Goal: Task Accomplishment & Management: Manage account settings

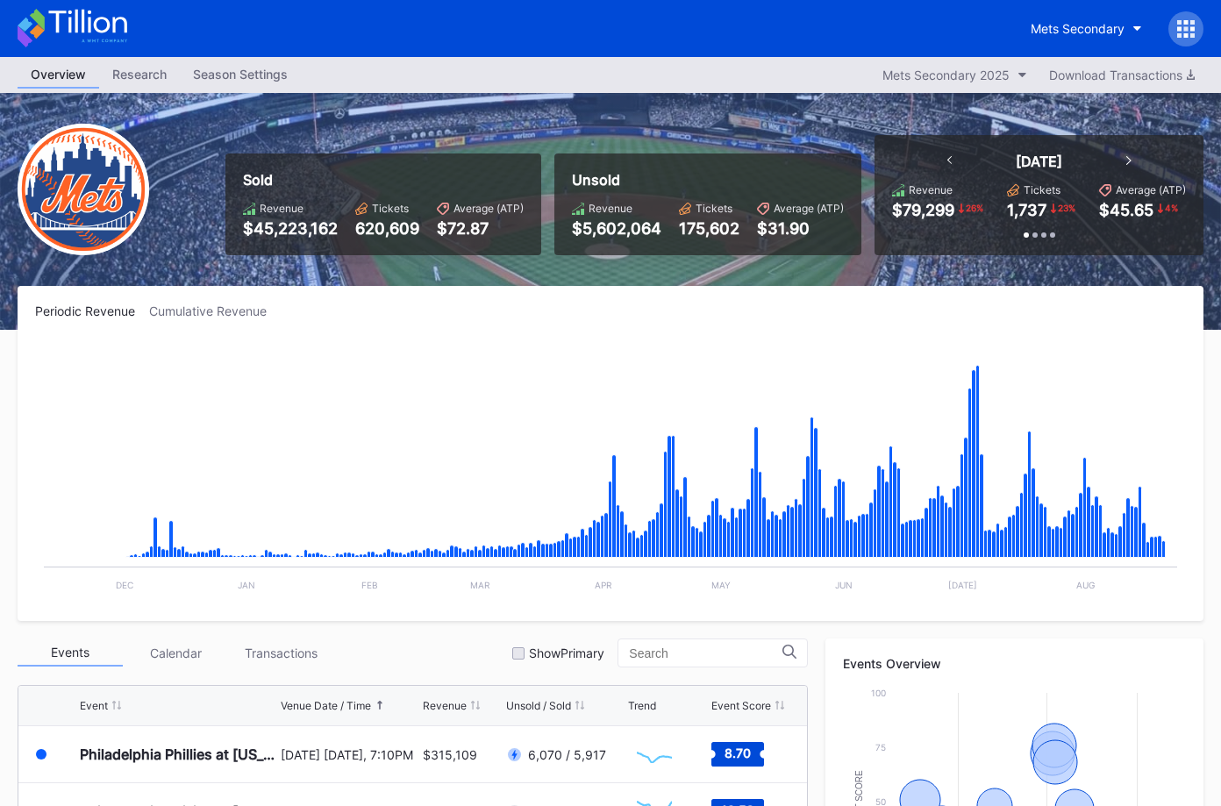
click at [114, 32] on icon at bounding box center [87, 22] width 78 height 24
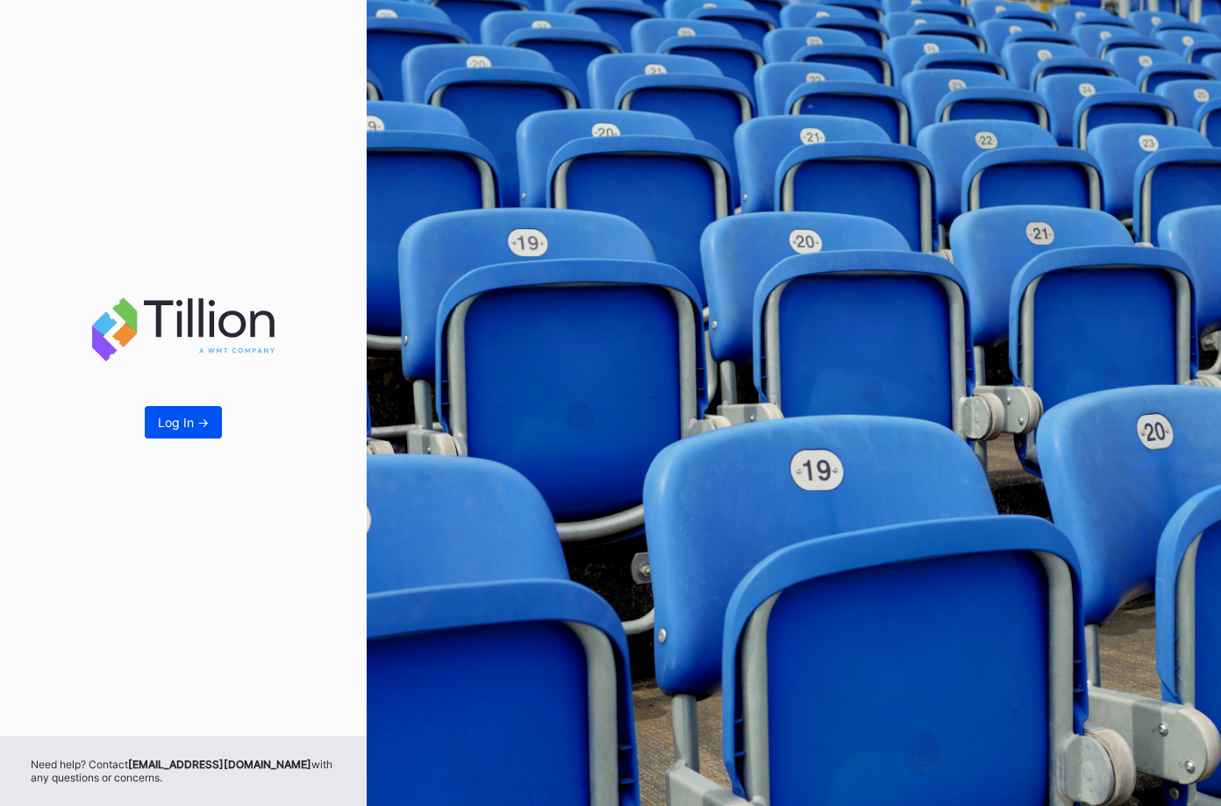
click at [193, 412] on button "Log In ->" at bounding box center [183, 422] width 77 height 32
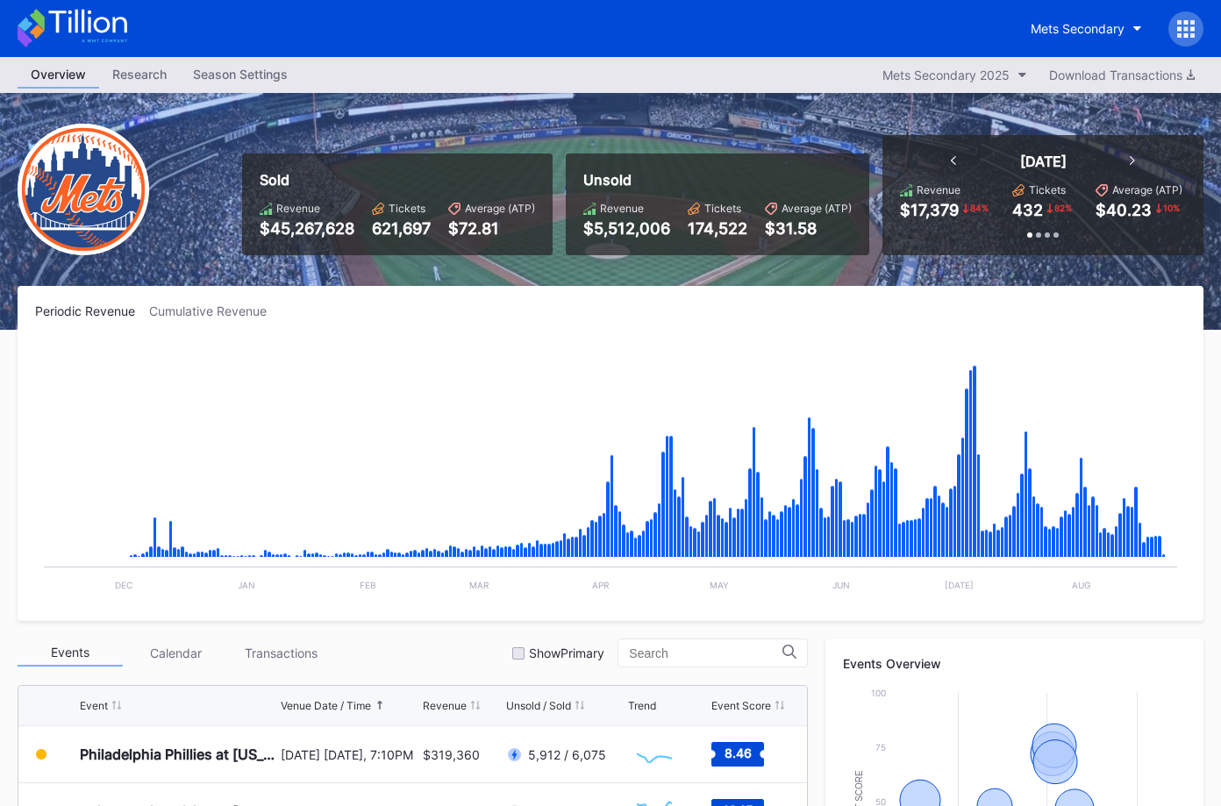
click at [101, 34] on icon at bounding box center [73, 28] width 110 height 39
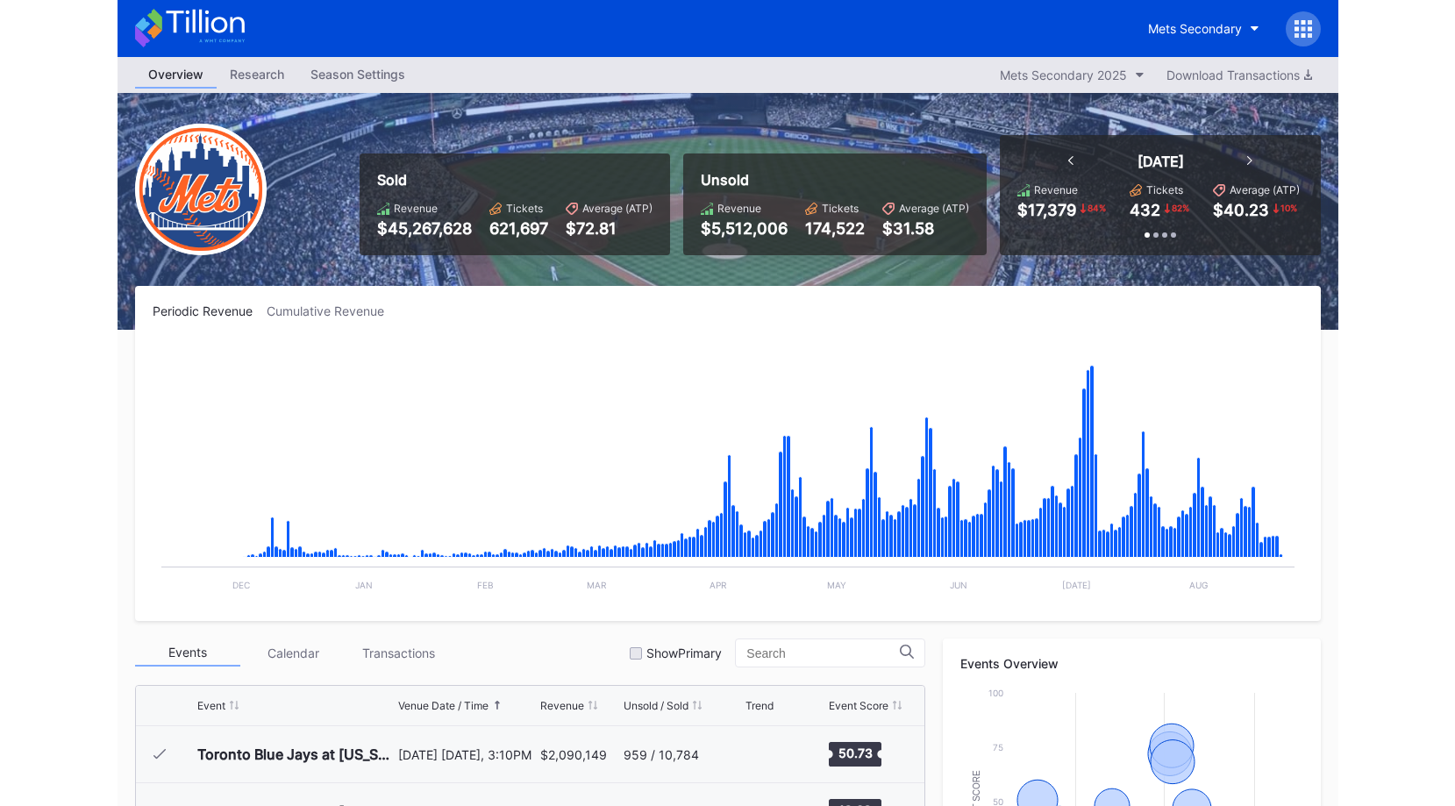
scroll to position [3649, 0]
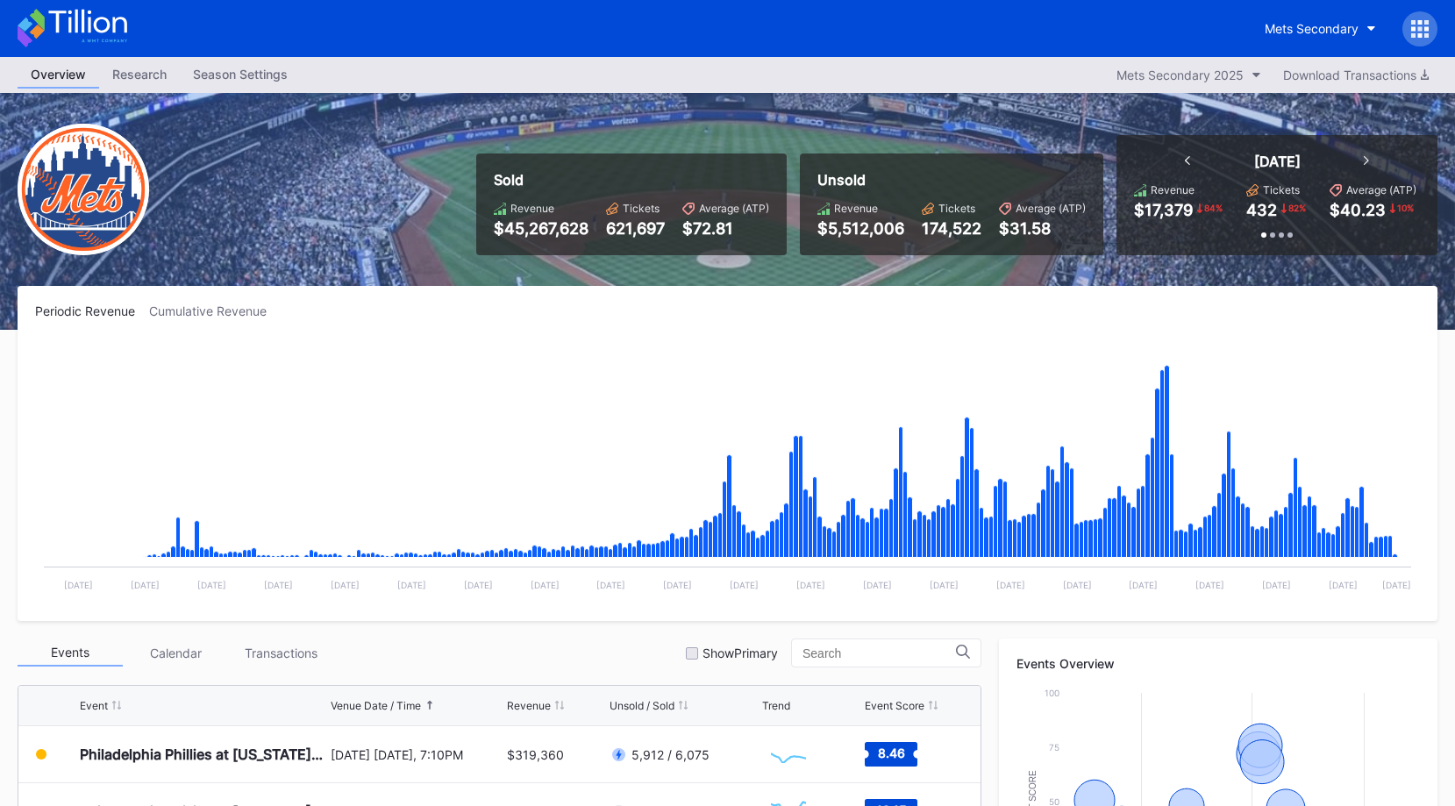
click at [105, 33] on icon at bounding box center [73, 28] width 110 height 39
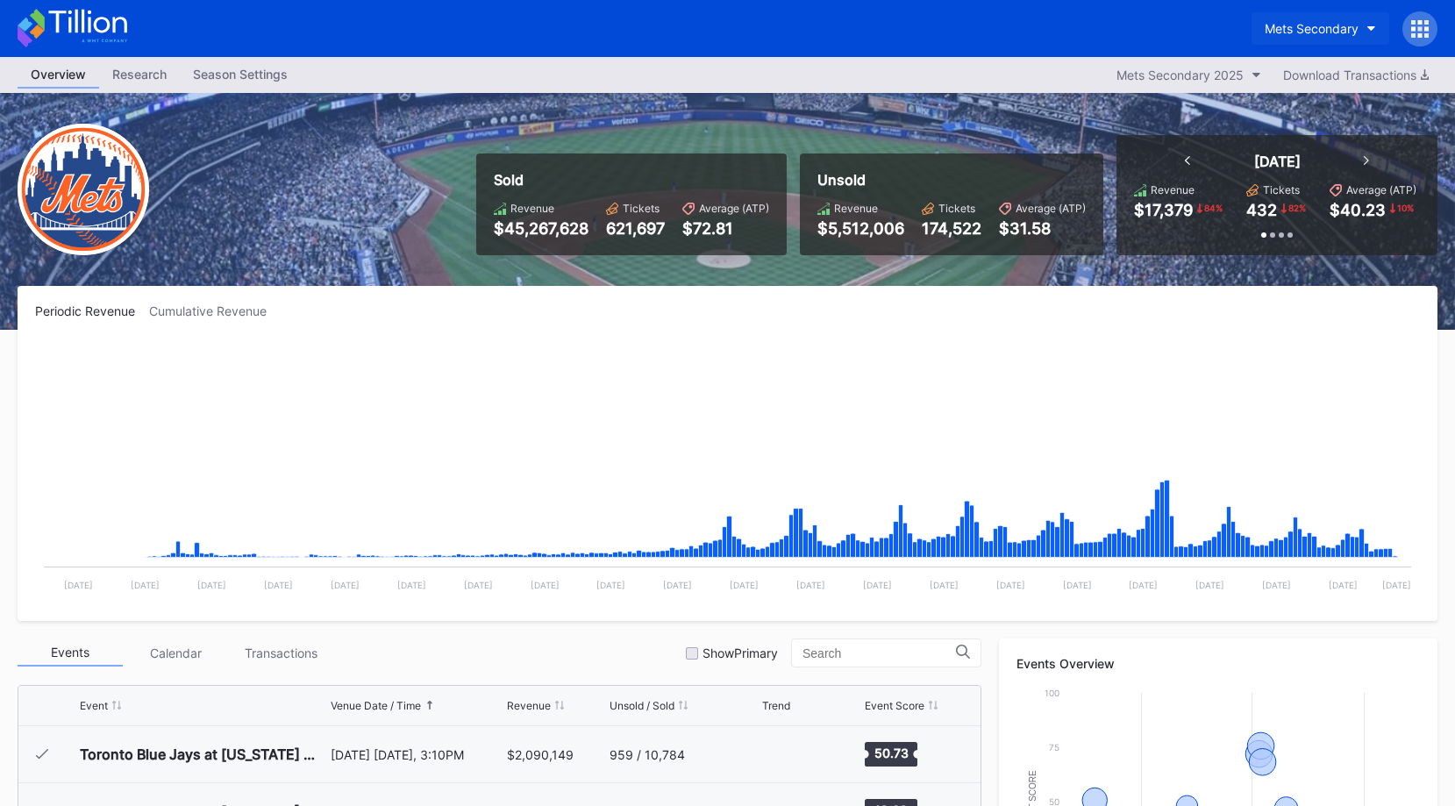
click at [1220, 28] on div "Mets Secondary" at bounding box center [1312, 28] width 94 height 15
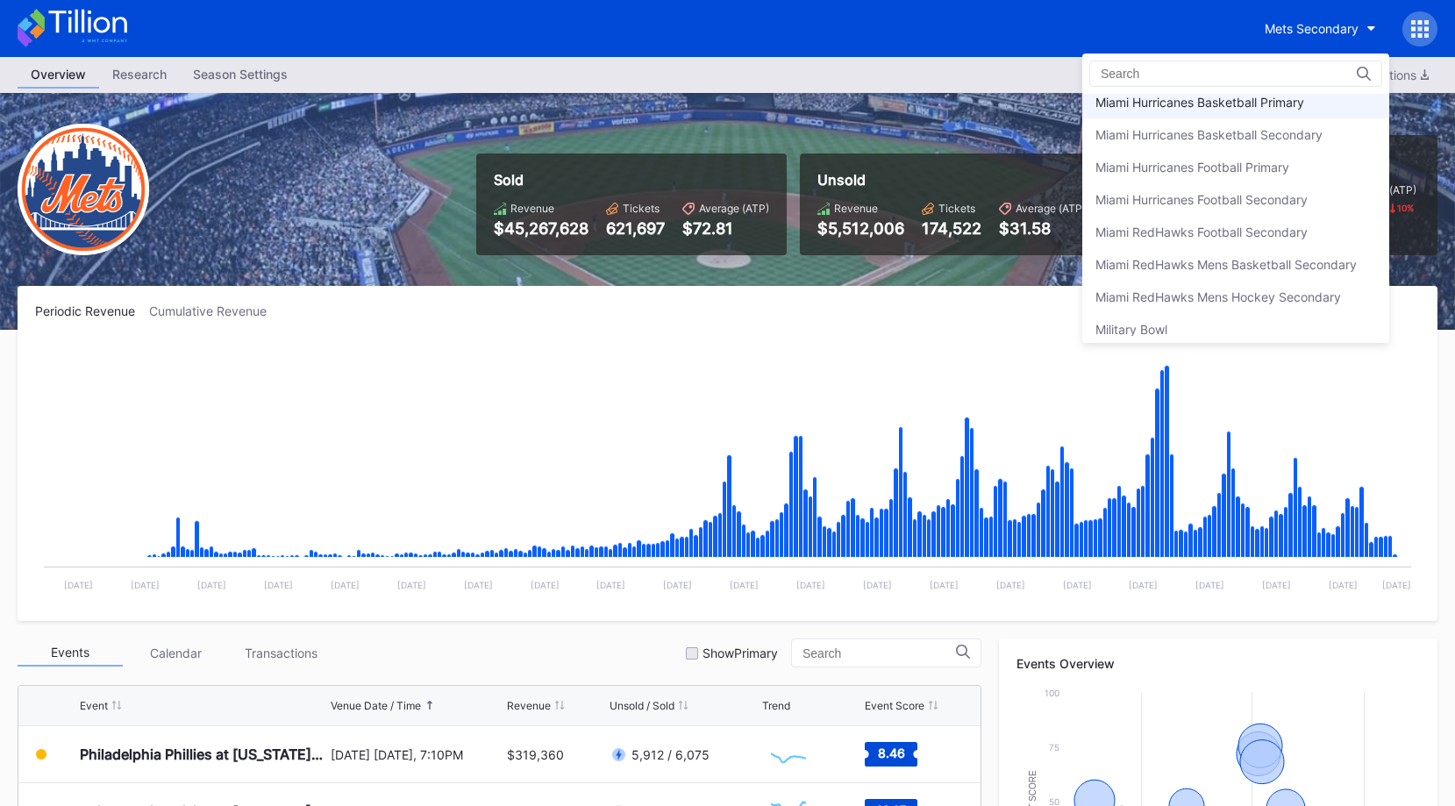
scroll to position [2914, 0]
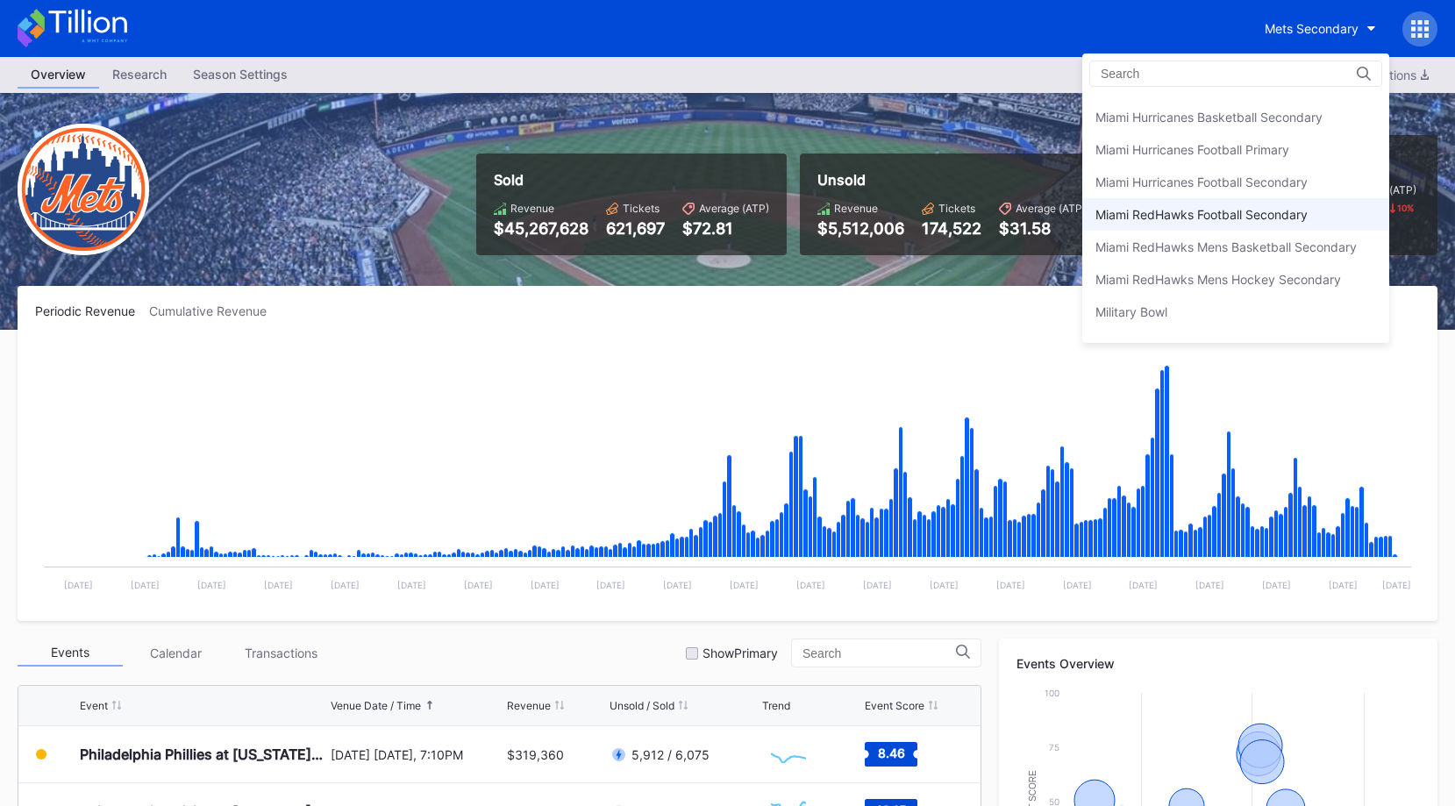
click at [1219, 224] on div "Miami RedHawks Football Secondary" at bounding box center [1236, 214] width 307 height 32
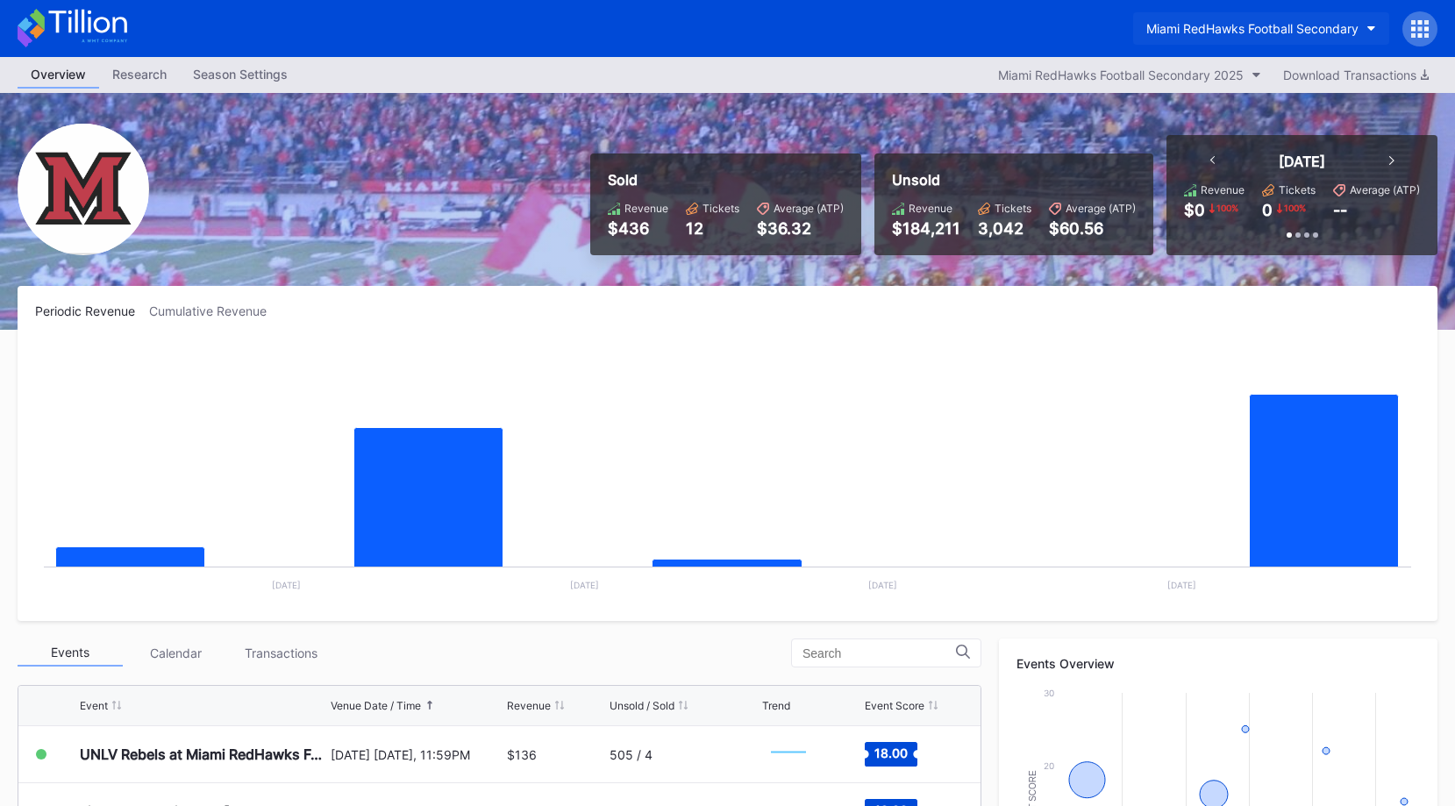
click at [1220, 37] on button "Miami RedHawks Football Secondary" at bounding box center [1261, 28] width 256 height 32
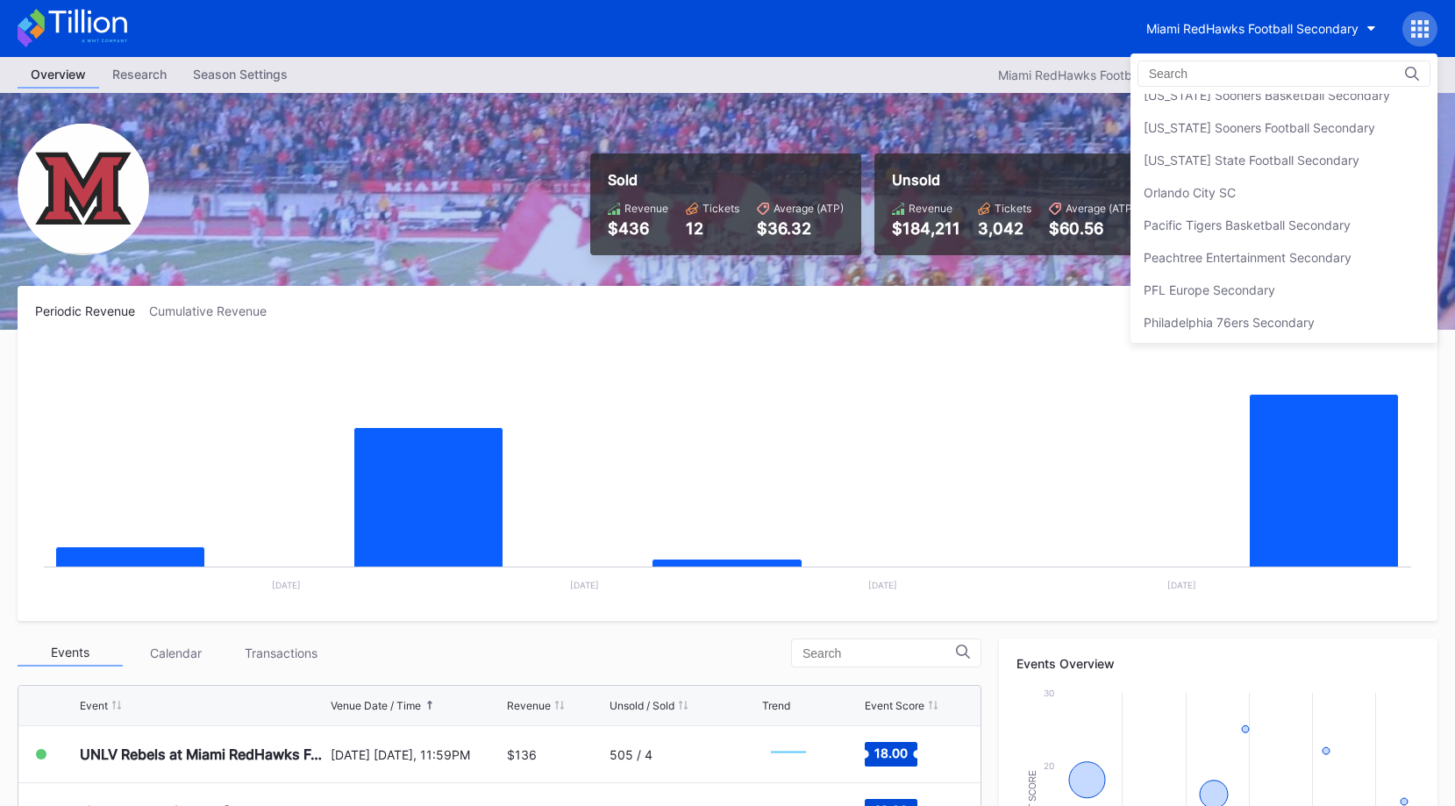
scroll to position [3680, 0]
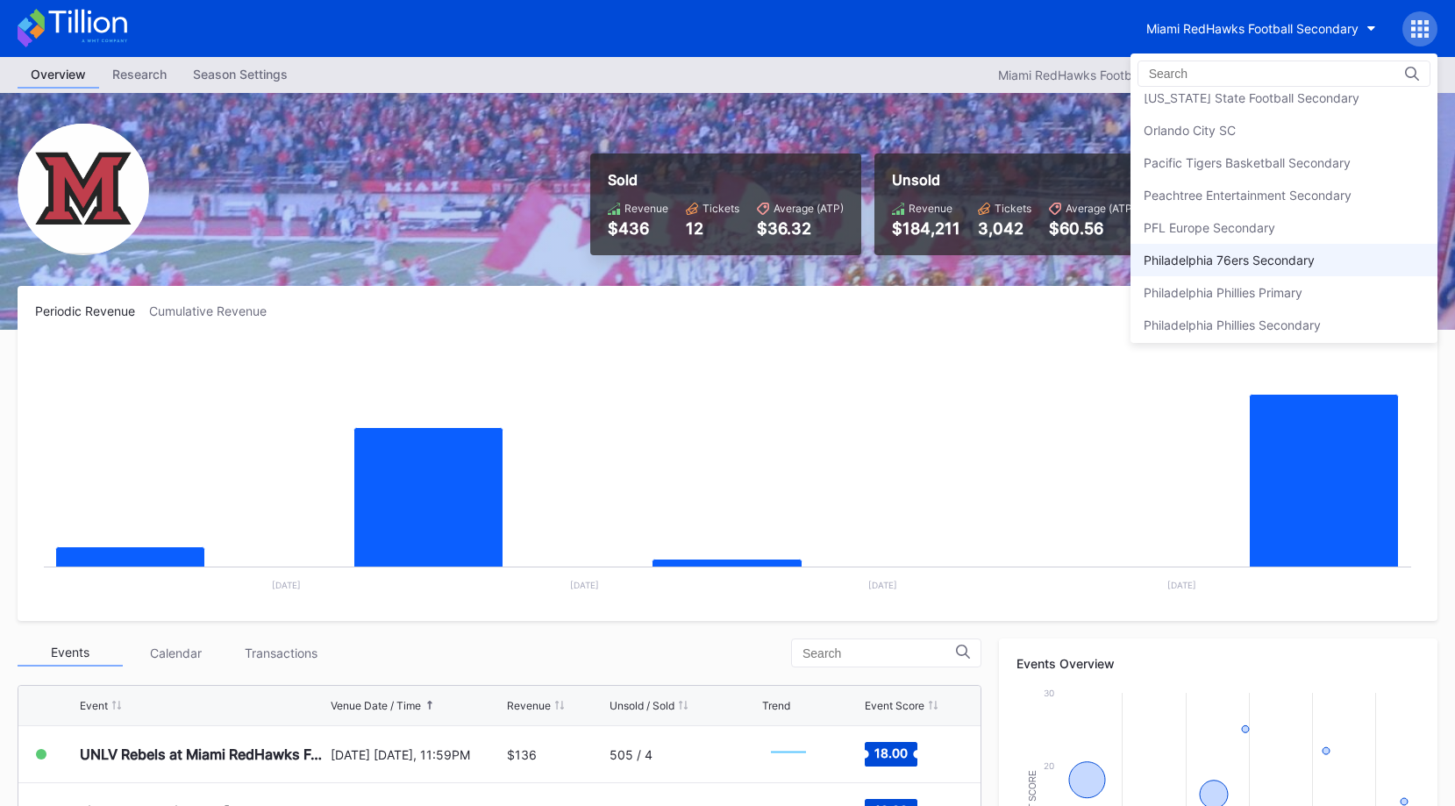
click at [1220, 256] on div "Philadelphia 76ers Secondary" at bounding box center [1229, 260] width 171 height 15
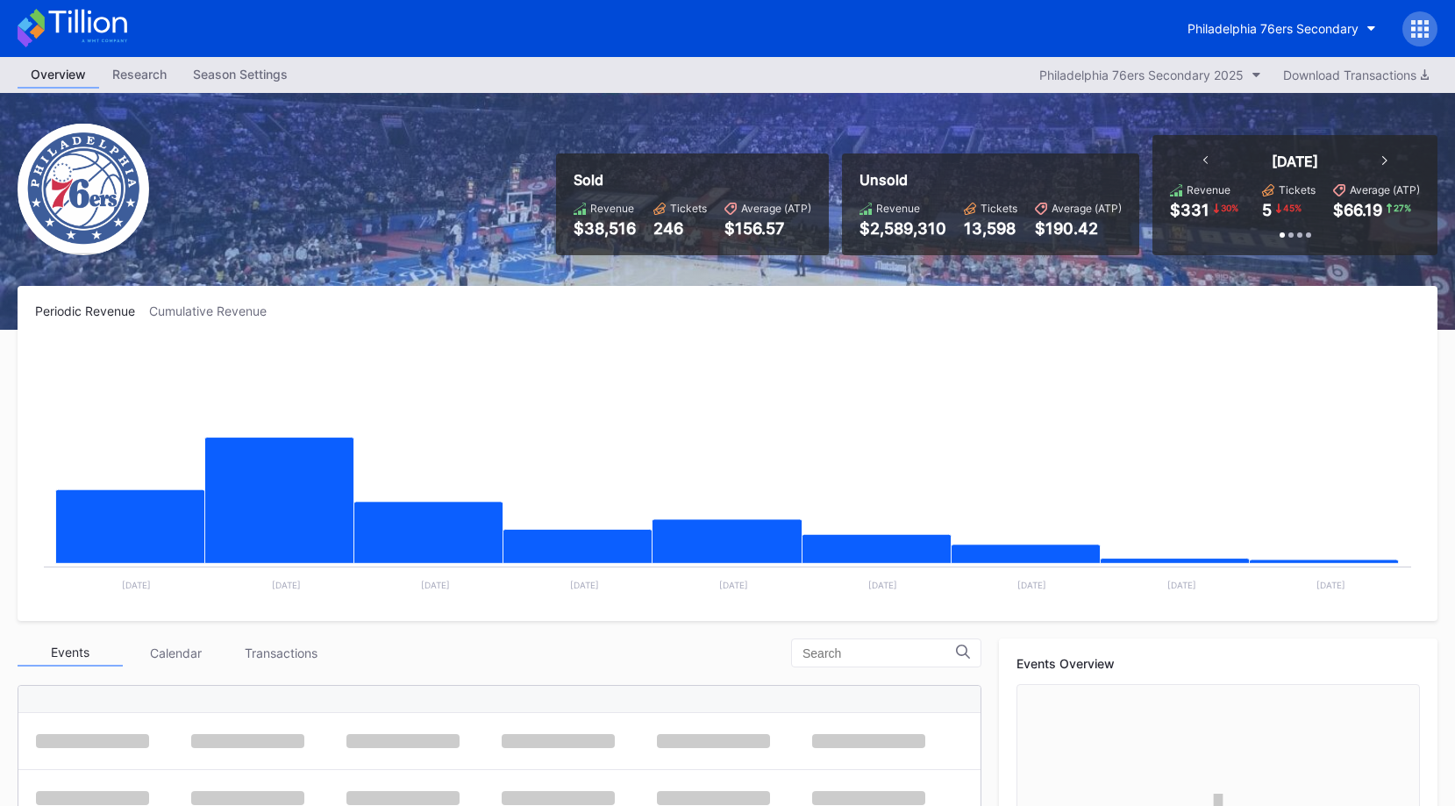
click at [68, 20] on icon at bounding box center [73, 28] width 110 height 39
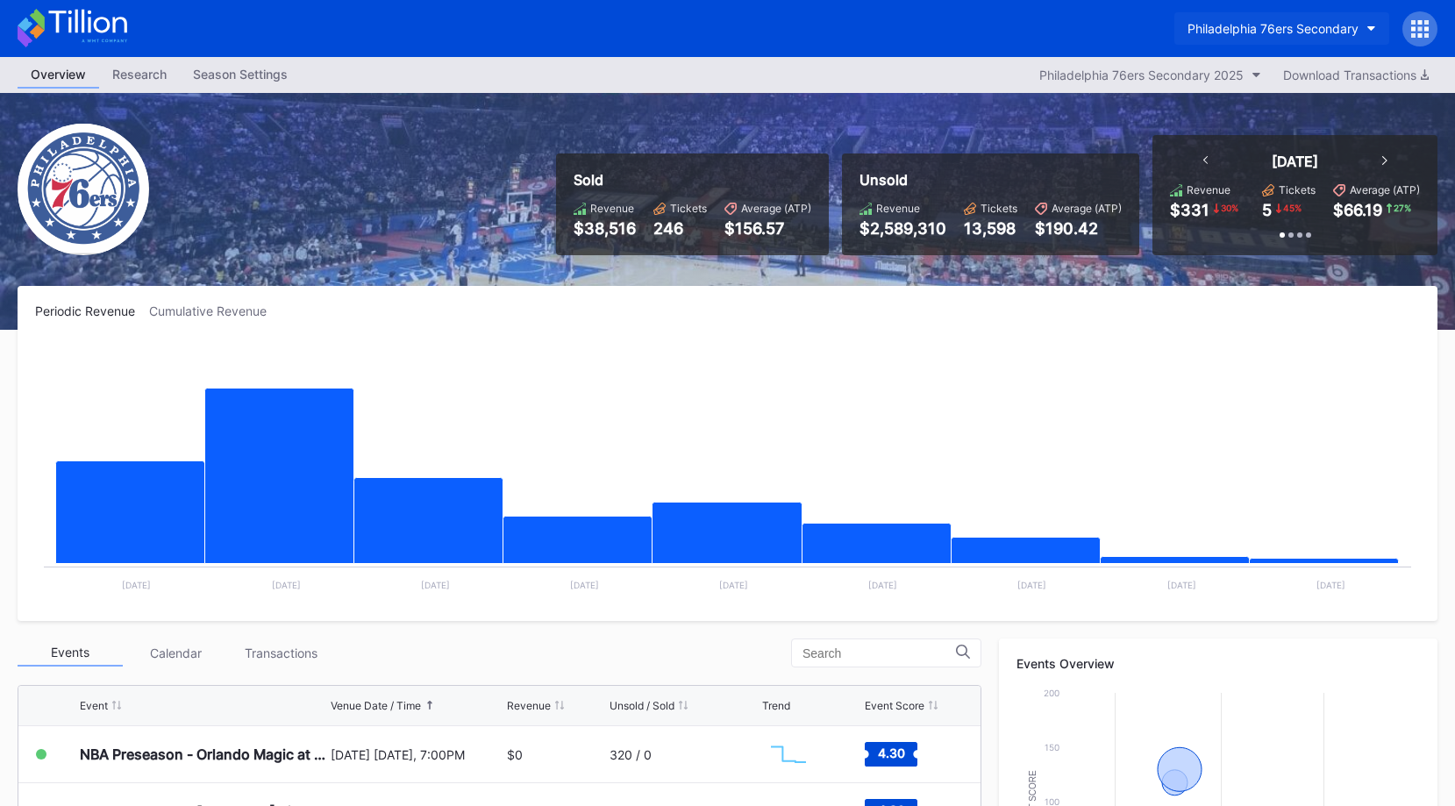
click at [1220, 37] on button "Philadelphia 76ers Secondary" at bounding box center [1282, 28] width 215 height 32
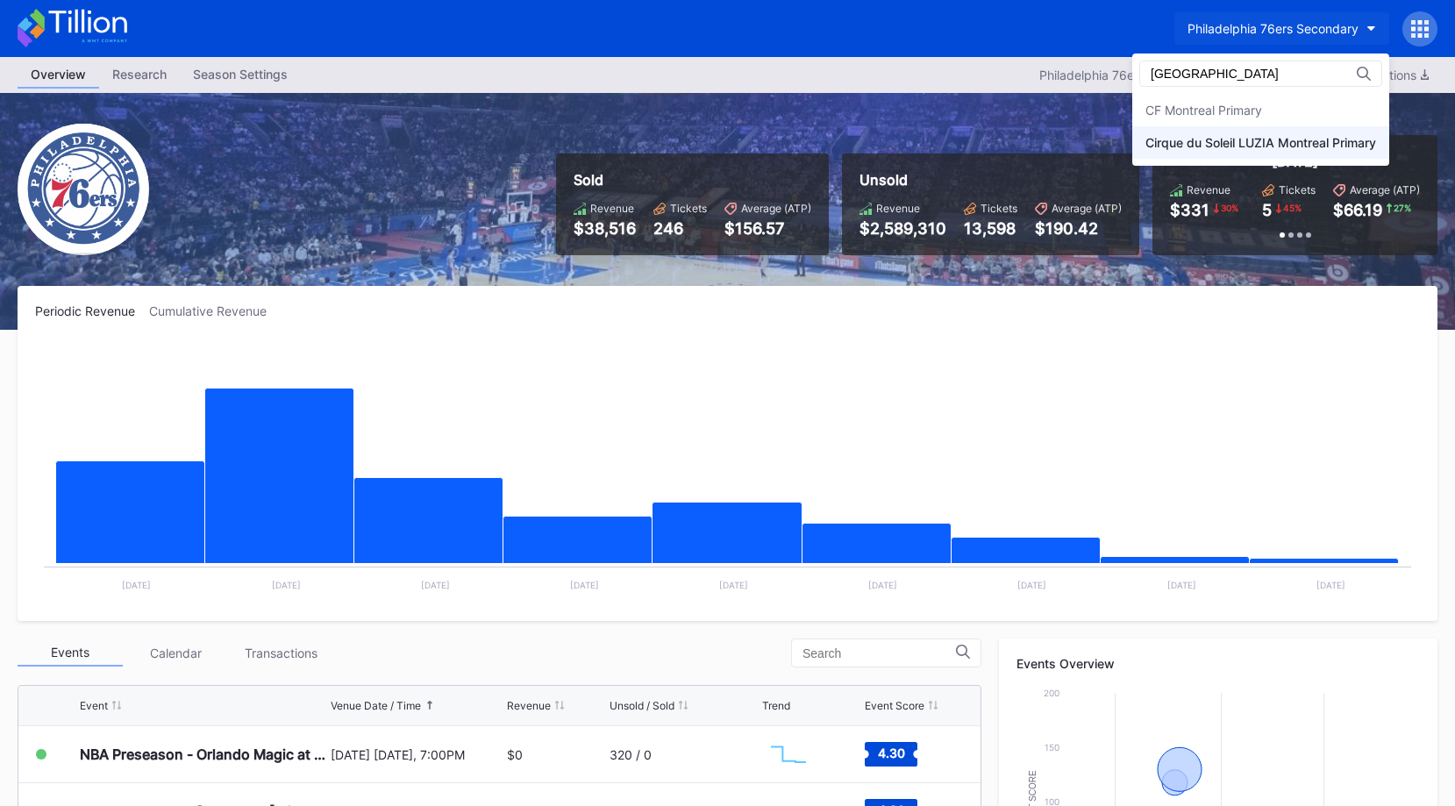
type input "montreal"
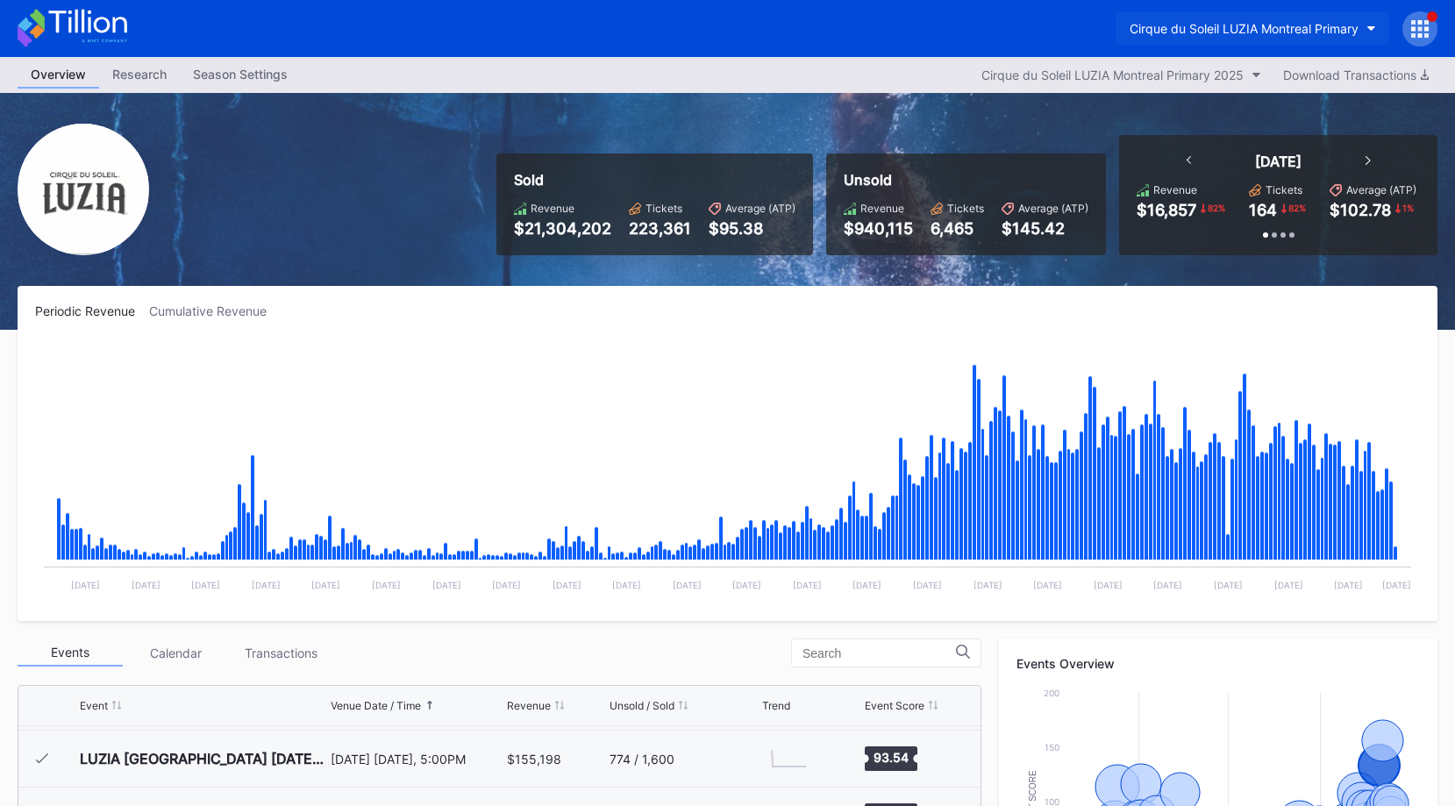
click at [1220, 33] on div "Cirque du Soleil LUZIA Montreal Primary" at bounding box center [1244, 28] width 229 height 15
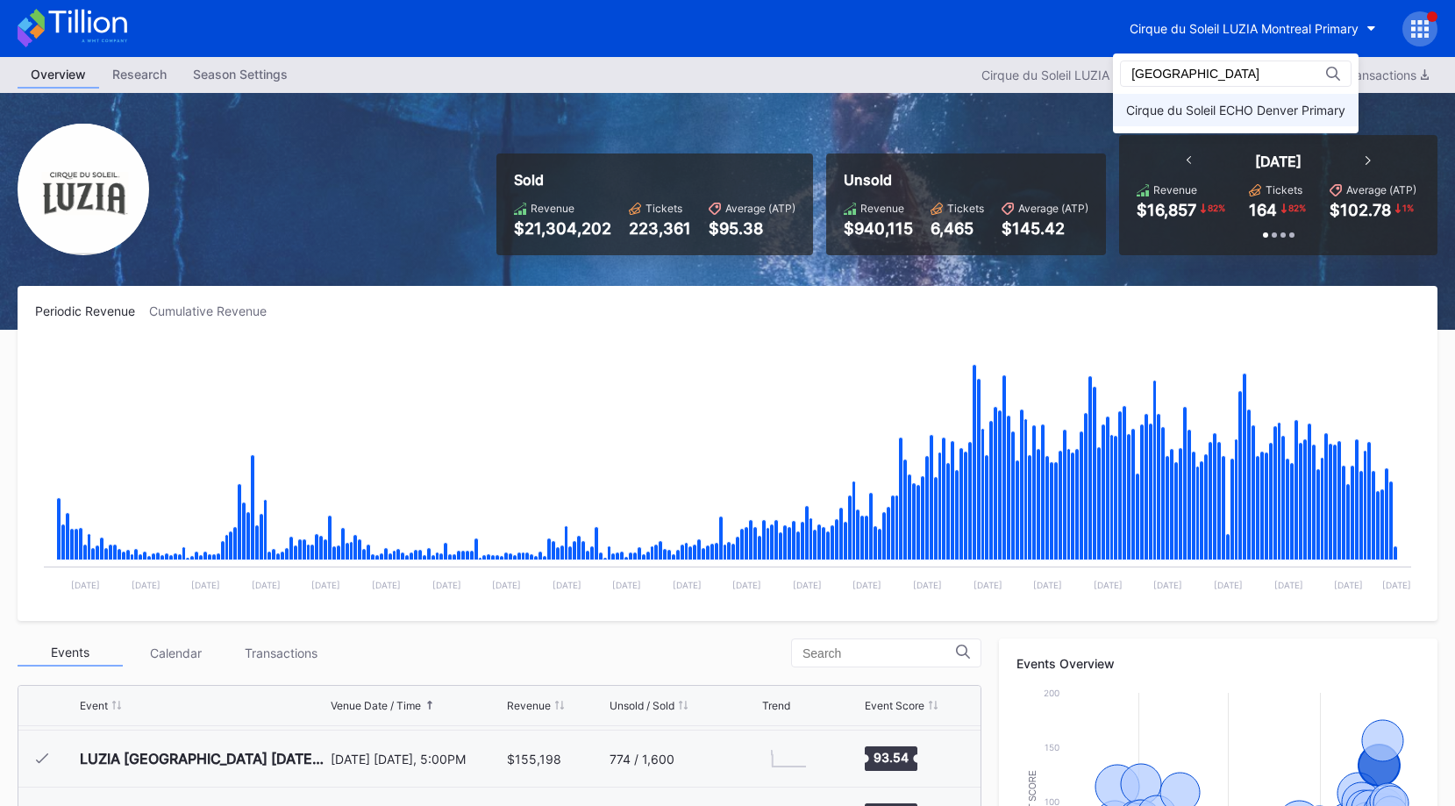
type input "denver"
click at [1220, 105] on div "Cirque du Soleil ECHO Denver Primary" at bounding box center [1235, 110] width 219 height 15
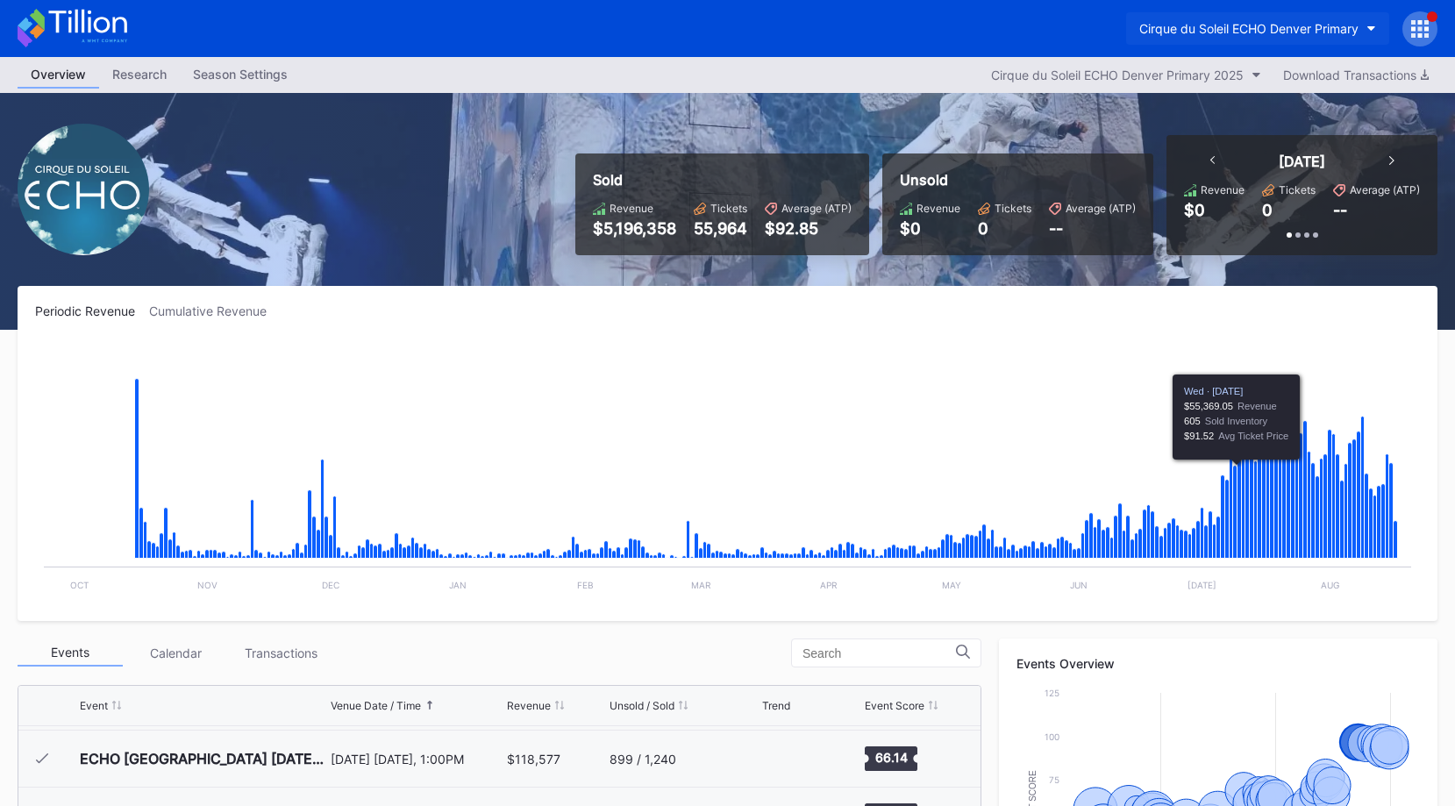
click at [1220, 26] on div "Cirque du Soleil ECHO Denver Primary" at bounding box center [1249, 28] width 219 height 15
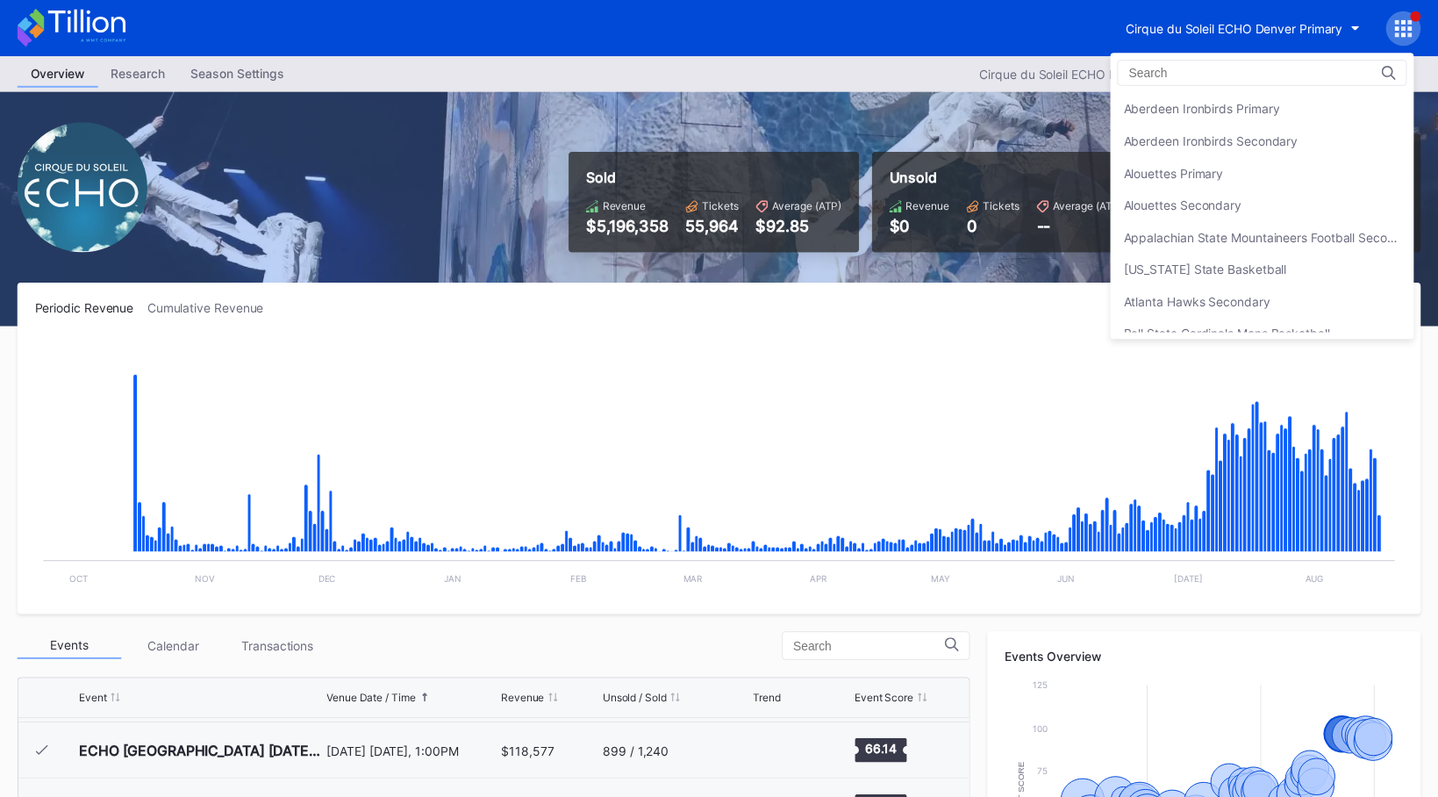
scroll to position [682, 0]
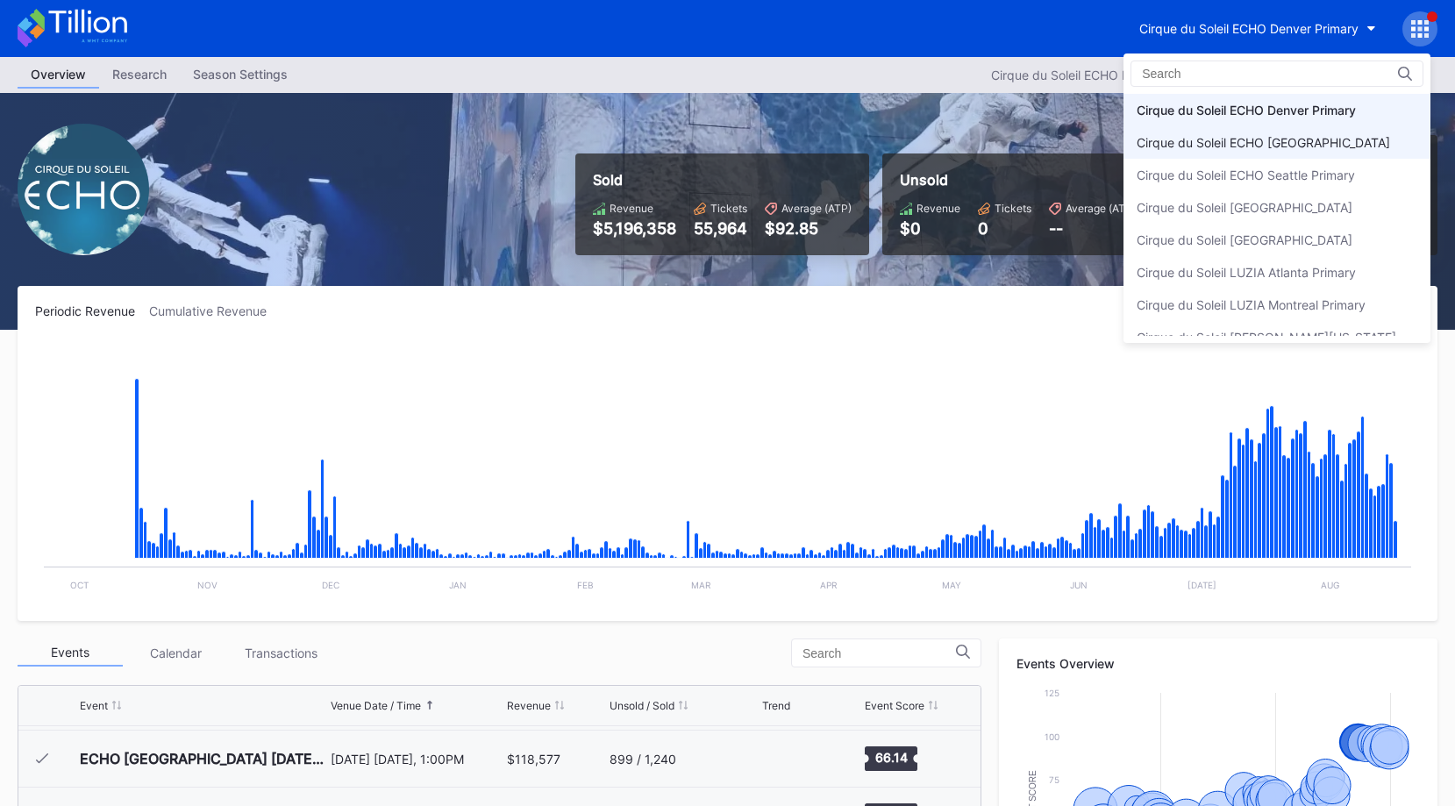
click at [1220, 154] on div "Cirque du Soleil ECHO [GEOGRAPHIC_DATA]" at bounding box center [1277, 142] width 307 height 32
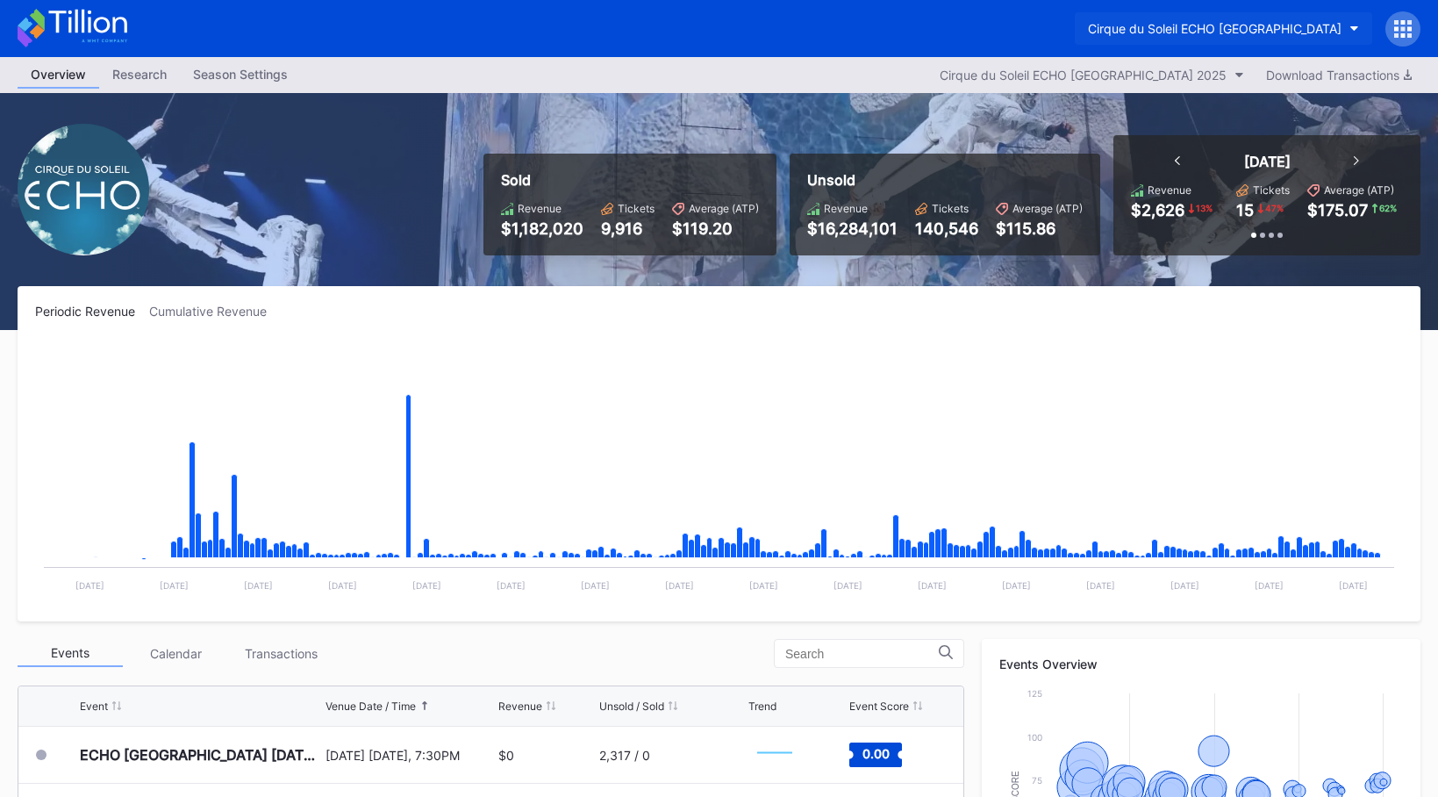
click at [1220, 36] on button "Cirque du Soleil ECHO [GEOGRAPHIC_DATA]" at bounding box center [1223, 28] width 297 height 32
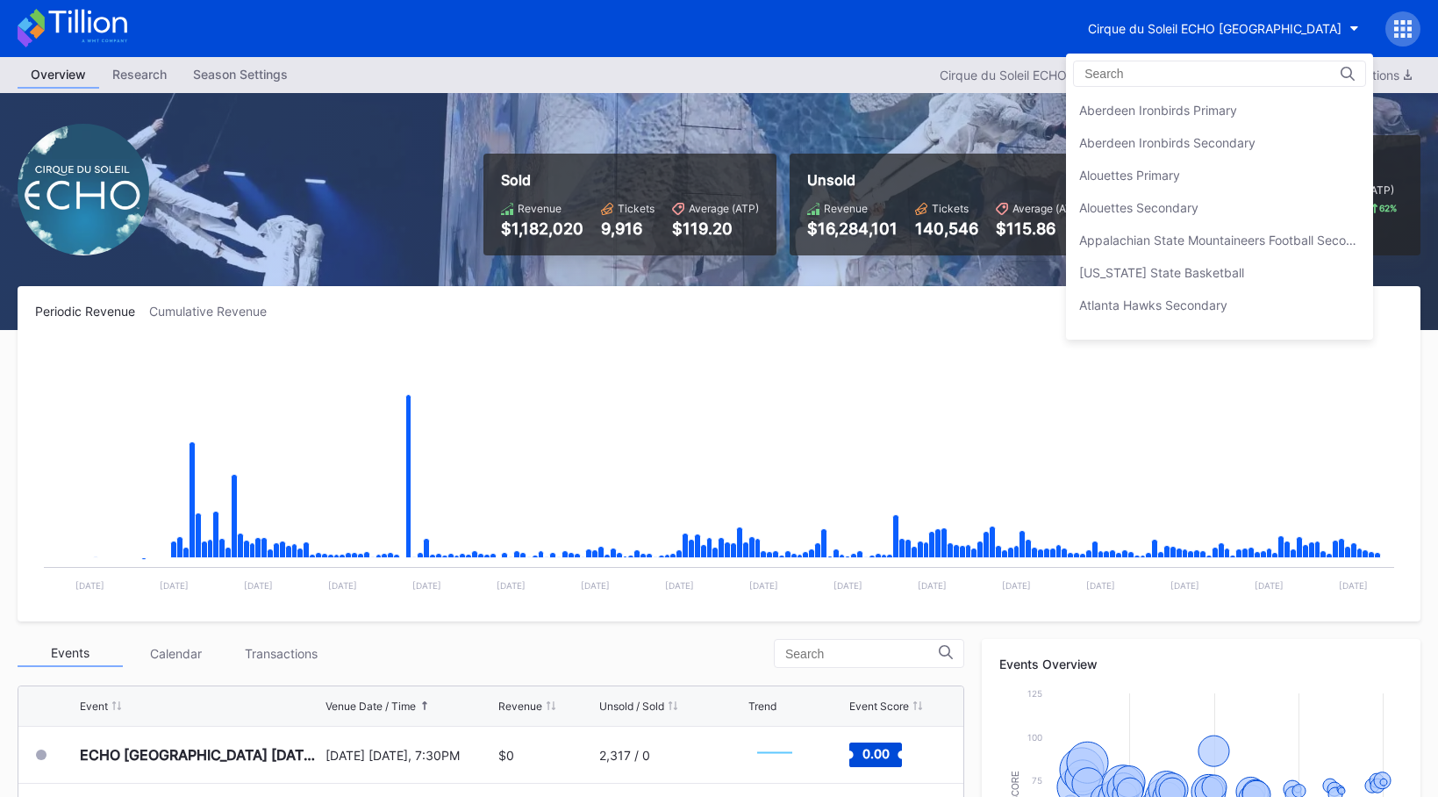
scroll to position [714, 0]
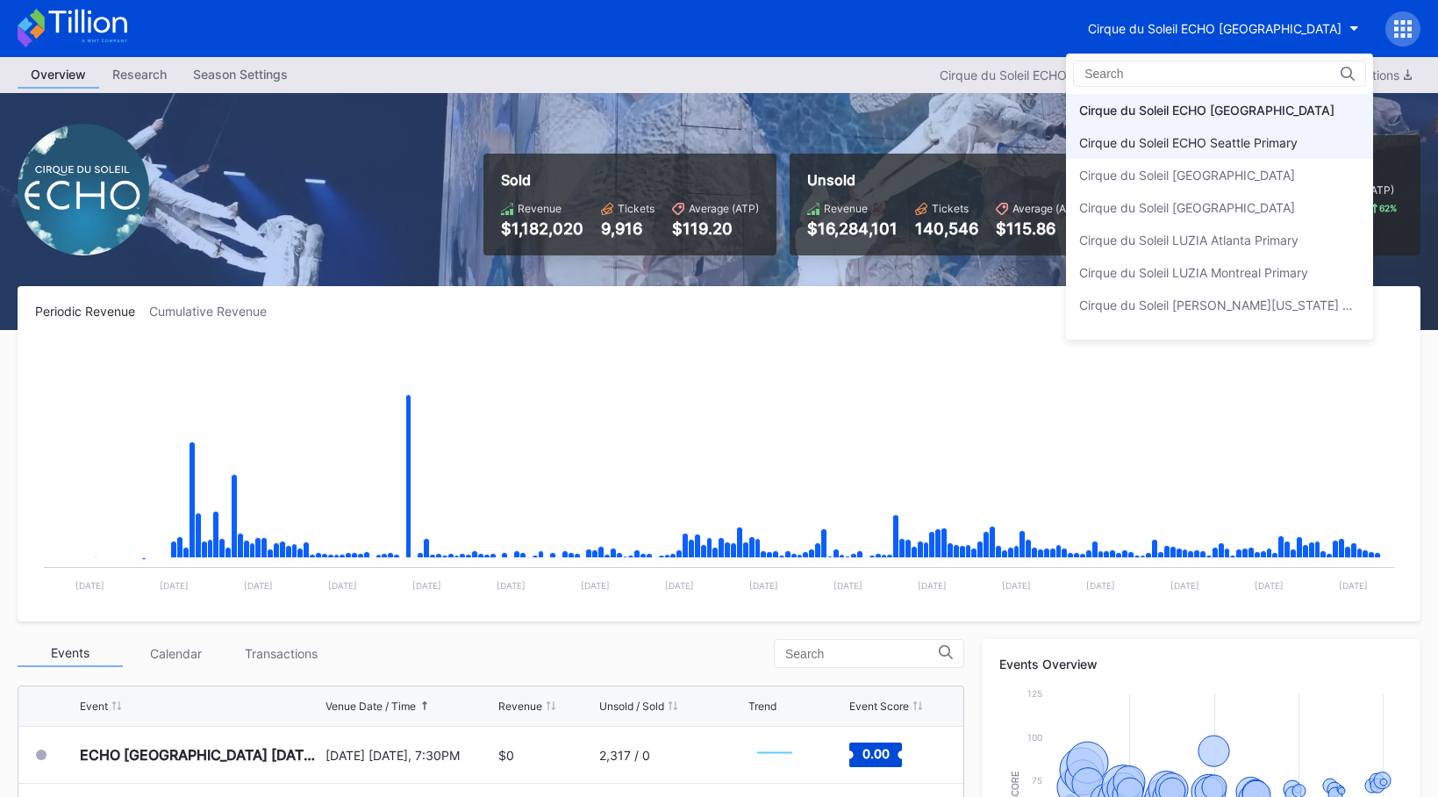
click at [1220, 141] on div "Cirque du Soleil ECHO Seattle Primary" at bounding box center [1188, 142] width 218 height 15
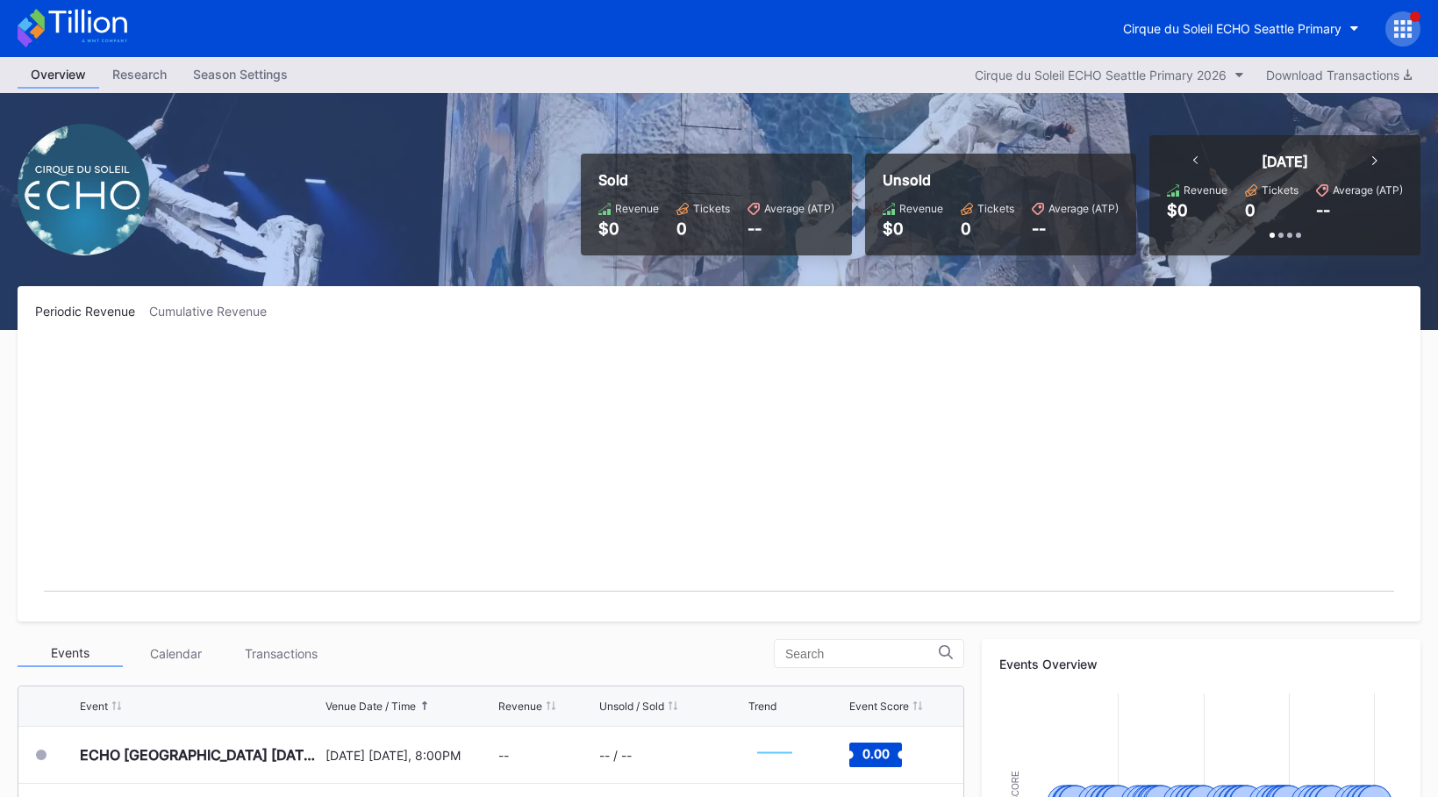
click at [1220, 11] on div "Cirque du Soleil ECHO Seattle Primary" at bounding box center [1265, 28] width 311 height 35
click at [1220, 18] on button "Cirque du Soleil ECHO Seattle Primary" at bounding box center [1241, 28] width 262 height 32
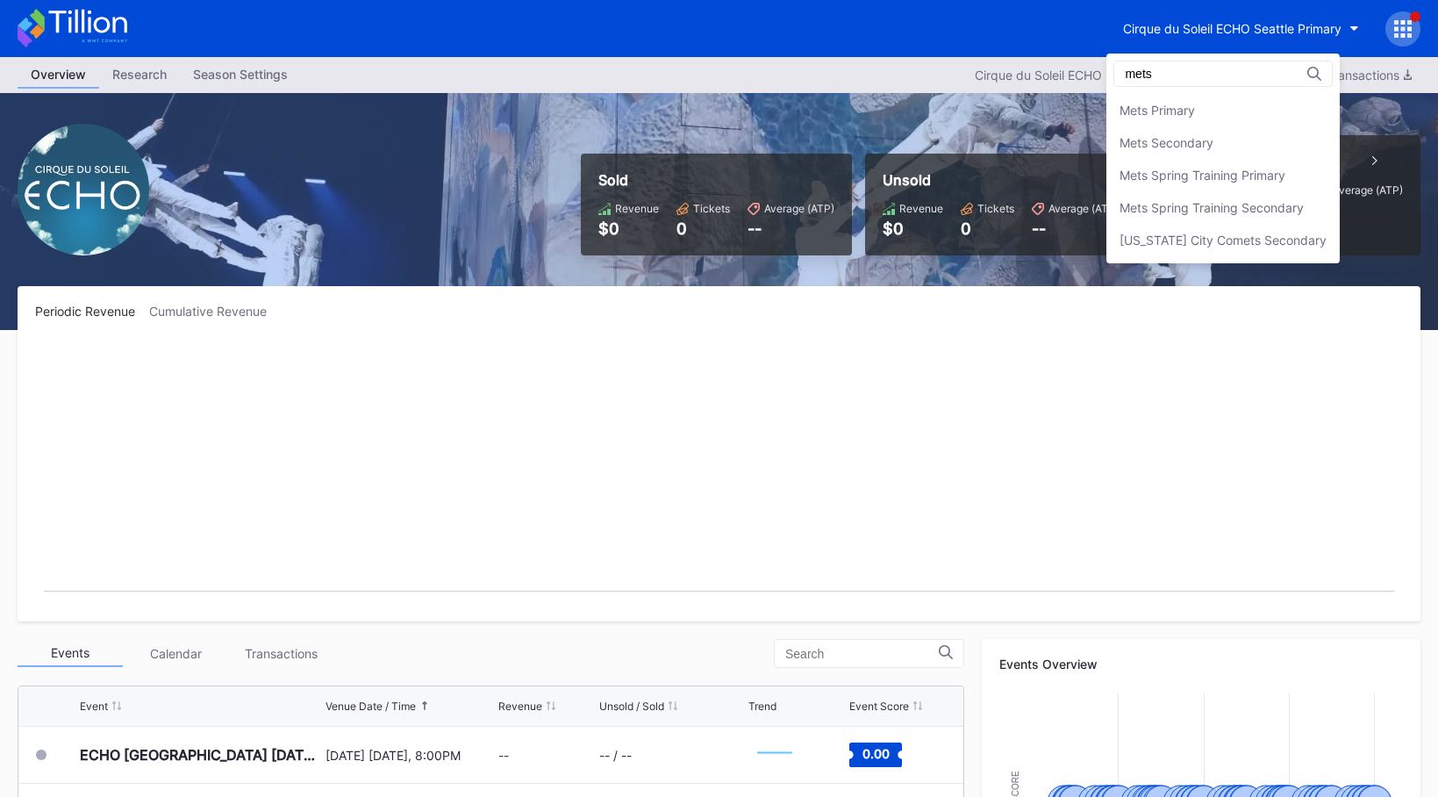
scroll to position [3, 0]
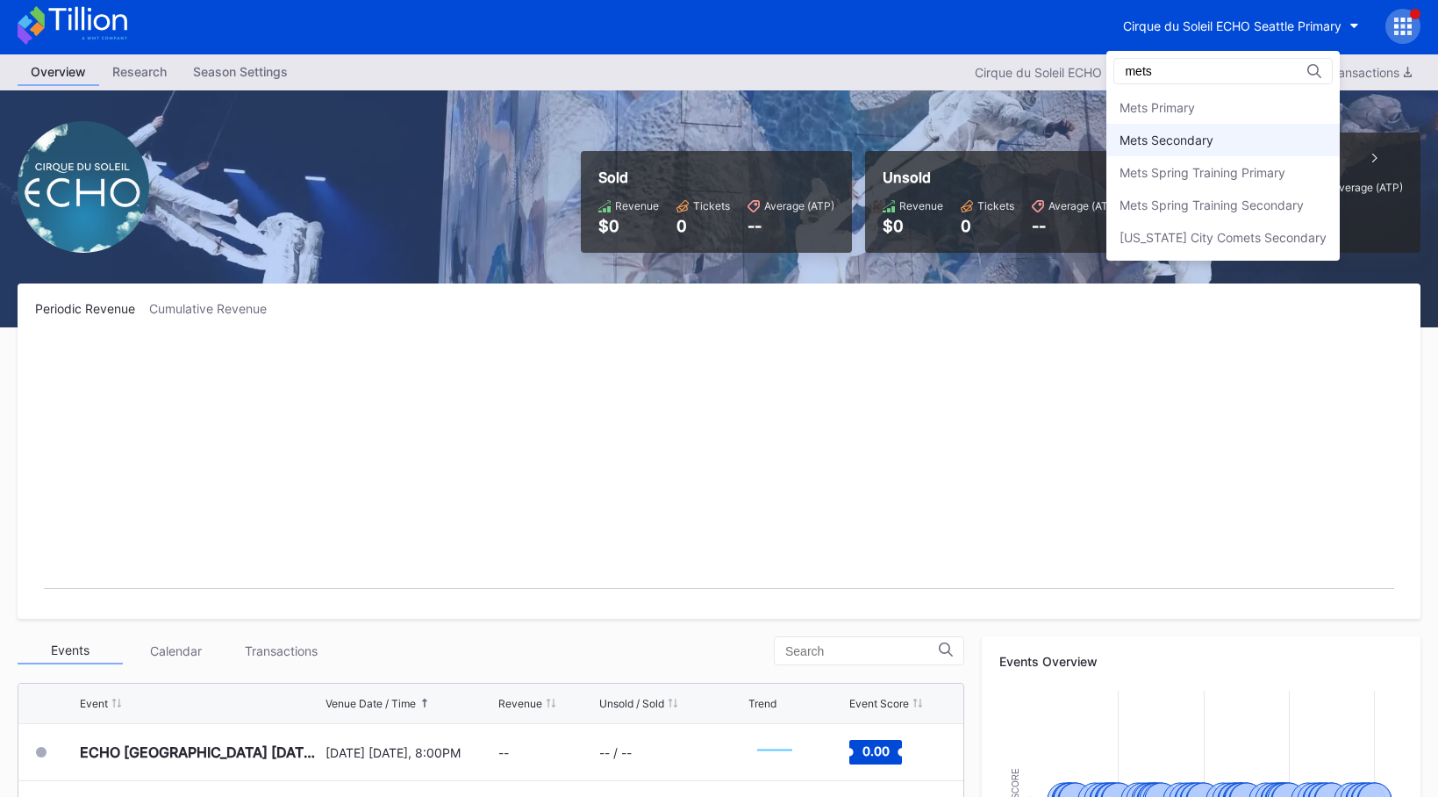
type input "mets"
click at [1219, 132] on div "Mets Secondary" at bounding box center [1222, 140] width 233 height 32
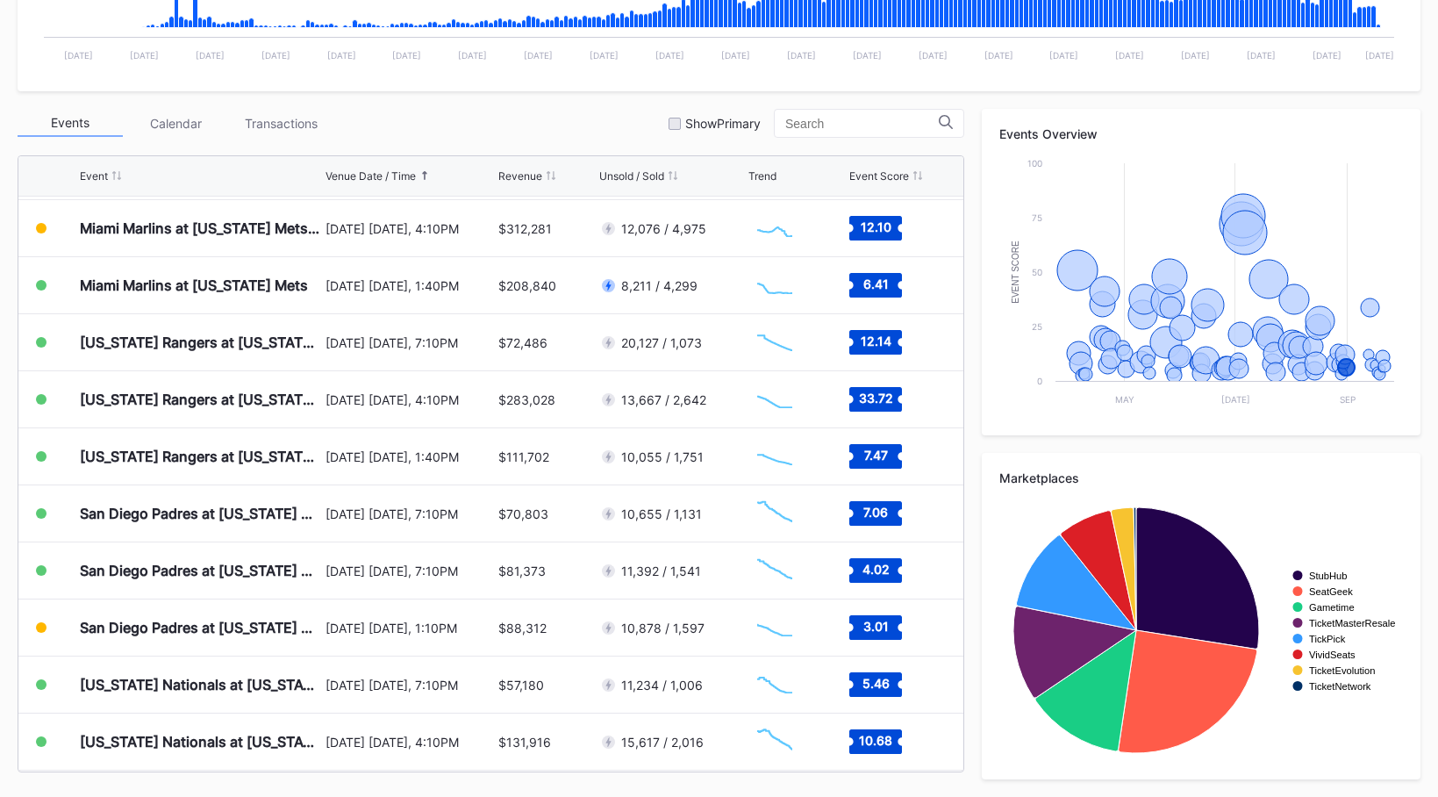
scroll to position [3987, 0]
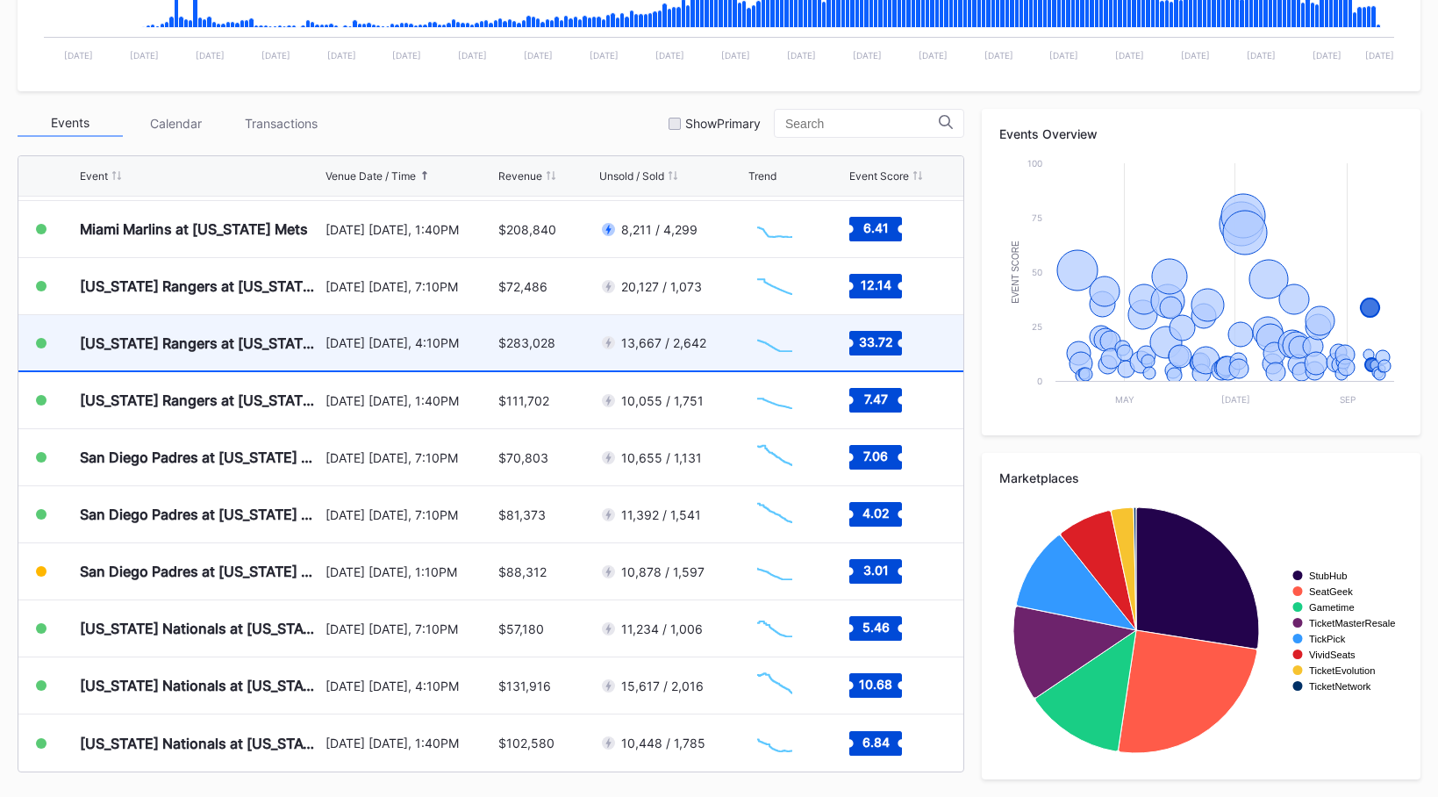
click at [454, 361] on div "[DATE] [DATE], 4:10PM" at bounding box center [409, 342] width 168 height 55
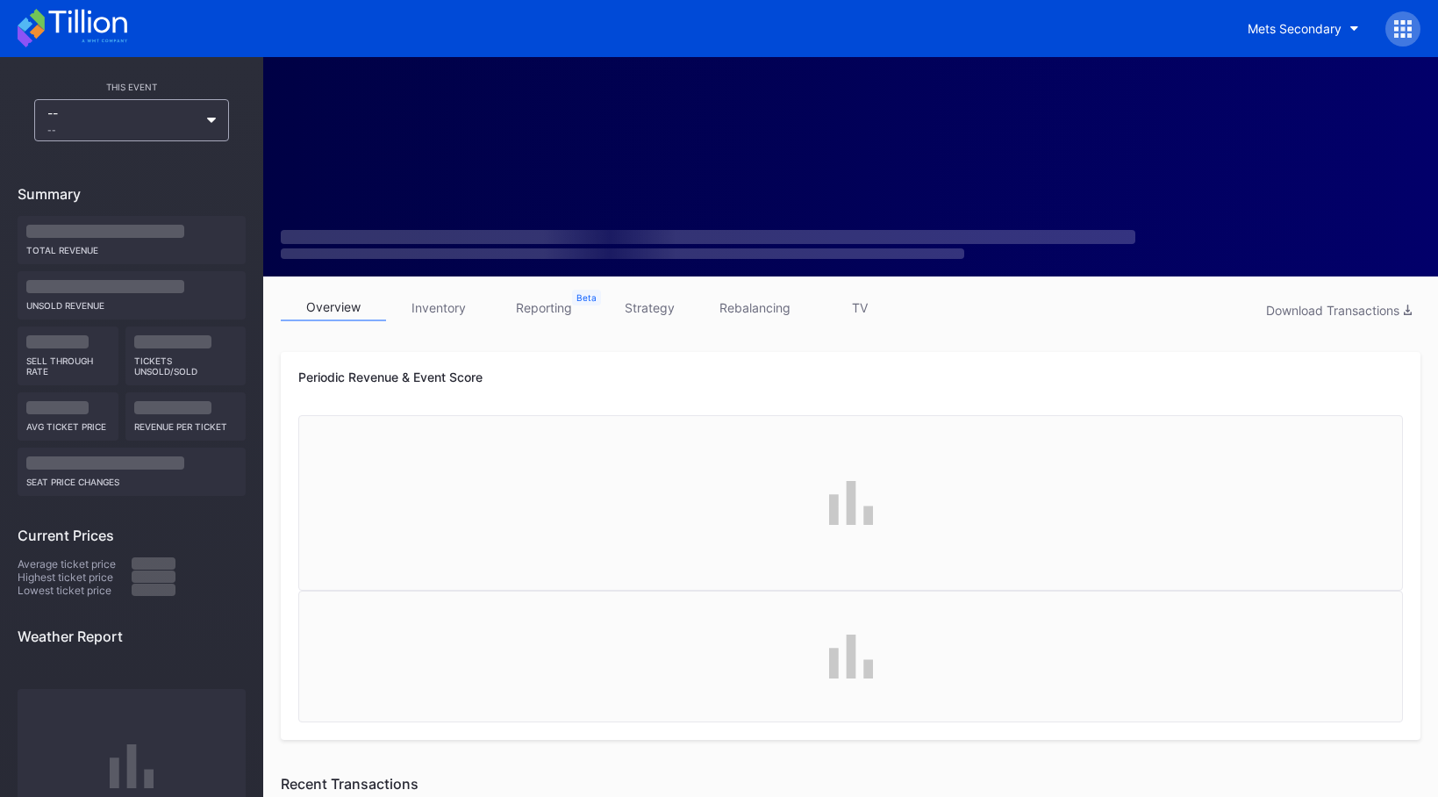
scroll to position [1, 0]
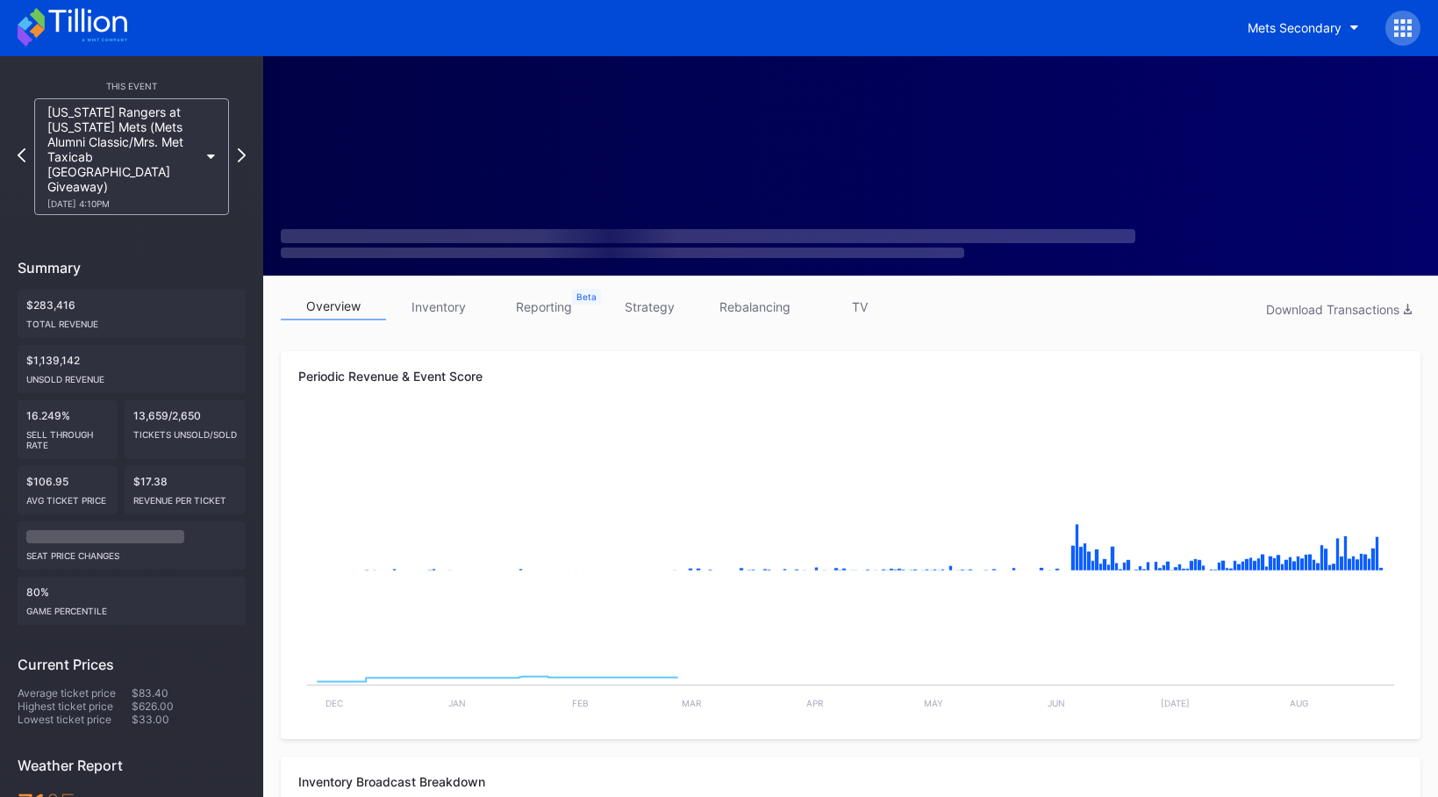
click at [655, 314] on link "strategy" at bounding box center [649, 306] width 105 height 27
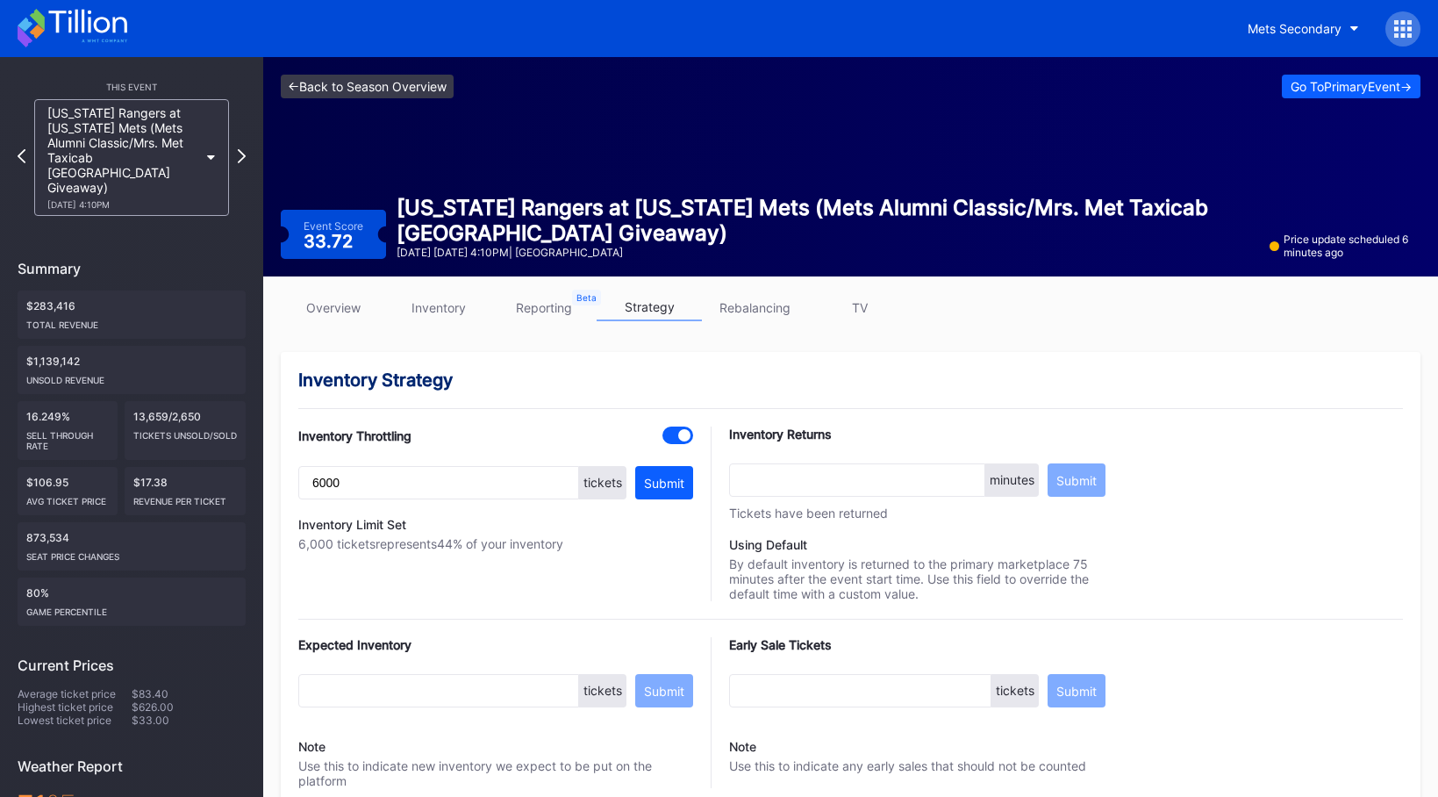
click at [356, 85] on link "<- Back to Season Overview" at bounding box center [367, 87] width 173 height 24
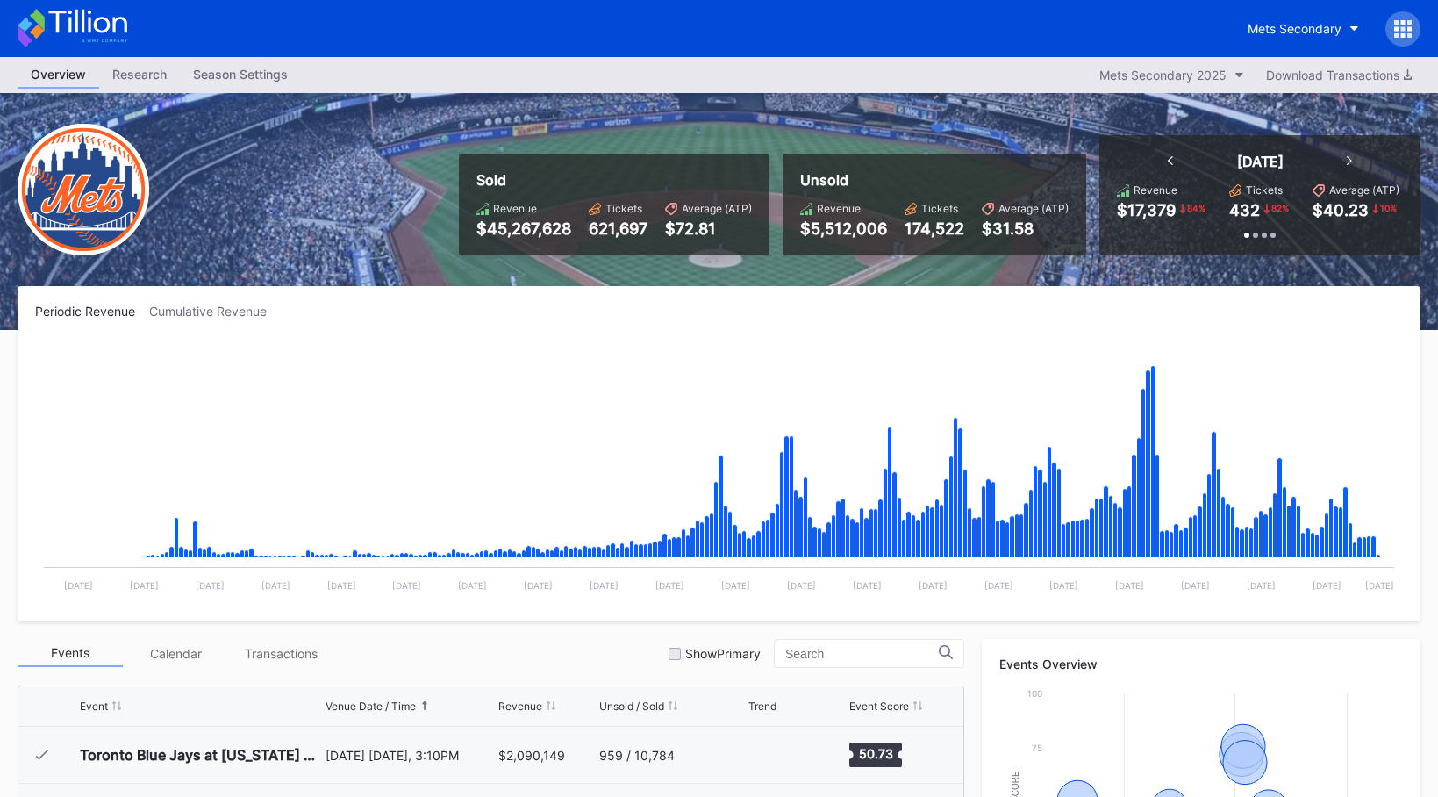
scroll to position [3649, 0]
click at [1220, 33] on div "Mets Secondary" at bounding box center [1294, 28] width 94 height 15
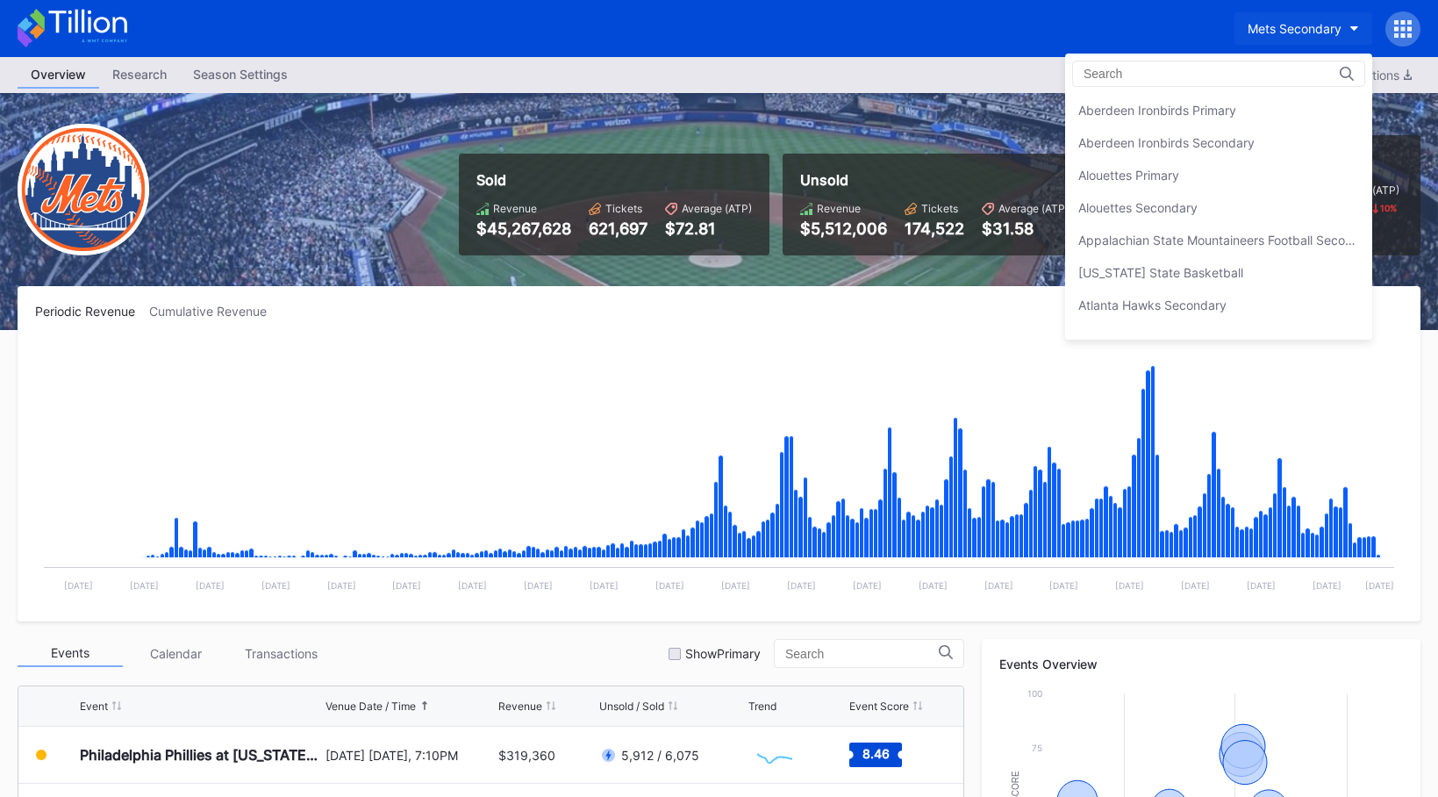
scroll to position [2759, 0]
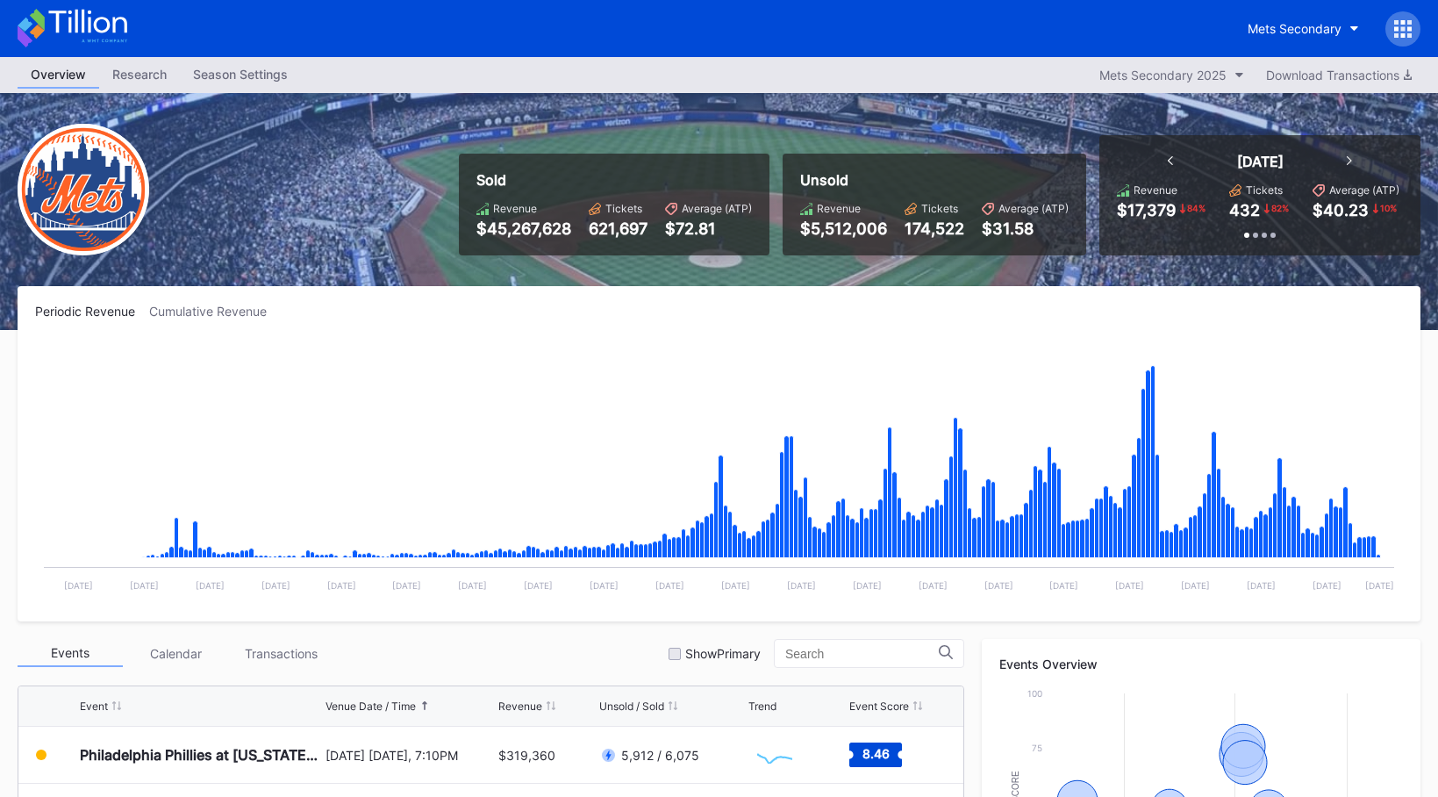
drag, startPoint x: 1400, startPoint y: 29, endPoint x: 1399, endPoint y: 39, distance: 9.7
click at [1220, 30] on icon at bounding box center [1403, 28] width 4 height 4
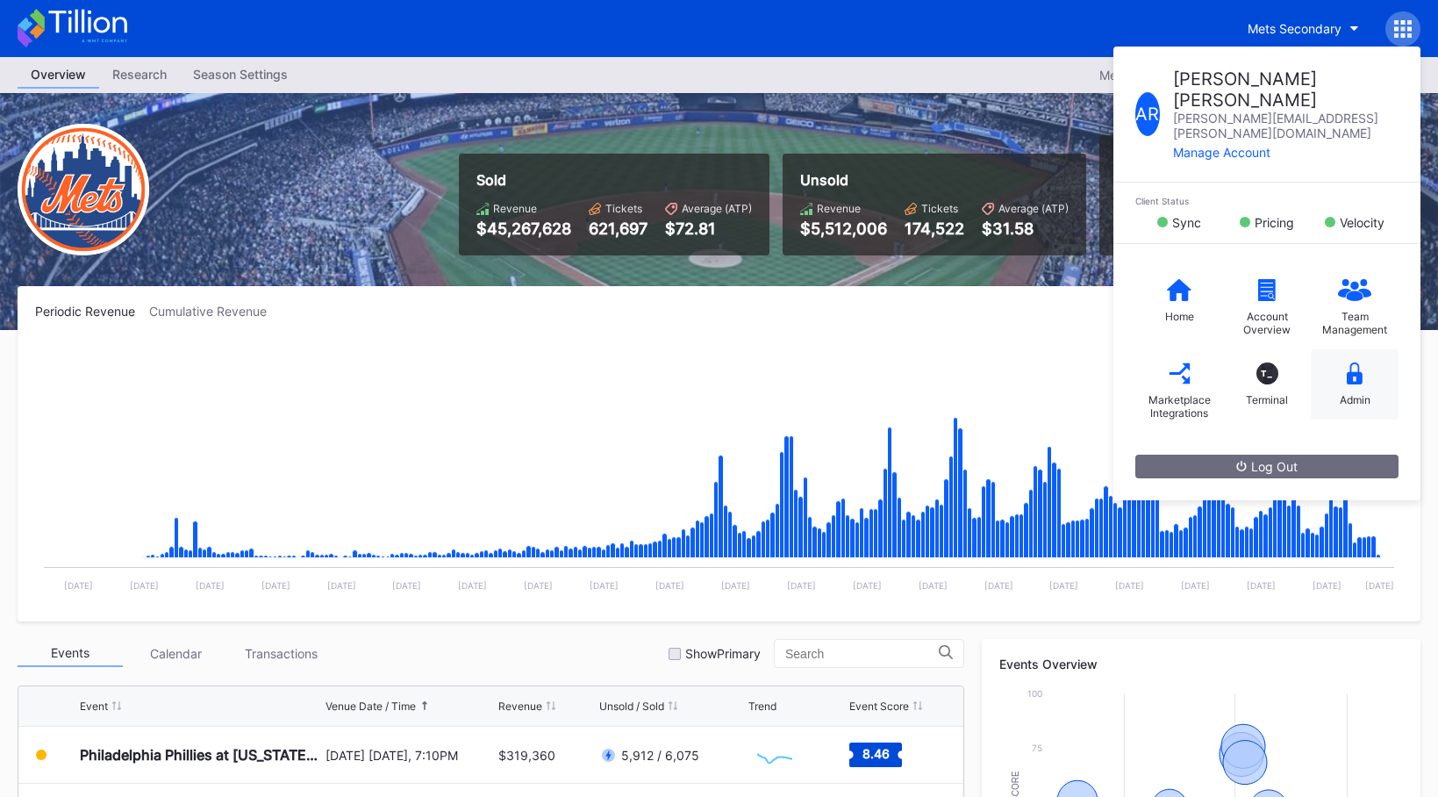
click at [1220, 362] on icon at bounding box center [1355, 373] width 16 height 22
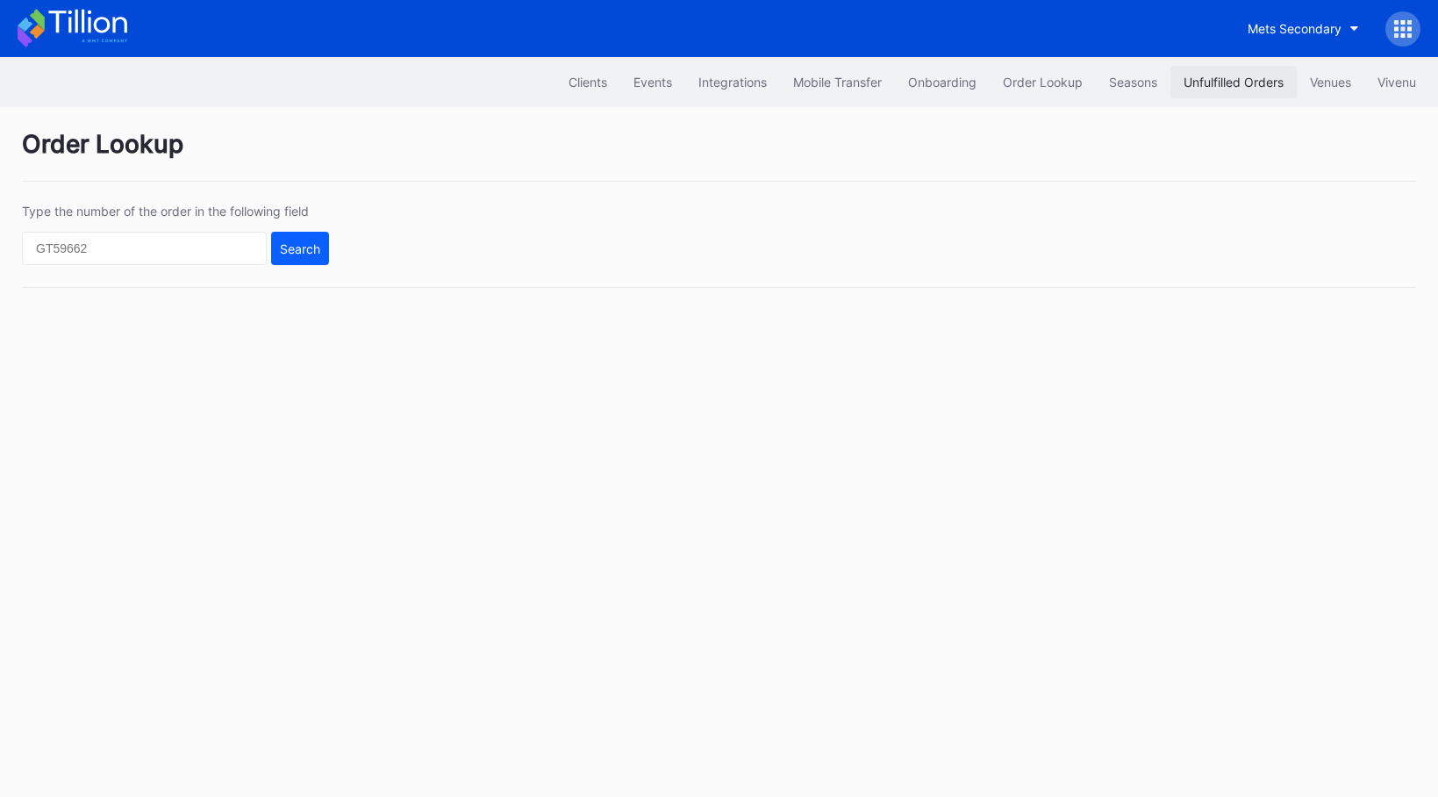
click at [1183, 87] on div "Unfulfilled Orders" at bounding box center [1233, 82] width 100 height 15
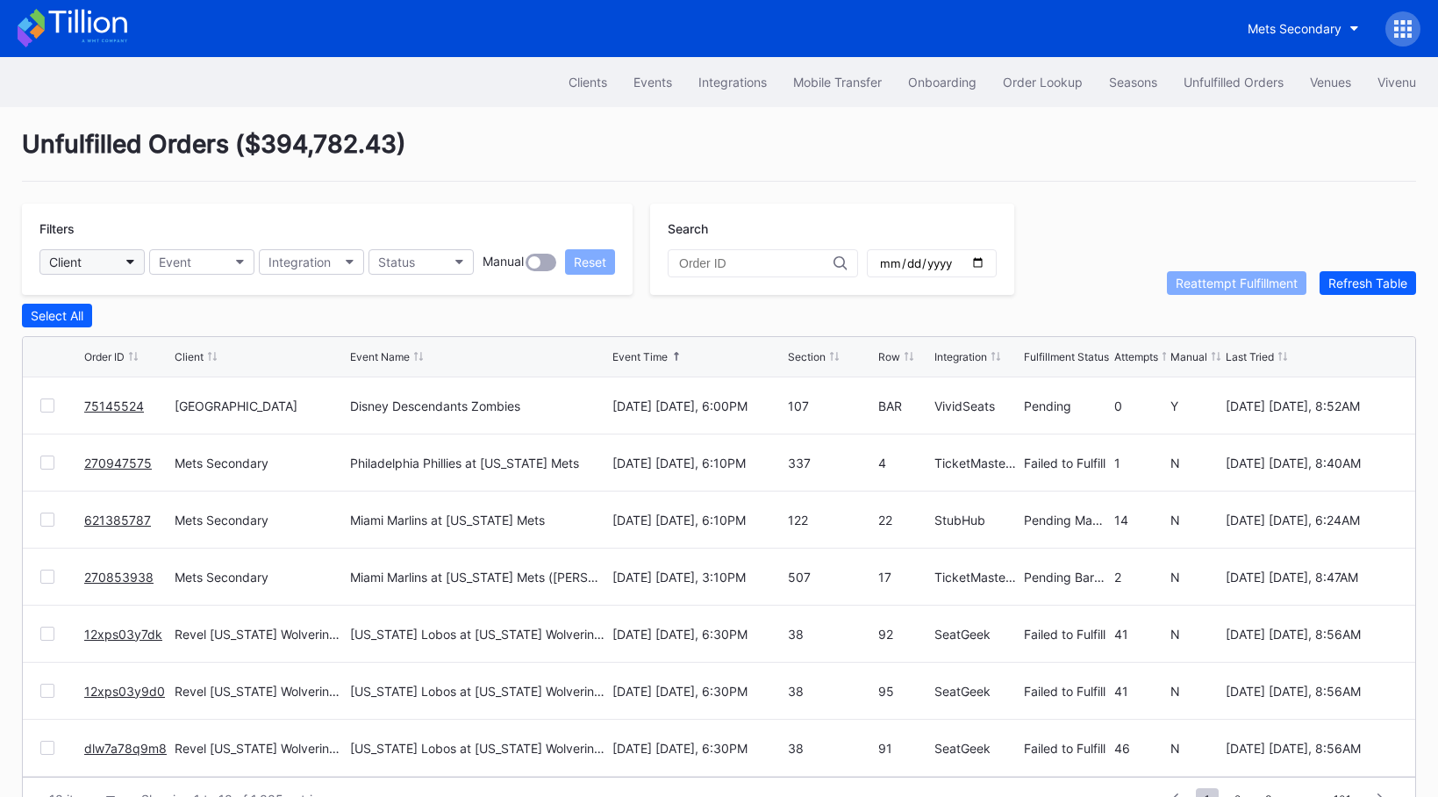
click at [120, 263] on button "Client" at bounding box center [91, 261] width 105 height 25
type input "bea"
click at [137, 330] on div "Beairdco" at bounding box center [141, 340] width 204 height 32
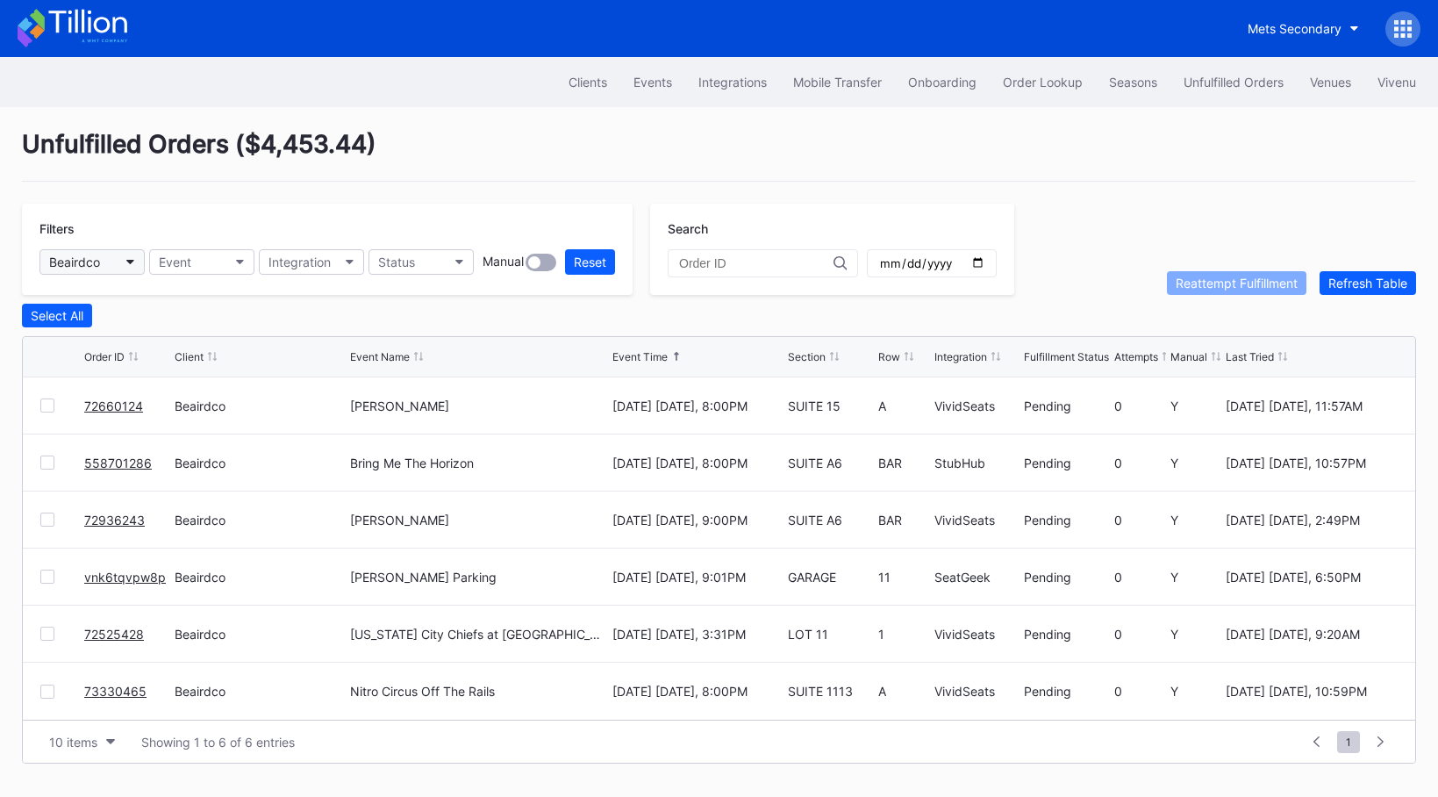
click at [112, 269] on button "Beairdco" at bounding box center [91, 261] width 105 height 25
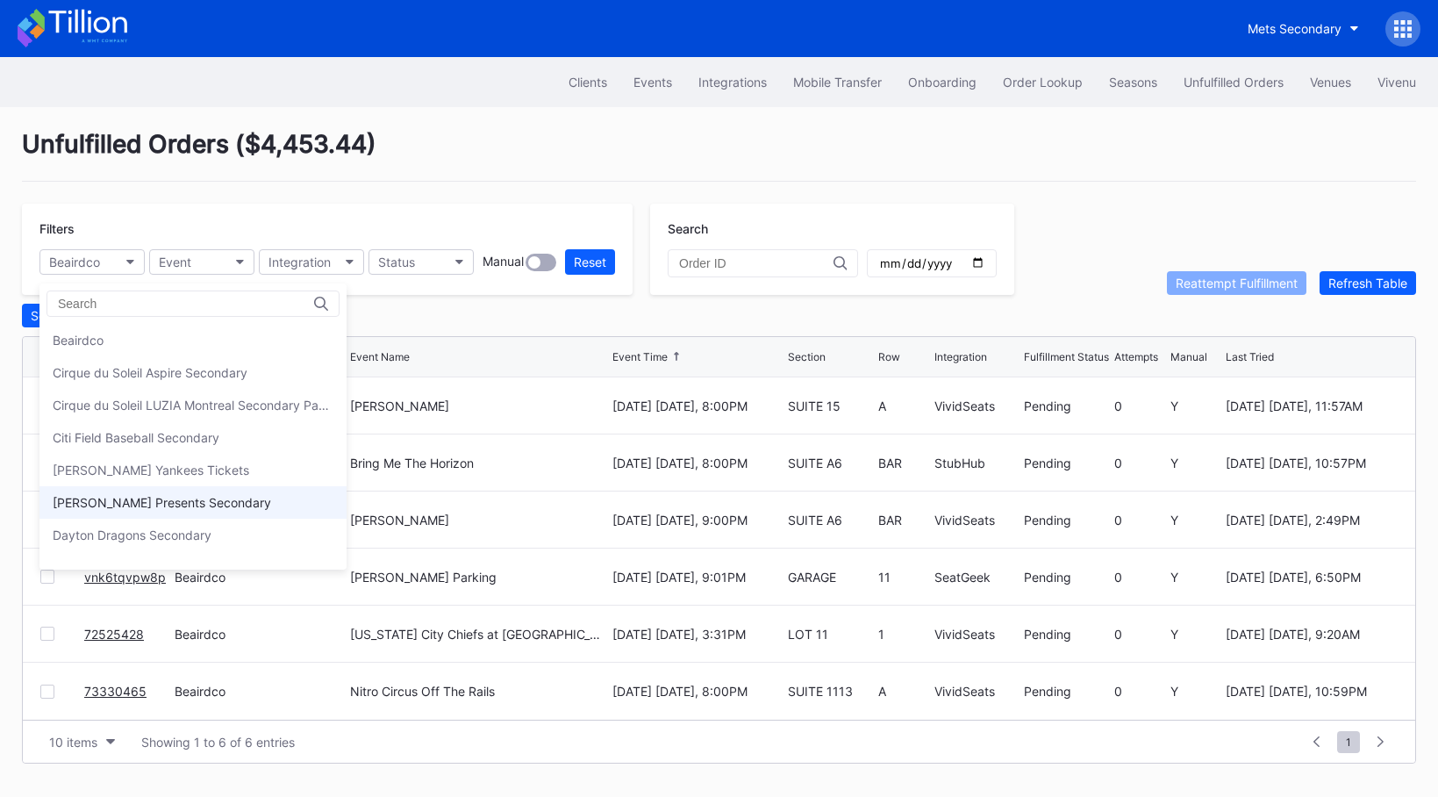
click at [151, 497] on div "[PERSON_NAME] Presents Secondary" at bounding box center [162, 502] width 218 height 15
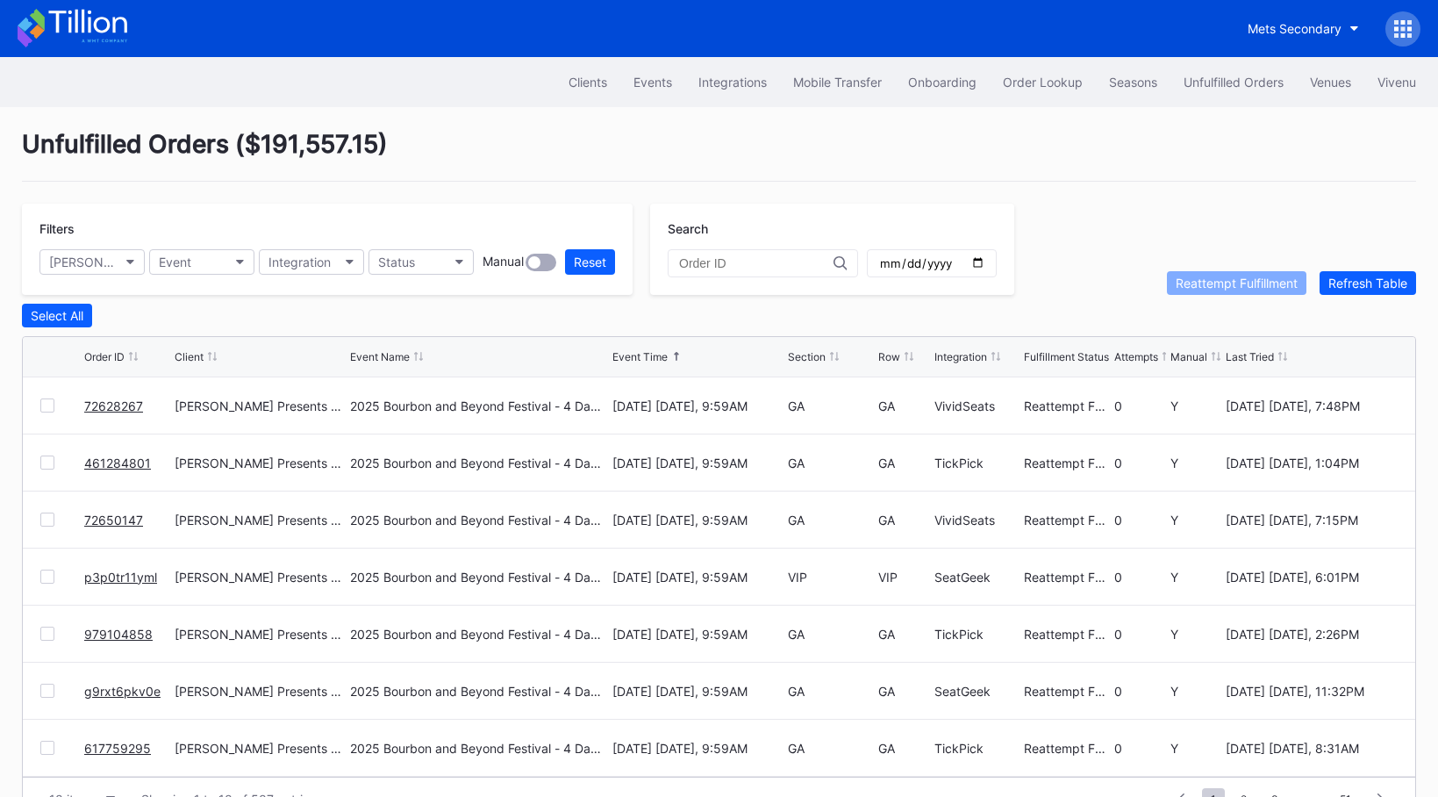
click at [112, 29] on icon at bounding box center [87, 22] width 78 height 24
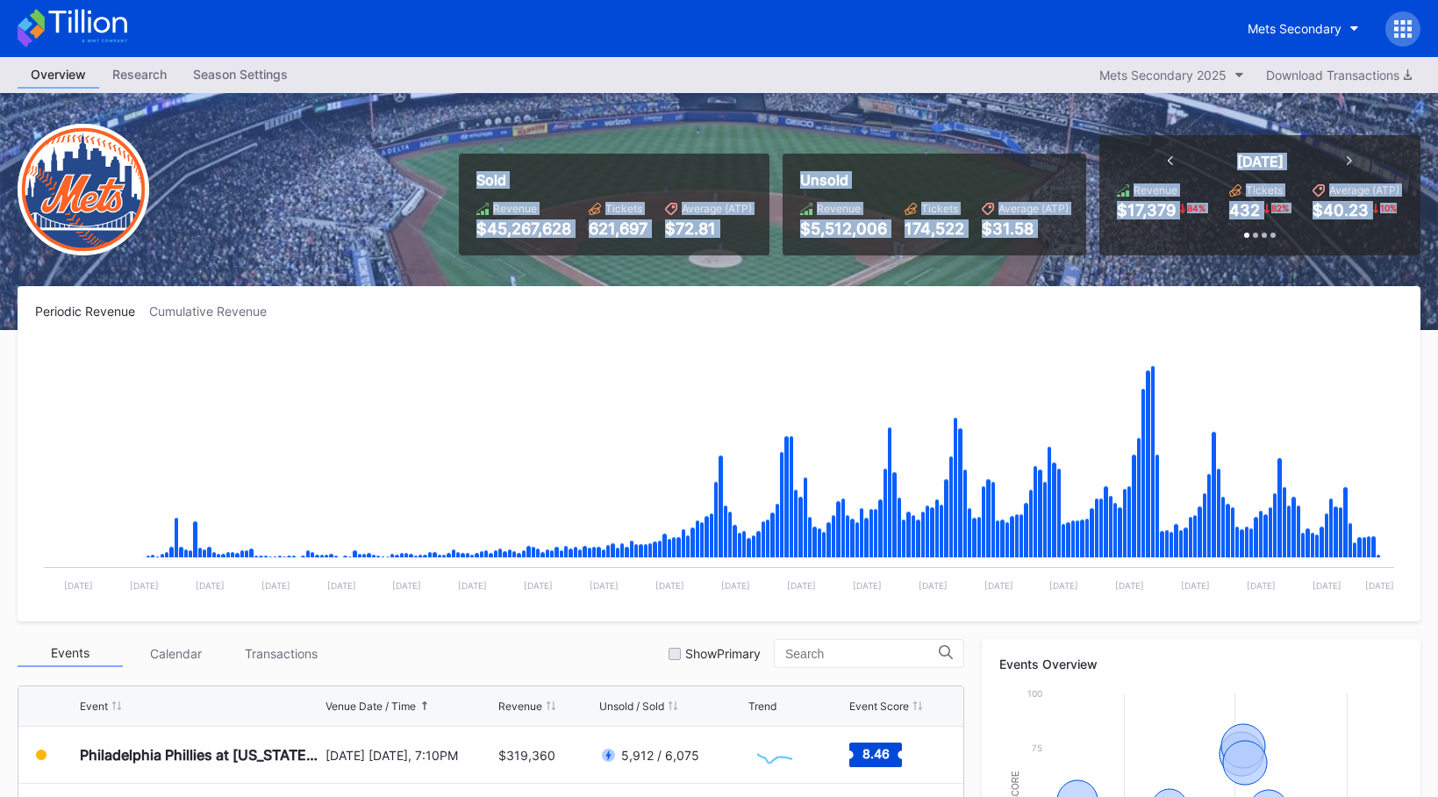
drag, startPoint x: 491, startPoint y: 183, endPoint x: 1219, endPoint y: 230, distance: 729.6
click at [1219, 230] on div "Sold Revenue $45,267,628 Tickets 621,697 Average (ATP) $72.81 Unsold Revenue $5…" at bounding box center [933, 195] width 975 height 120
click at [1219, 230] on div at bounding box center [1260, 228] width 286 height 18
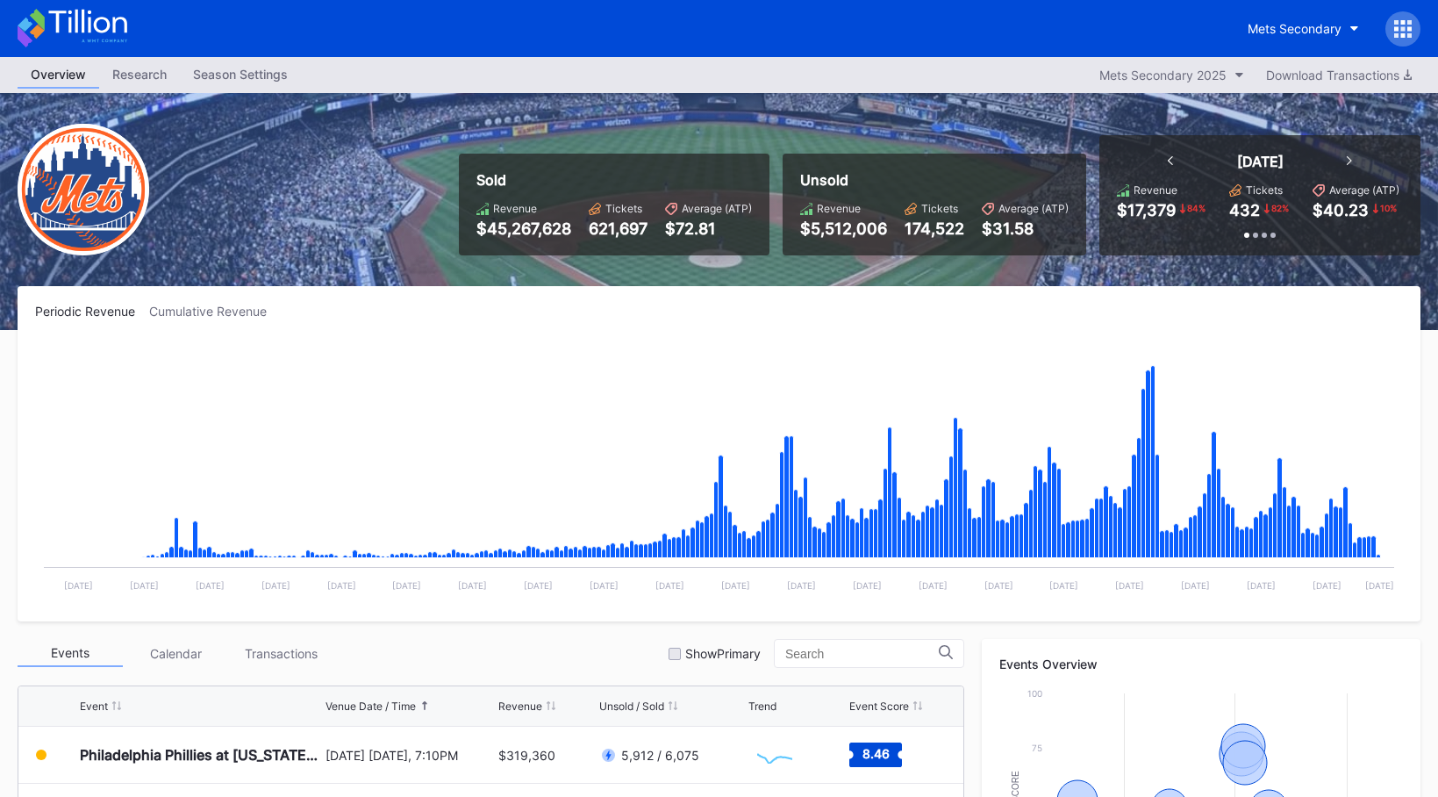
click at [110, 28] on icon at bounding box center [73, 28] width 110 height 39
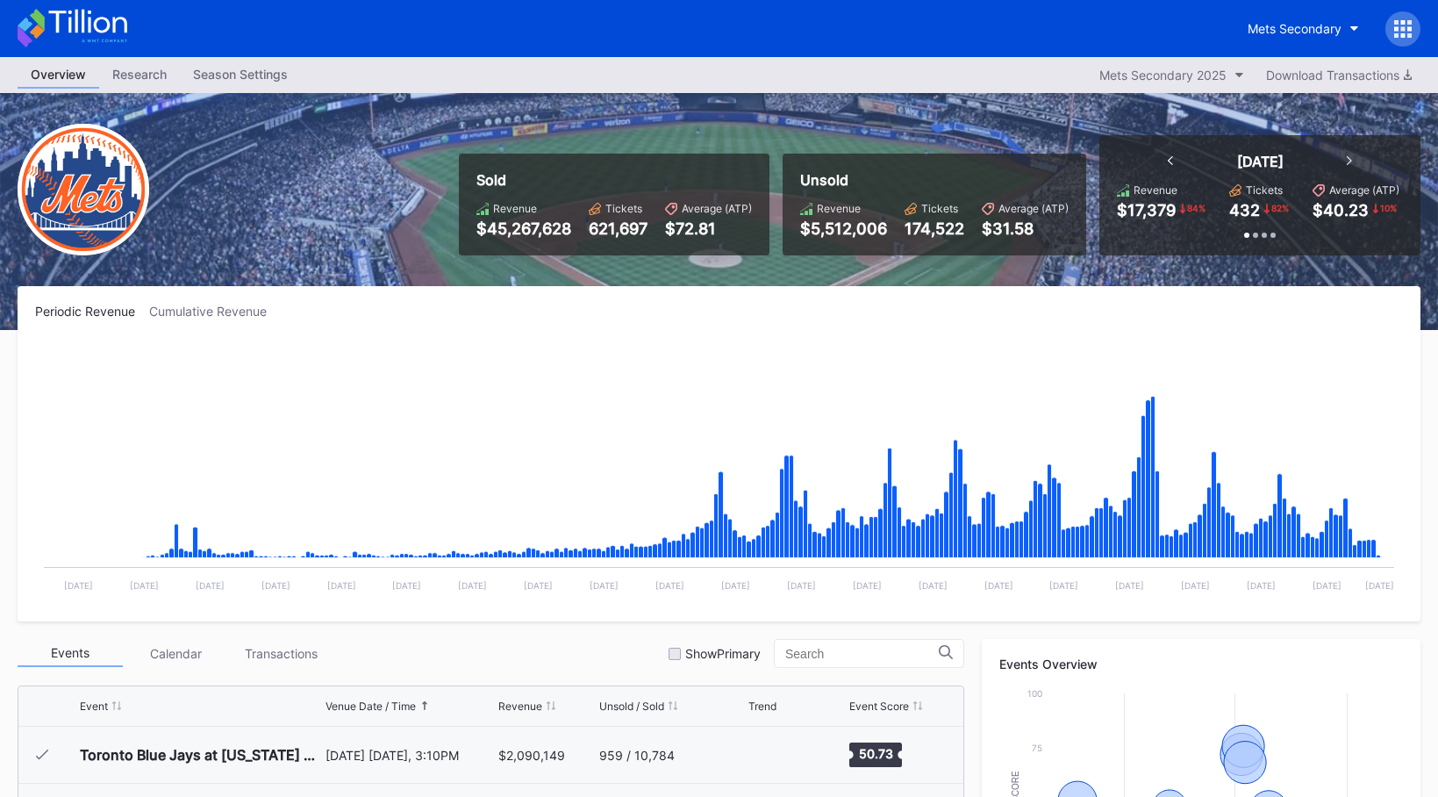
scroll to position [3649, 0]
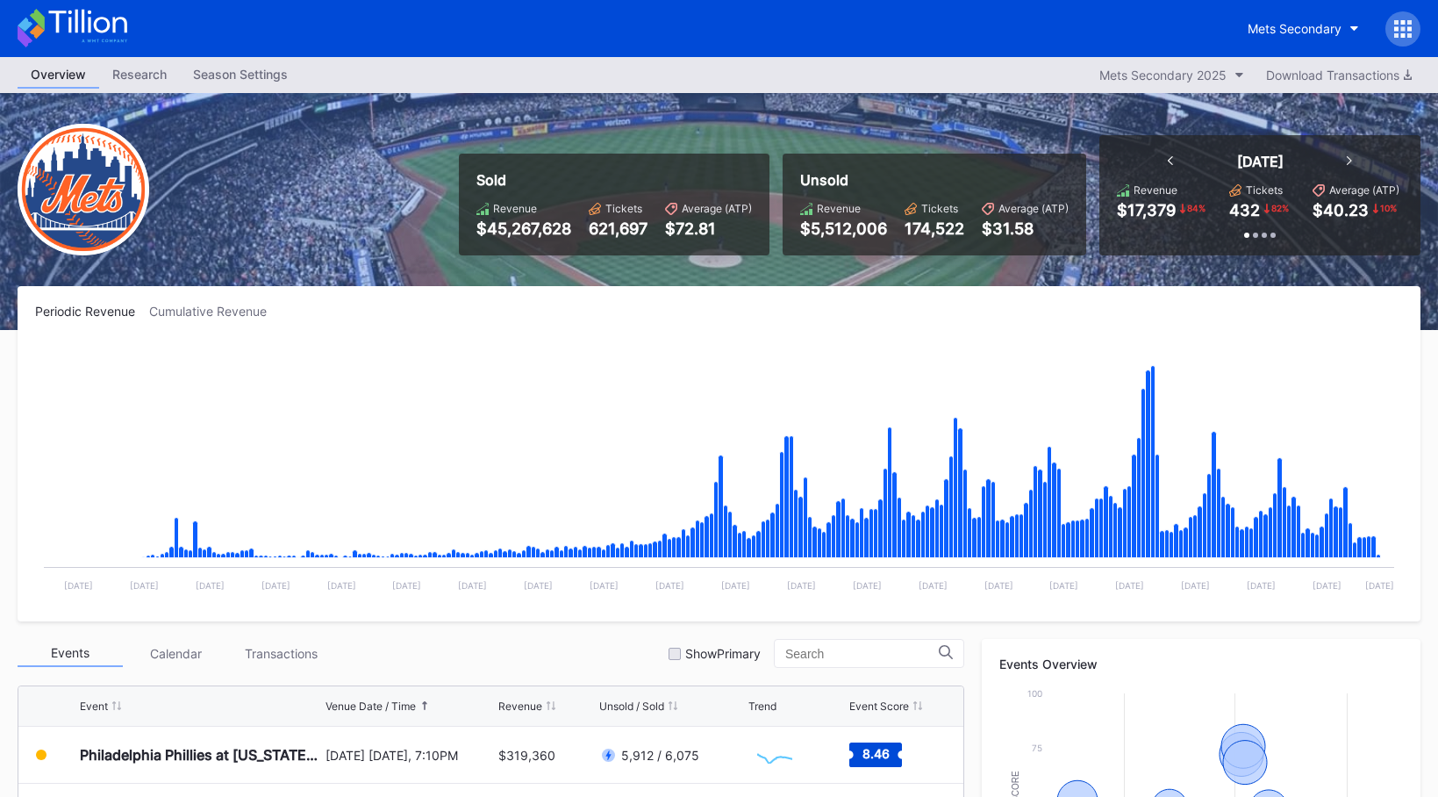
click at [58, 31] on icon at bounding box center [87, 22] width 78 height 24
click at [86, 19] on icon at bounding box center [73, 28] width 110 height 39
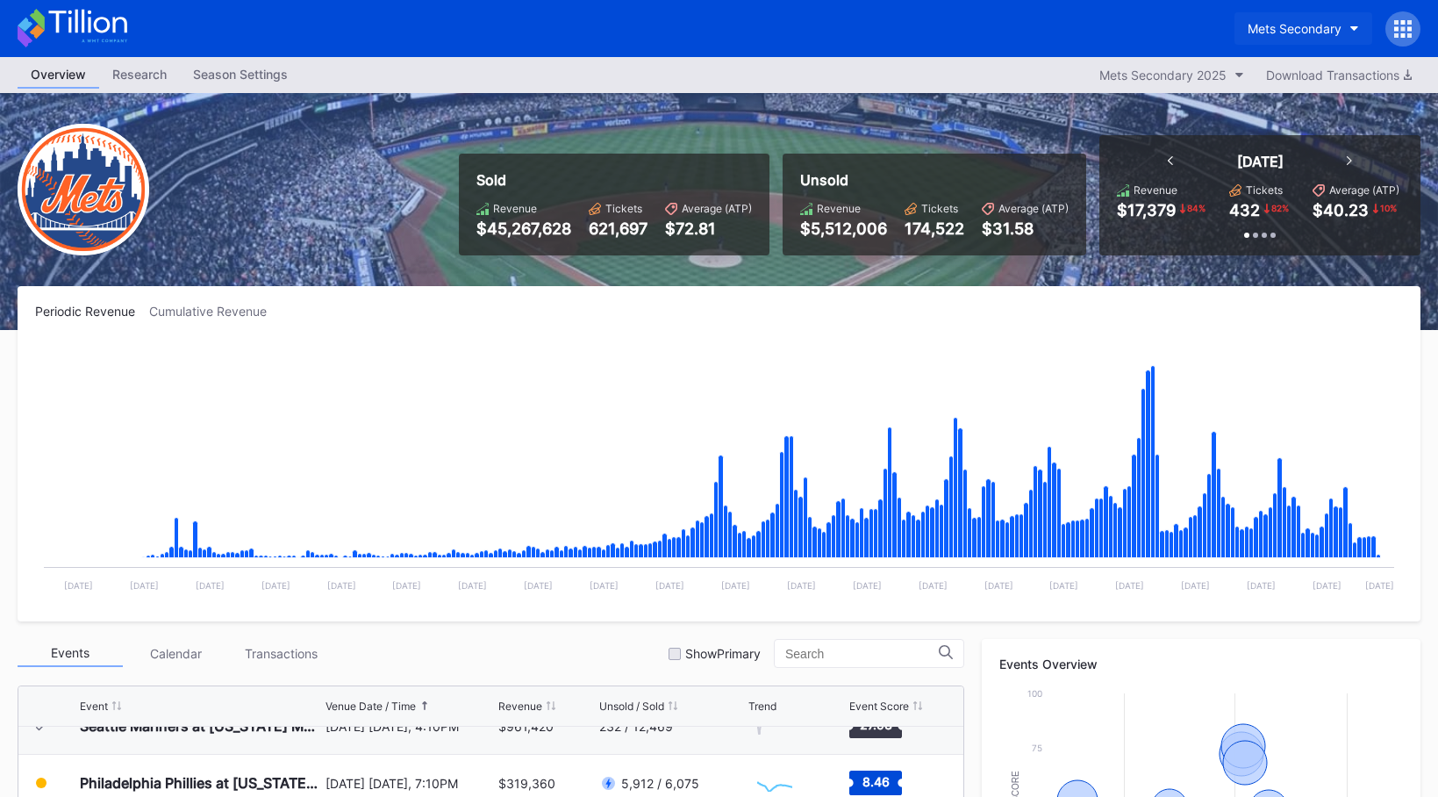
click at [1269, 17] on button "Mets Secondary" at bounding box center [1303, 28] width 138 height 32
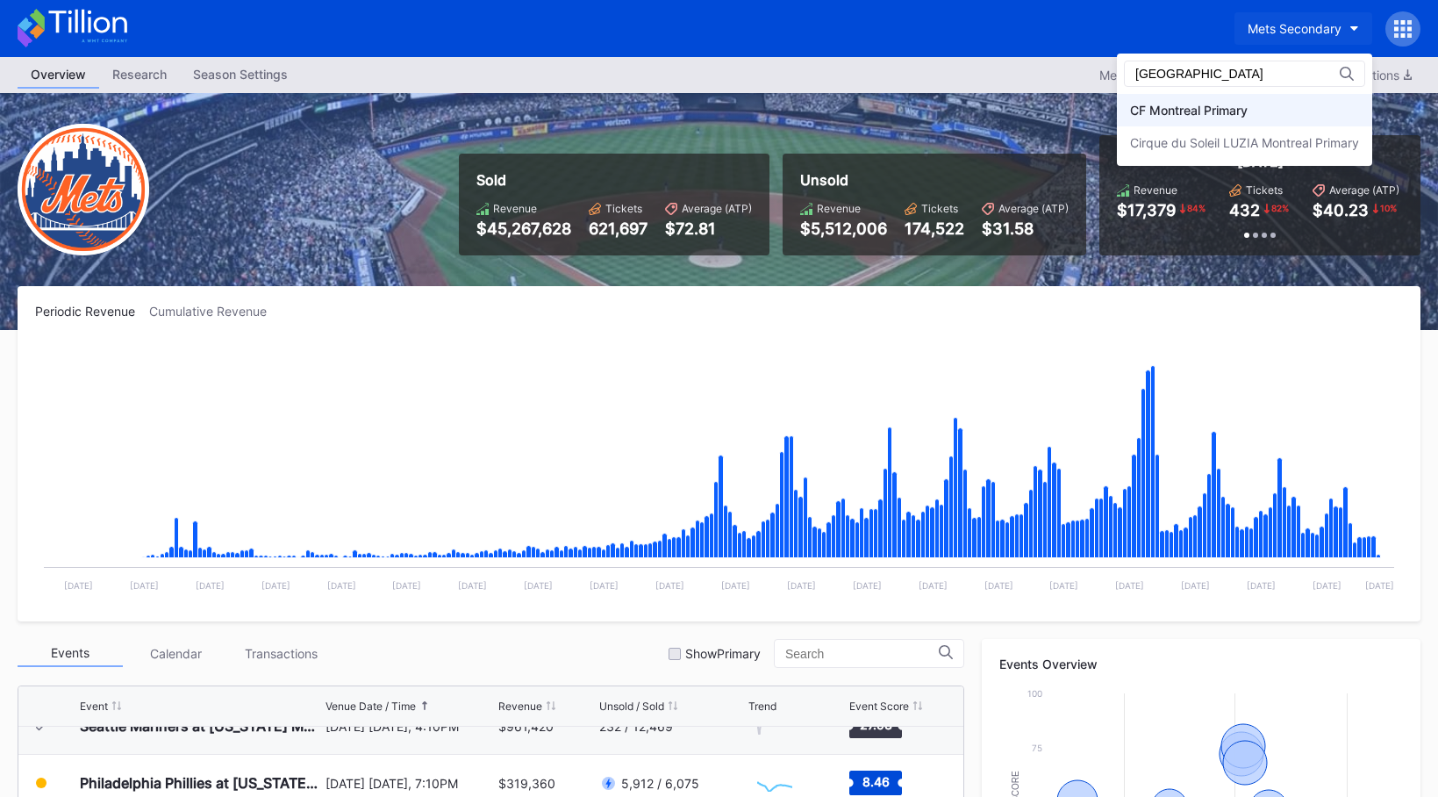
type input "montreal"
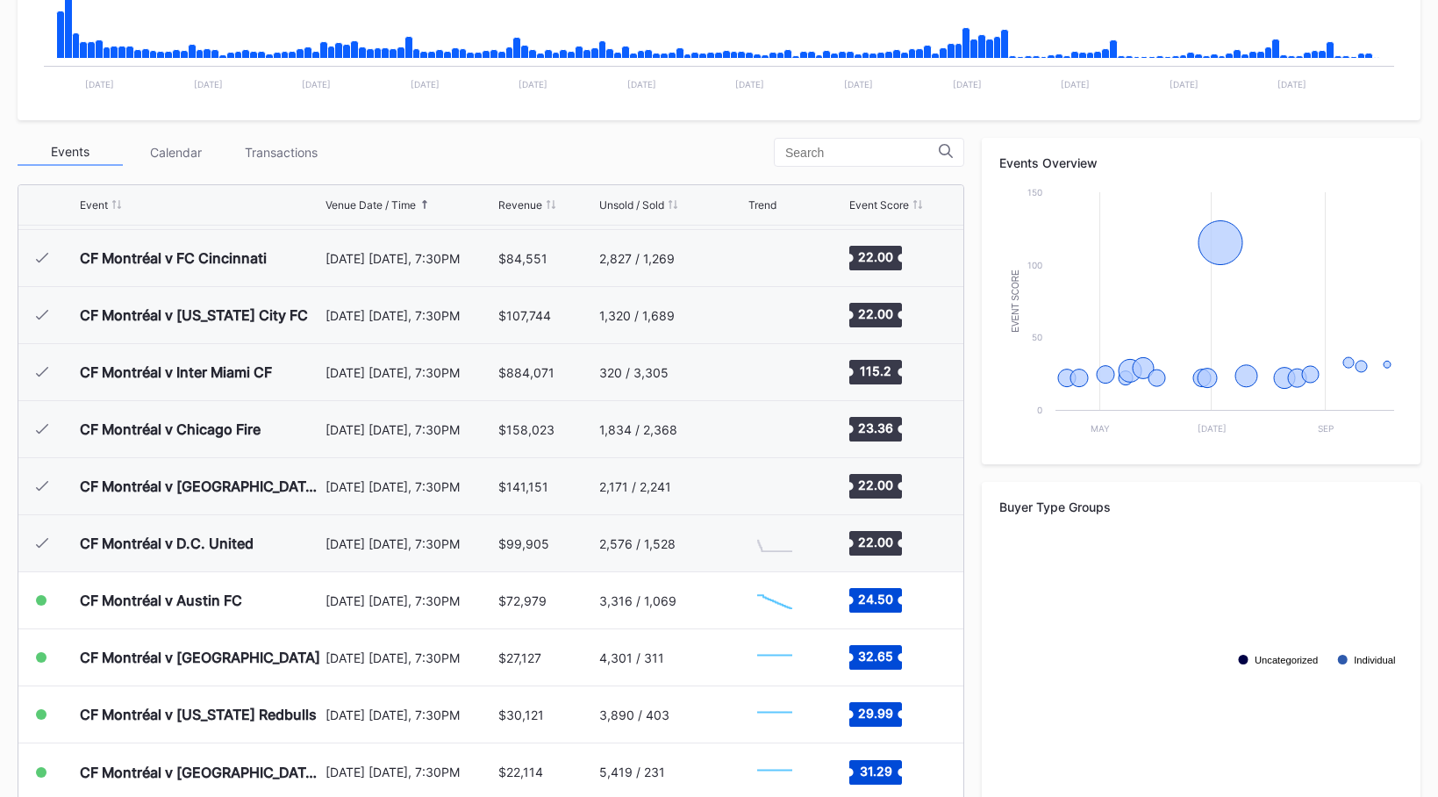
scroll to position [530, 0]
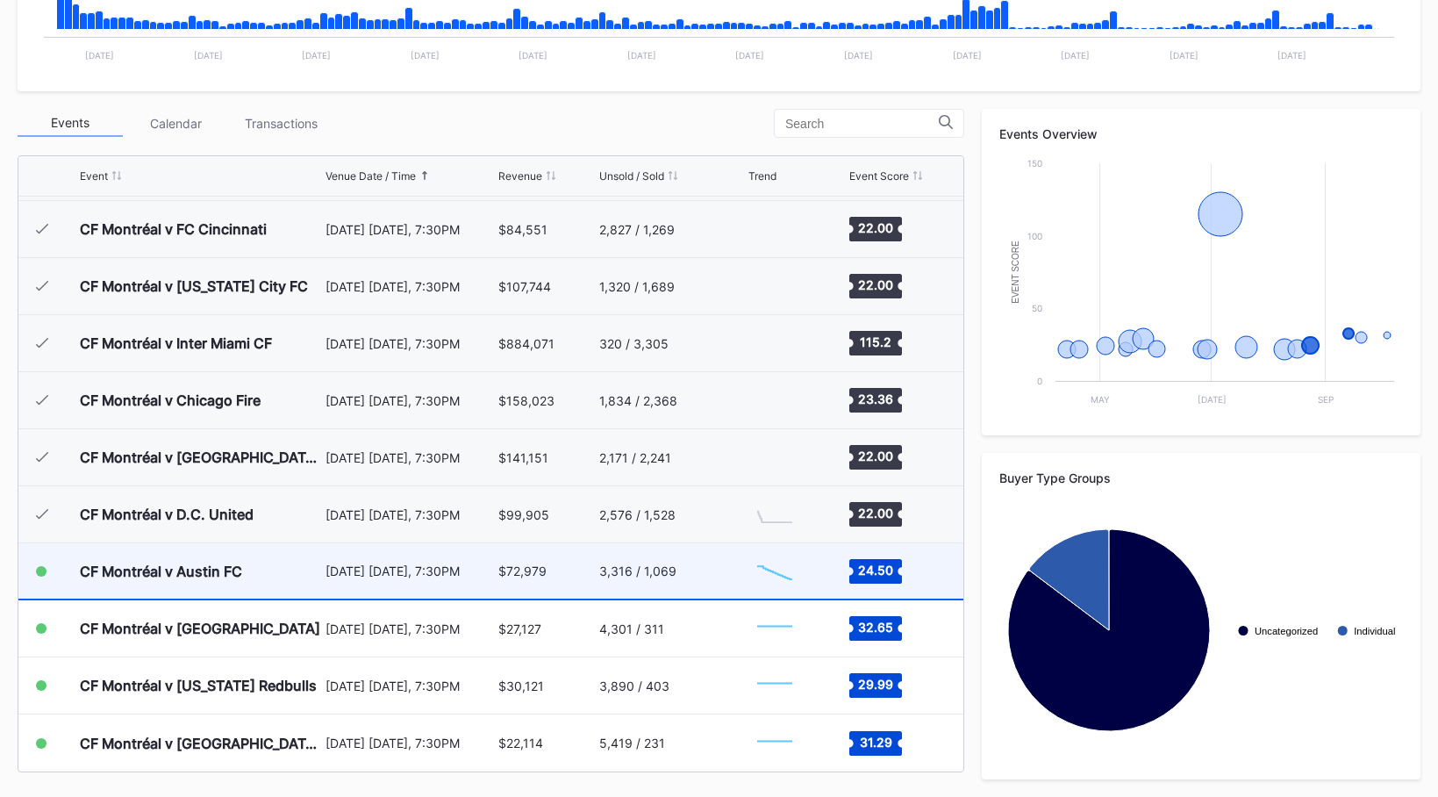
click at [472, 575] on div "August 23 Saturday, 7:30PM" at bounding box center [409, 570] width 168 height 15
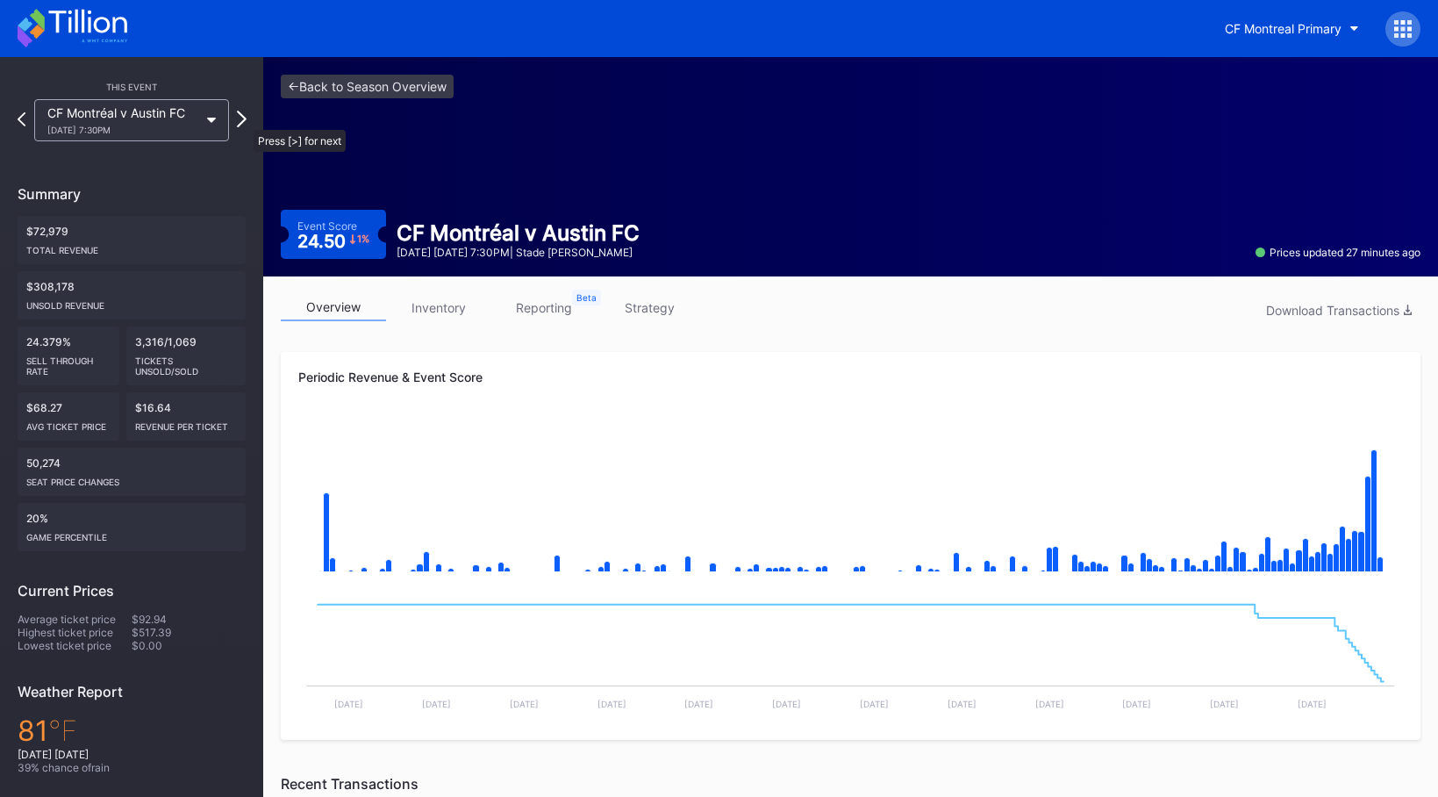
click at [245, 121] on icon at bounding box center [242, 119] width 10 height 17
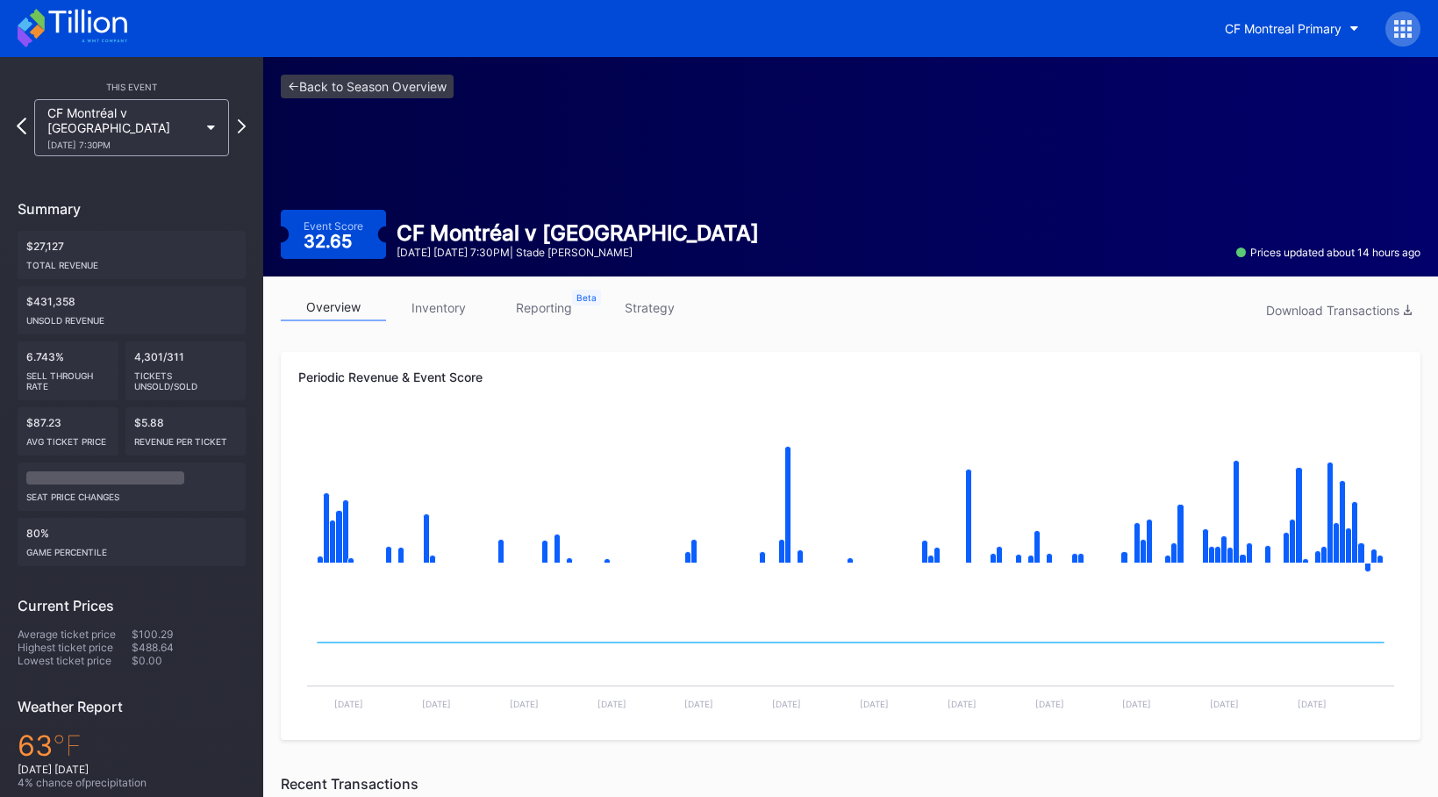
click at [24, 127] on icon at bounding box center [22, 126] width 10 height 17
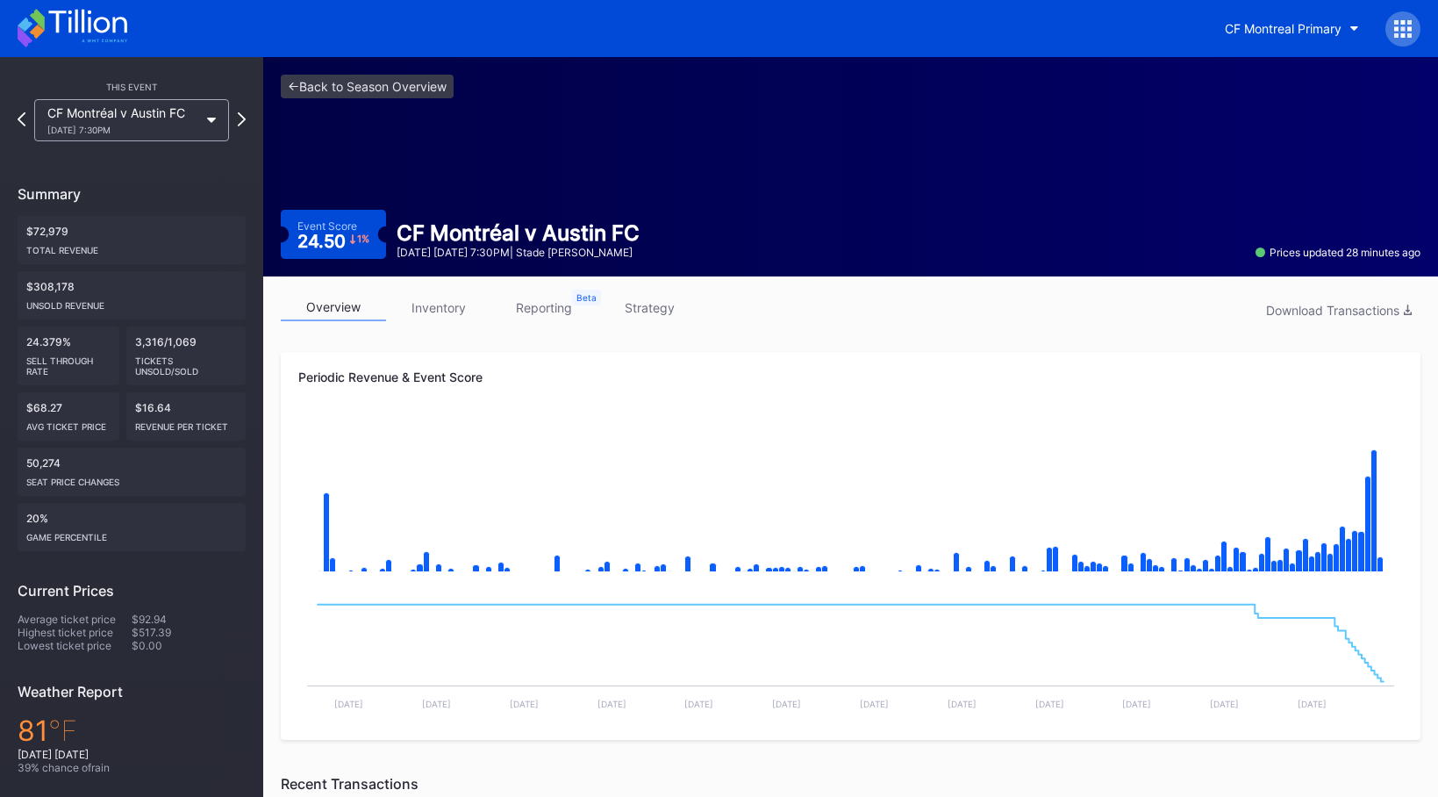
click at [24, 127] on div at bounding box center [22, 120] width 8 height 17
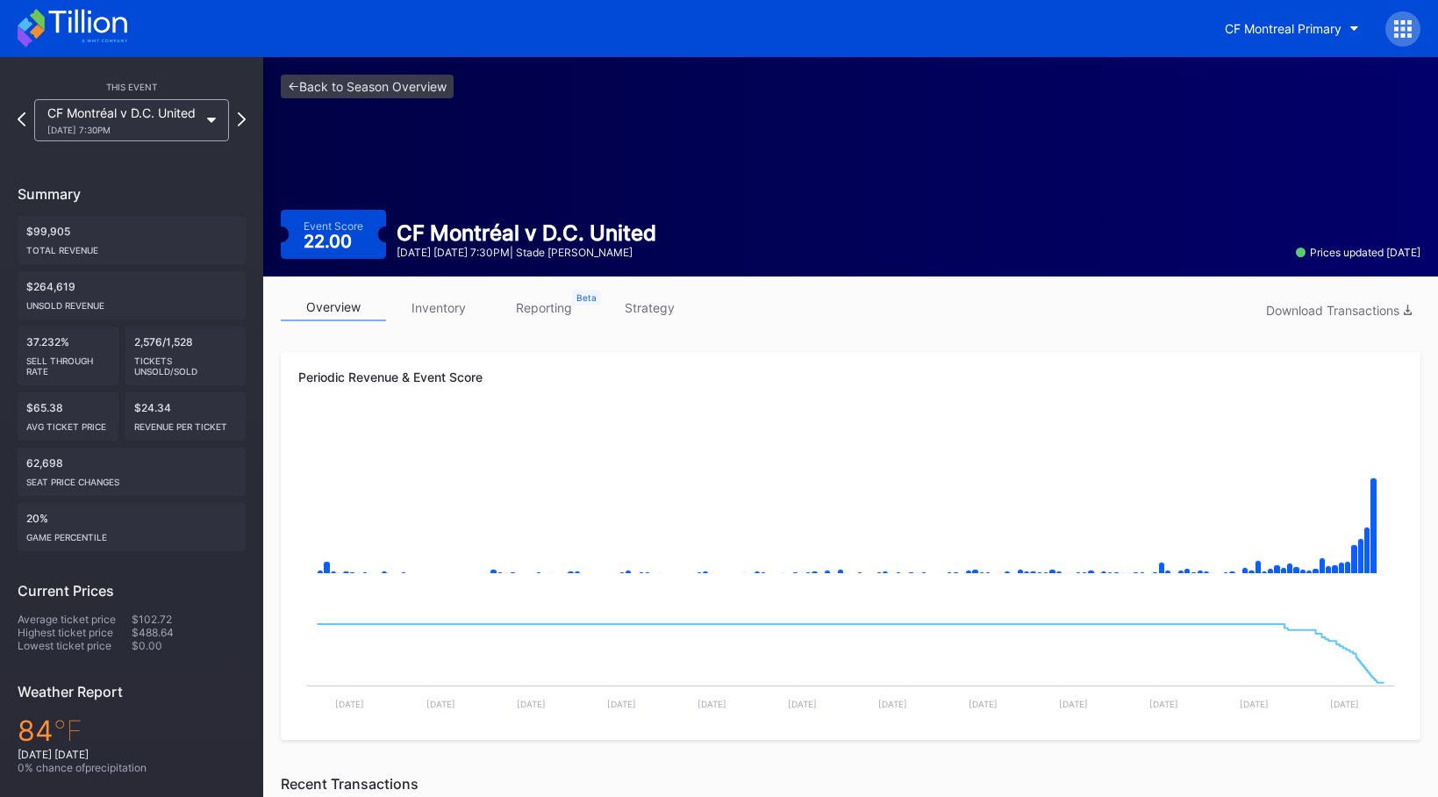
click at [105, 127] on div "8/16 Saturday 7:30PM" at bounding box center [122, 130] width 151 height 11
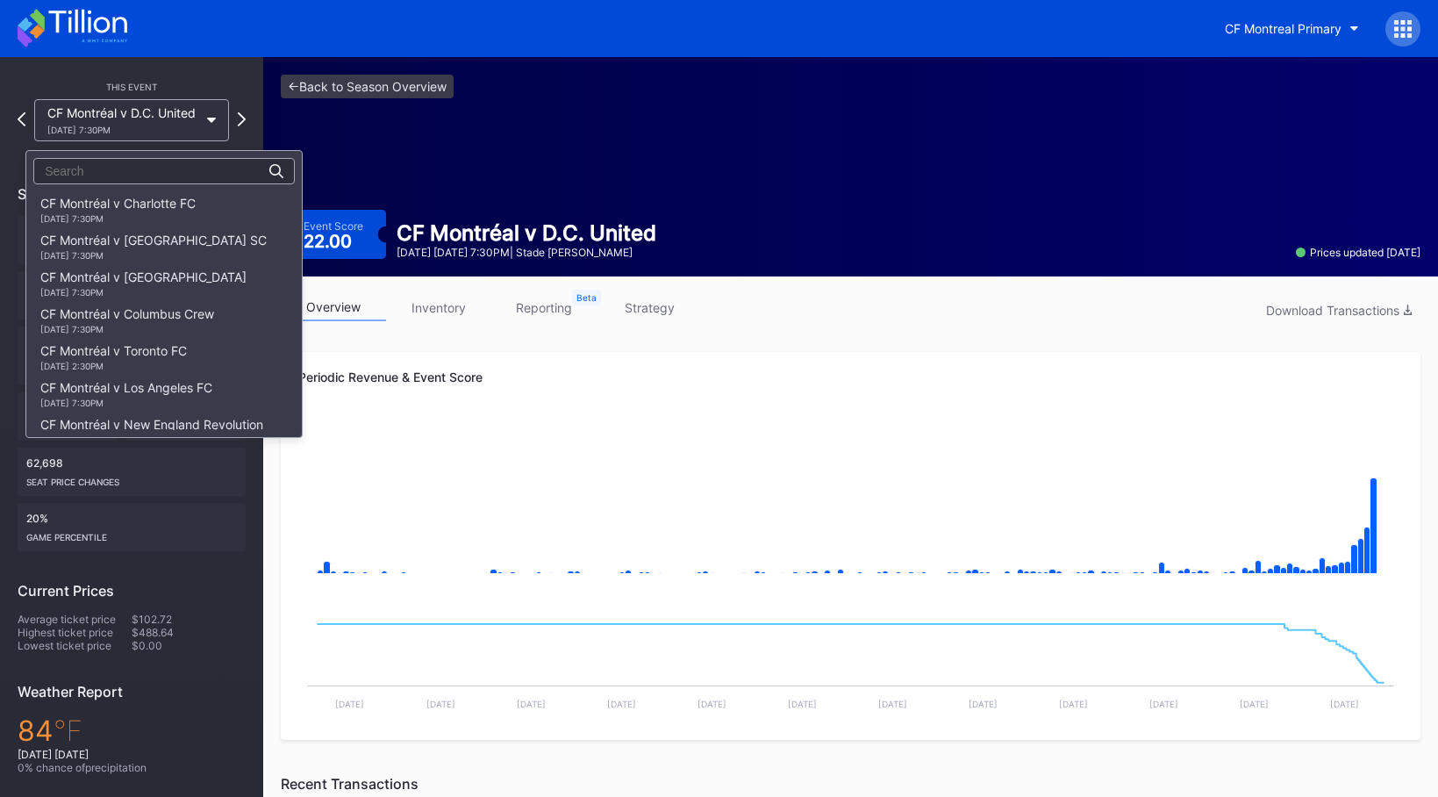
scroll to position [388, 0]
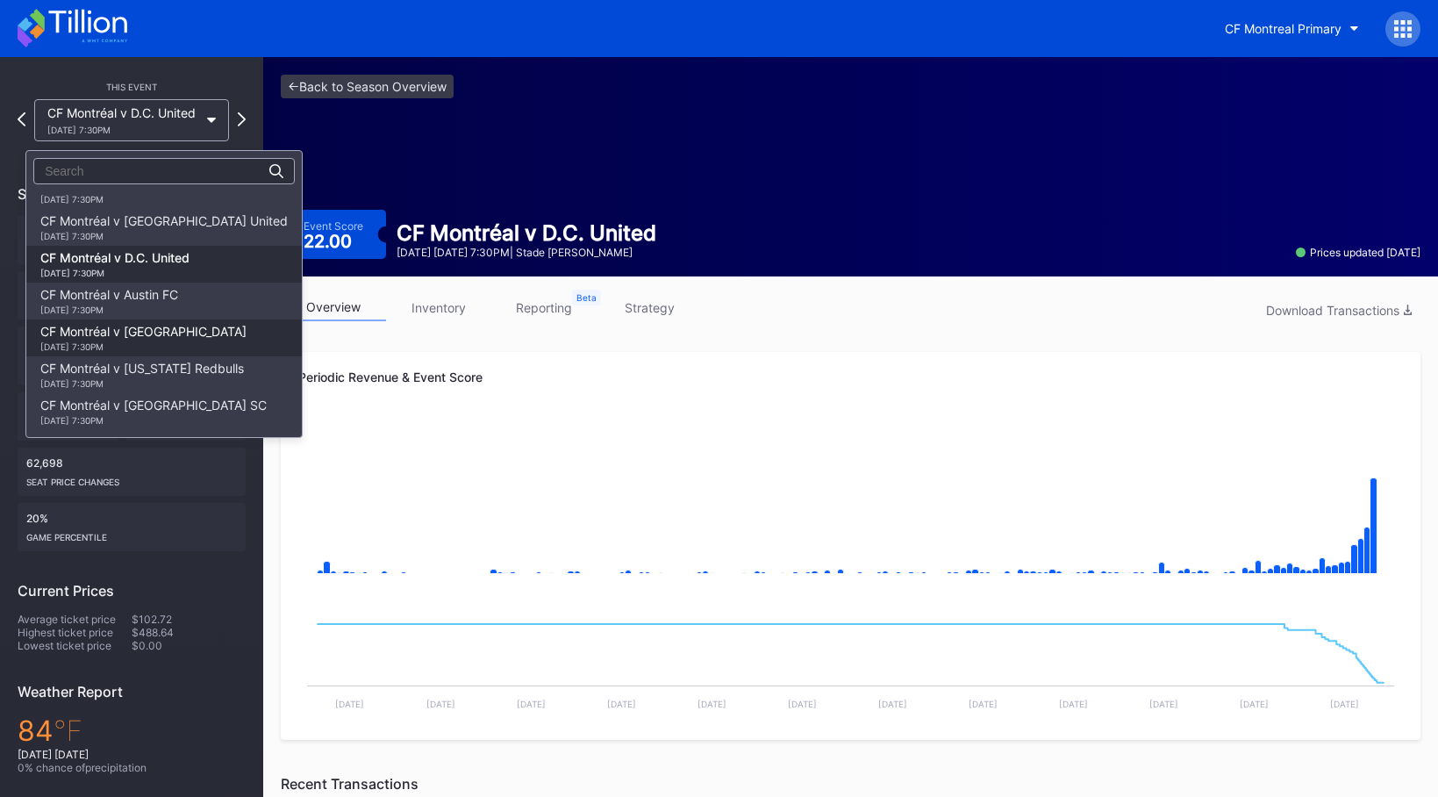
click at [182, 331] on div "CF Montréal v St. Louis City SC 9/13 Saturday 7:30PM" at bounding box center [143, 338] width 206 height 28
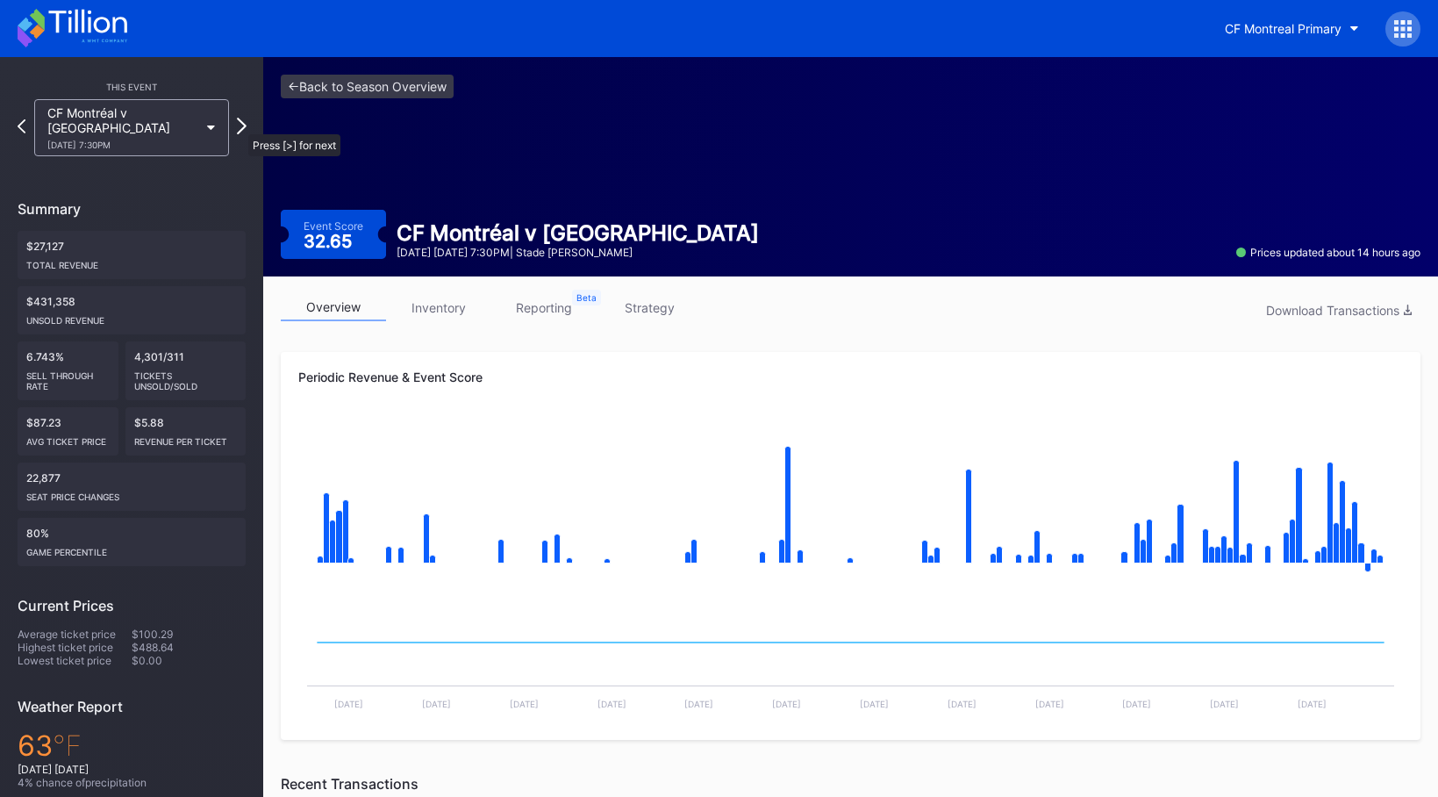
click at [239, 125] on icon at bounding box center [242, 126] width 10 height 17
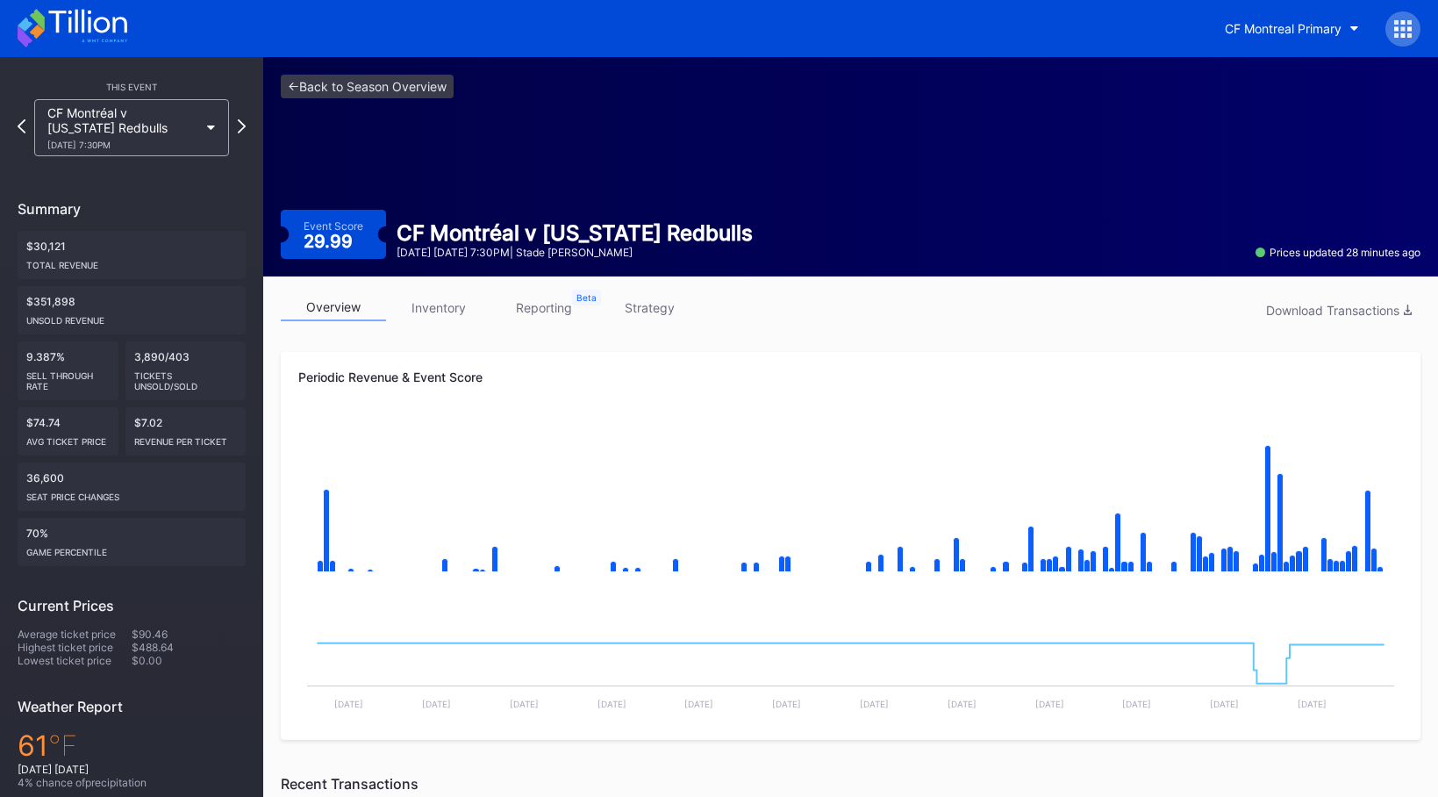
click at [239, 125] on icon at bounding box center [242, 126] width 8 height 14
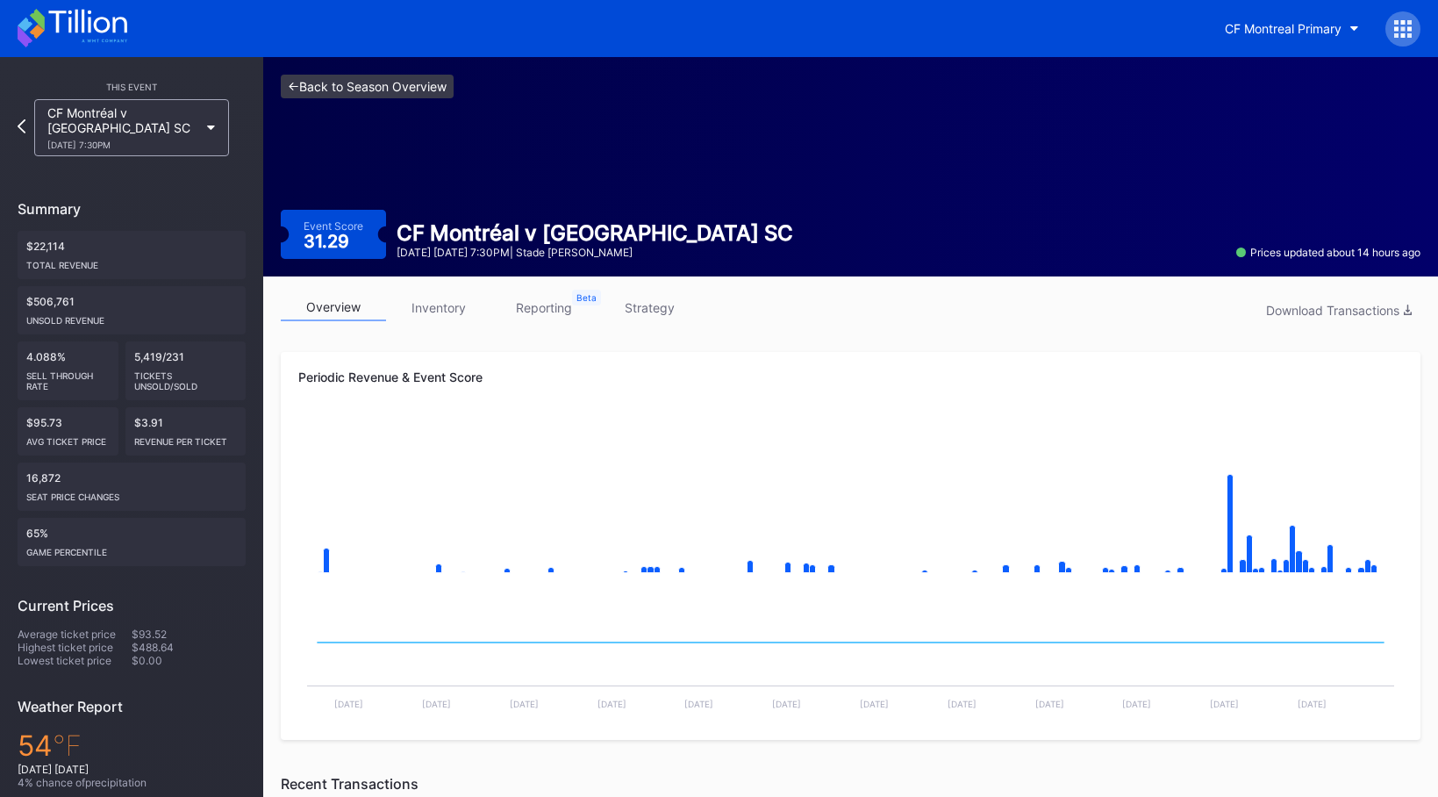
click at [396, 89] on link "<- Back to Season Overview" at bounding box center [367, 87] width 173 height 24
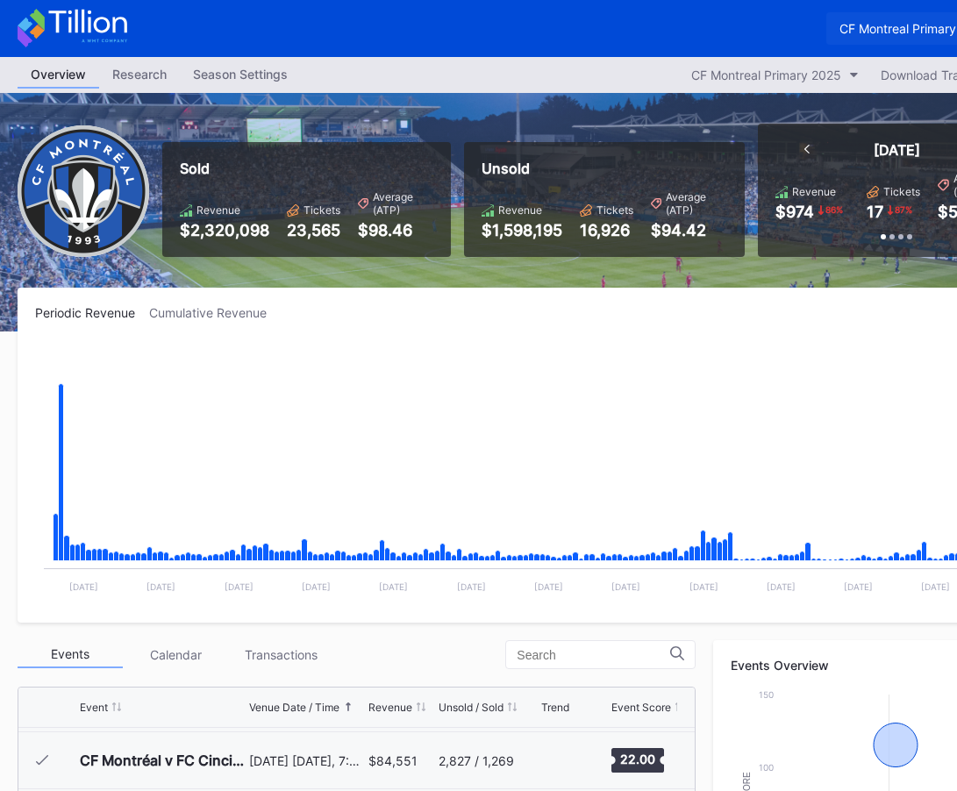
click at [879, 23] on div "CF Montreal Primary" at bounding box center [898, 28] width 117 height 15
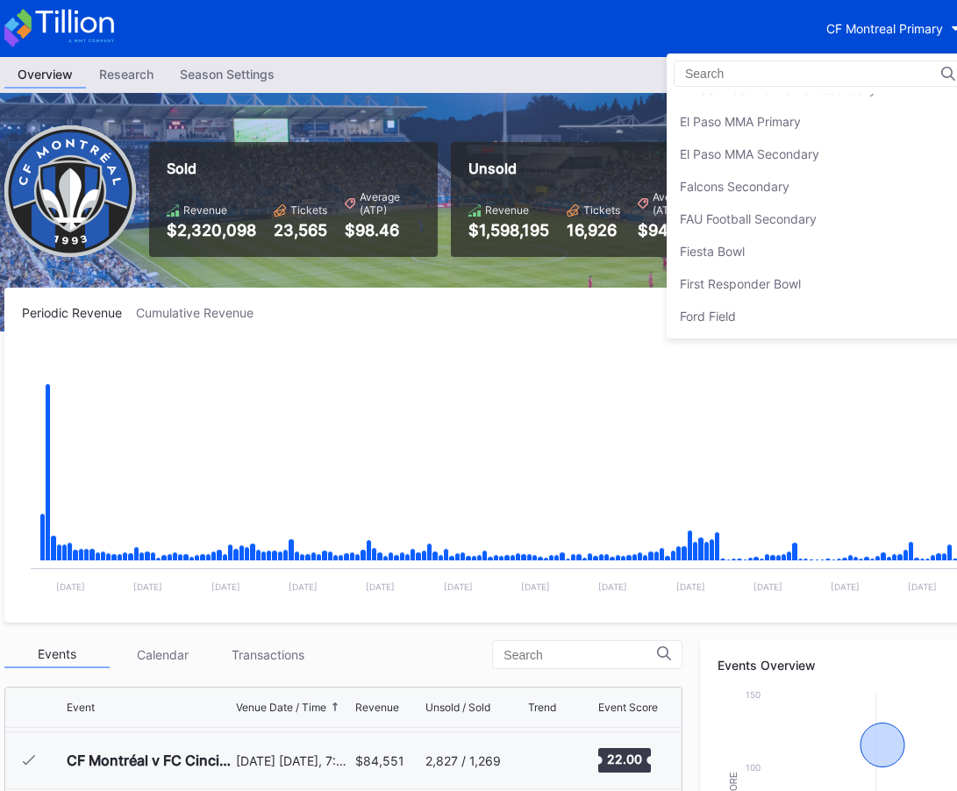
scroll to position [1832, 0]
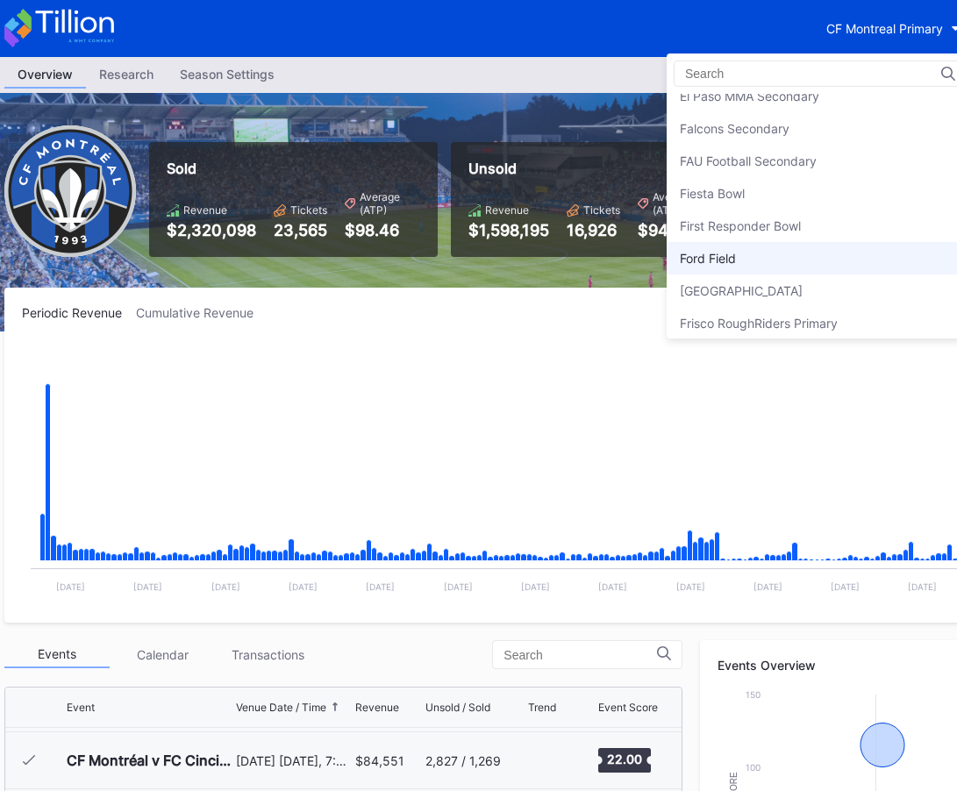
click at [774, 254] on div "Ford Field" at bounding box center [820, 258] width 307 height 32
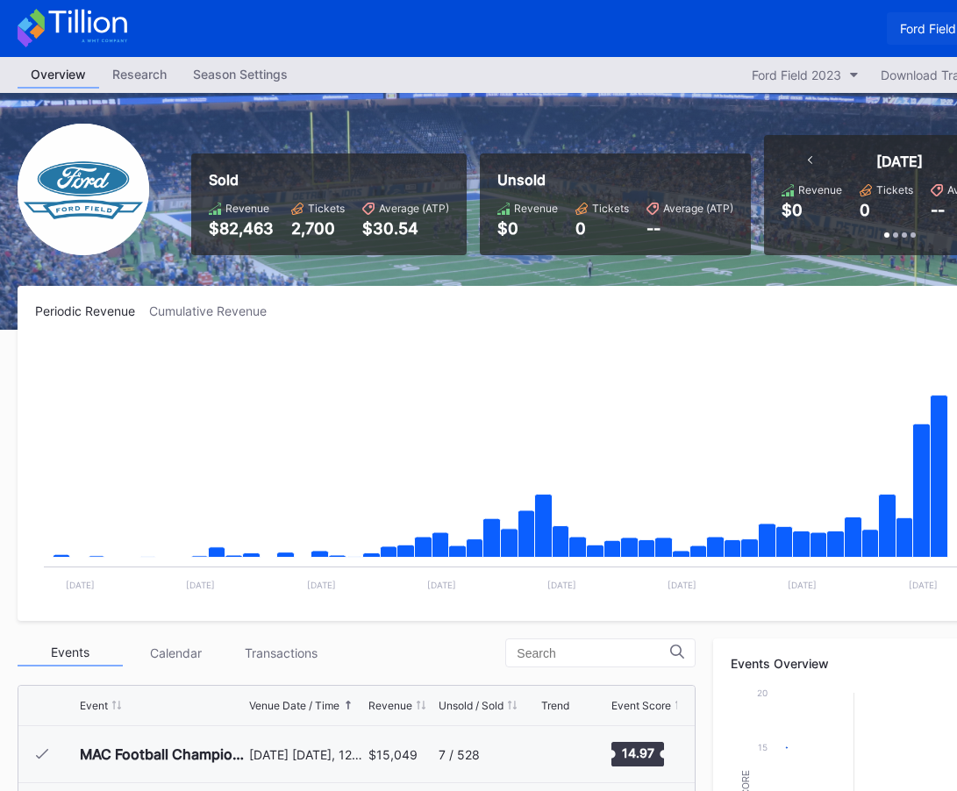
click at [920, 21] on div "Ford Field" at bounding box center [928, 28] width 56 height 15
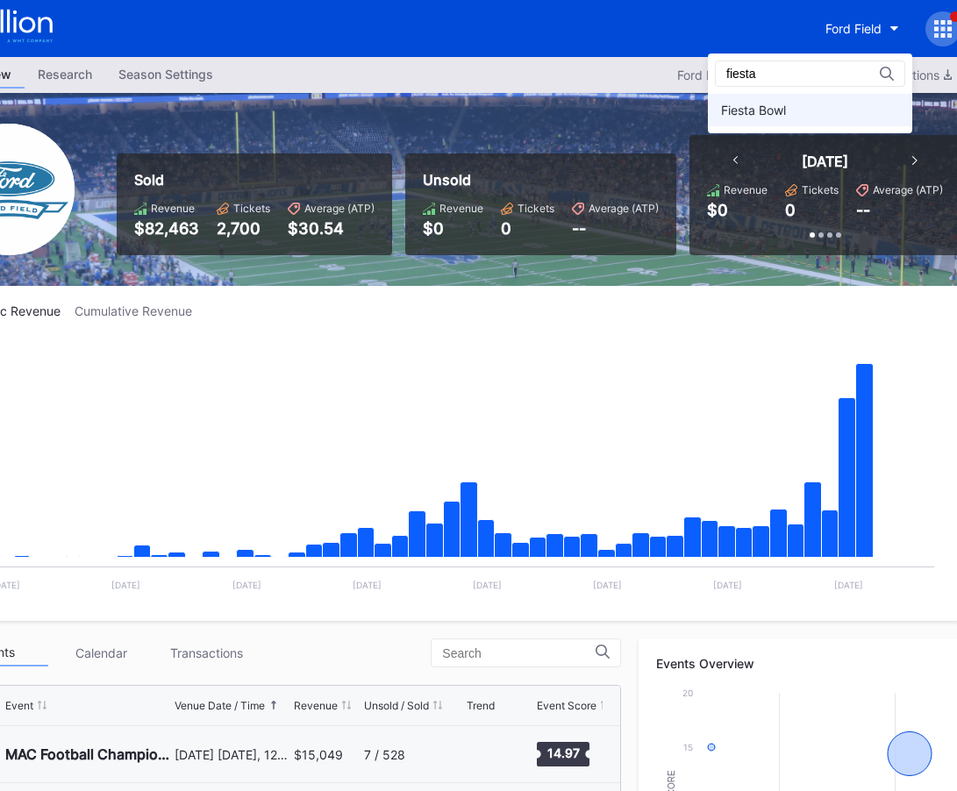
type input "fiesta"
click at [820, 112] on div "Fiesta Bowl" at bounding box center [810, 110] width 204 height 32
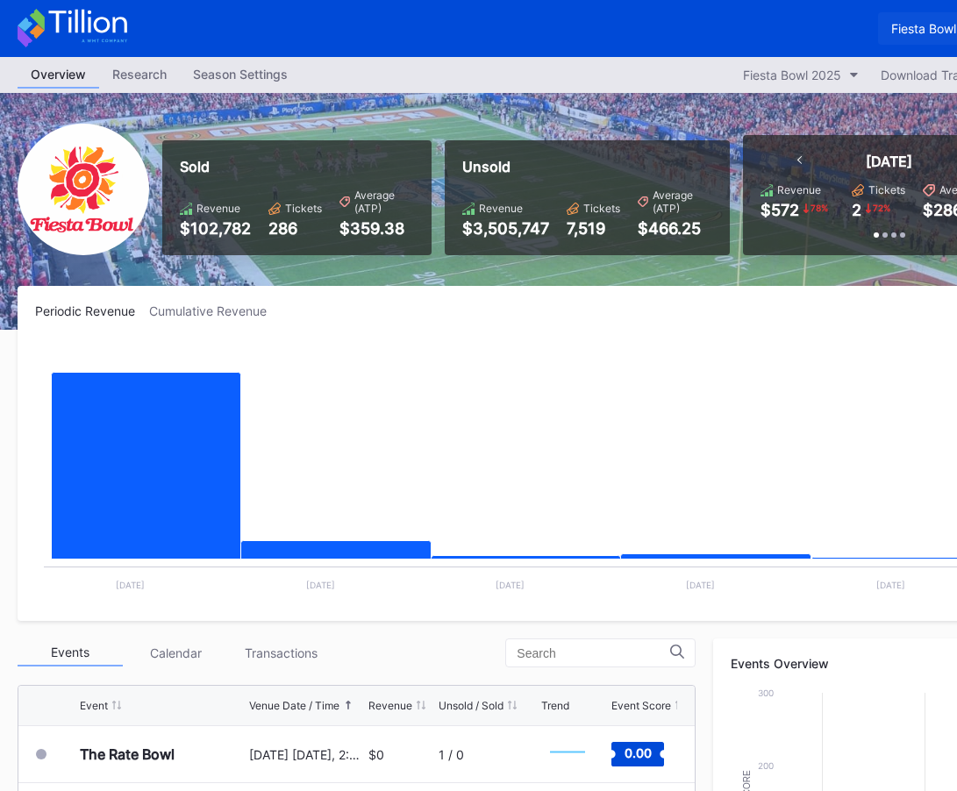
click at [909, 30] on div "Fiesta Bowl" at bounding box center [923, 28] width 65 height 15
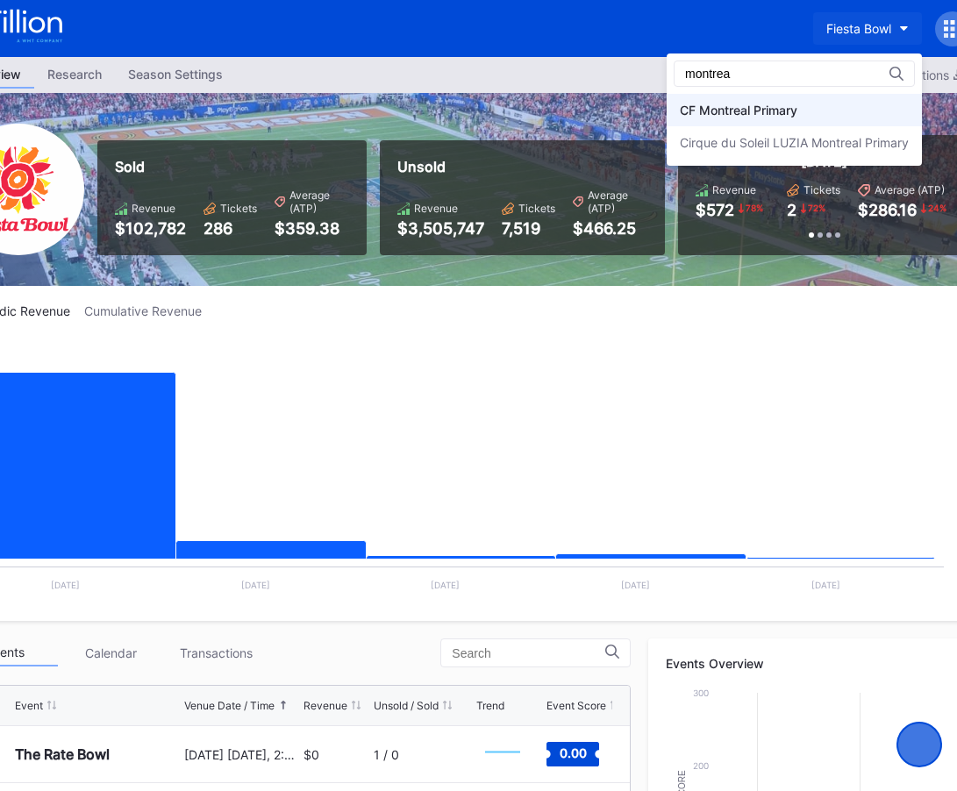
type input "montrea"
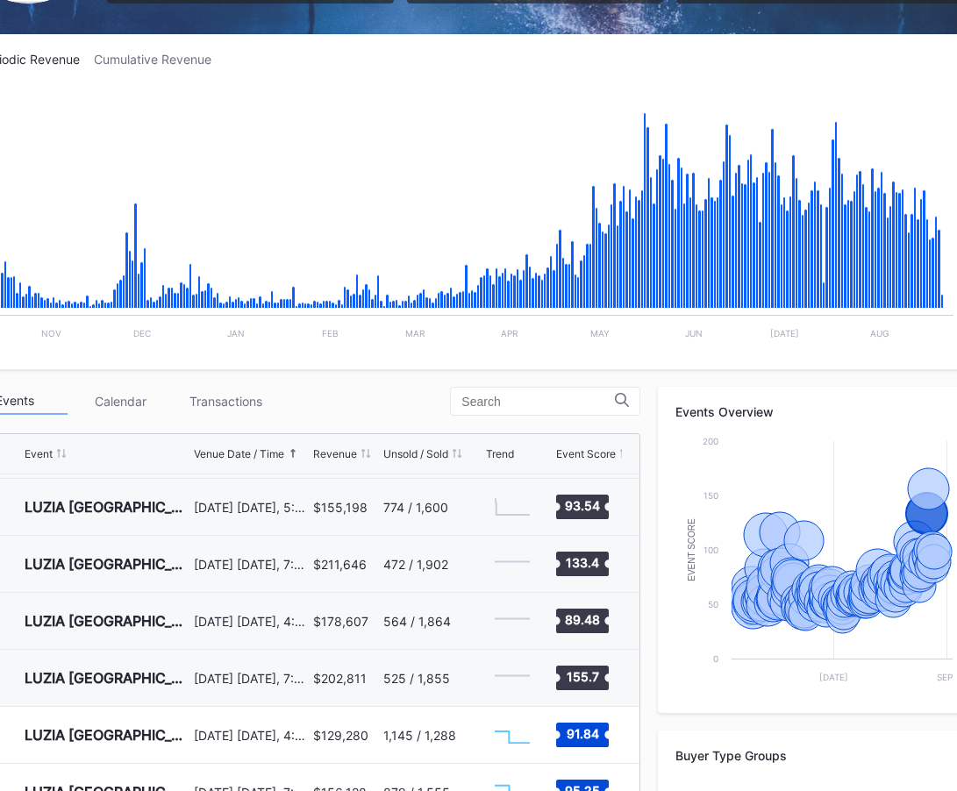
scroll to position [0, 55]
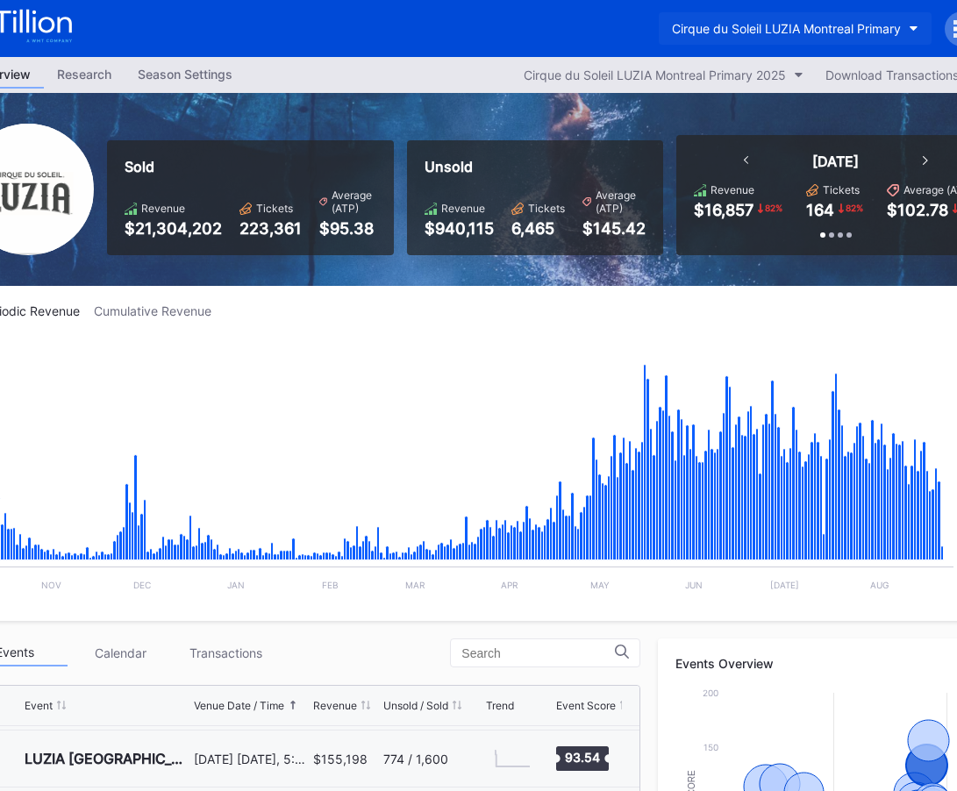
click at [780, 29] on div "Cirque du Soleil LUZIA Montreal Primary" at bounding box center [786, 28] width 229 height 15
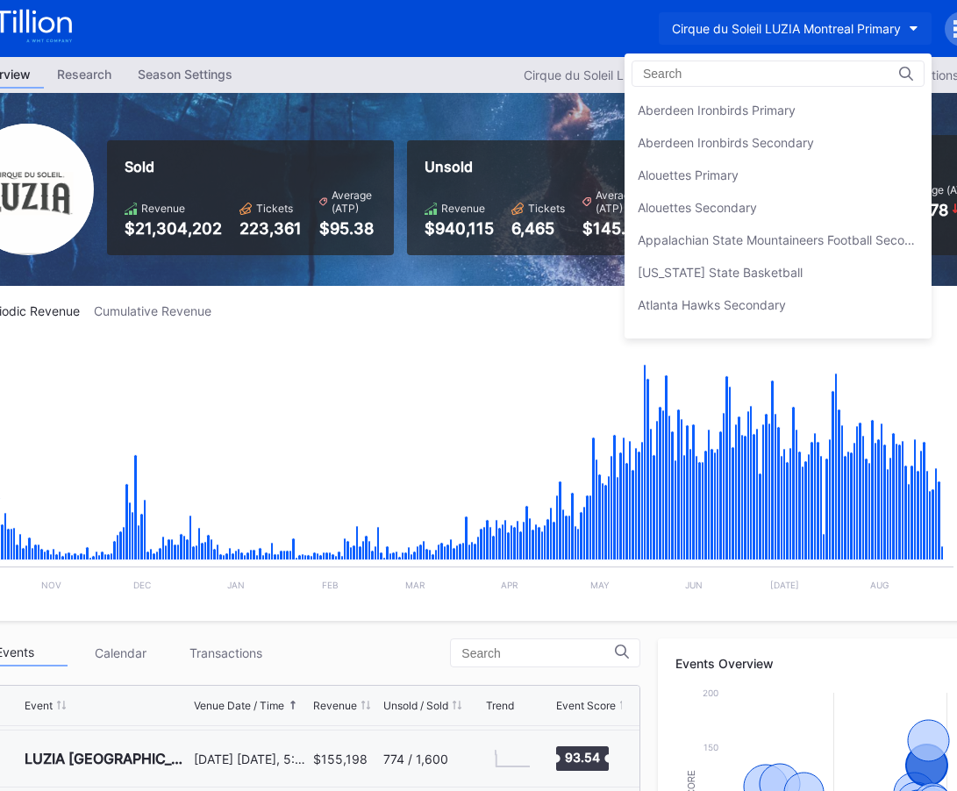
scroll to position [876, 0]
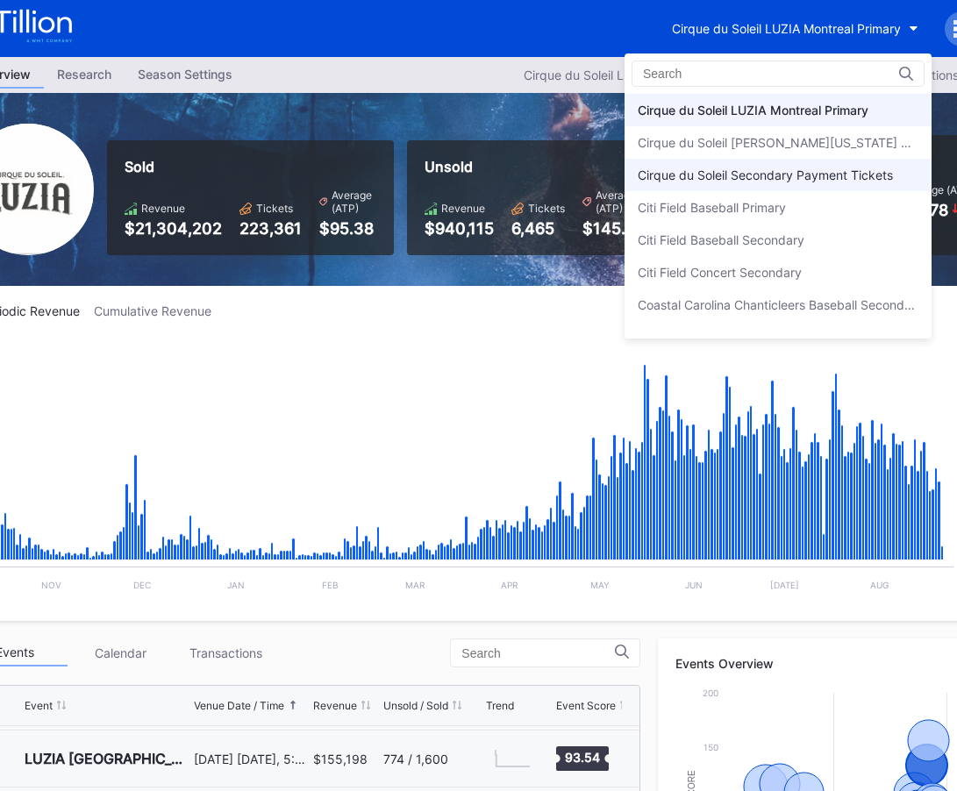
click at [789, 165] on div "Cirque du Soleil Secondary Payment Tickets" at bounding box center [778, 175] width 307 height 32
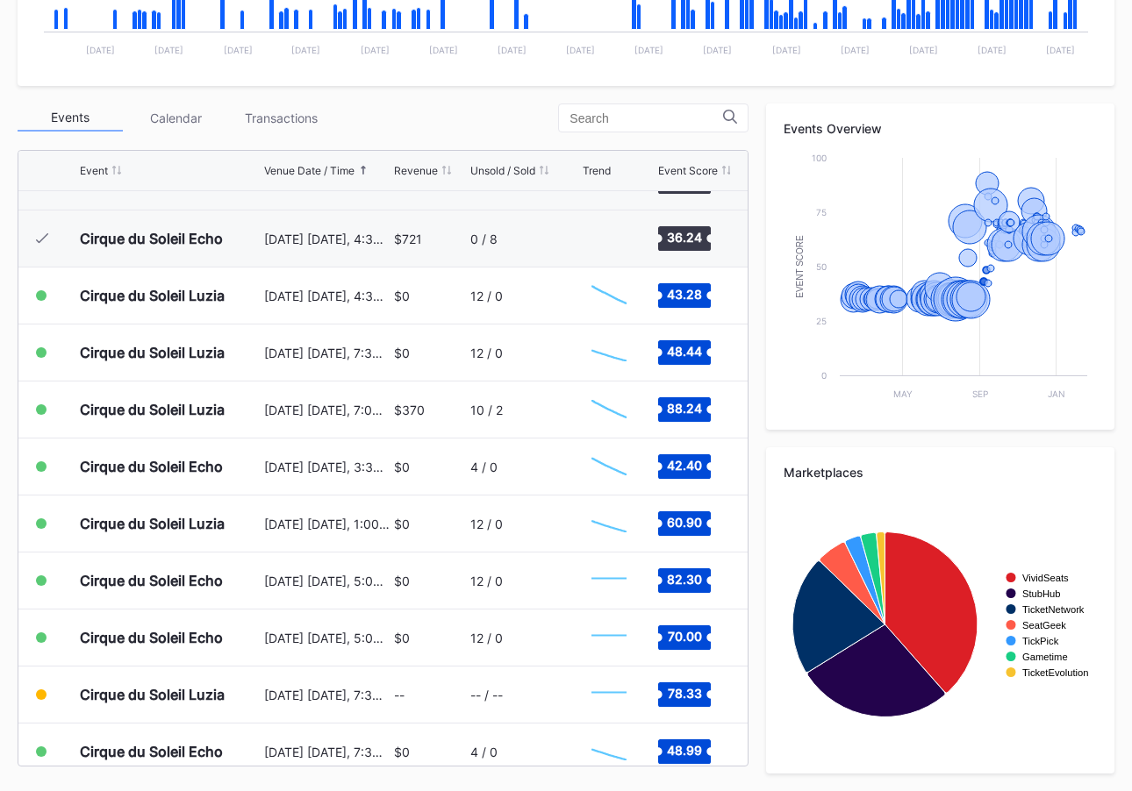
scroll to position [2828, 0]
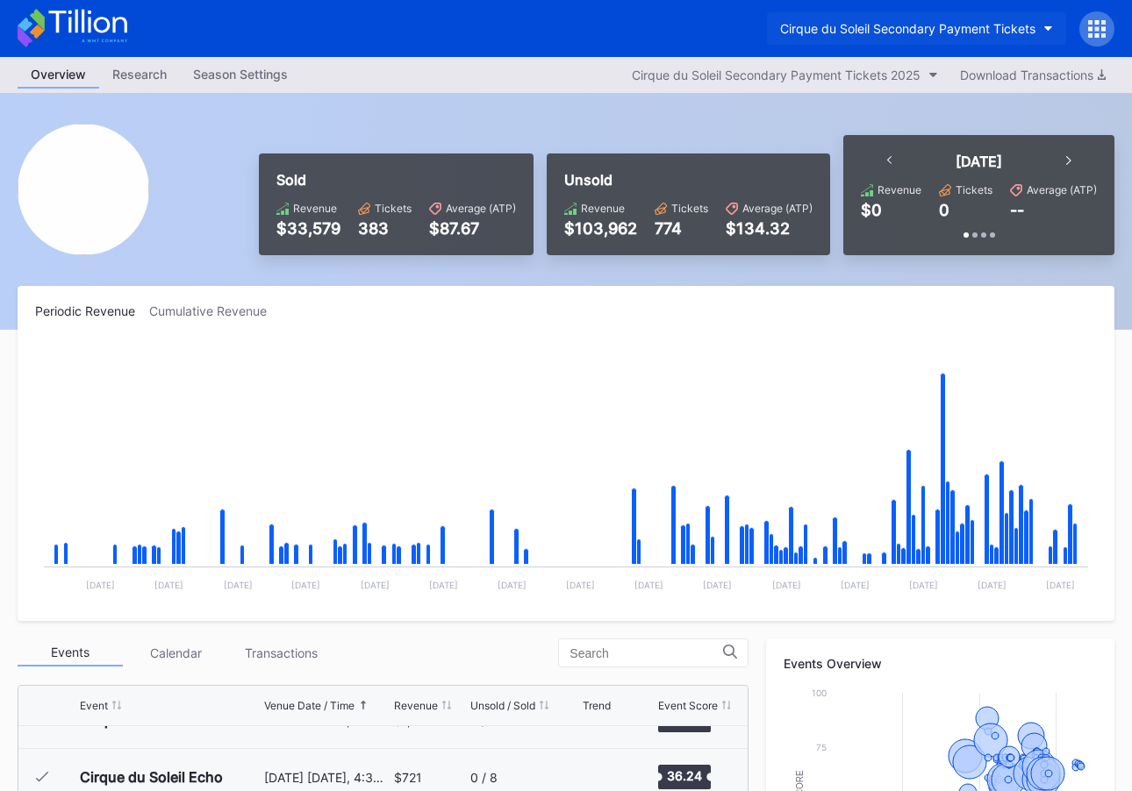
click at [967, 34] on div "Cirque du Soleil Secondary Payment Tickets" at bounding box center [907, 28] width 255 height 15
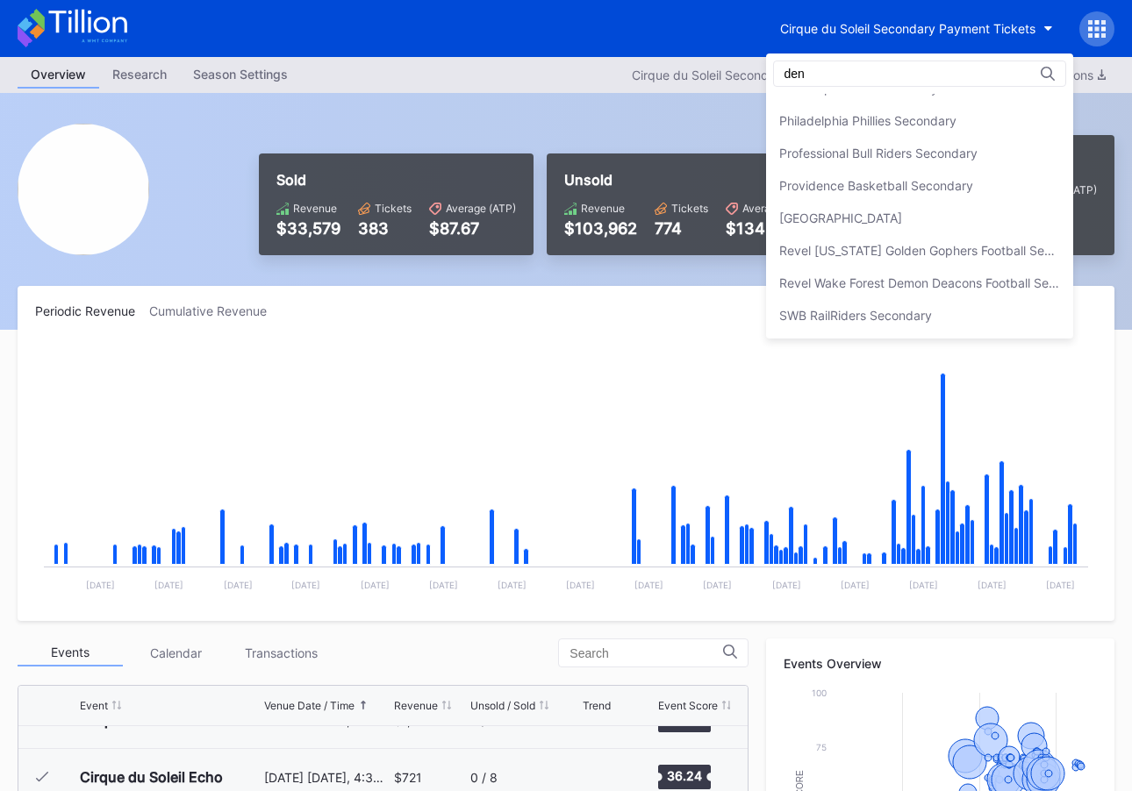
scroll to position [0, 0]
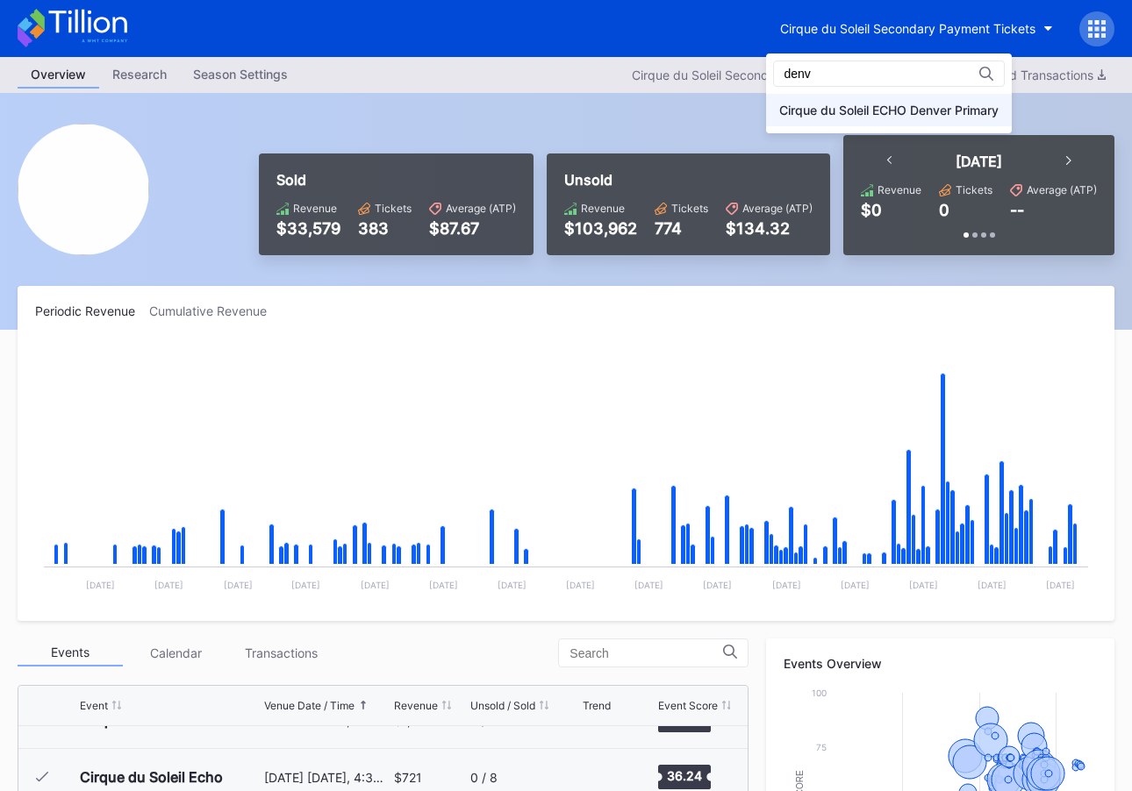
type input "denv"
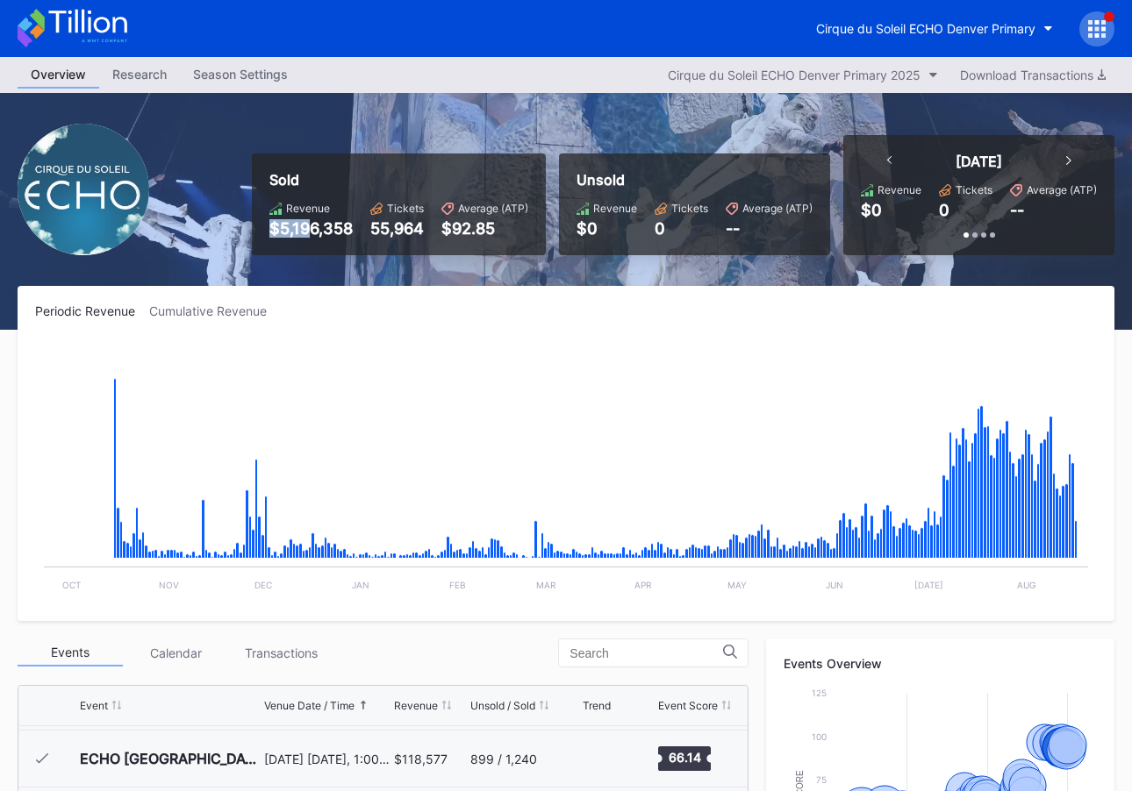
drag, startPoint x: 285, startPoint y: 225, endPoint x: 329, endPoint y: 226, distance: 43.9
click at [319, 226] on div "Sold Revenue $5,196,358 Tickets 55,964 Average (ATP) $92.85" at bounding box center [399, 205] width 294 height 102
click at [911, 23] on div "Cirque du Soleil ECHO Denver Primary" at bounding box center [925, 28] width 219 height 15
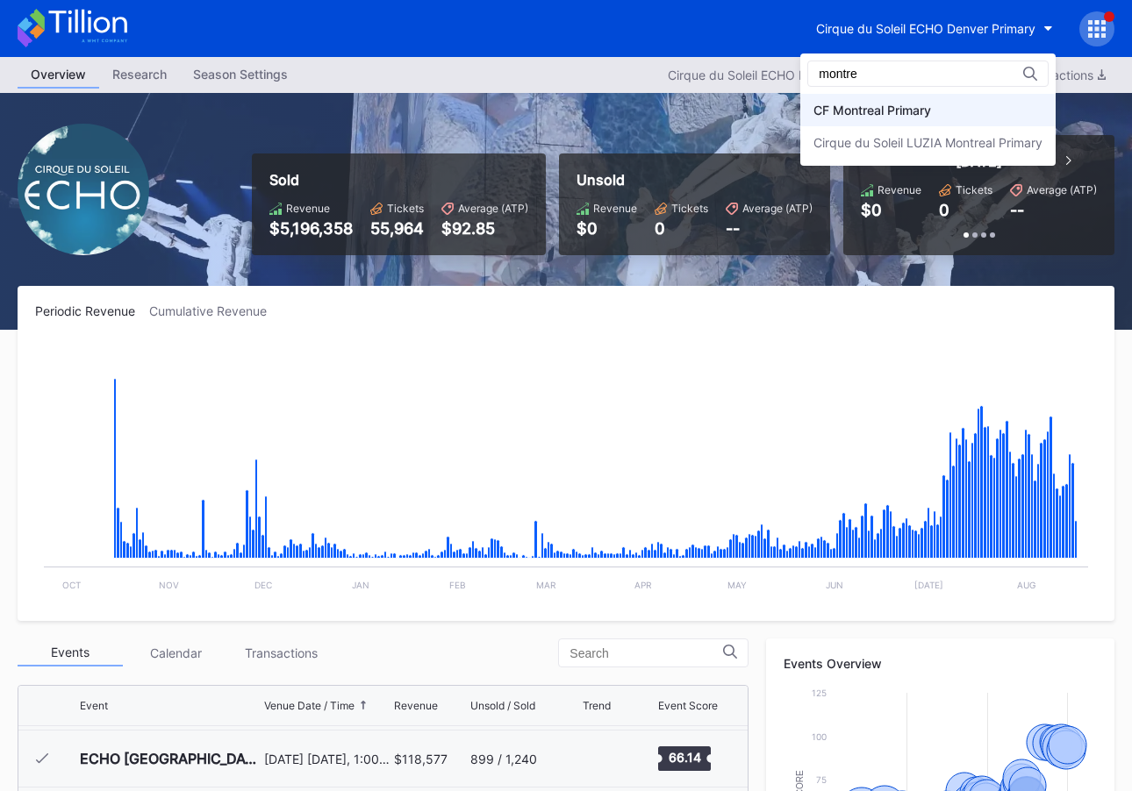
type input "montre"
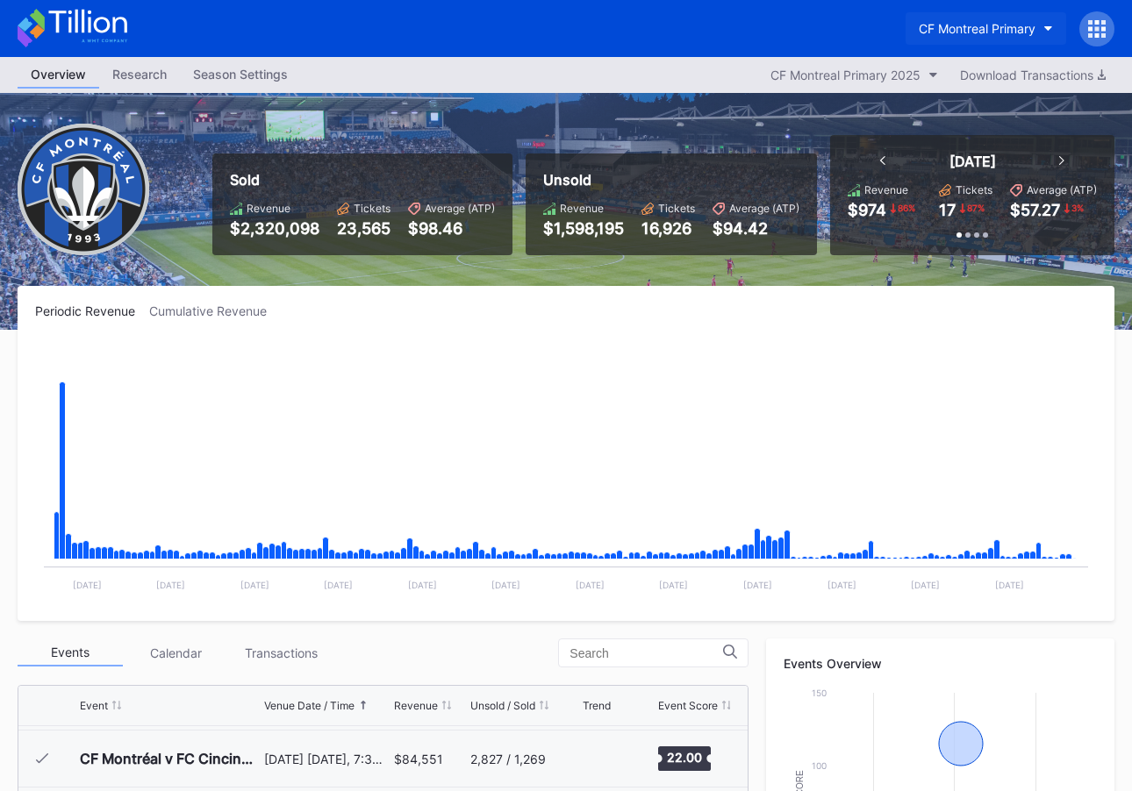
click at [925, 28] on div "CF Montreal Primary" at bounding box center [976, 28] width 117 height 15
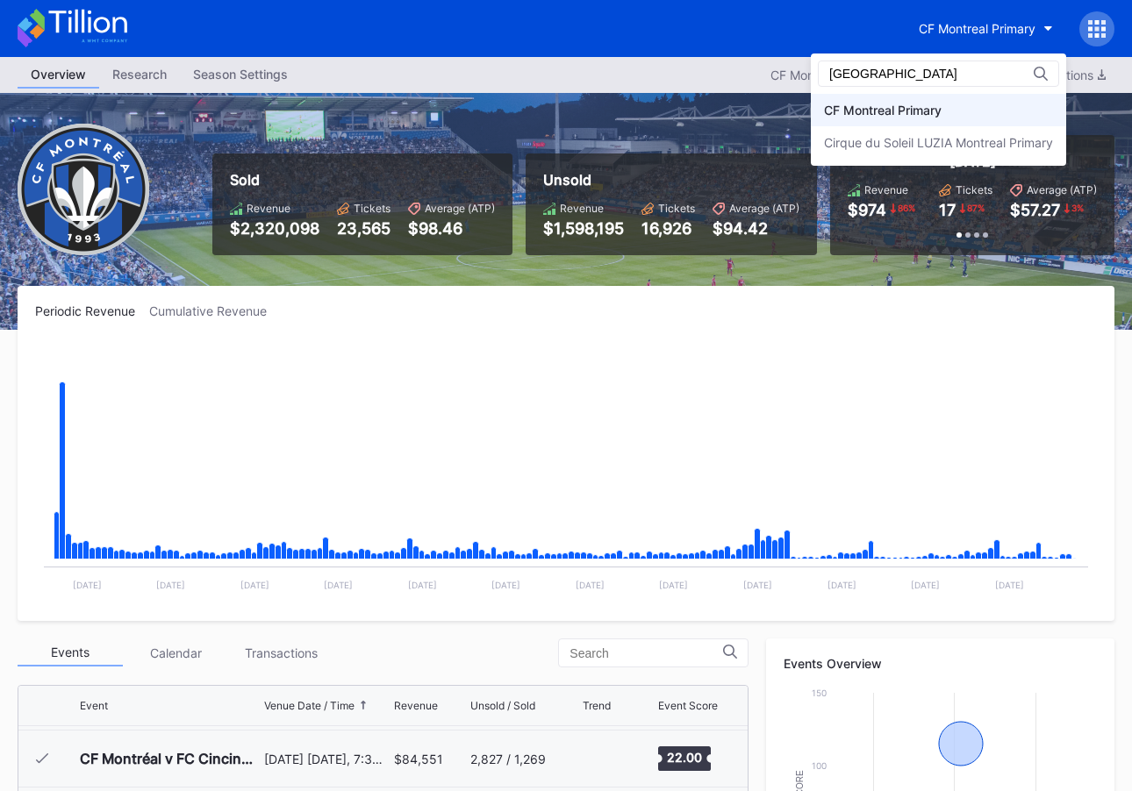
type input "montreal"
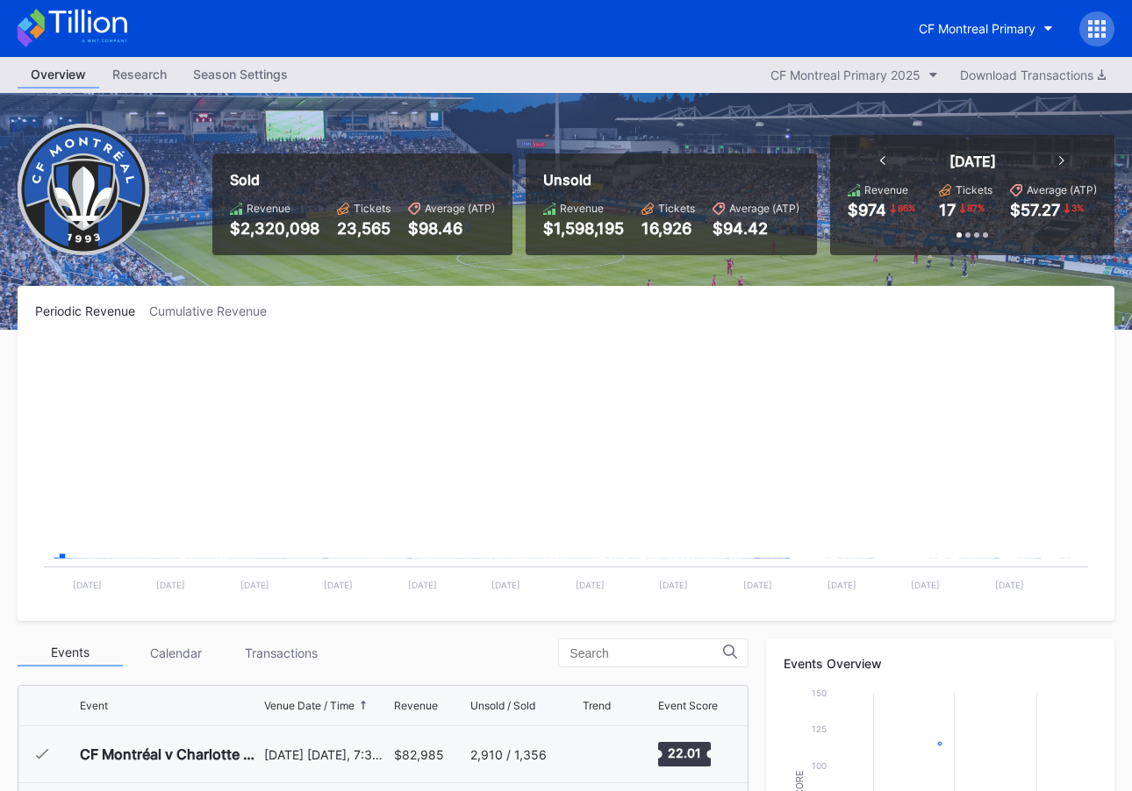
scroll to position [395, 0]
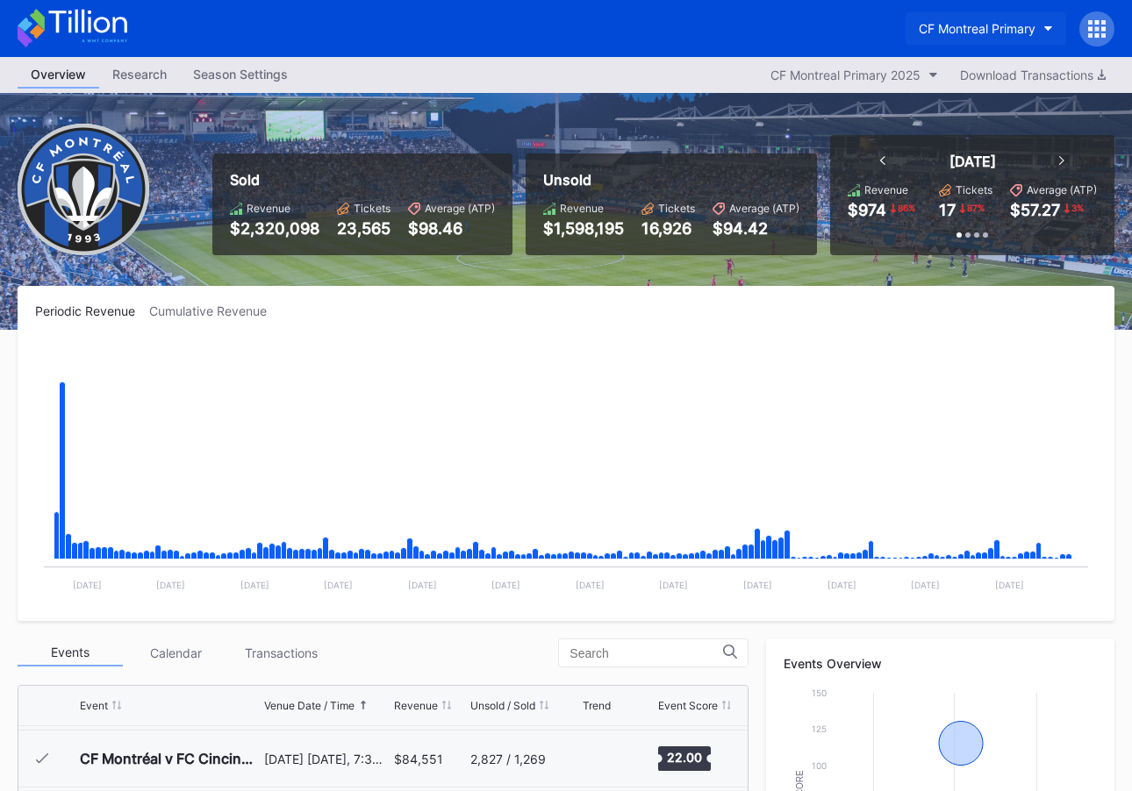
click at [1003, 33] on div "CF Montreal Primary" at bounding box center [976, 28] width 117 height 15
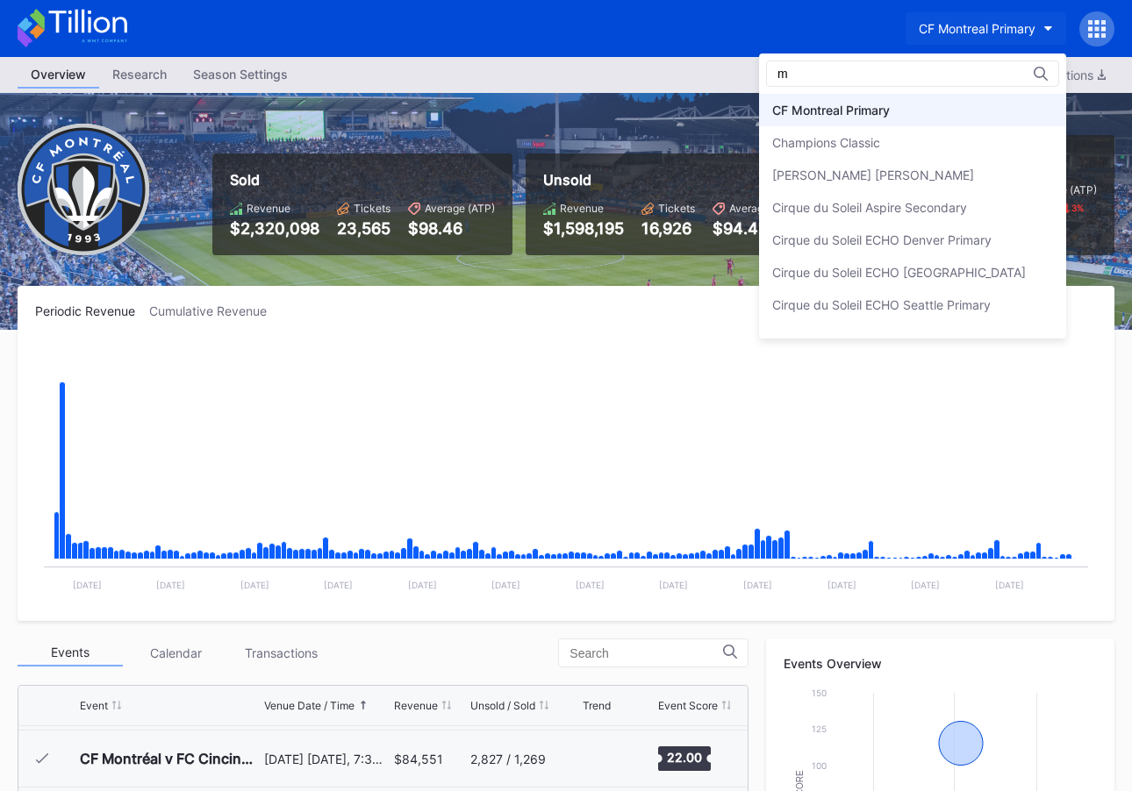
scroll to position [0, 0]
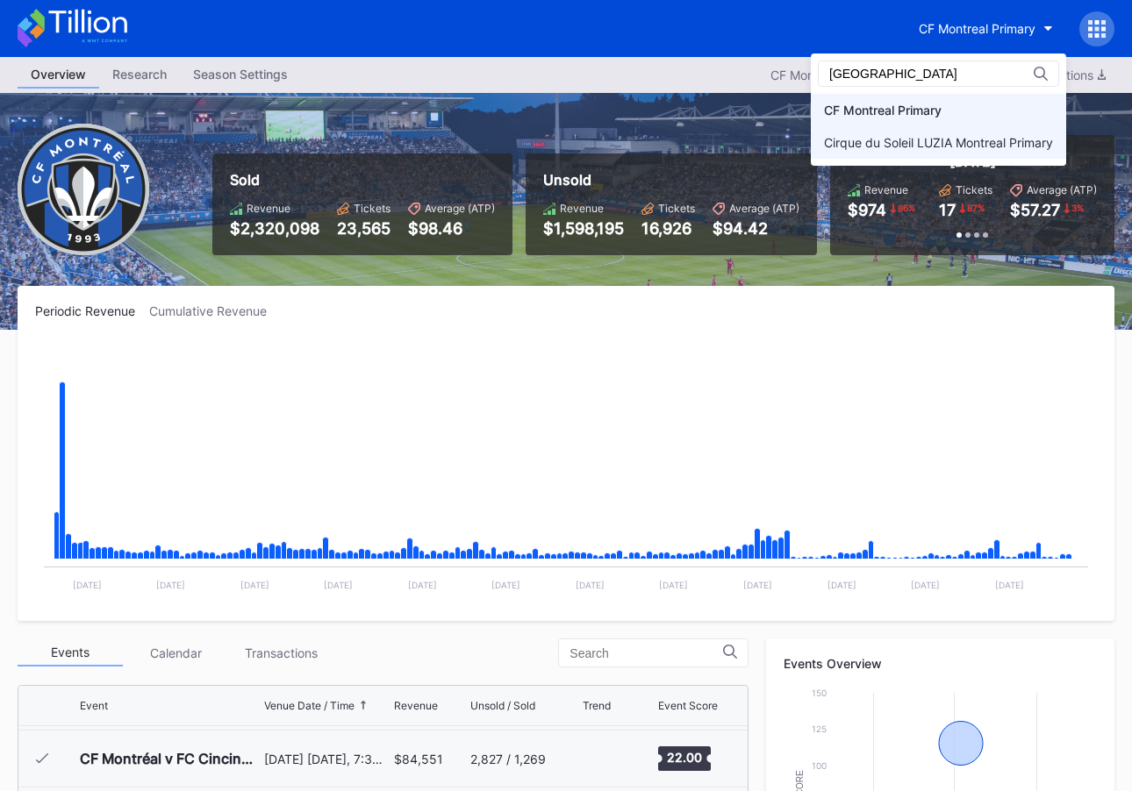
type input "montreal"
click at [918, 156] on div "Cirque du Soleil LUZIA Montreal Primary" at bounding box center [938, 142] width 255 height 32
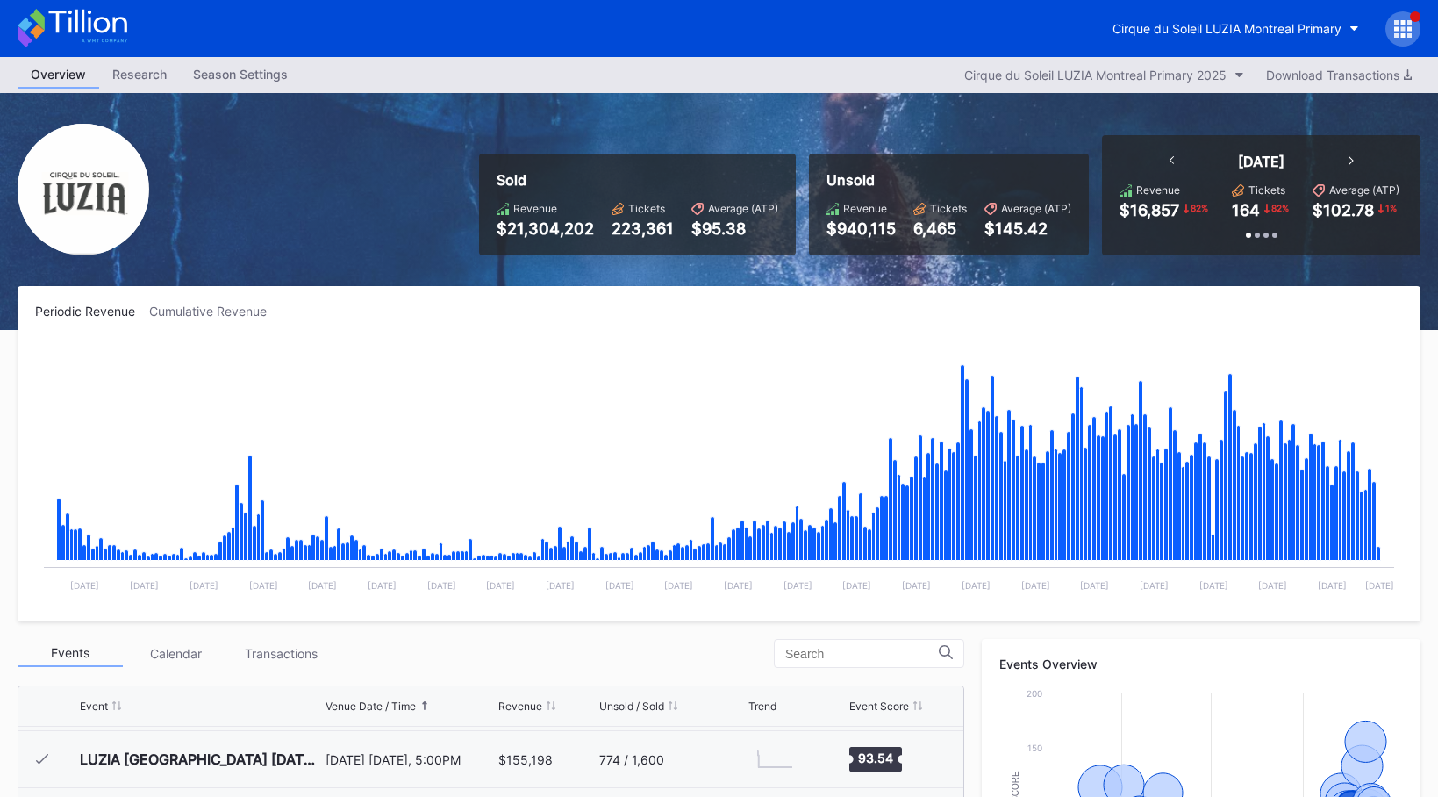
scroll to position [6781, 0]
click at [1230, 28] on div "Cirque du Soleil LUZIA Montreal Primary" at bounding box center [1226, 28] width 229 height 15
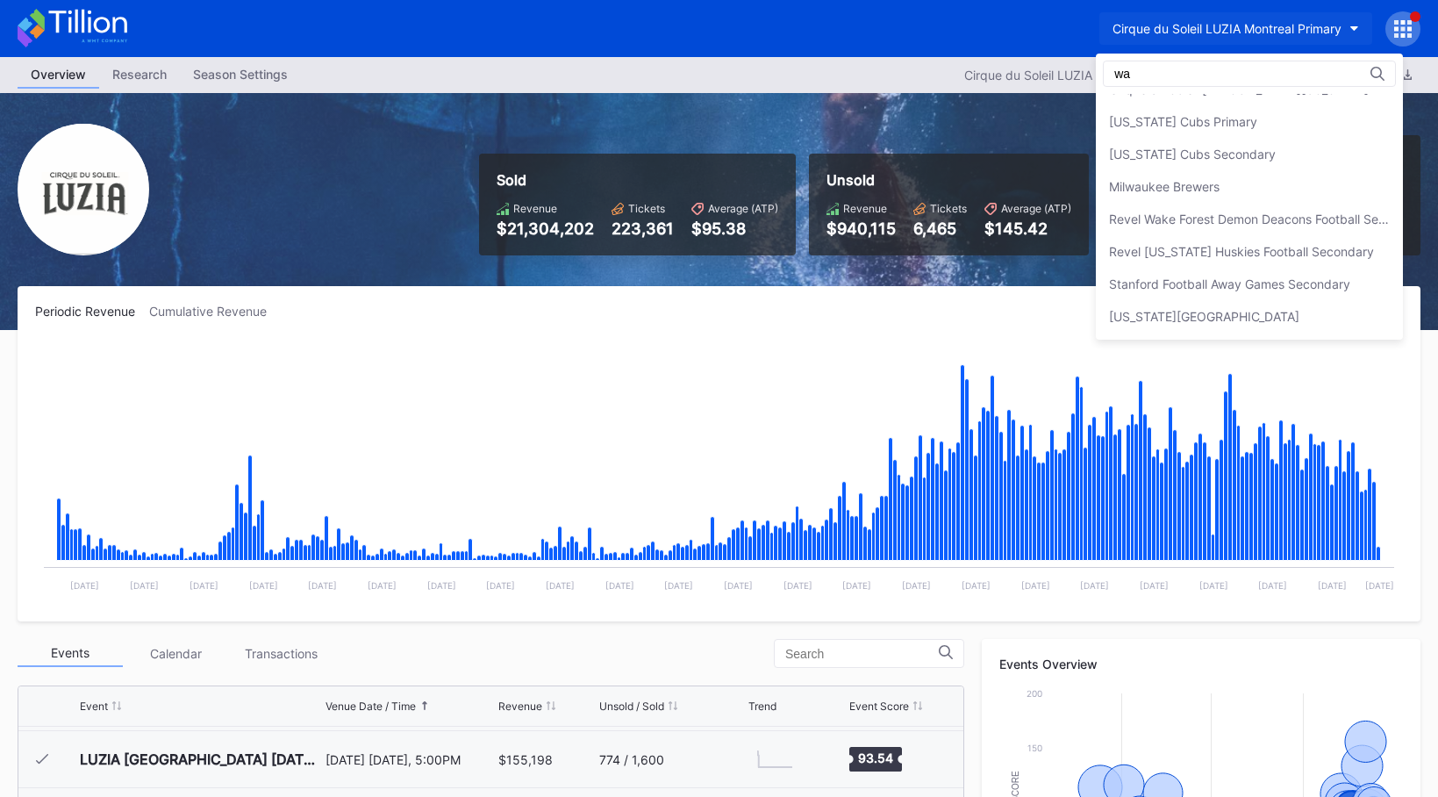
scroll to position [0, 0]
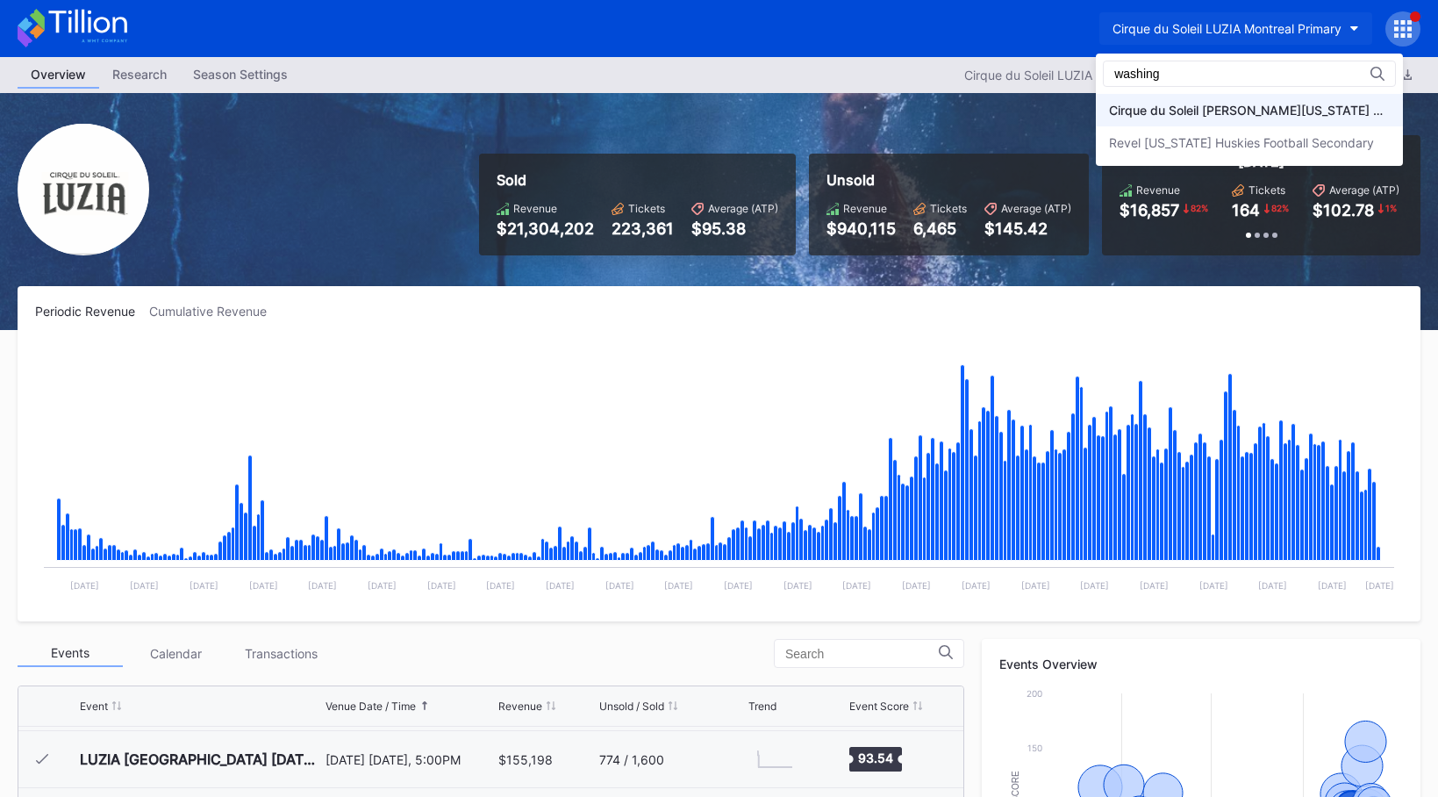
type input "washing"
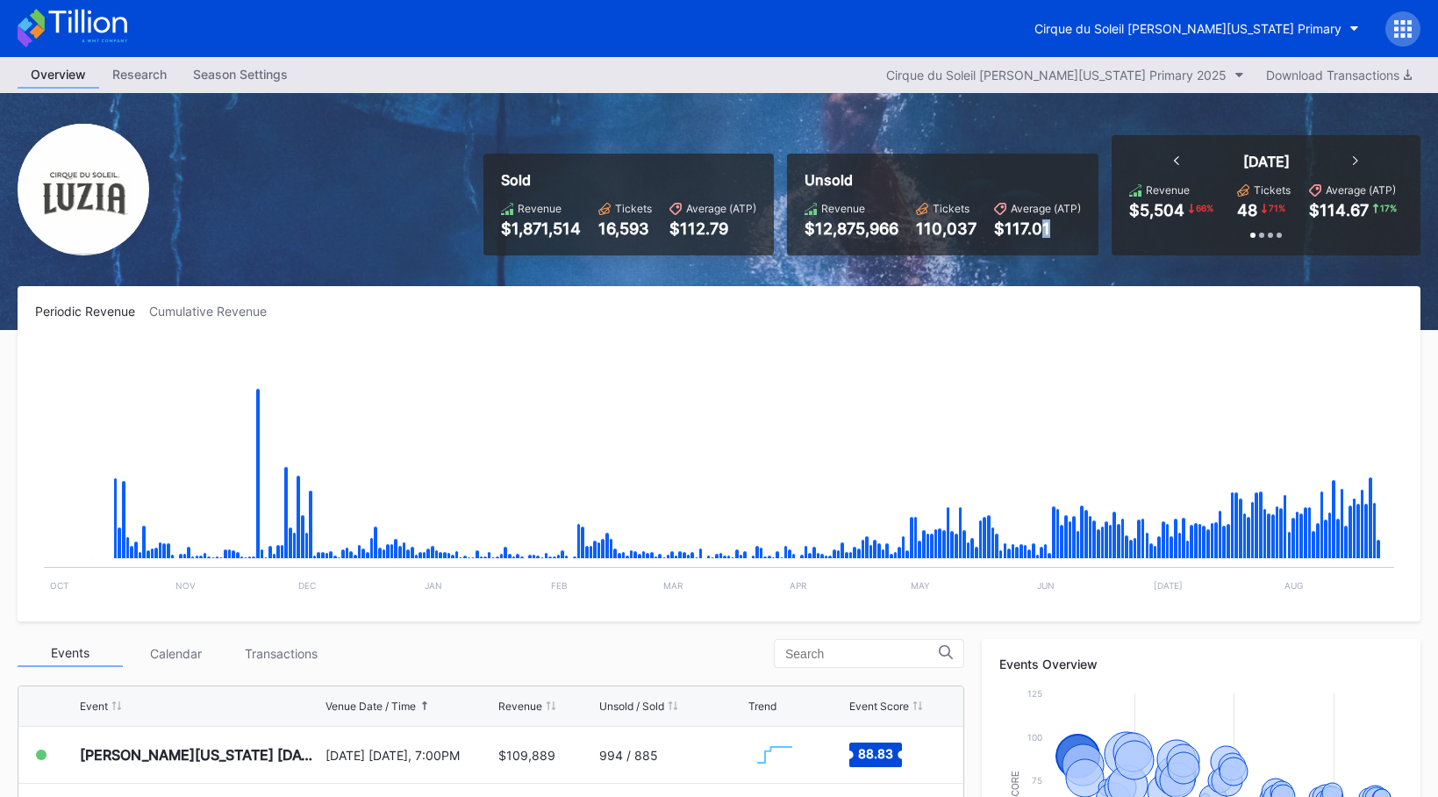
click at [1053, 233] on div "$117.01" at bounding box center [1037, 228] width 87 height 18
click at [569, 328] on div "Periodic Revenue Cumulative Revenue Created with Highcharts 11.2.0 Chart title …" at bounding box center [719, 453] width 1403 height 335
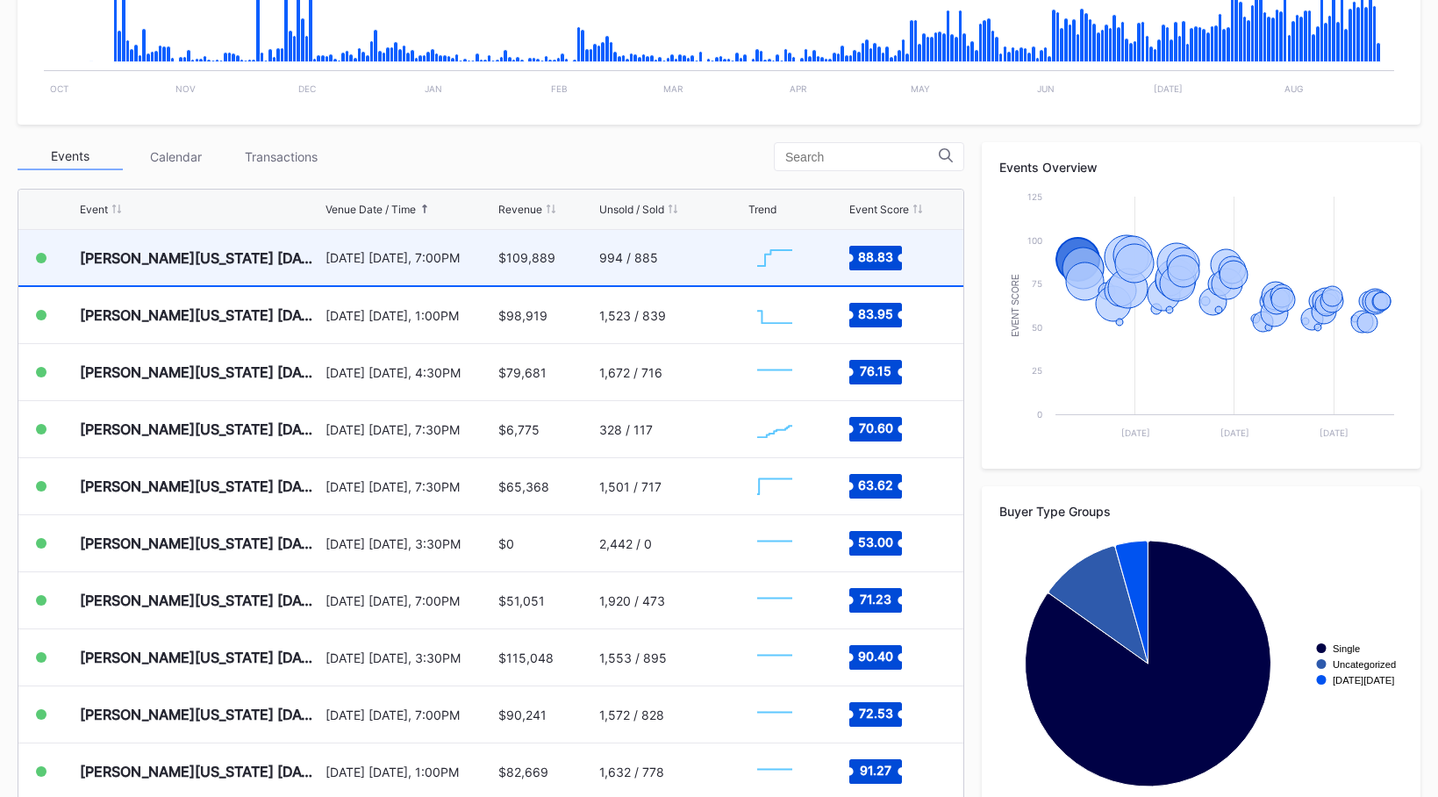
scroll to position [472, 0]
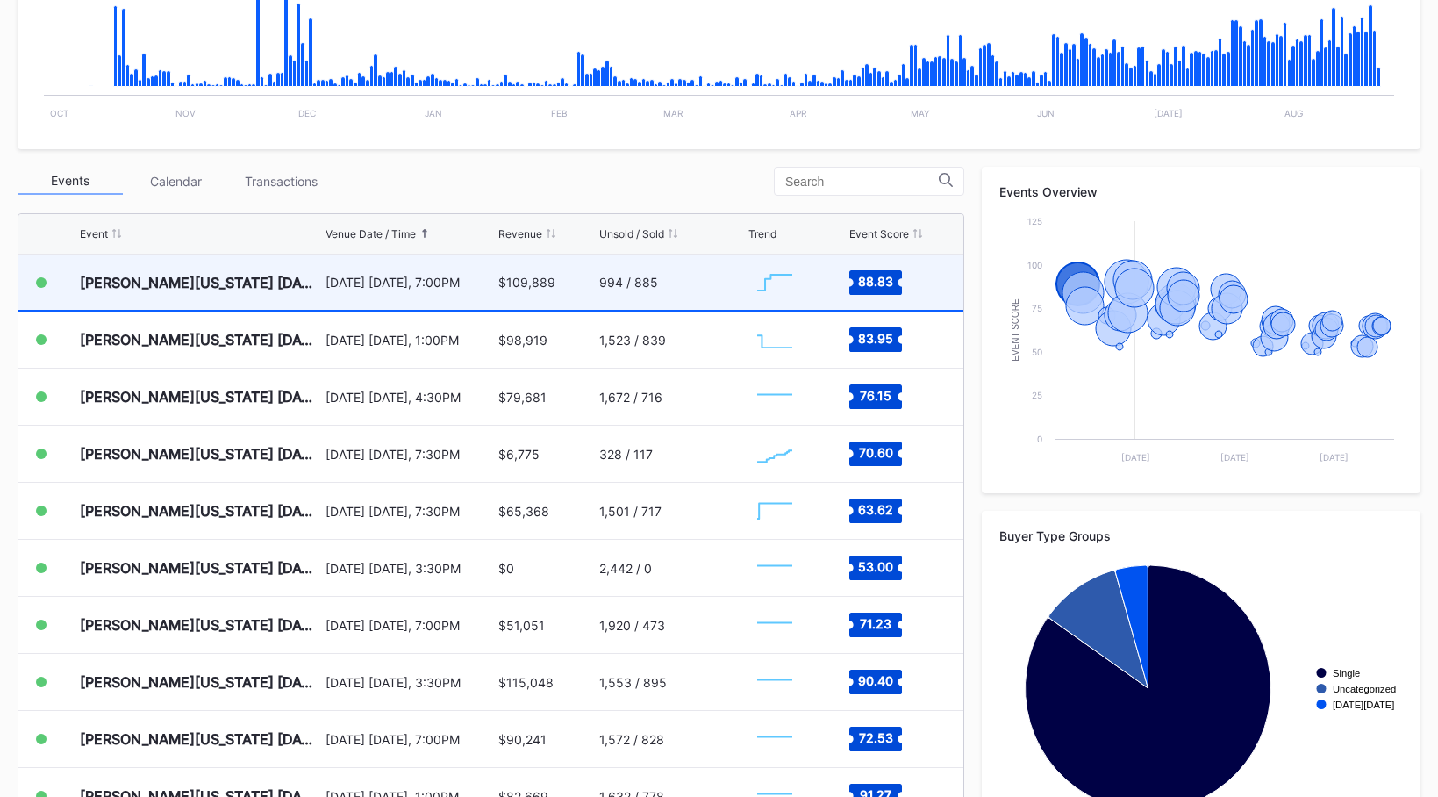
click at [532, 285] on div "$109,889" at bounding box center [526, 282] width 57 height 15
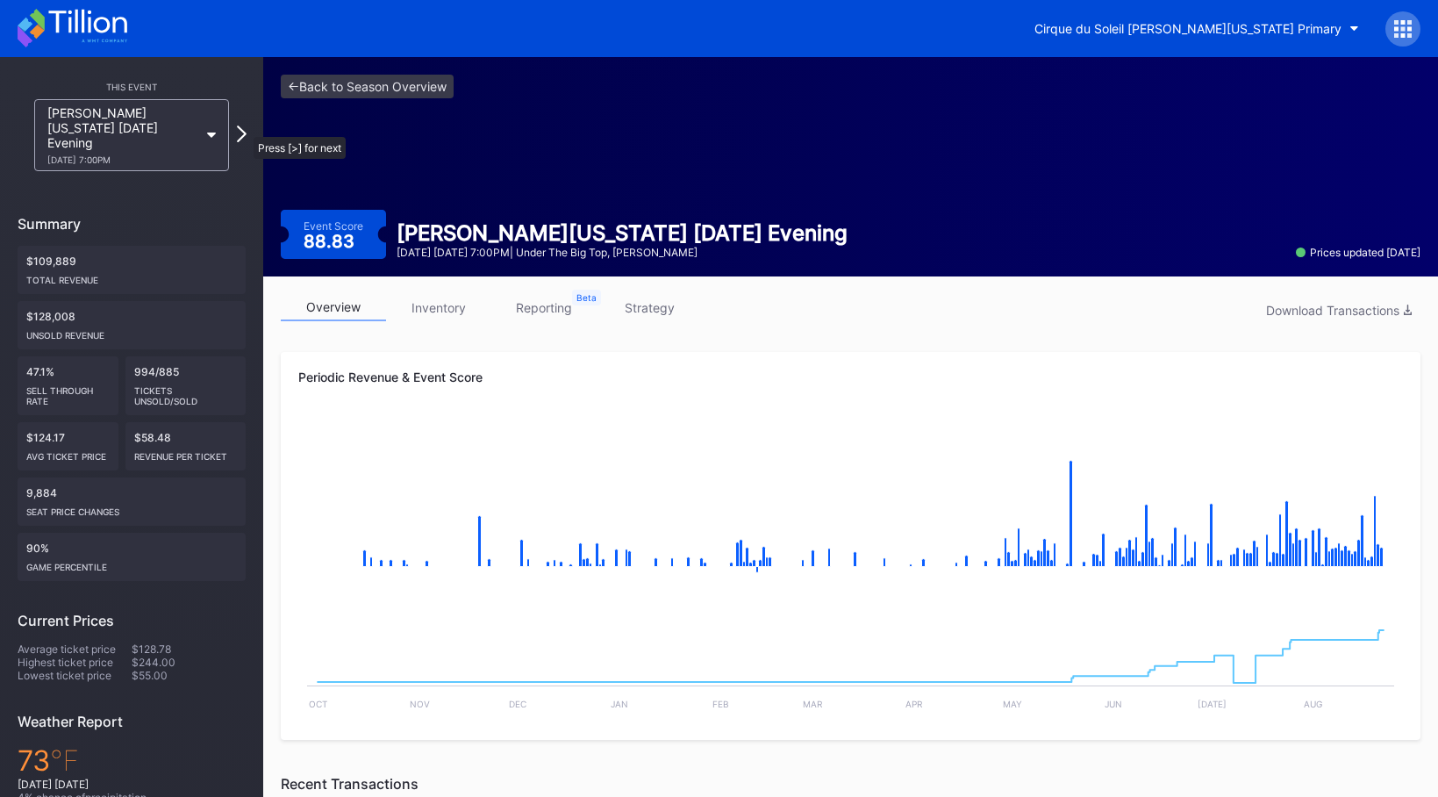
click at [245, 128] on icon at bounding box center [242, 133] width 10 height 17
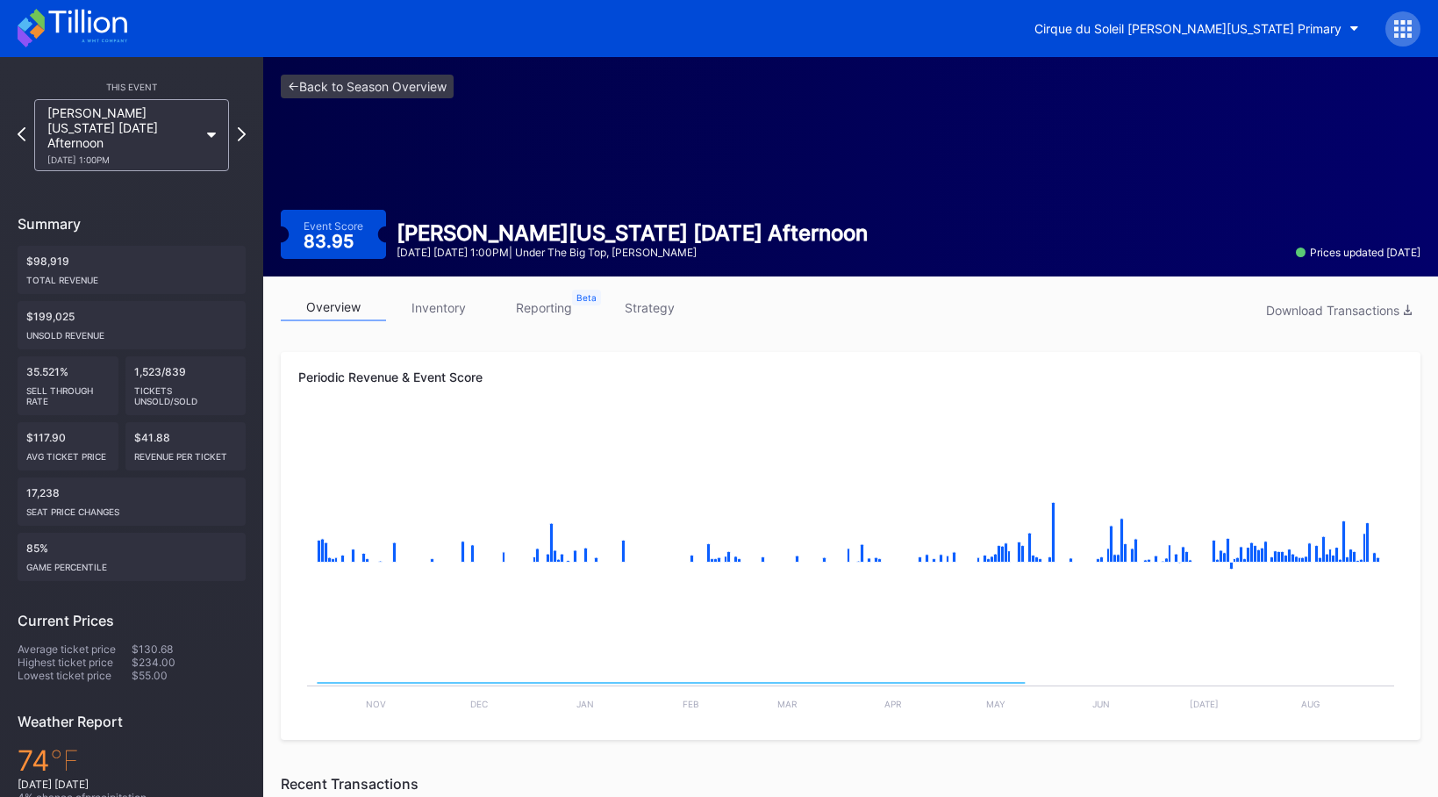
click at [245, 128] on icon at bounding box center [242, 134] width 8 height 14
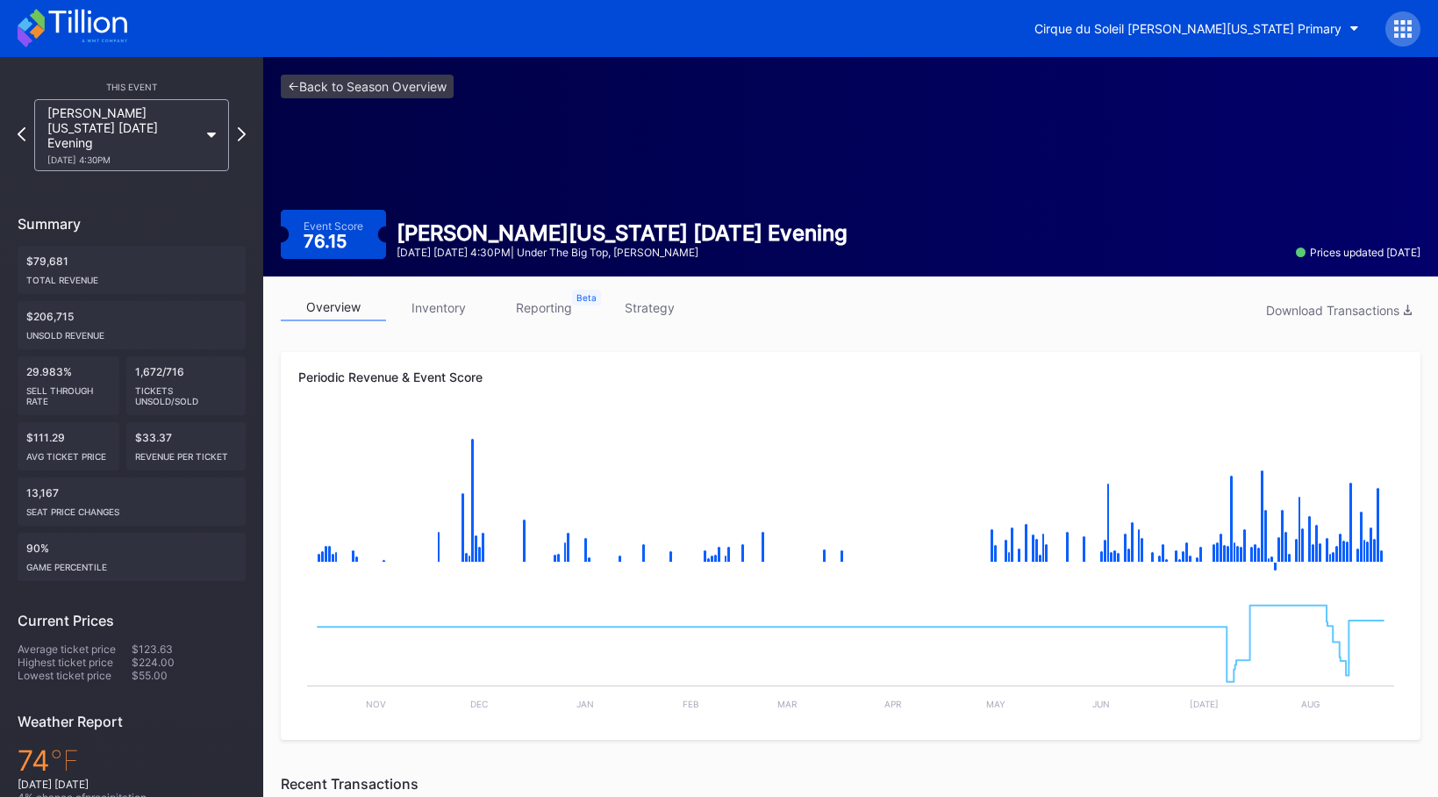
click at [245, 128] on icon at bounding box center [242, 134] width 8 height 14
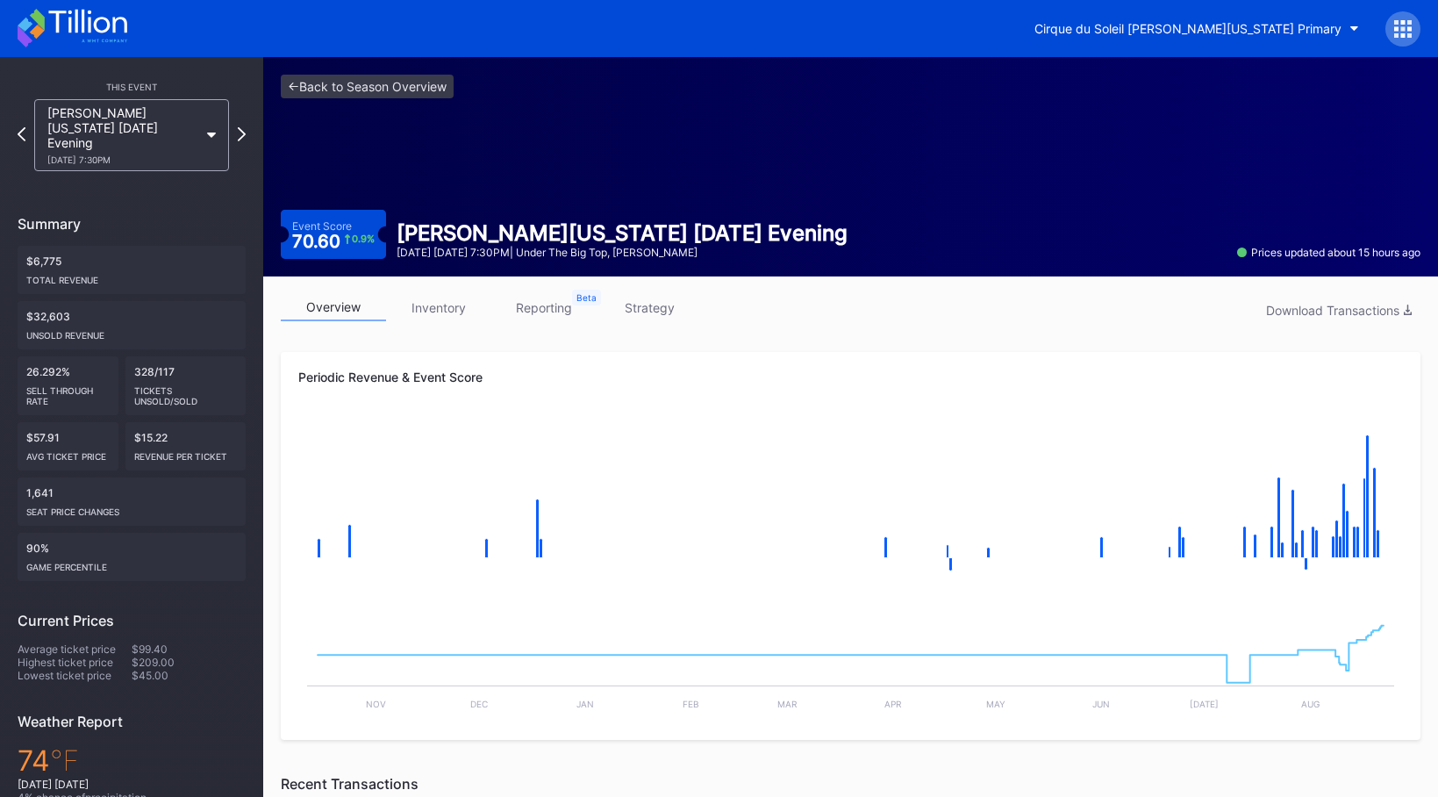
click at [245, 128] on icon at bounding box center [242, 134] width 8 height 14
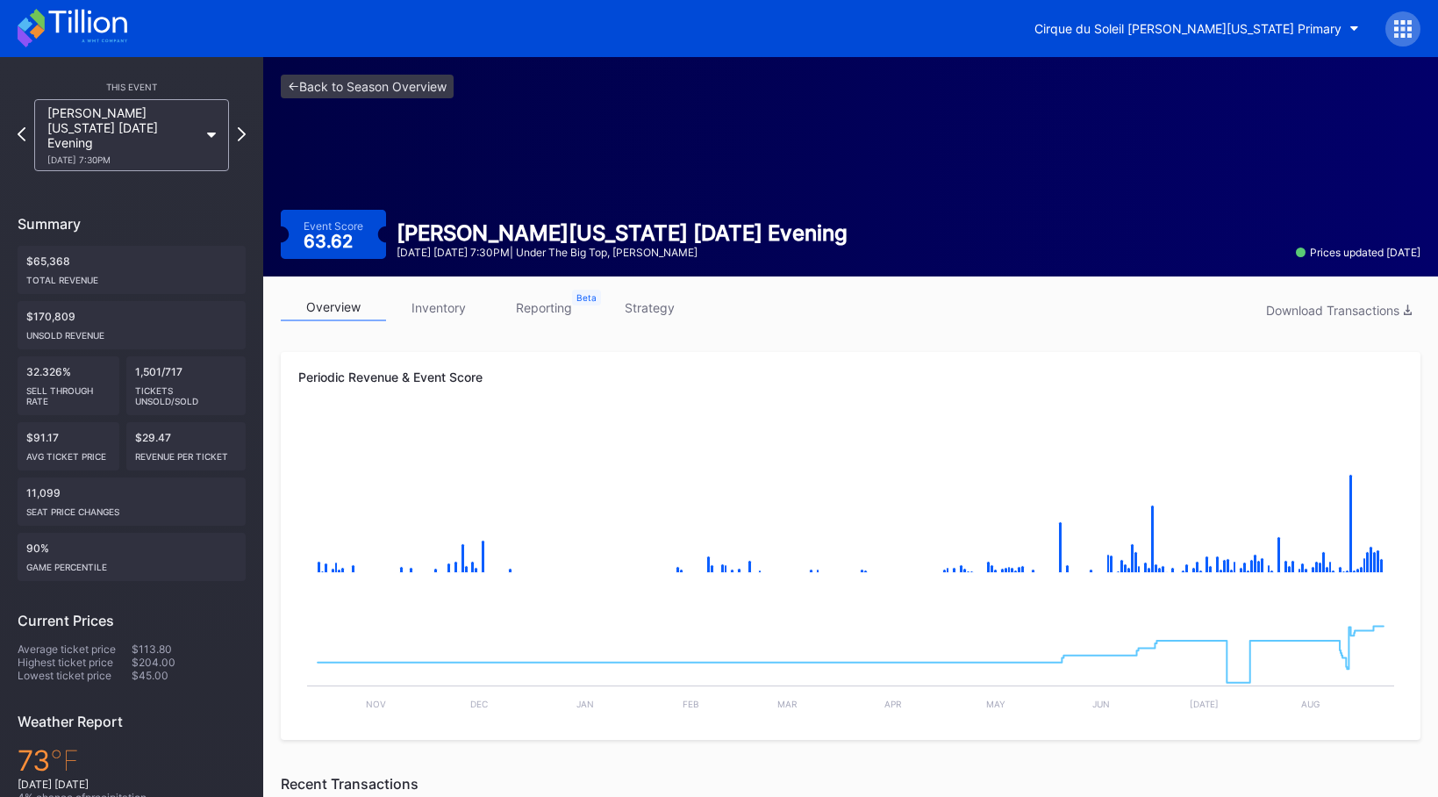
click at [245, 128] on icon at bounding box center [242, 134] width 8 height 14
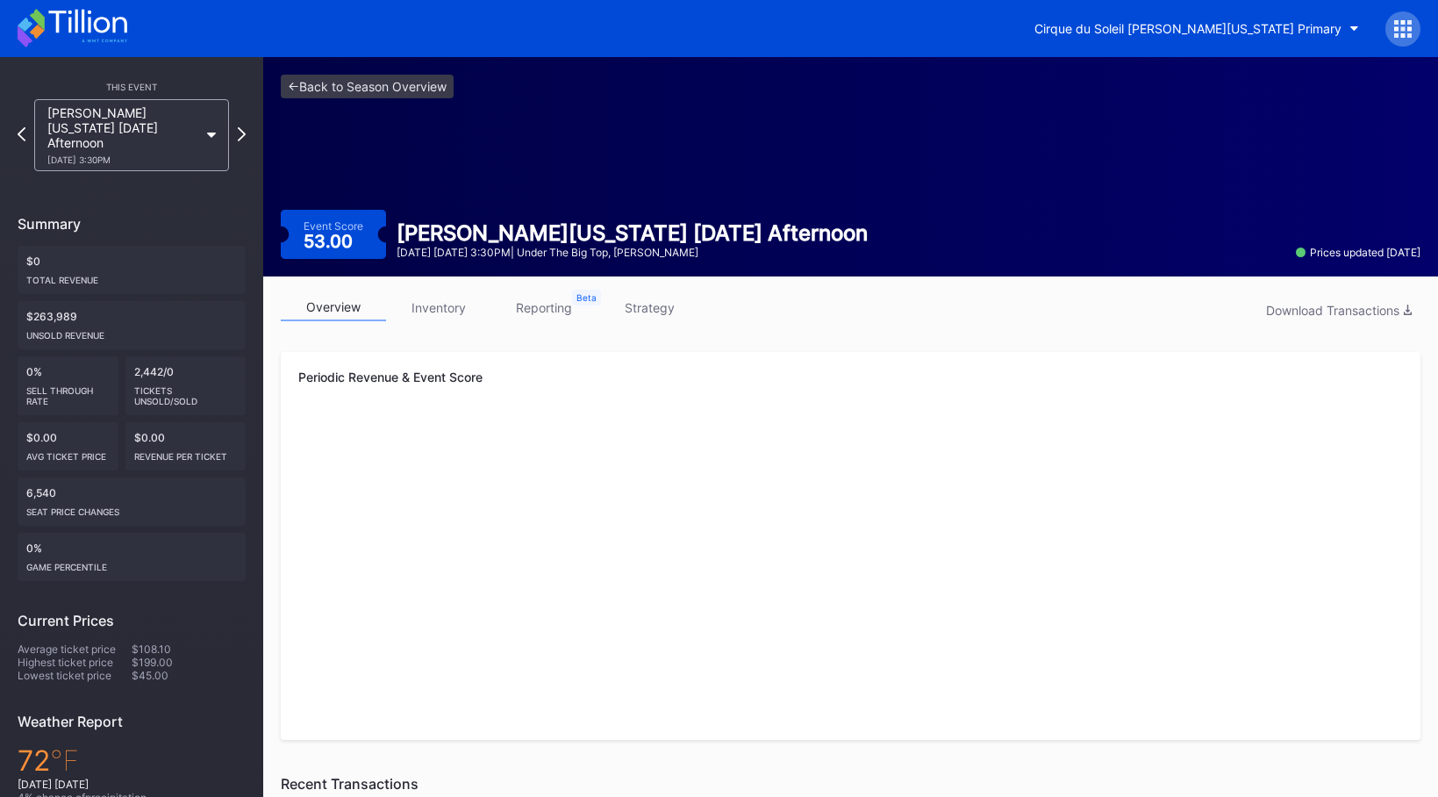
click at [245, 128] on icon at bounding box center [242, 134] width 8 height 14
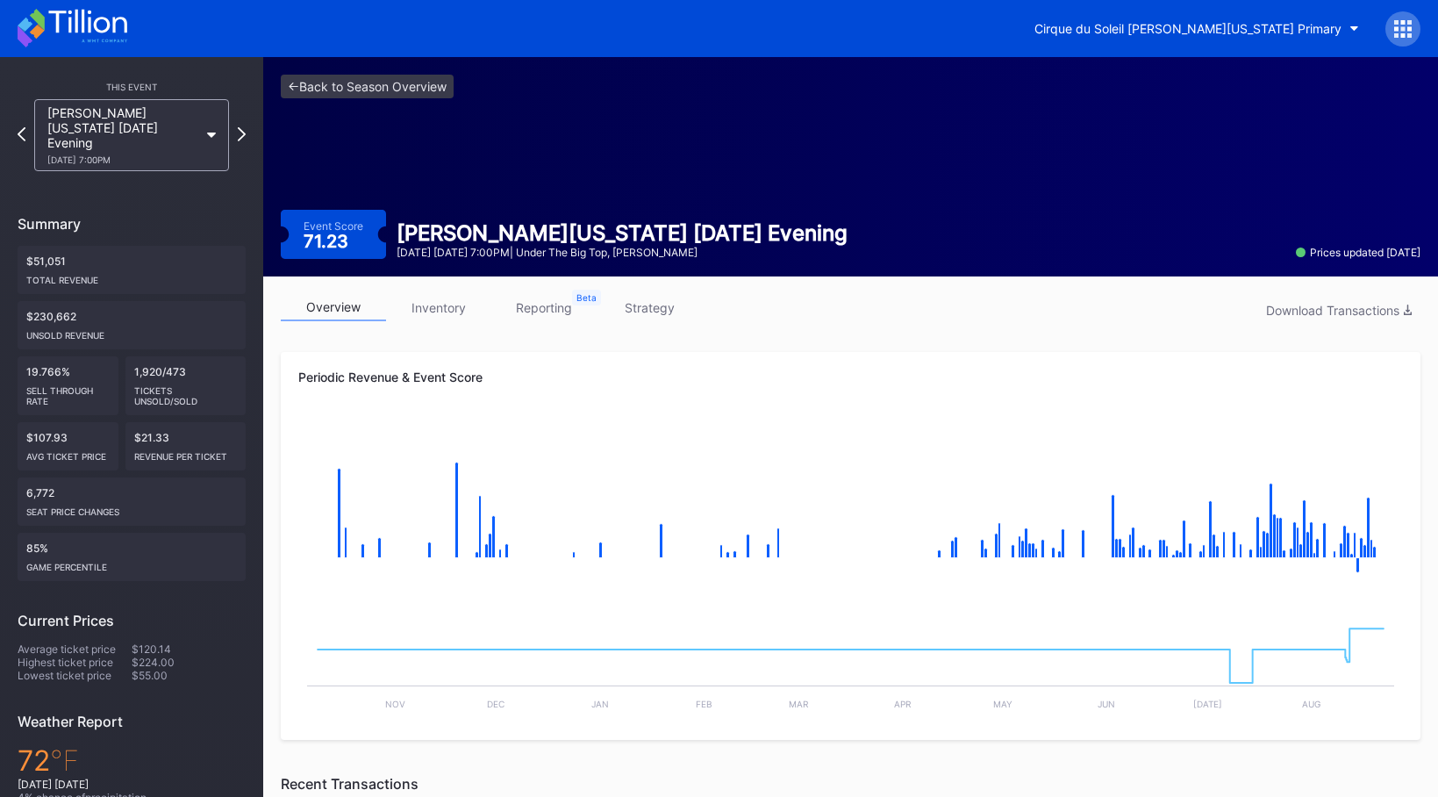
click at [245, 128] on icon at bounding box center [242, 134] width 8 height 14
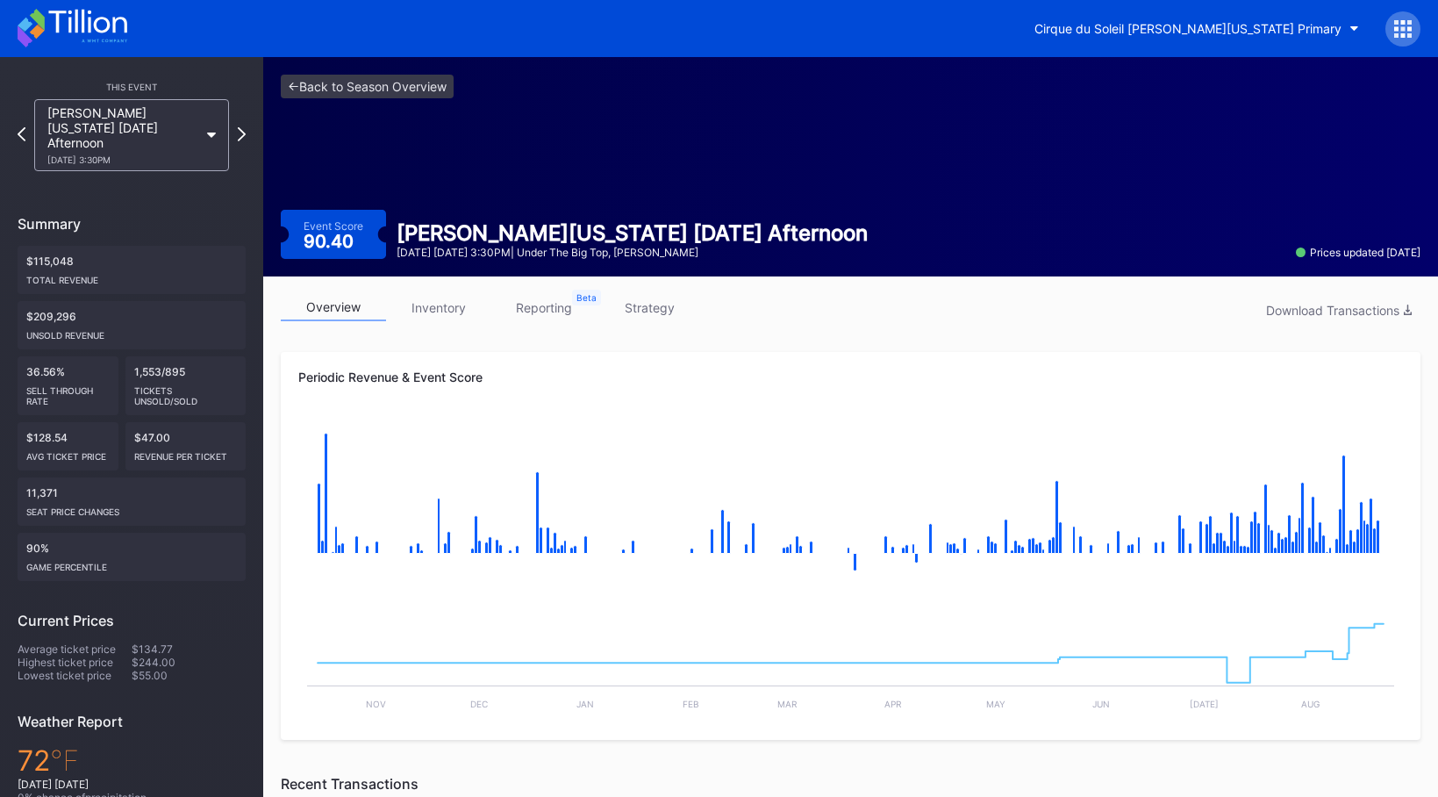
click at [245, 128] on icon at bounding box center [242, 134] width 8 height 14
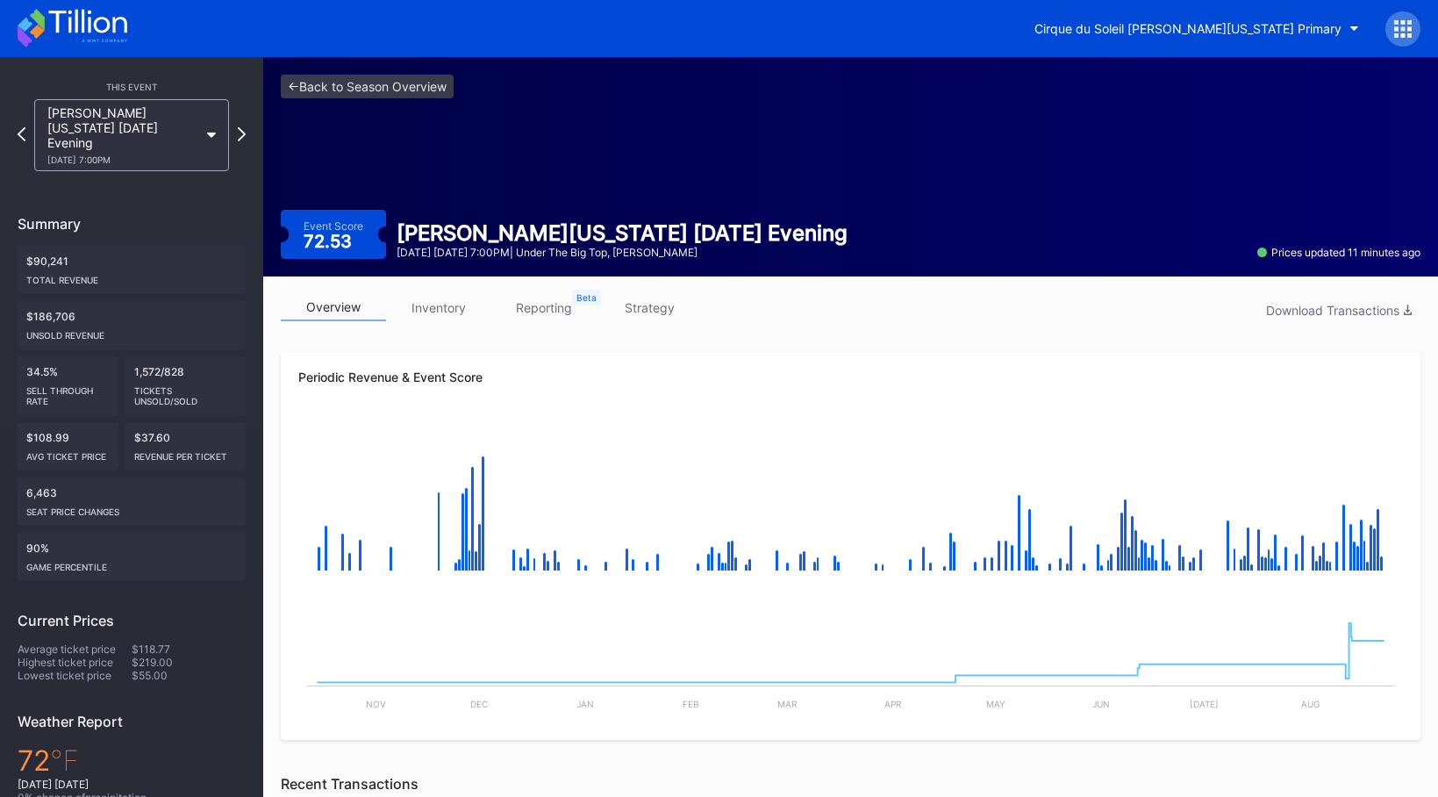
click at [245, 128] on icon at bounding box center [242, 134] width 8 height 14
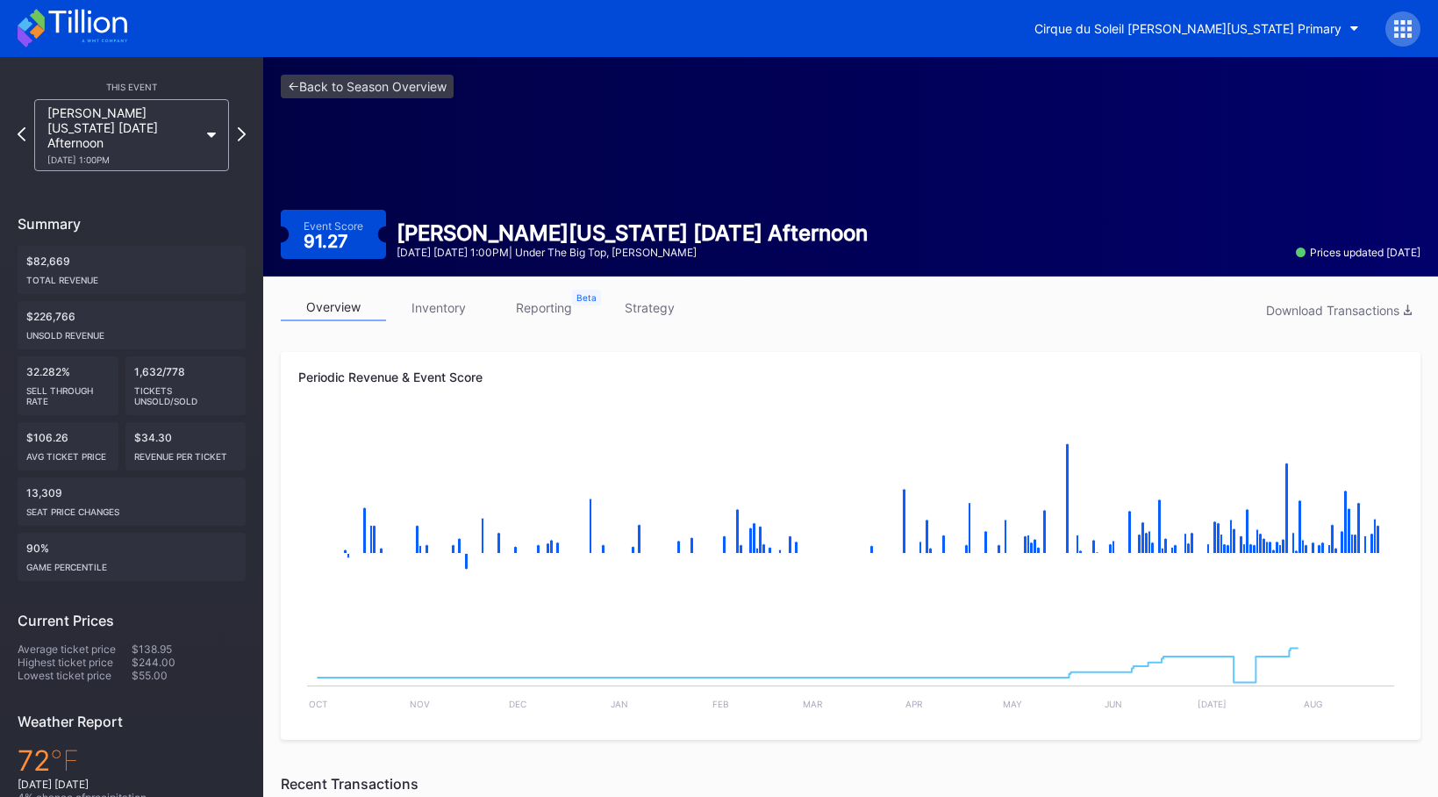
click at [245, 128] on icon at bounding box center [242, 134] width 8 height 14
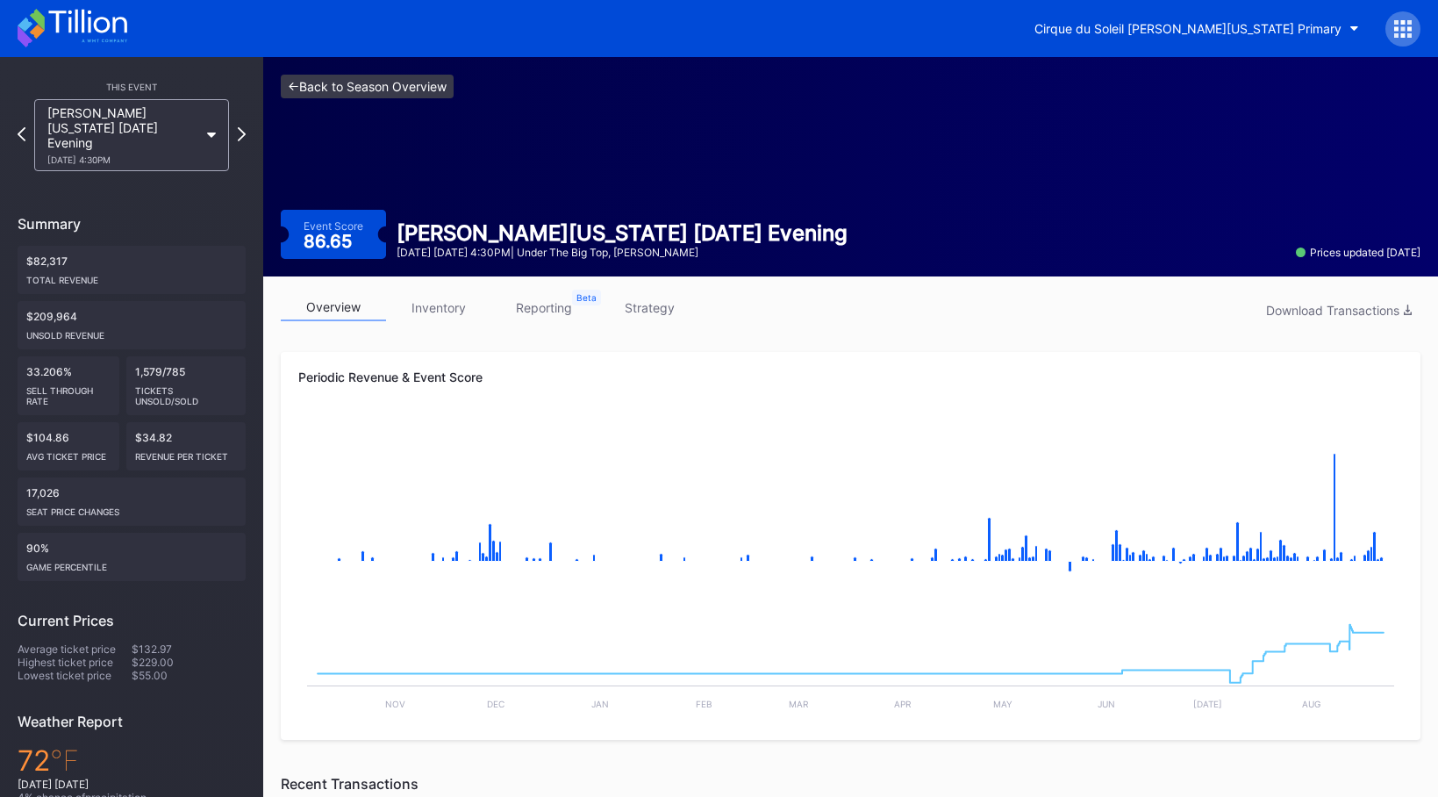
click at [396, 82] on link "<- Back to Season Overview" at bounding box center [367, 87] width 173 height 24
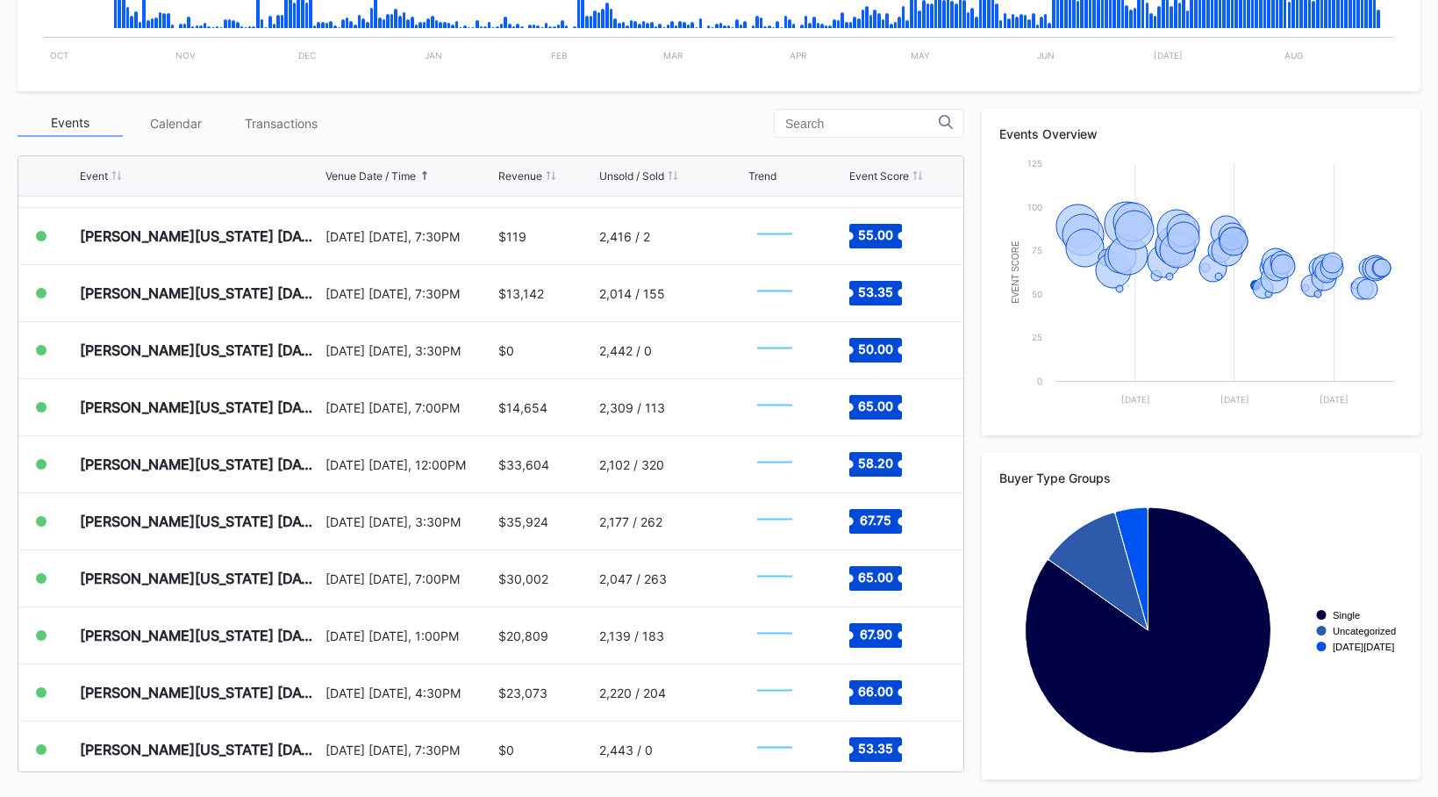
scroll to position [1589, 0]
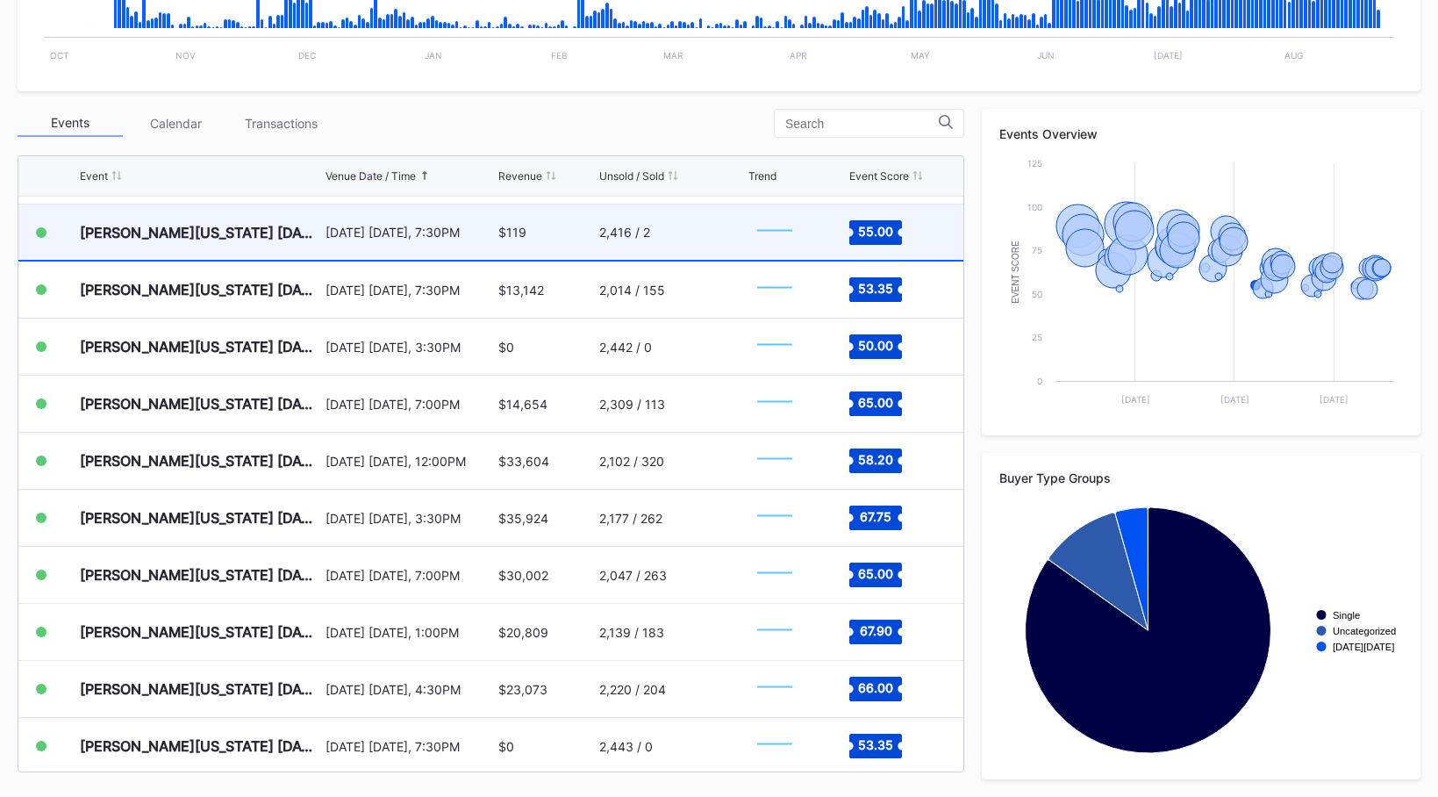
click at [538, 227] on div "$119" at bounding box center [546, 231] width 96 height 55
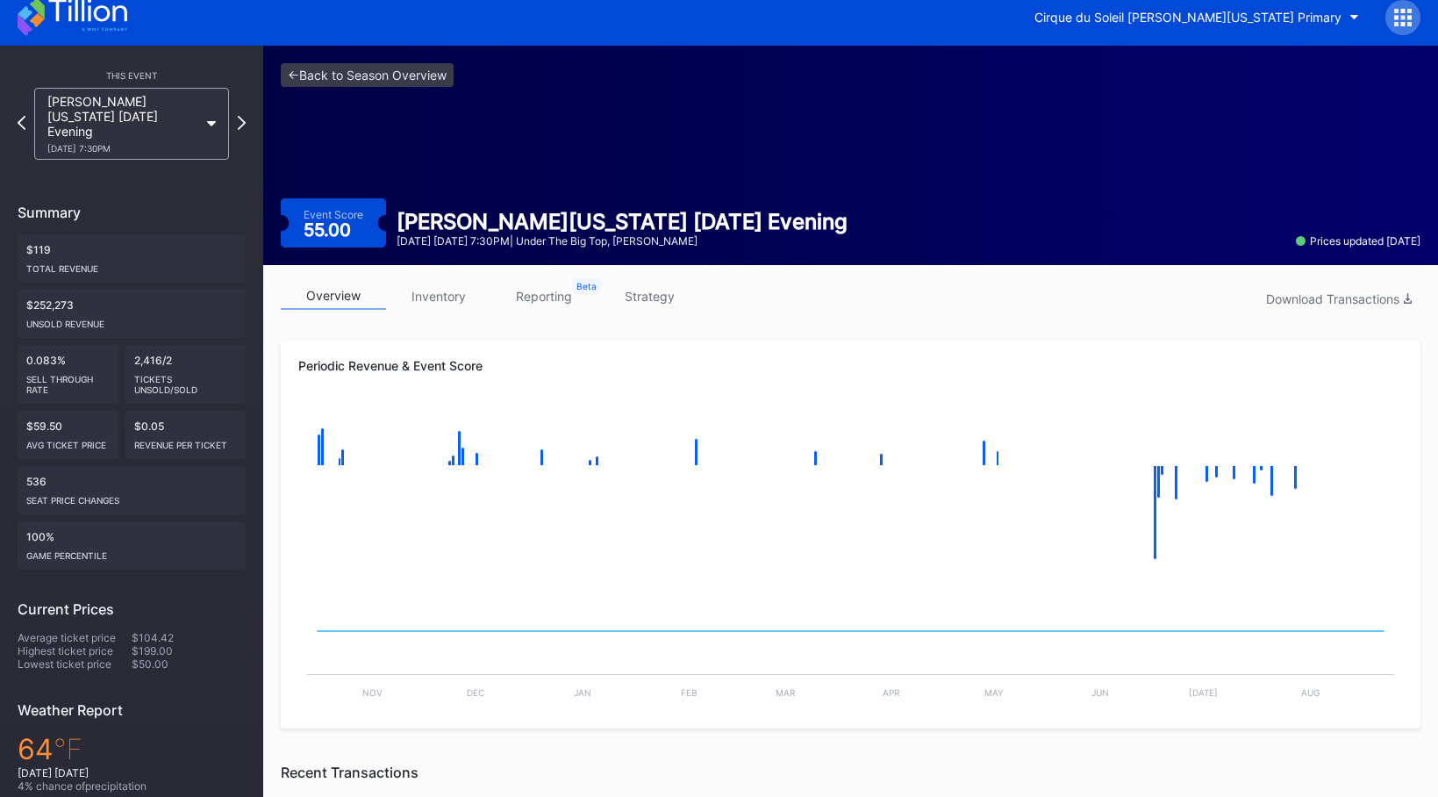
scroll to position [16, 0]
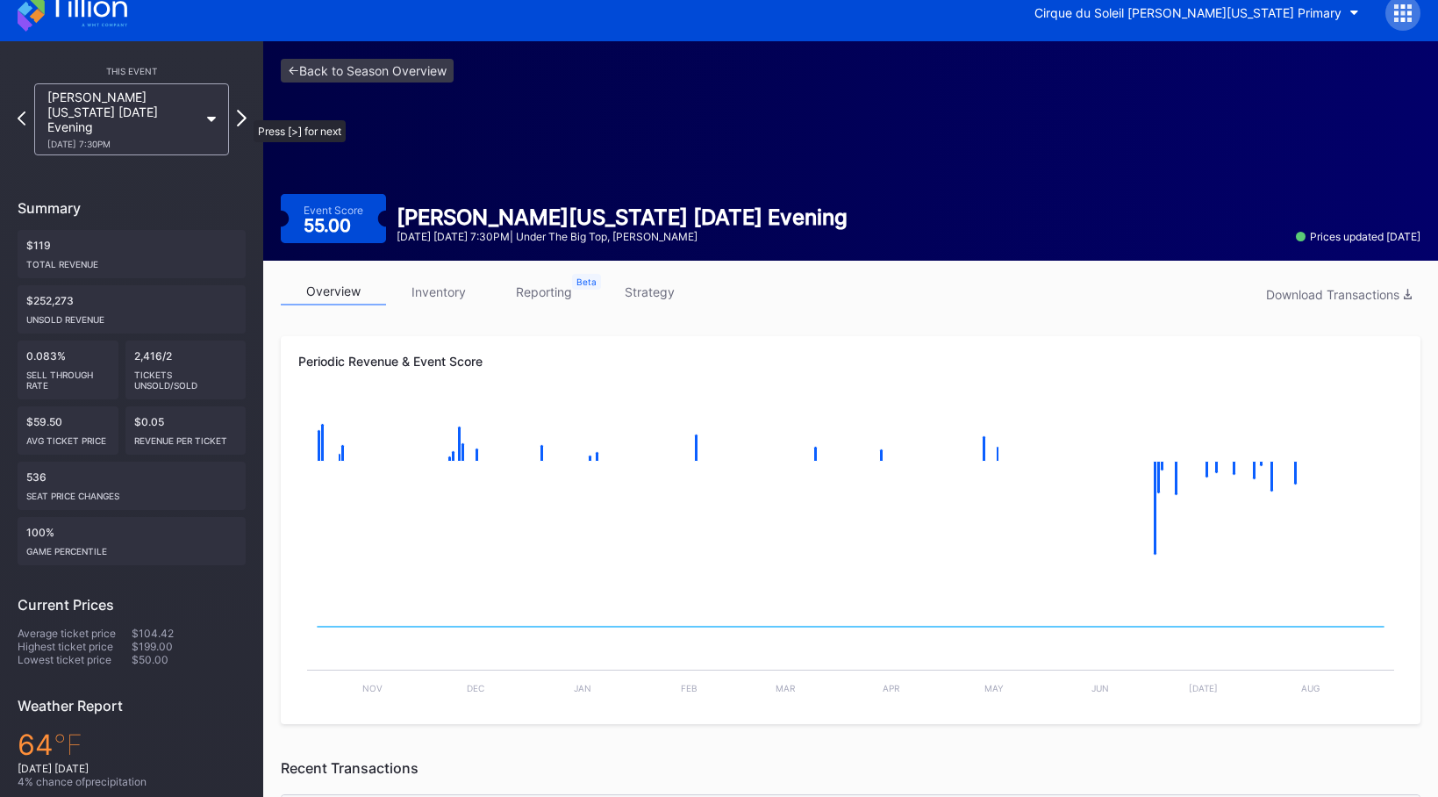
click at [245, 111] on icon at bounding box center [242, 118] width 10 height 17
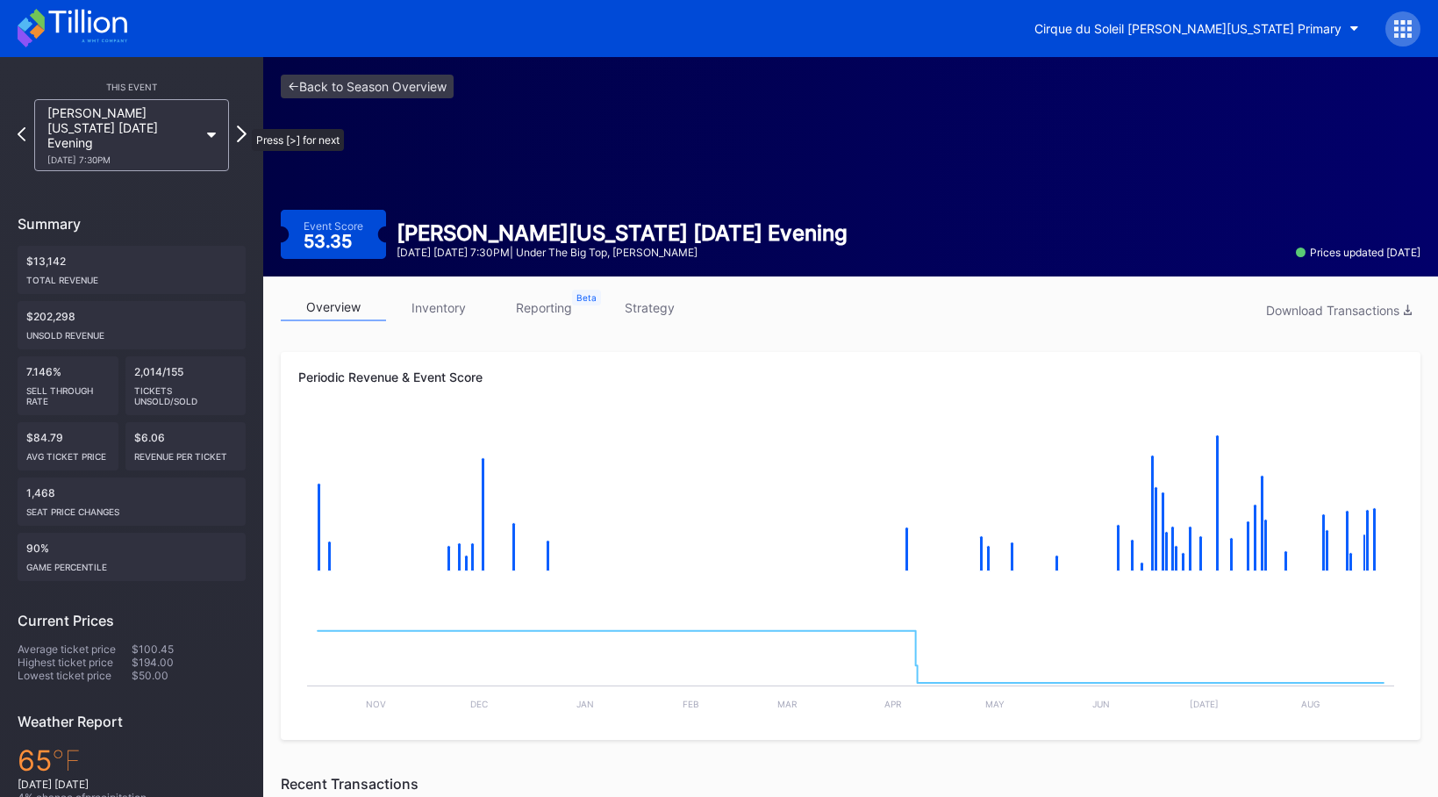
click at [243, 125] on icon at bounding box center [242, 133] width 10 height 17
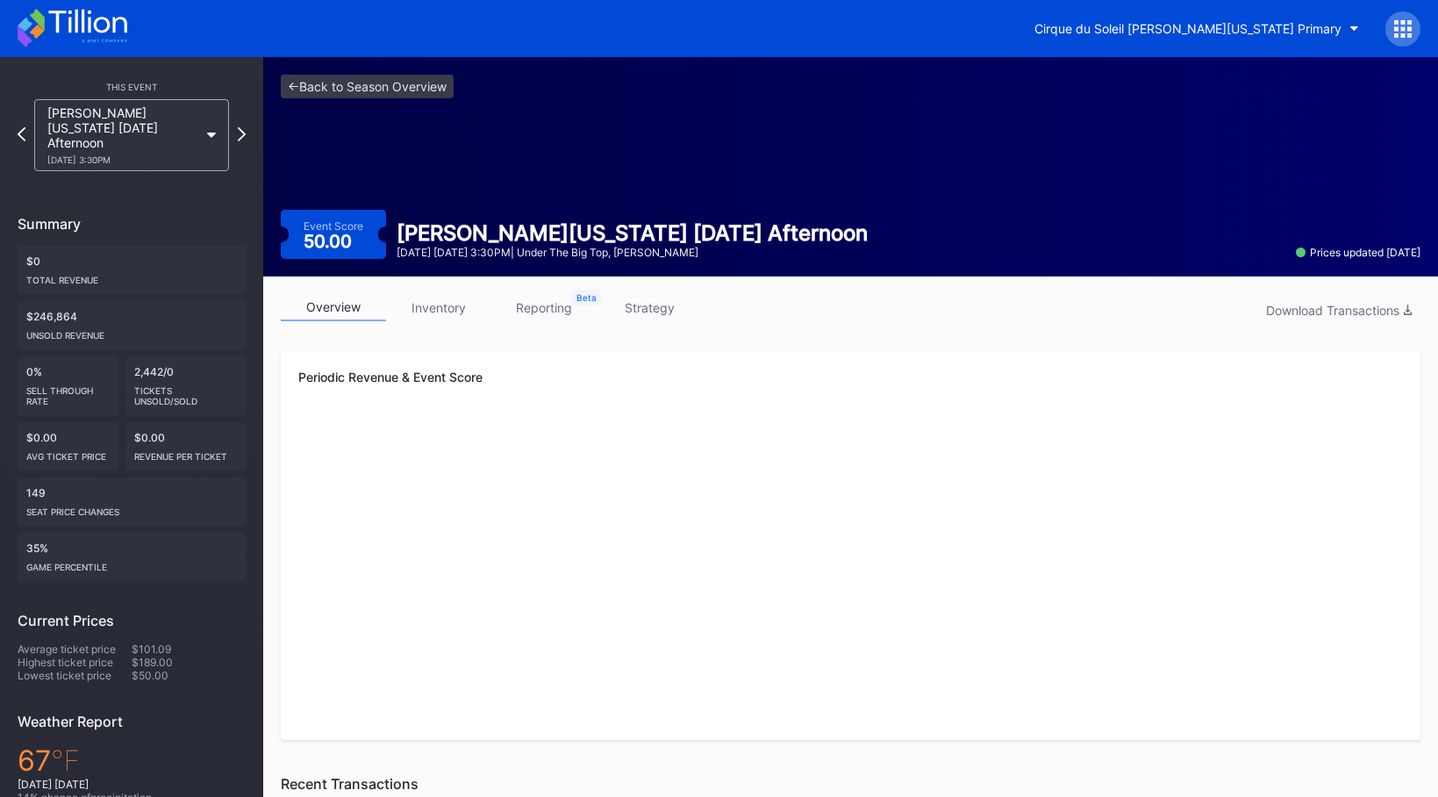
click at [243, 127] on icon at bounding box center [242, 134] width 8 height 14
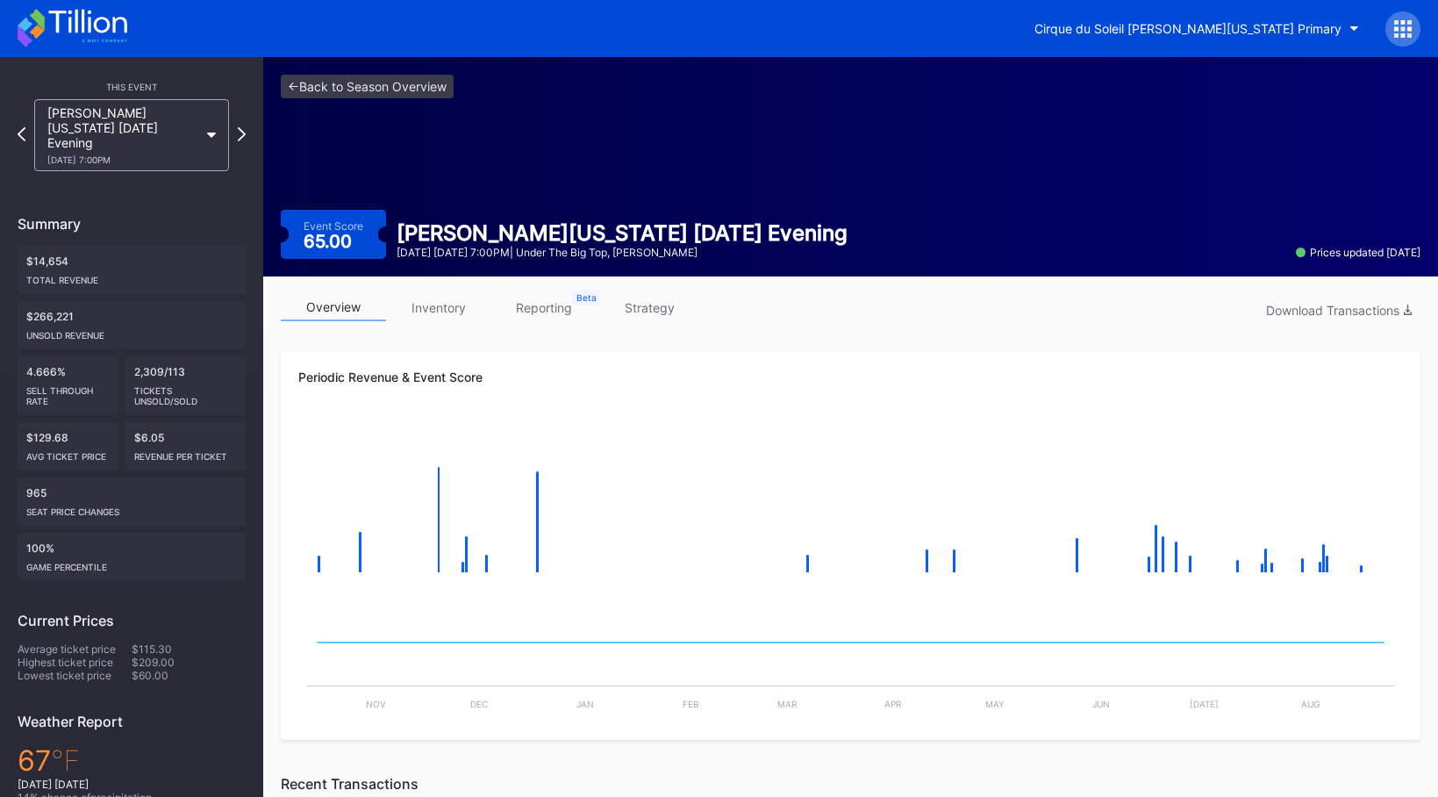
click at [243, 127] on icon at bounding box center [242, 134] width 8 height 14
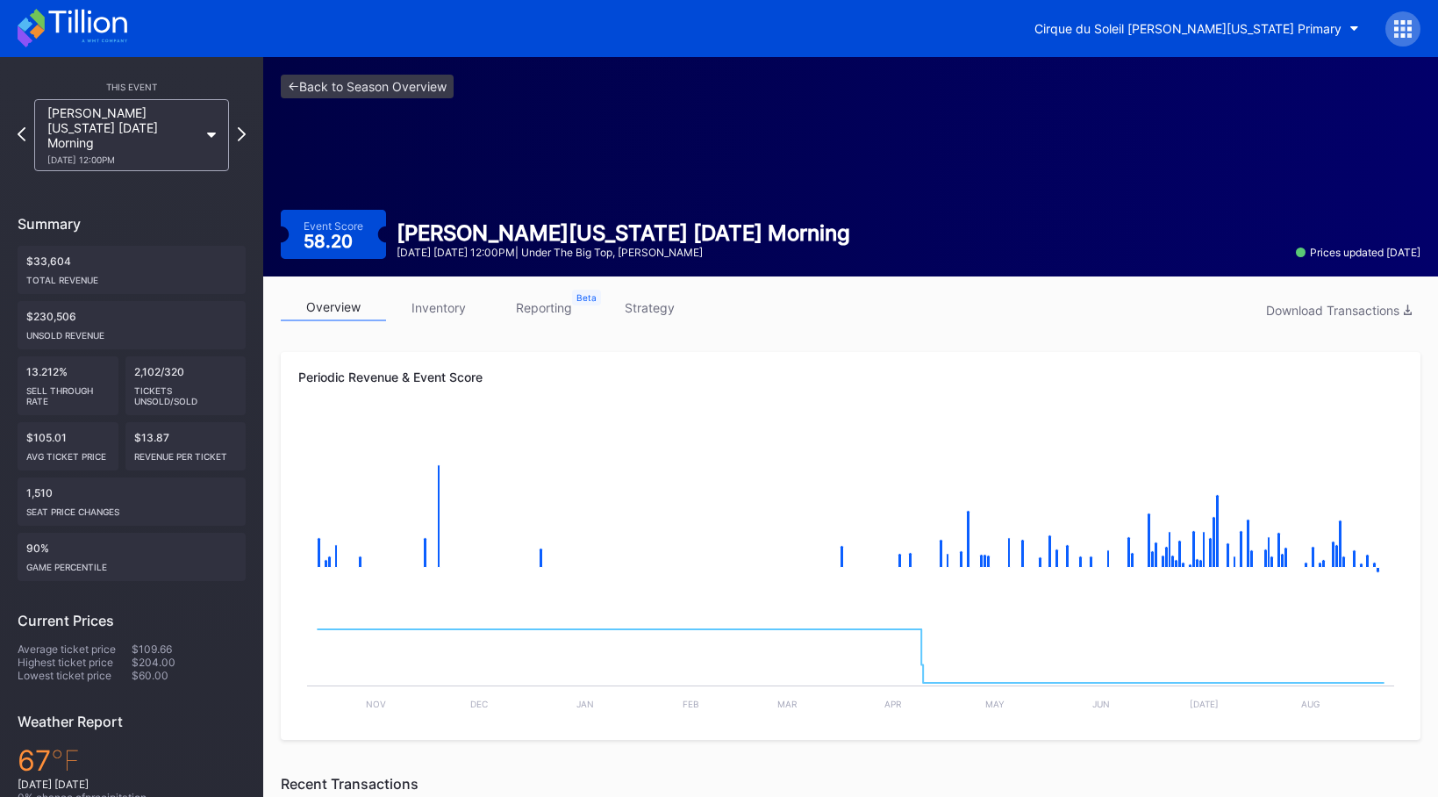
click at [243, 127] on icon at bounding box center [242, 134] width 8 height 14
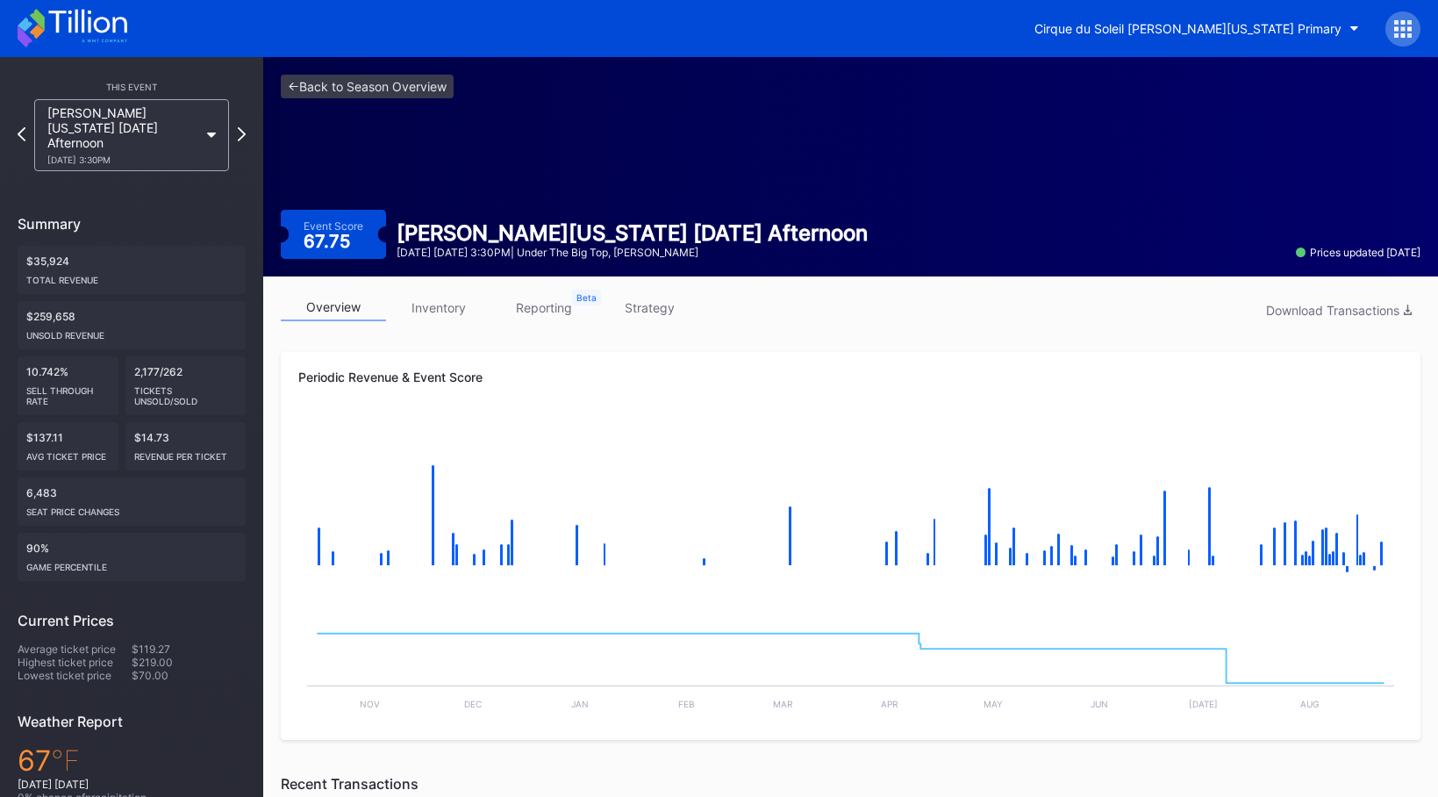
click at [243, 127] on icon at bounding box center [242, 134] width 8 height 14
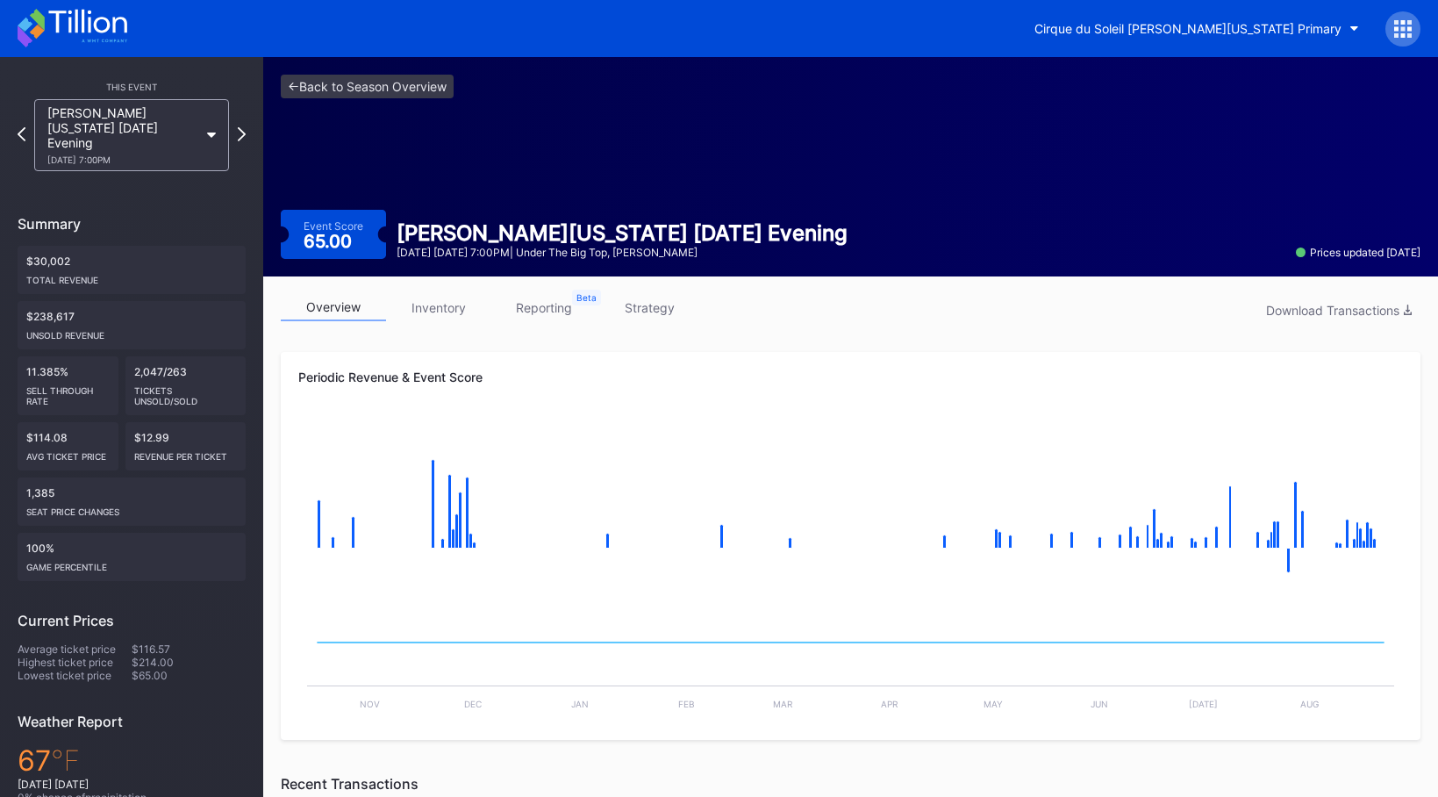
click at [243, 127] on icon at bounding box center [242, 134] width 8 height 14
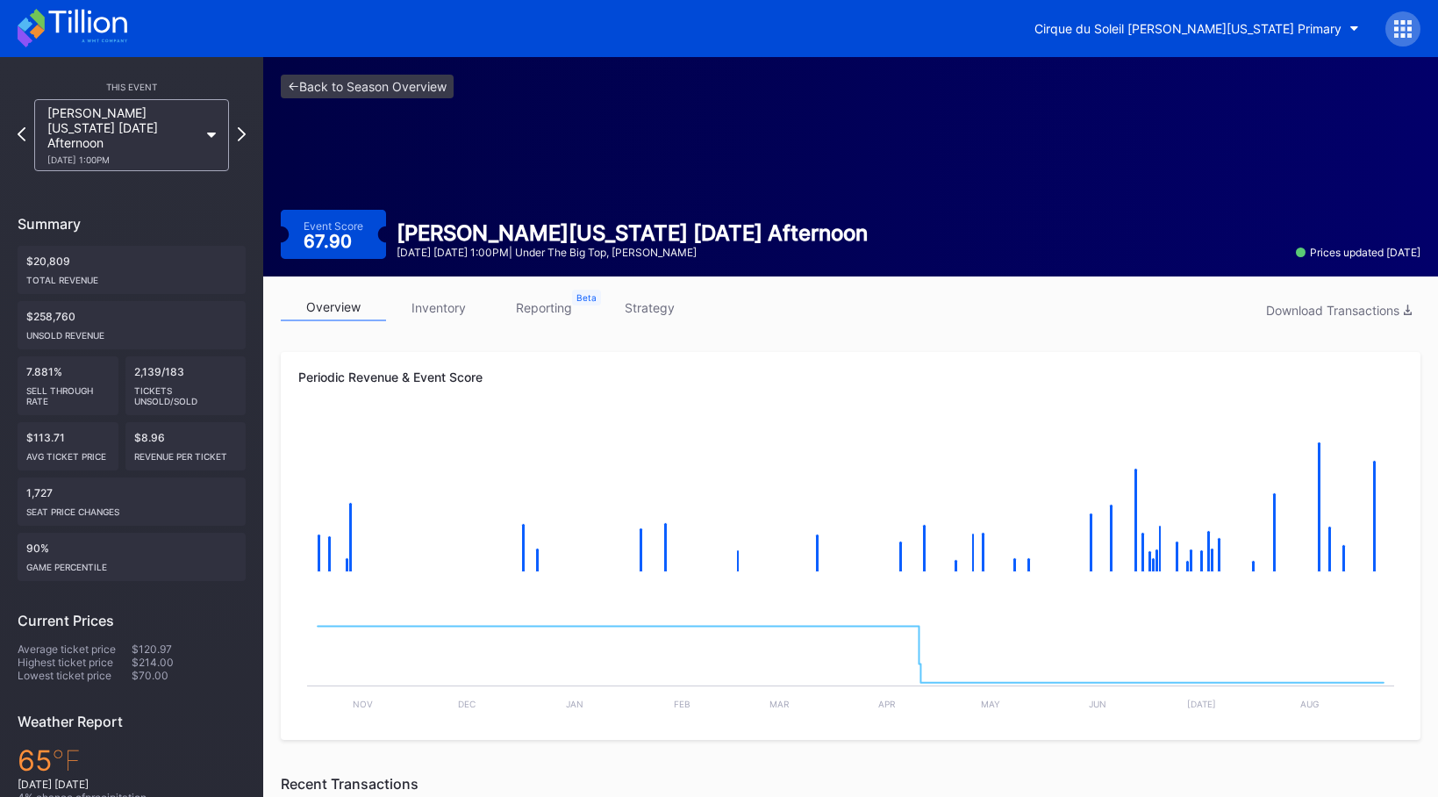
click at [243, 127] on icon at bounding box center [242, 134] width 8 height 14
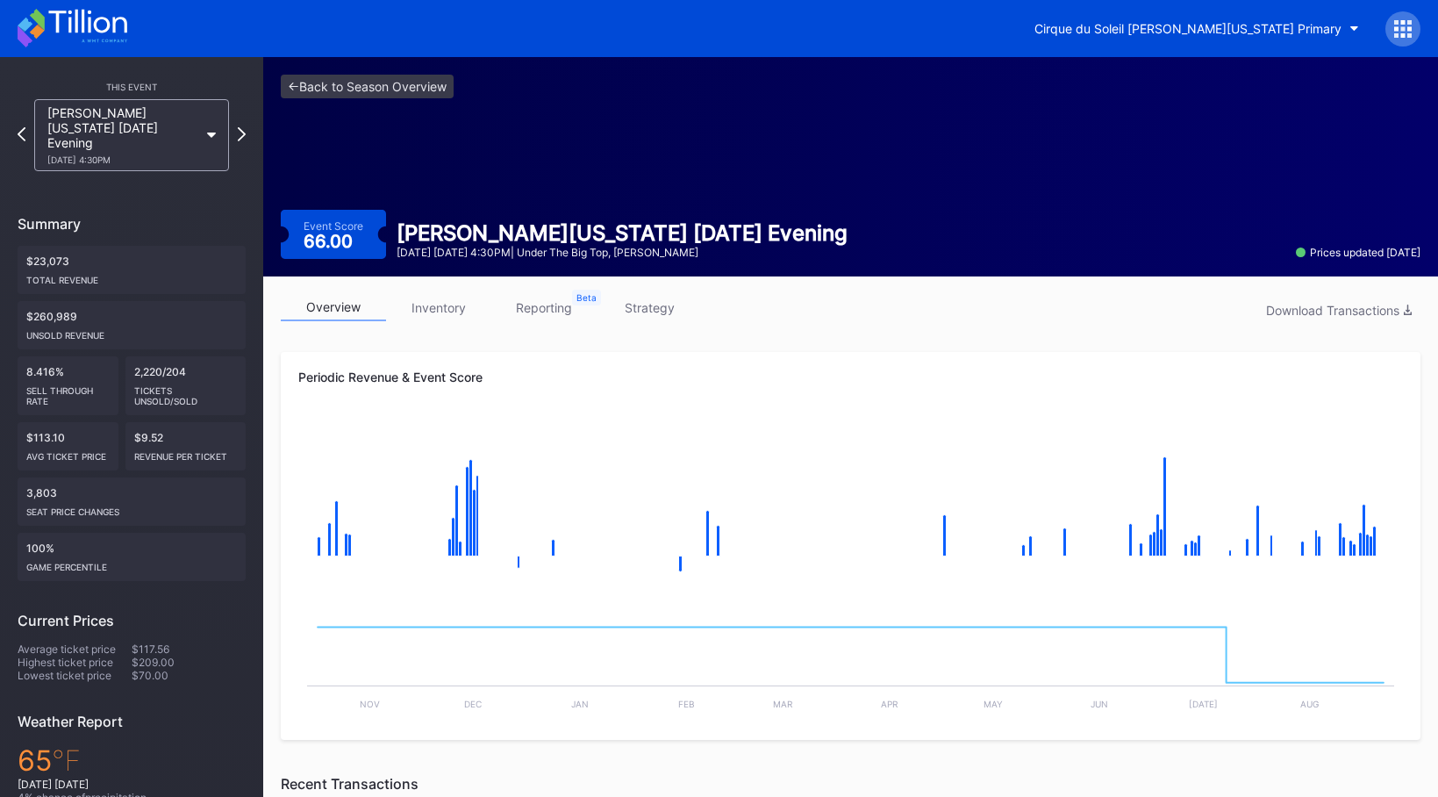
click at [243, 127] on icon at bounding box center [242, 134] width 8 height 14
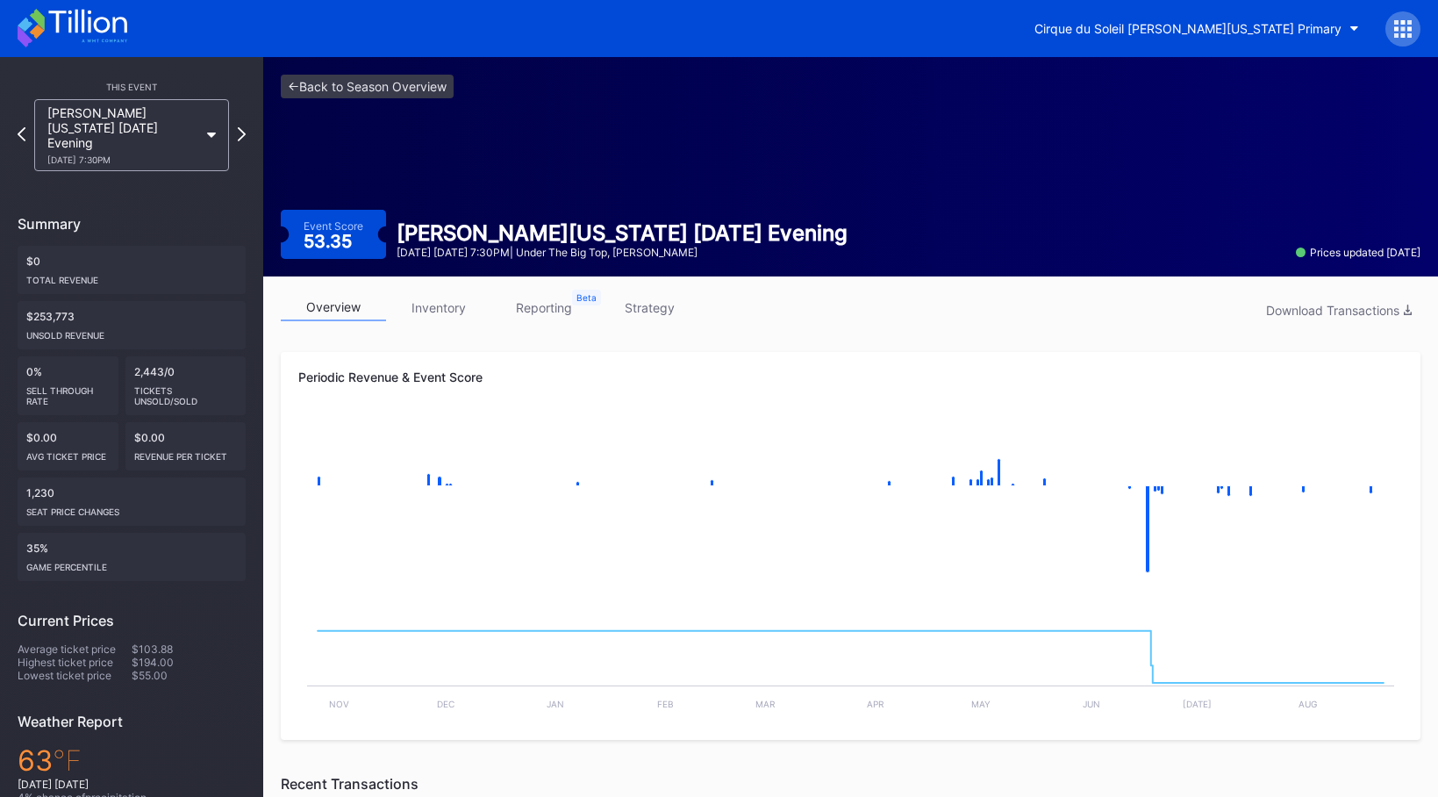
click at [243, 127] on icon at bounding box center [242, 134] width 8 height 14
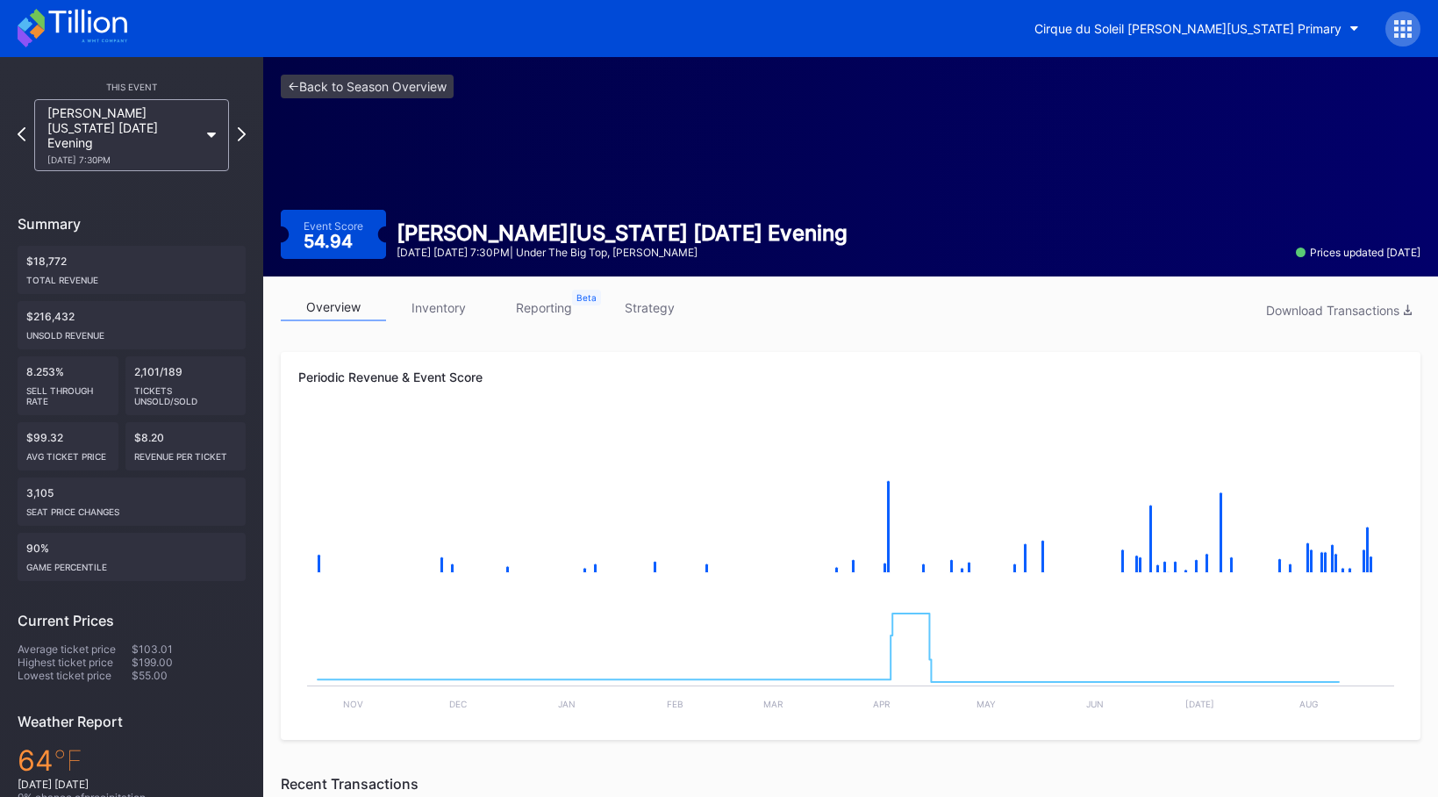
click at [243, 127] on icon at bounding box center [242, 134] width 8 height 14
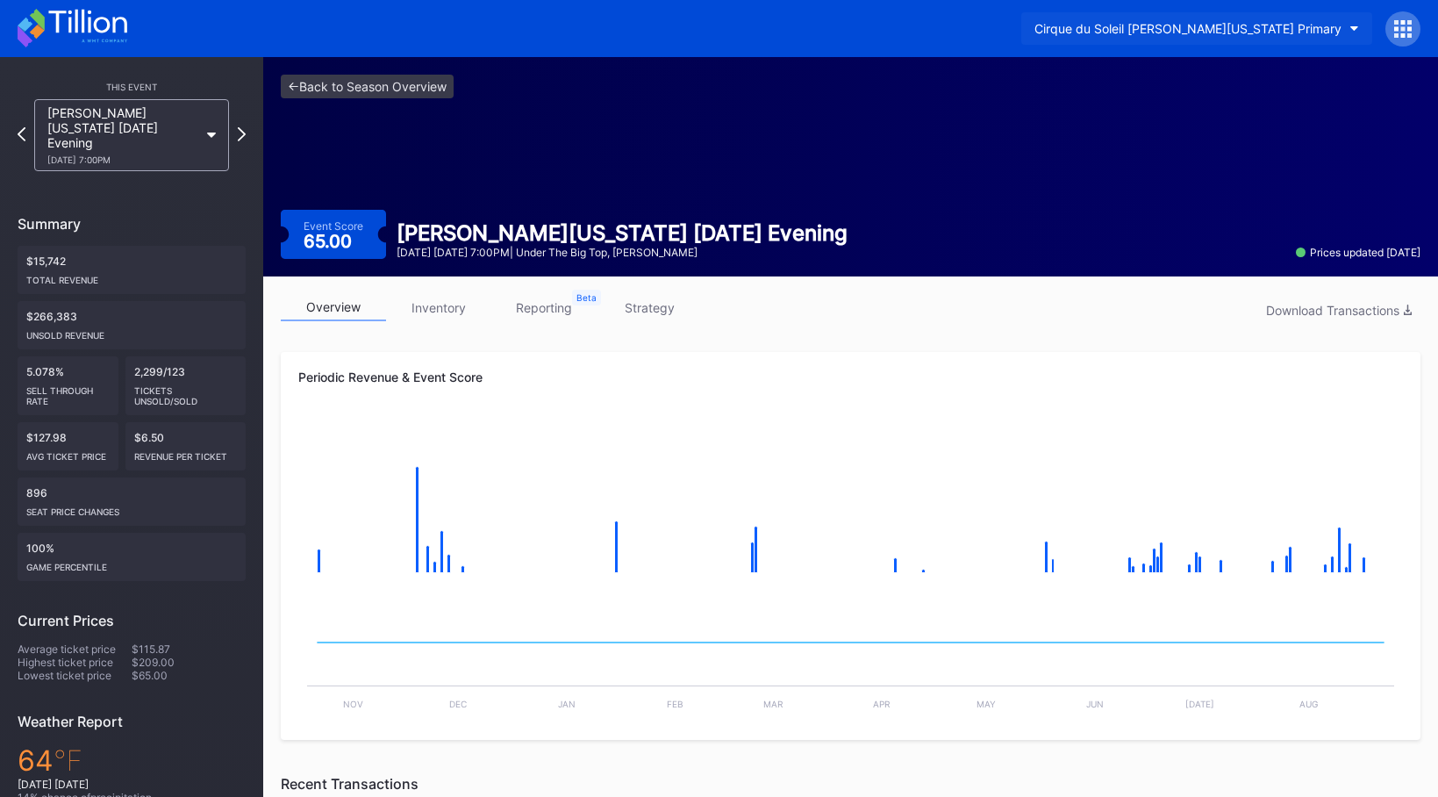
click at [1169, 35] on div "Cirque du Soleil [PERSON_NAME][US_STATE] Primary" at bounding box center [1187, 28] width 307 height 15
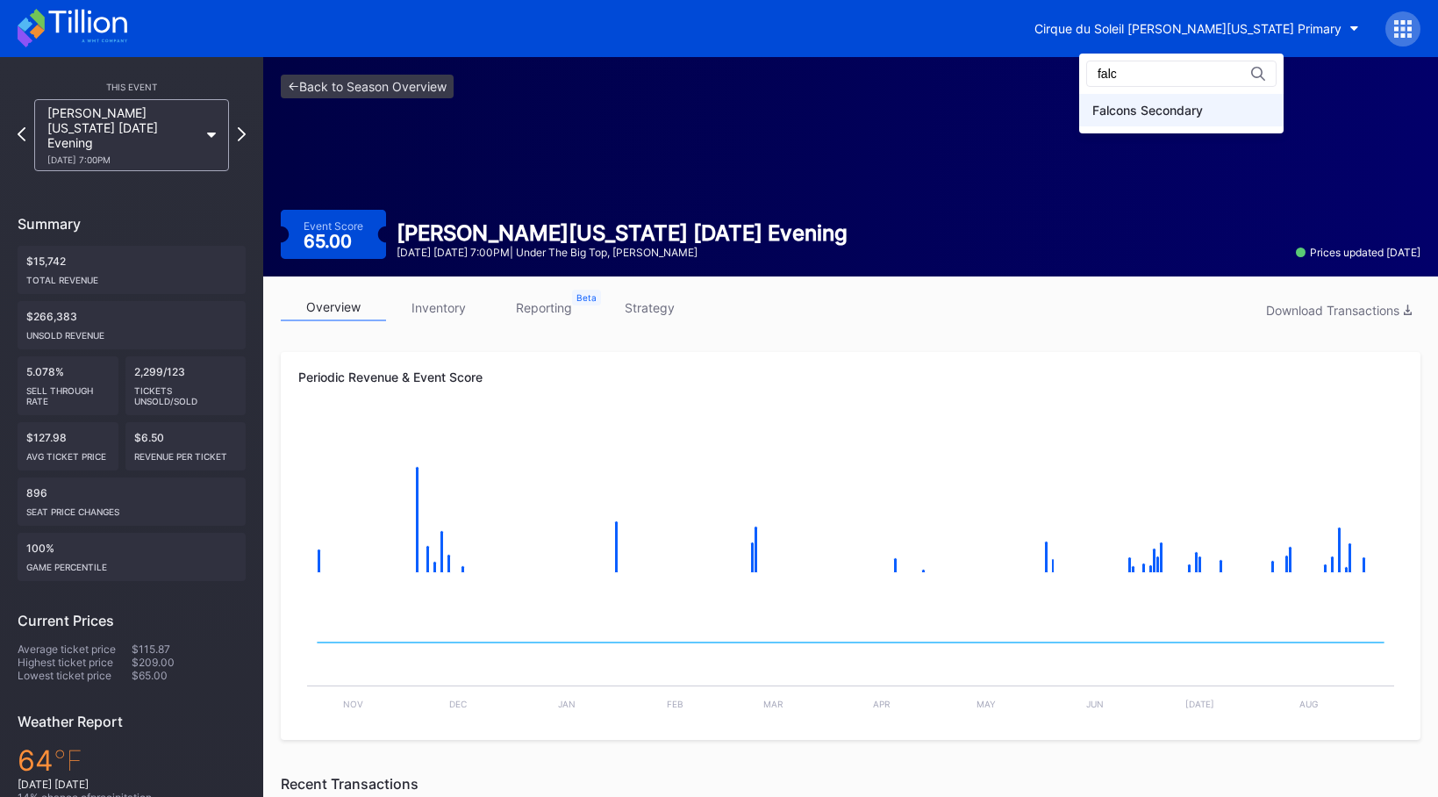
type input "falc"
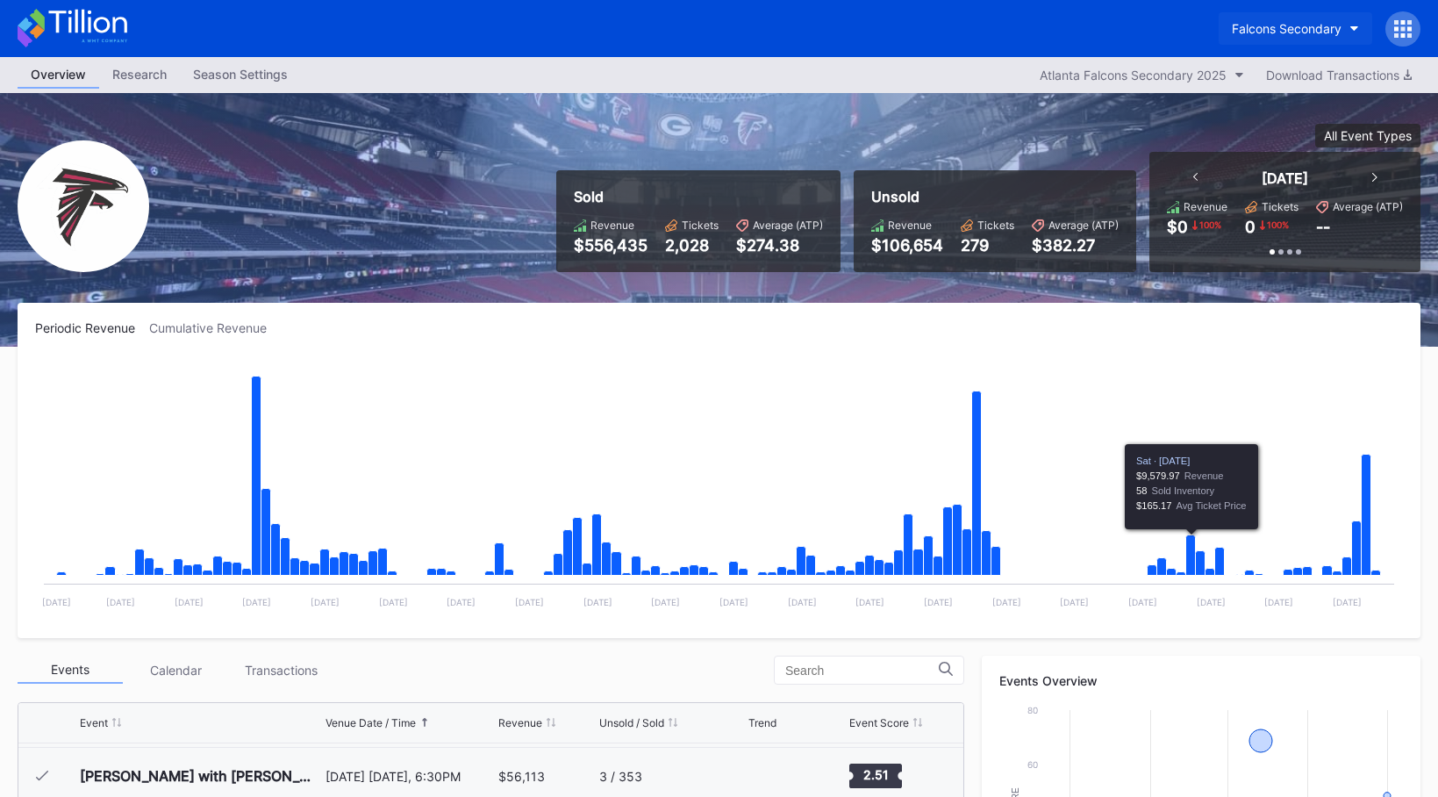
click at [1305, 23] on div "Falcons Secondary" at bounding box center [1287, 28] width 110 height 15
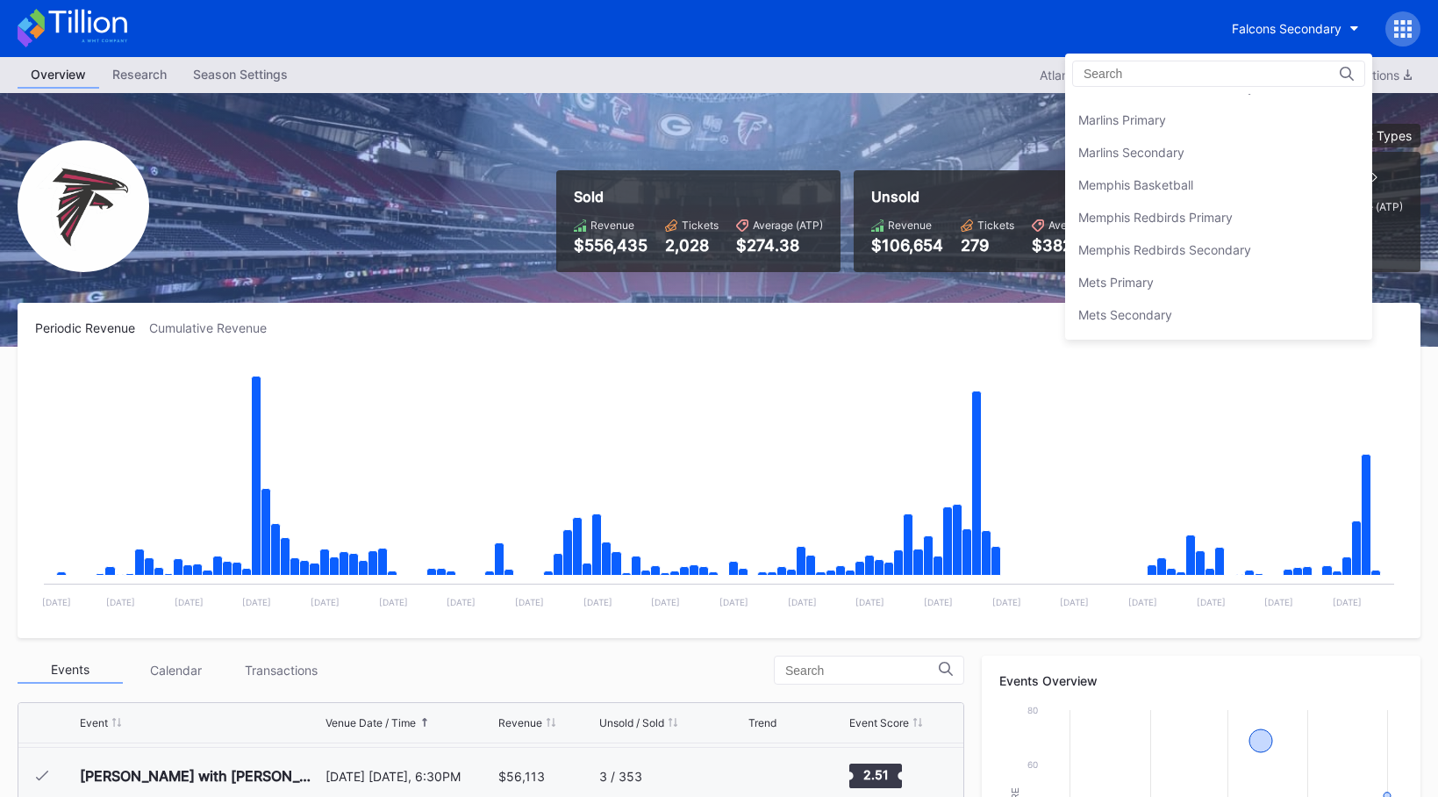
scroll to position [2552, 0]
click at [1204, 308] on div "Mets Secondary" at bounding box center [1218, 317] width 307 height 32
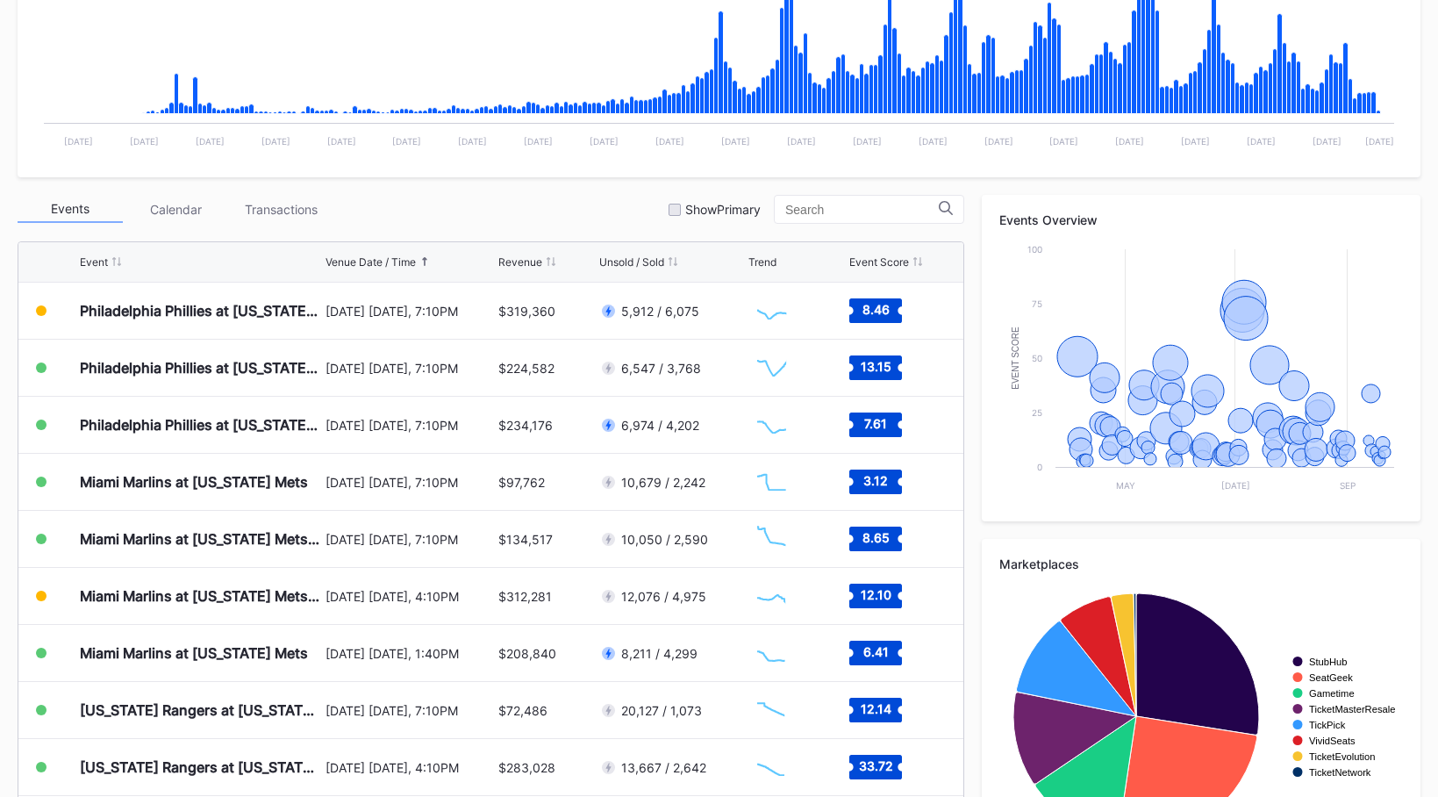
scroll to position [530, 0]
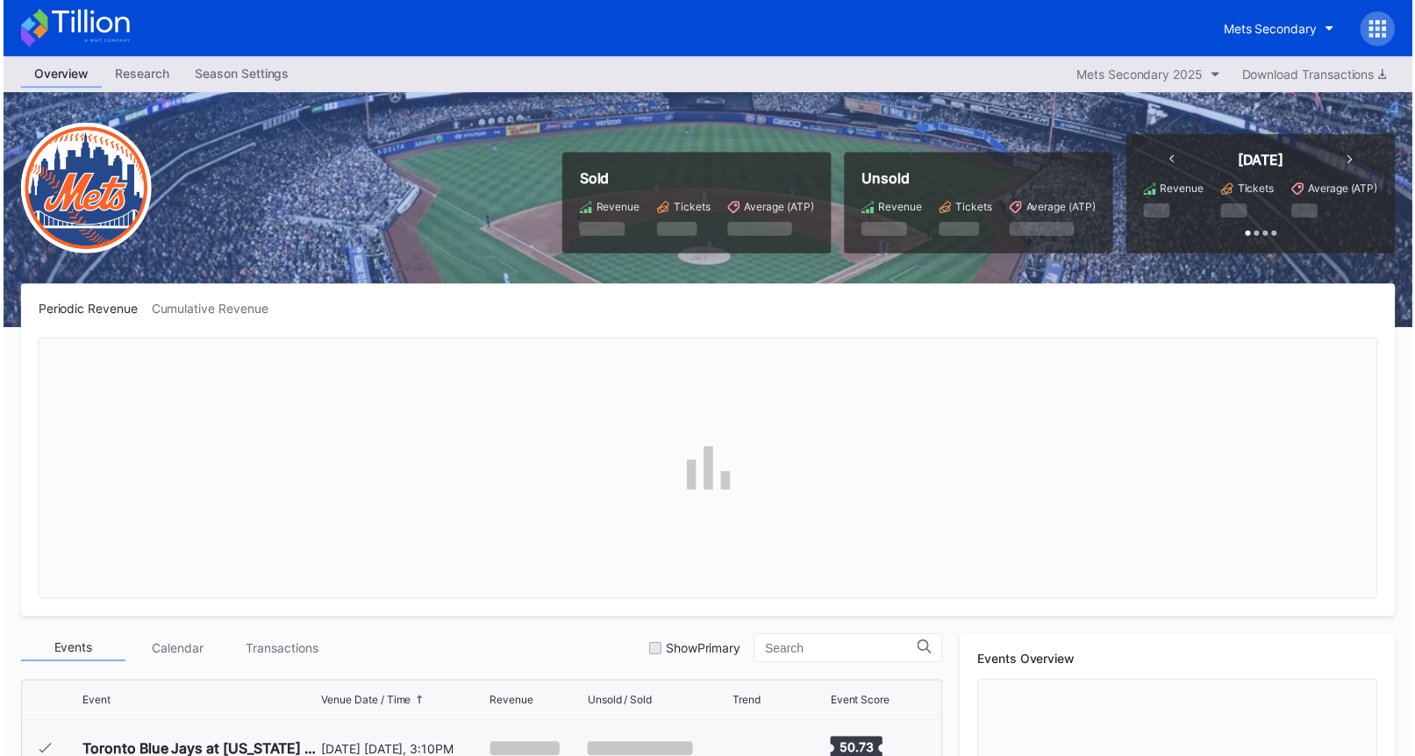
scroll to position [3649, 0]
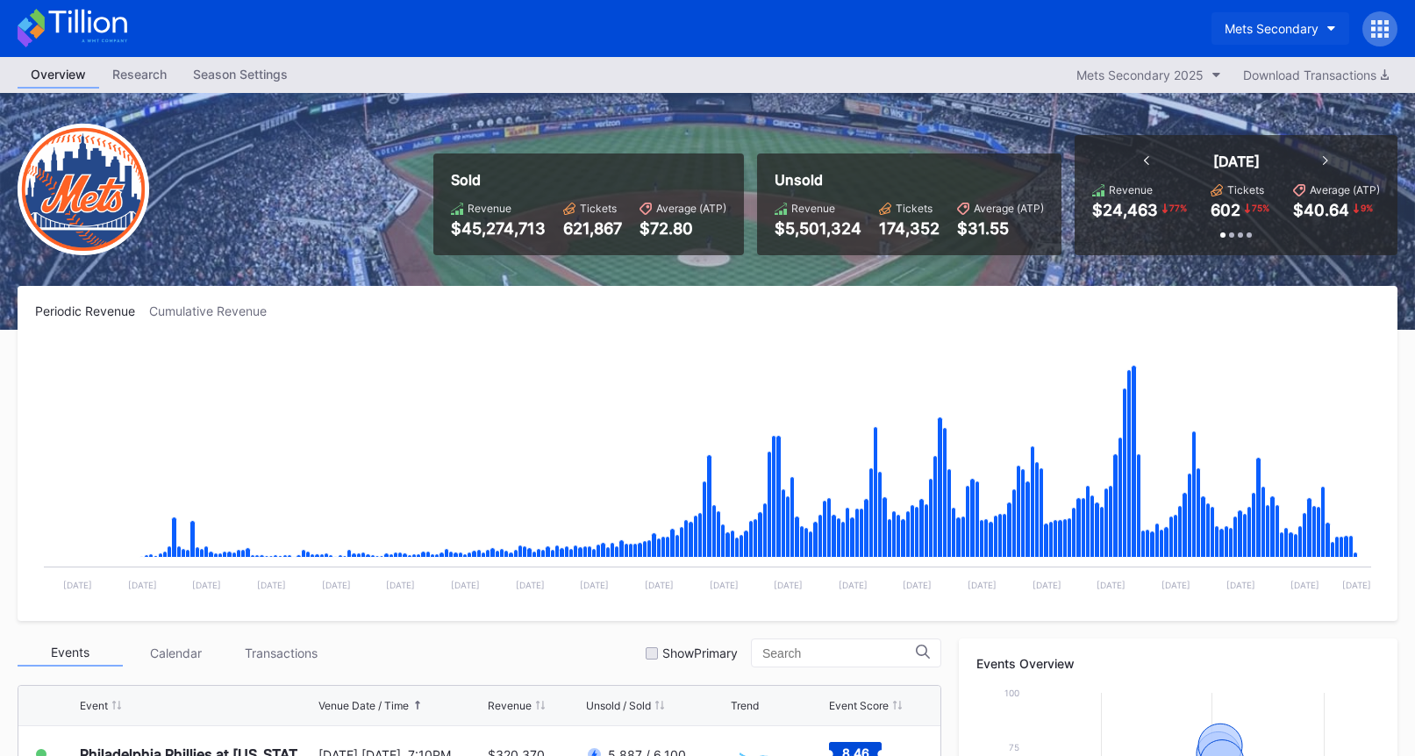
click at [1252, 33] on div "Mets Secondary" at bounding box center [1272, 28] width 94 height 15
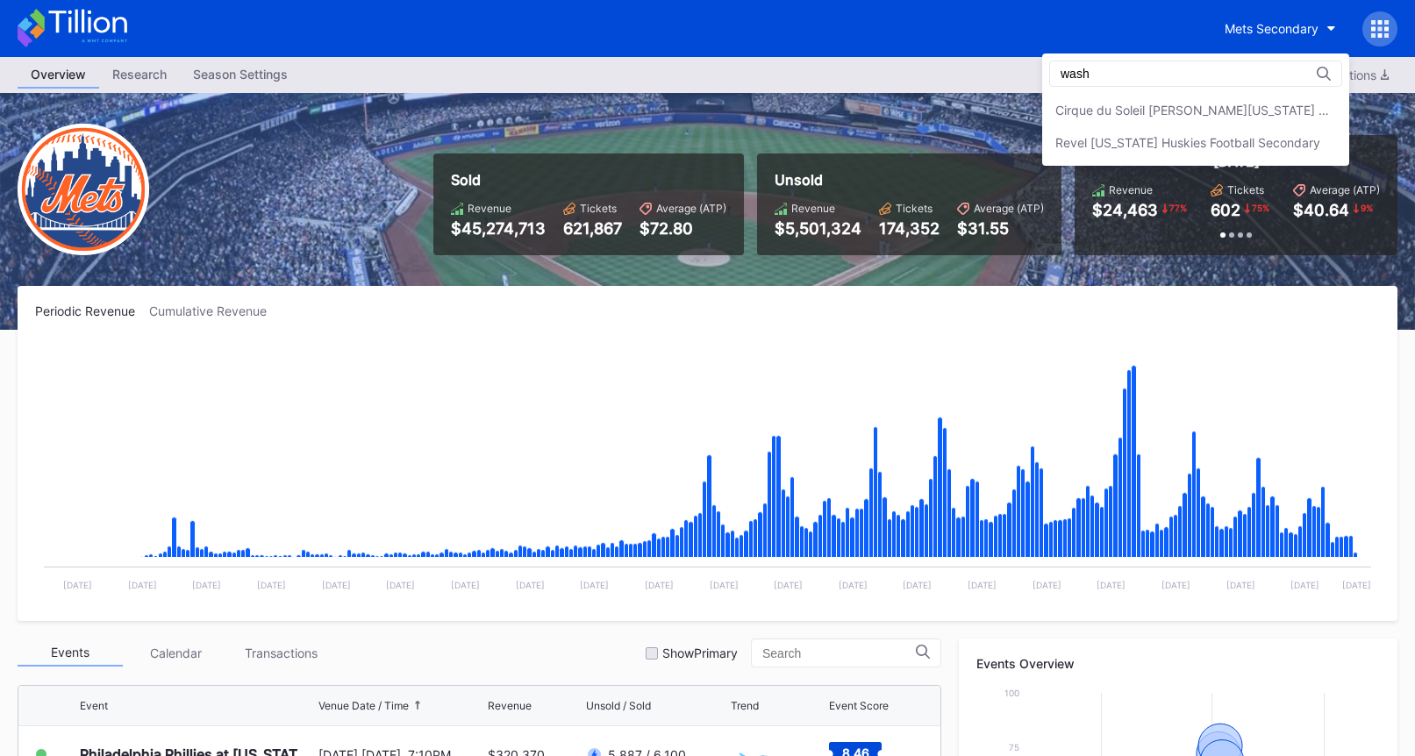
scroll to position [0, 0]
type input "washing"
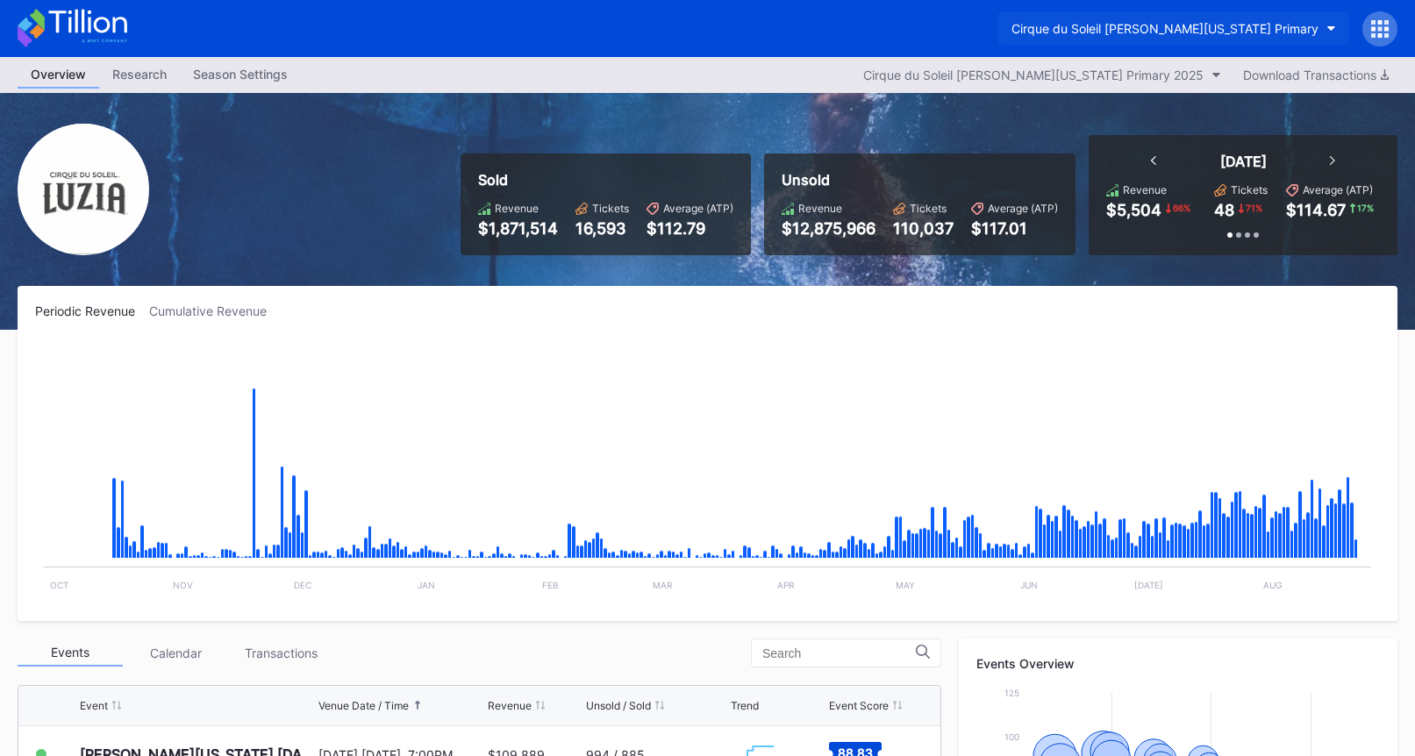
click at [1191, 27] on div "Cirque du Soleil [PERSON_NAME][US_STATE] Primary" at bounding box center [1164, 28] width 307 height 15
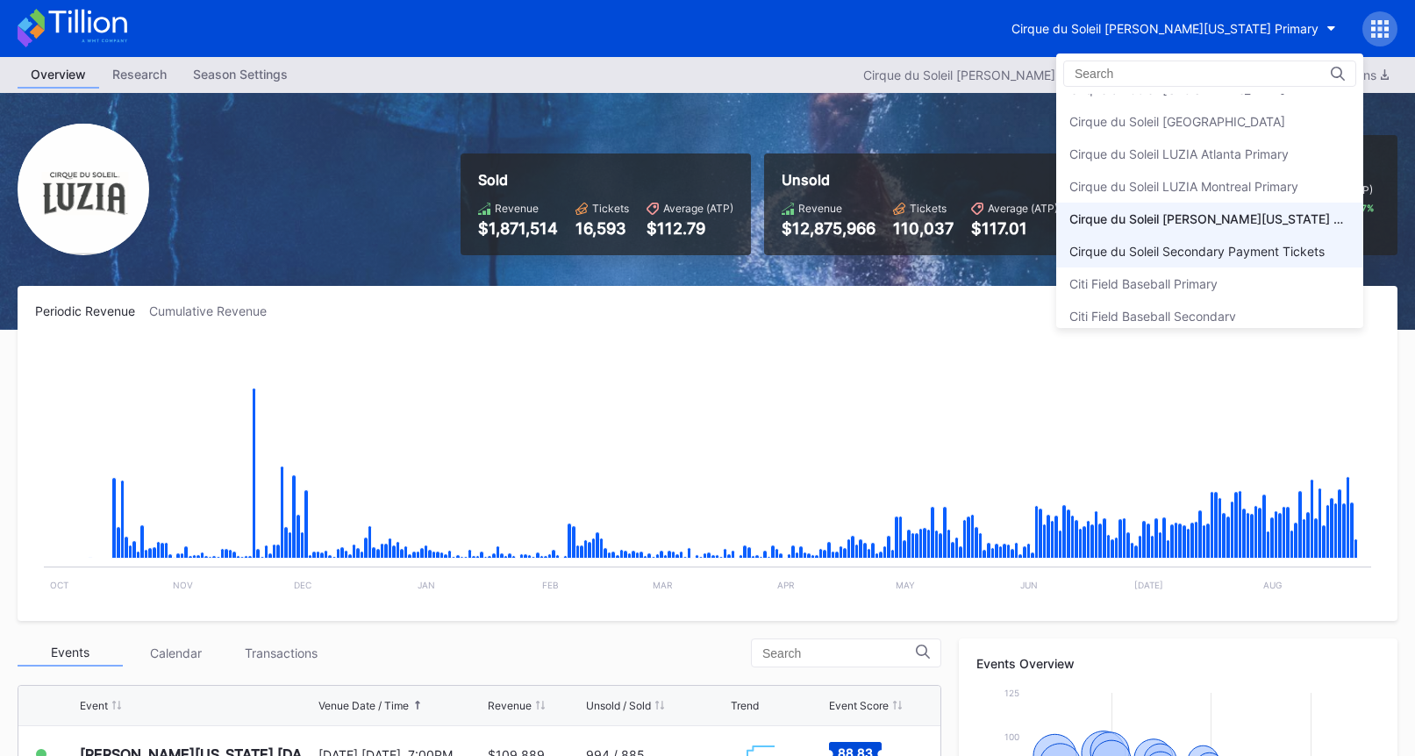
scroll to position [780, 0]
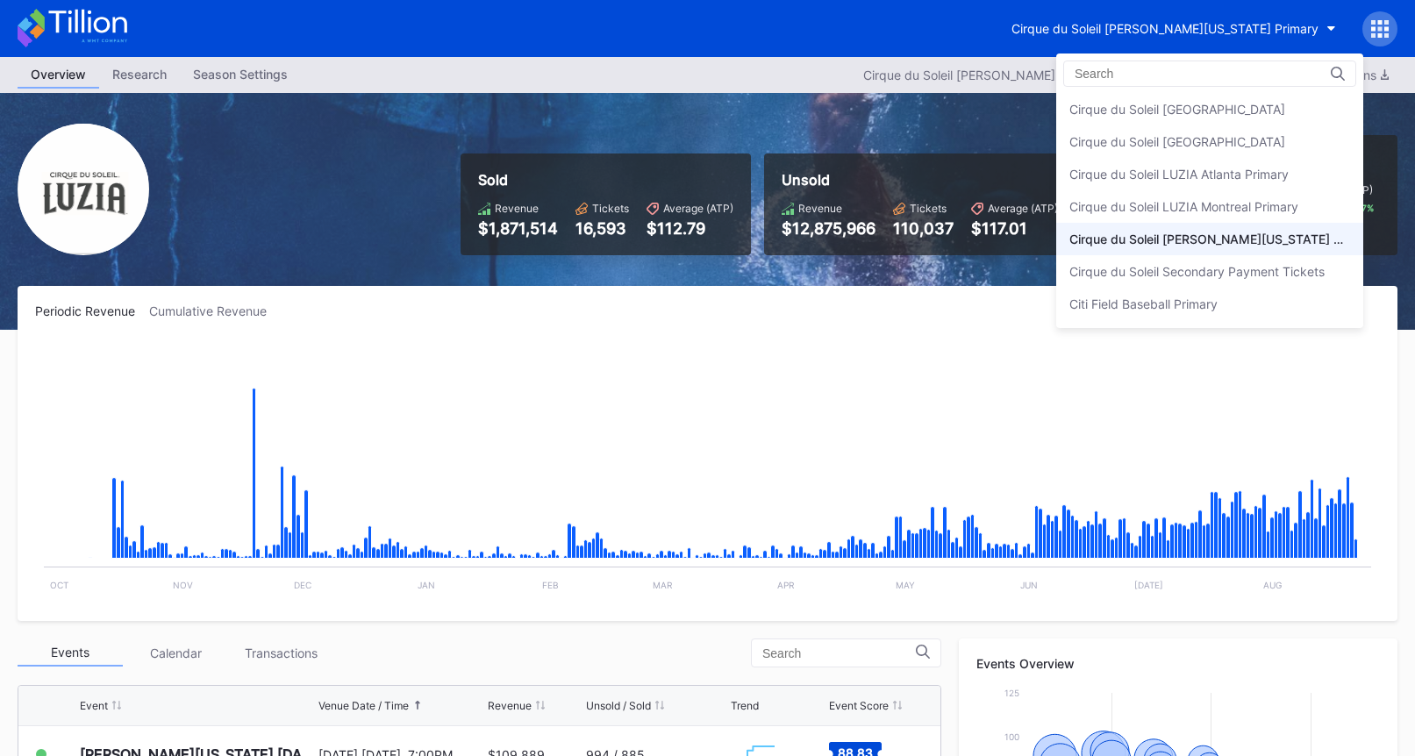
click at [1218, 195] on div "Cirque du Soleil LUZIA Montreal Primary" at bounding box center [1209, 206] width 307 height 32
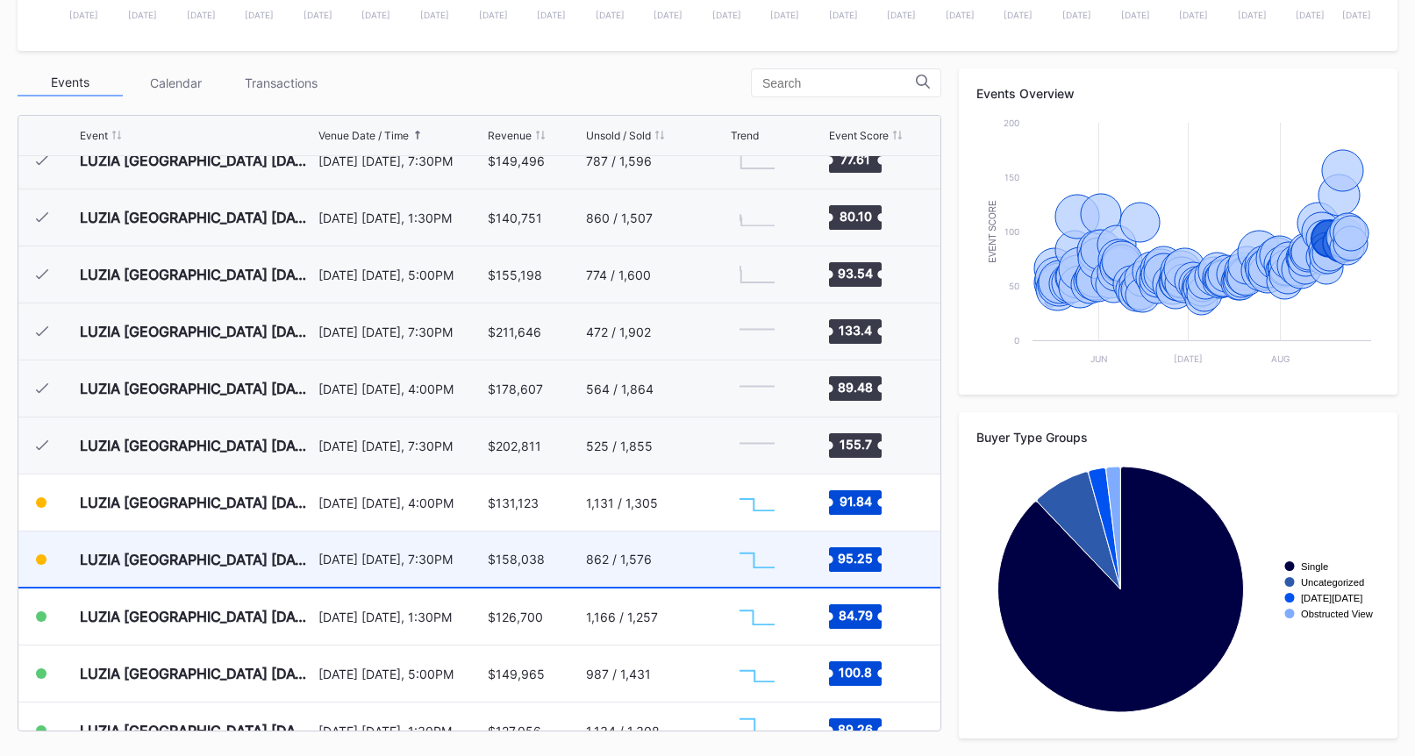
scroll to position [6694, 0]
click at [387, 564] on div "August 22 Friday, 7:30PM" at bounding box center [400, 560] width 164 height 15
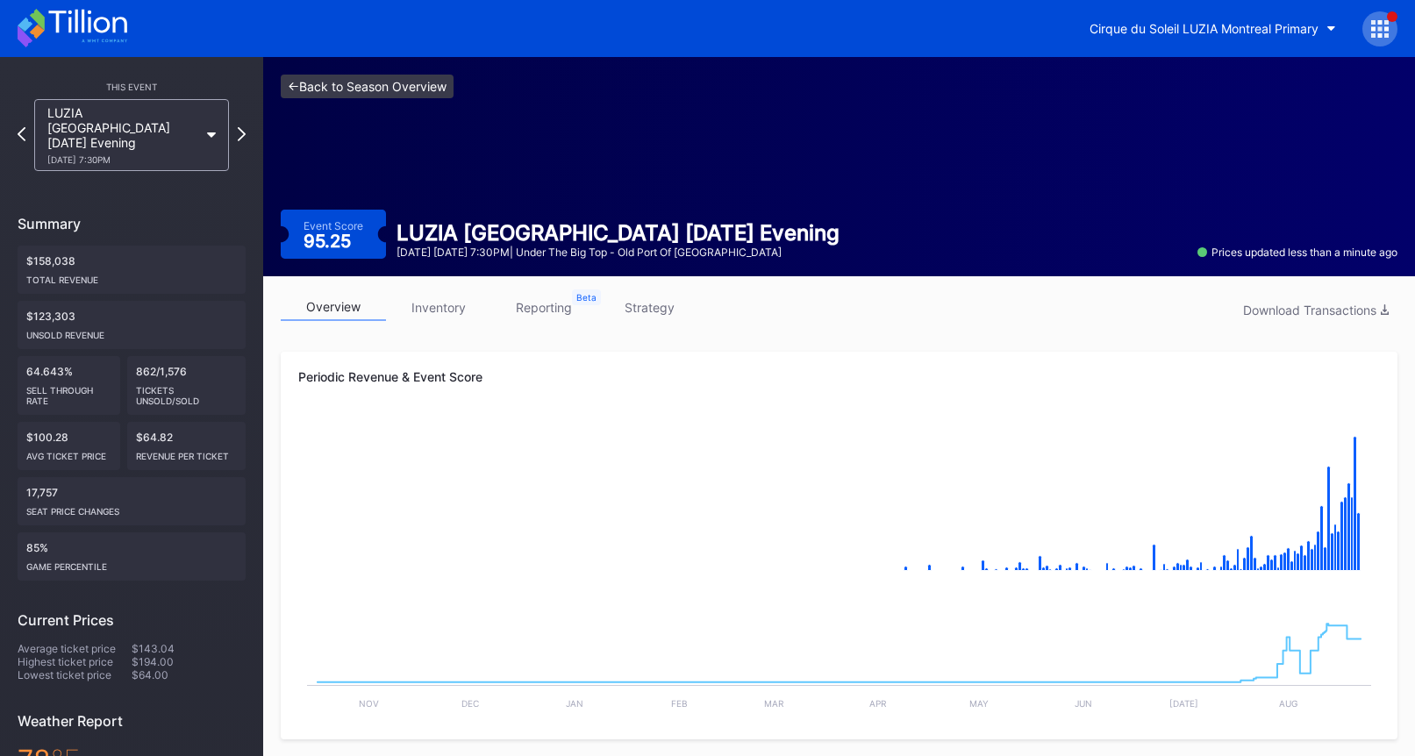
click at [425, 81] on link "<- Back to Season Overview" at bounding box center [367, 87] width 173 height 24
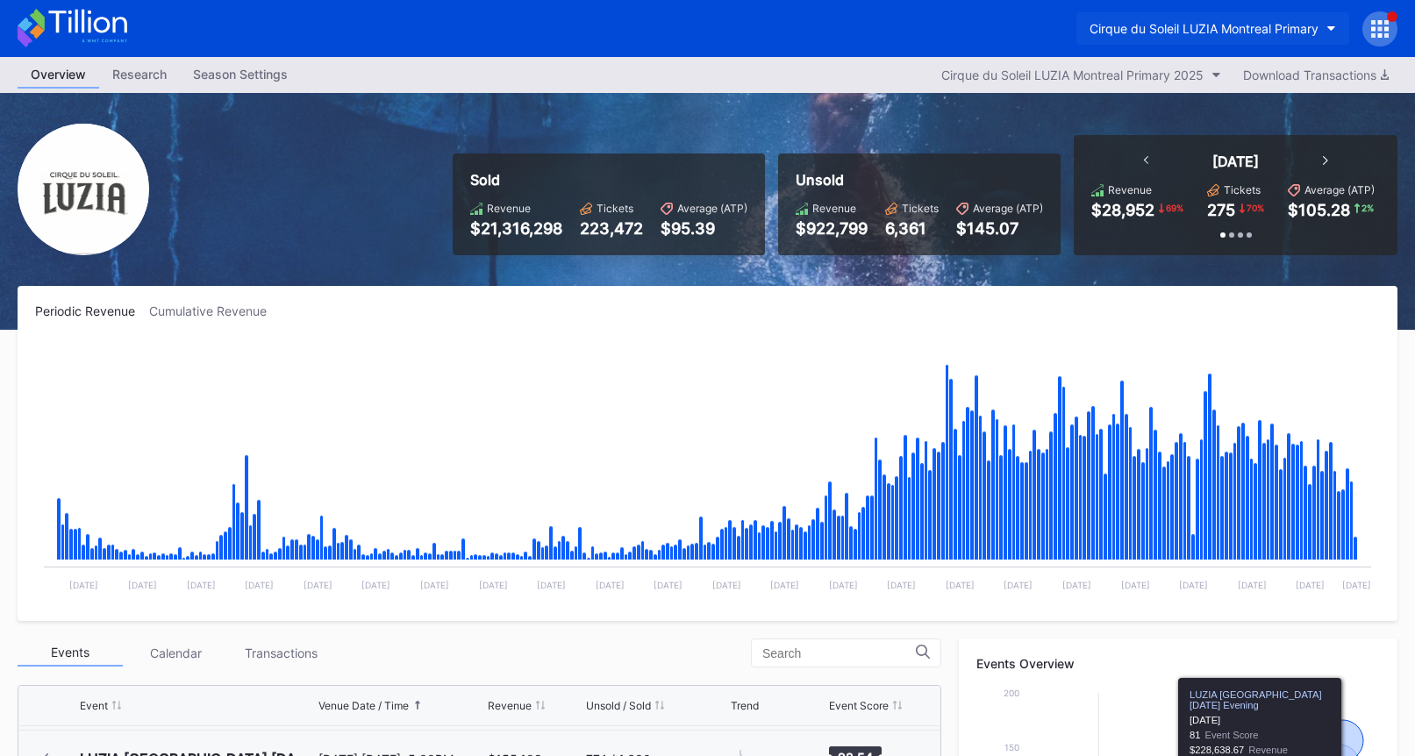
click at [1268, 32] on div "Cirque du Soleil LUZIA Montreal Primary" at bounding box center [1204, 28] width 229 height 15
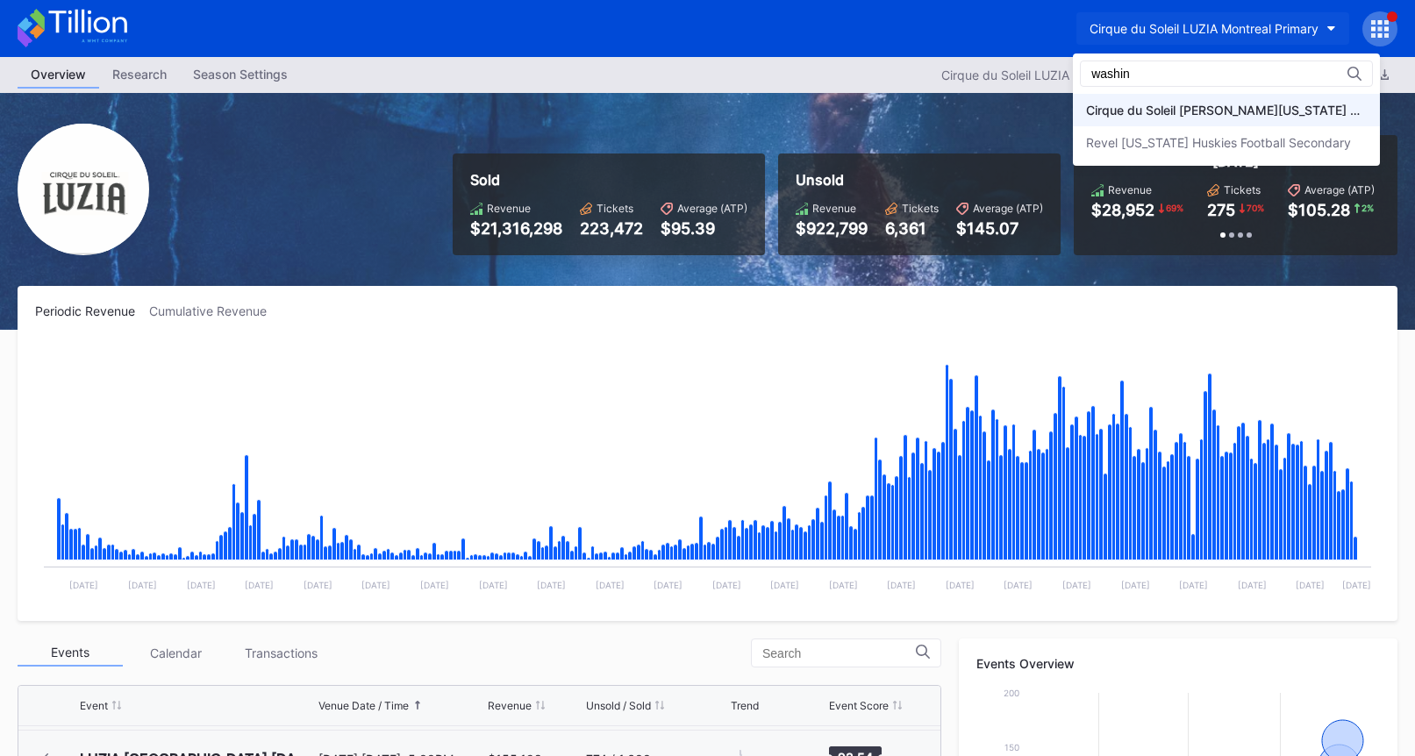
type input "washin"
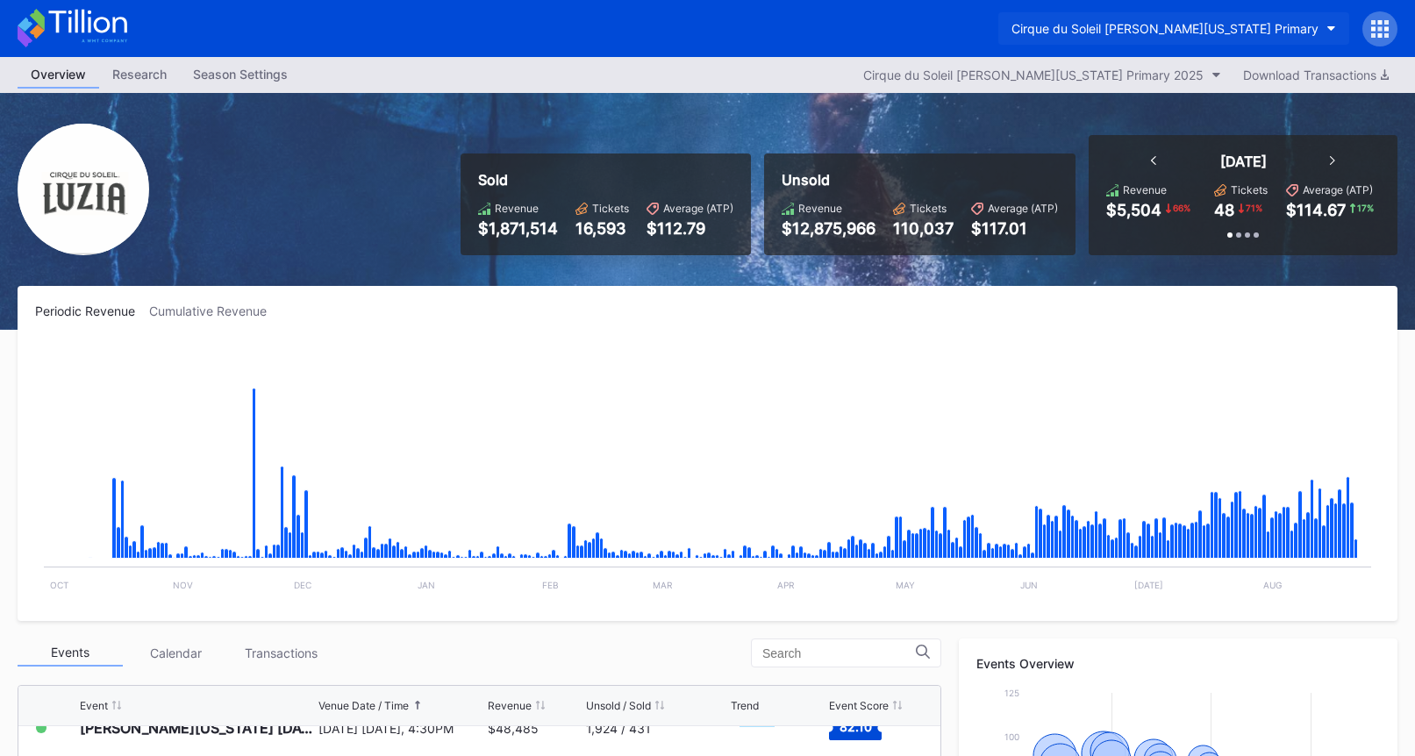
click at [1212, 32] on div "Cirque du Soleil [PERSON_NAME][US_STATE] Primary" at bounding box center [1164, 28] width 307 height 15
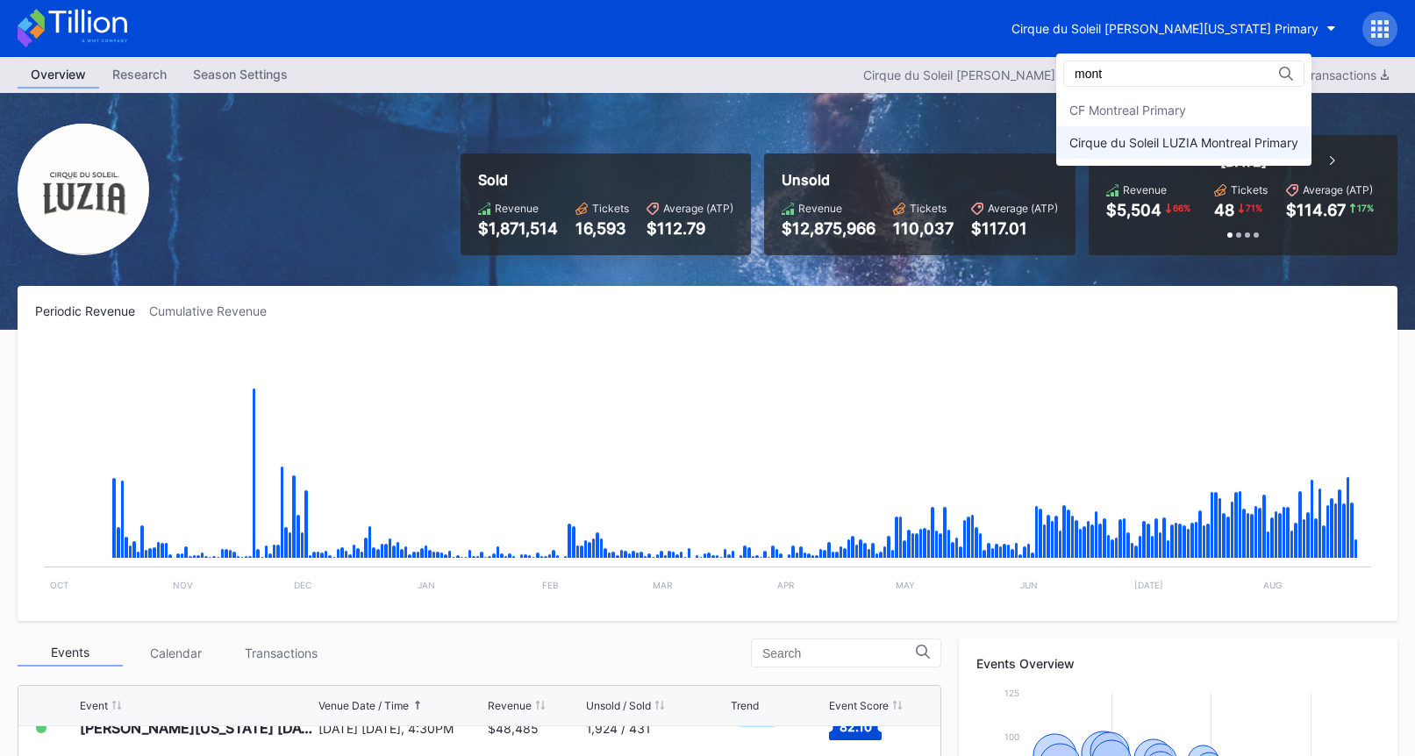
type input "mont"
click at [1217, 150] on div "Cirque du Soleil LUZIA Montreal Primary" at bounding box center [1183, 142] width 255 height 32
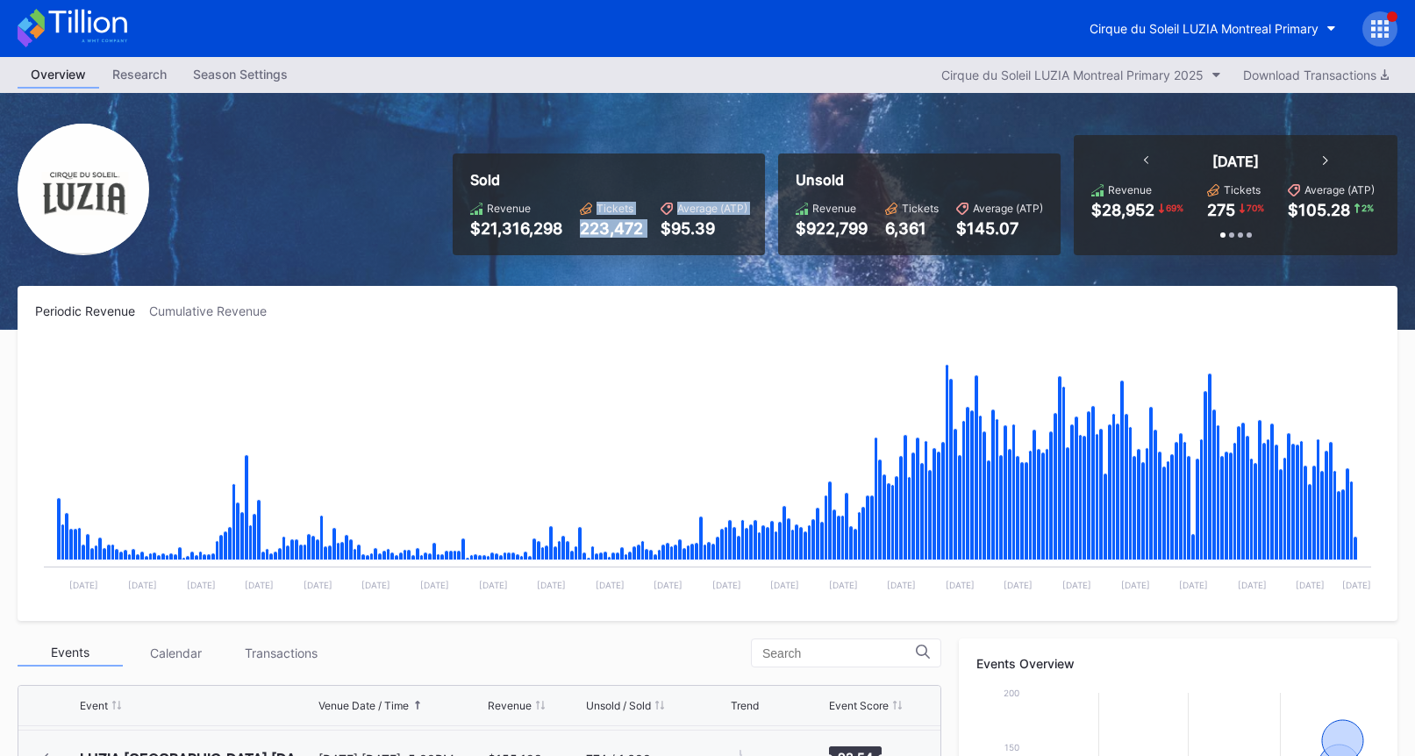
drag, startPoint x: 565, startPoint y: 235, endPoint x: 655, endPoint y: 232, distance: 90.4
click at [655, 232] on div "Revenue $21,316,298 Tickets 223,472 Average (ATP) $95.39" at bounding box center [608, 220] width 277 height 36
click at [634, 366] on rect "Chart title" at bounding box center [707, 471] width 1345 height 263
click at [610, 242] on div "Sold Revenue $21,316,298 Tickets 223,472 Average (ATP) $95.39" at bounding box center [609, 205] width 312 height 102
drag, startPoint x: 575, startPoint y: 234, endPoint x: 662, endPoint y: 237, distance: 87.8
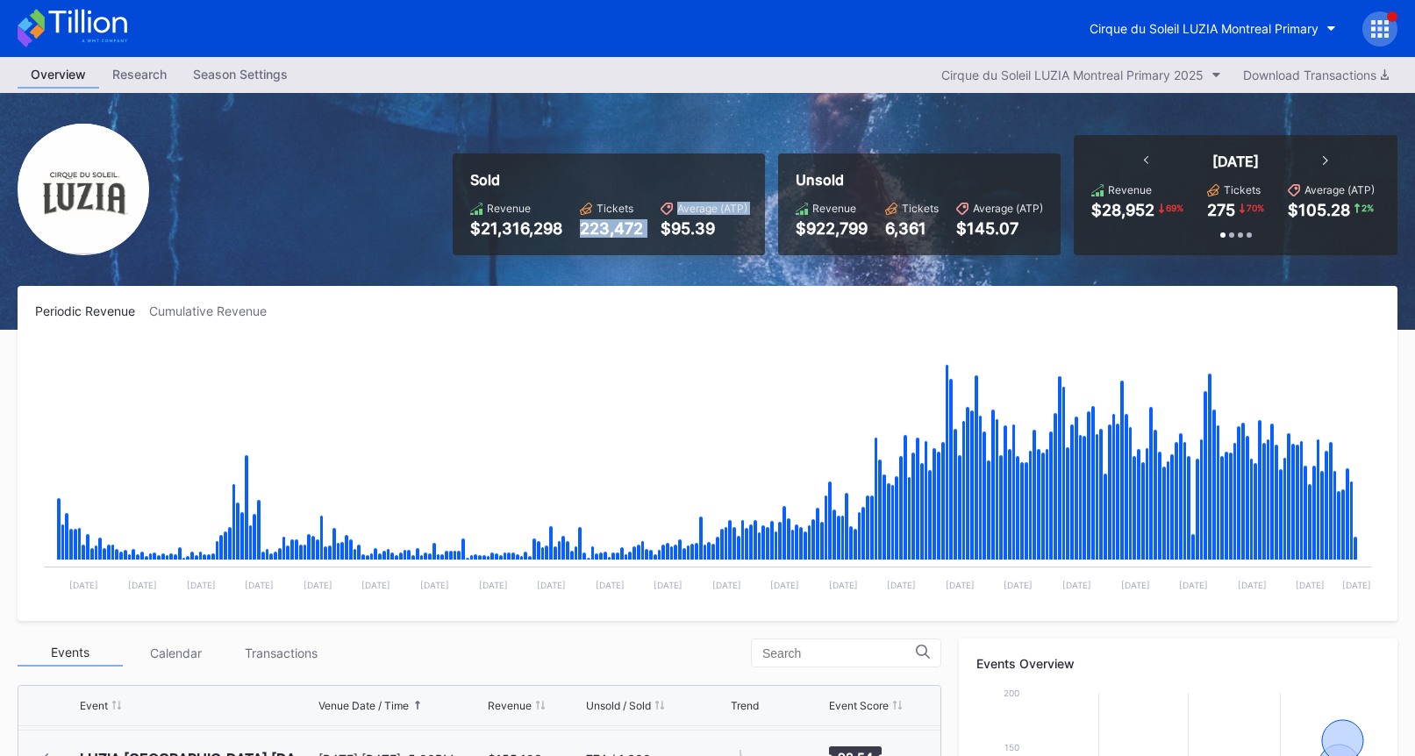
click at [662, 237] on div "Revenue $21,316,298 Tickets 223,472 Average (ATP) $95.39" at bounding box center [608, 220] width 277 height 36
click at [634, 278] on div "Sold Revenue $21,316,298 Tickets 223,472 Average (ATP) $95.39 Unsold Revenue $9…" at bounding box center [707, 211] width 1415 height 237
click at [737, 413] on rect "Chart title" at bounding box center [707, 471] width 1345 height 263
drag, startPoint x: 420, startPoint y: 204, endPoint x: 710, endPoint y: 254, distance: 293.8
click at [710, 254] on div "Sold Revenue $21,316,298 Tickets 223,472 Average (ATP) $95.39 Unsold Revenue $9…" at bounding box center [707, 211] width 1415 height 237
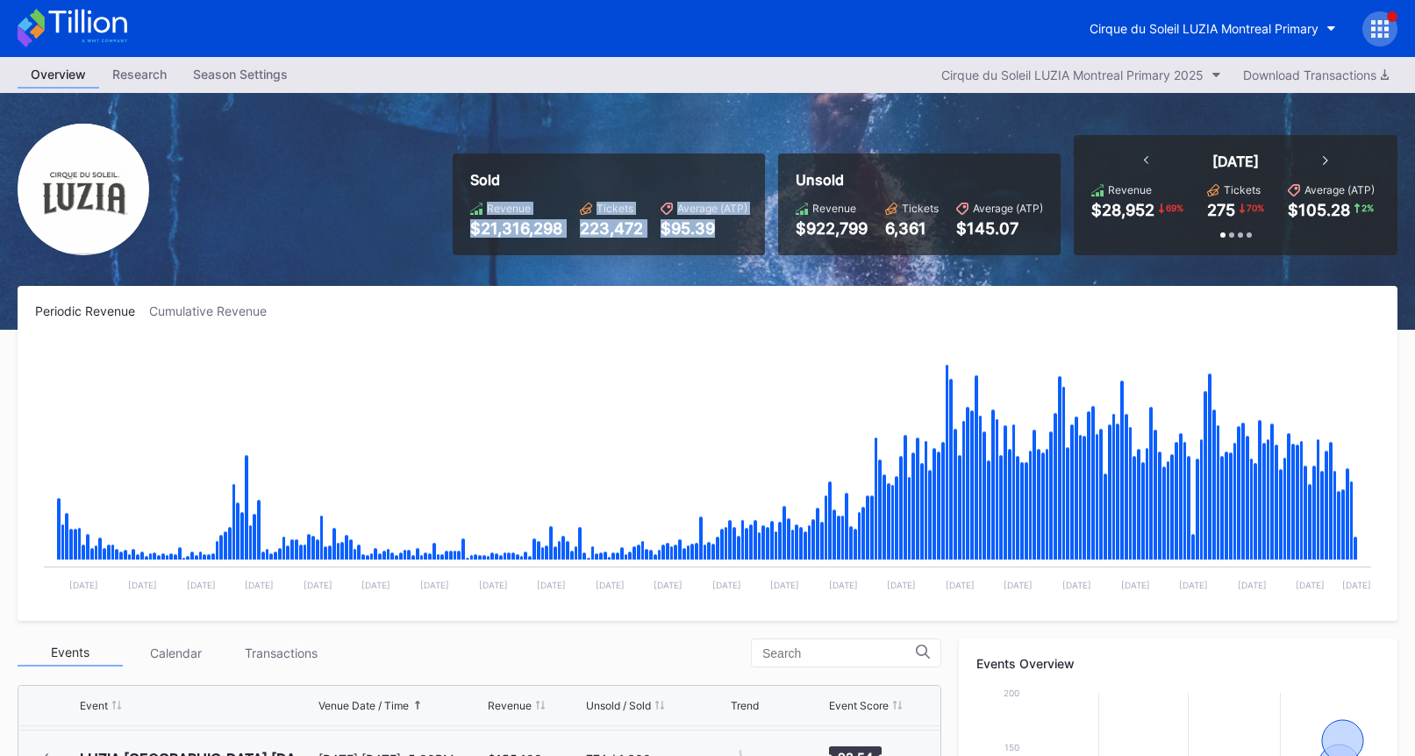
click at [710, 254] on div "Sold Revenue $21,316,298 Tickets 223,472 Average (ATP) $95.39" at bounding box center [609, 205] width 312 height 102
click at [111, 28] on icon at bounding box center [73, 28] width 110 height 39
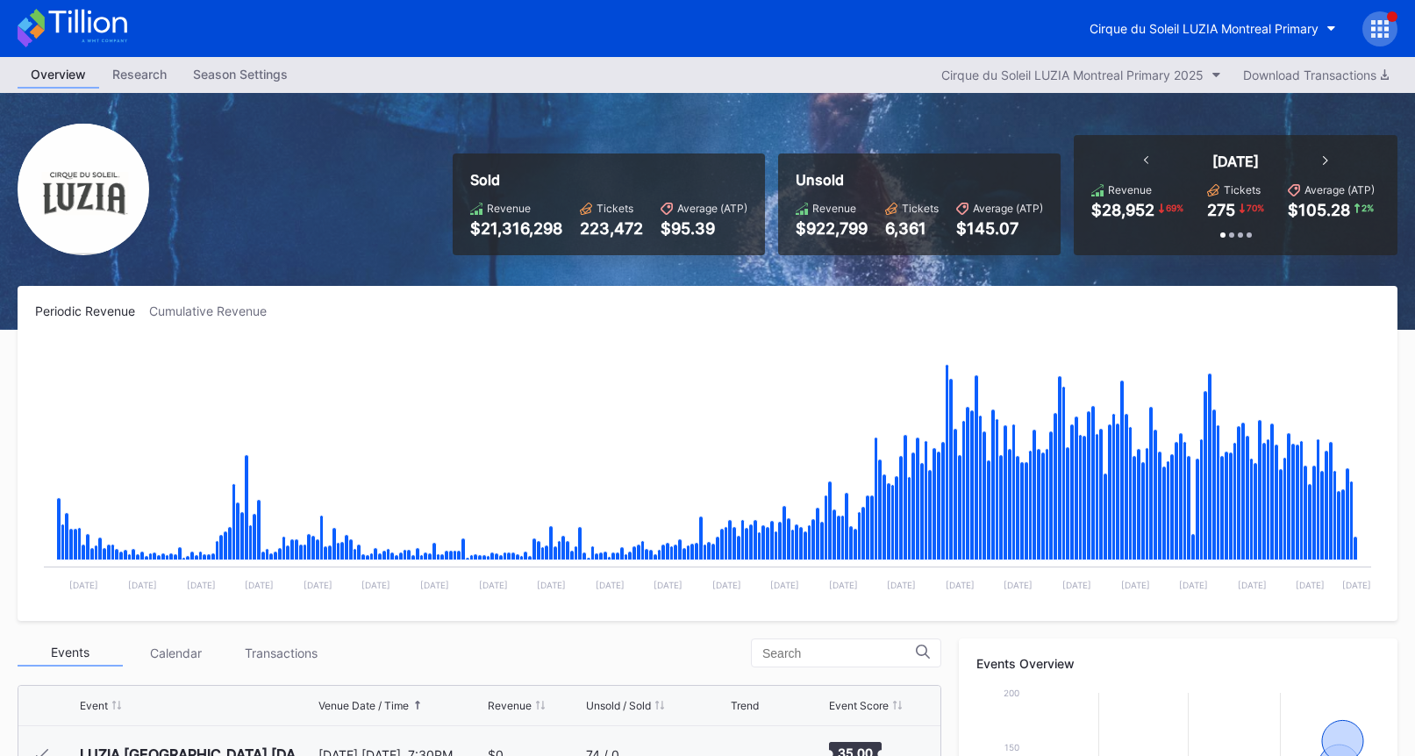
scroll to position [6781, 0]
click at [1211, 9] on div "Cirque du Soleil LUZIA Montreal Primary" at bounding box center [707, 28] width 1415 height 57
click at [1195, 25] on div "Cirque du Soleil LUZIA Montreal Primary" at bounding box center [1204, 28] width 229 height 15
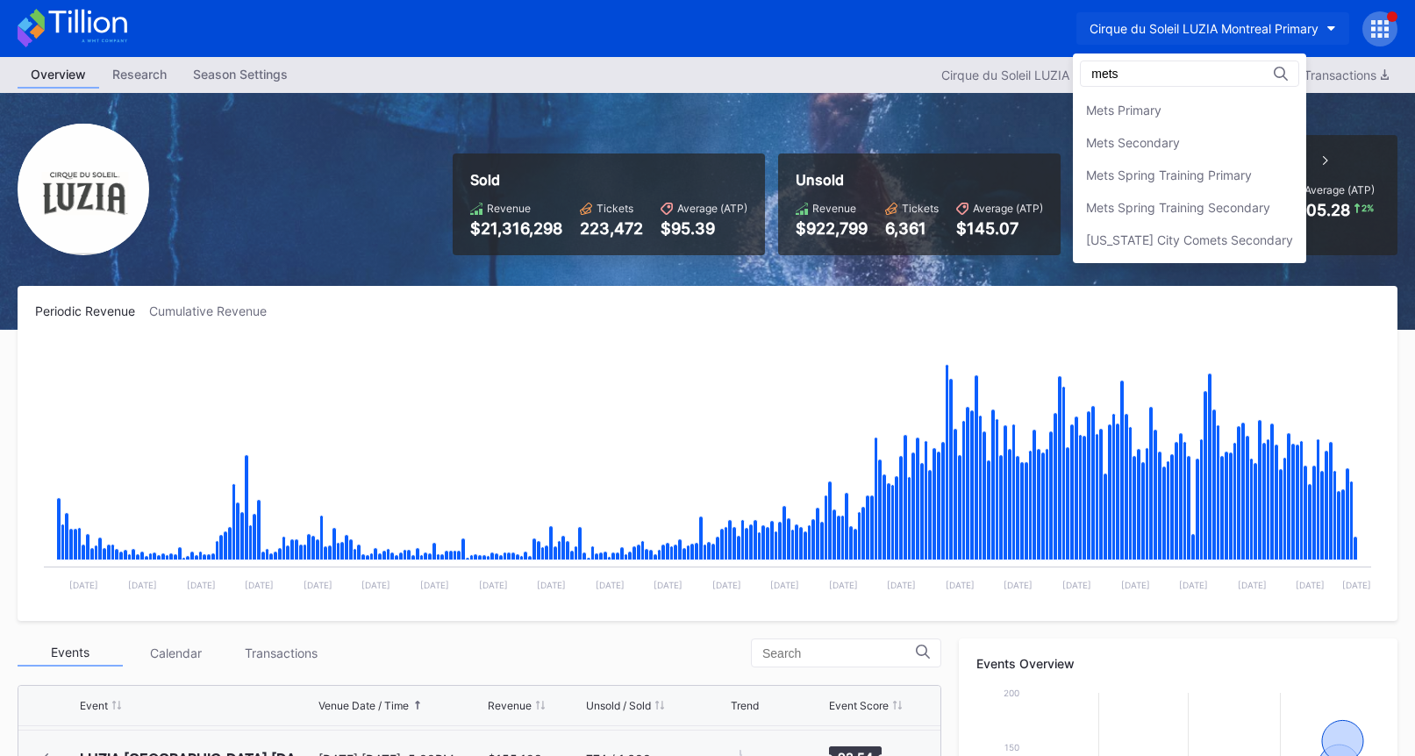
scroll to position [0, 0]
type input "mets"
click at [1189, 140] on div "Mets Secondary" at bounding box center [1189, 142] width 233 height 32
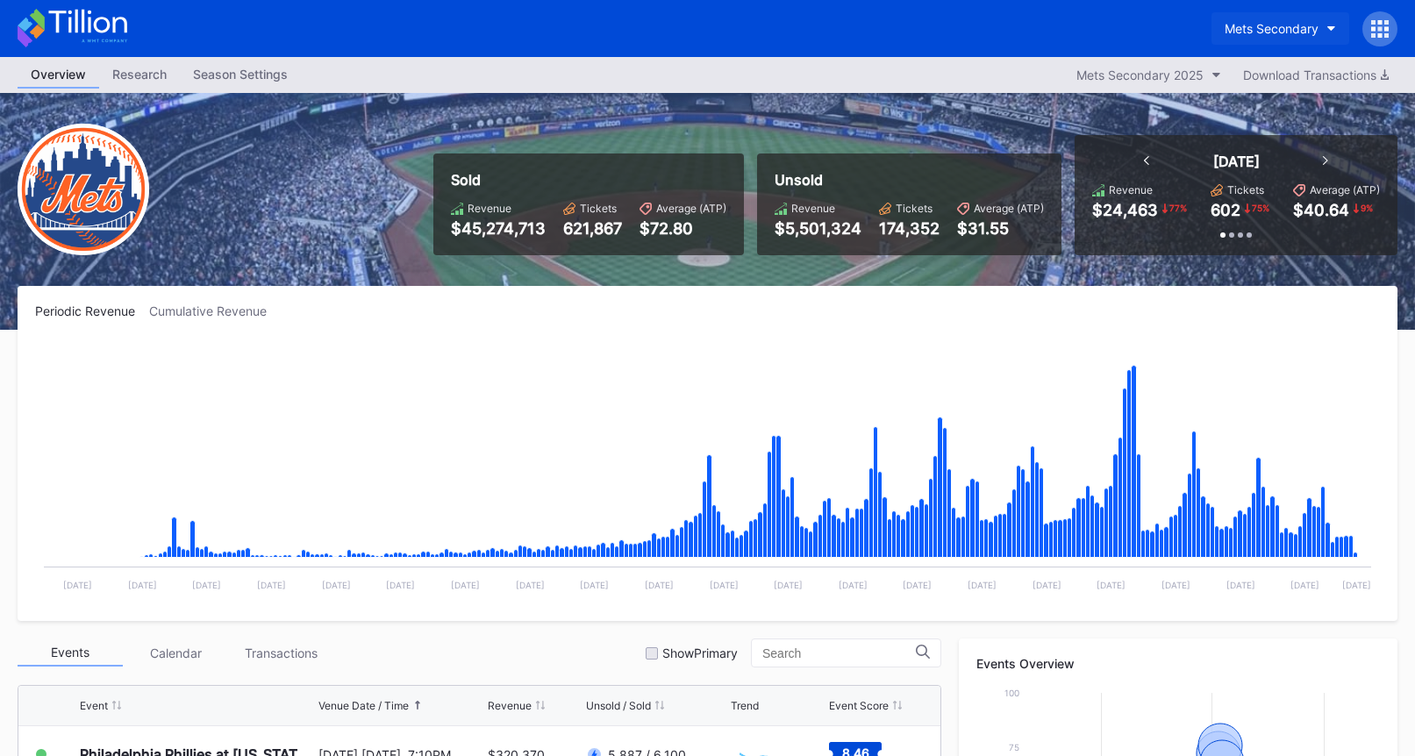
click at [1269, 25] on div "Mets Secondary" at bounding box center [1272, 28] width 94 height 15
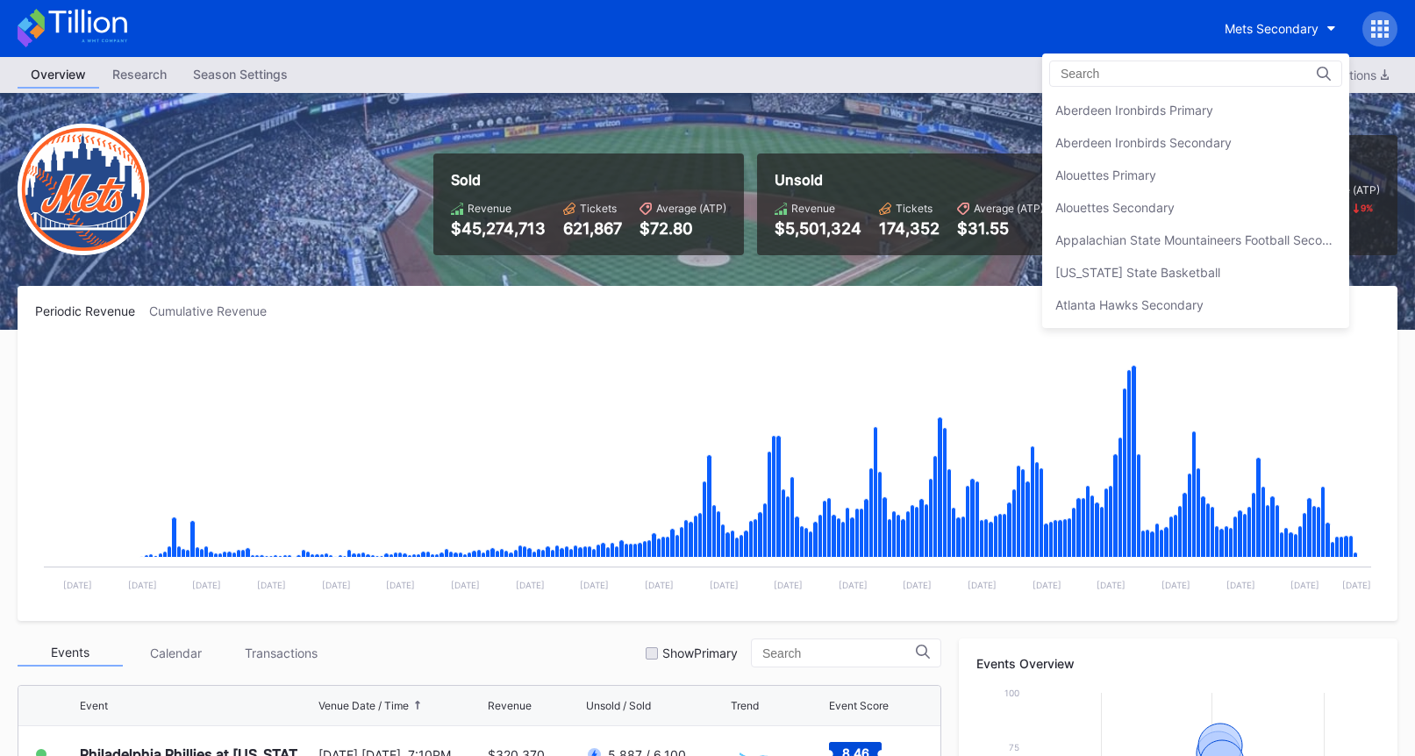
scroll to position [2759, 0]
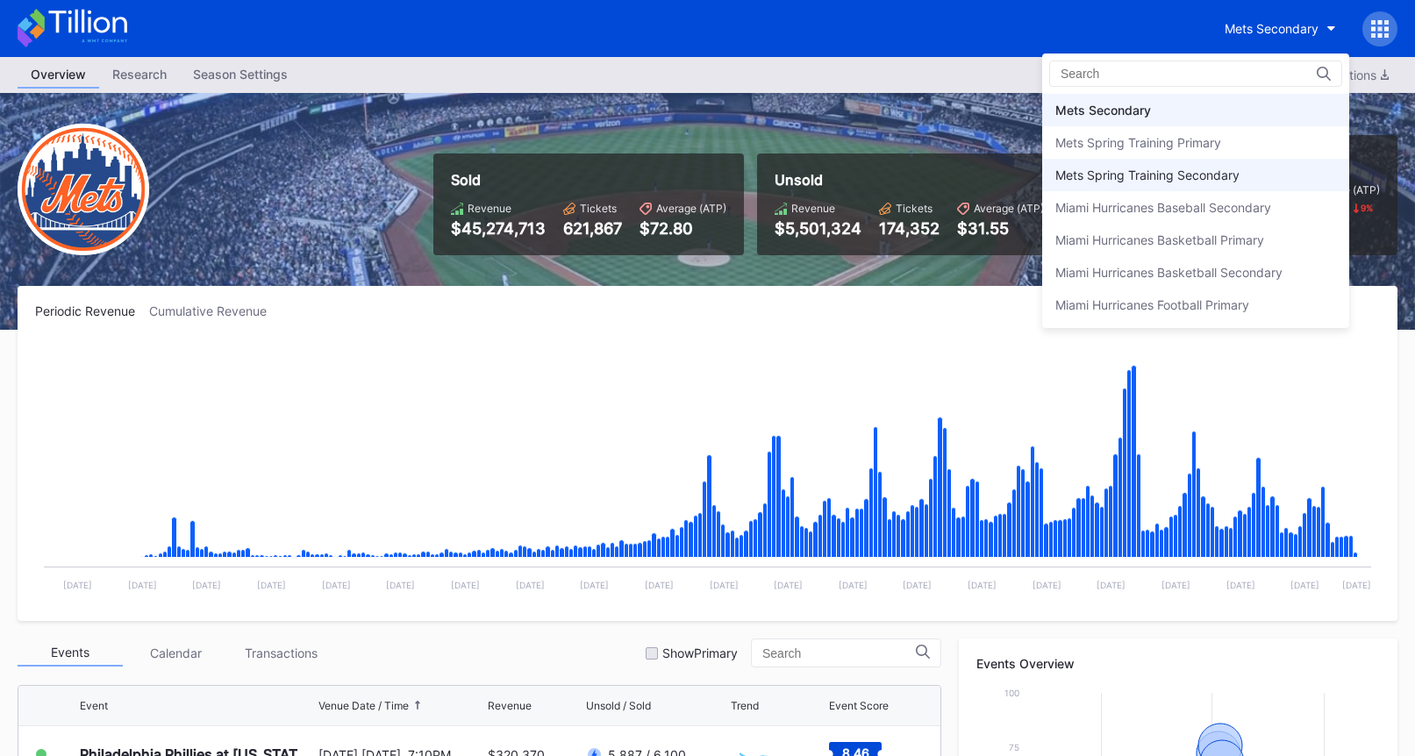
click at [1248, 173] on div "Mets Spring Training Secondary" at bounding box center [1195, 175] width 307 height 32
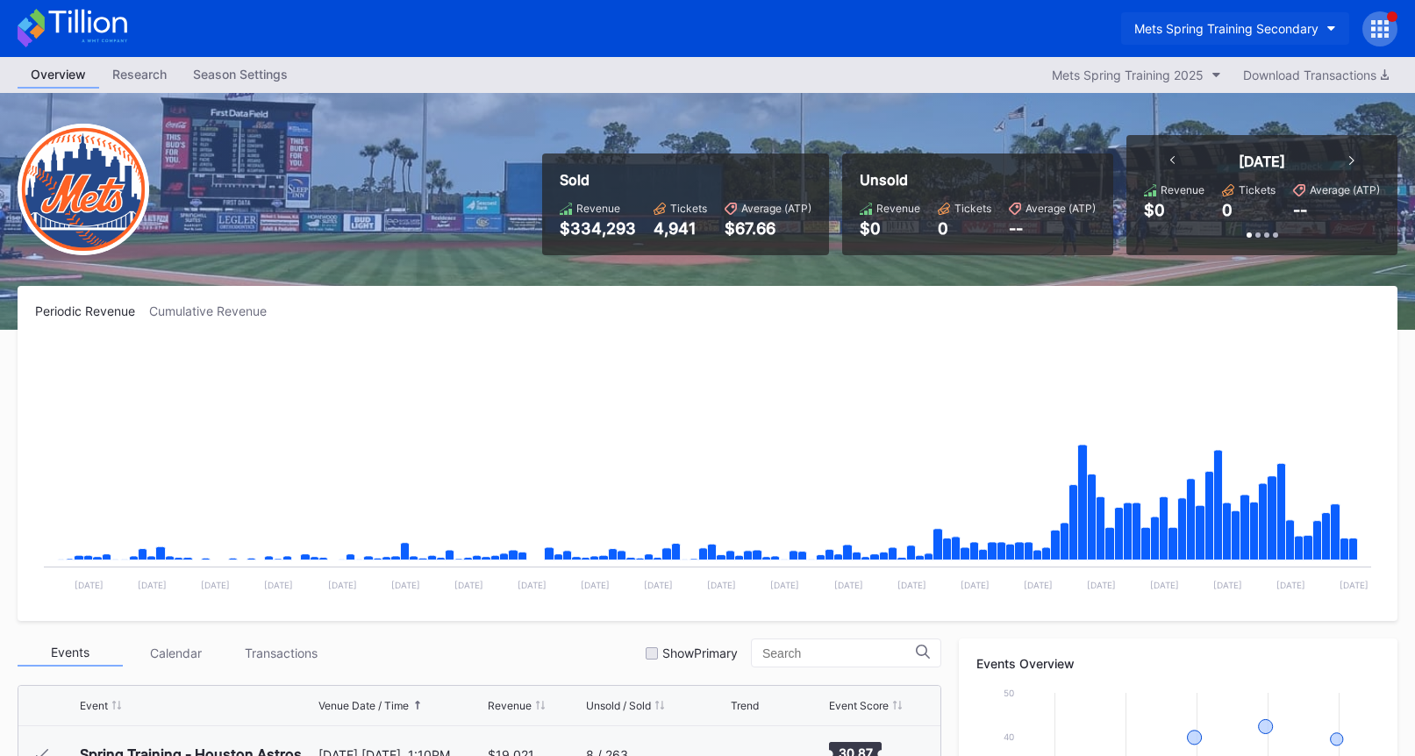
click at [1232, 32] on div "Mets Spring Training Secondary" at bounding box center [1226, 28] width 184 height 15
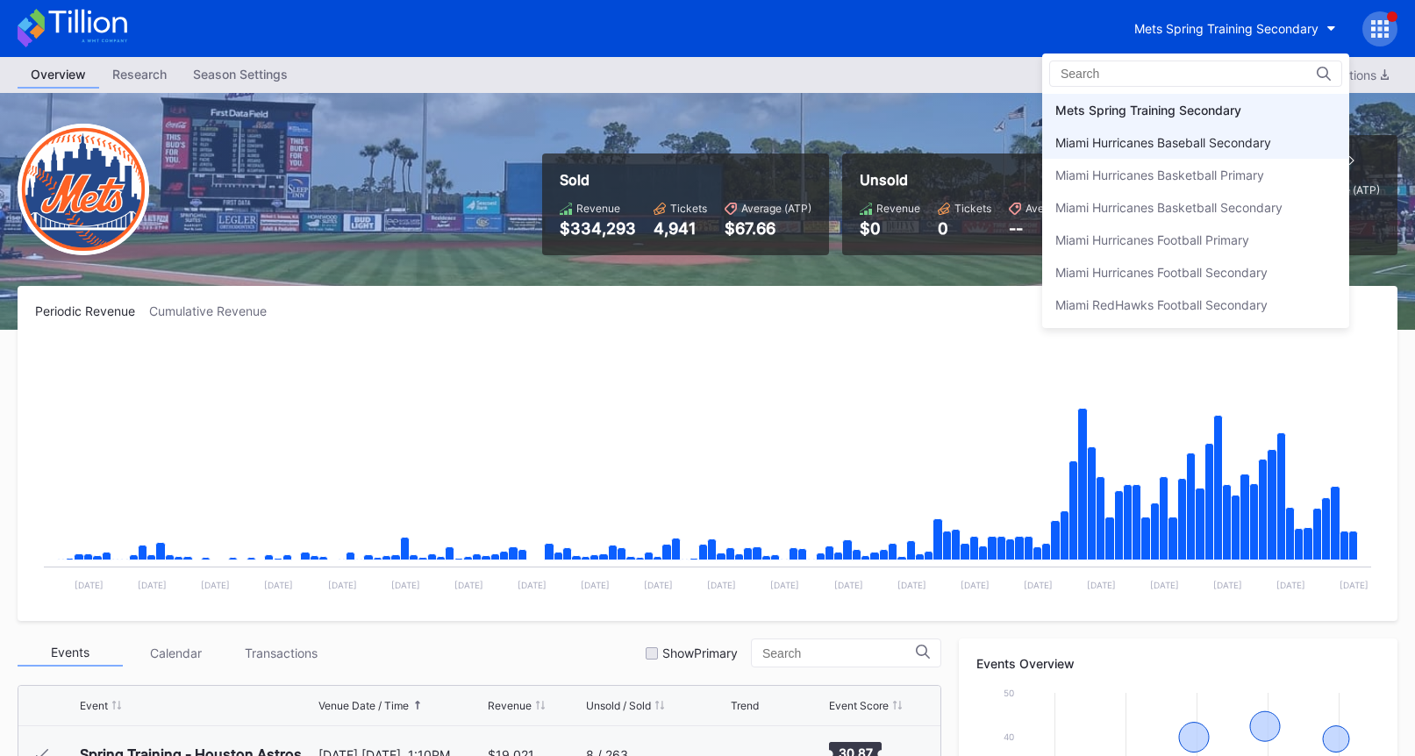
scroll to position [2793, 0]
click at [1235, 117] on div "Mets Spring Training Primary" at bounding box center [1195, 108] width 307 height 32
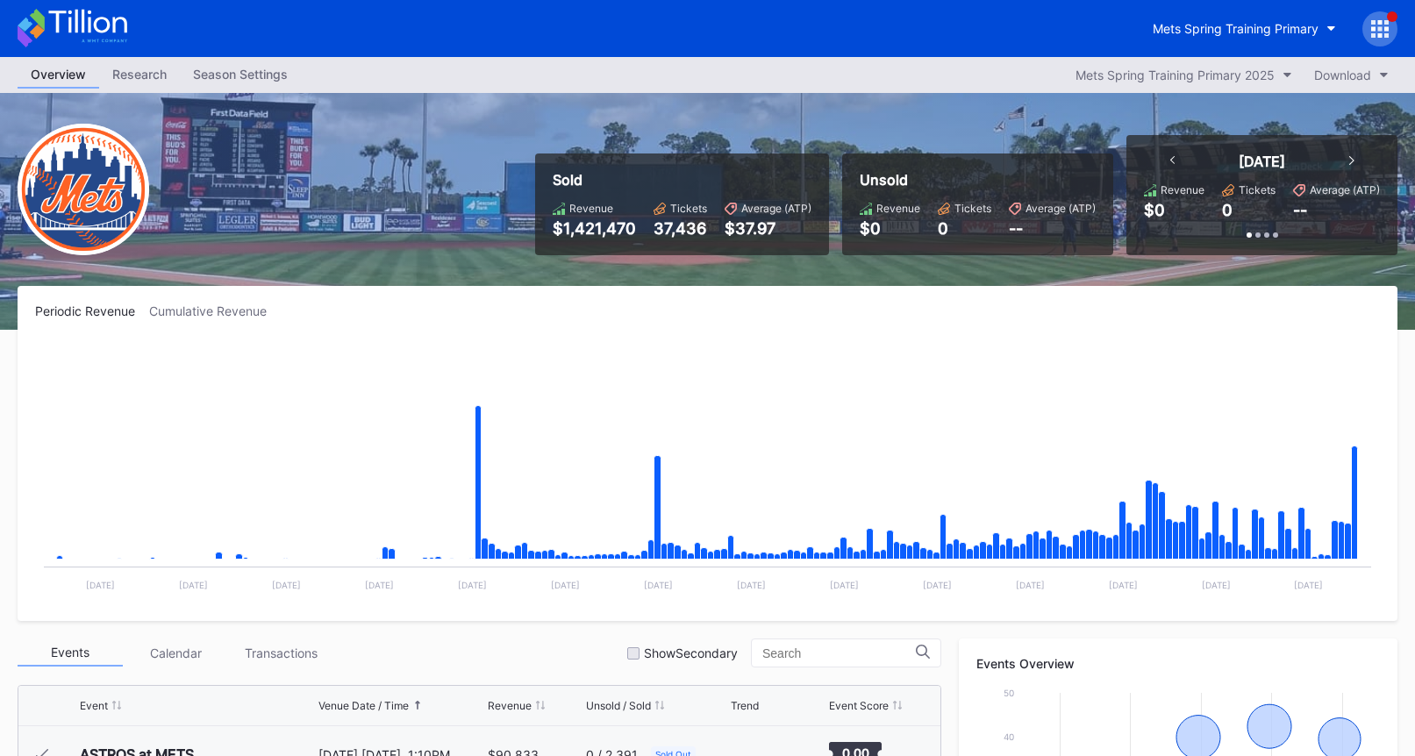
click at [111, 39] on icon at bounding box center [73, 28] width 110 height 39
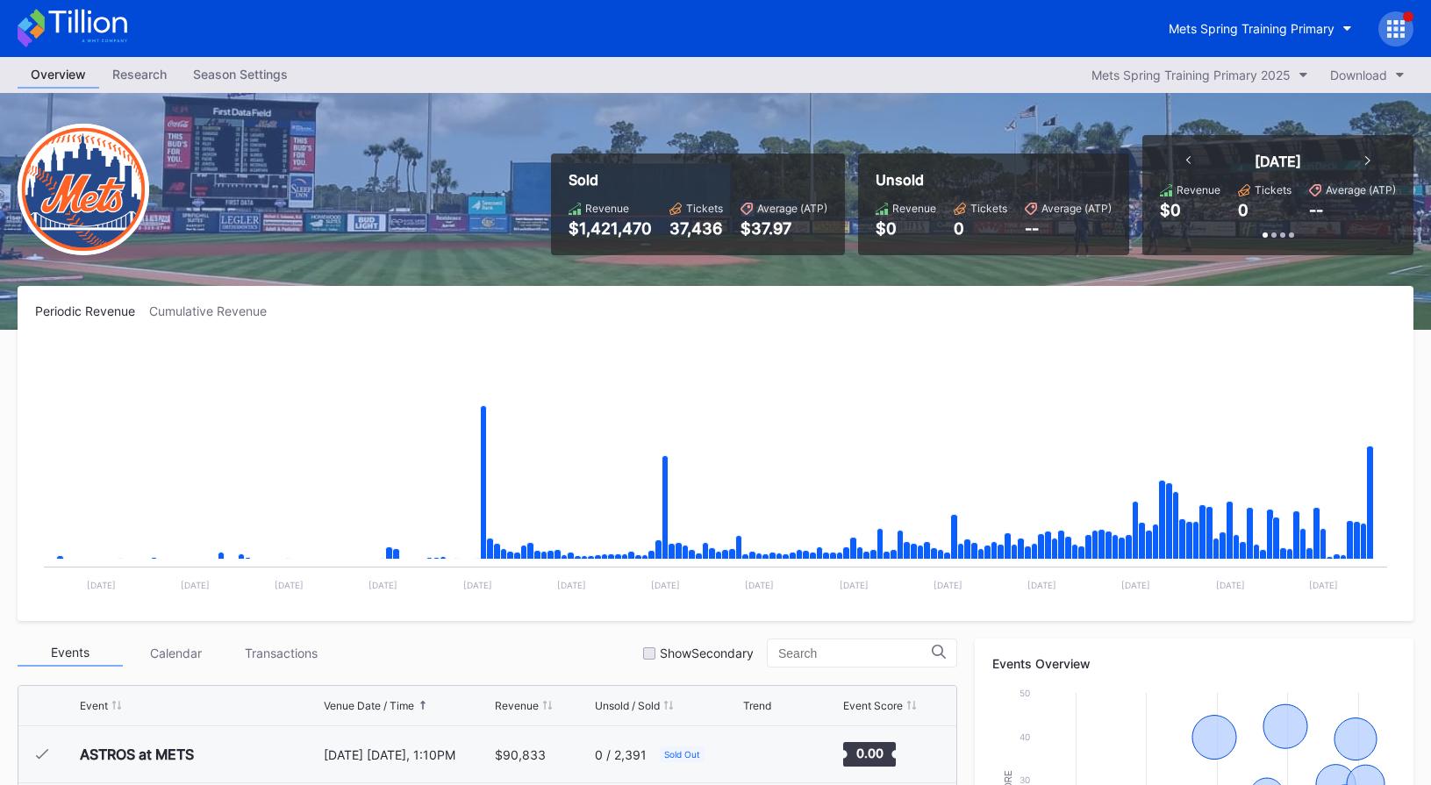
click at [105, 44] on icon at bounding box center [73, 28] width 110 height 39
click at [1312, 24] on div "Mets Spring Training Primary" at bounding box center [1252, 28] width 166 height 15
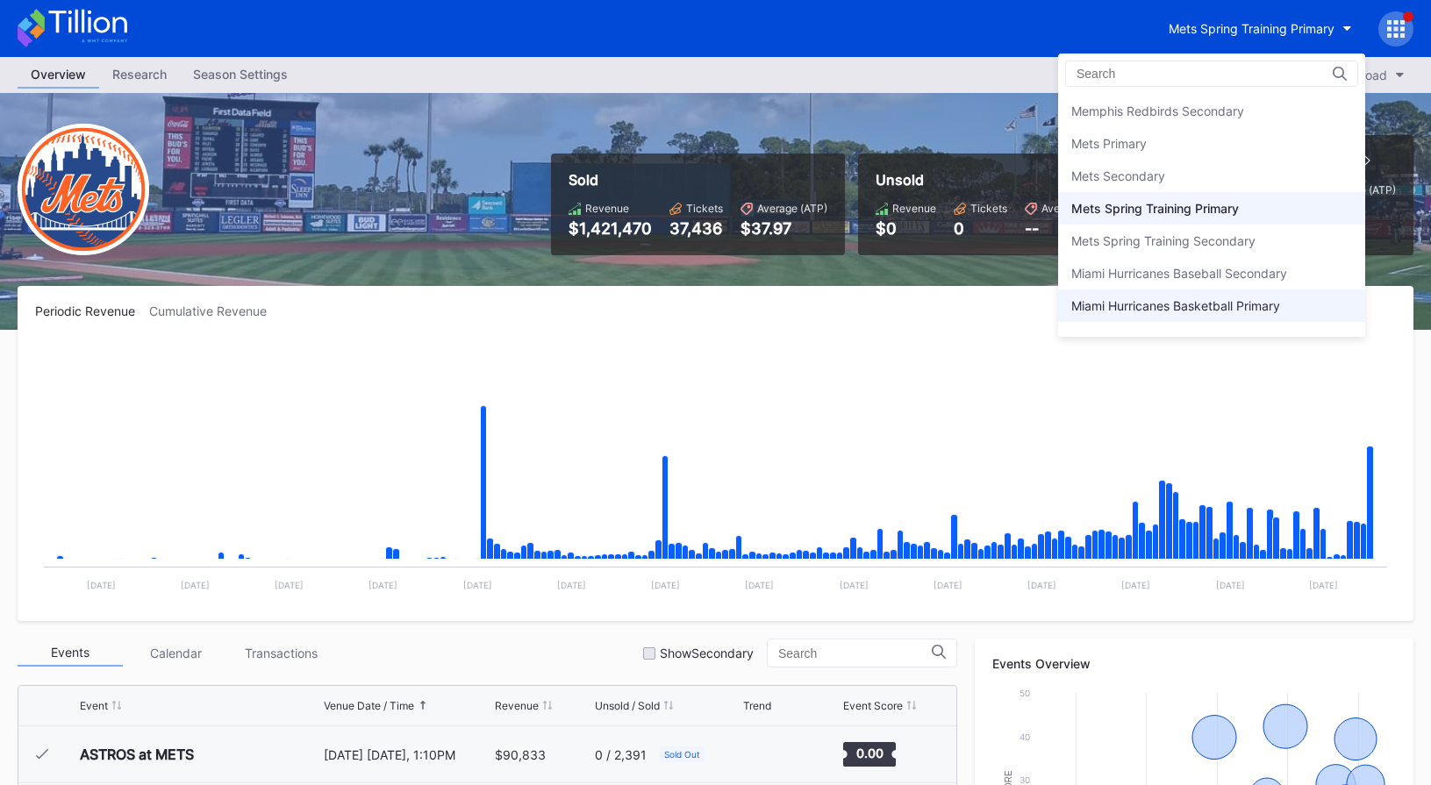
scroll to position [2645, 0]
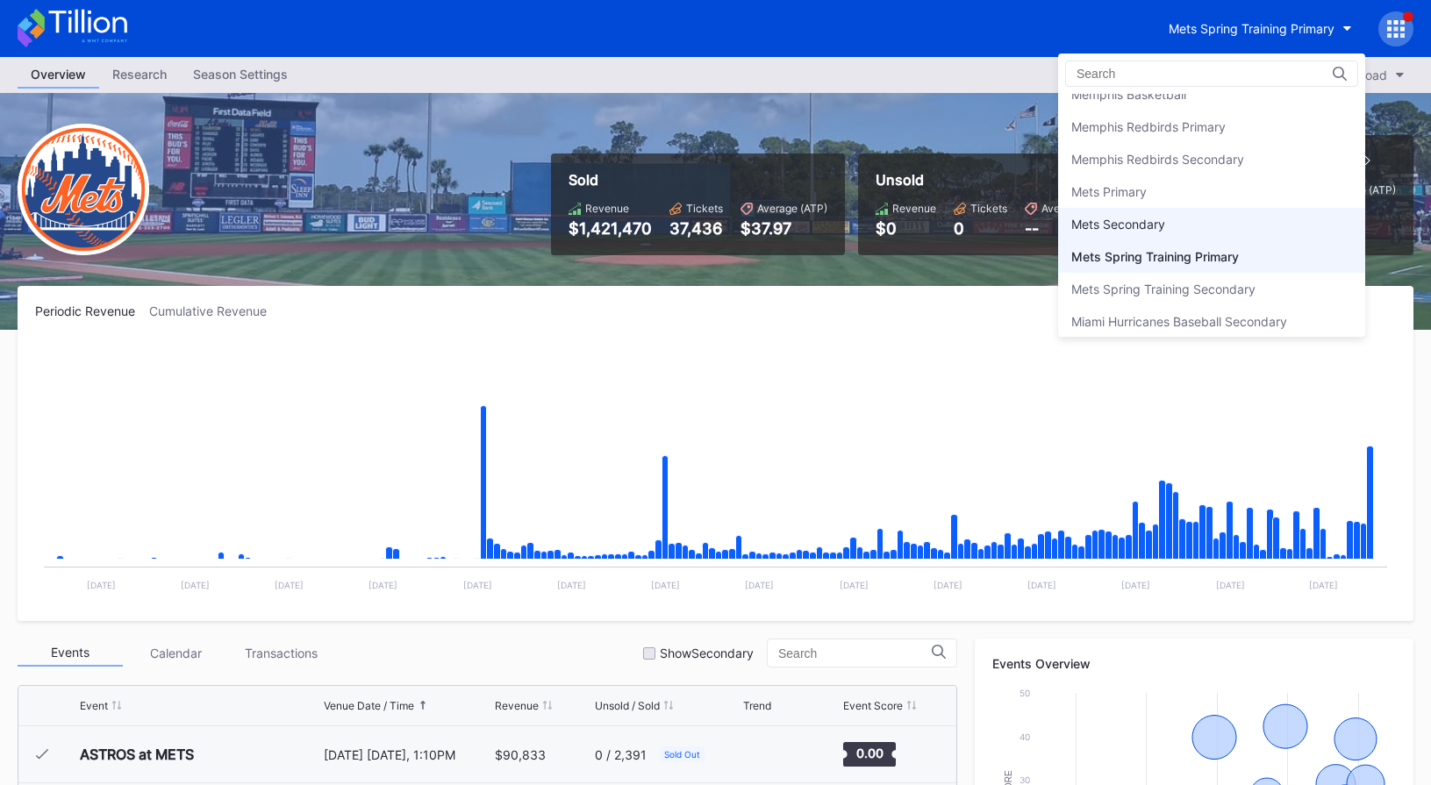
click at [1219, 215] on div "Mets Secondary" at bounding box center [1211, 224] width 307 height 32
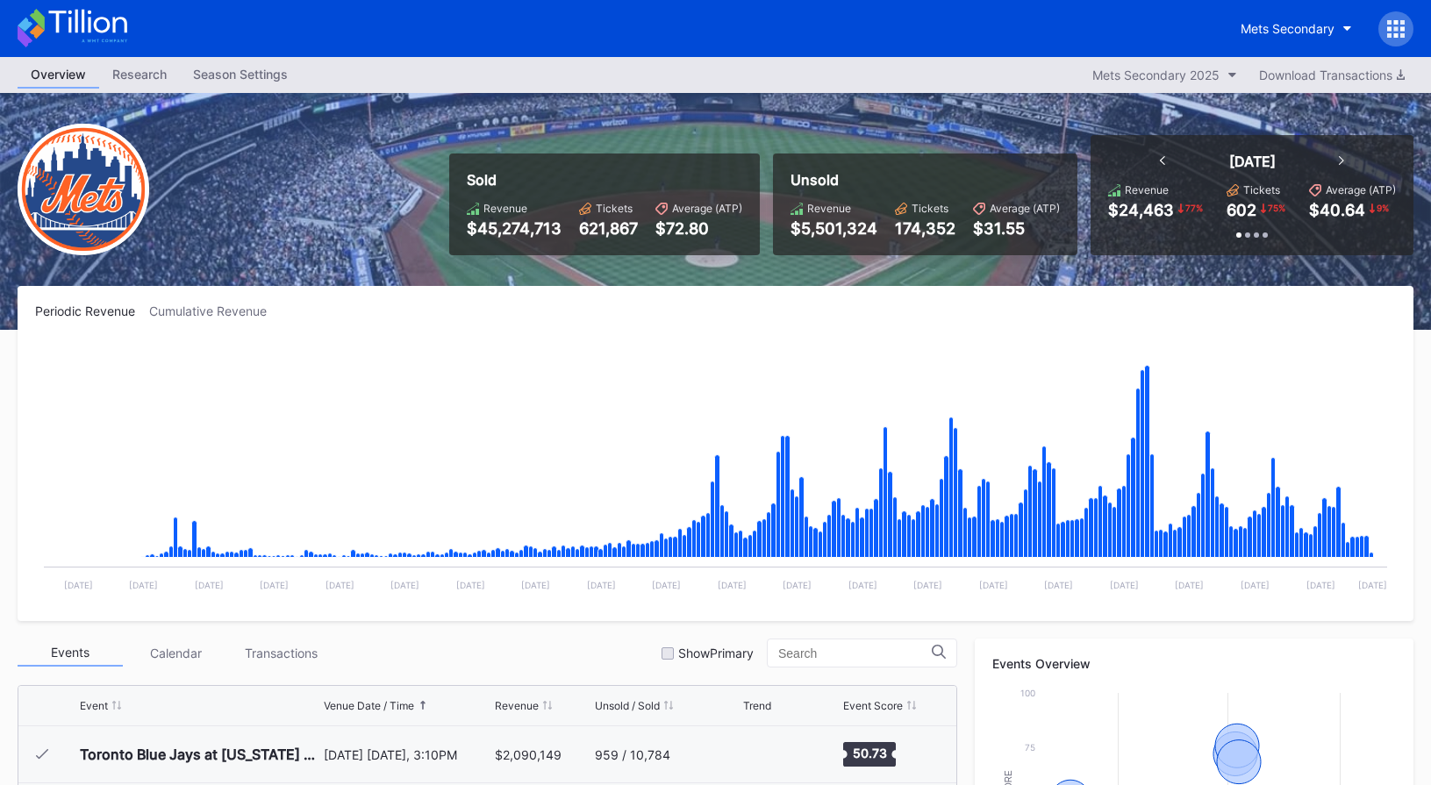
scroll to position [3649, 0]
click at [1248, 25] on div "Mets Secondary" at bounding box center [1287, 28] width 94 height 15
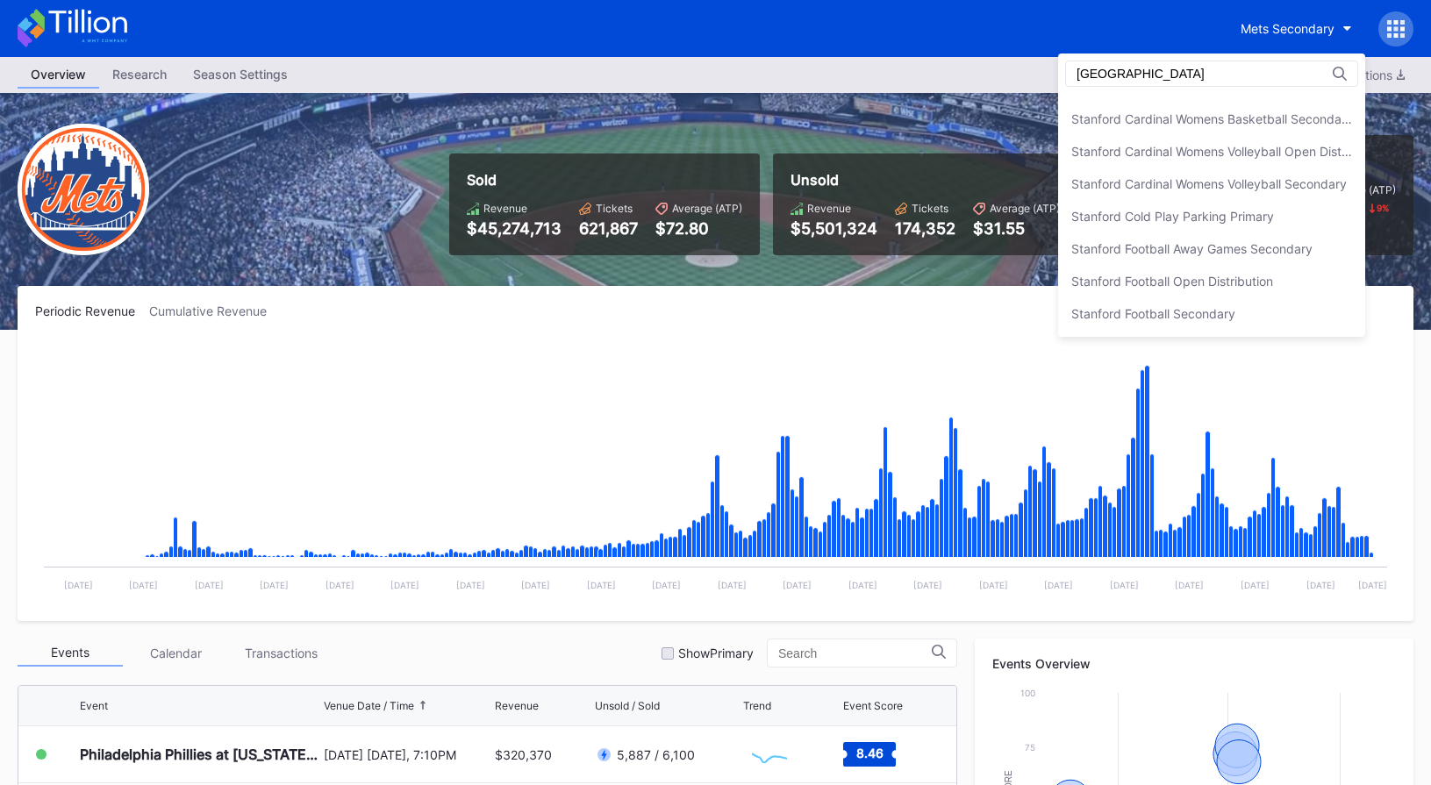
scroll to position [0, 0]
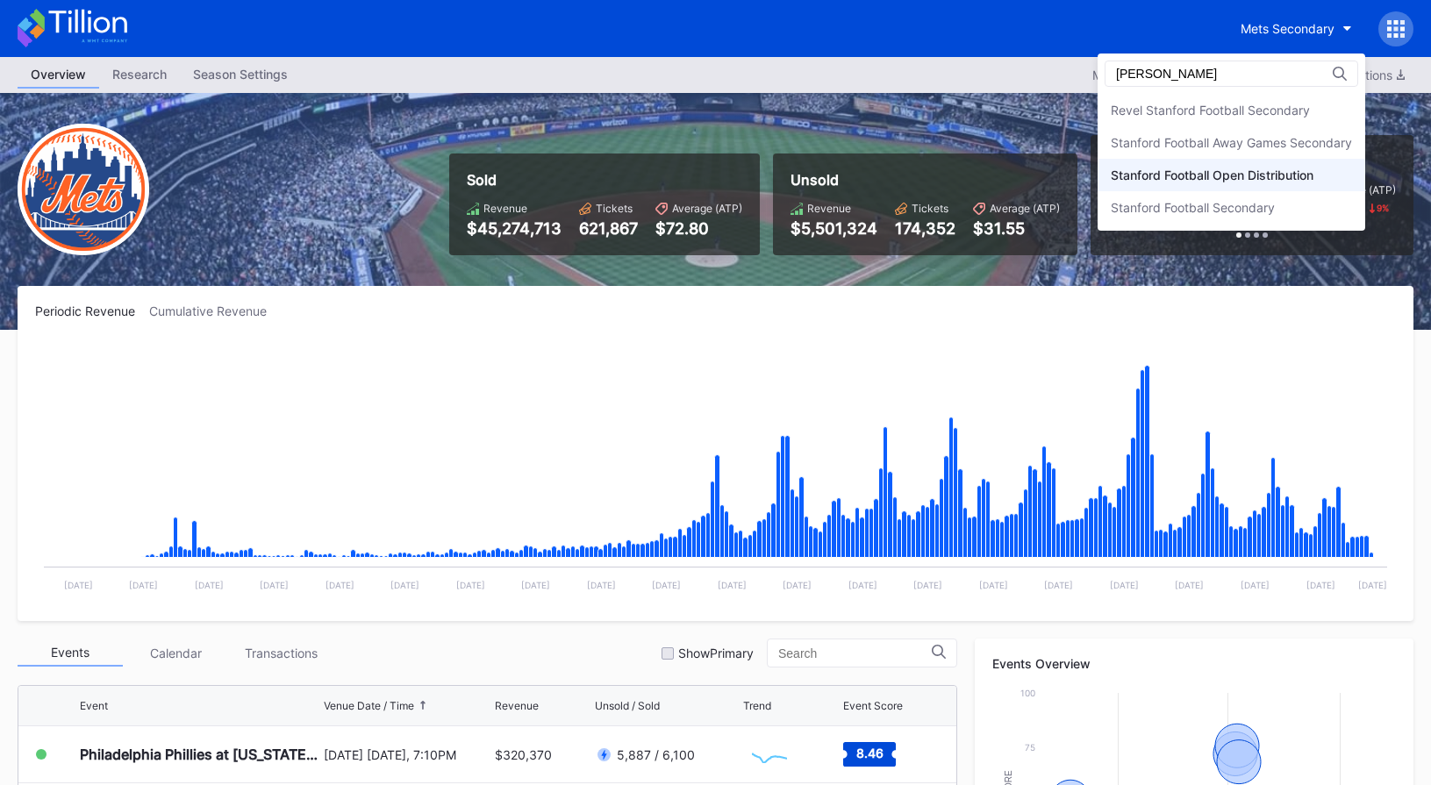
type input "stanford foo"
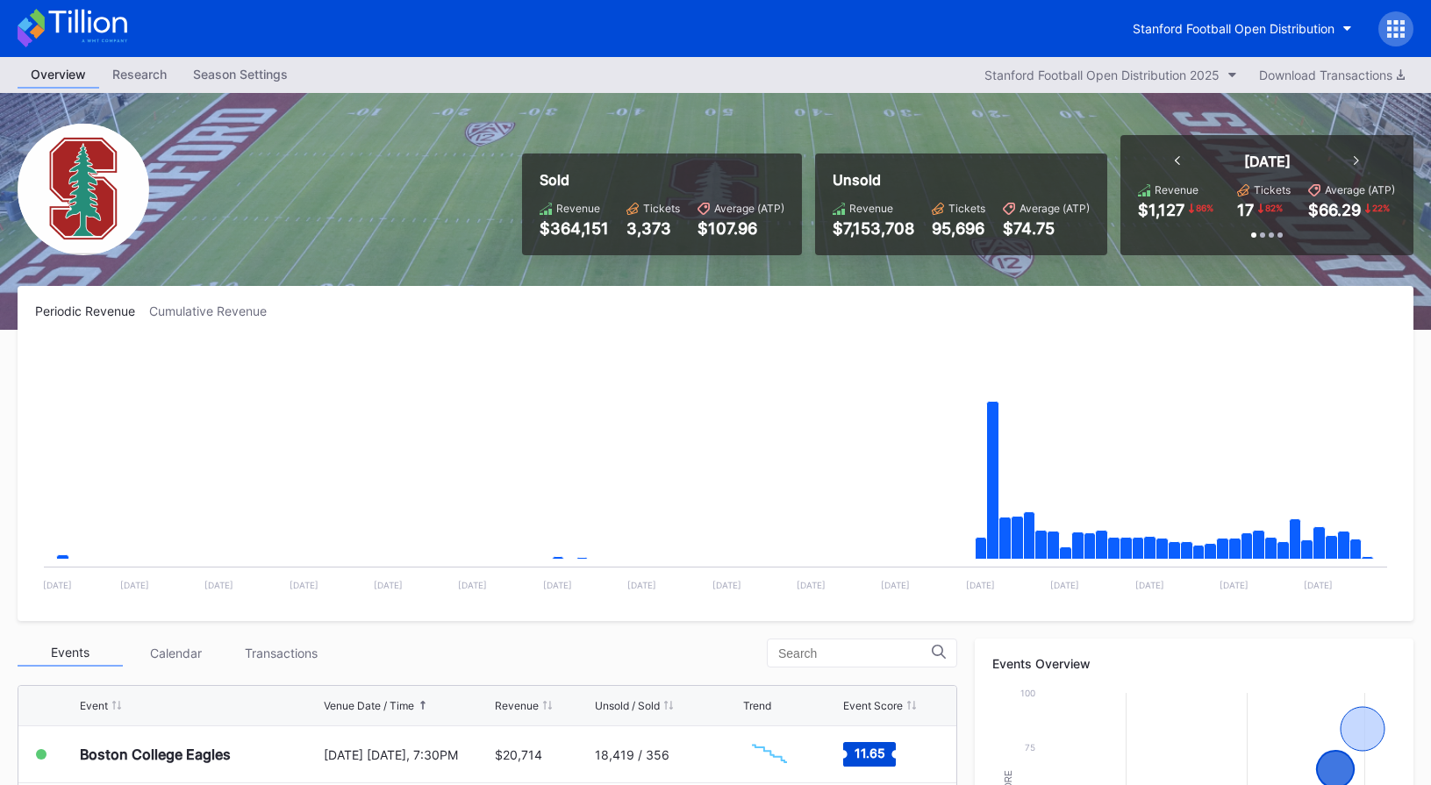
click at [115, 28] on icon at bounding box center [87, 22] width 78 height 24
click at [1203, 39] on button "Stanford Football Open Distribution" at bounding box center [1242, 28] width 246 height 32
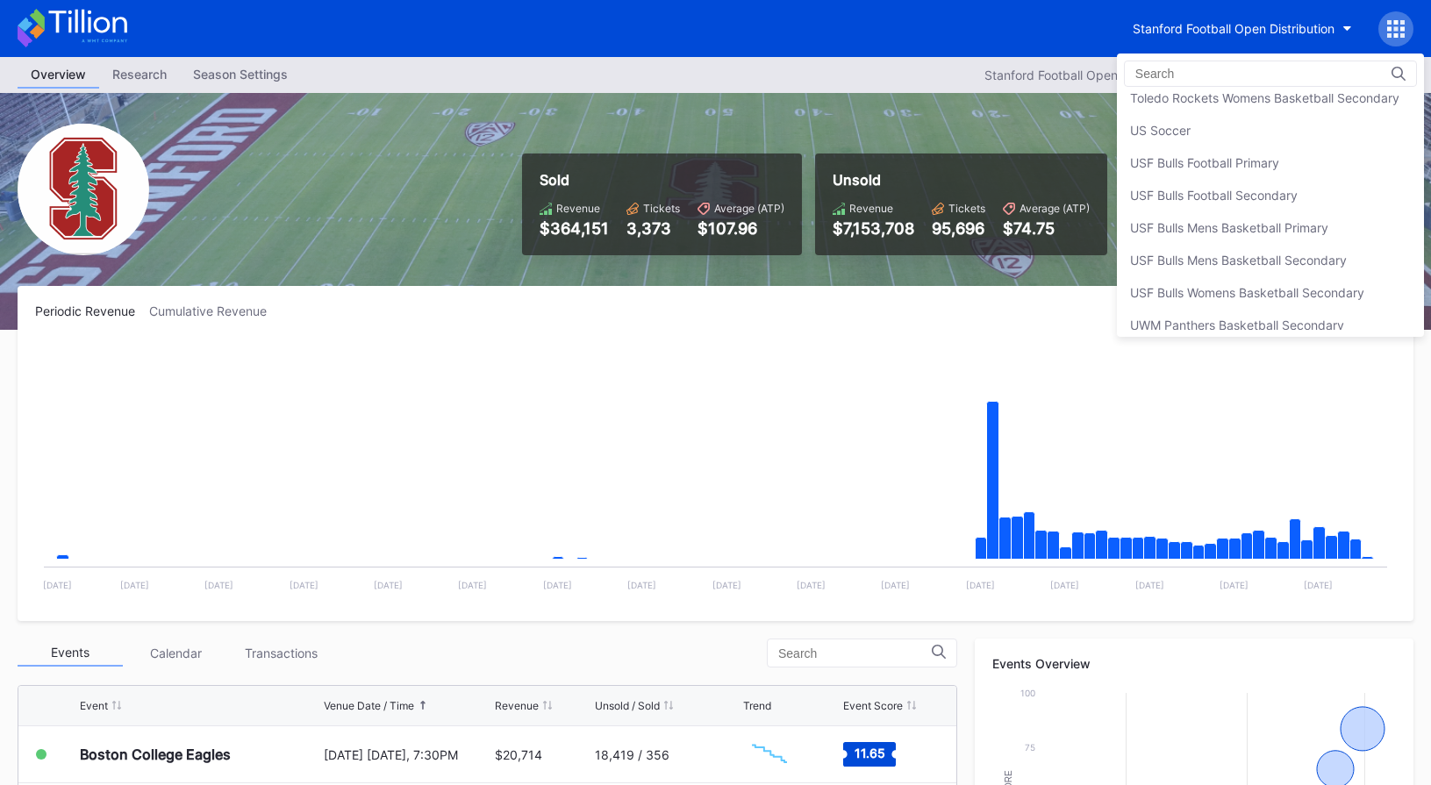
scroll to position [5758, 0]
click at [1202, 179] on div "USF Bulls Football Secondary" at bounding box center [1270, 194] width 307 height 32
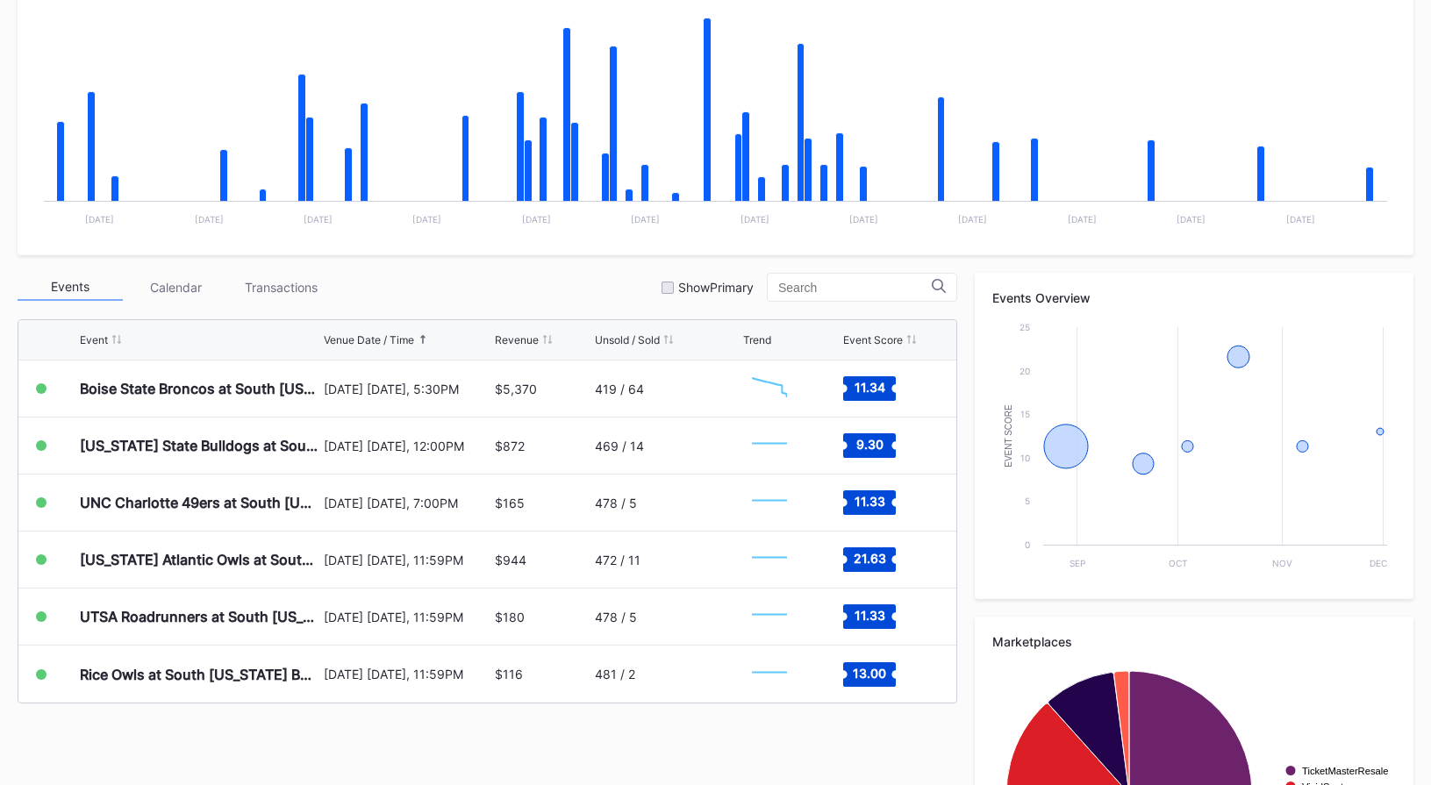
scroll to position [374, 0]
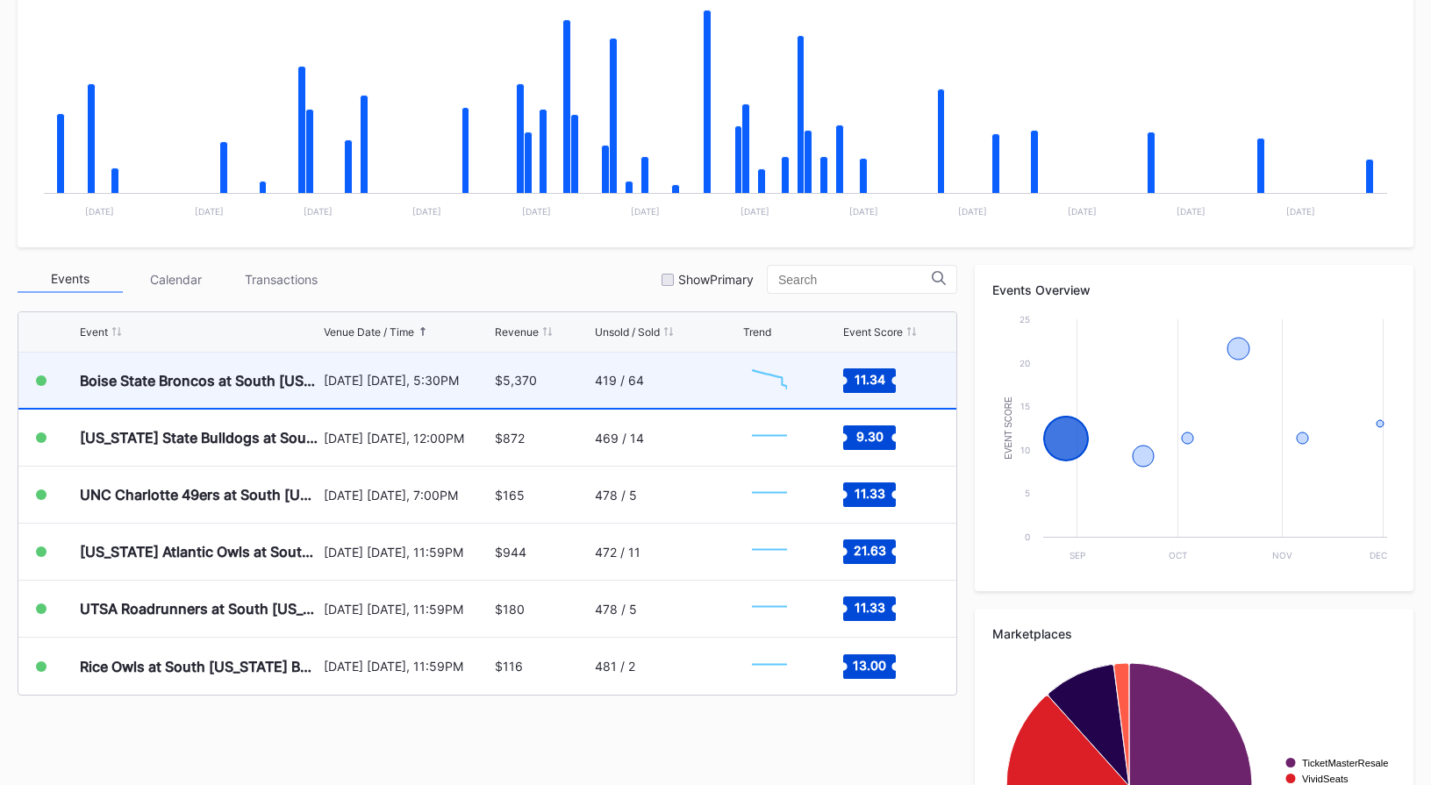
click at [689, 369] on div "419 / 64" at bounding box center [667, 380] width 144 height 55
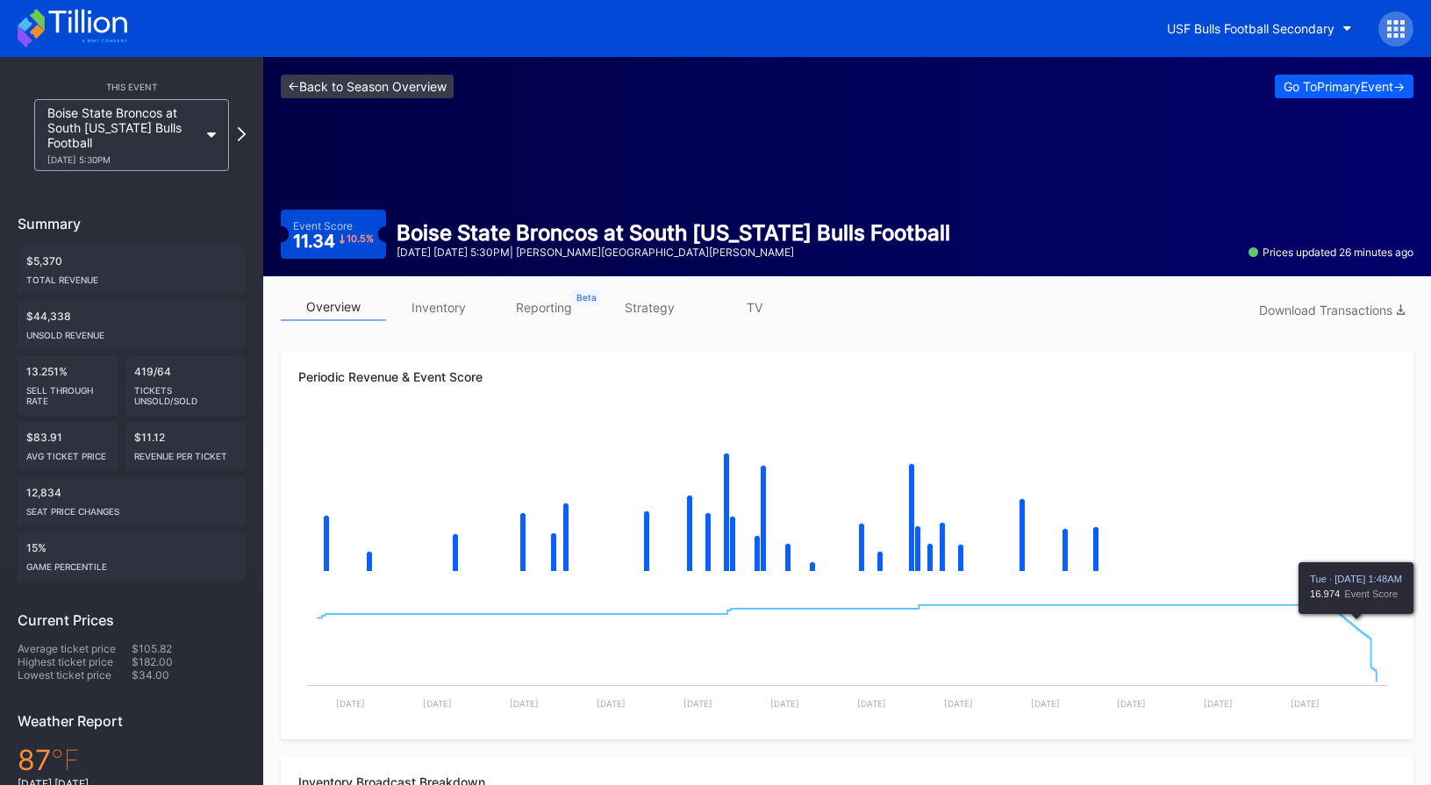
click at [407, 92] on link "<- Back to Season Overview" at bounding box center [367, 87] width 173 height 24
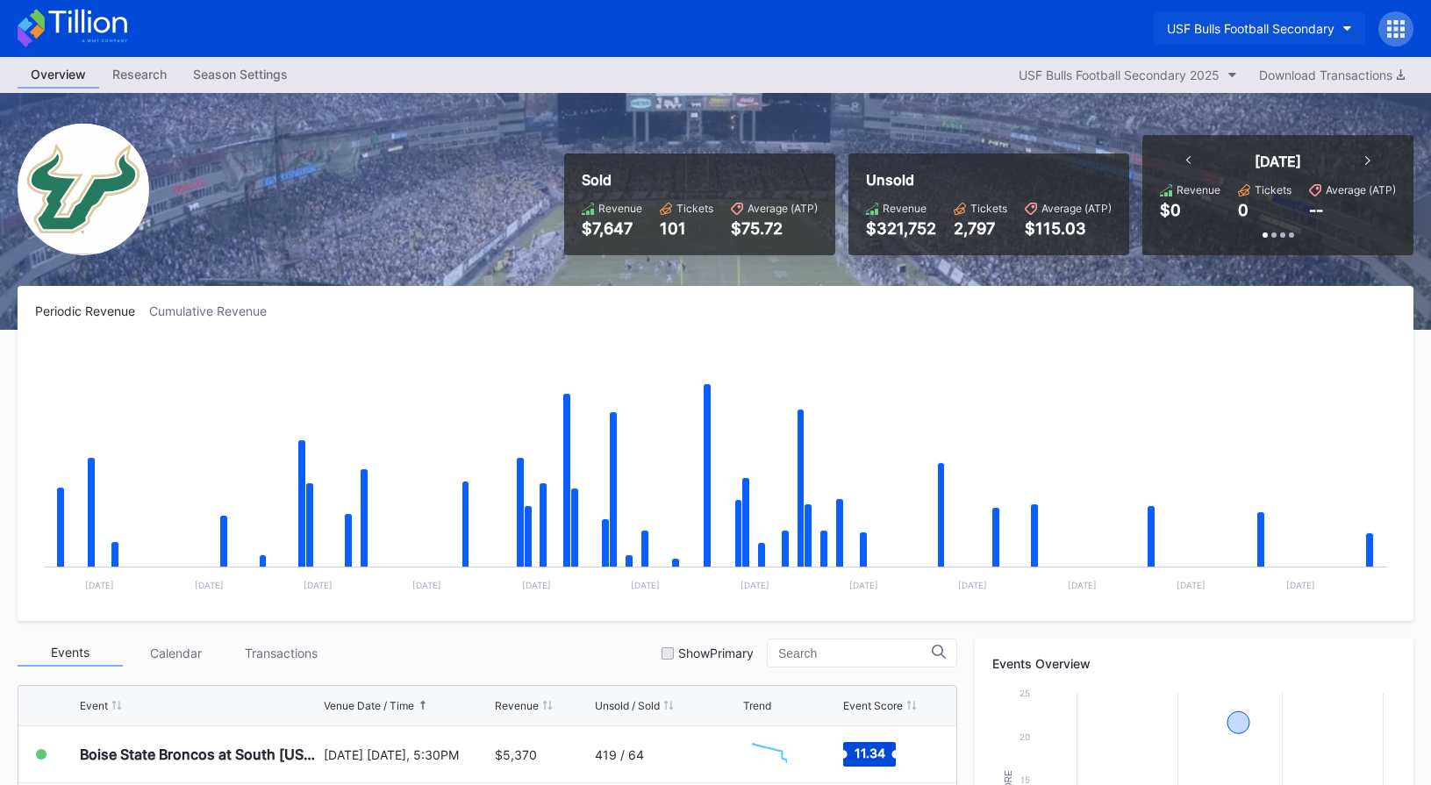
click at [1189, 32] on div "USF Bulls Football Secondary" at bounding box center [1251, 28] width 168 height 15
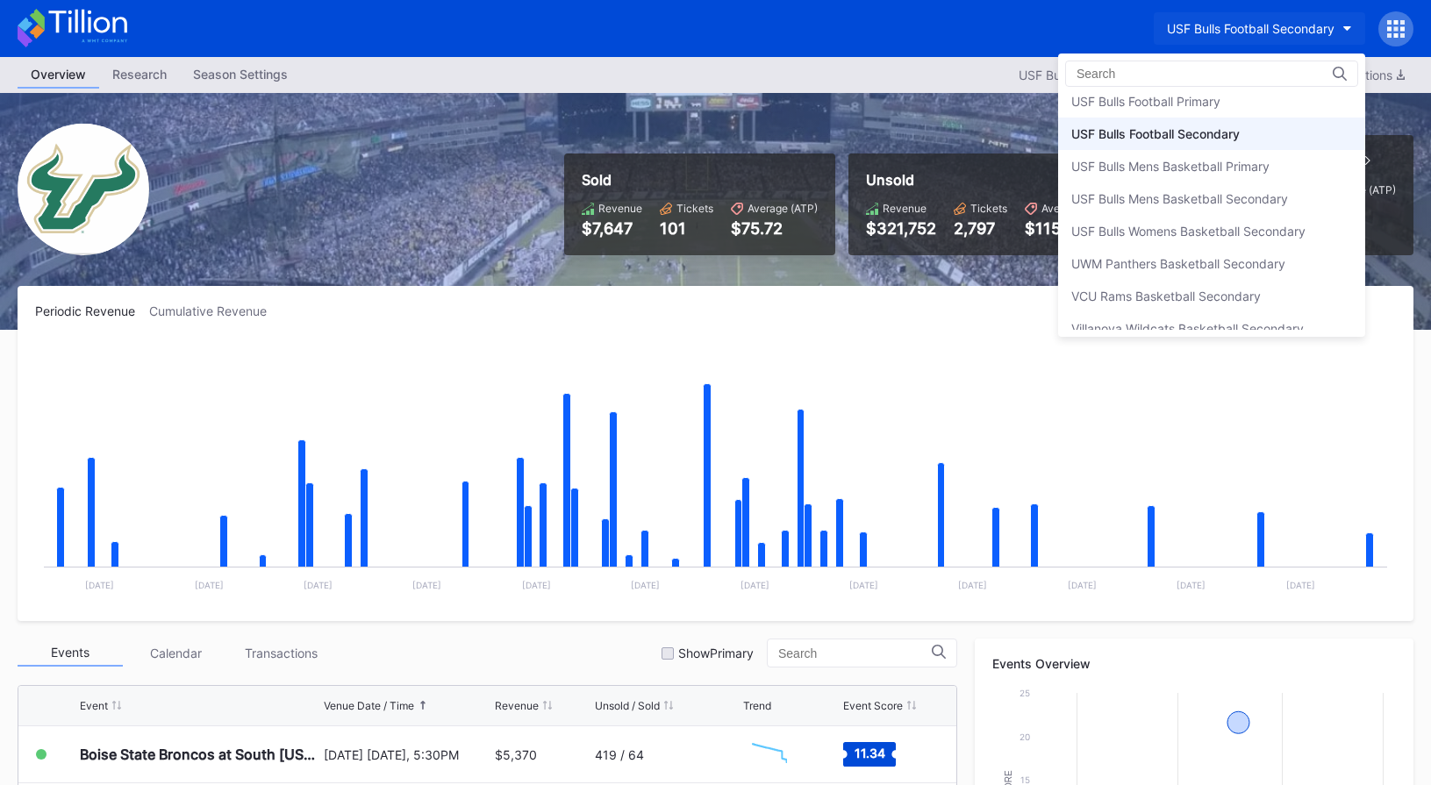
scroll to position [5815, 0]
click at [1197, 116] on div "USF Bulls Football Primary" at bounding box center [1211, 105] width 307 height 32
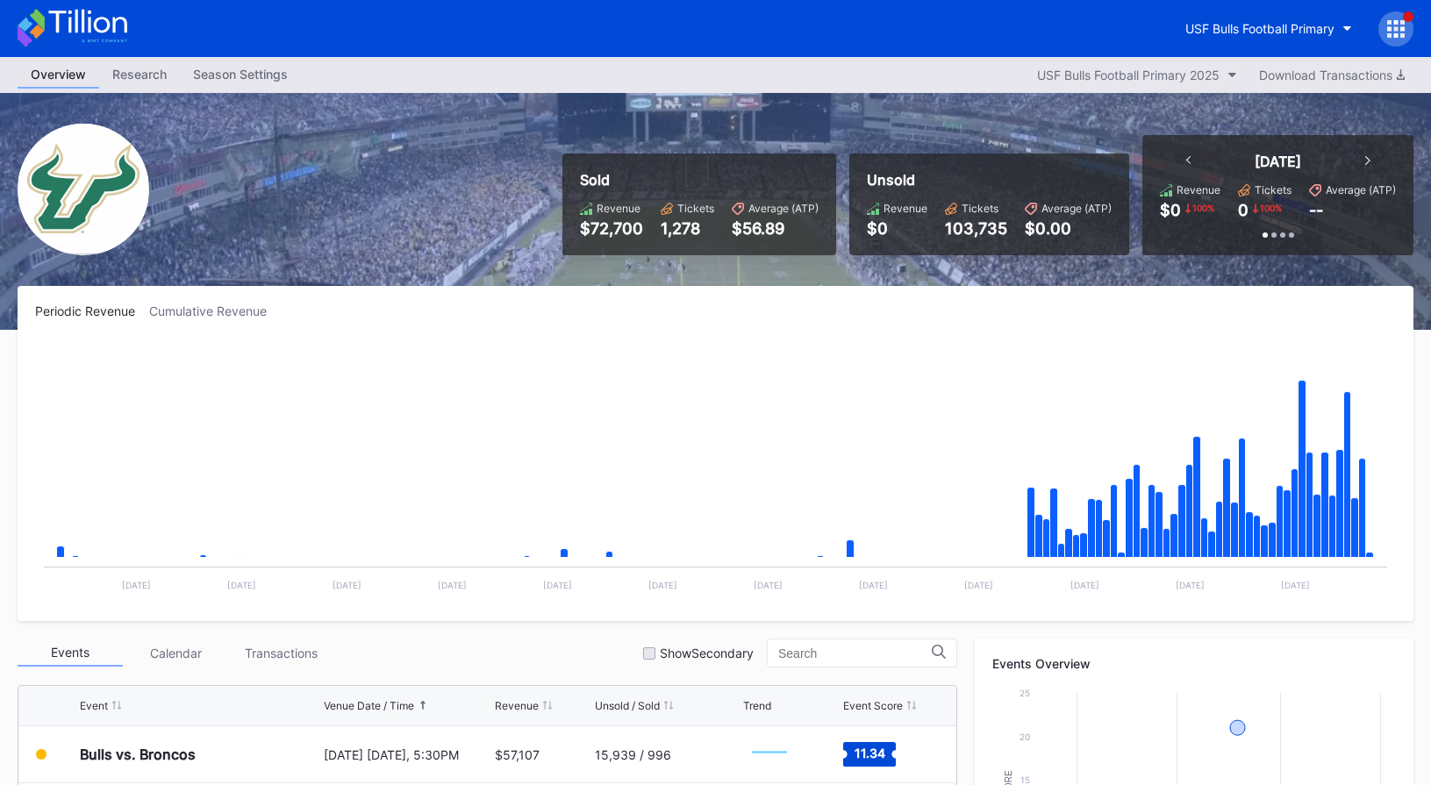
click at [1399, 29] on icon at bounding box center [1396, 29] width 18 height 18
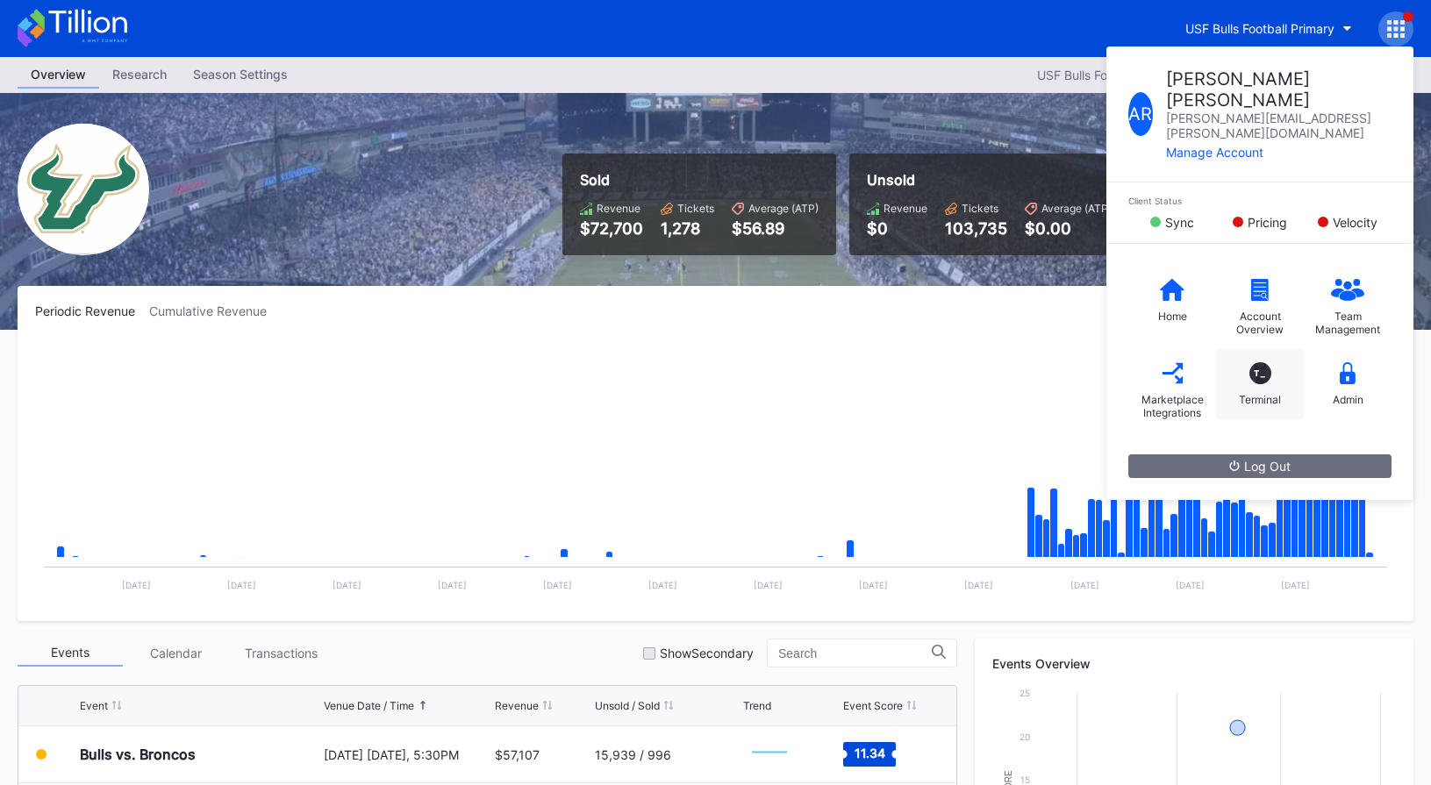
click at [1262, 362] on div "T_" at bounding box center [1260, 373] width 22 height 22
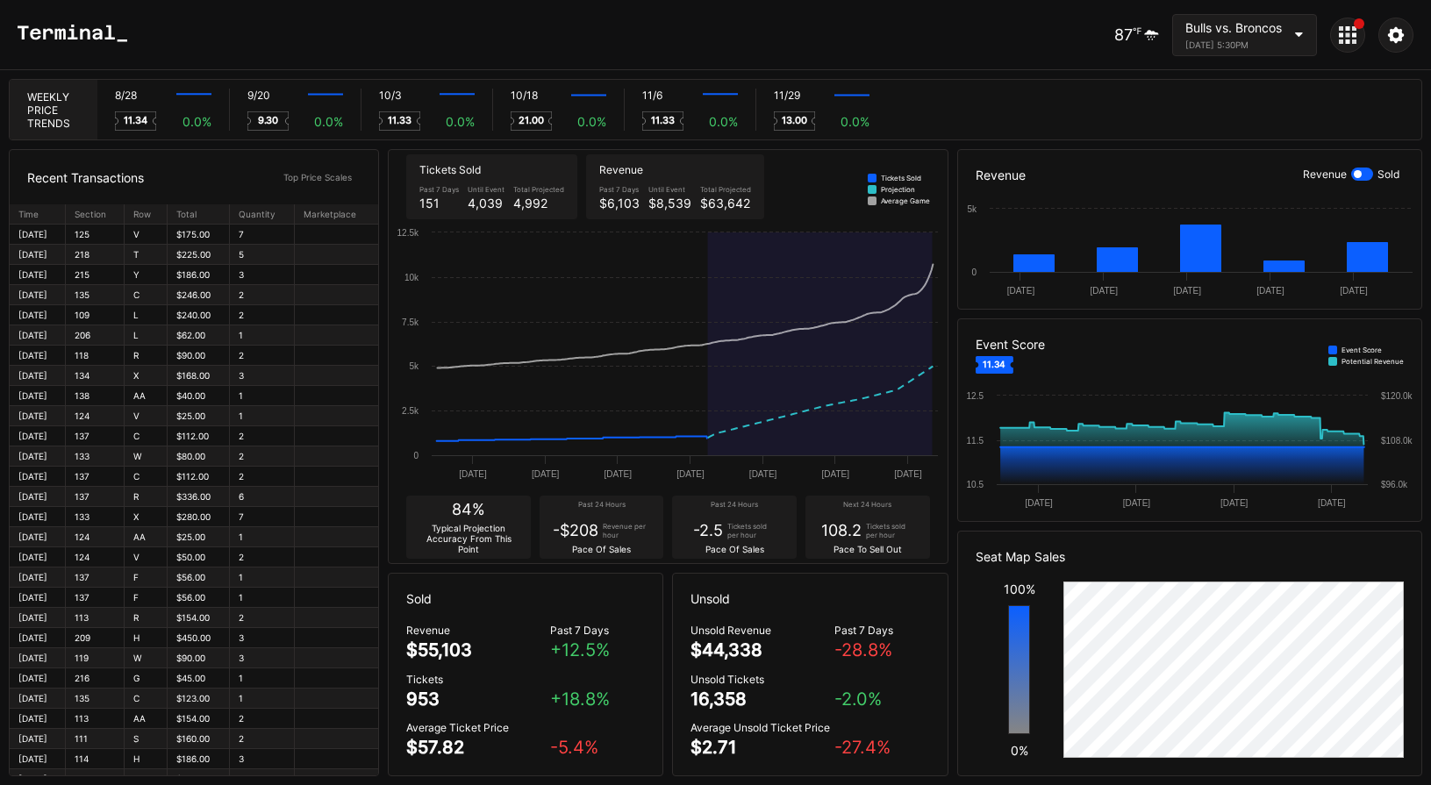
click at [1346, 44] on div at bounding box center [1347, 35] width 35 height 35
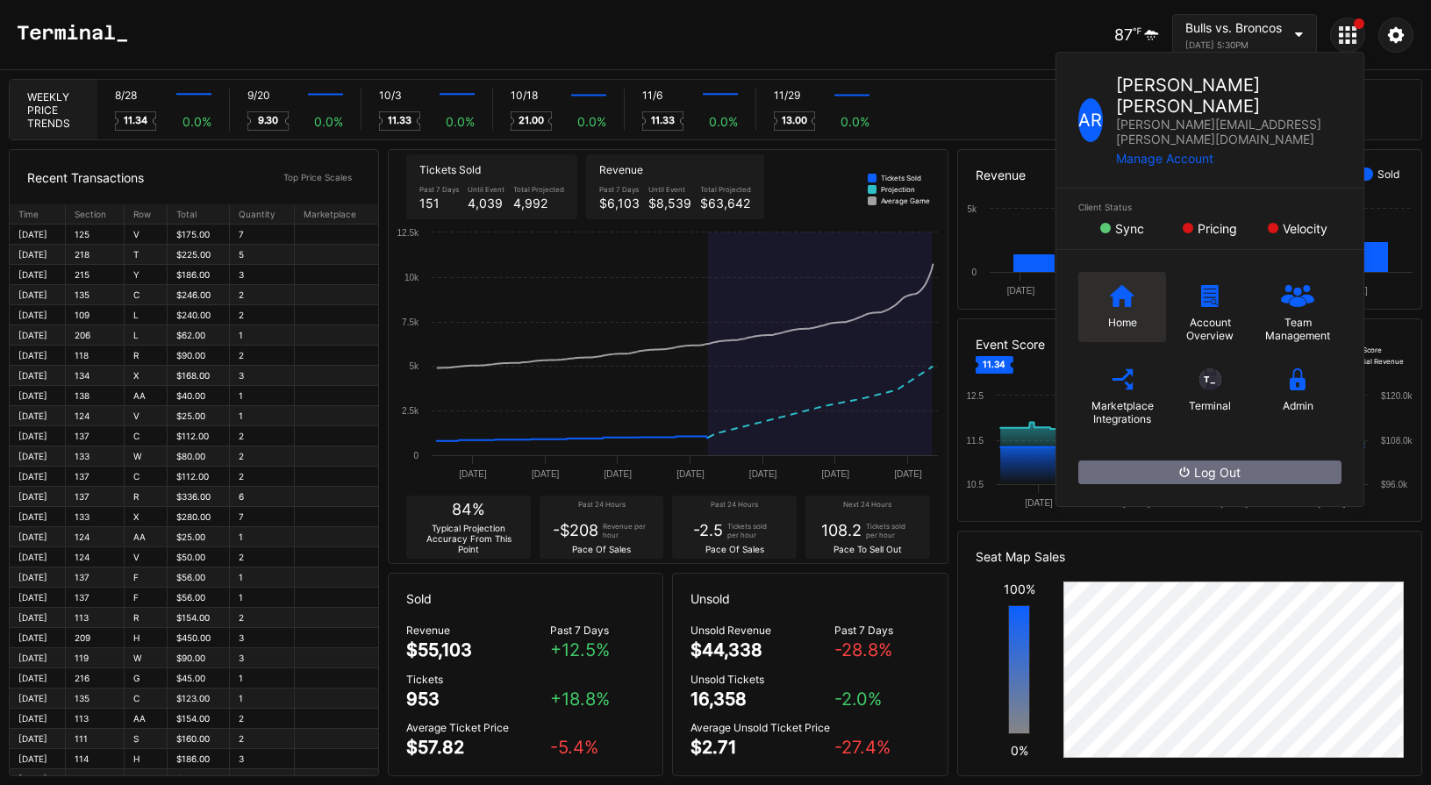
click at [1125, 272] on div "Home" at bounding box center [1122, 307] width 88 height 70
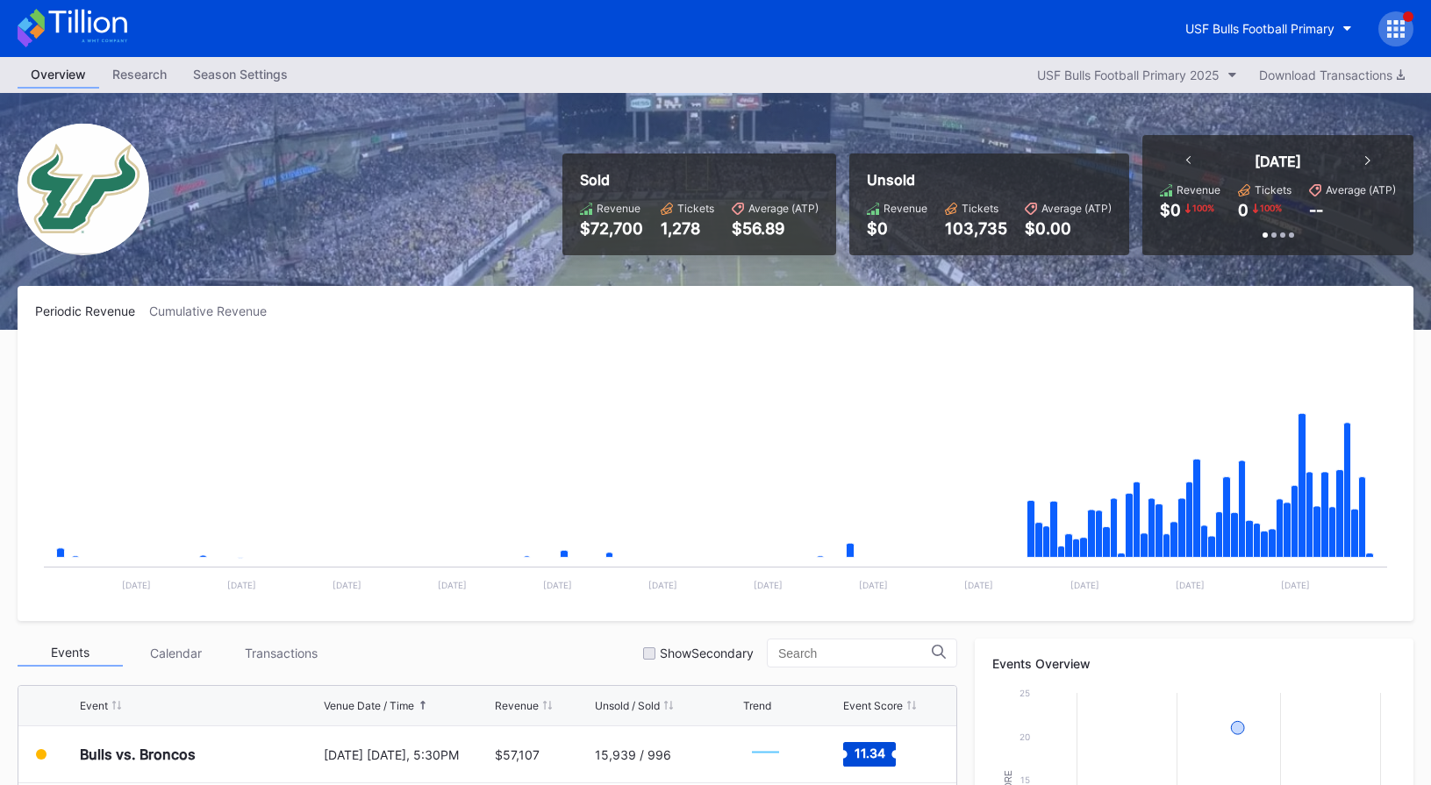
click at [1387, 30] on icon at bounding box center [1389, 28] width 4 height 4
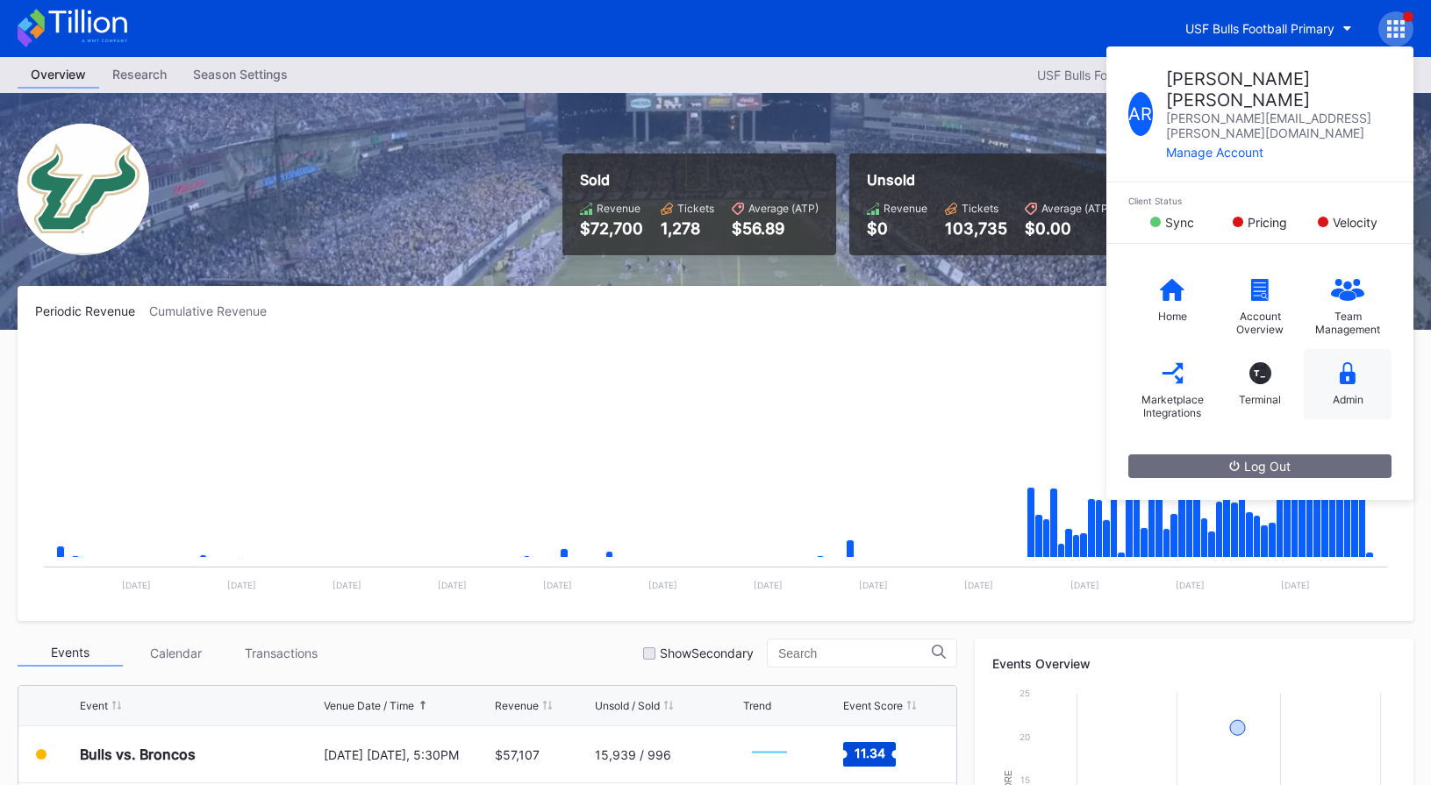
click at [1343, 393] on div "Admin" at bounding box center [1348, 399] width 31 height 13
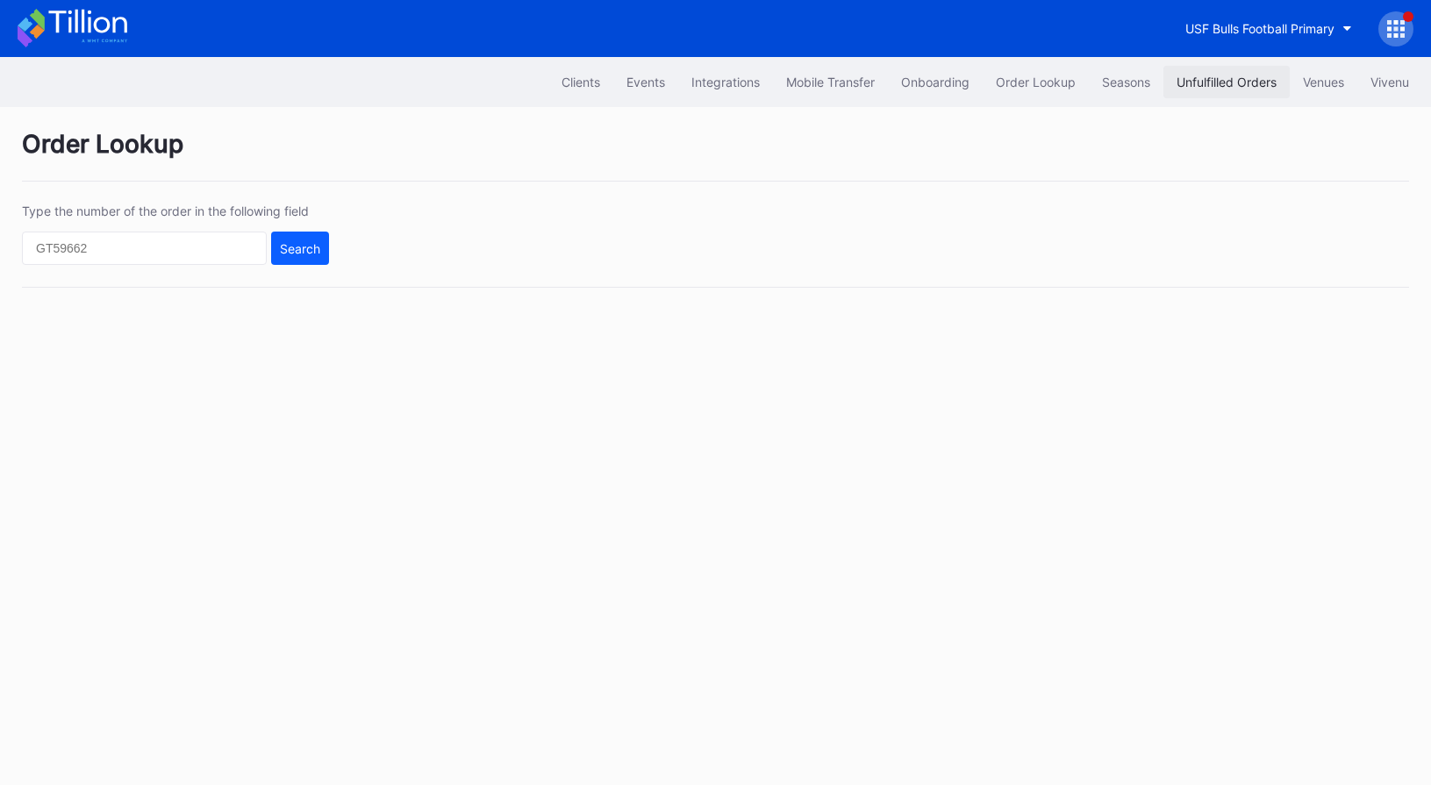
click at [1233, 82] on div "Unfulfilled Orders" at bounding box center [1226, 82] width 100 height 15
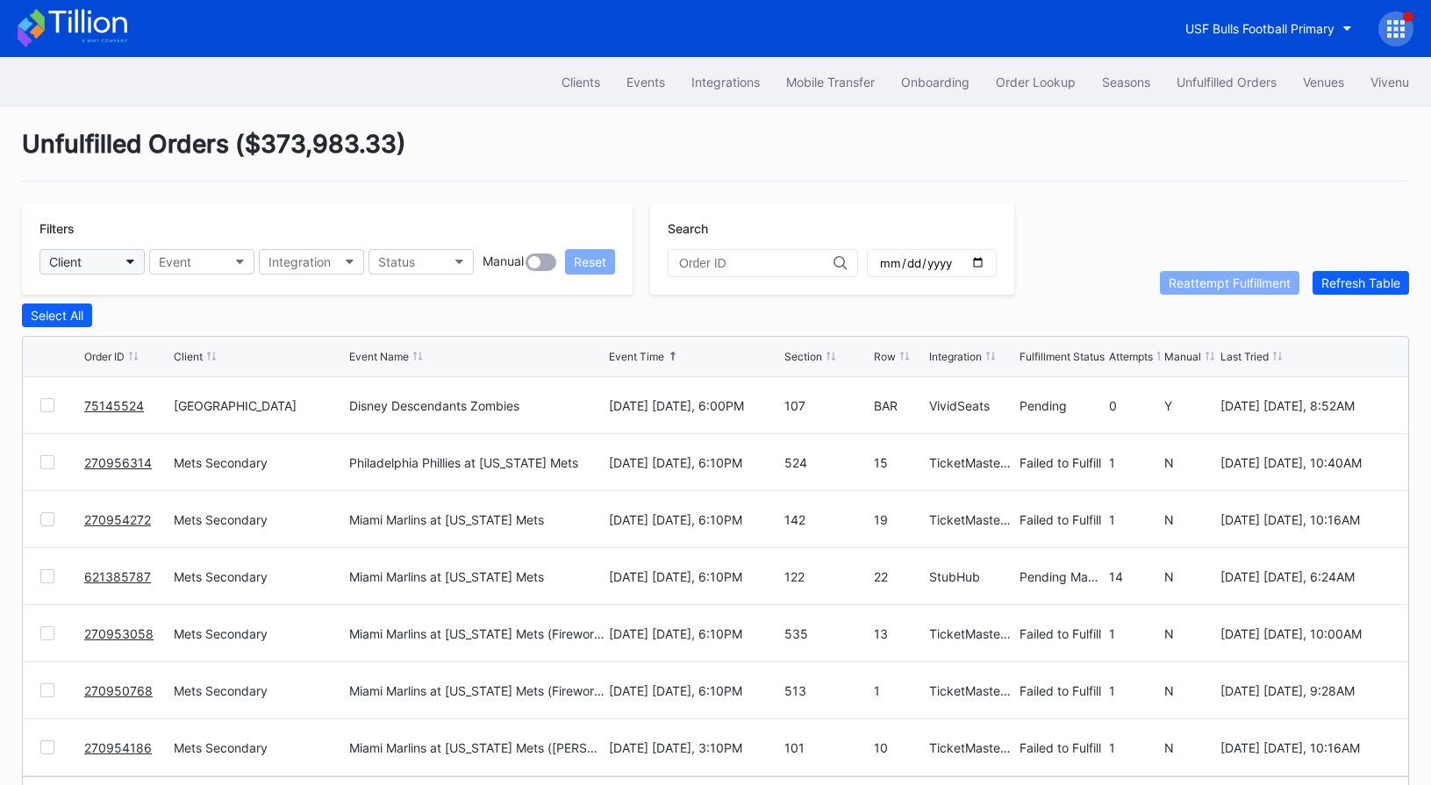
click at [125, 264] on button "Client" at bounding box center [91, 261] width 105 height 25
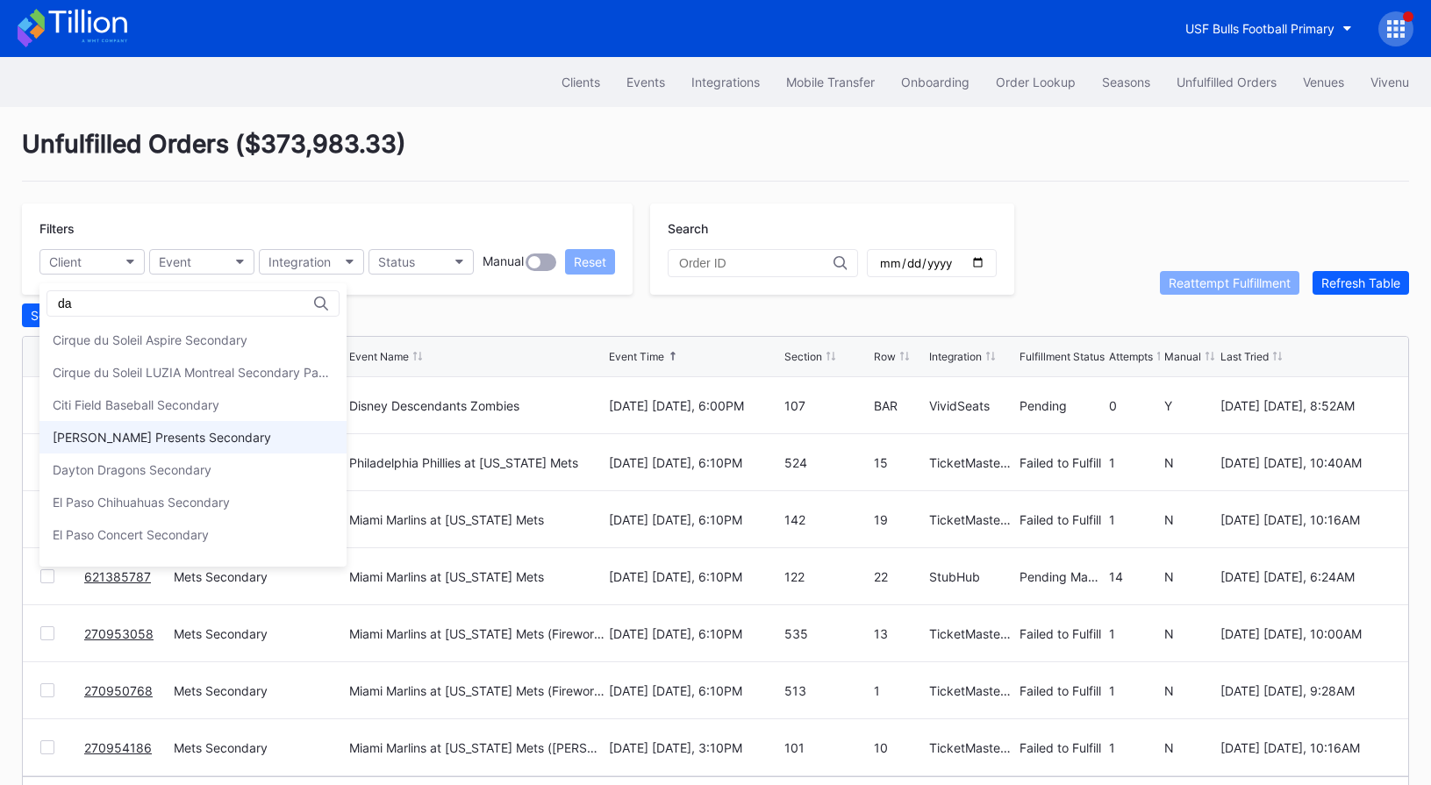
type input "da"
click at [176, 426] on div "[PERSON_NAME] Presents Secondary" at bounding box center [192, 437] width 307 height 32
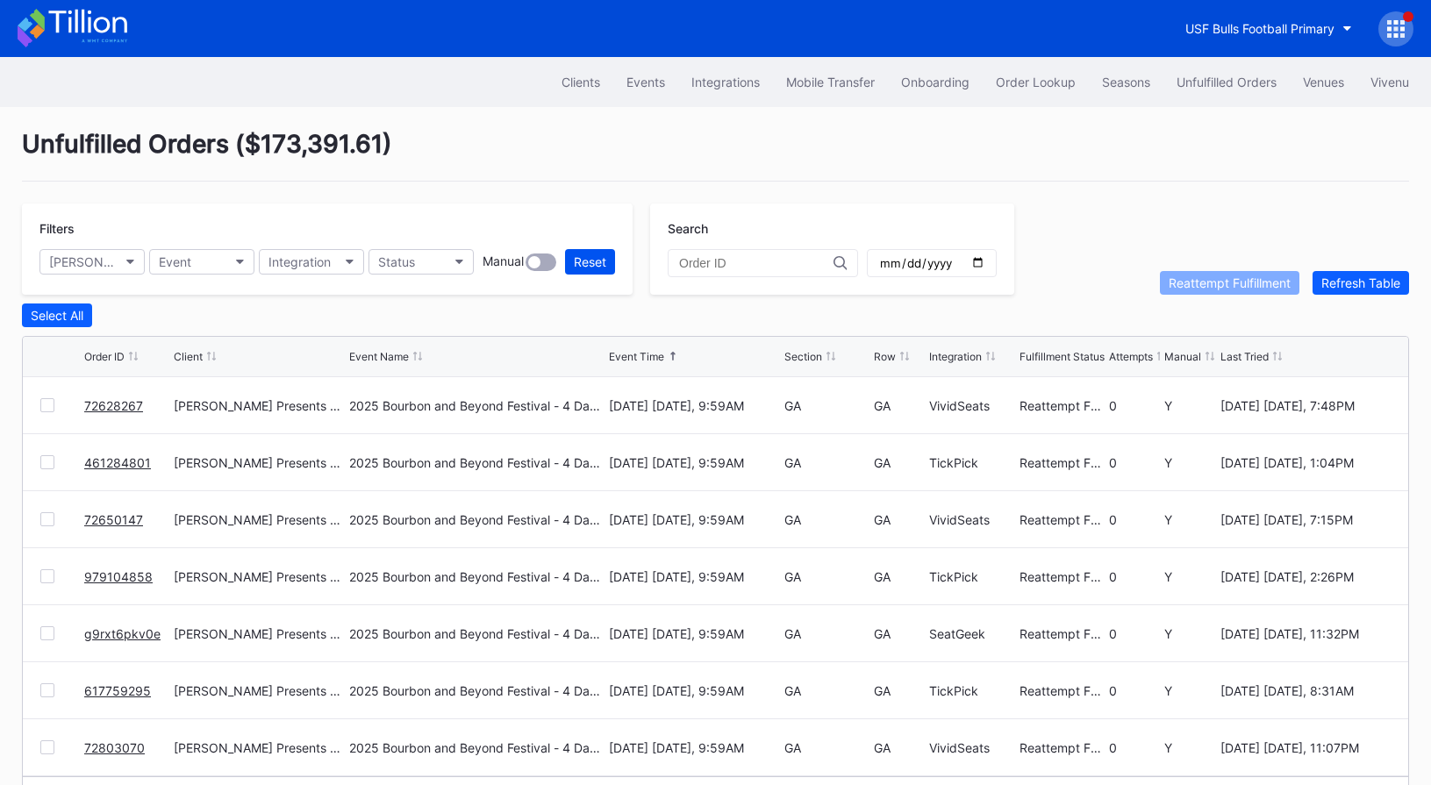
click at [595, 263] on div "Reset" at bounding box center [590, 261] width 32 height 15
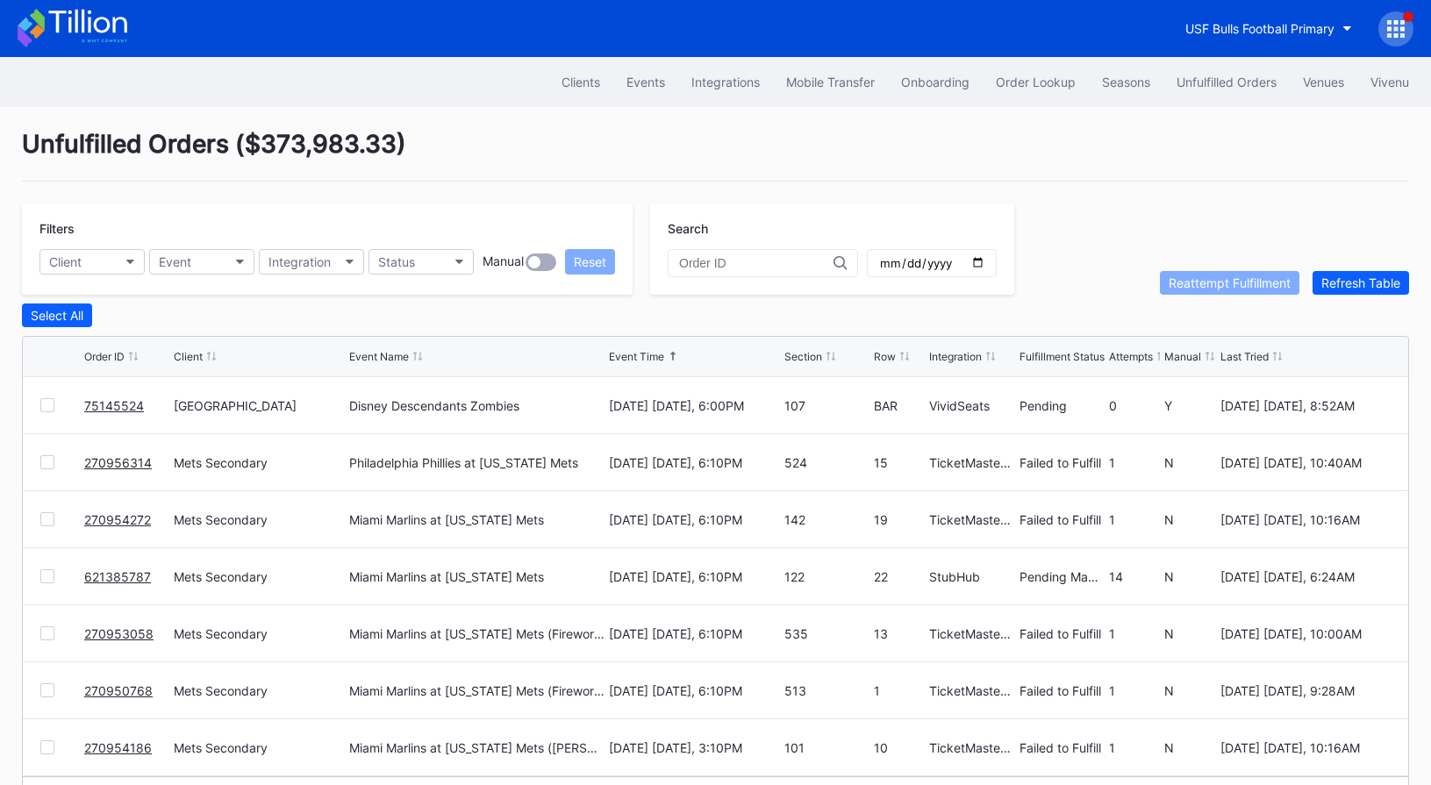
click at [64, 27] on icon at bounding box center [73, 28] width 110 height 39
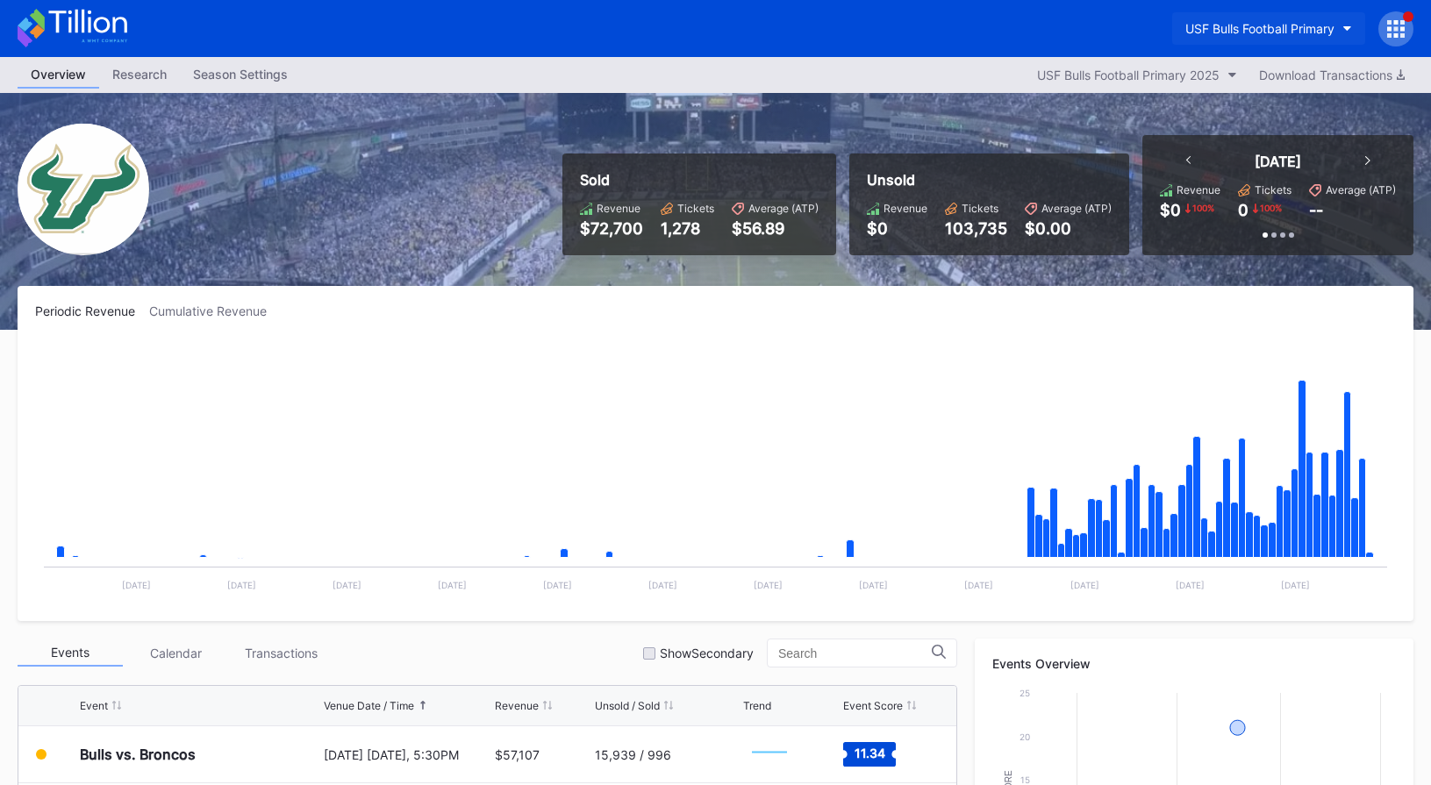
click at [1228, 32] on div "USF Bulls Football Primary" at bounding box center [1259, 28] width 149 height 15
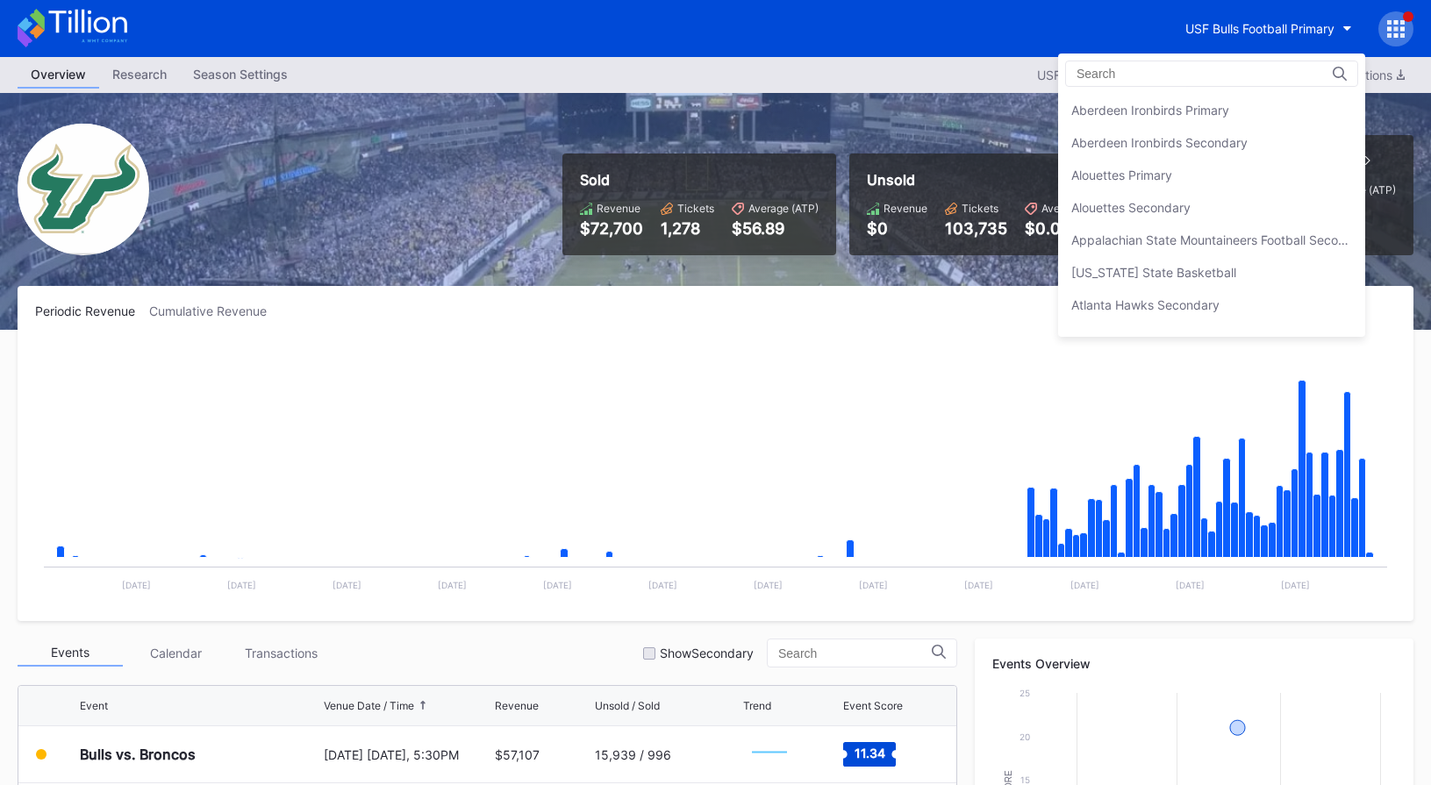
scroll to position [5810, 0]
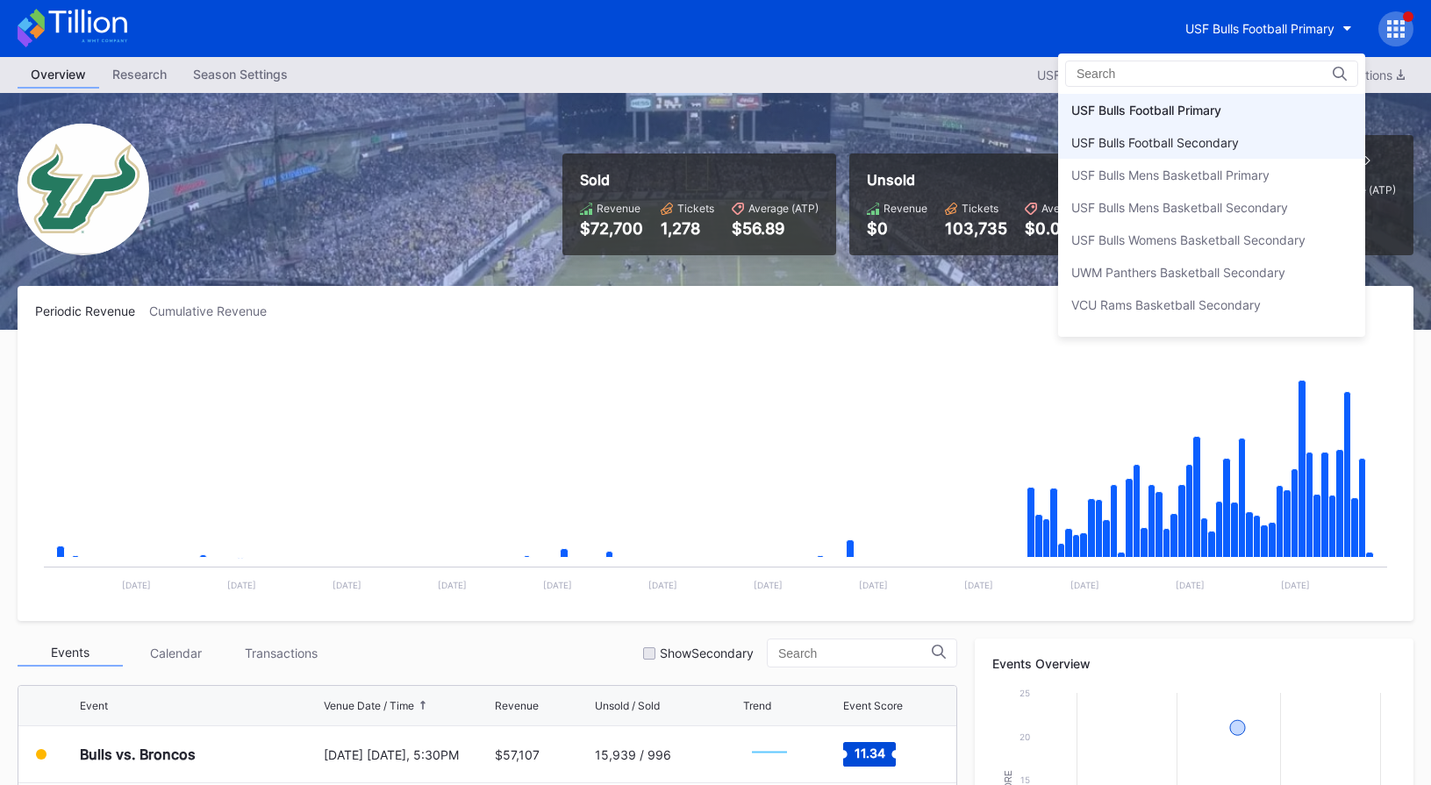
click at [1218, 145] on div "USF Bulls Football Secondary" at bounding box center [1155, 142] width 168 height 15
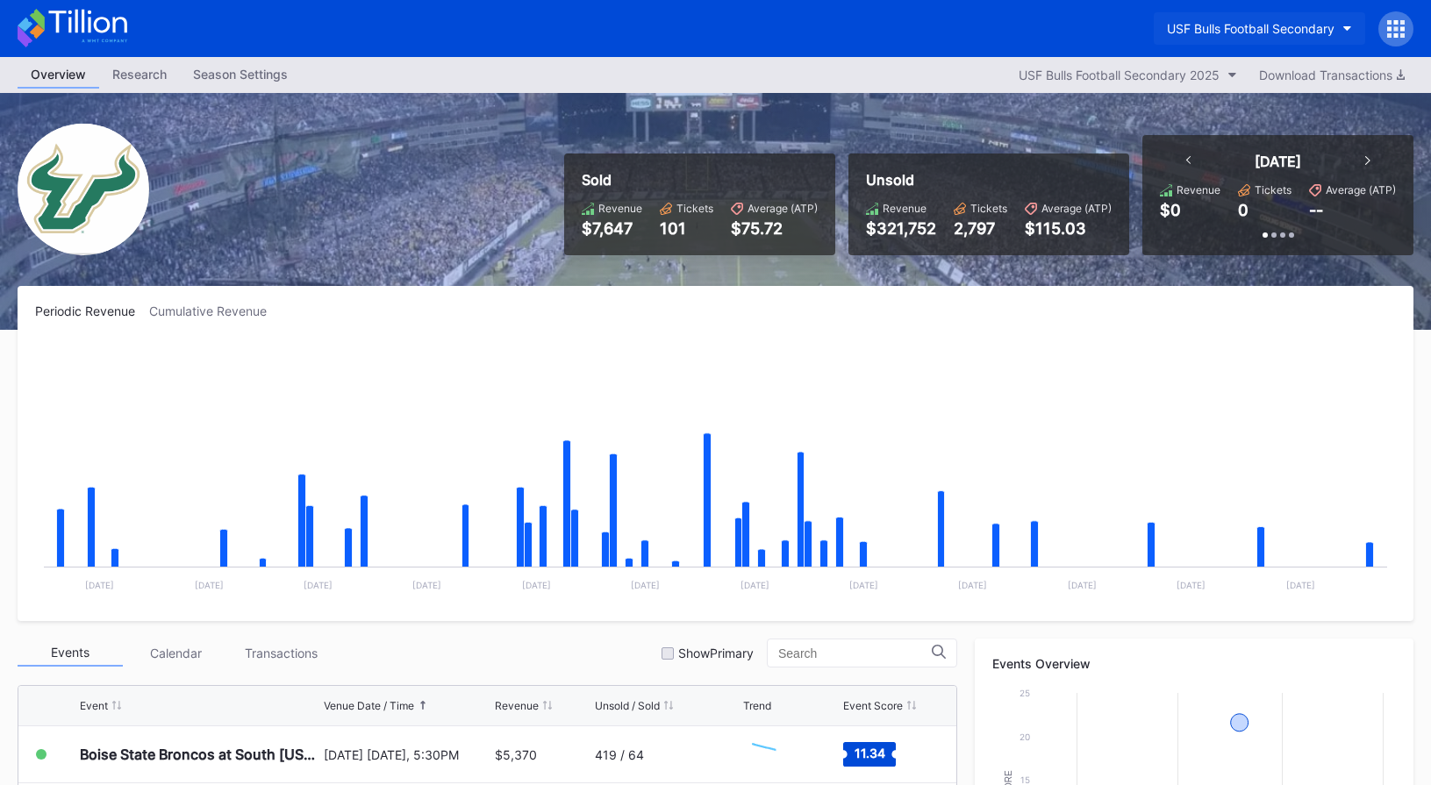
click at [1234, 32] on div "USF Bulls Football Secondary" at bounding box center [1251, 28] width 168 height 15
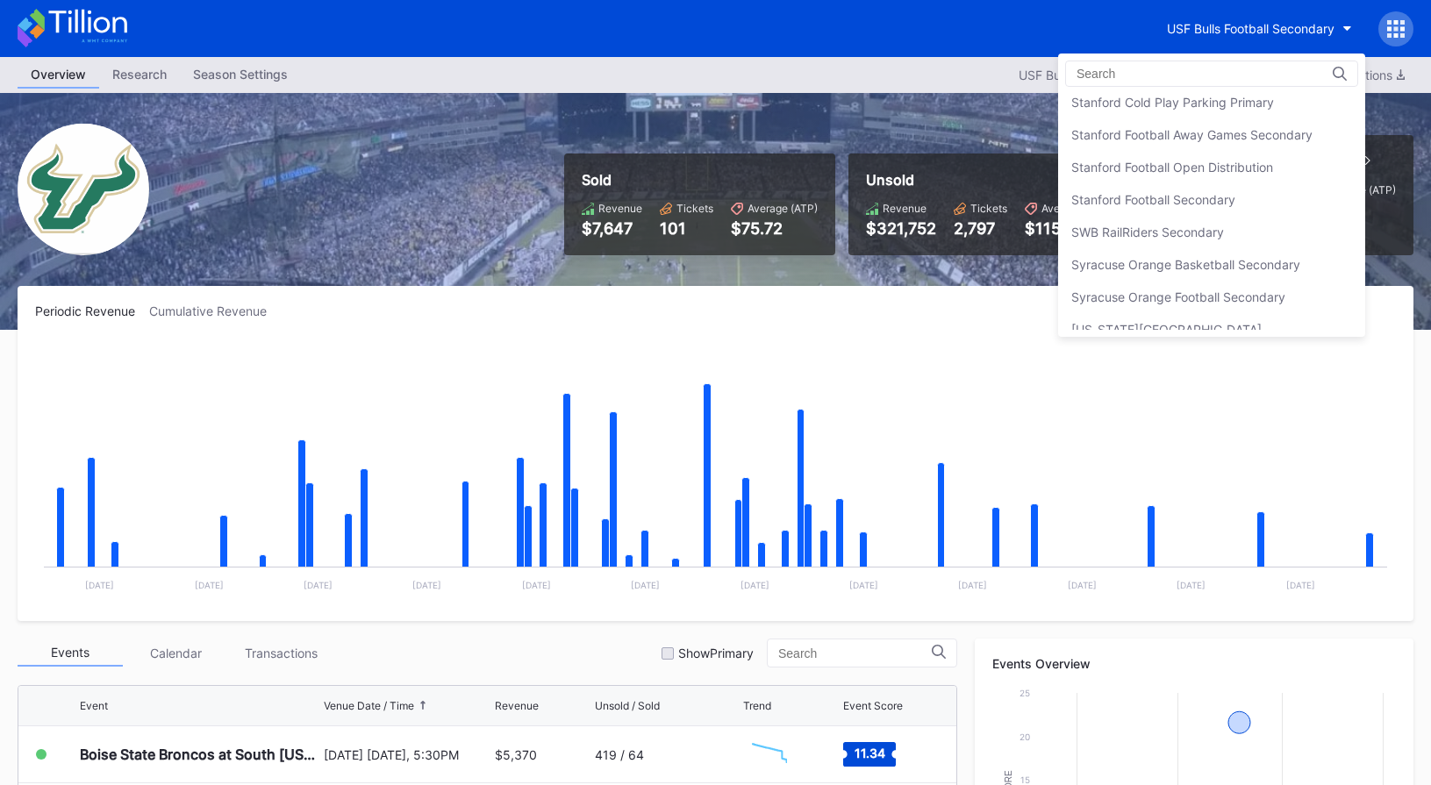
scroll to position [5414, 0]
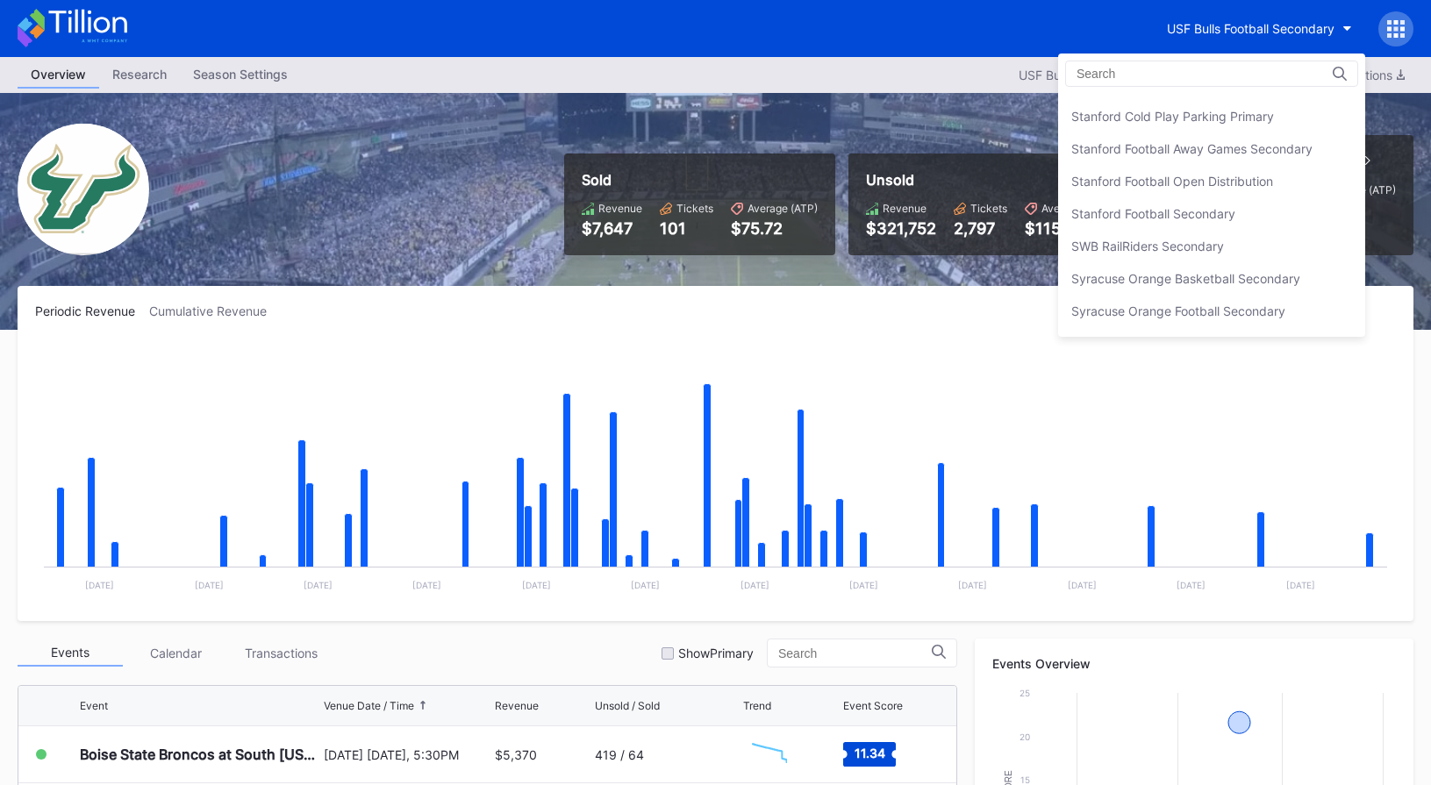
click at [1189, 174] on div "Stanford Football Open Distribution" at bounding box center [1172, 181] width 202 height 15
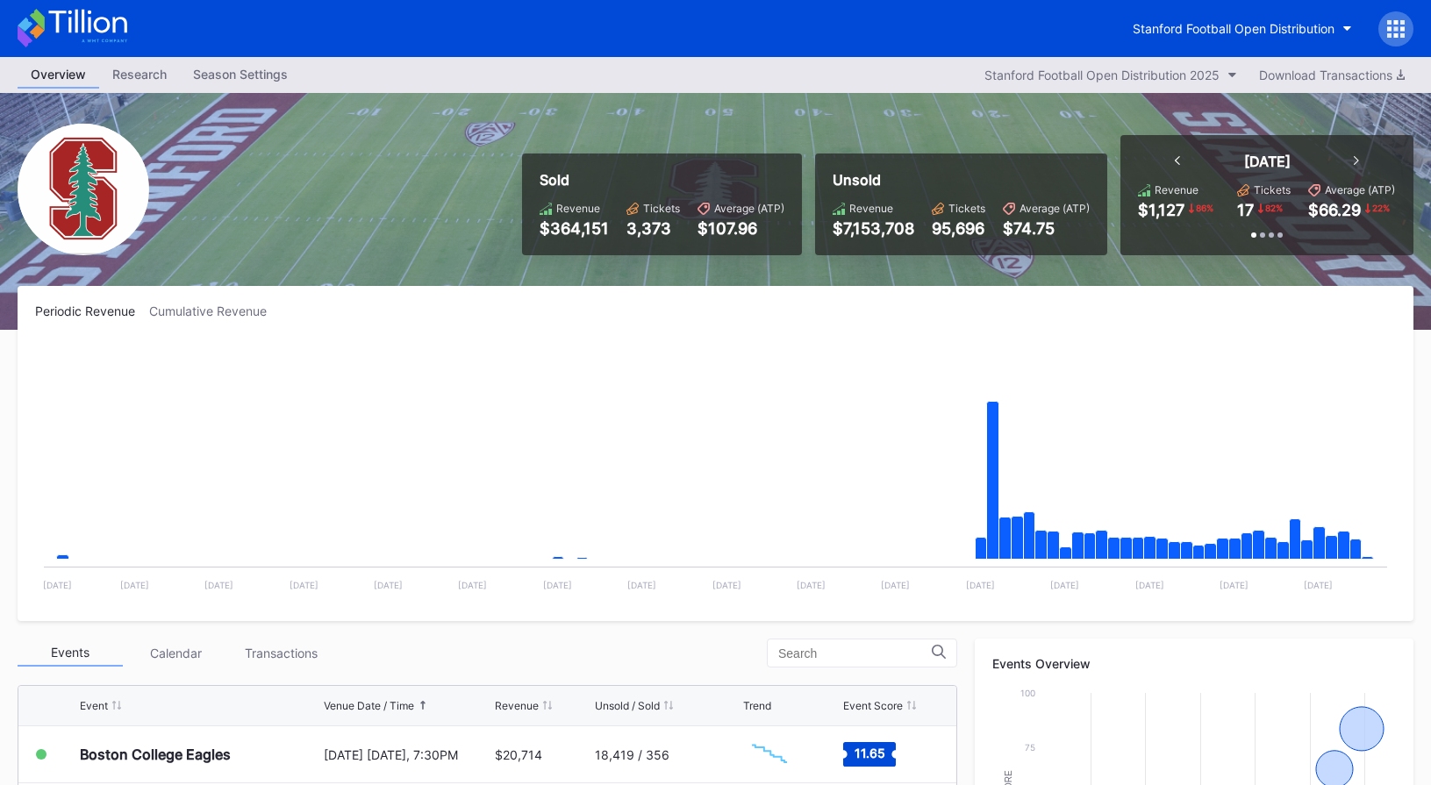
click at [1220, 46] on div "Stanford Football Open Distribution" at bounding box center [1266, 28] width 294 height 35
click at [1214, 39] on button "Stanford Football Open Distribution" at bounding box center [1242, 28] width 246 height 32
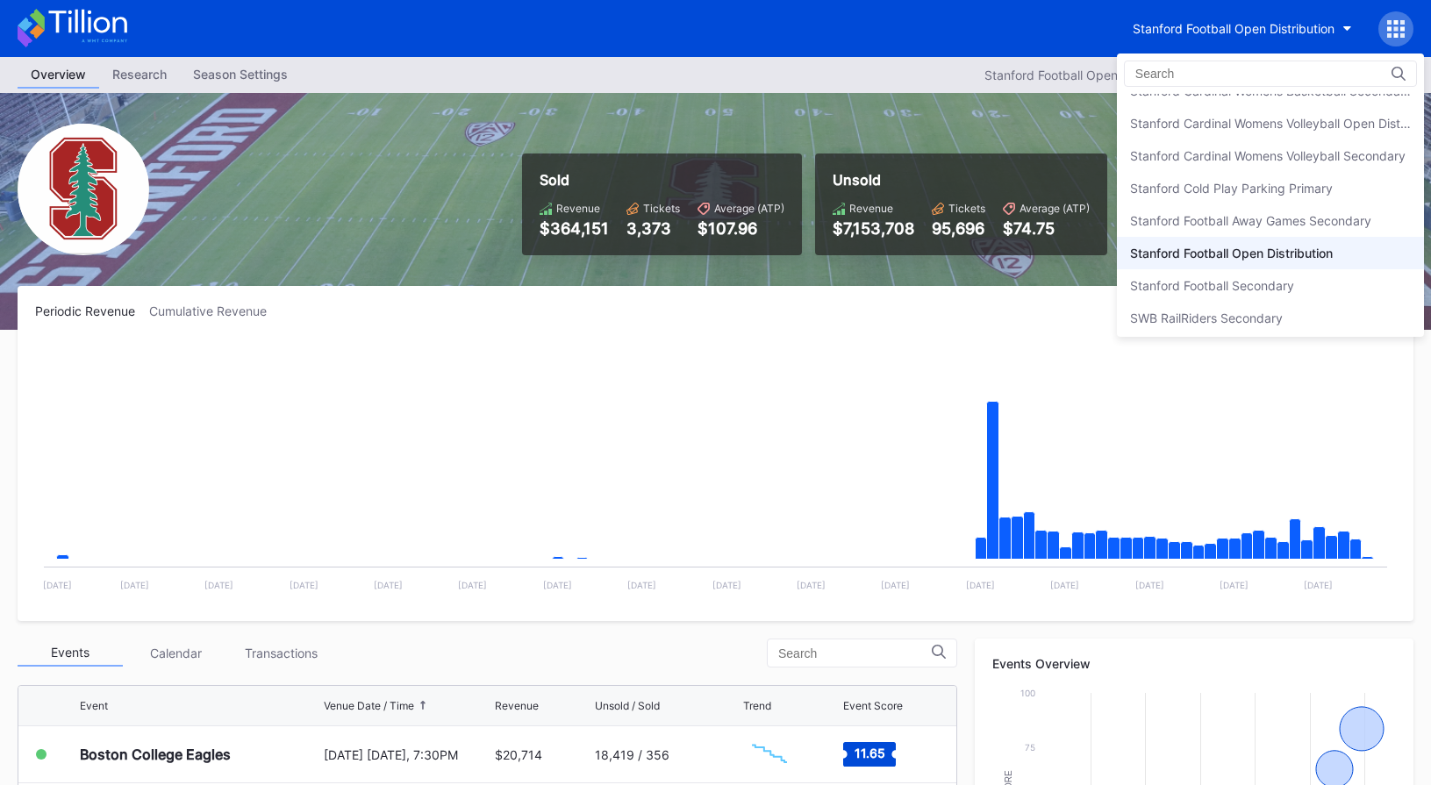
scroll to position [5336, 0]
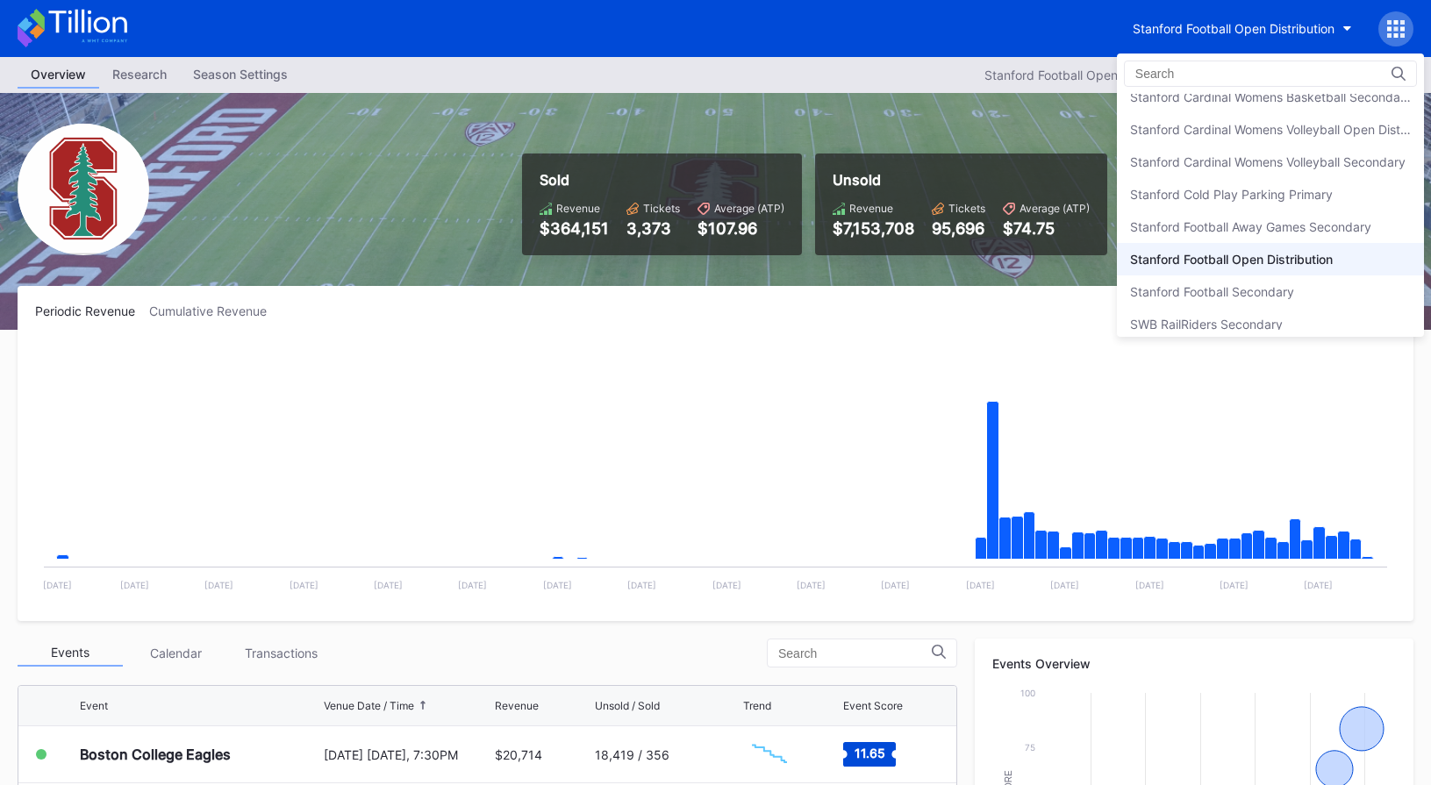
click at [1210, 122] on div "Stanford Cardinal Womens Volleyball Open Distribution" at bounding box center [1270, 129] width 281 height 15
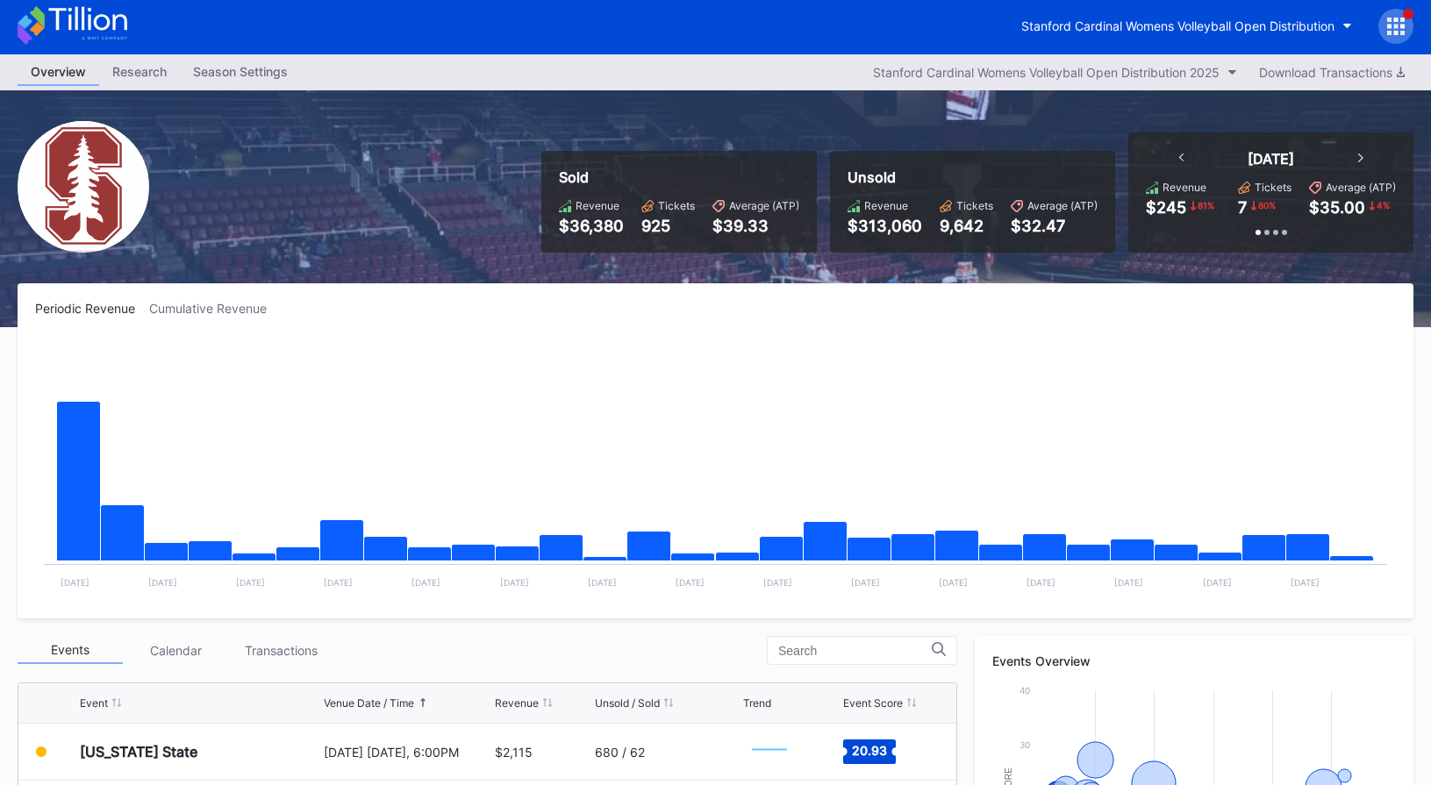
scroll to position [4, 0]
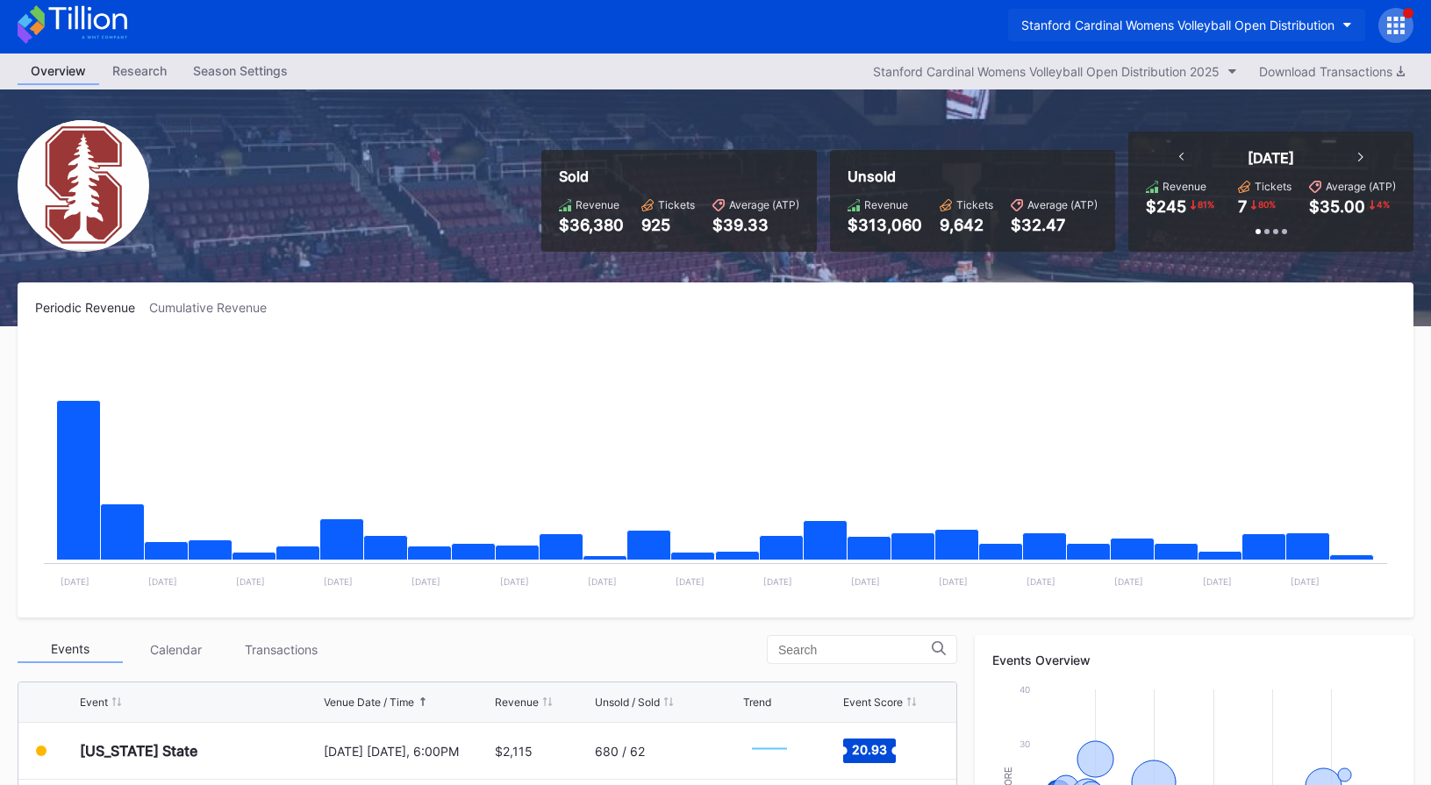
click at [1158, 32] on button "Stanford Cardinal Womens Volleyball Open Distribution" at bounding box center [1186, 25] width 357 height 32
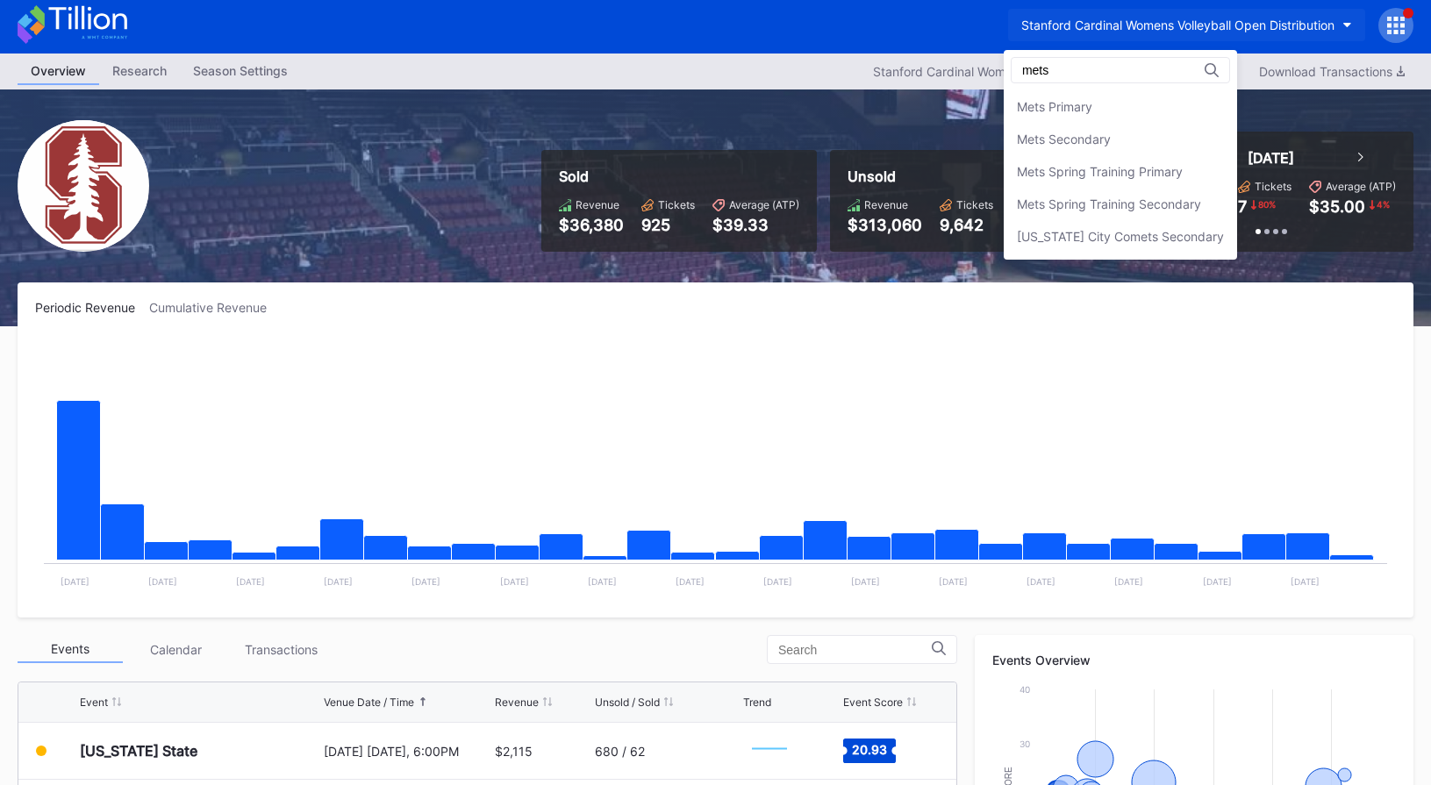
scroll to position [0, 0]
type input "mets"
click at [1164, 132] on div "Mets Secondary" at bounding box center [1120, 139] width 233 height 32
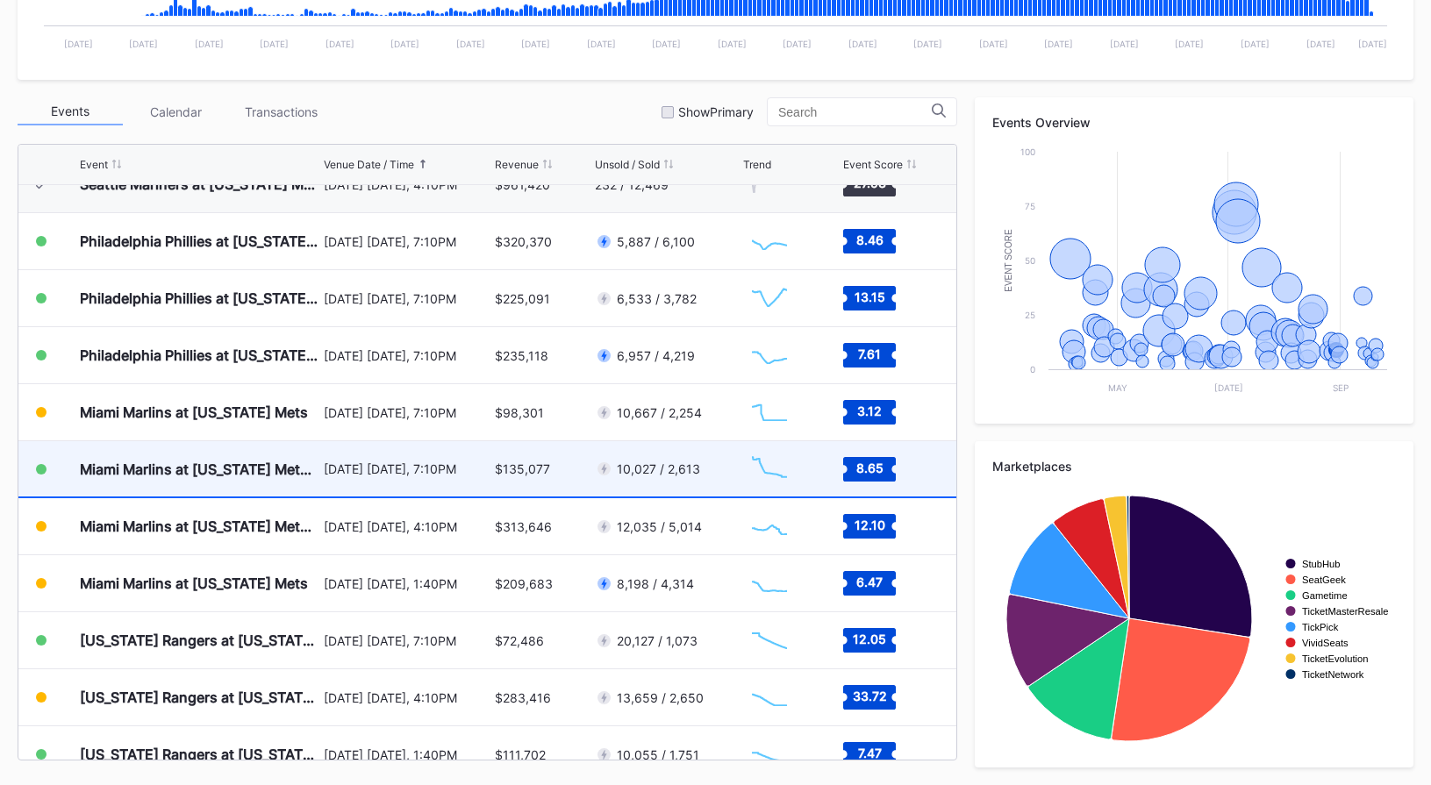
scroll to position [3620, 0]
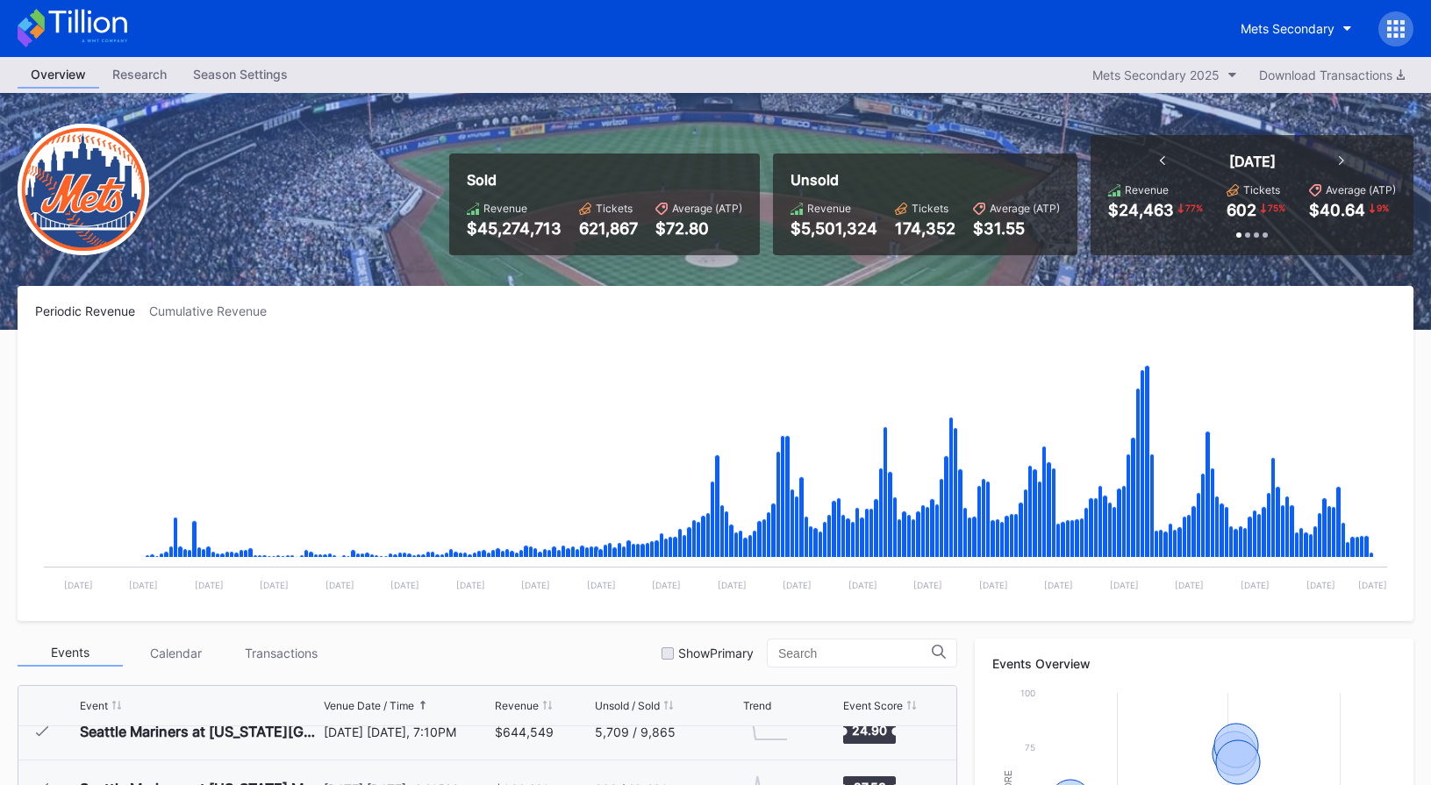
click at [231, 78] on div "Season Settings" at bounding box center [240, 73] width 121 height 25
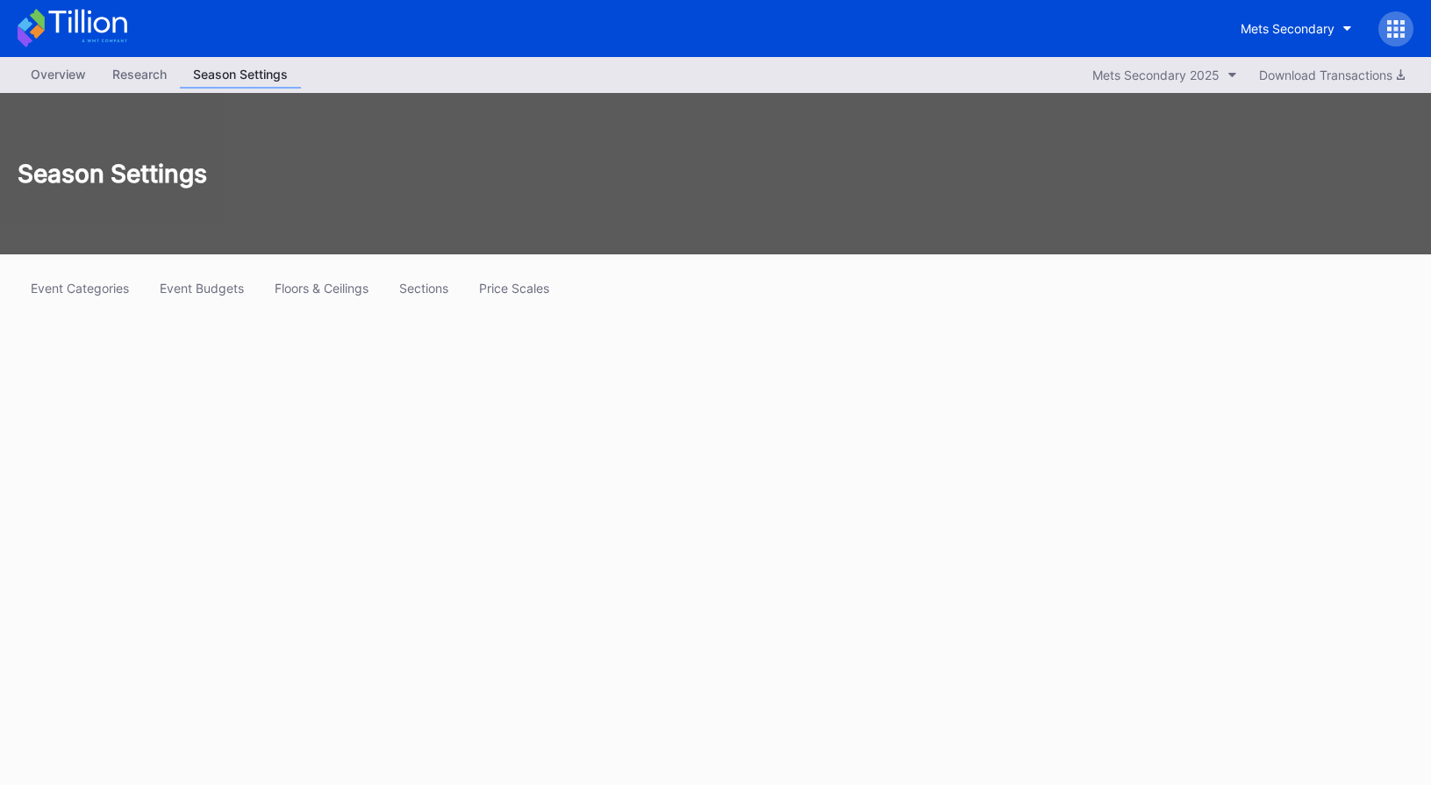
click at [231, 78] on div "Season Settings" at bounding box center [240, 74] width 121 height 27
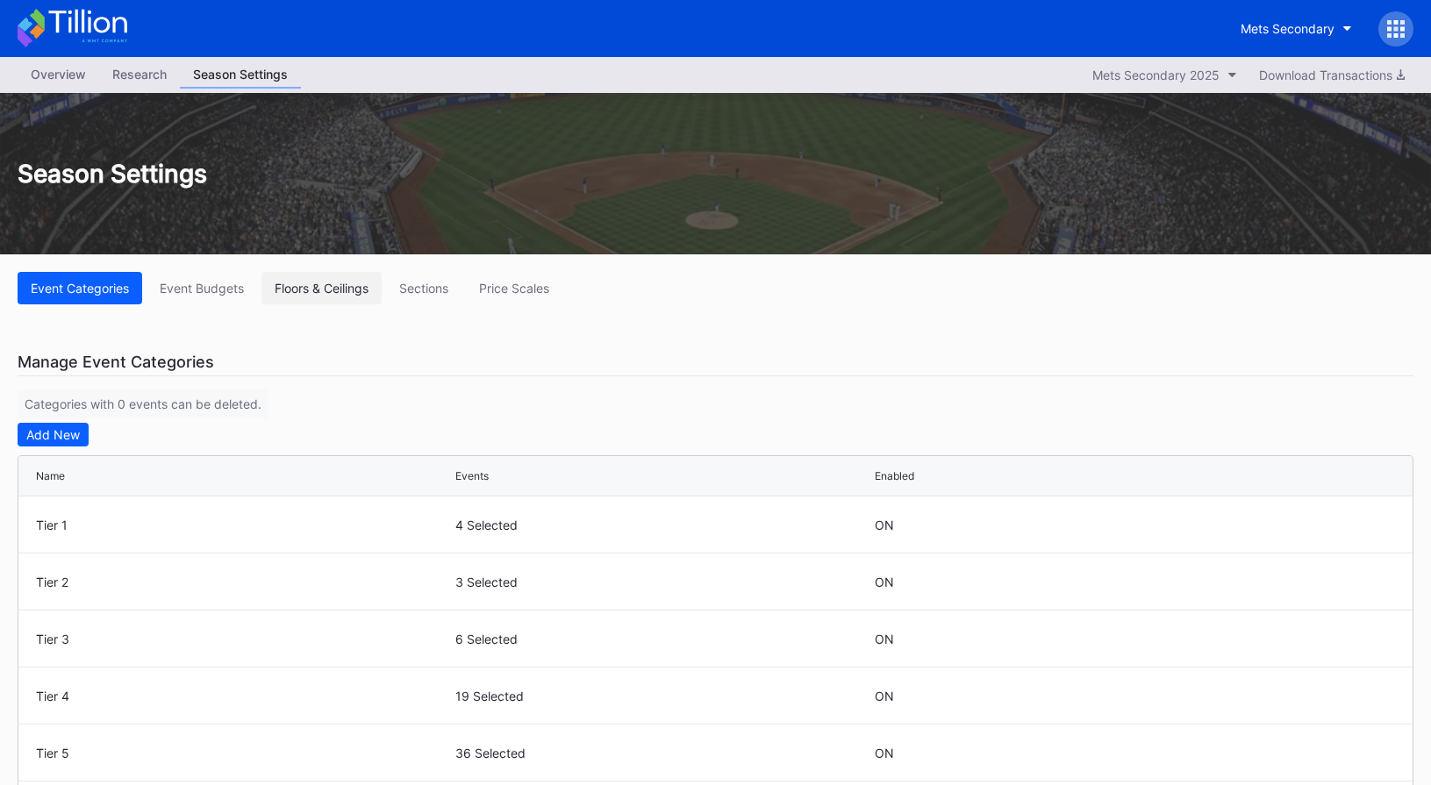
click at [331, 294] on div "Floors & Ceilings" at bounding box center [322, 288] width 94 height 15
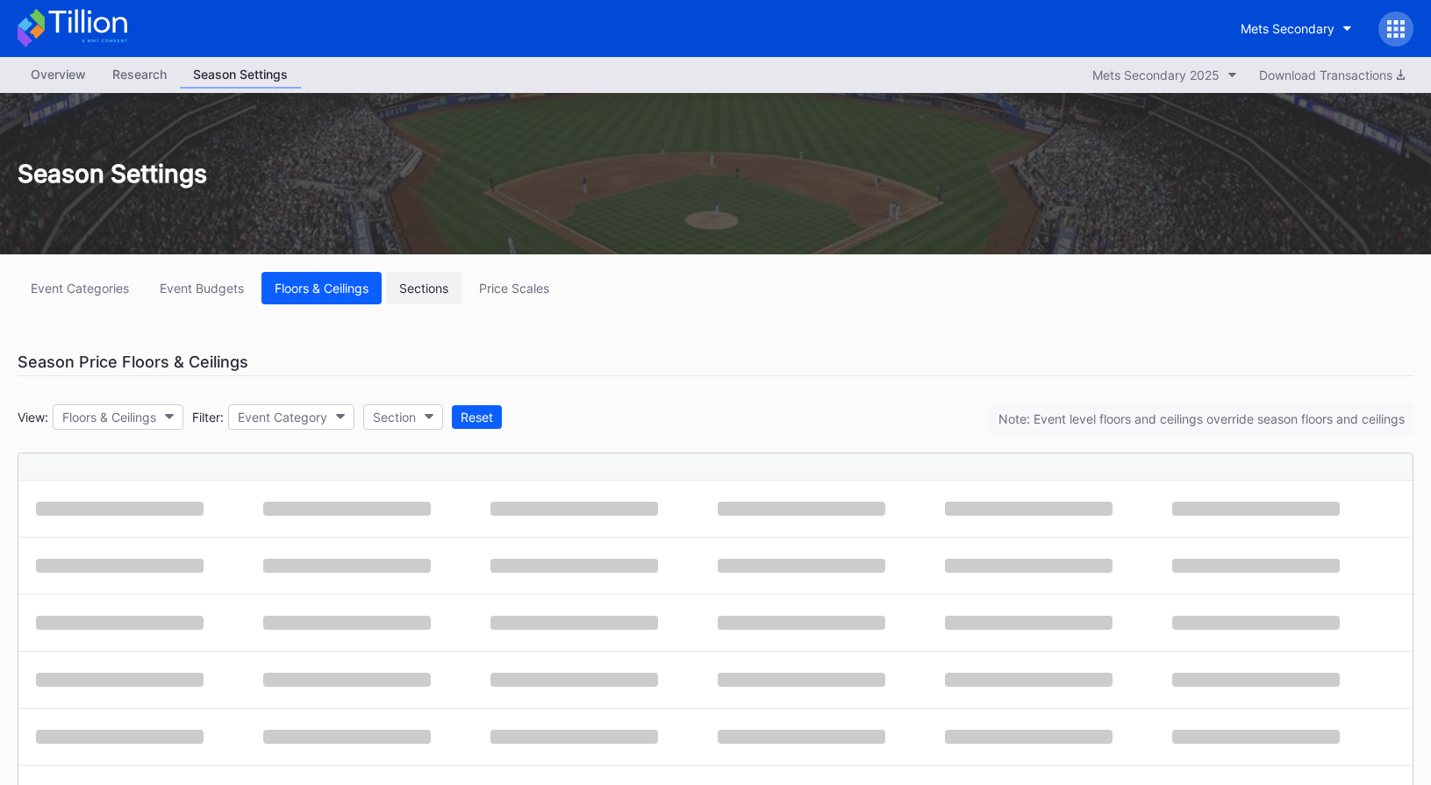
click at [441, 294] on div "Sections" at bounding box center [423, 288] width 49 height 15
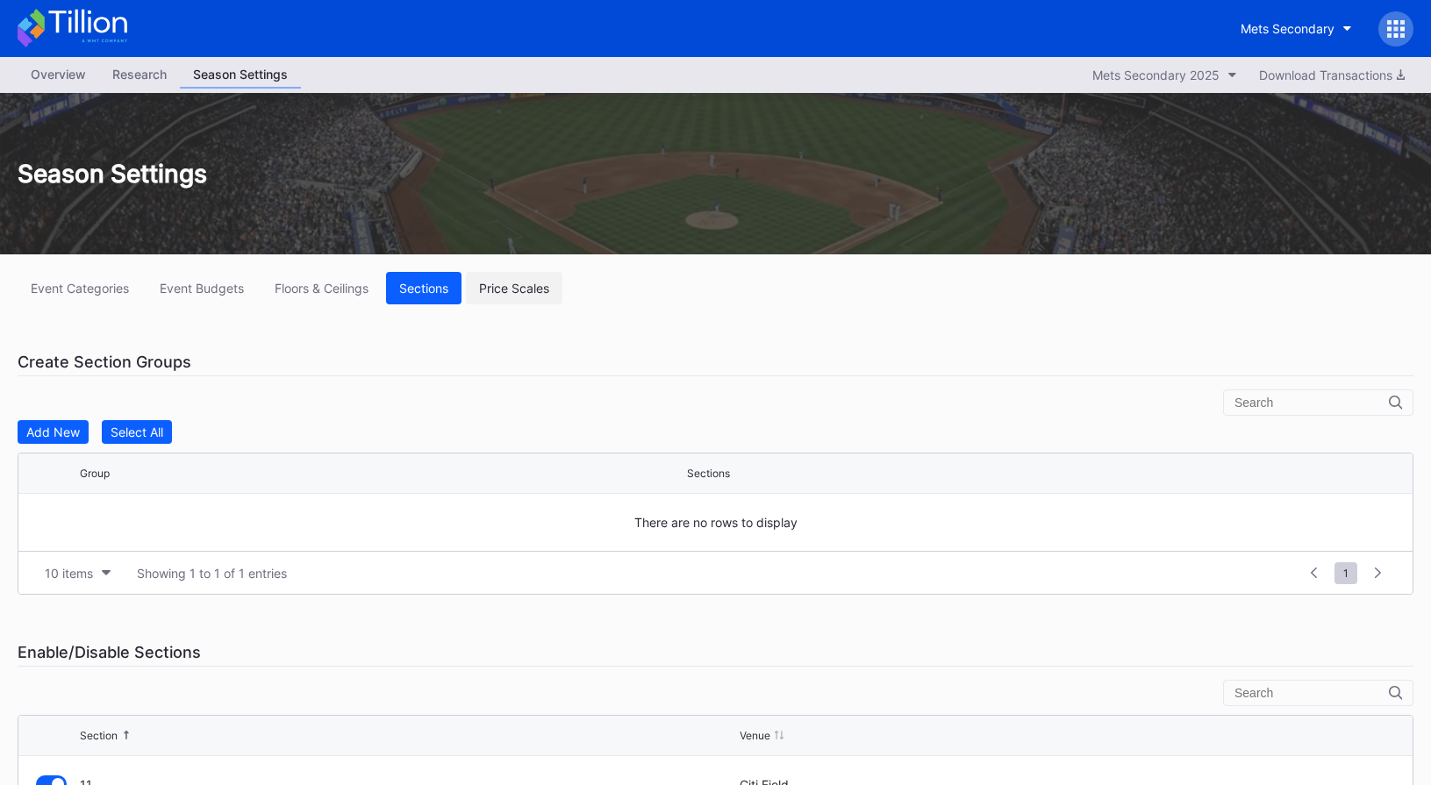
click at [497, 297] on button "Price Scales" at bounding box center [514, 288] width 96 height 32
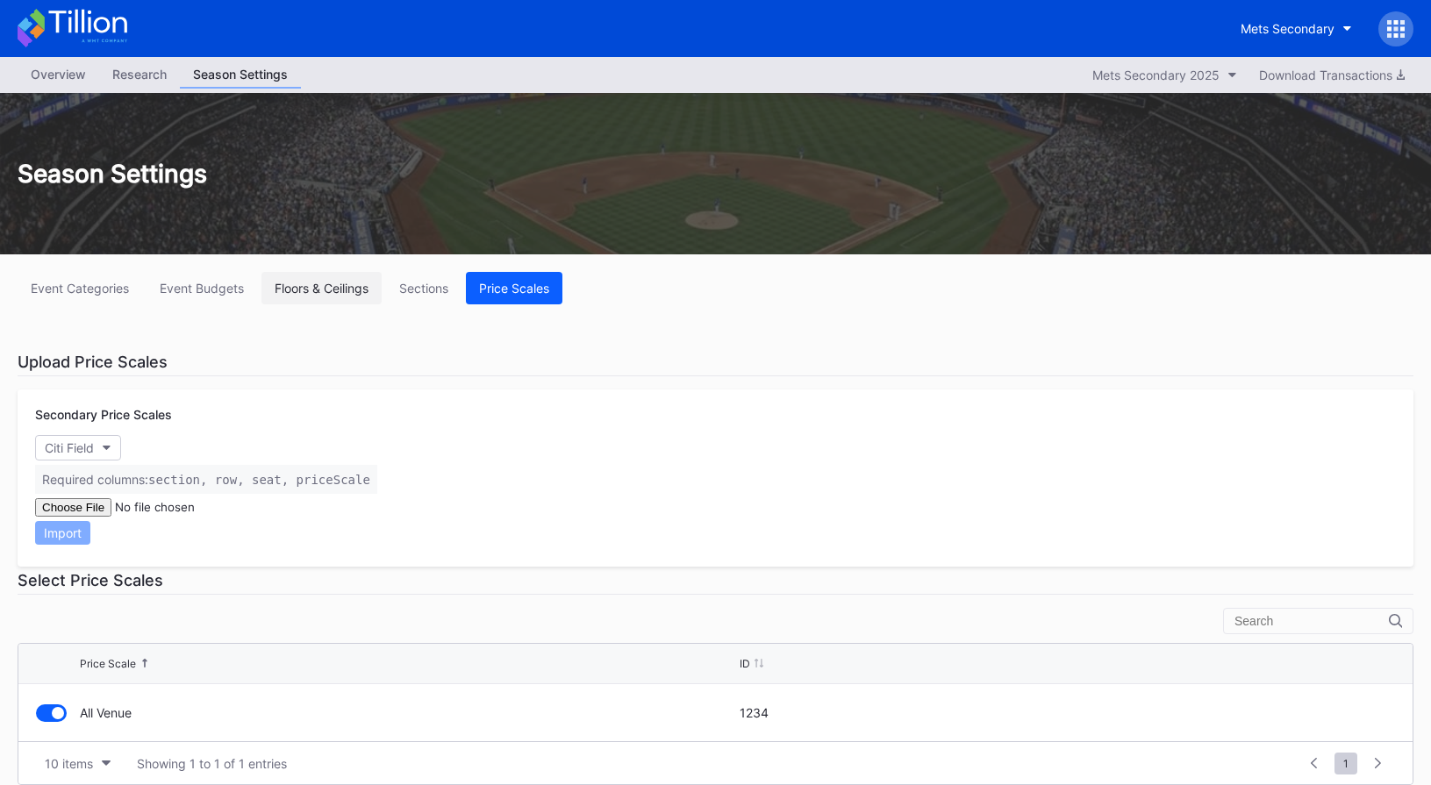
click at [323, 297] on button "Floors & Ceilings" at bounding box center [321, 288] width 120 height 32
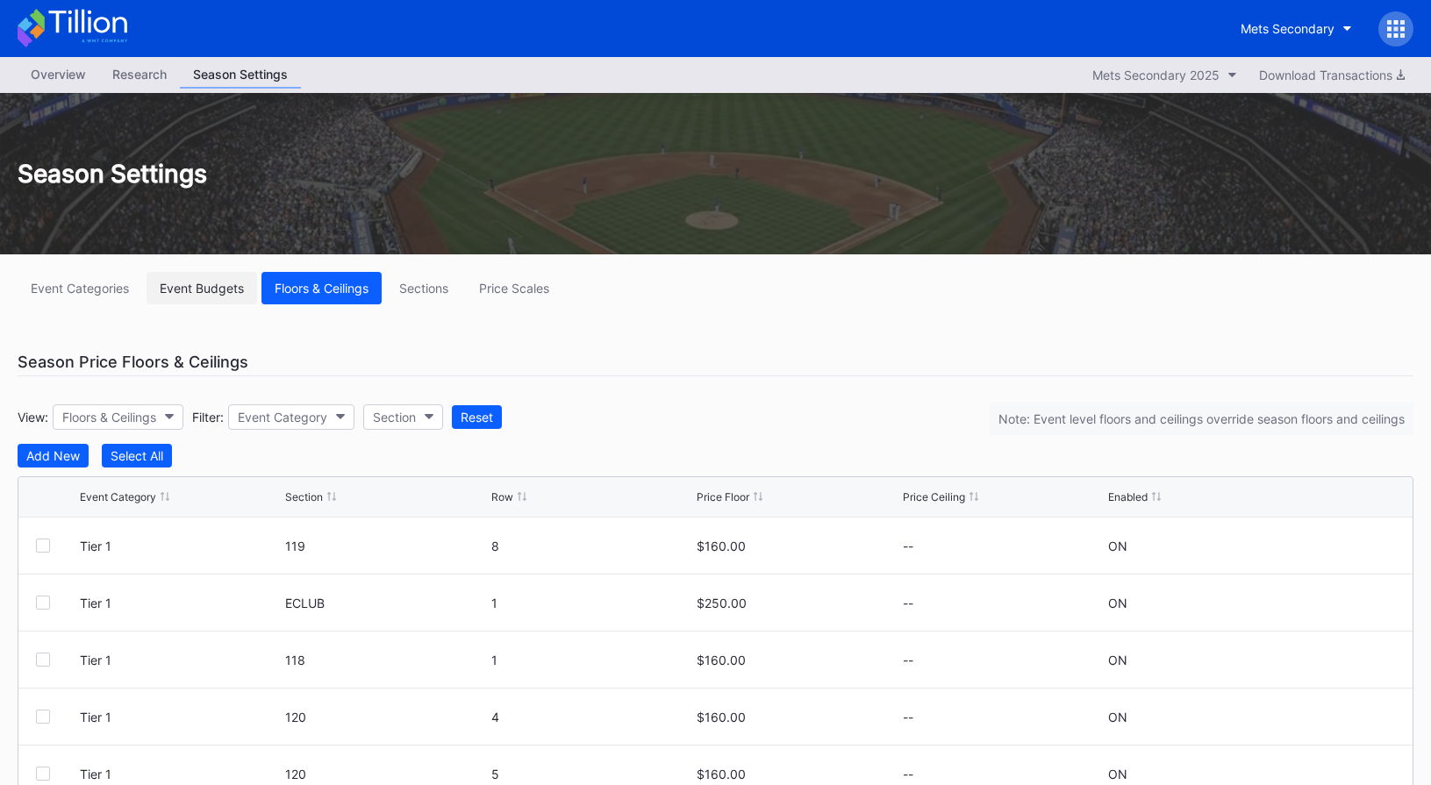
click at [232, 294] on div "Event Budgets" at bounding box center [202, 288] width 84 height 15
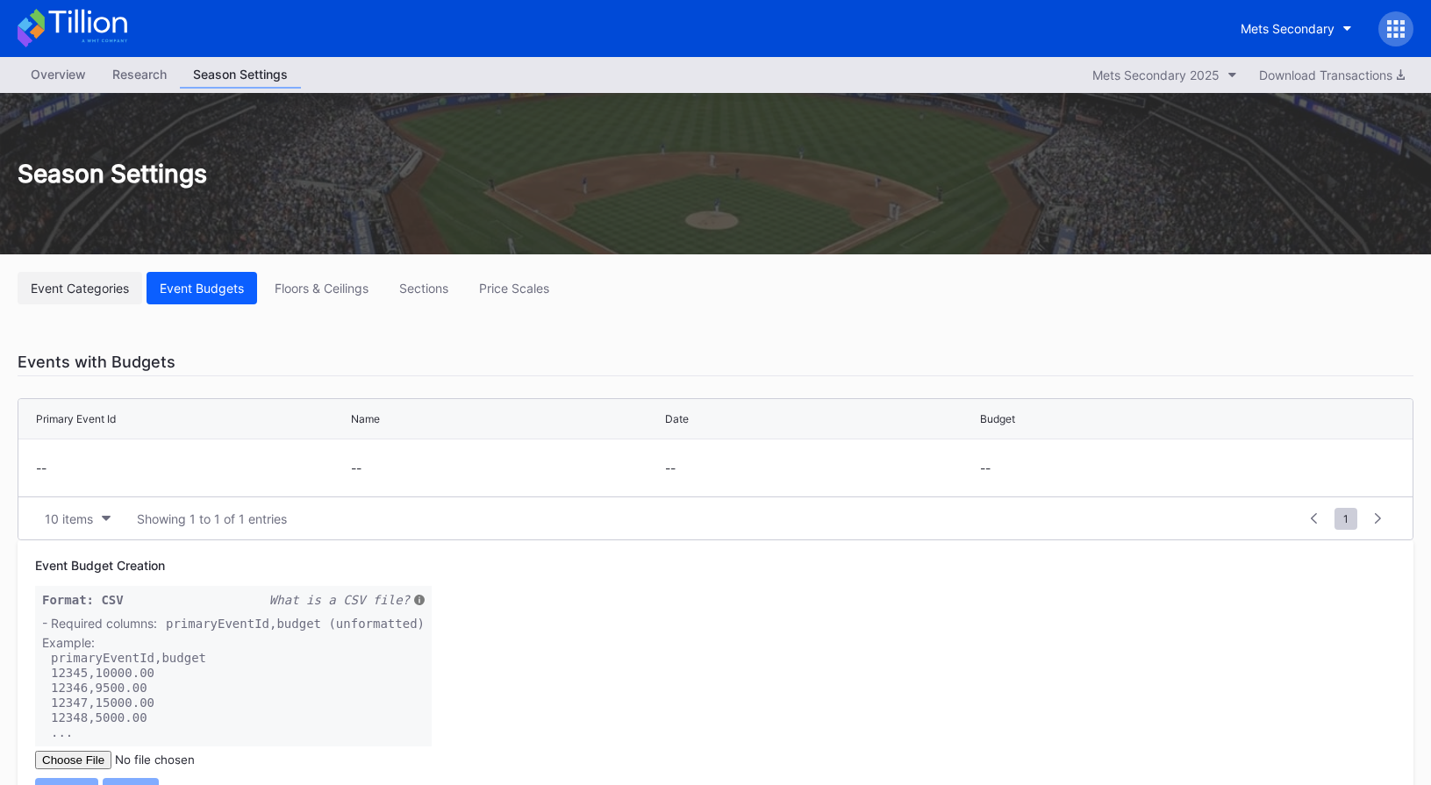
click at [107, 296] on button "Event Categories" at bounding box center [80, 288] width 125 height 32
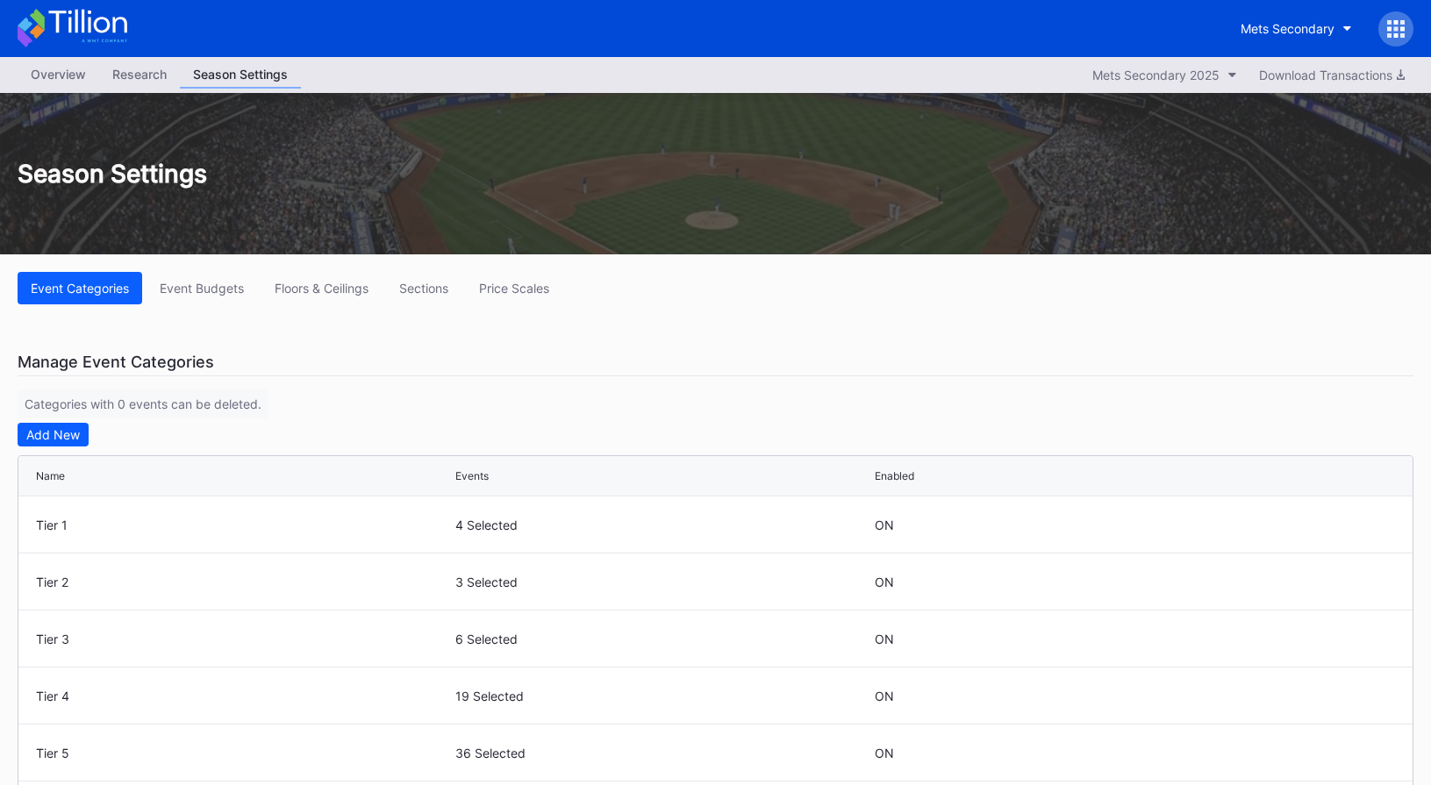
click at [49, 80] on div "Overview" at bounding box center [59, 73] width 82 height 25
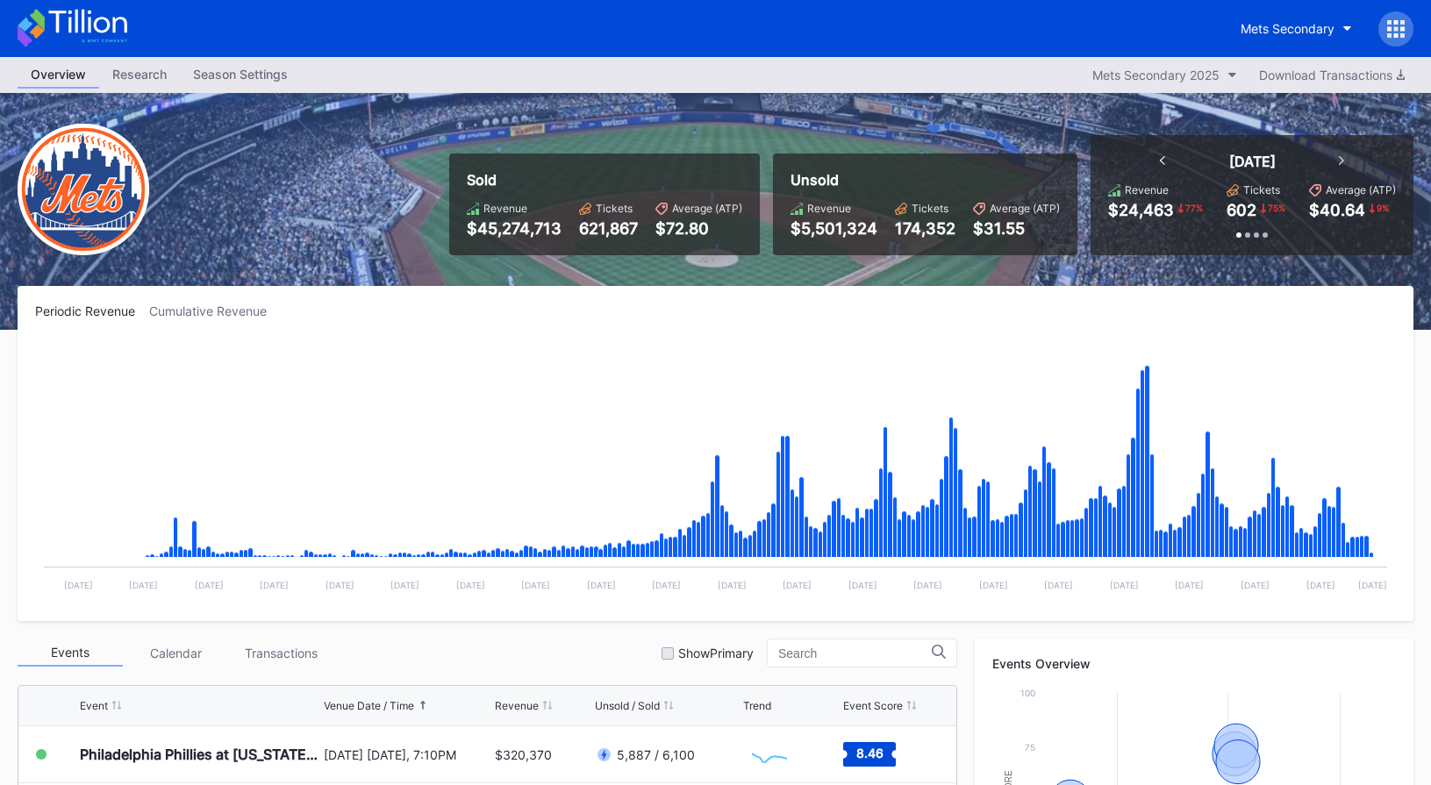
click at [90, 39] on icon at bounding box center [73, 28] width 110 height 39
click at [101, 25] on icon at bounding box center [73, 28] width 110 height 39
click at [117, 39] on icon at bounding box center [73, 28] width 110 height 39
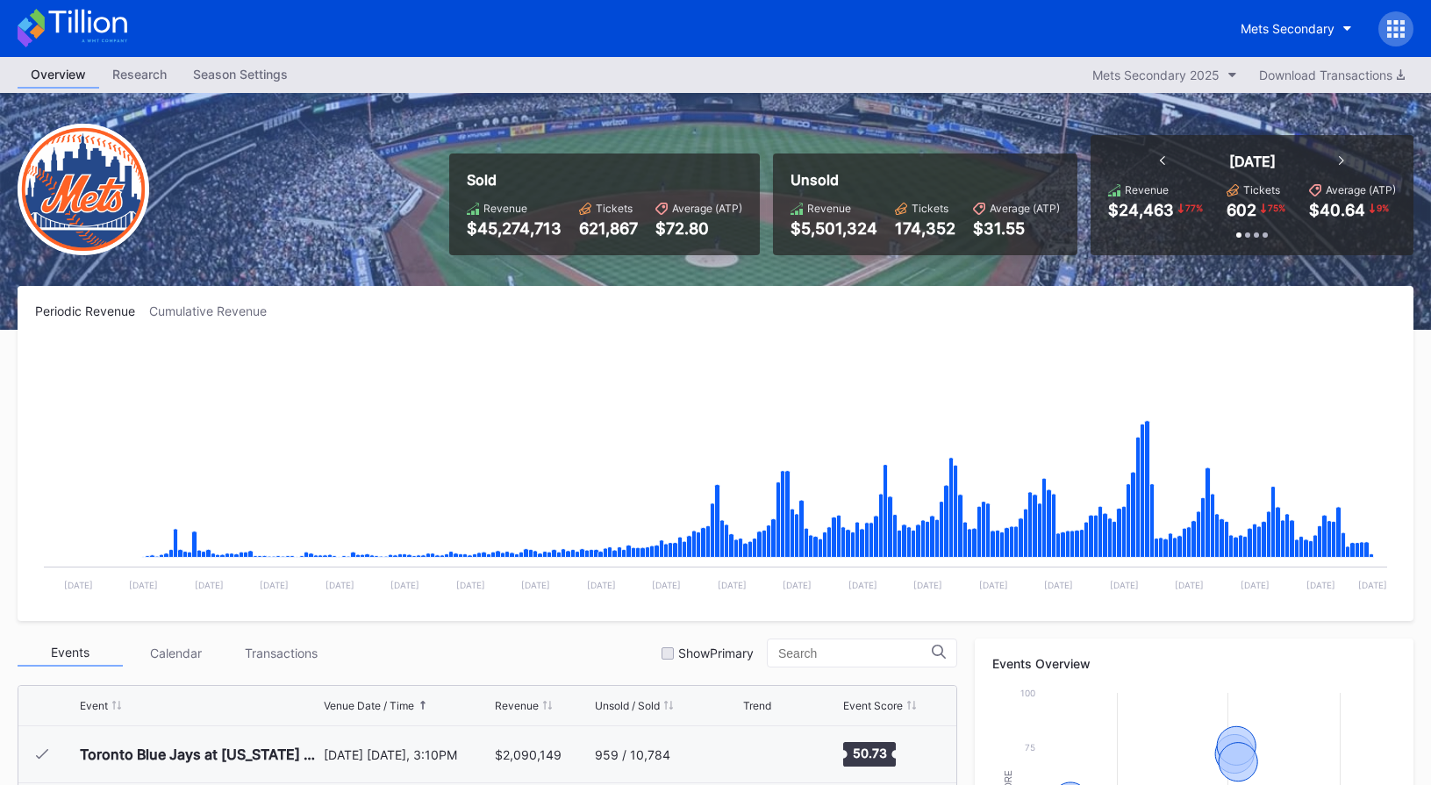
scroll to position [3649, 0]
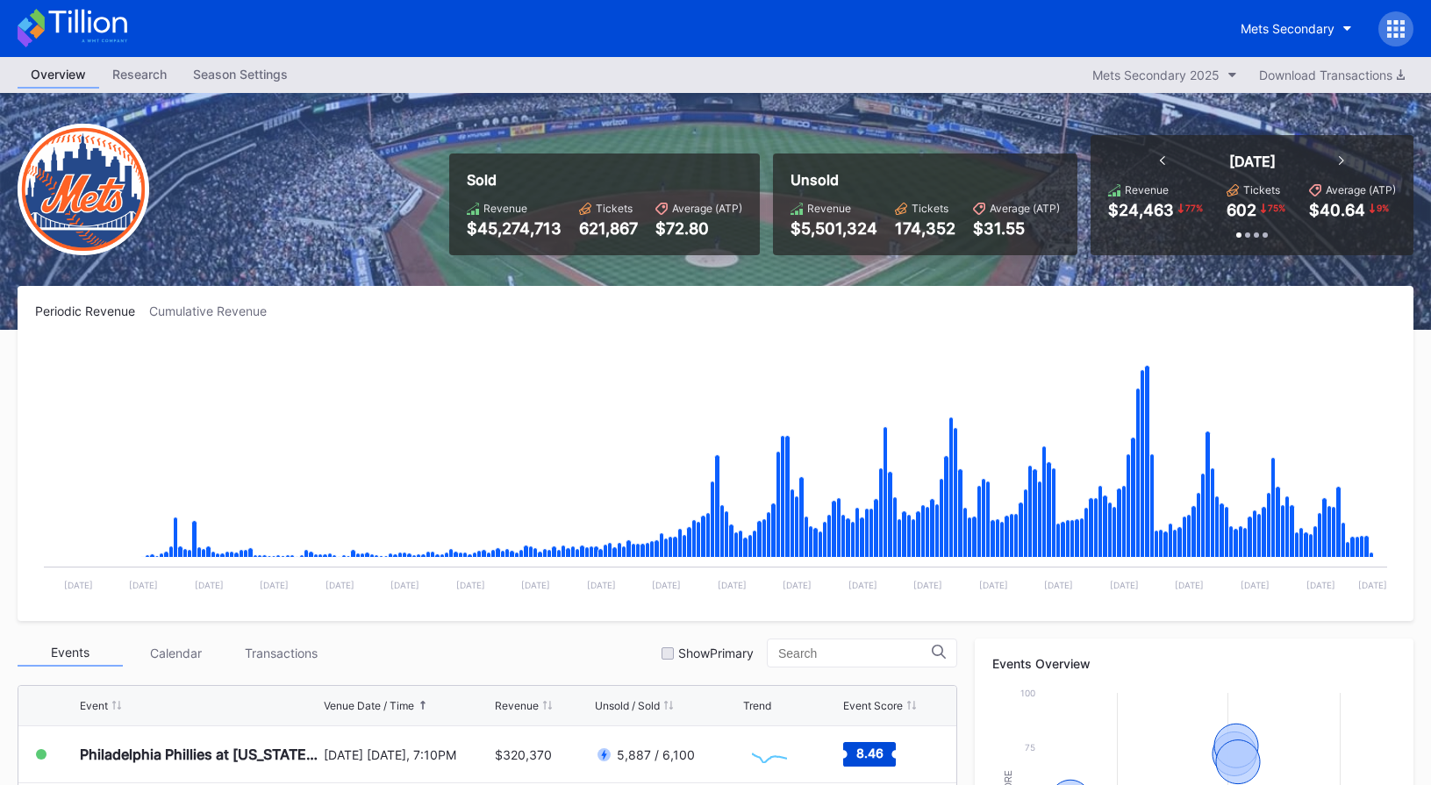
click at [121, 34] on icon at bounding box center [73, 28] width 110 height 39
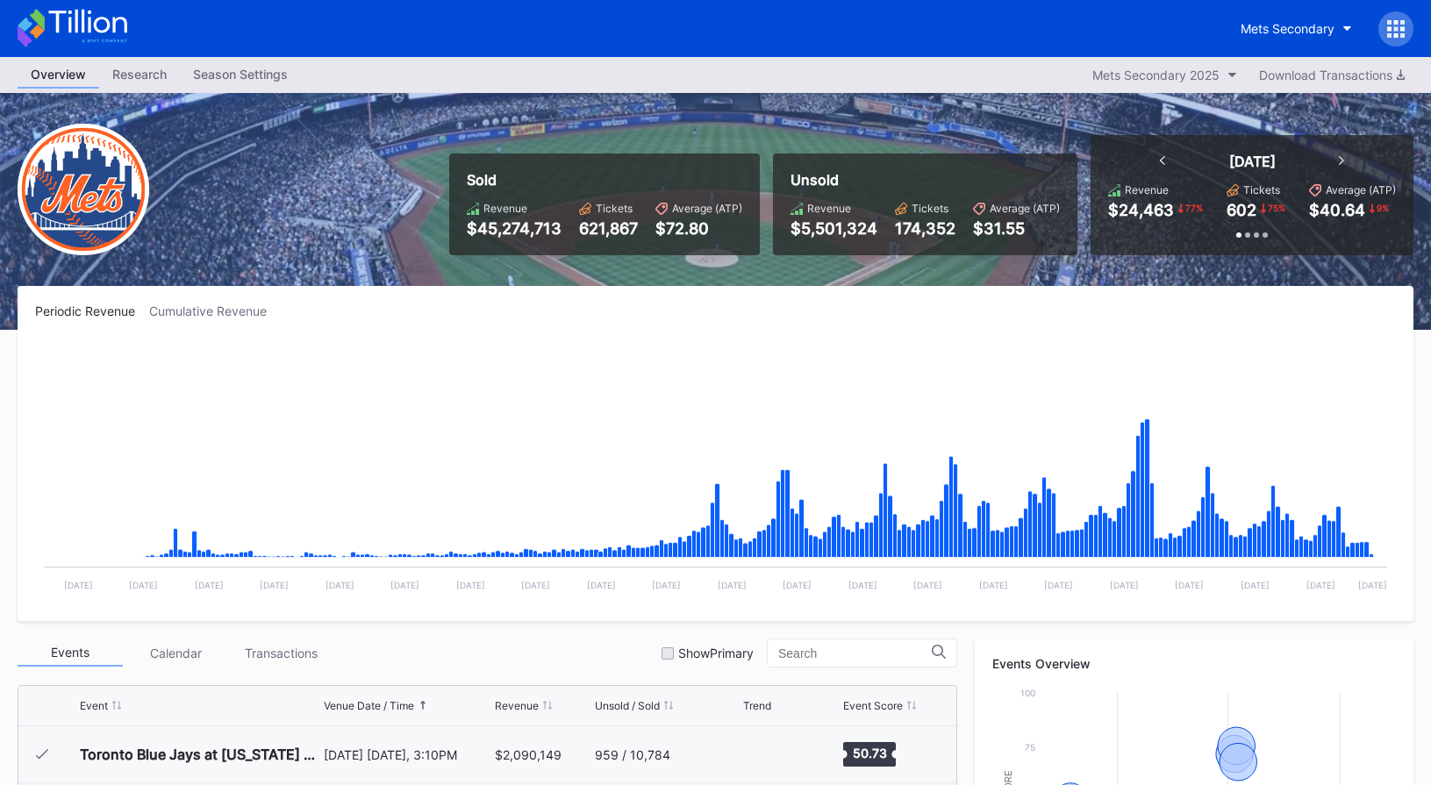
scroll to position [3649, 0]
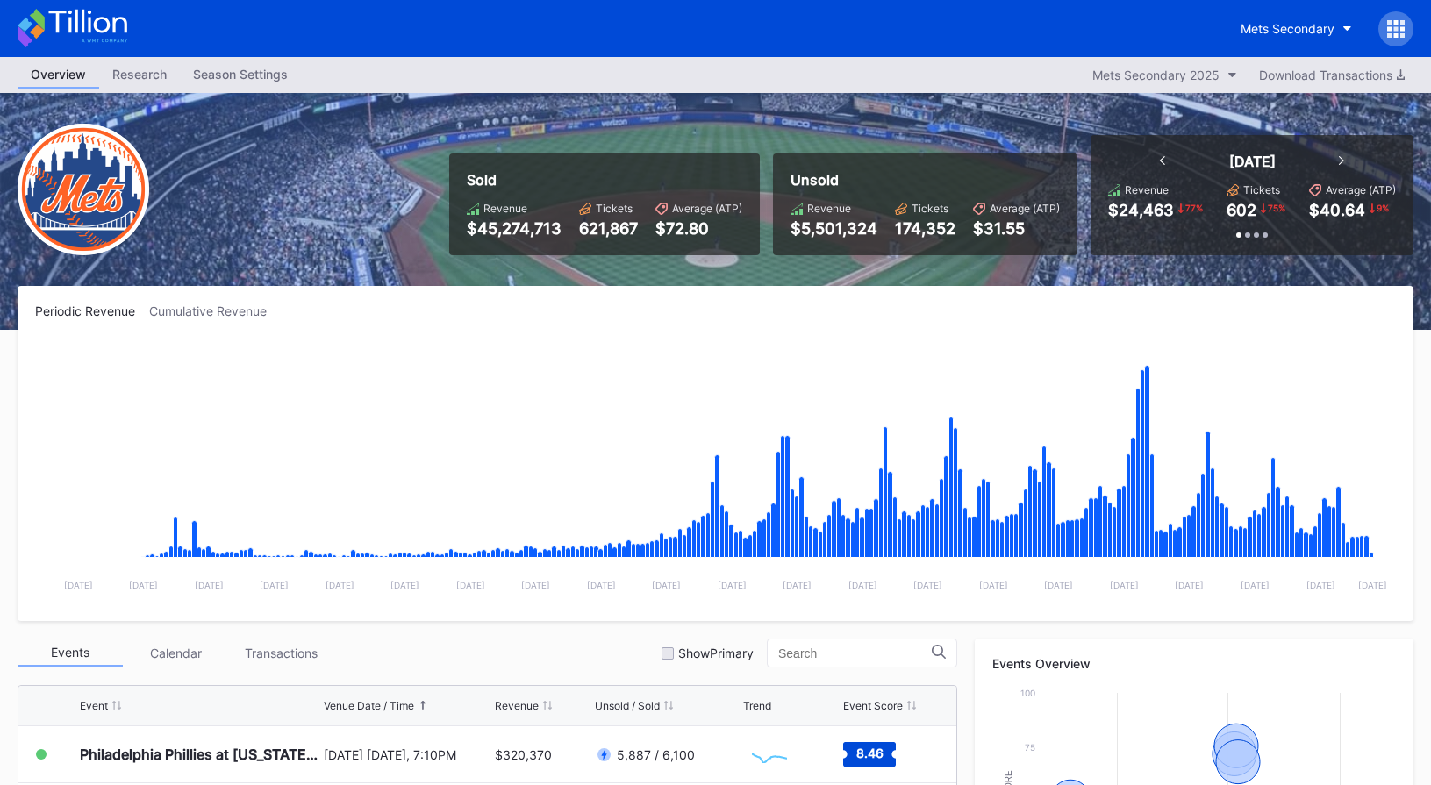
click at [81, 29] on icon at bounding box center [73, 28] width 110 height 39
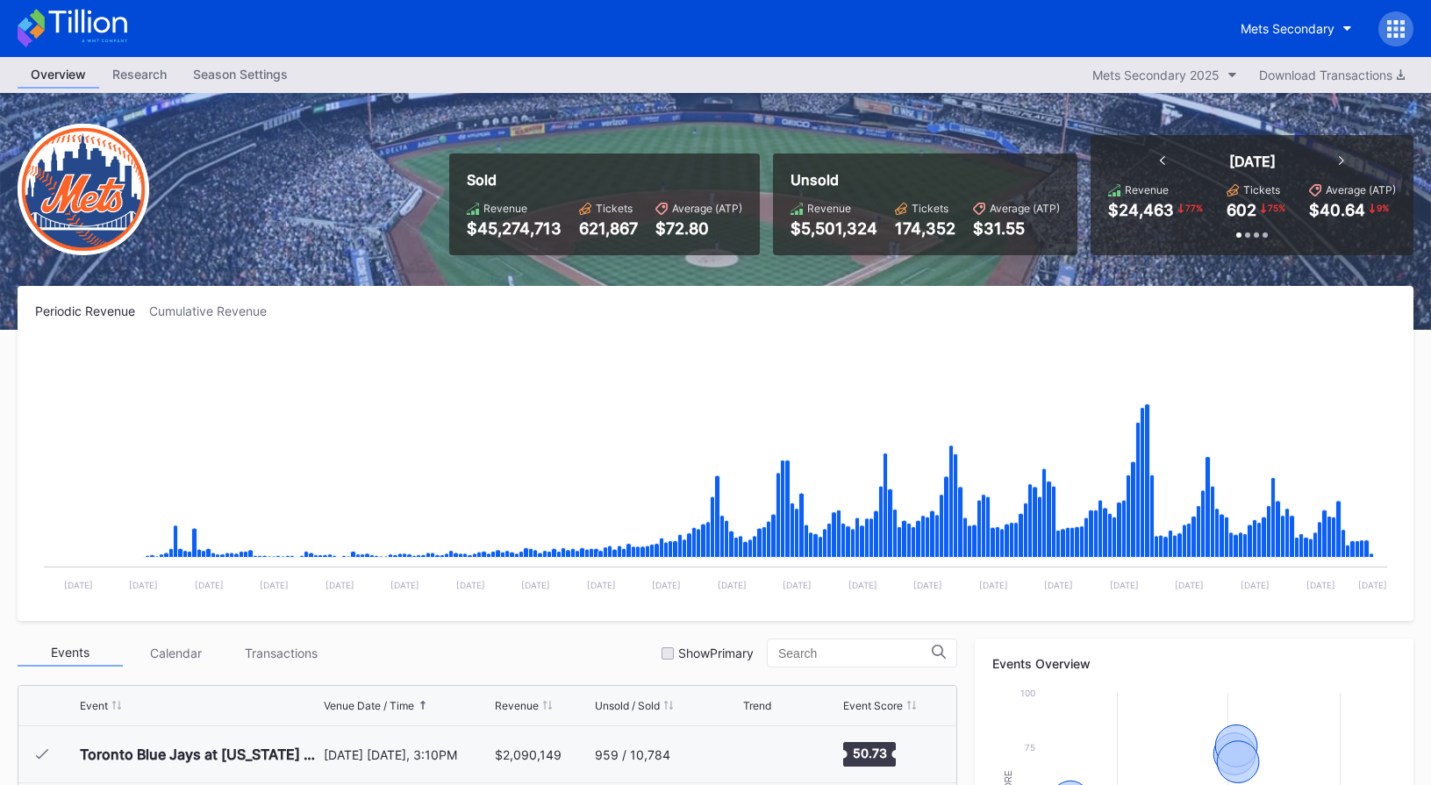
scroll to position [3649, 0]
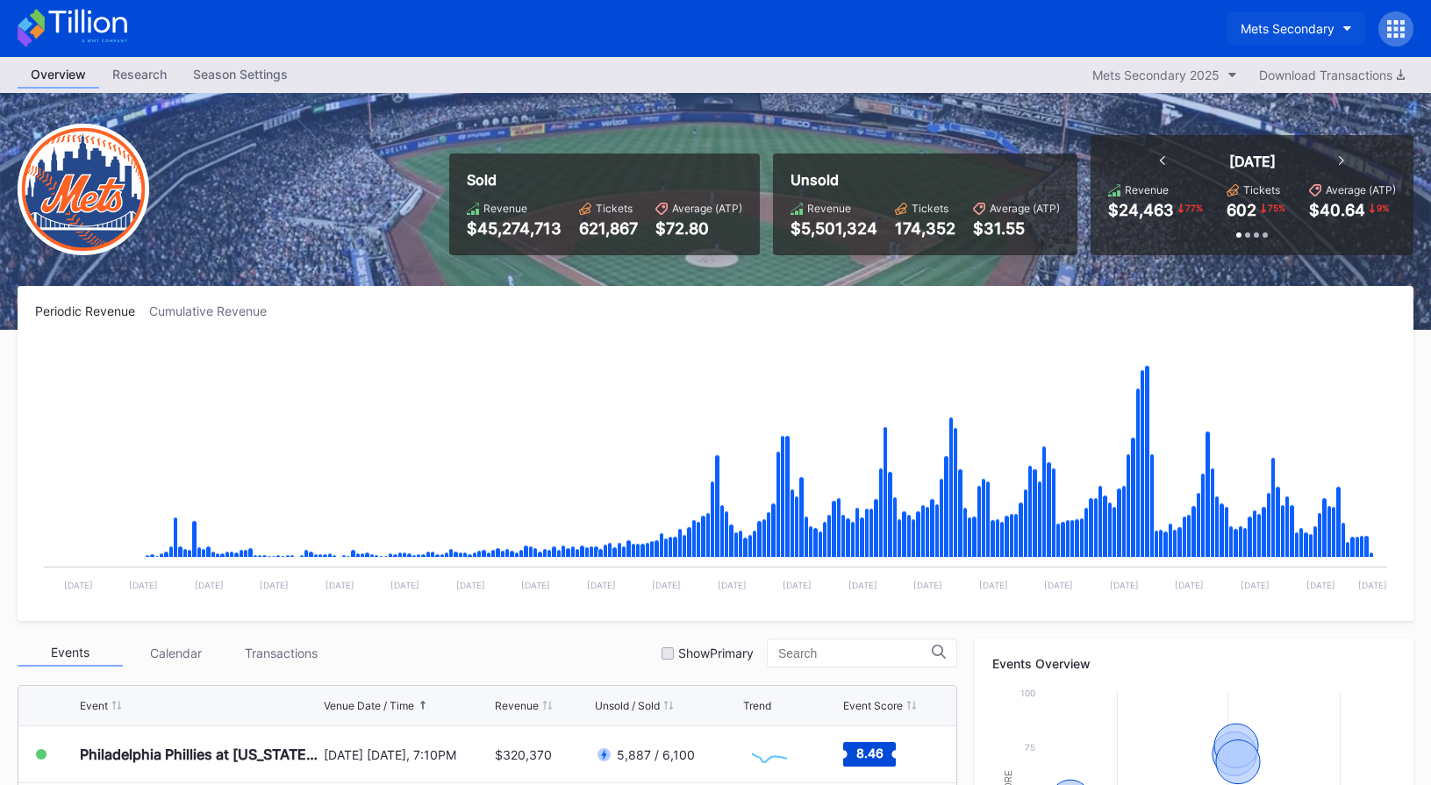
click at [1335, 37] on button "Mets Secondary" at bounding box center [1296, 28] width 138 height 32
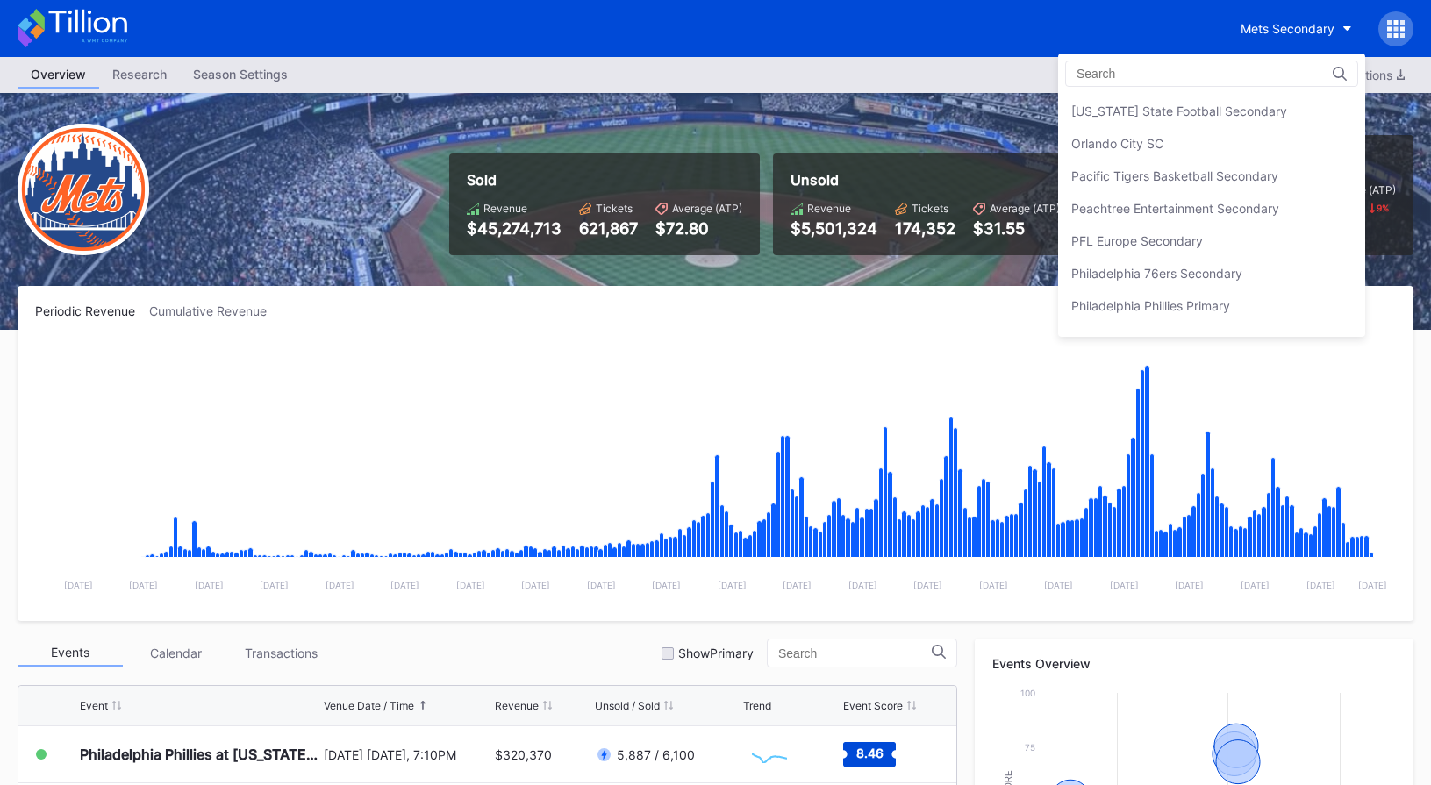
scroll to position [3671, 0]
click at [1232, 190] on div "Peachtree Entertainment Secondary" at bounding box center [1211, 204] width 307 height 32
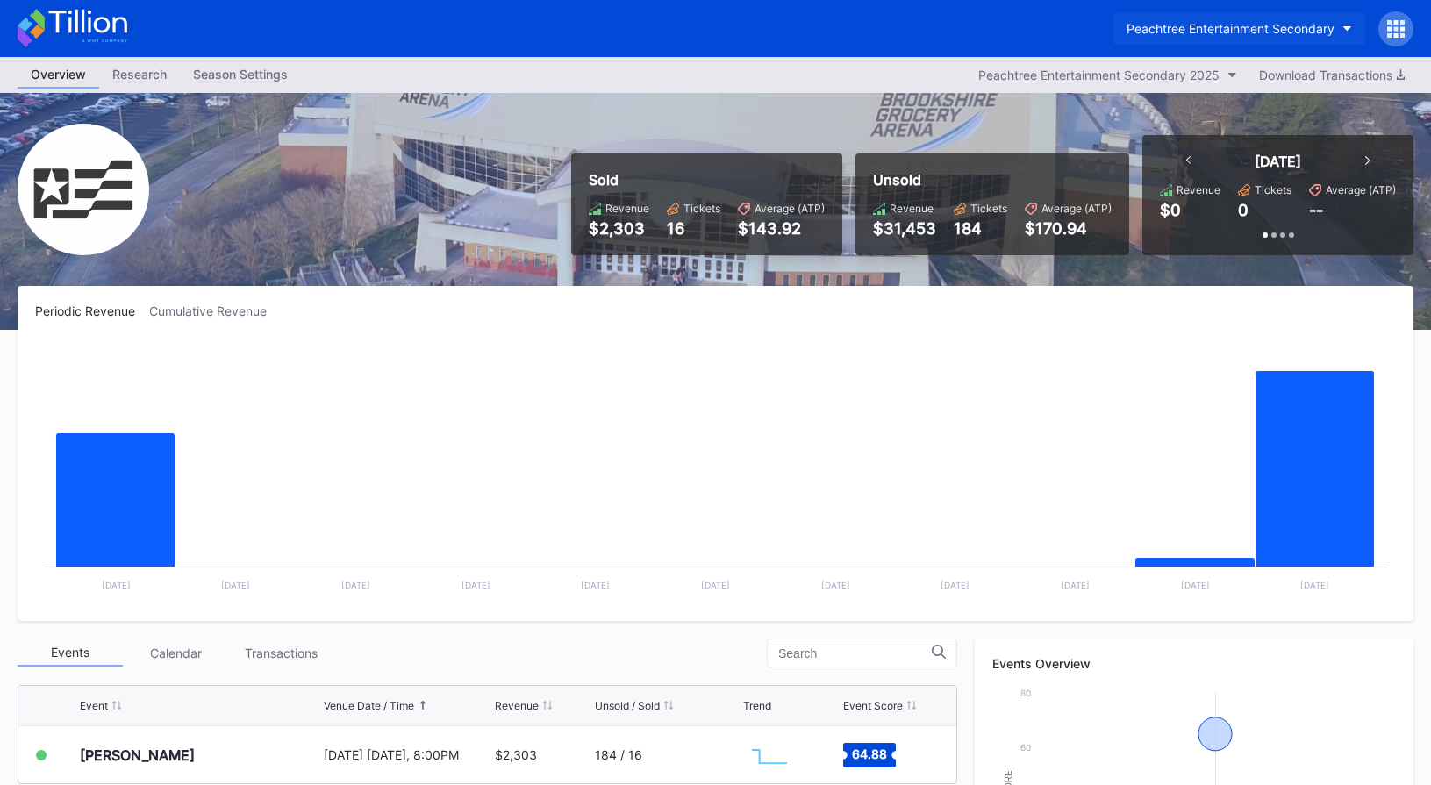
click at [1236, 19] on button "Peachtree Entertainment Secondary" at bounding box center [1239, 28] width 252 height 32
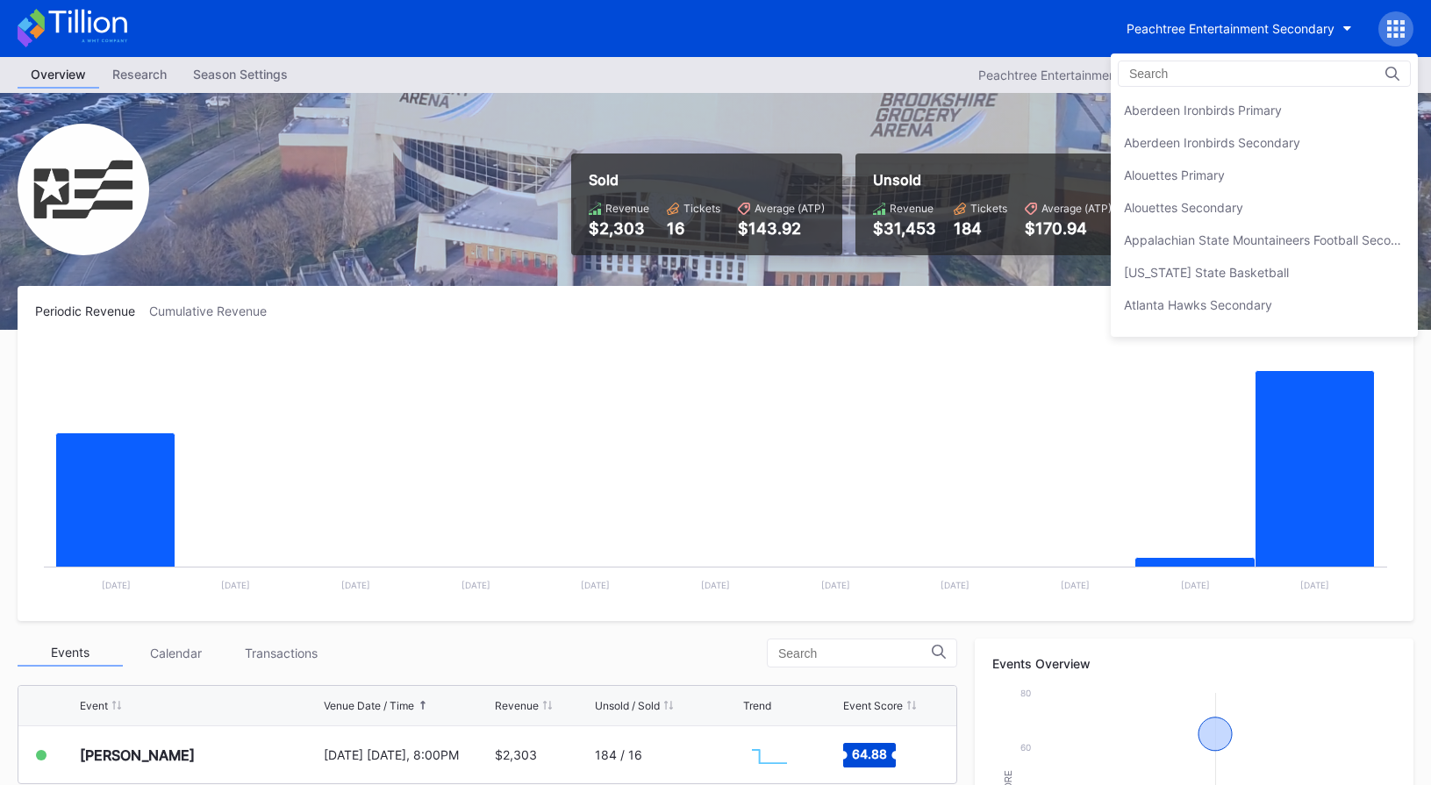
scroll to position [3765, 0]
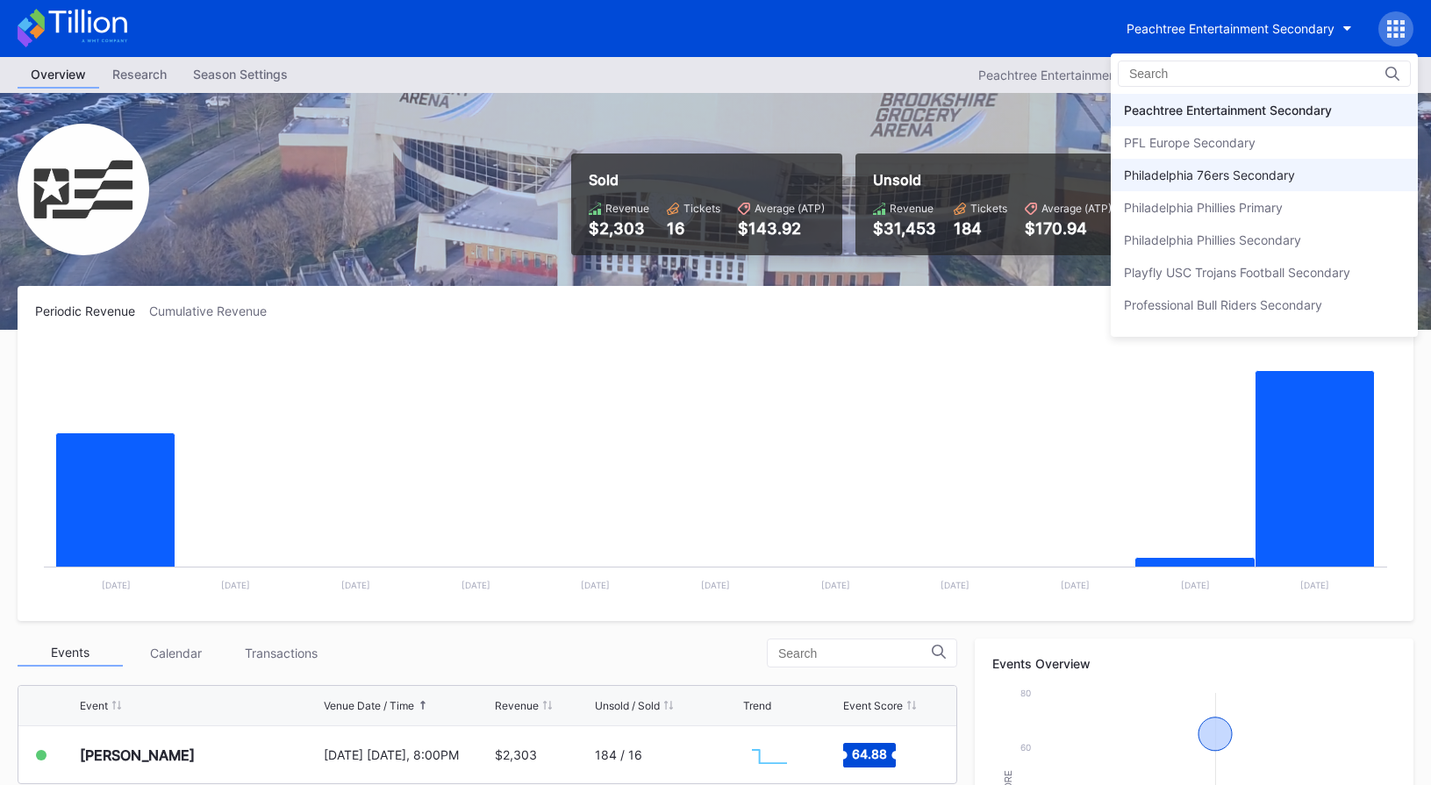
click at [1219, 186] on div "Philadelphia 76ers Secondary" at bounding box center [1264, 175] width 307 height 32
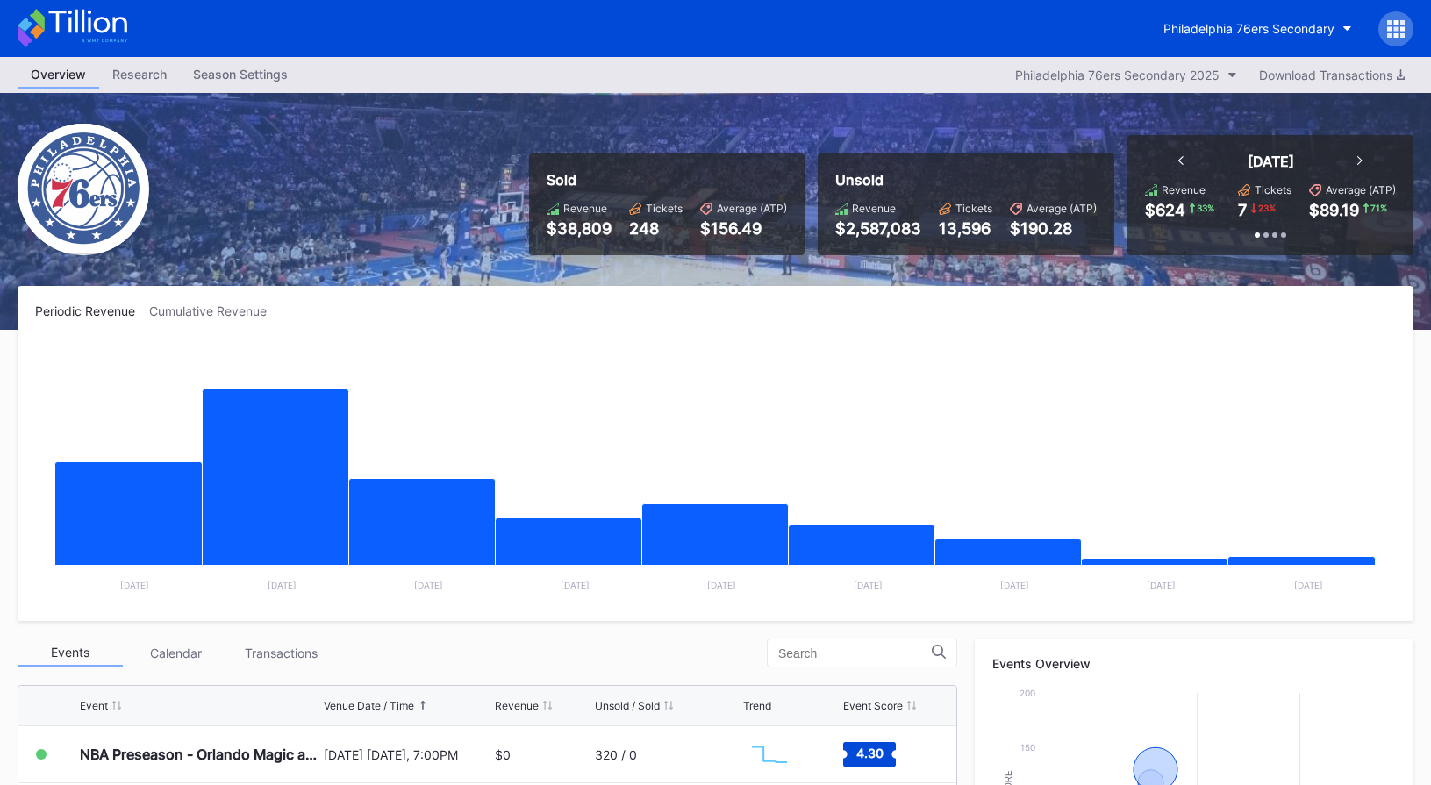
click at [85, 31] on icon at bounding box center [73, 28] width 110 height 39
click at [91, 25] on icon at bounding box center [73, 28] width 110 height 39
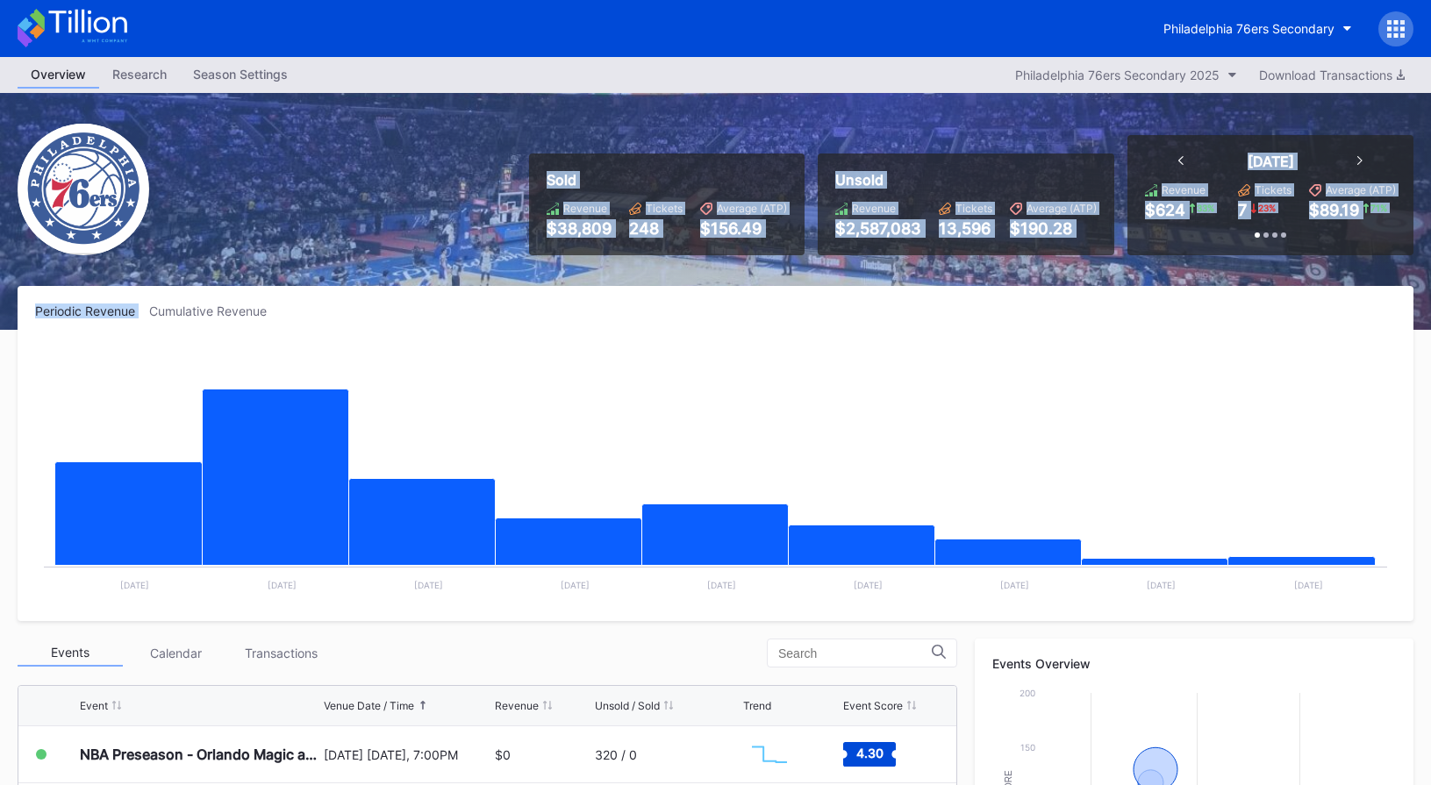
drag, startPoint x: 510, startPoint y: 134, endPoint x: 1113, endPoint y: 287, distance: 622.6
click at [1113, 287] on div "Overview Research Season Settings Philadelphia 76ers Secondary 2025 Download Tr…" at bounding box center [715, 691] width 1431 height 1269
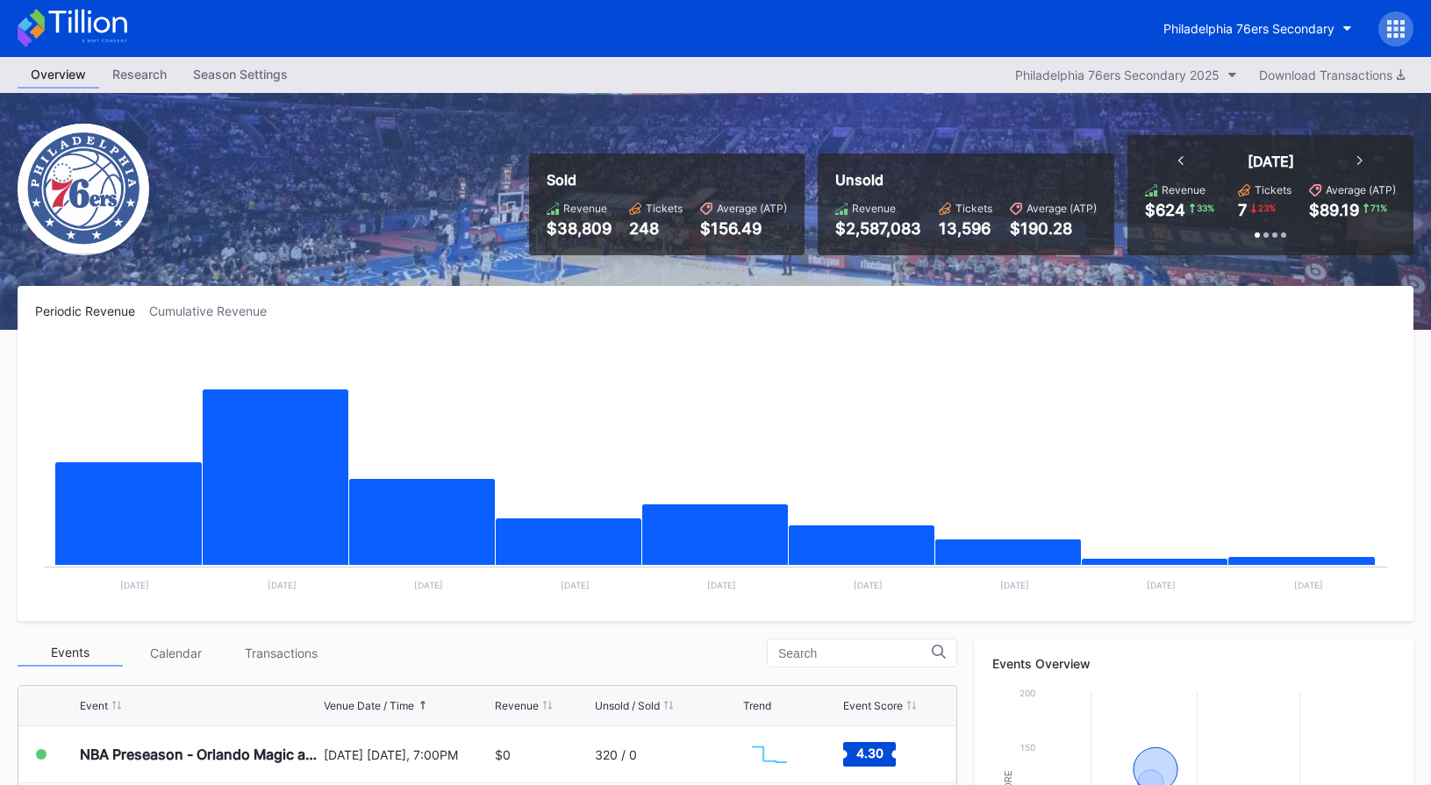
click at [1113, 287] on div "Periodic Revenue Cumulative Revenue Created with Highcharts 11.2.0 Chart title …" at bounding box center [716, 453] width 1396 height 335
click at [255, 204] on div "Sold Revenue $38,809 Tickets 248 Average (ATP) $156.49 Unsold Revenue $2,587,08…" at bounding box center [715, 211] width 1431 height 237
click at [100, 33] on icon at bounding box center [73, 28] width 110 height 39
click at [115, 33] on icon at bounding box center [73, 28] width 110 height 39
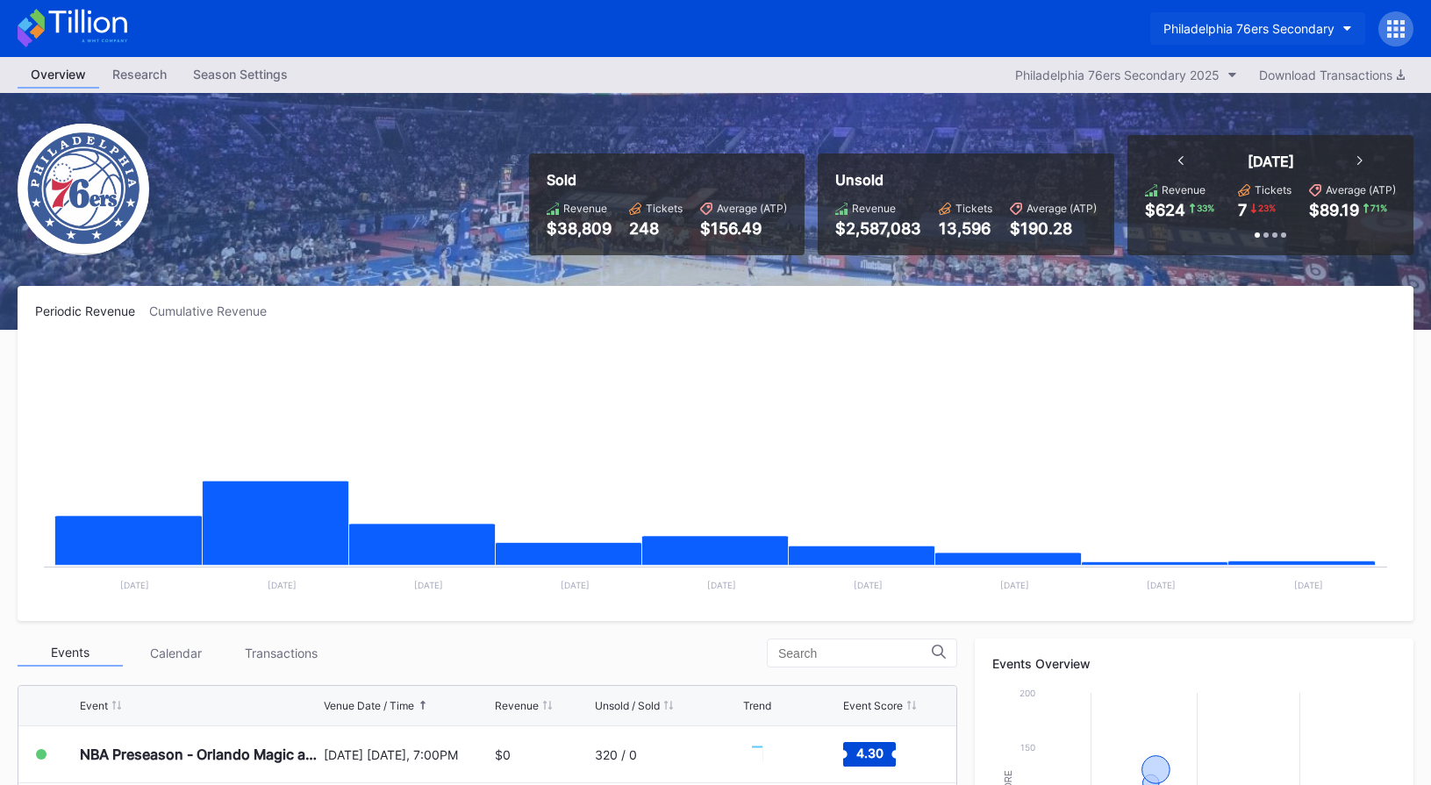
click at [1205, 28] on div "Philadelphia 76ers Secondary" at bounding box center [1248, 28] width 171 height 15
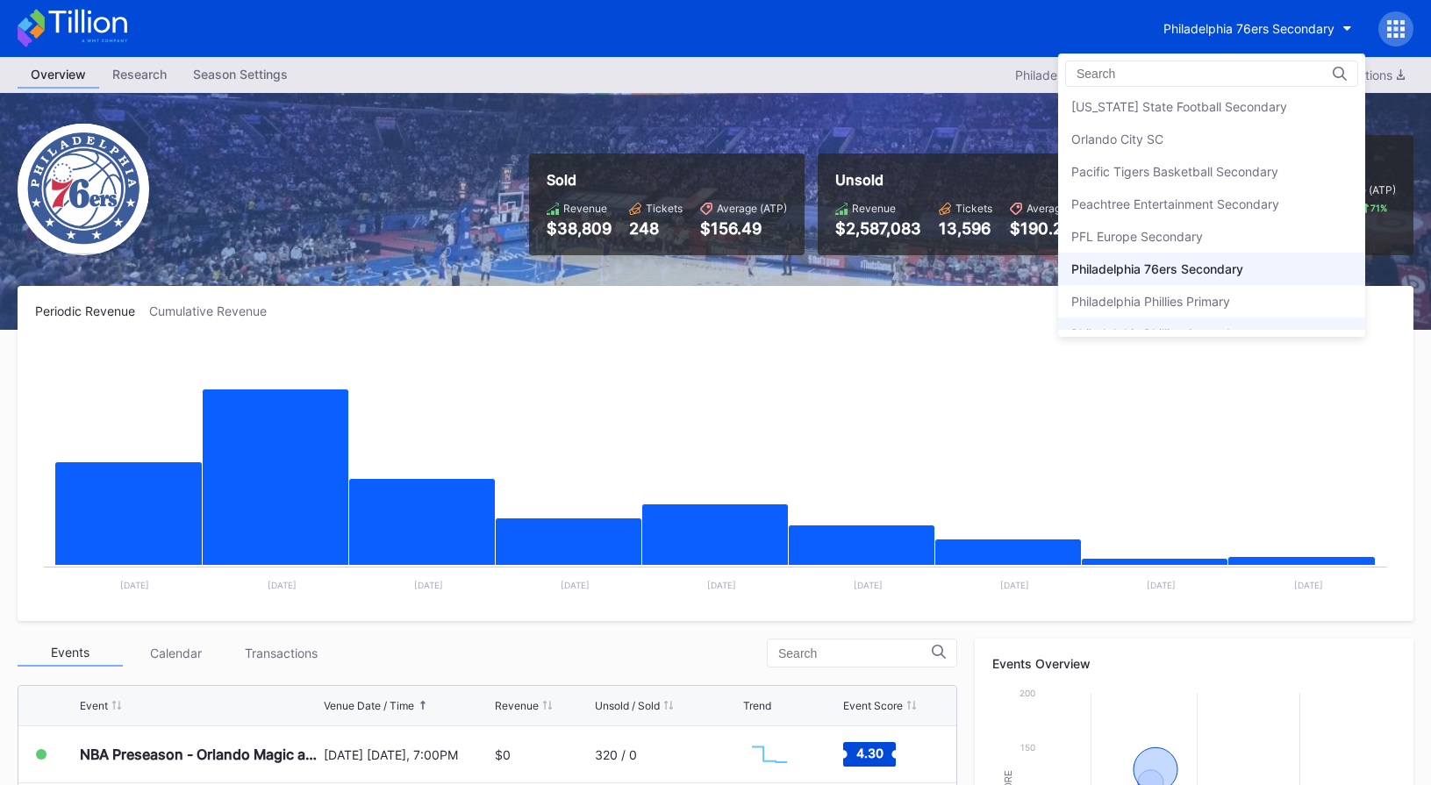
scroll to position [3660, 0]
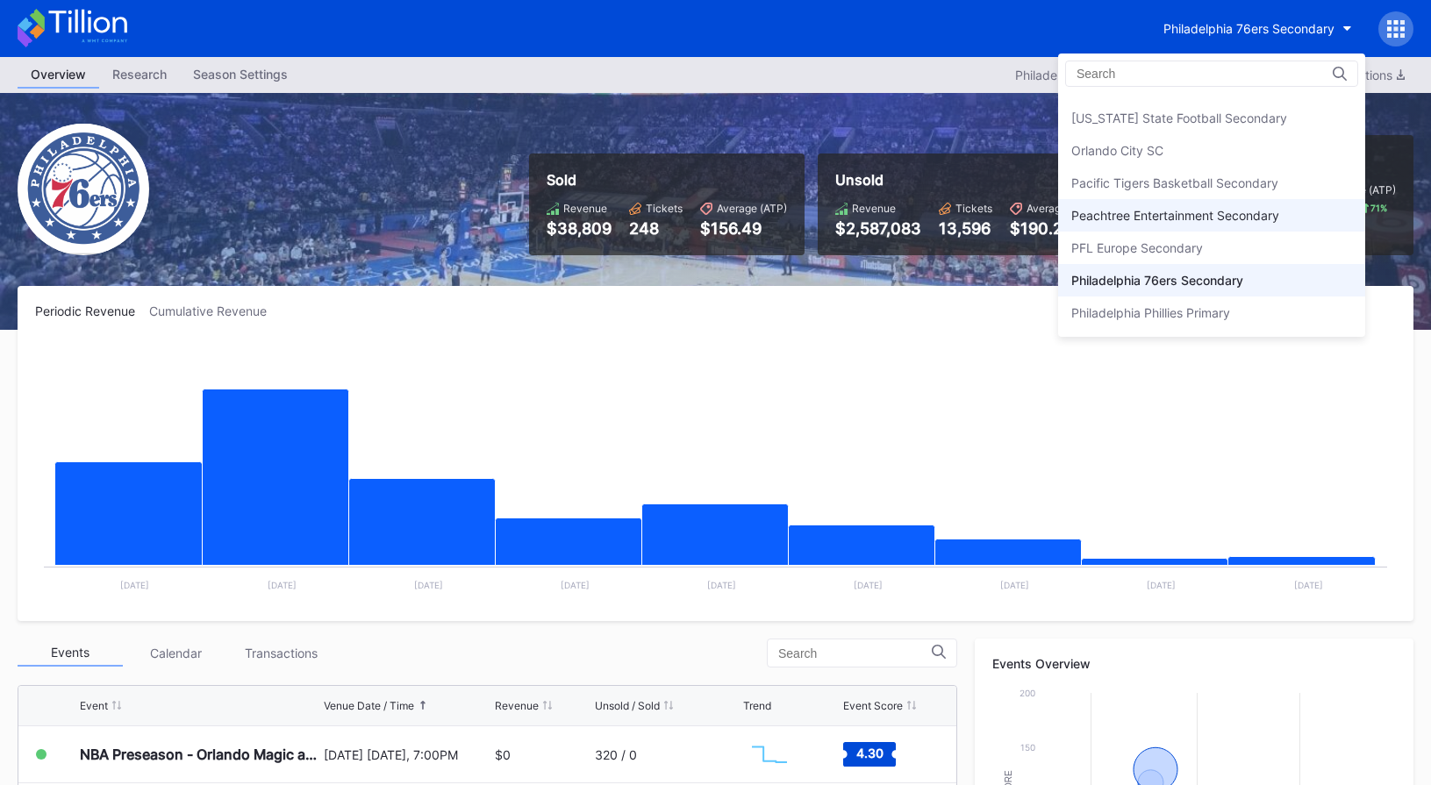
click at [1228, 223] on div "Peachtree Entertainment Secondary" at bounding box center [1211, 215] width 307 height 32
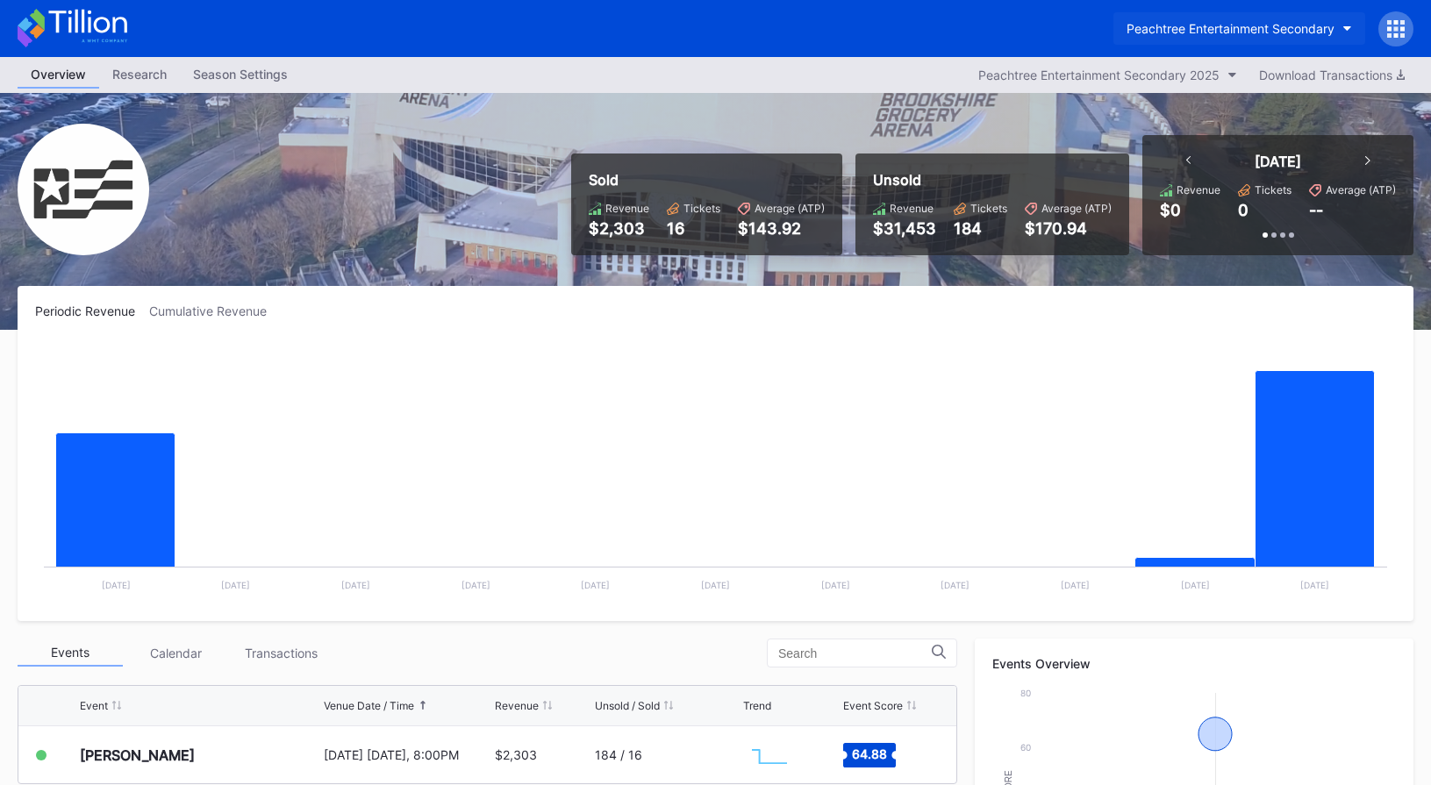
click at [1180, 19] on button "Peachtree Entertainment Secondary" at bounding box center [1239, 28] width 252 height 32
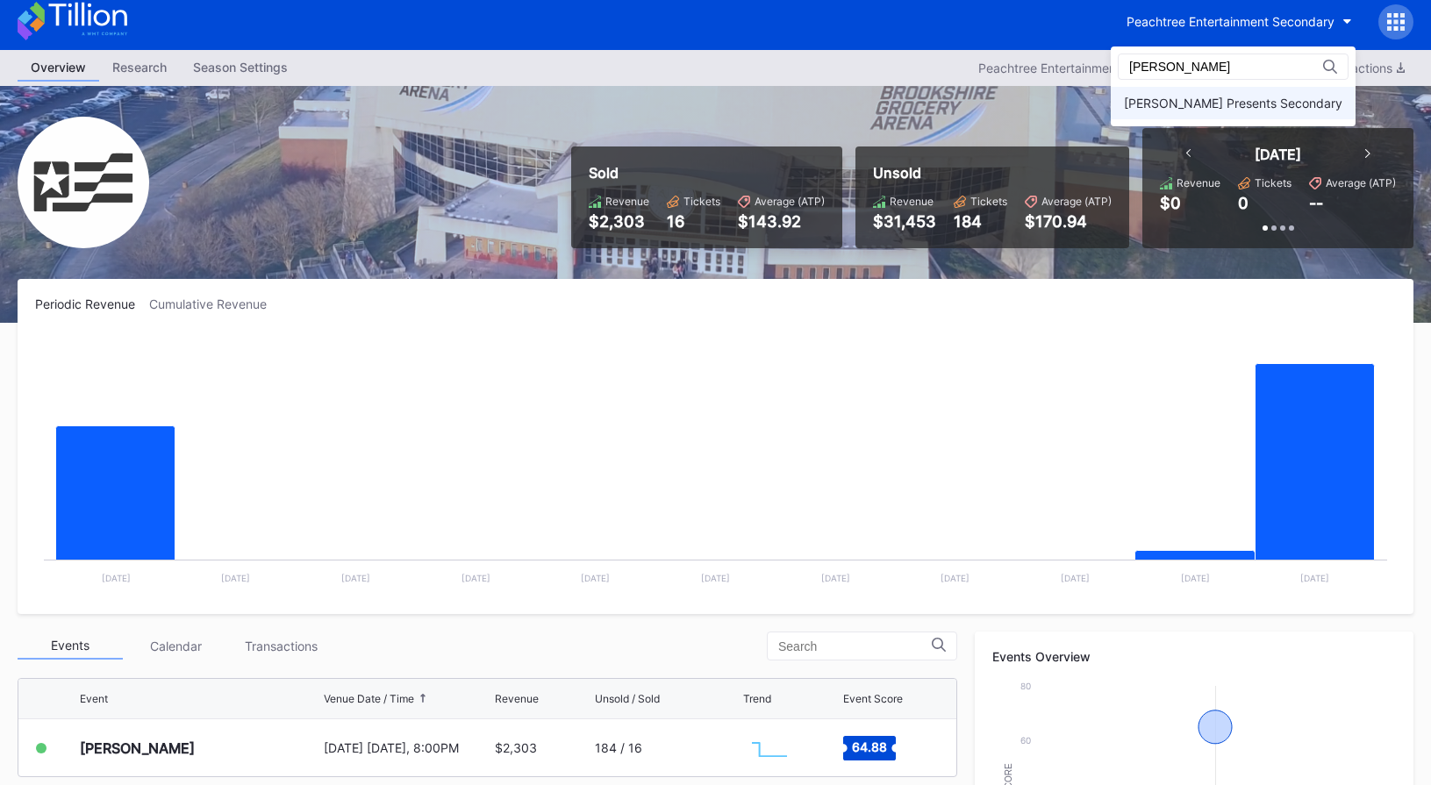
type input "[PERSON_NAME]"
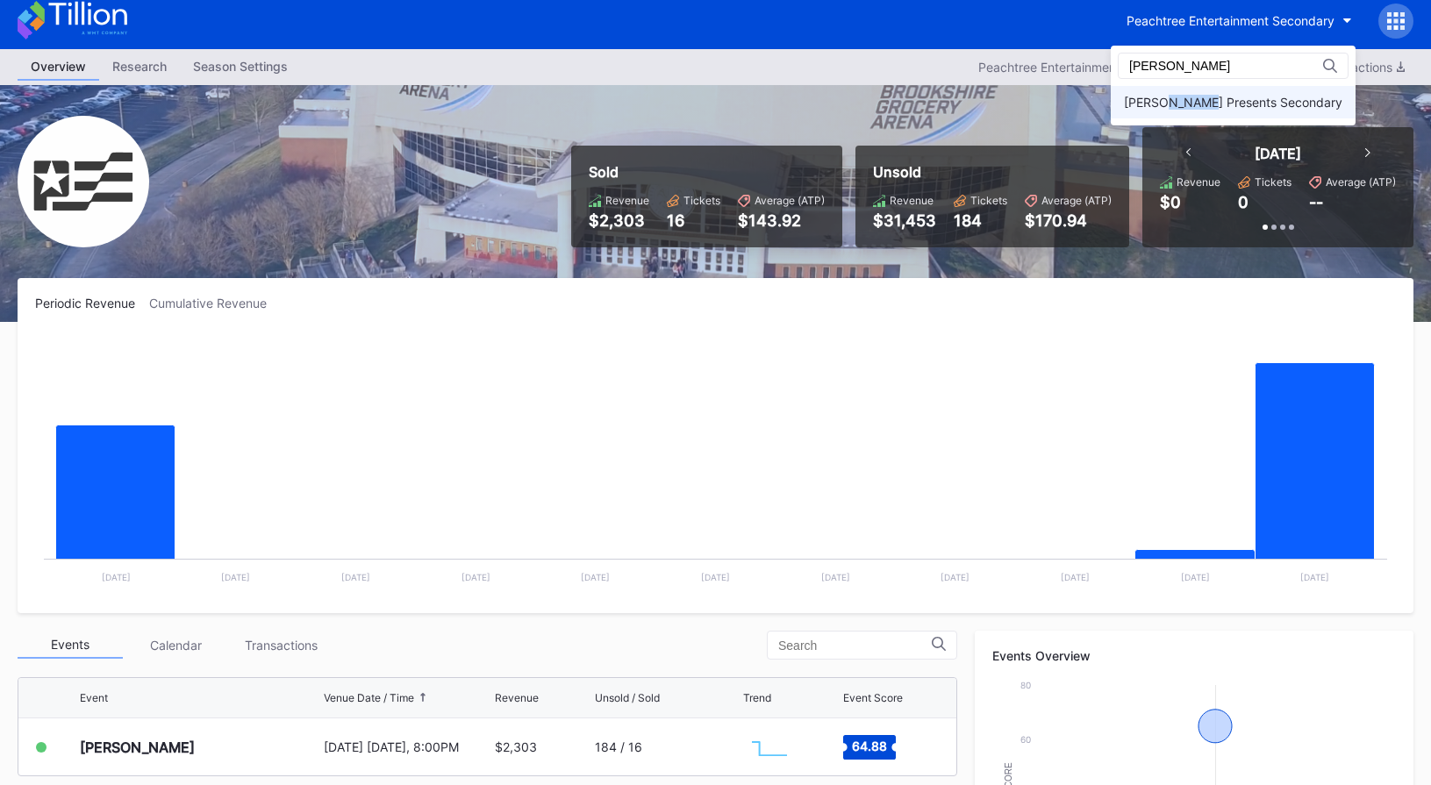
click at [1173, 106] on div "[PERSON_NAME] Presents Secondary" at bounding box center [1233, 102] width 218 height 15
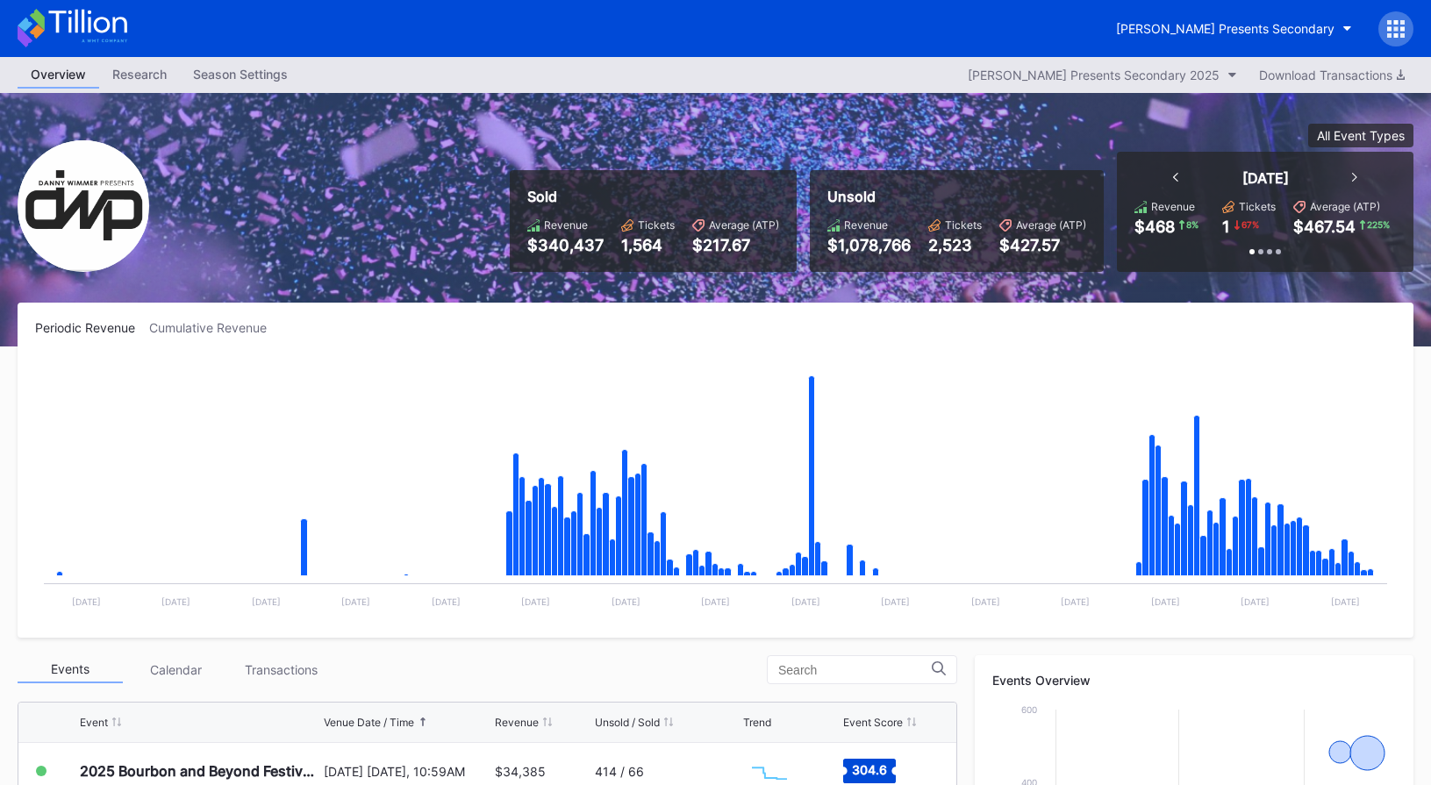
click at [104, 25] on icon at bounding box center [73, 28] width 110 height 39
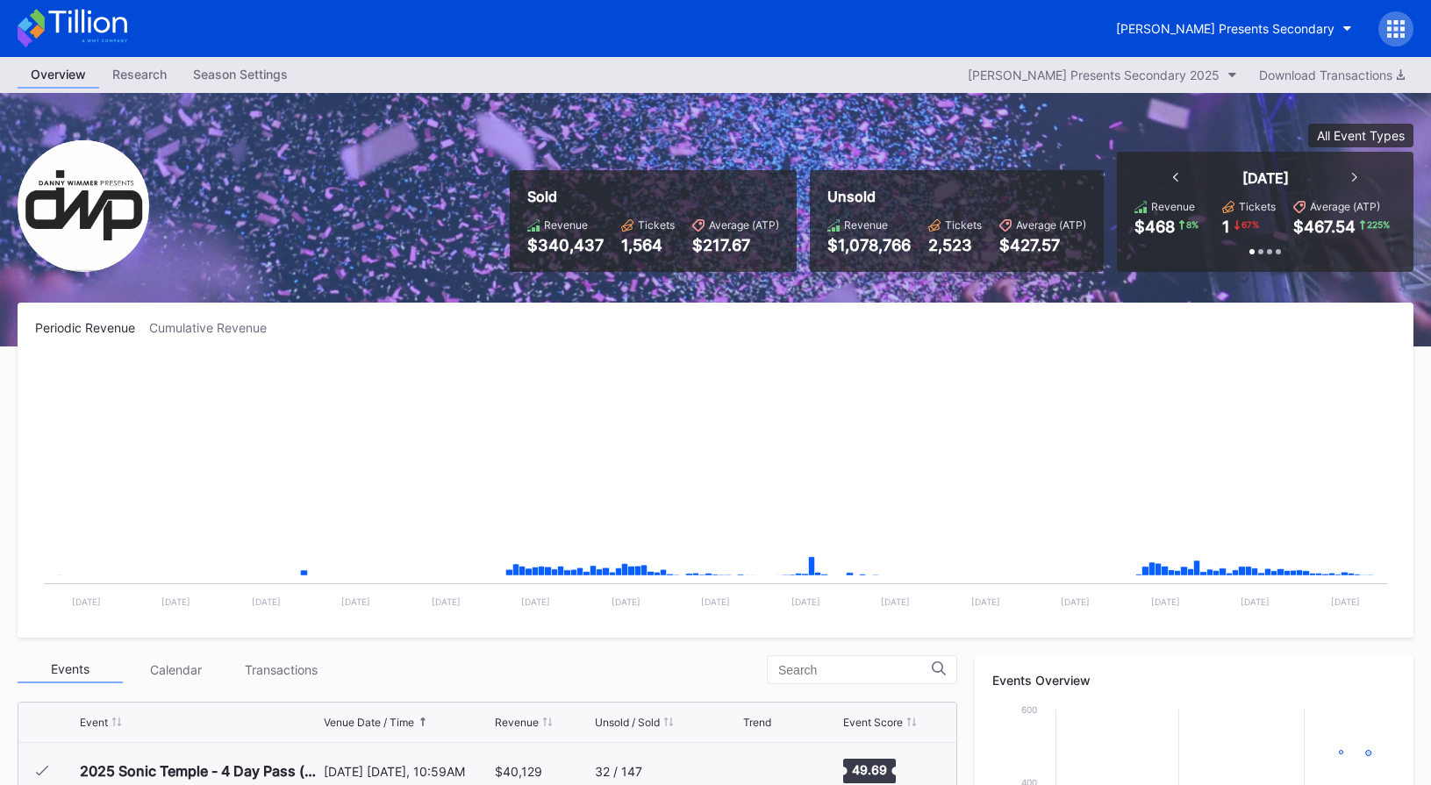
scroll to position [285, 0]
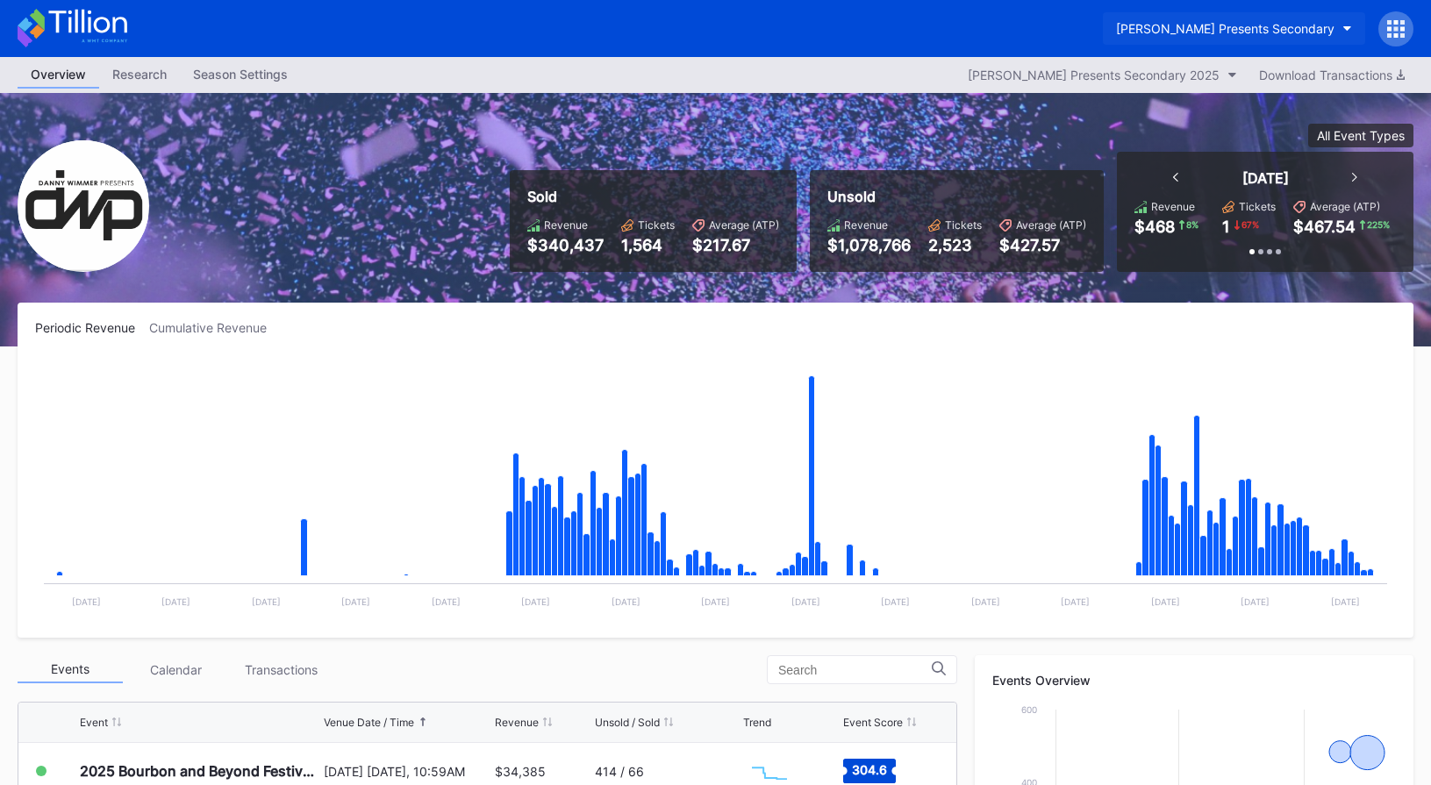
click at [1201, 33] on div "[PERSON_NAME] Presents Secondary" at bounding box center [1225, 28] width 218 height 15
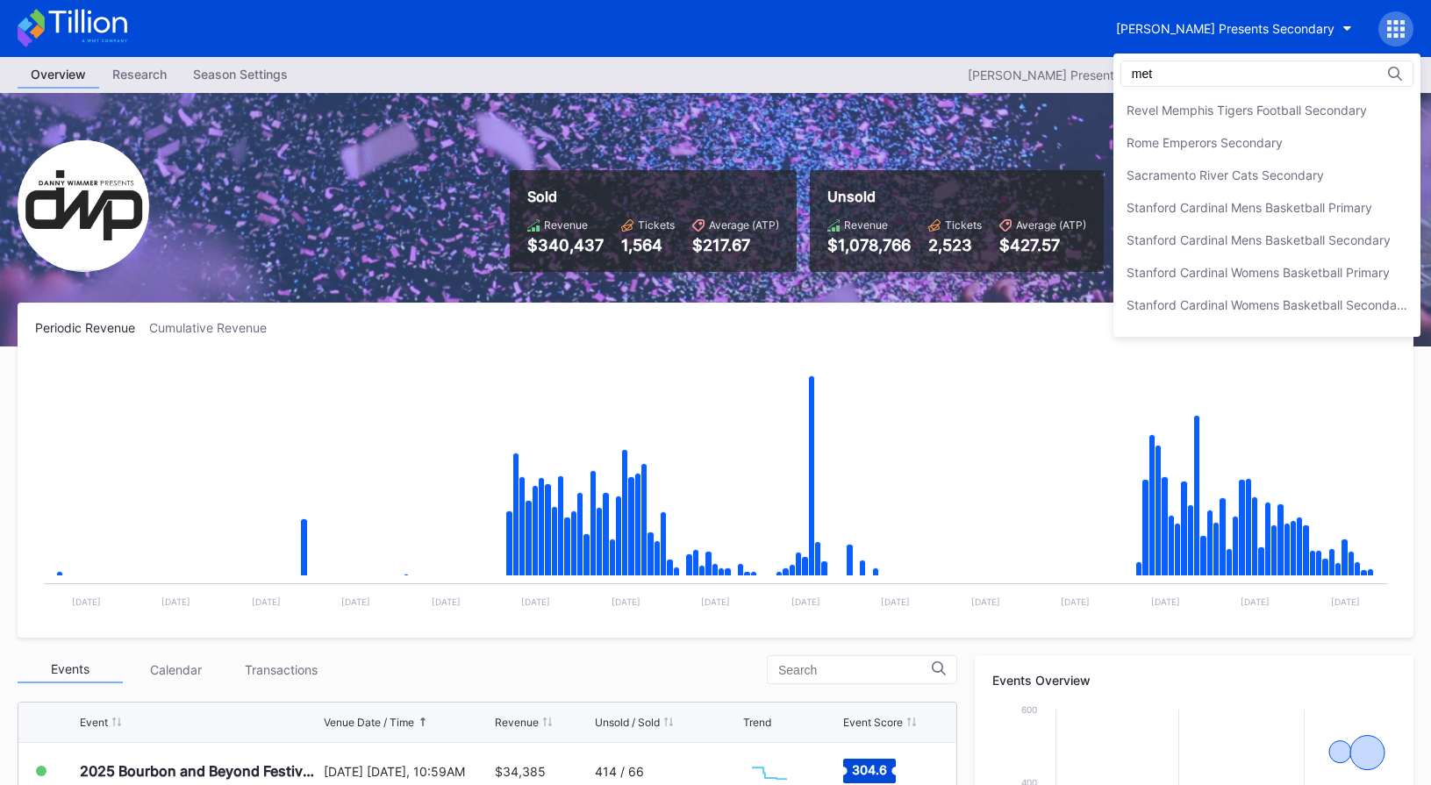
scroll to position [0, 0]
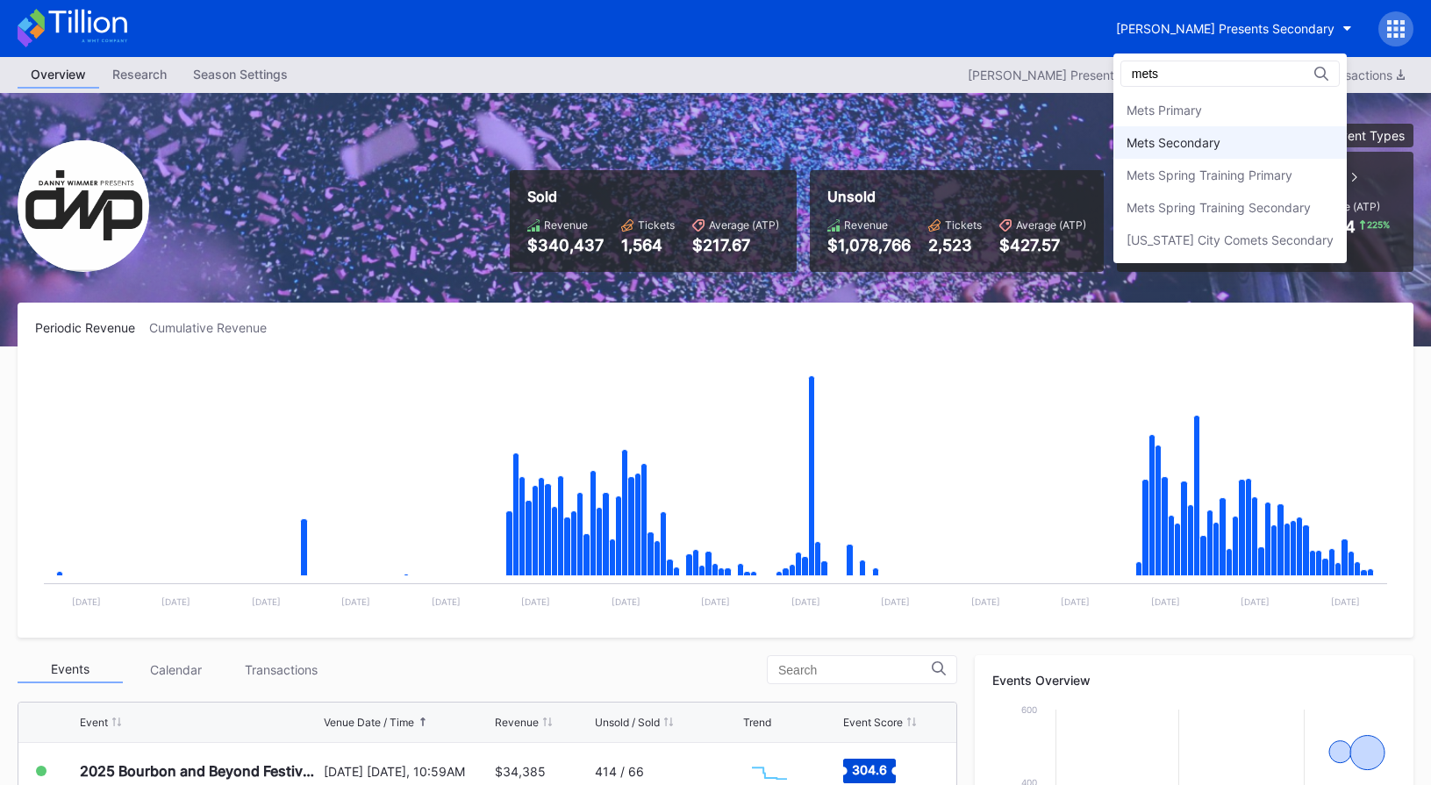
type input "mets"
click at [1197, 126] on div "Mets Secondary" at bounding box center [1229, 142] width 233 height 32
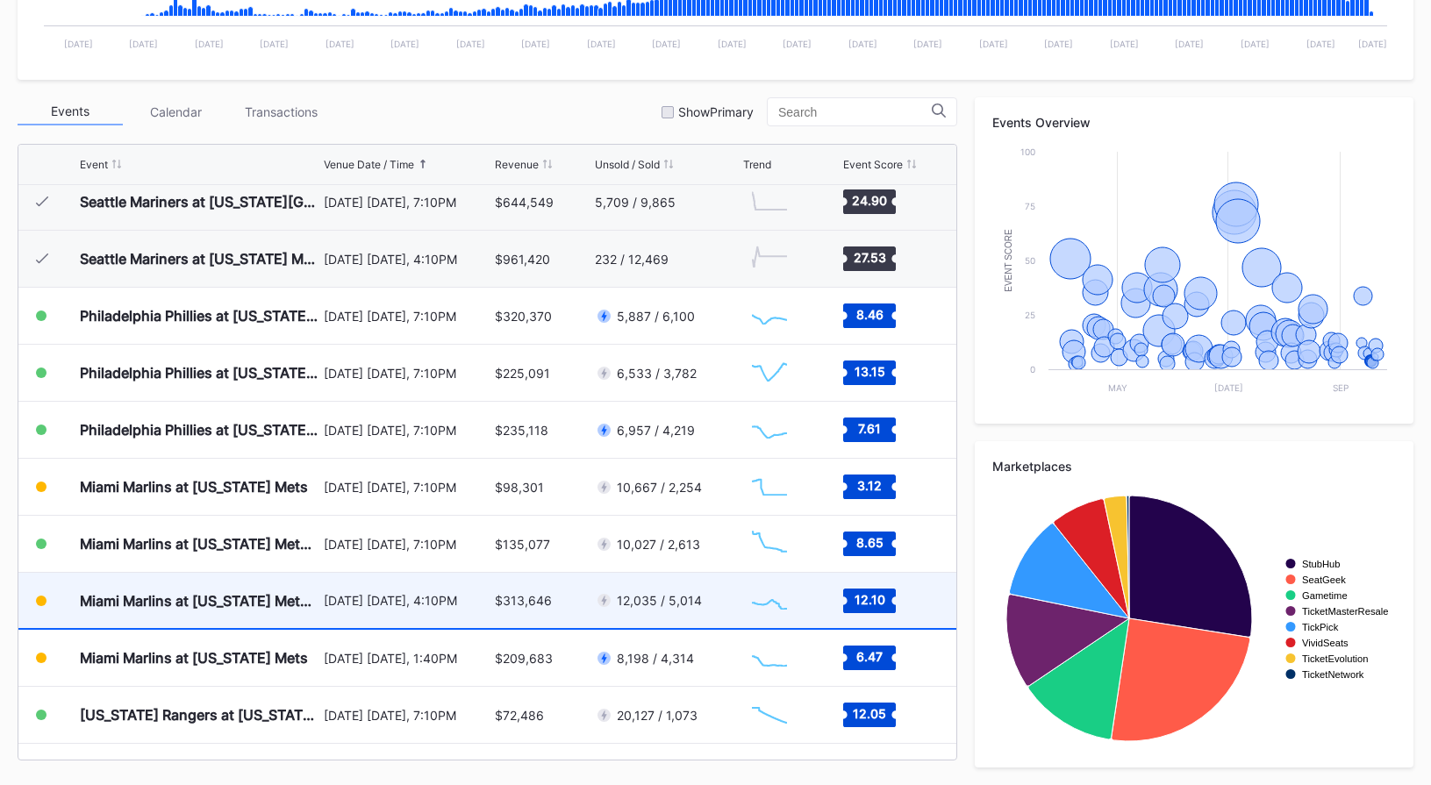
scroll to position [3541, 0]
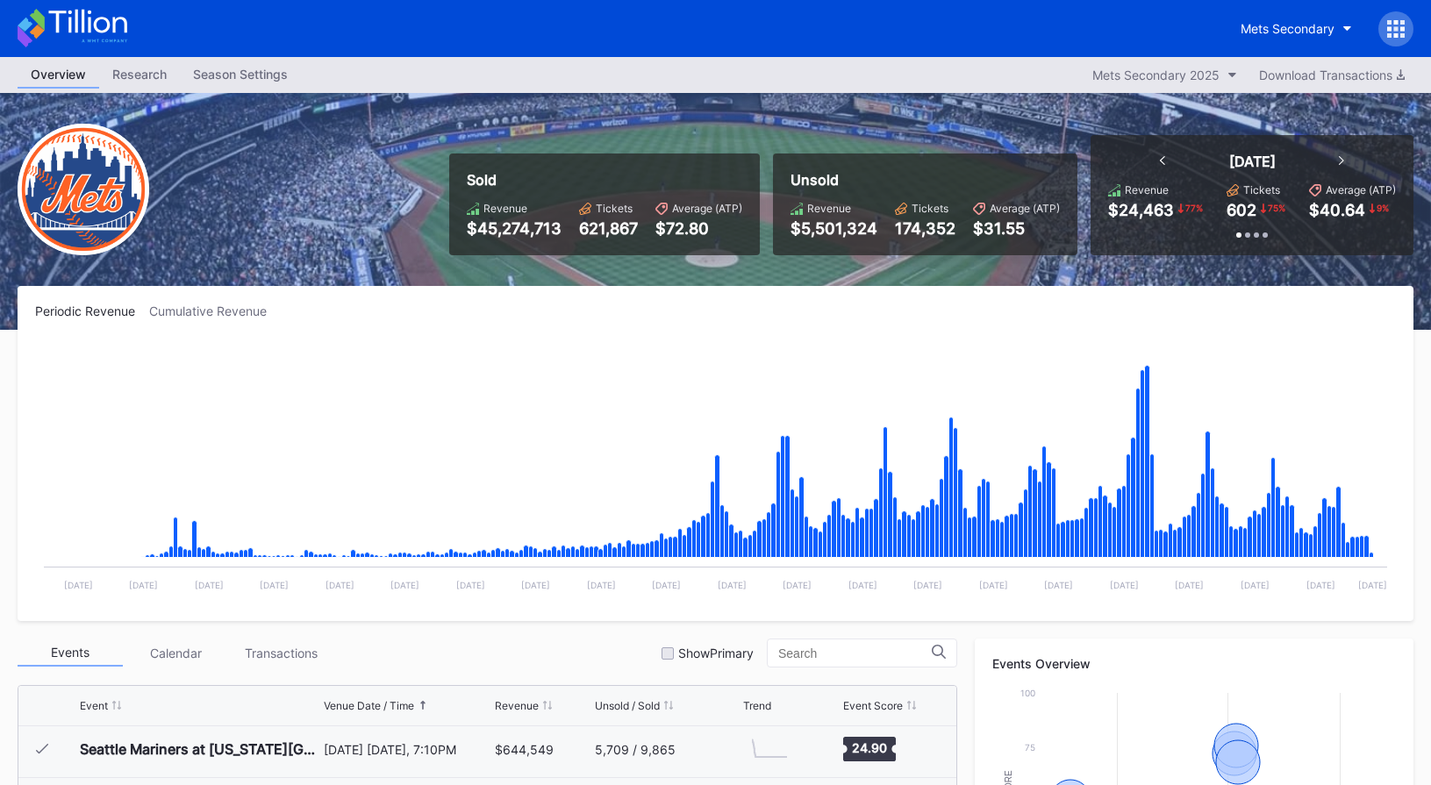
click at [98, 34] on icon at bounding box center [73, 28] width 110 height 39
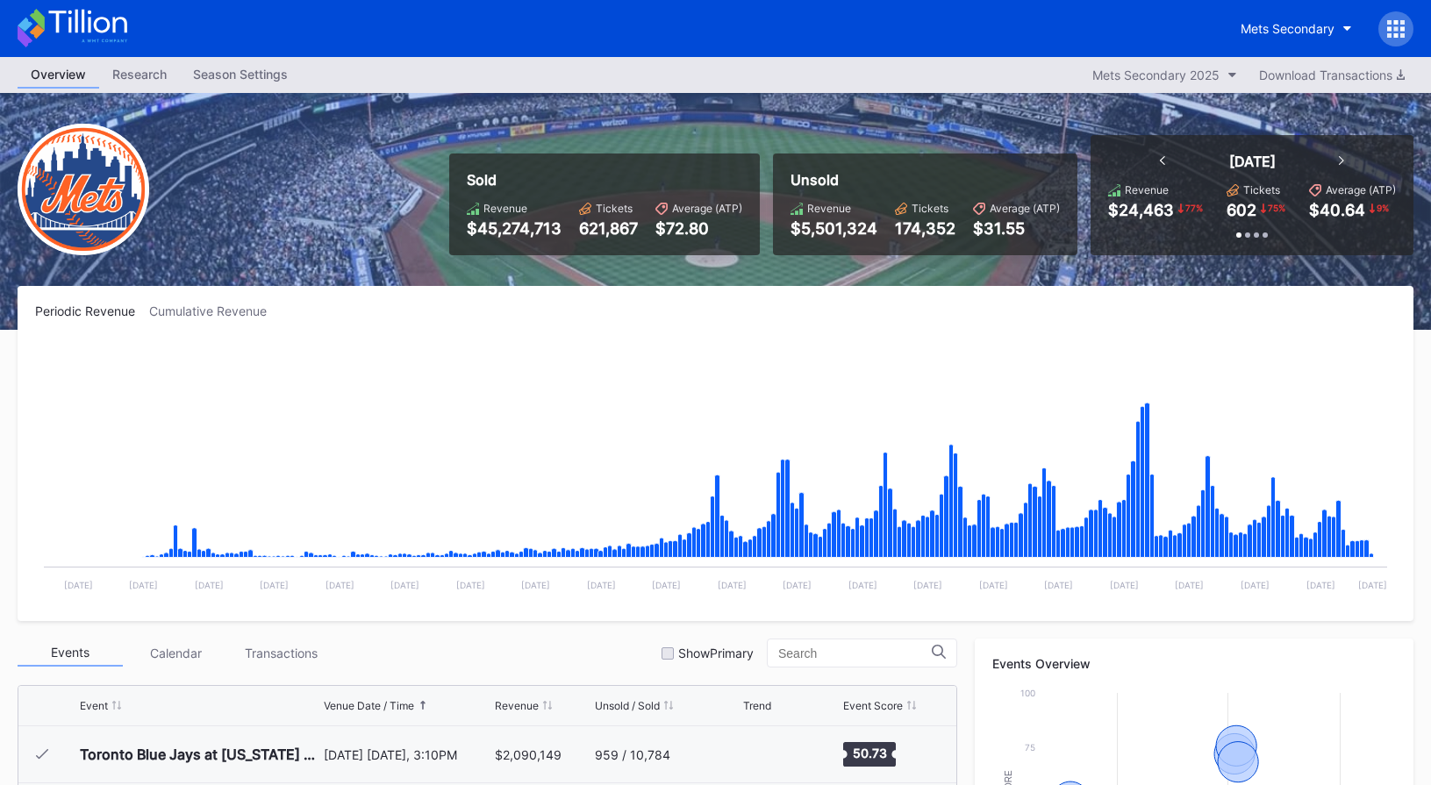
scroll to position [3649, 0]
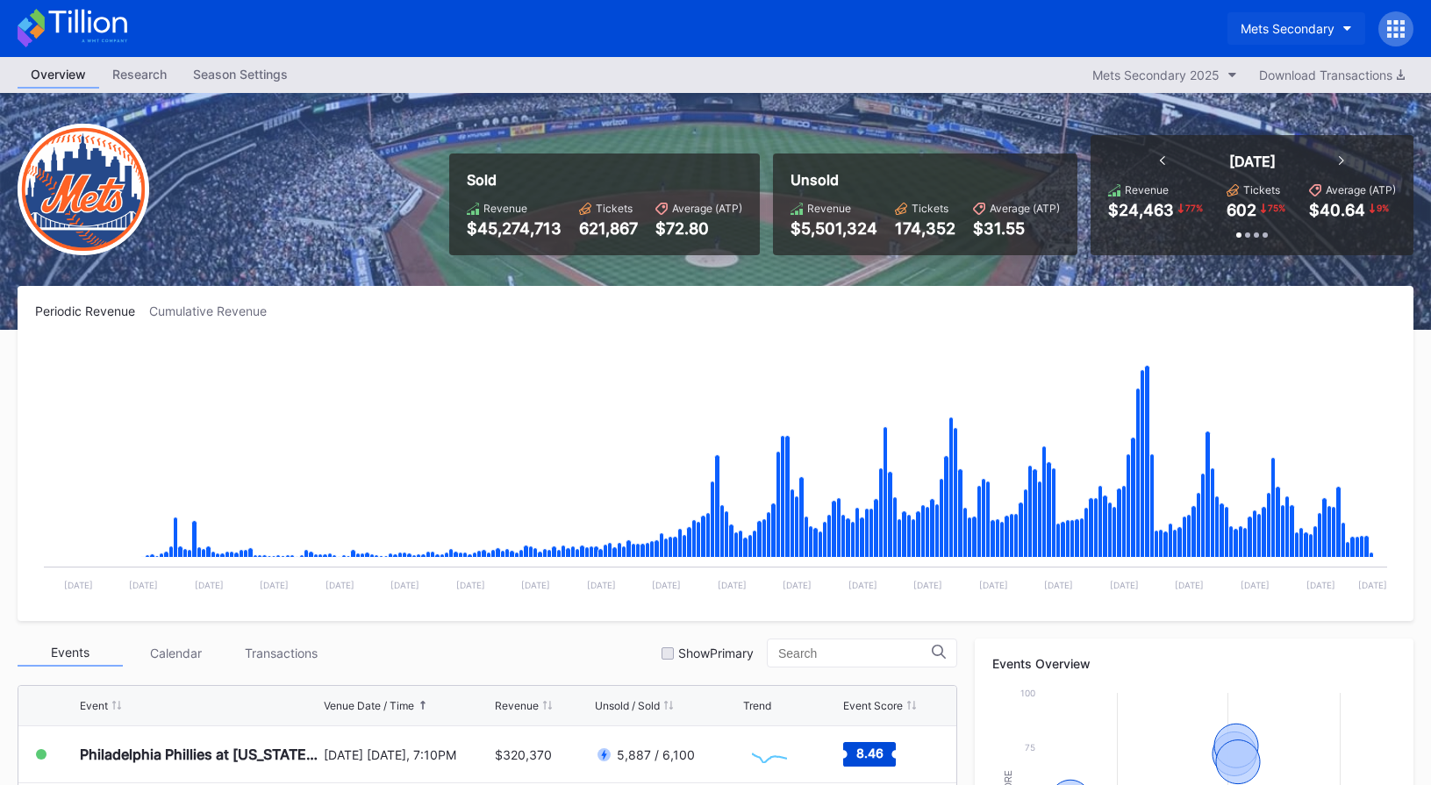
click at [1261, 28] on div "Mets Secondary" at bounding box center [1287, 28] width 94 height 15
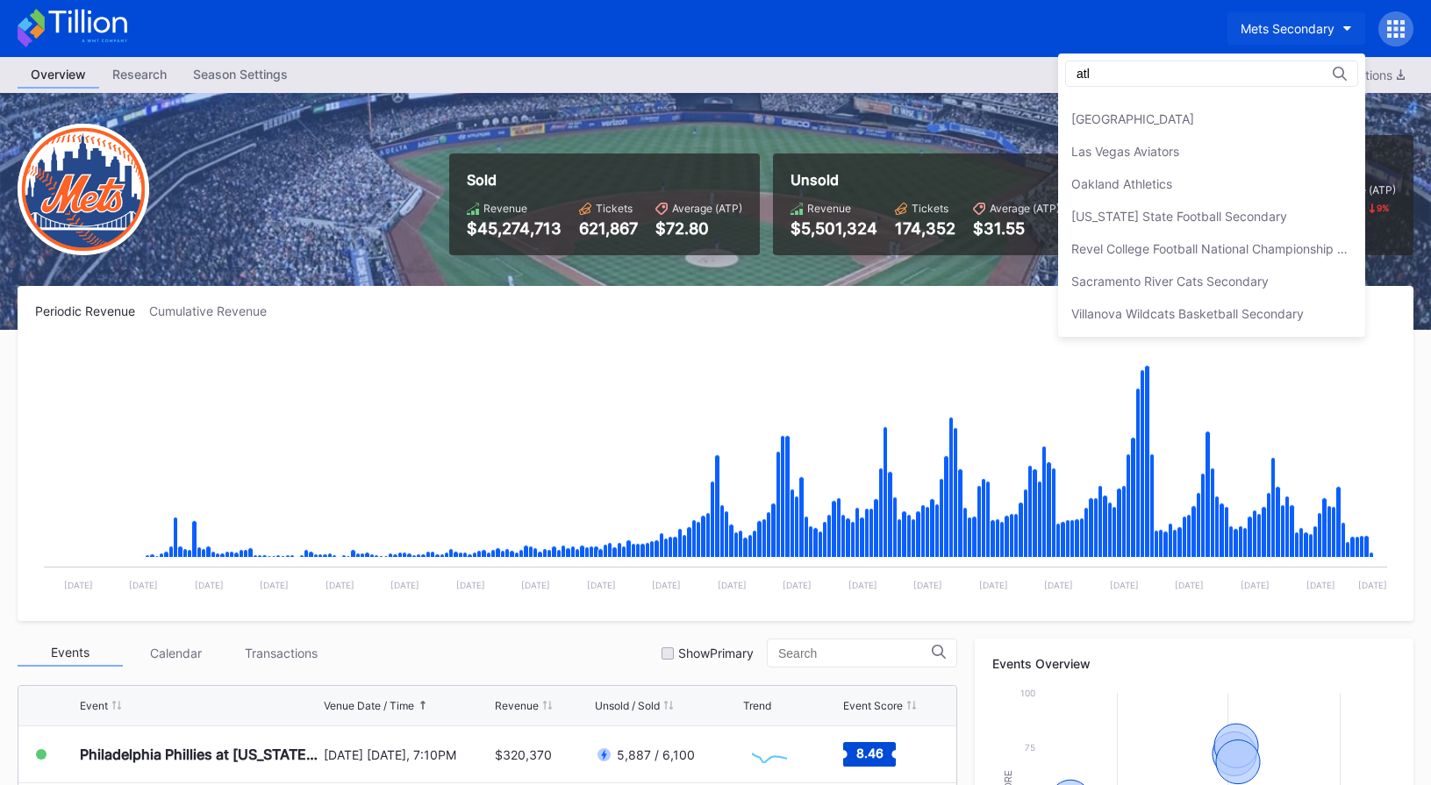
scroll to position [0, 0]
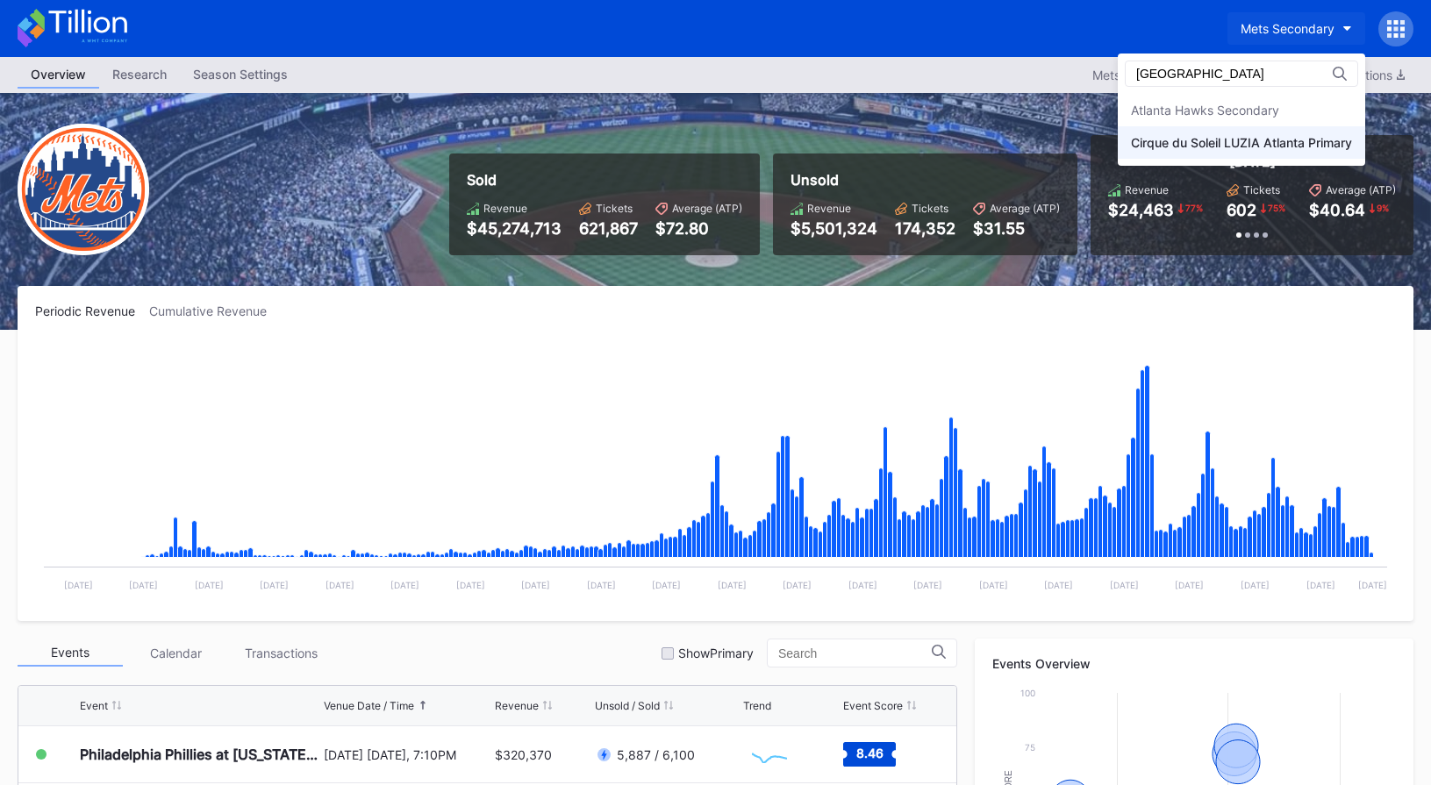
type input "[GEOGRAPHIC_DATA]"
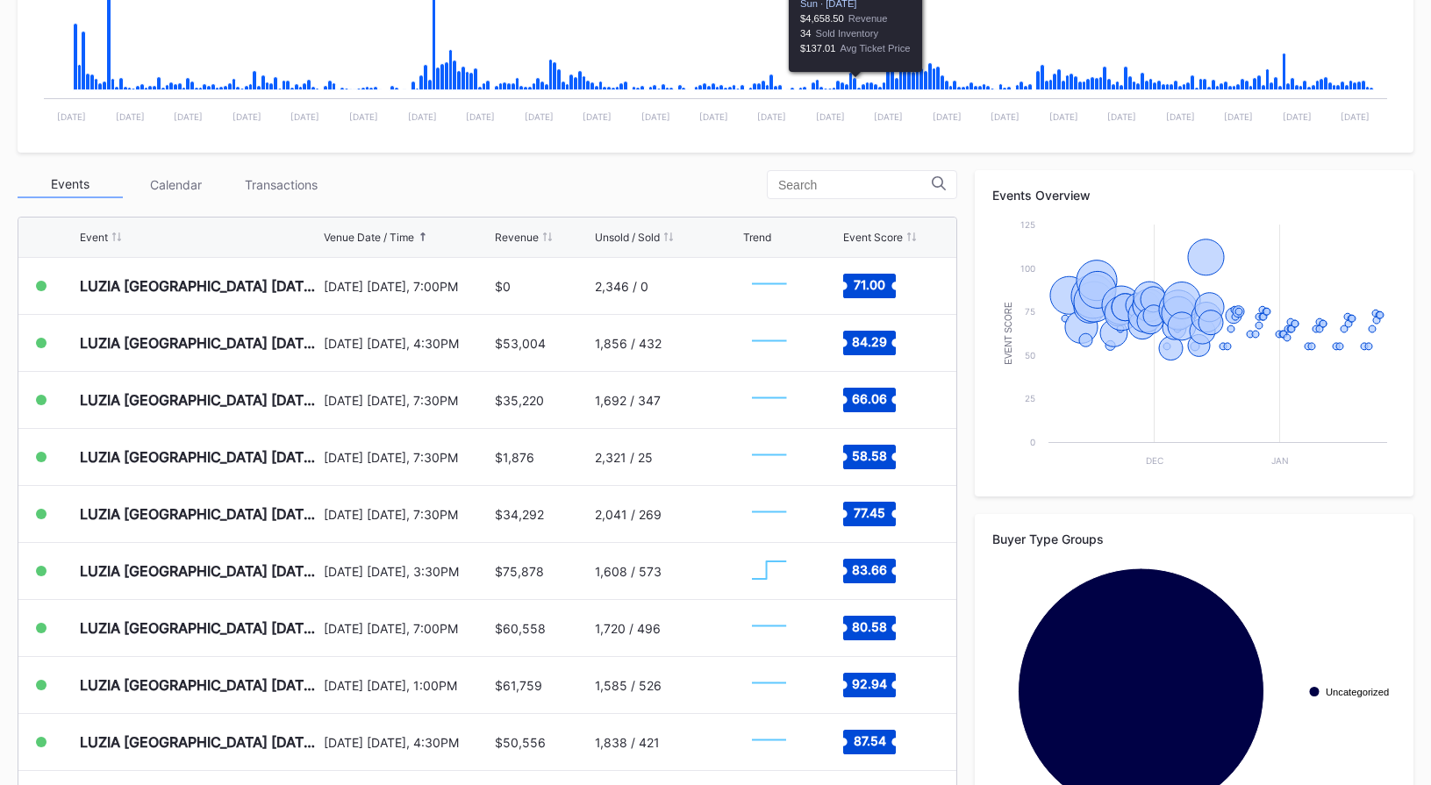
scroll to position [469, 0]
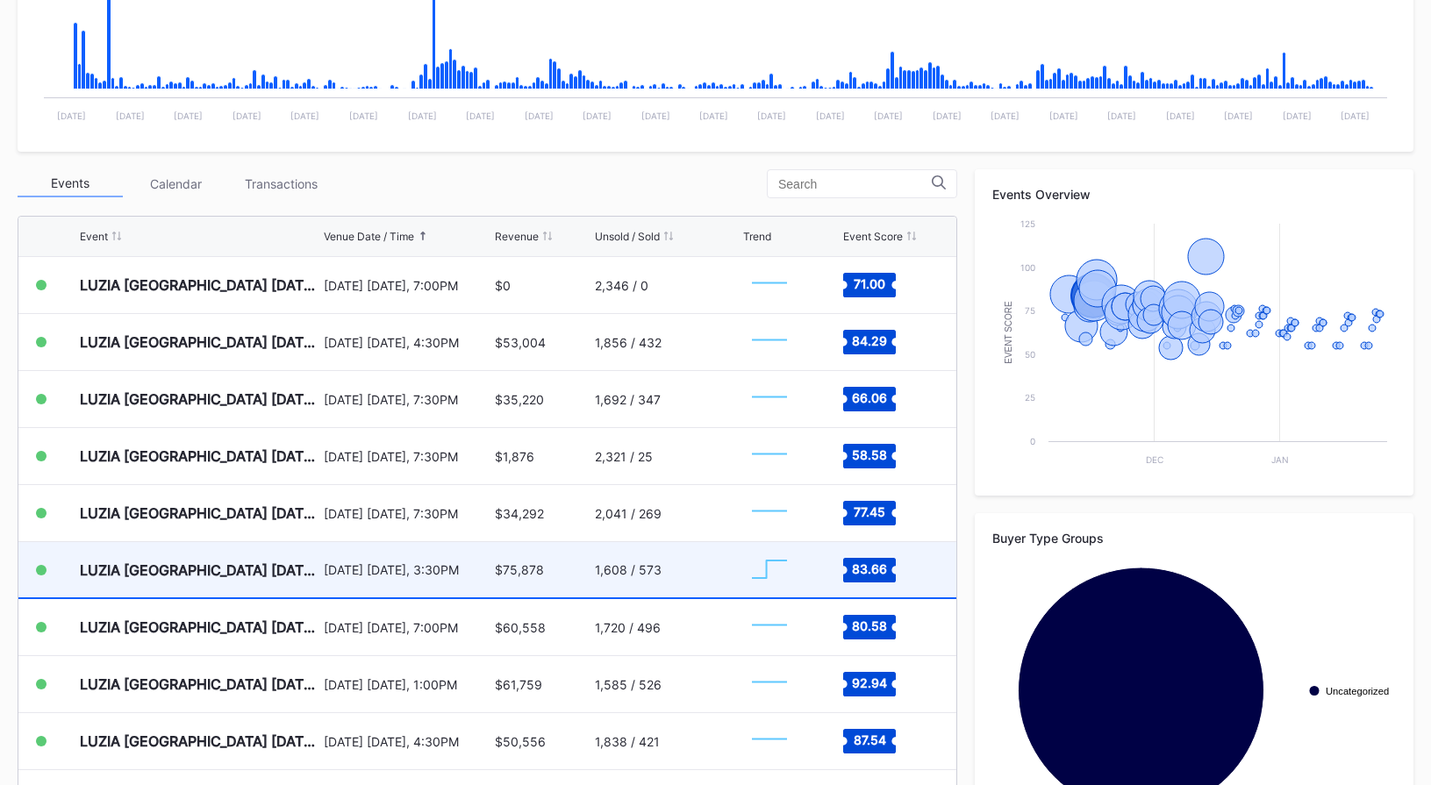
click at [726, 570] on div "1,608 / 573" at bounding box center [667, 569] width 144 height 55
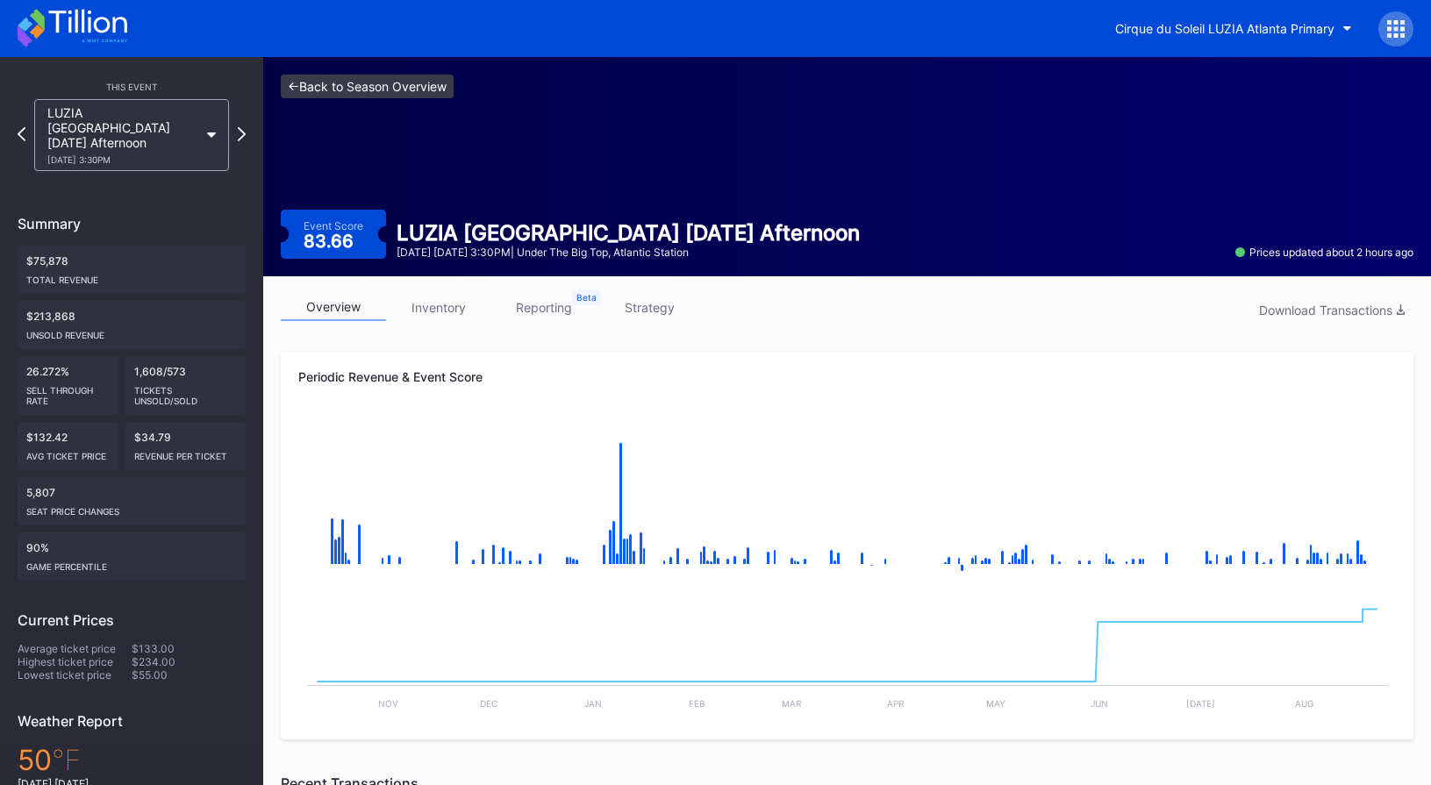
click at [439, 89] on link "<- Back to Season Overview" at bounding box center [367, 87] width 173 height 24
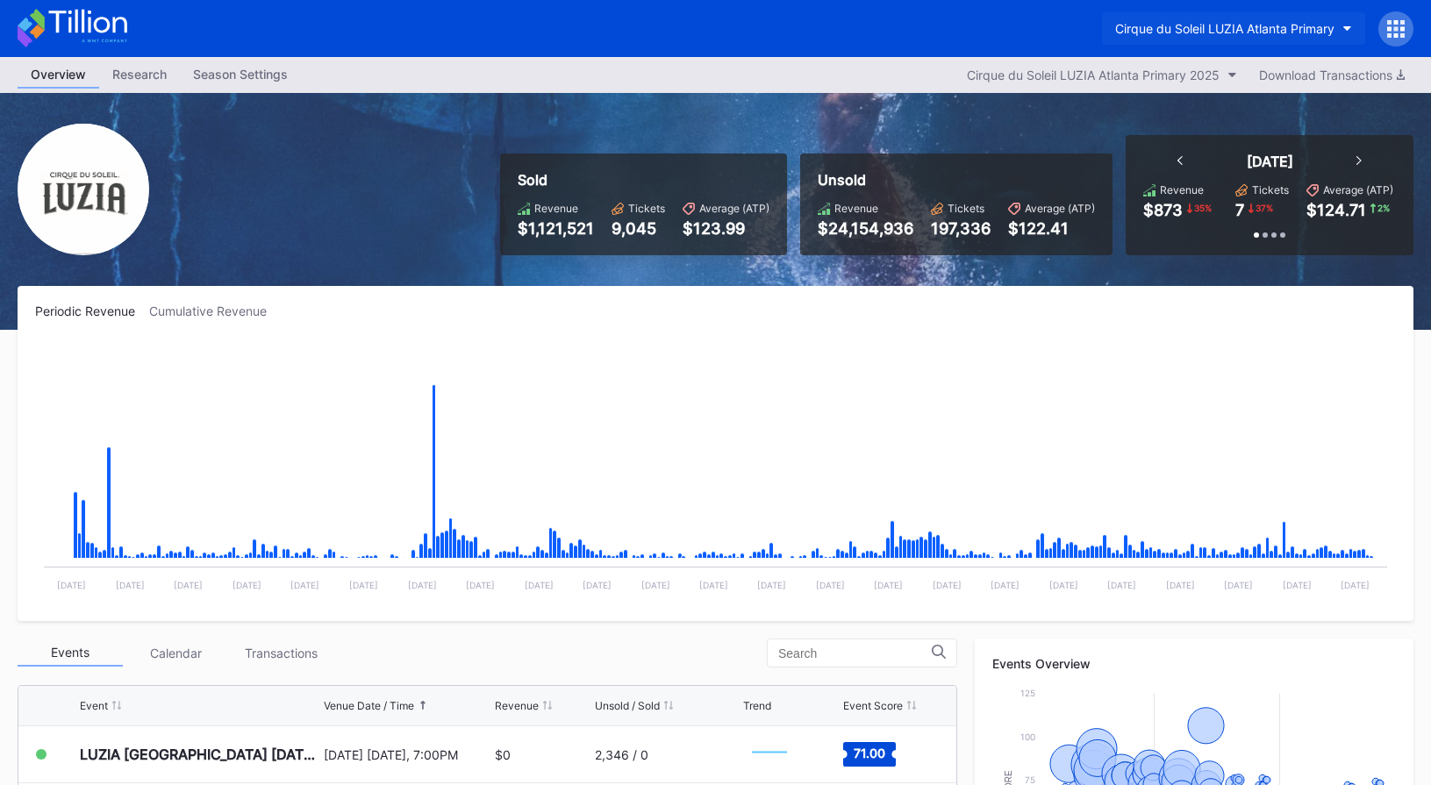
click at [1167, 33] on div "Cirque du Soleil LUZIA Atlanta Primary" at bounding box center [1224, 28] width 219 height 15
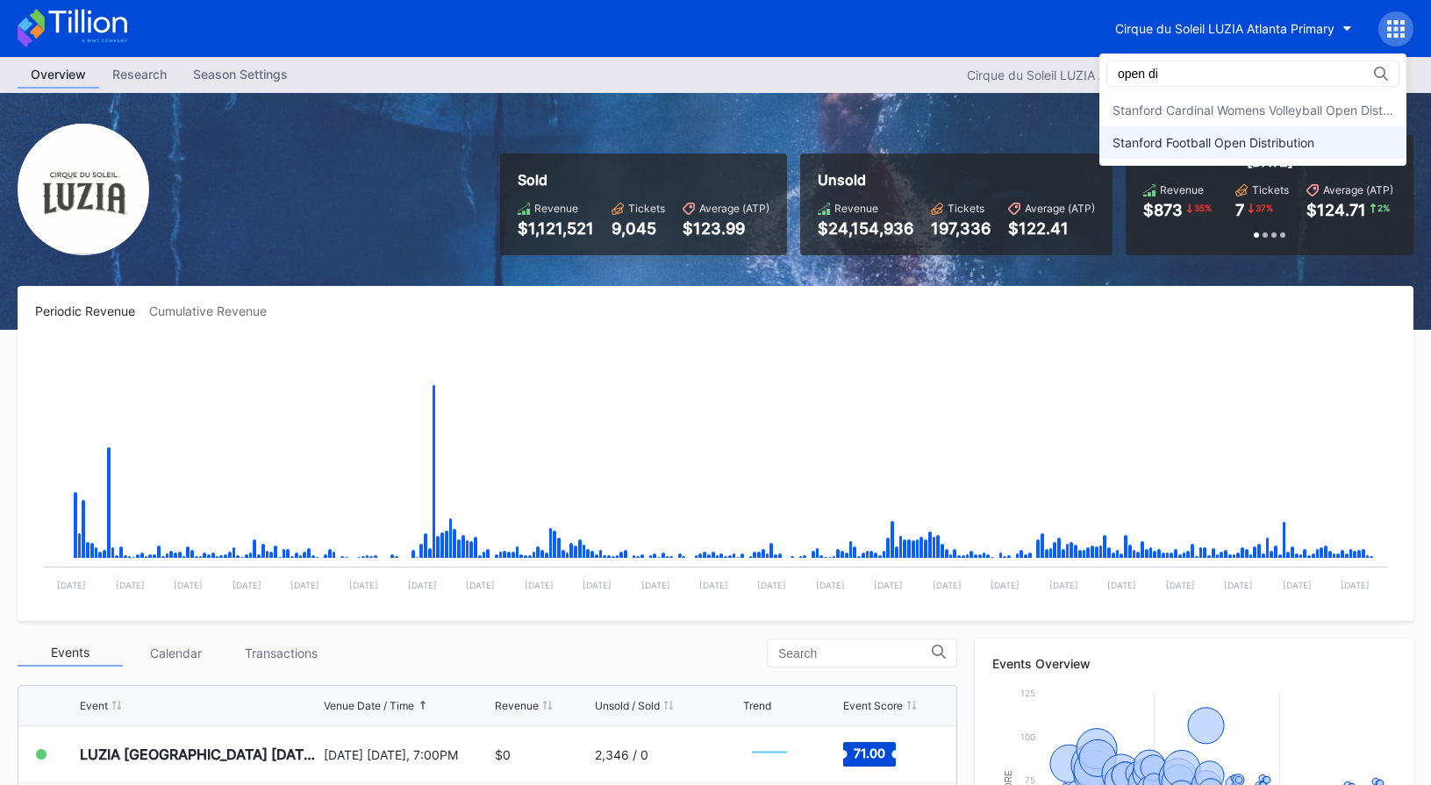
type input "open di"
click at [1168, 142] on div "Stanford Football Open Distribution" at bounding box center [1213, 142] width 202 height 15
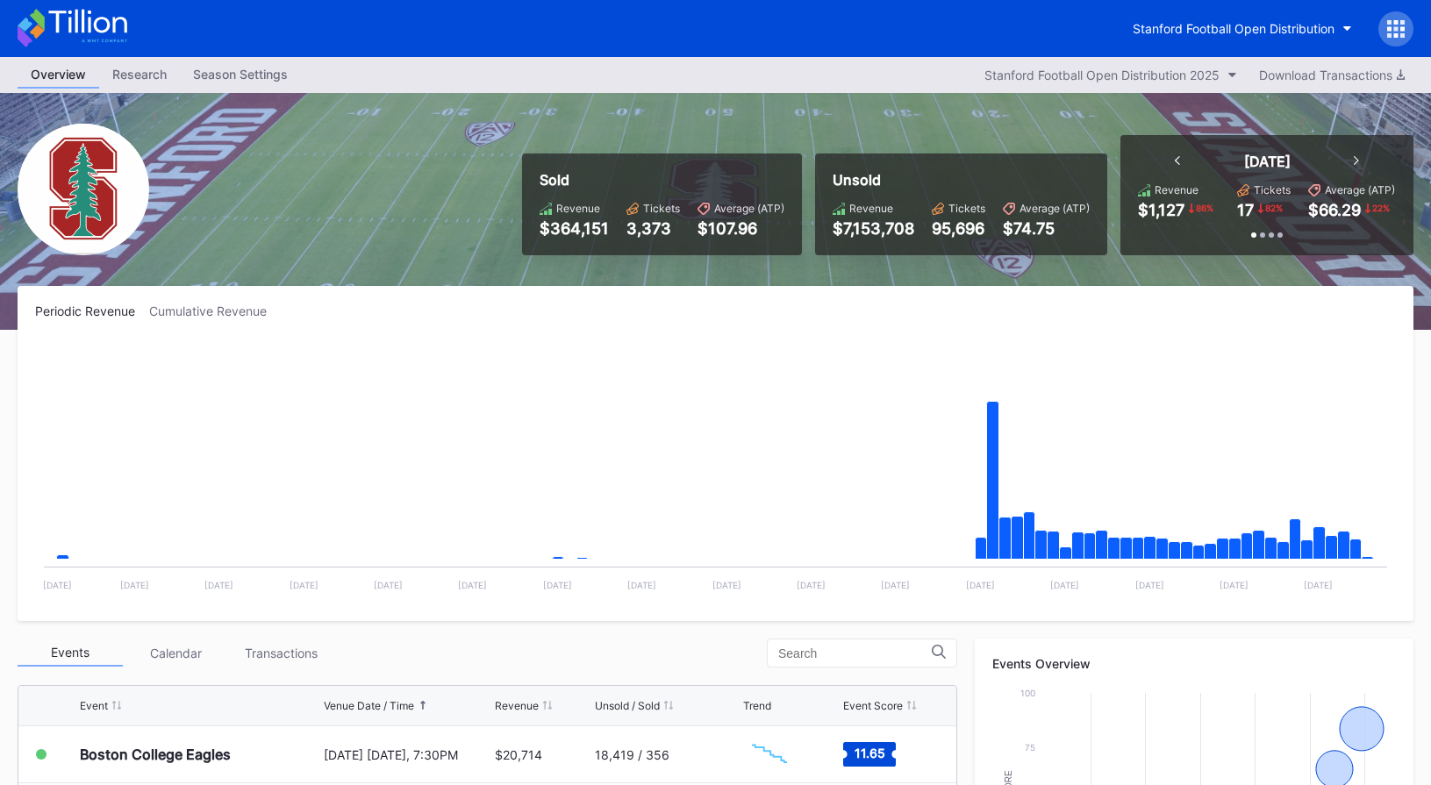
click at [115, 28] on icon at bounding box center [87, 22] width 78 height 24
click at [111, 32] on icon at bounding box center [73, 28] width 110 height 39
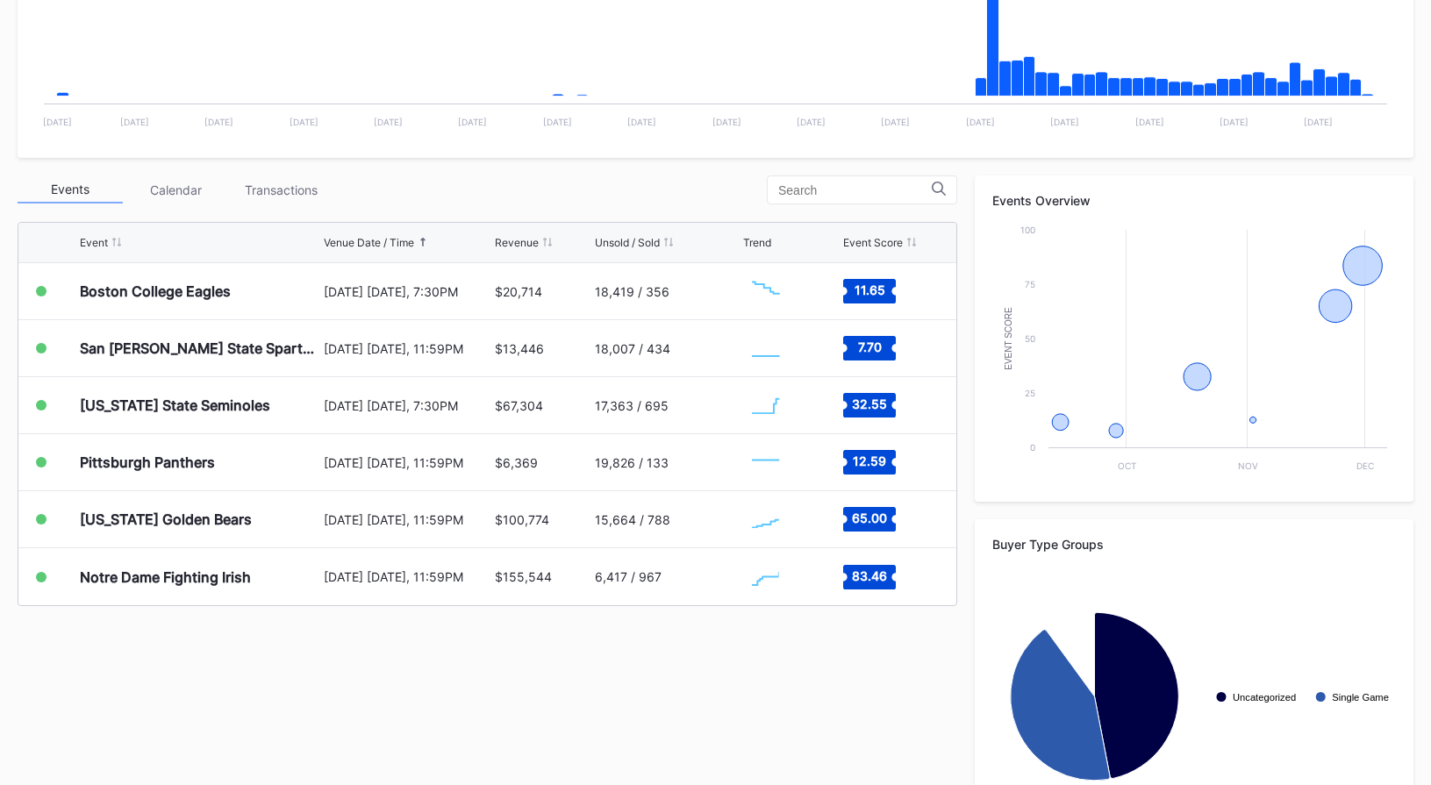
scroll to position [541, 0]
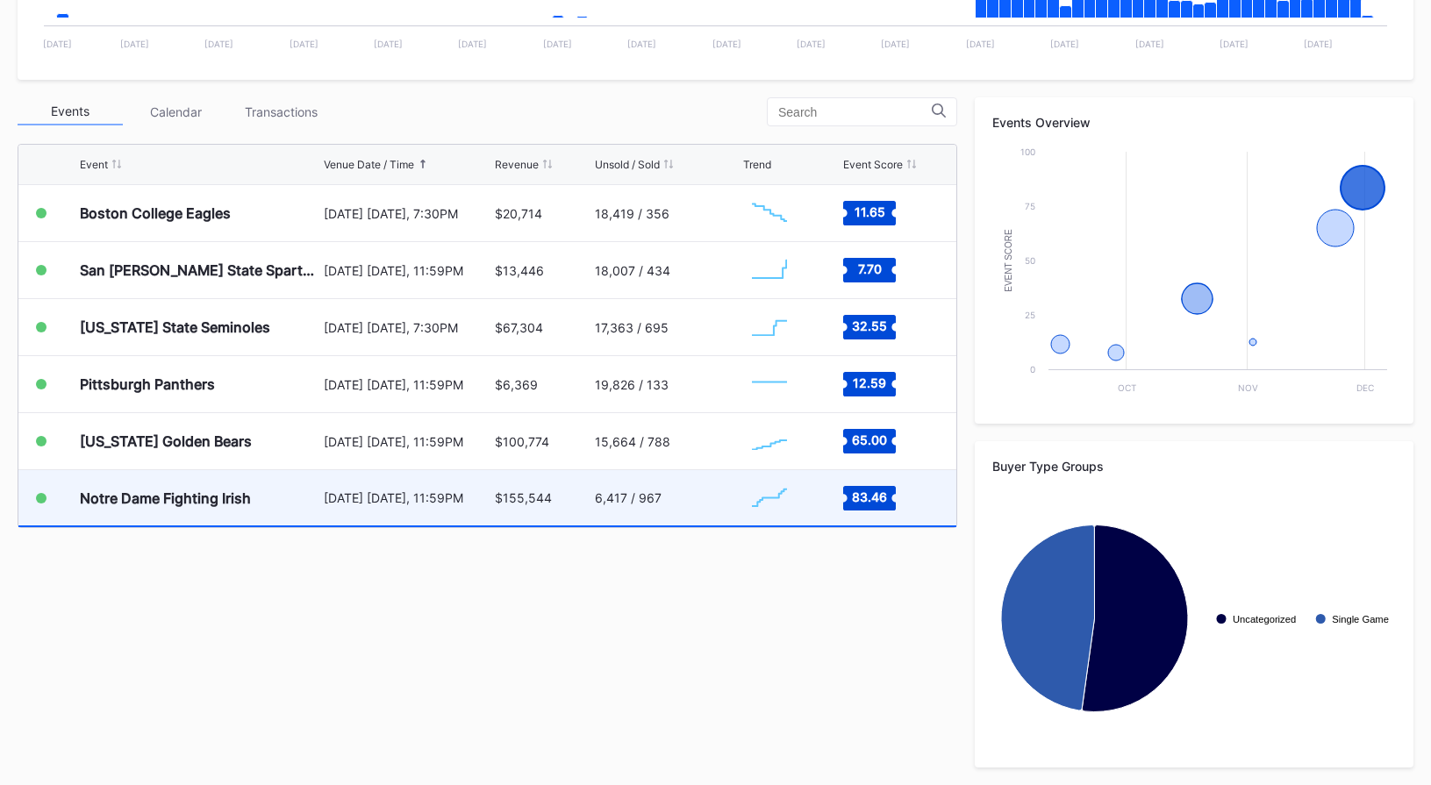
click at [653, 506] on div "6,417 / 967" at bounding box center [667, 497] width 144 height 55
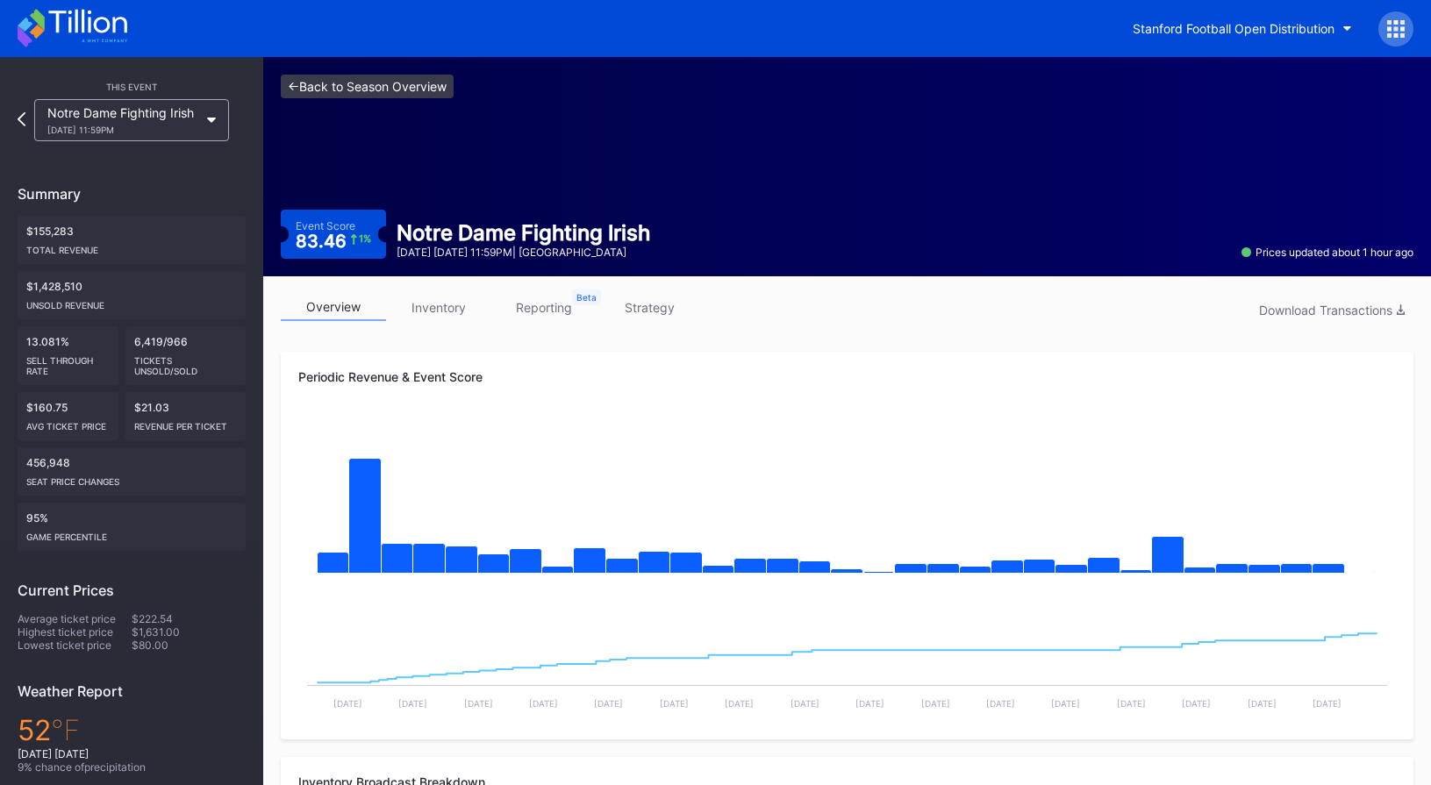
click at [425, 91] on link "<- Back to Season Overview" at bounding box center [367, 87] width 173 height 24
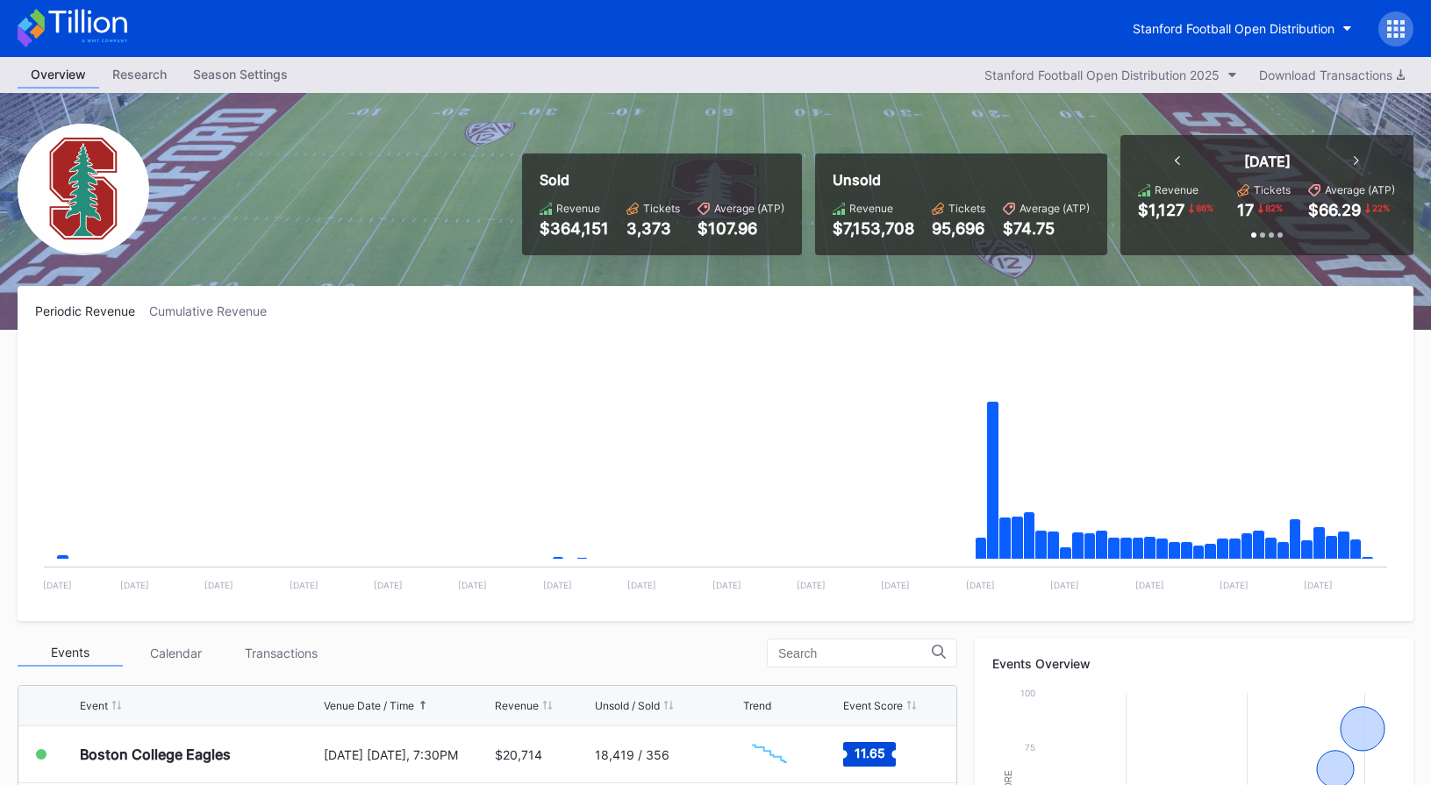
click at [110, 32] on icon at bounding box center [73, 28] width 110 height 39
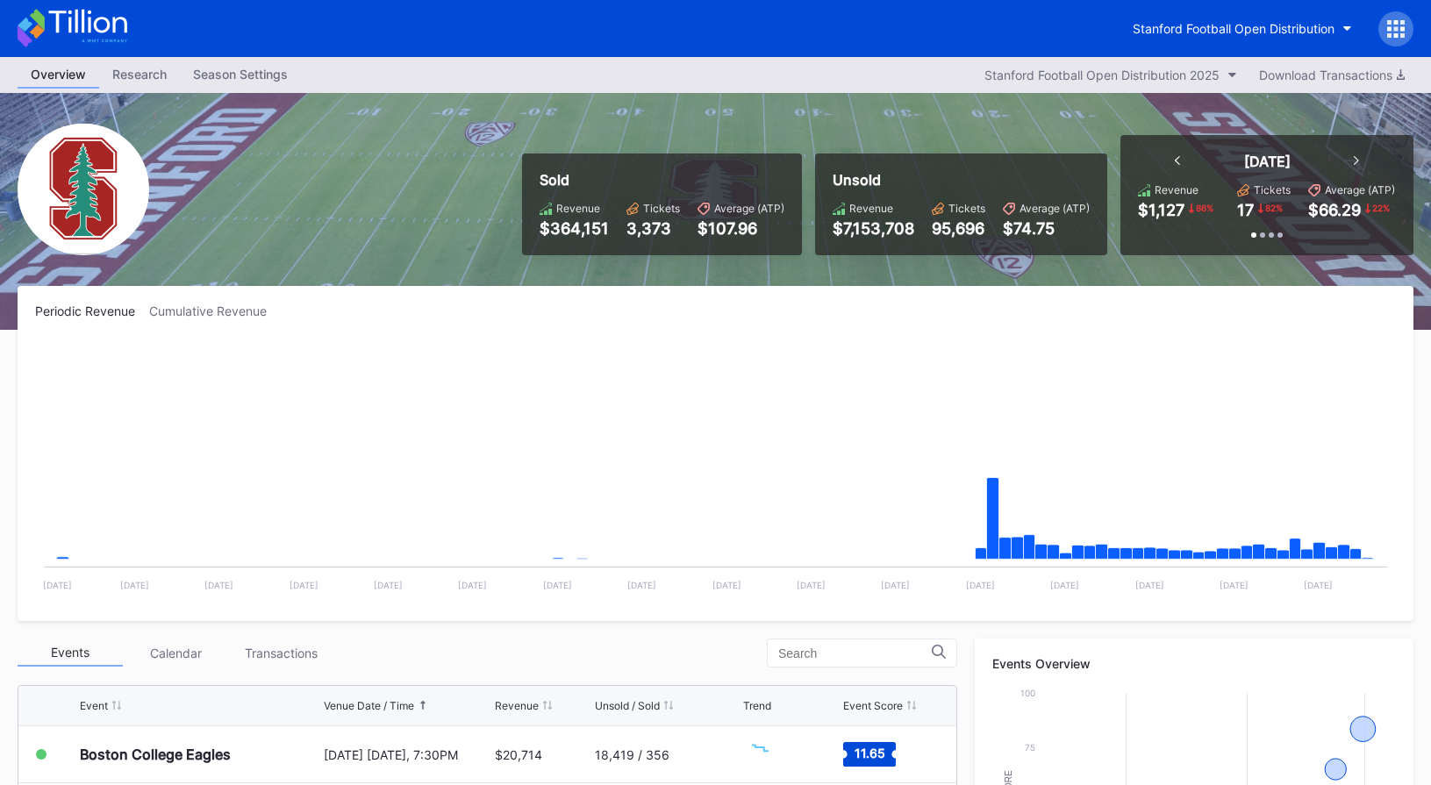
click at [1187, 48] on div "Stanford Football Open Distribution" at bounding box center [715, 28] width 1431 height 57
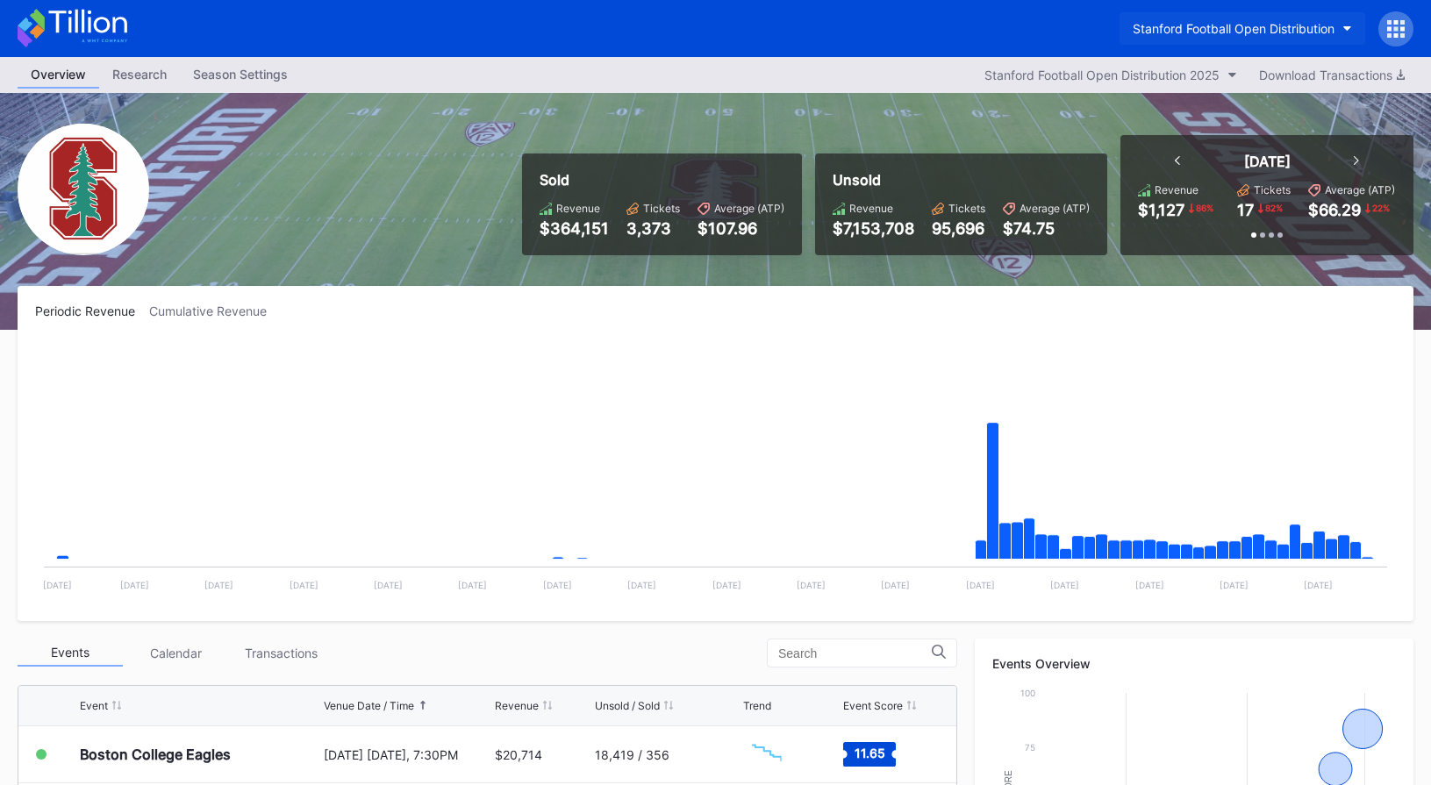
click at [1195, 30] on div "Stanford Football Open Distribution" at bounding box center [1234, 28] width 202 height 15
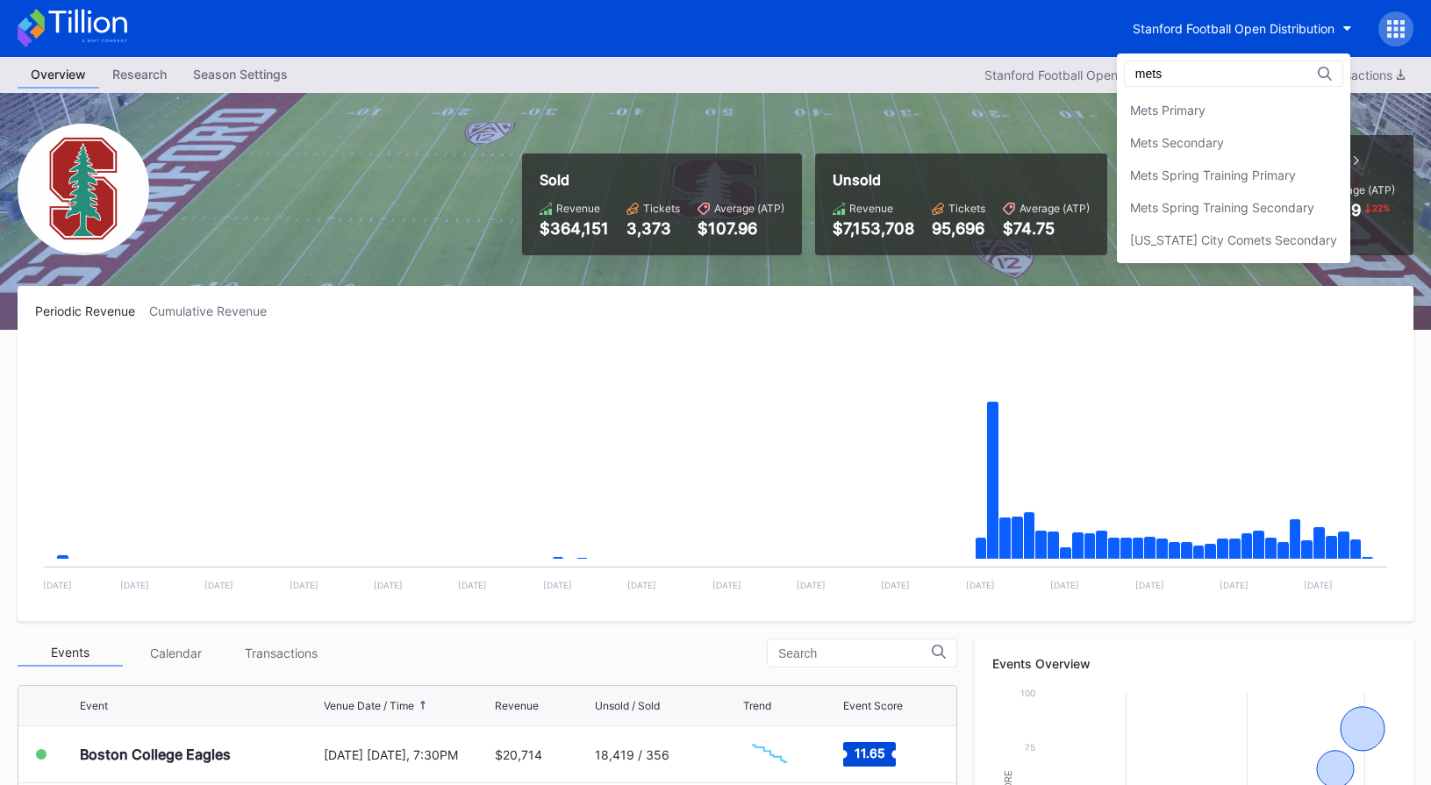
scroll to position [13, 0]
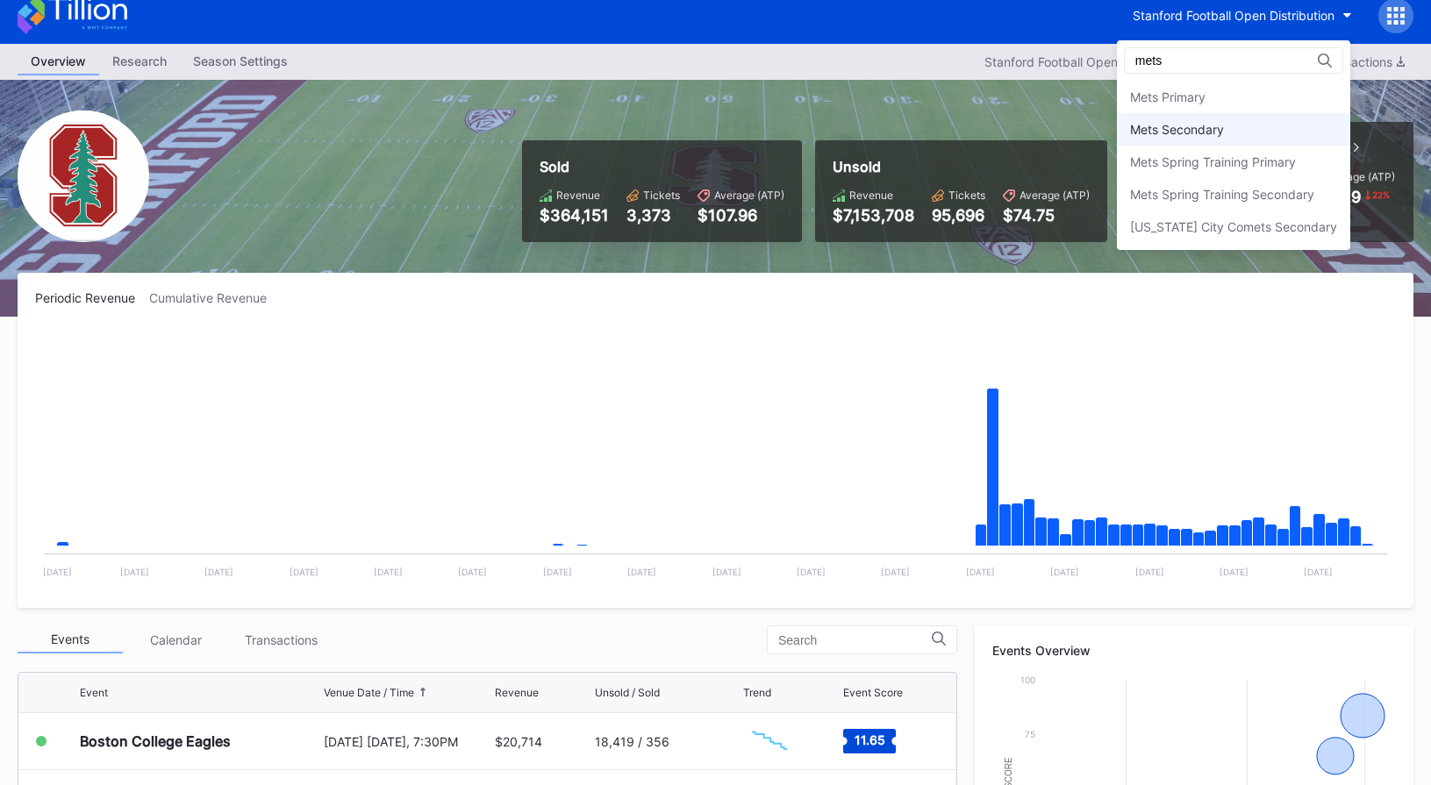
type input "mets"
click at [1200, 125] on div "Mets Secondary" at bounding box center [1177, 129] width 94 height 15
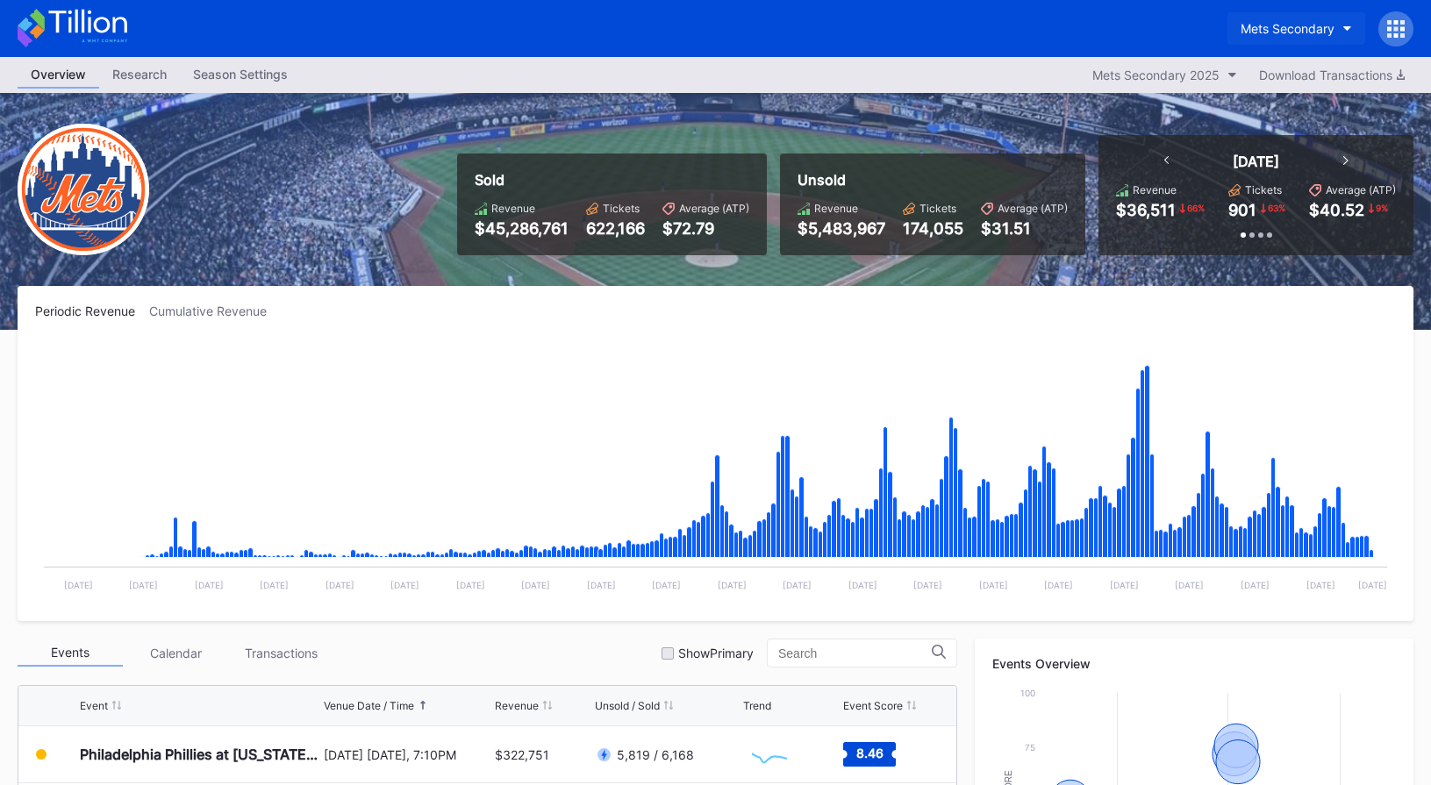
click at [1258, 18] on button "Mets Secondary" at bounding box center [1296, 28] width 138 height 32
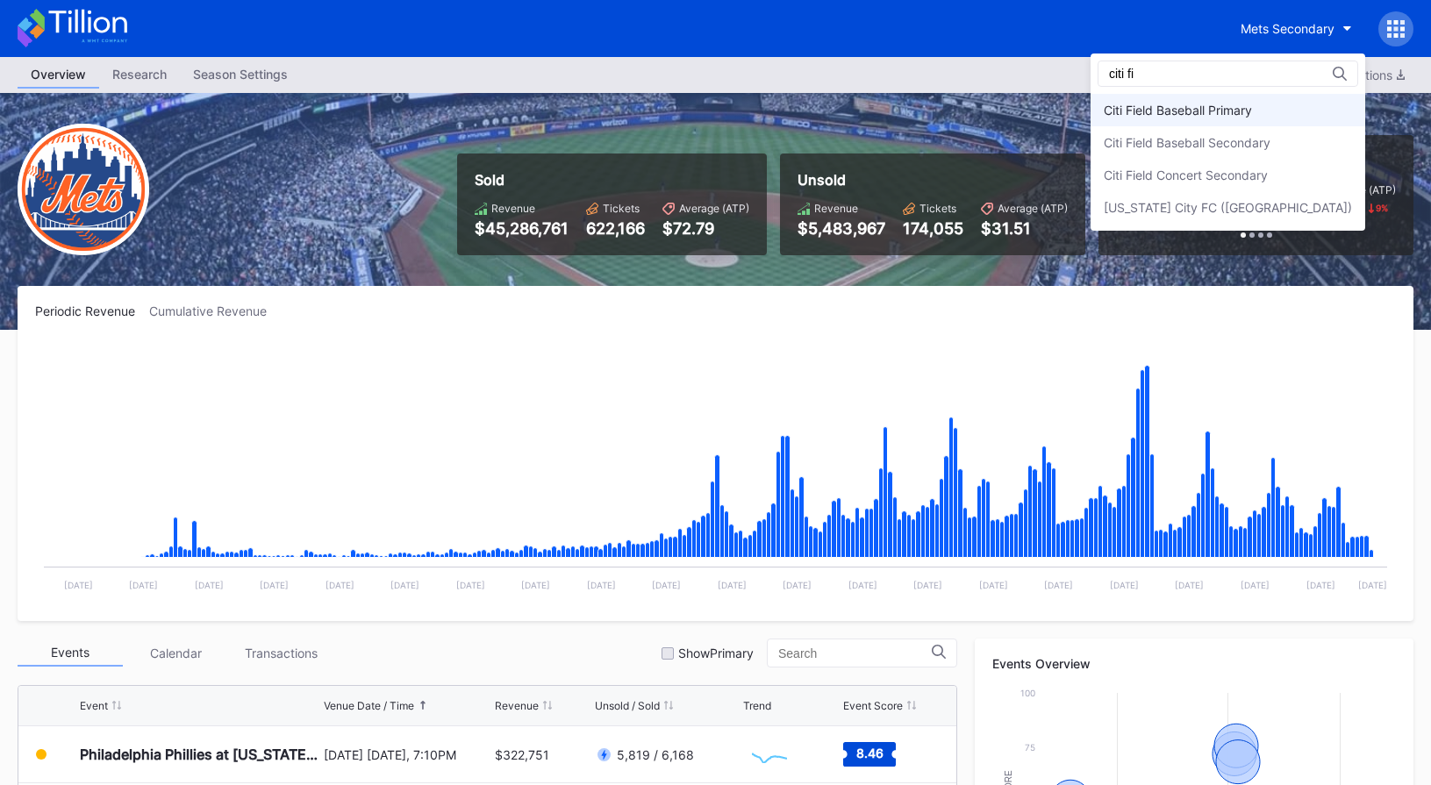
type input "citi fi"
click at [1252, 103] on div "Citi Field Baseball Primary" at bounding box center [1178, 110] width 148 height 15
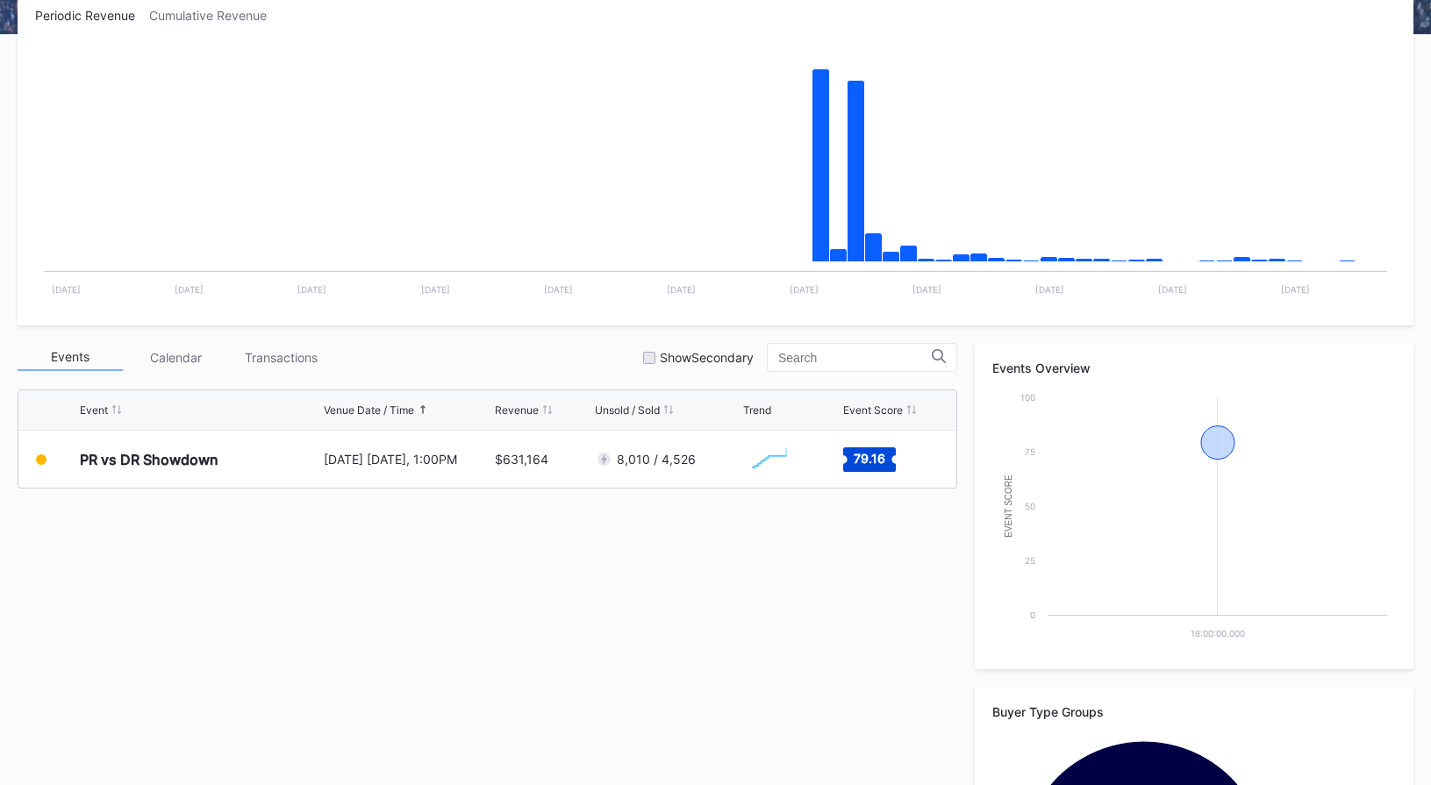
scroll to position [454, 0]
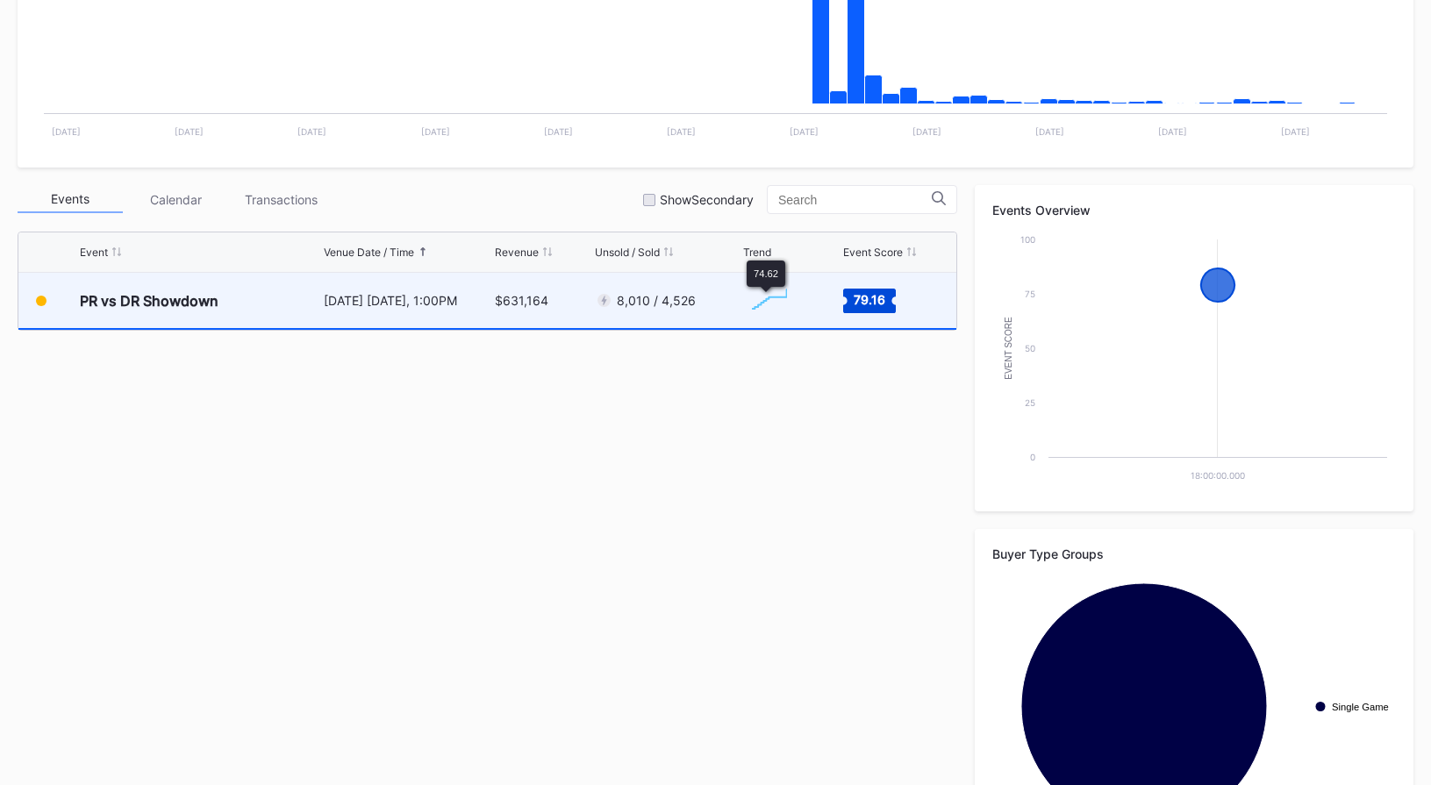
click at [717, 295] on div "8,010 / 4,526" at bounding box center [667, 300] width 144 height 55
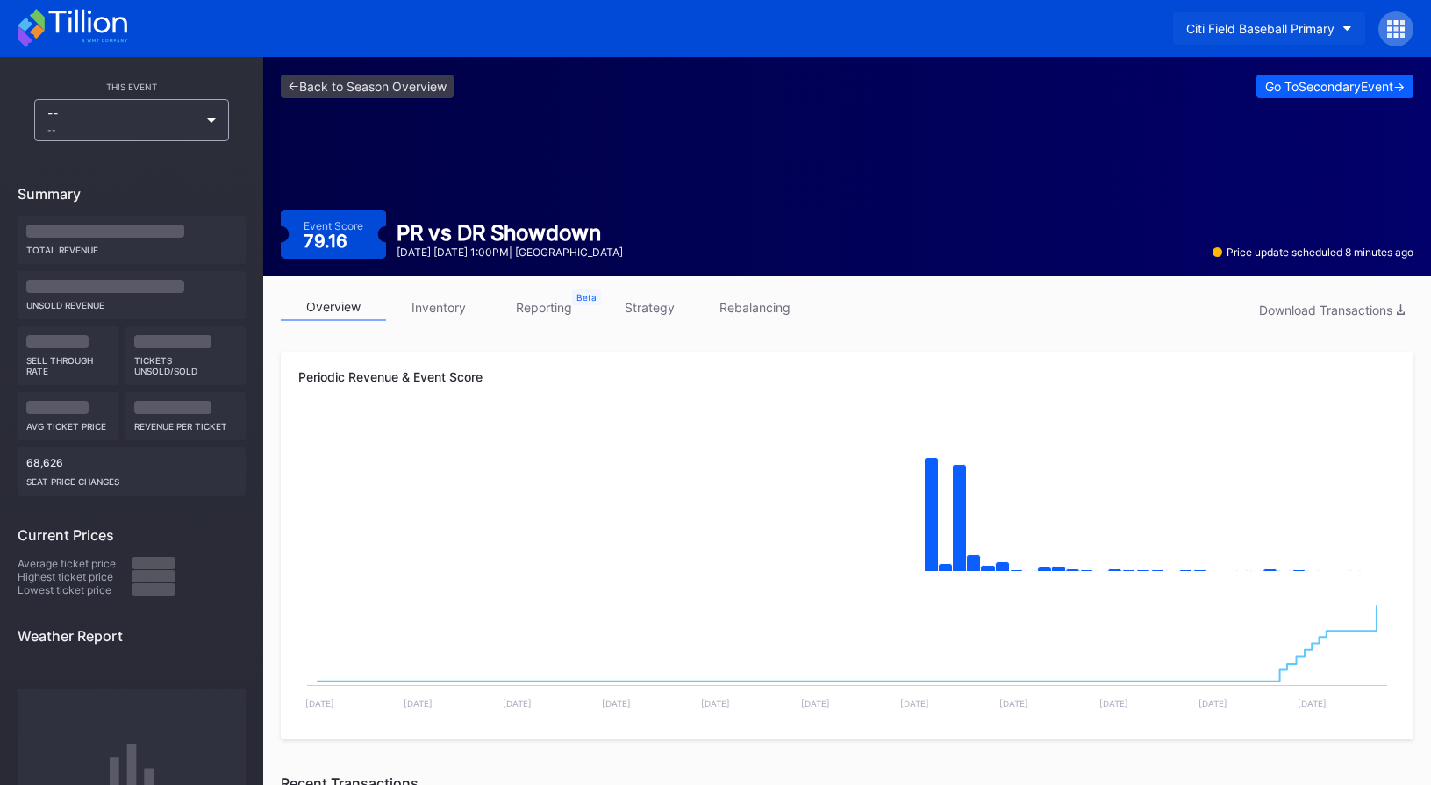
click at [1291, 32] on div "Citi Field Baseball Primary" at bounding box center [1260, 28] width 148 height 15
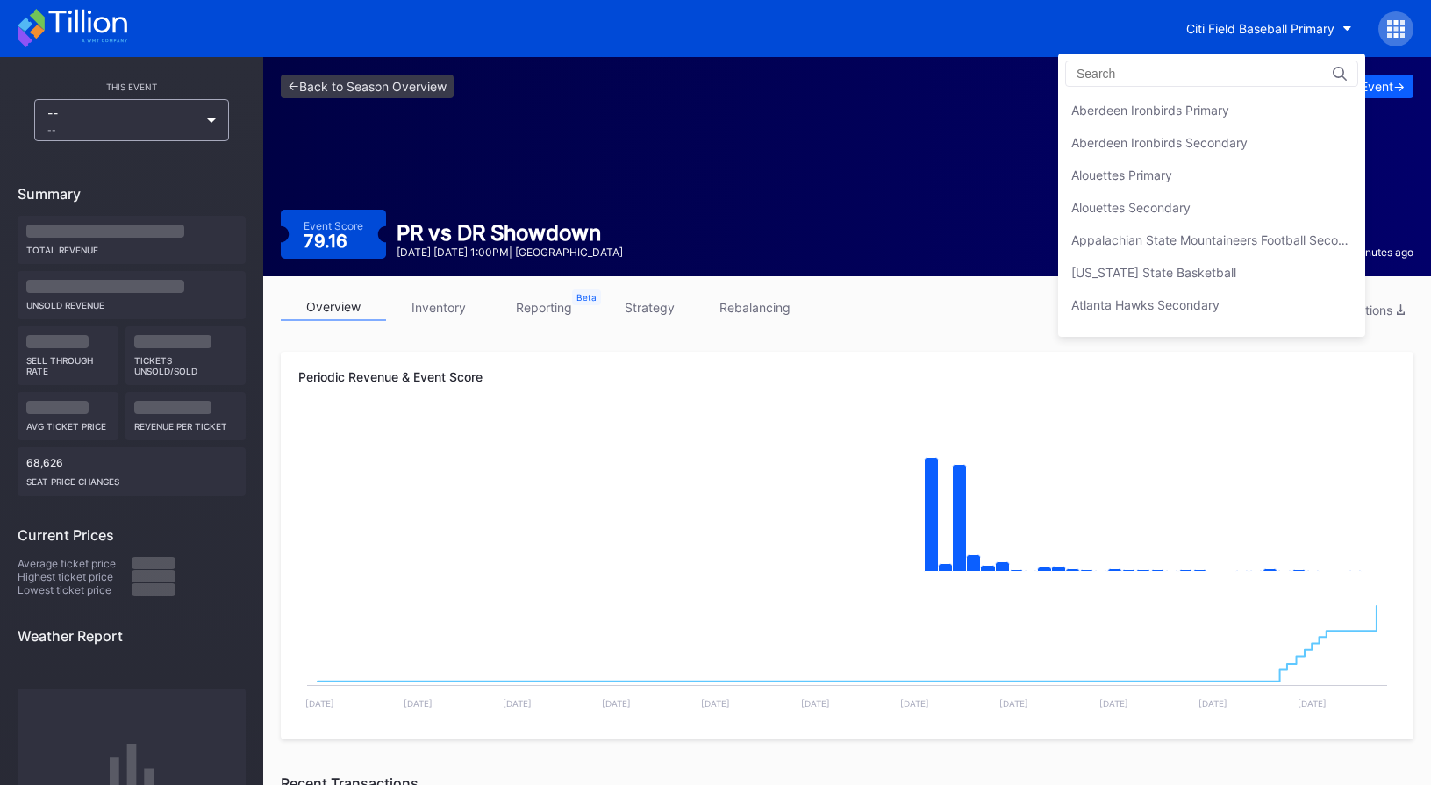
scroll to position [974, 0]
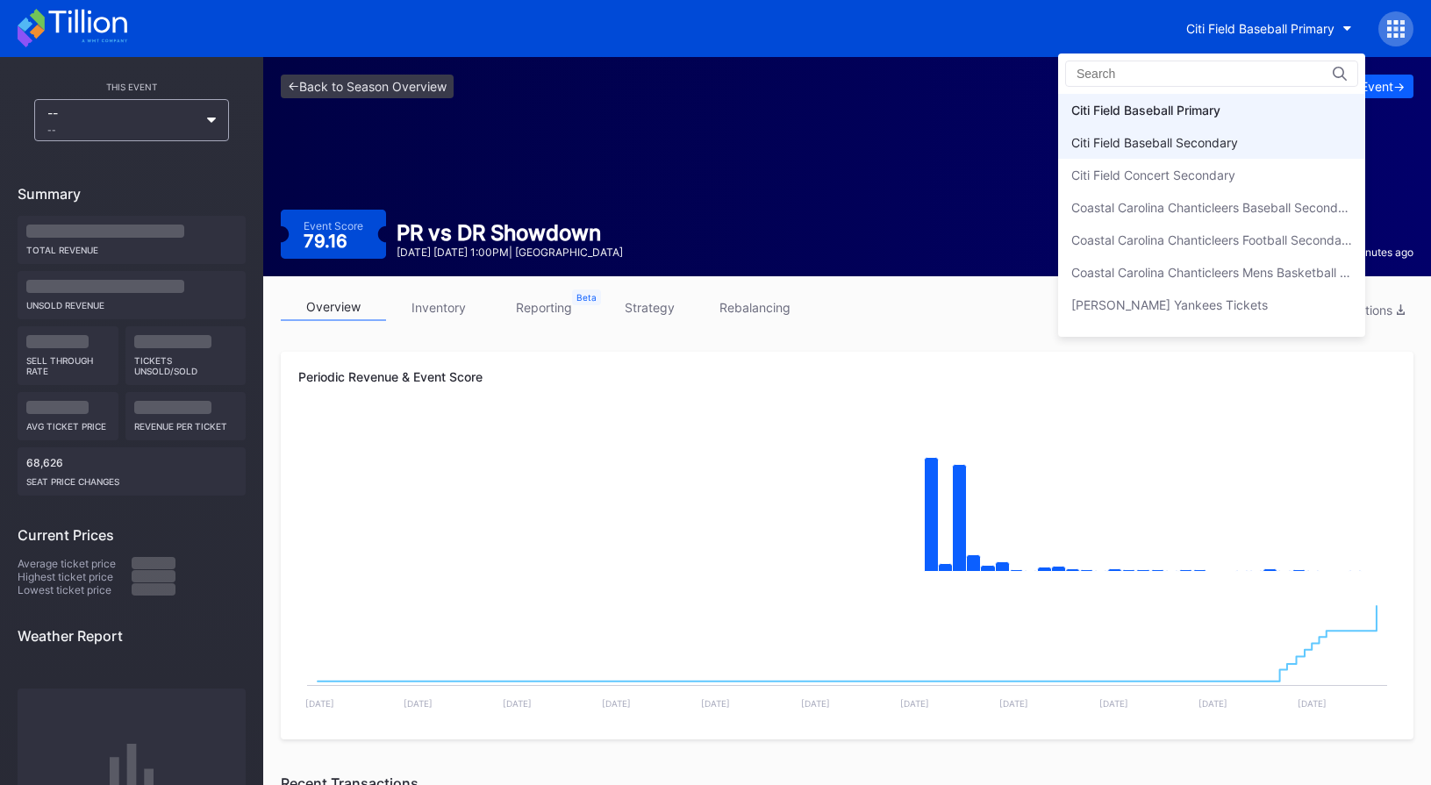
click at [1250, 135] on div "Citi Field Baseball Secondary" at bounding box center [1211, 142] width 307 height 32
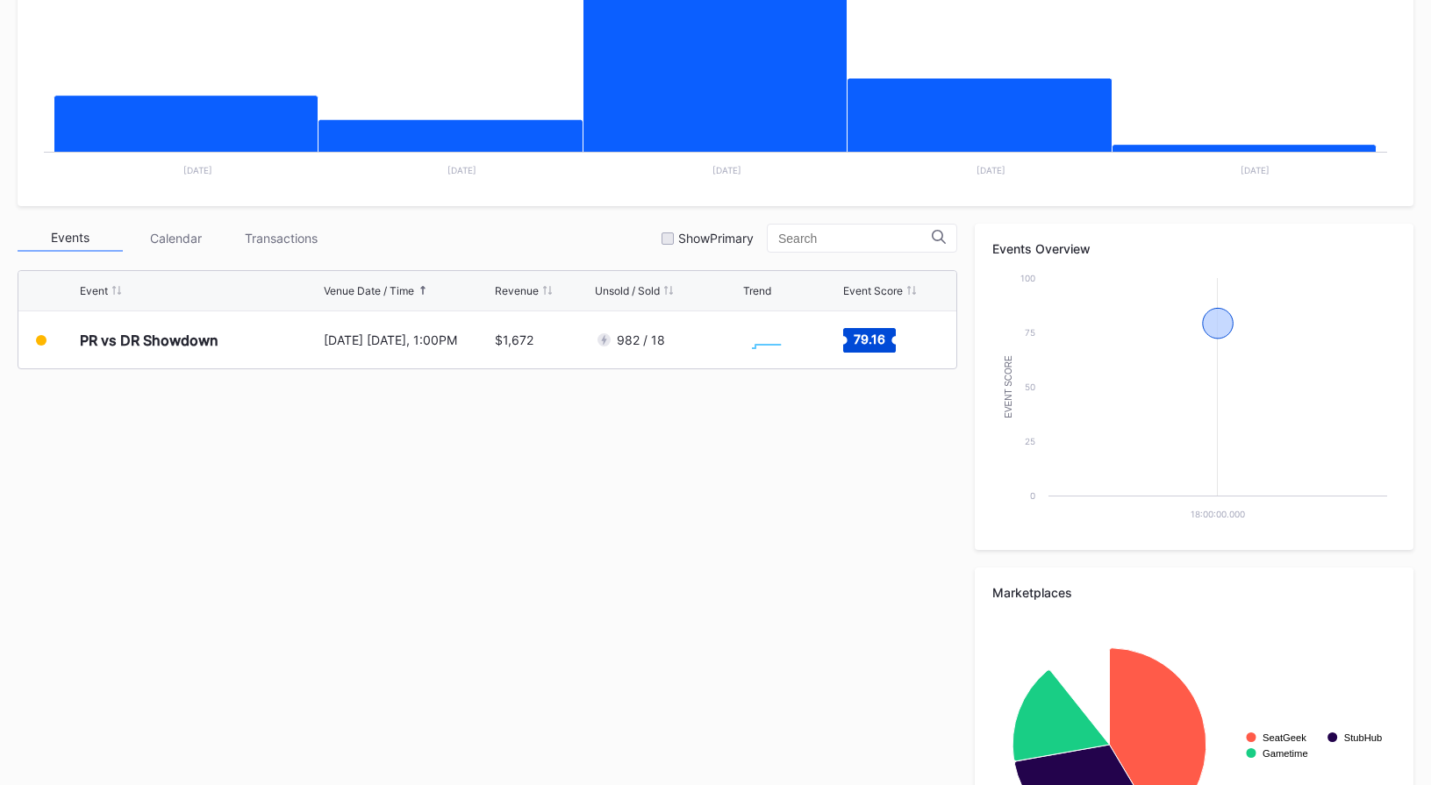
scroll to position [541, 0]
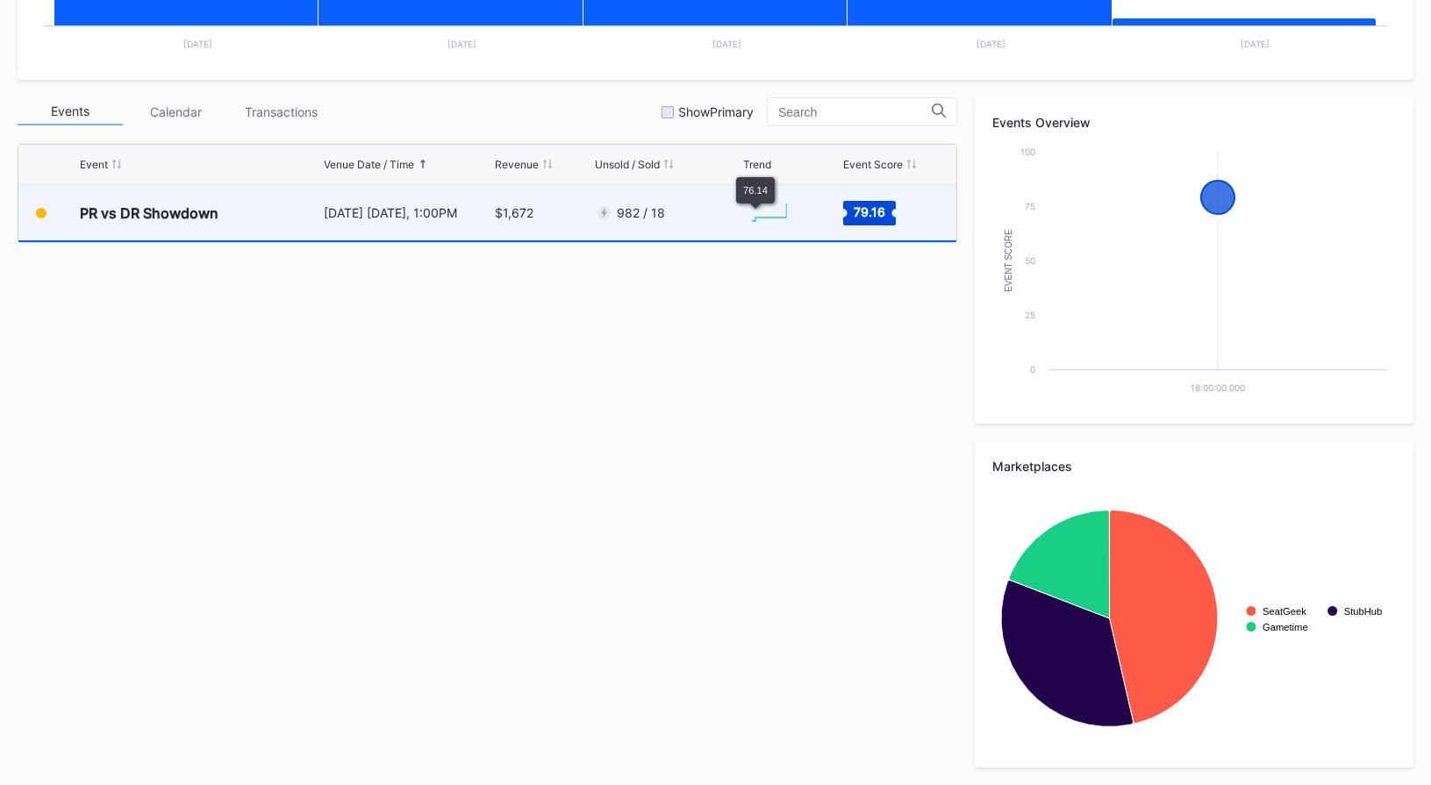
click at [688, 226] on div "982 / 18" at bounding box center [667, 212] width 144 height 55
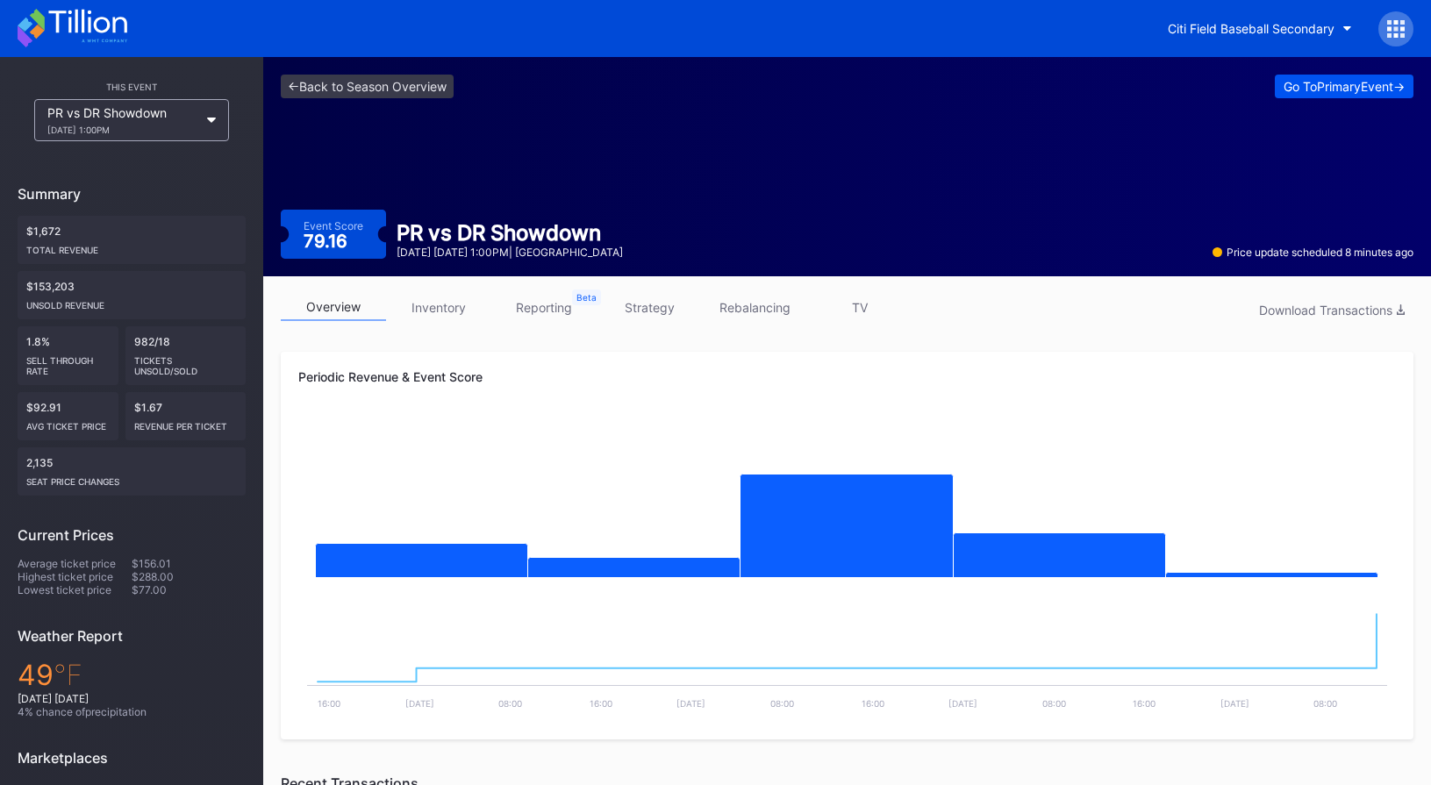
click at [1334, 87] on div "Go To Primary Event ->" at bounding box center [1343, 86] width 121 height 15
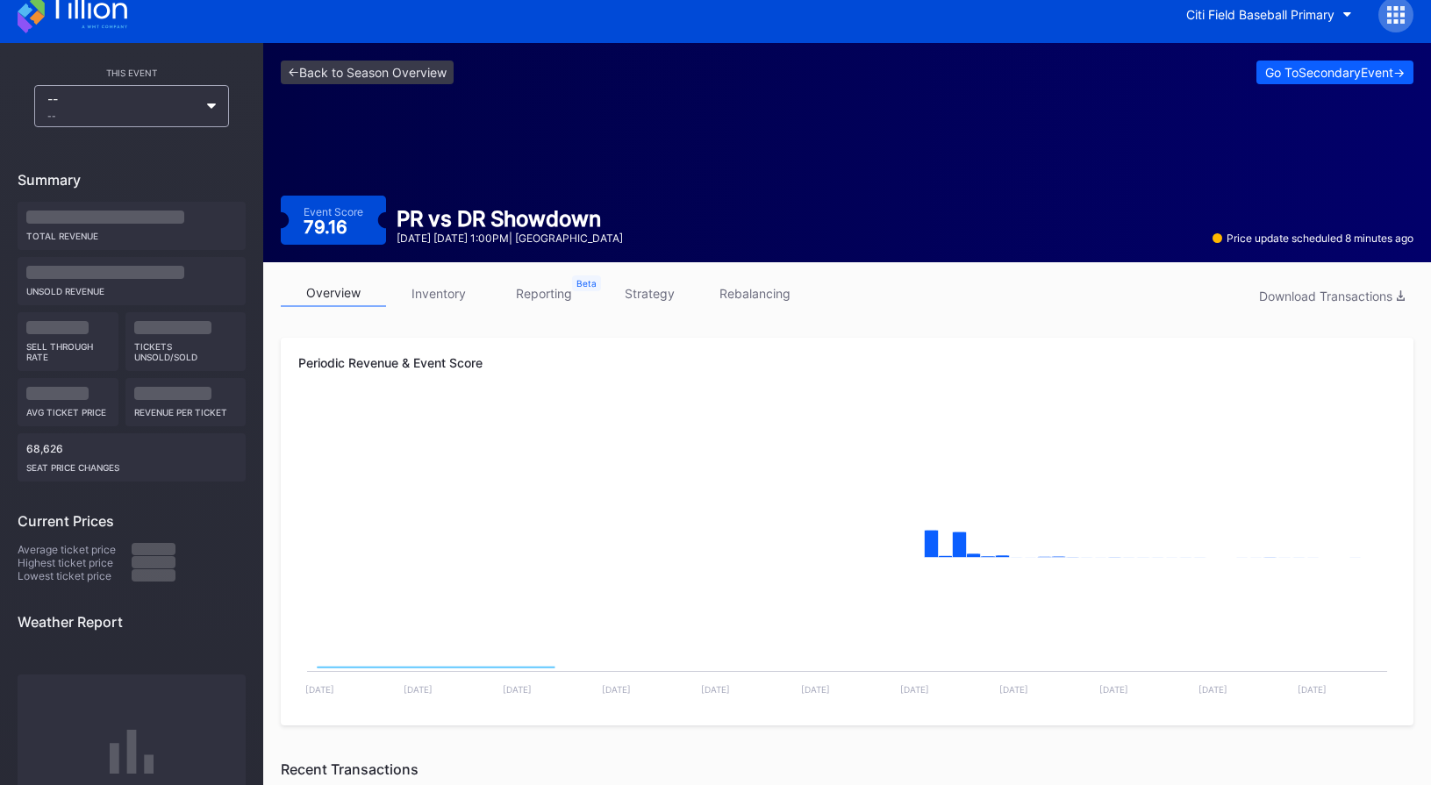
scroll to position [6, 0]
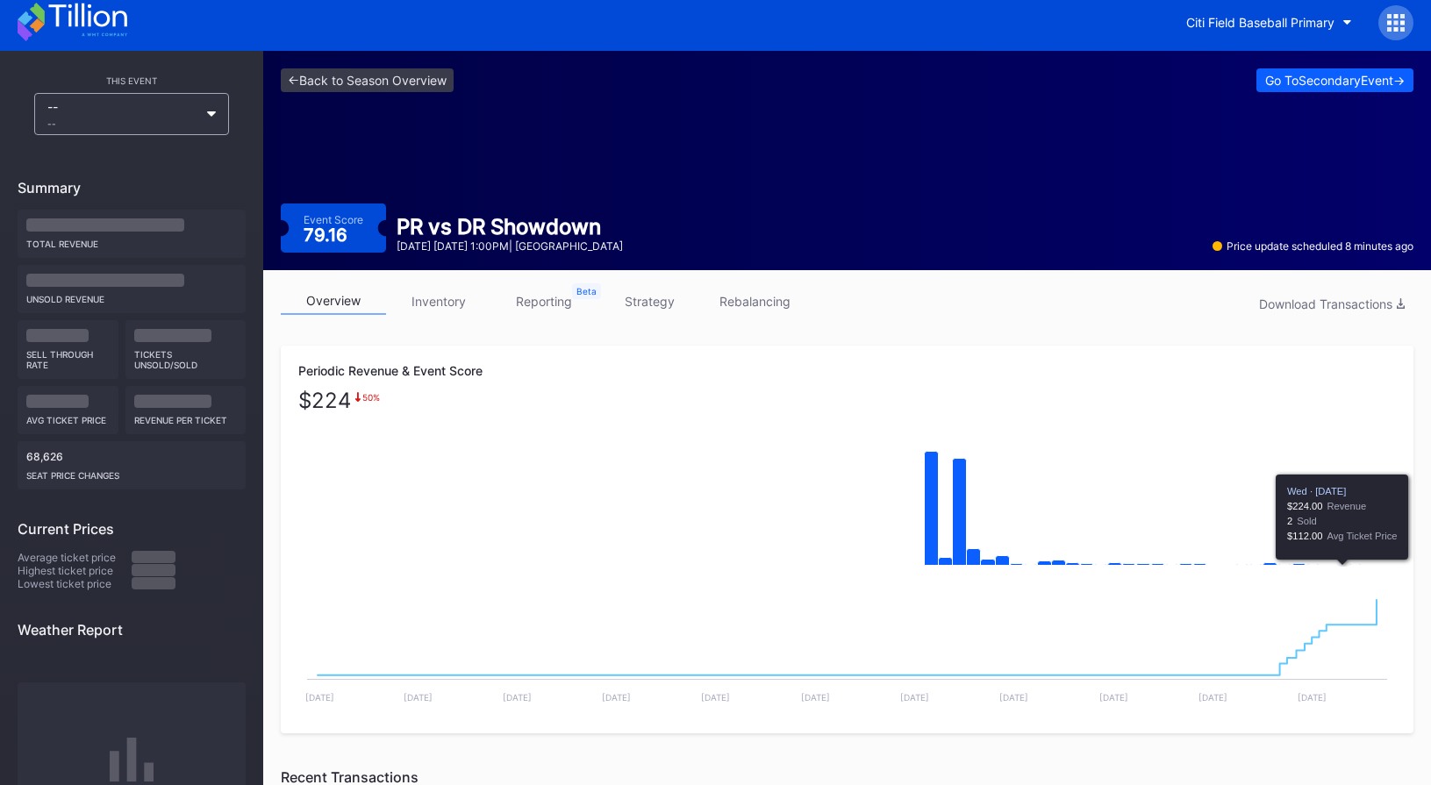
click at [1337, 566] on icon "Created with Highcharts 11.2.0 Chart title" at bounding box center [846, 496] width 1097 height 175
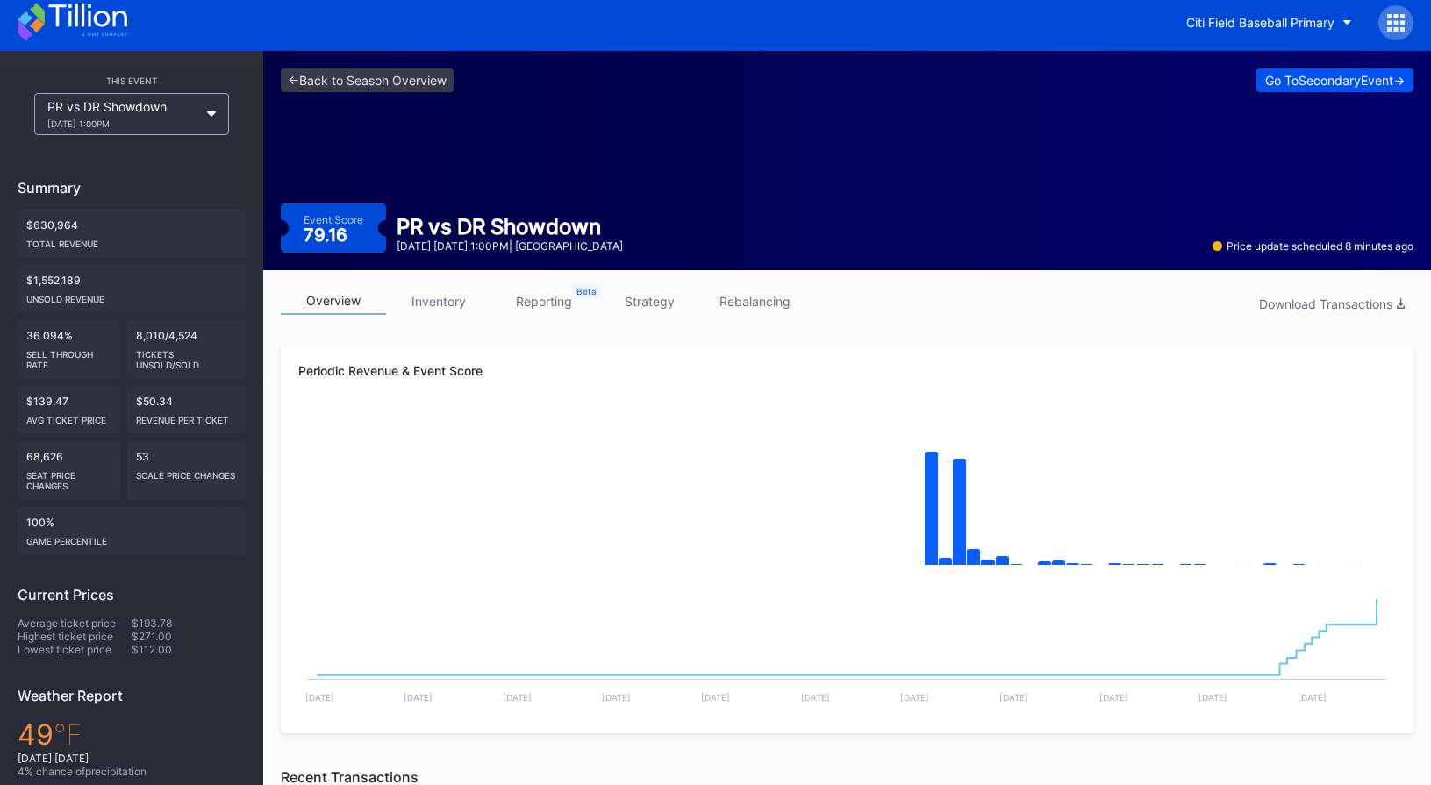
click at [1310, 74] on div "Go To Secondary Event ->" at bounding box center [1334, 80] width 139 height 15
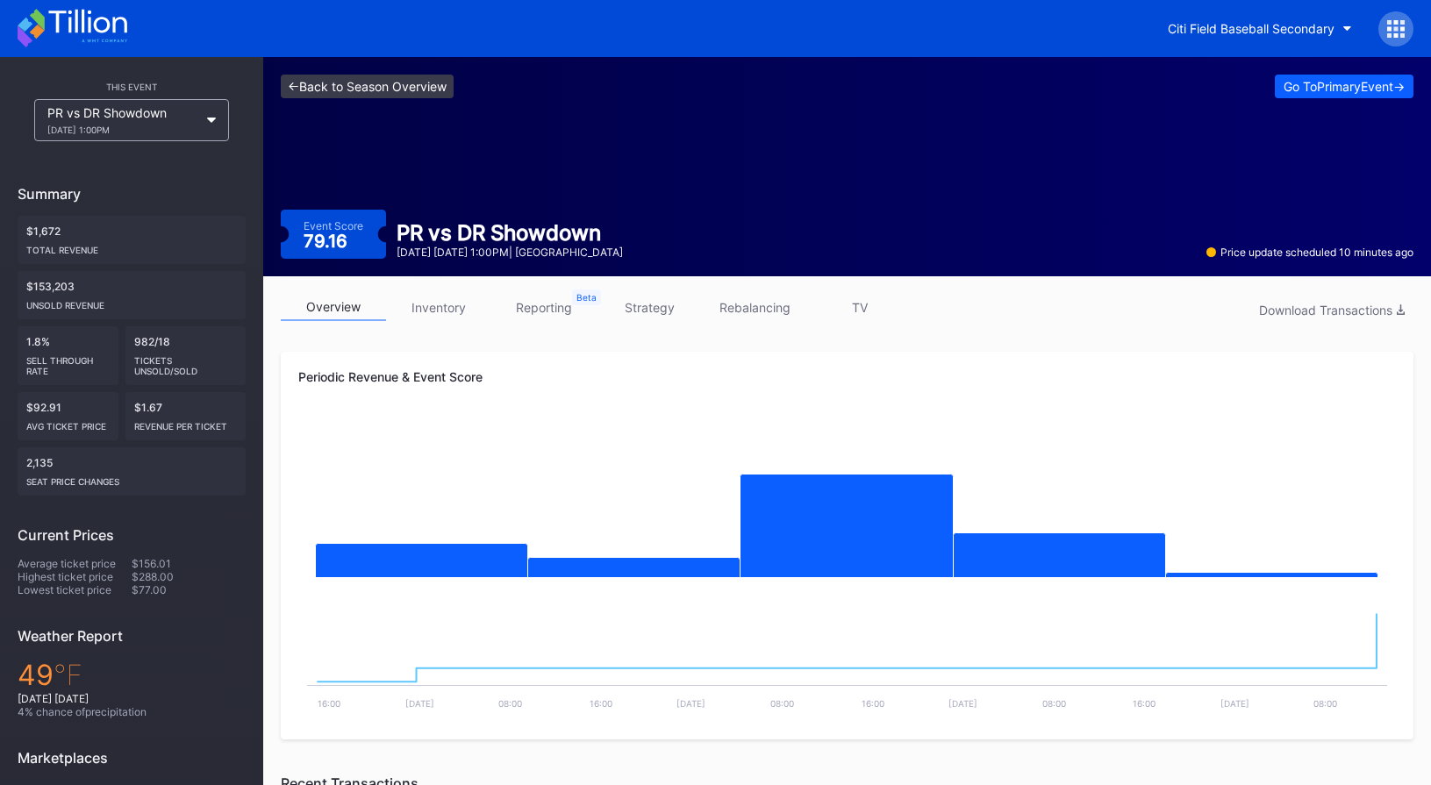
click at [434, 86] on link "<- Back to Season Overview" at bounding box center [367, 87] width 173 height 24
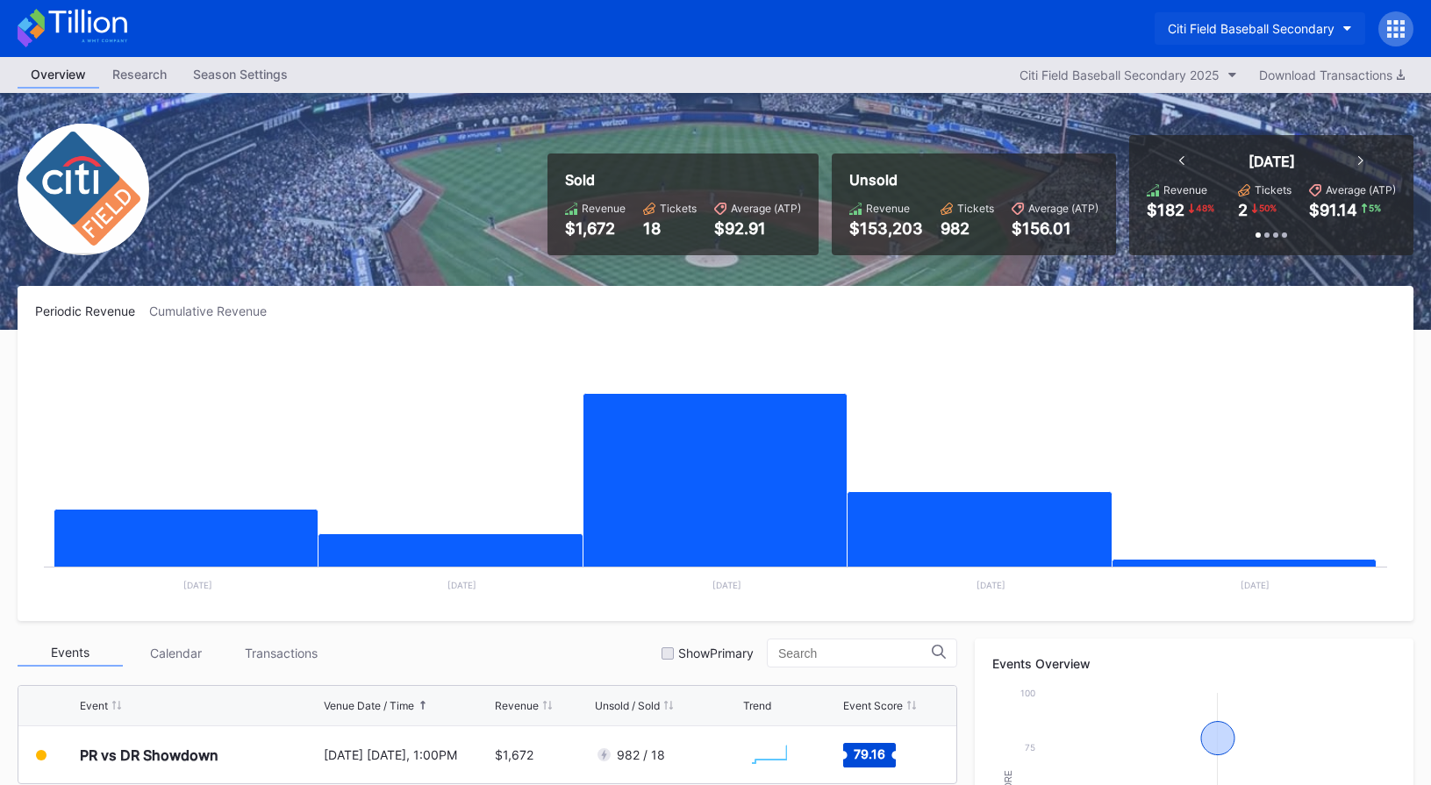
click at [1235, 25] on div "Citi Field Baseball Secondary" at bounding box center [1251, 28] width 167 height 15
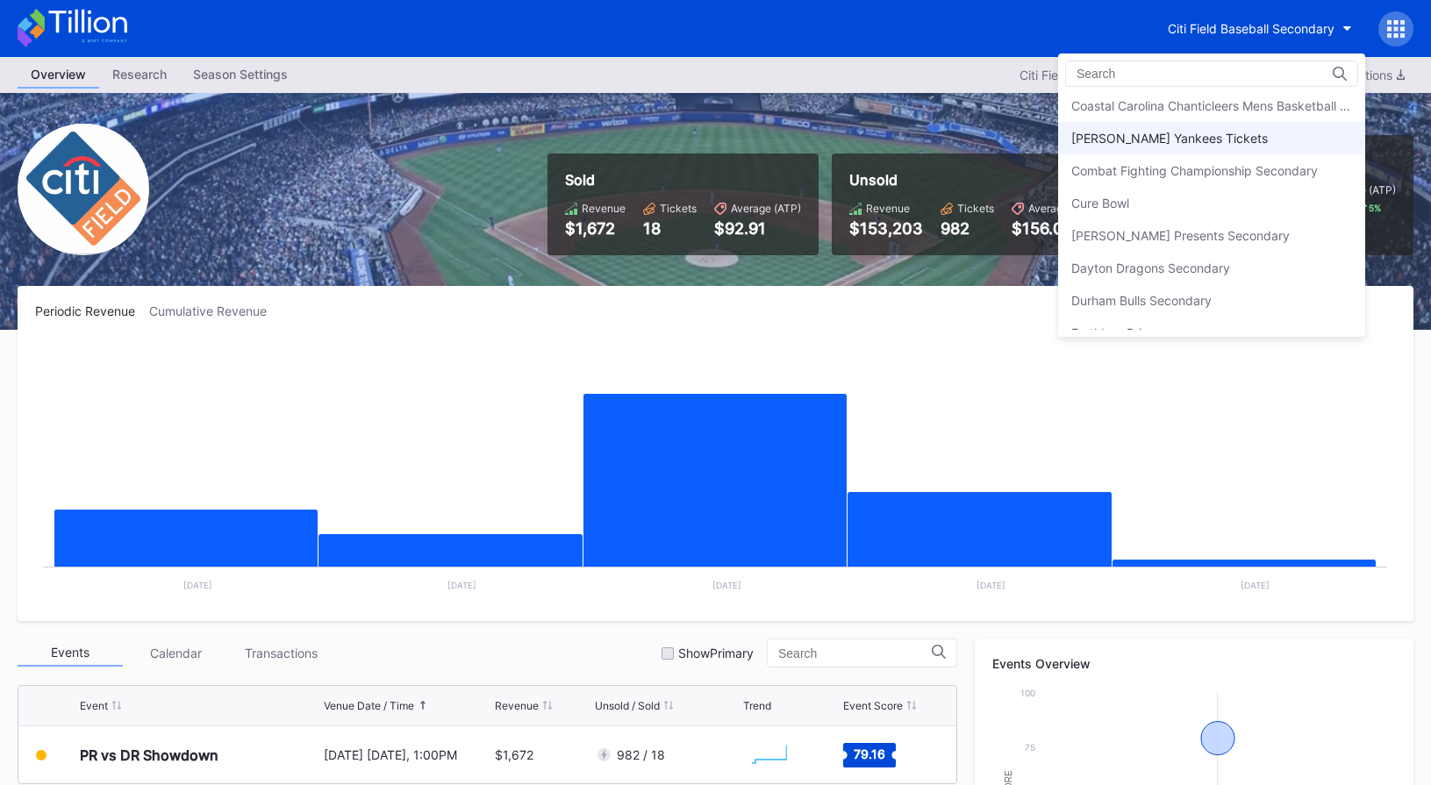
scroll to position [1141, 0]
click at [1254, 220] on div "[PERSON_NAME] Presents Secondary" at bounding box center [1211, 234] width 307 height 32
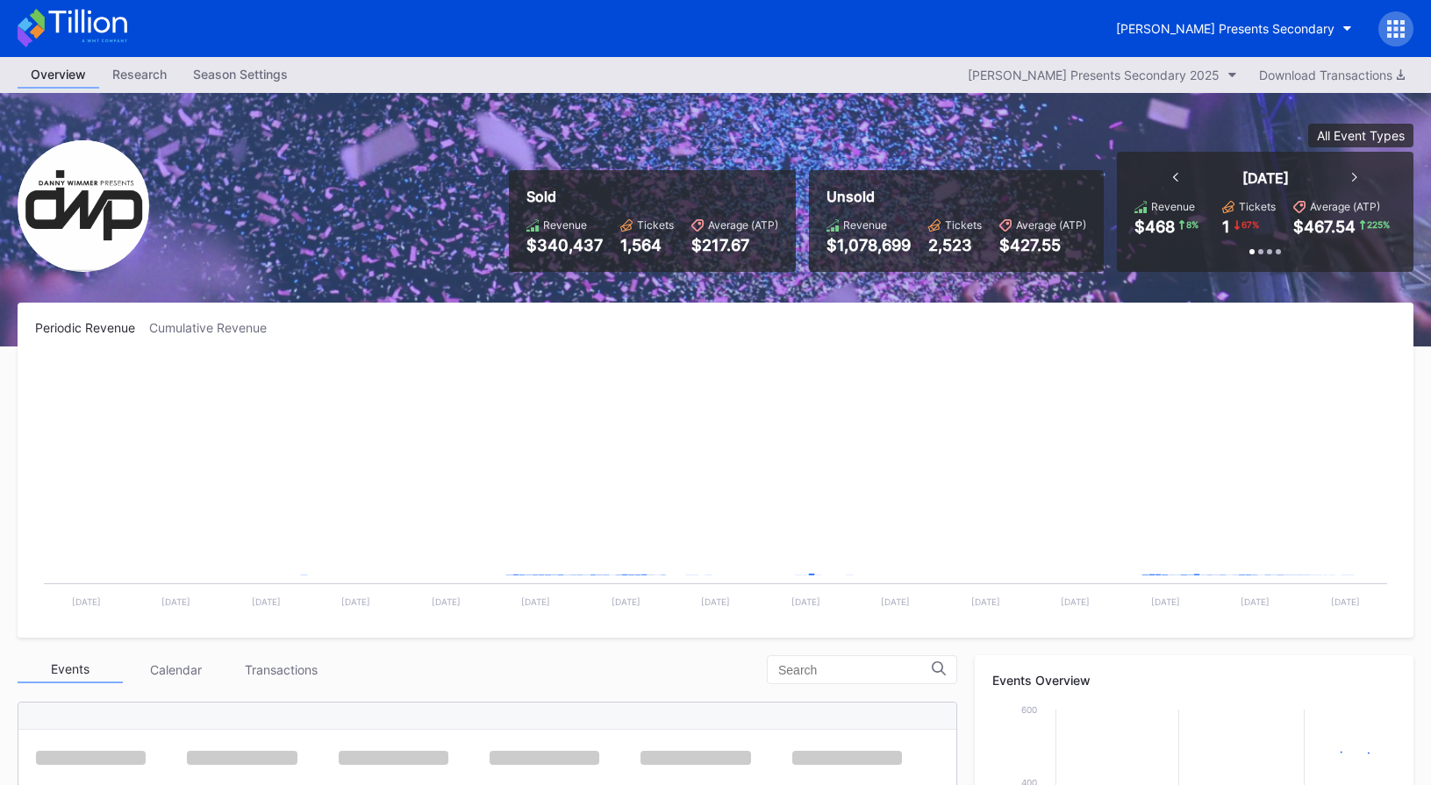
scroll to position [285, 0]
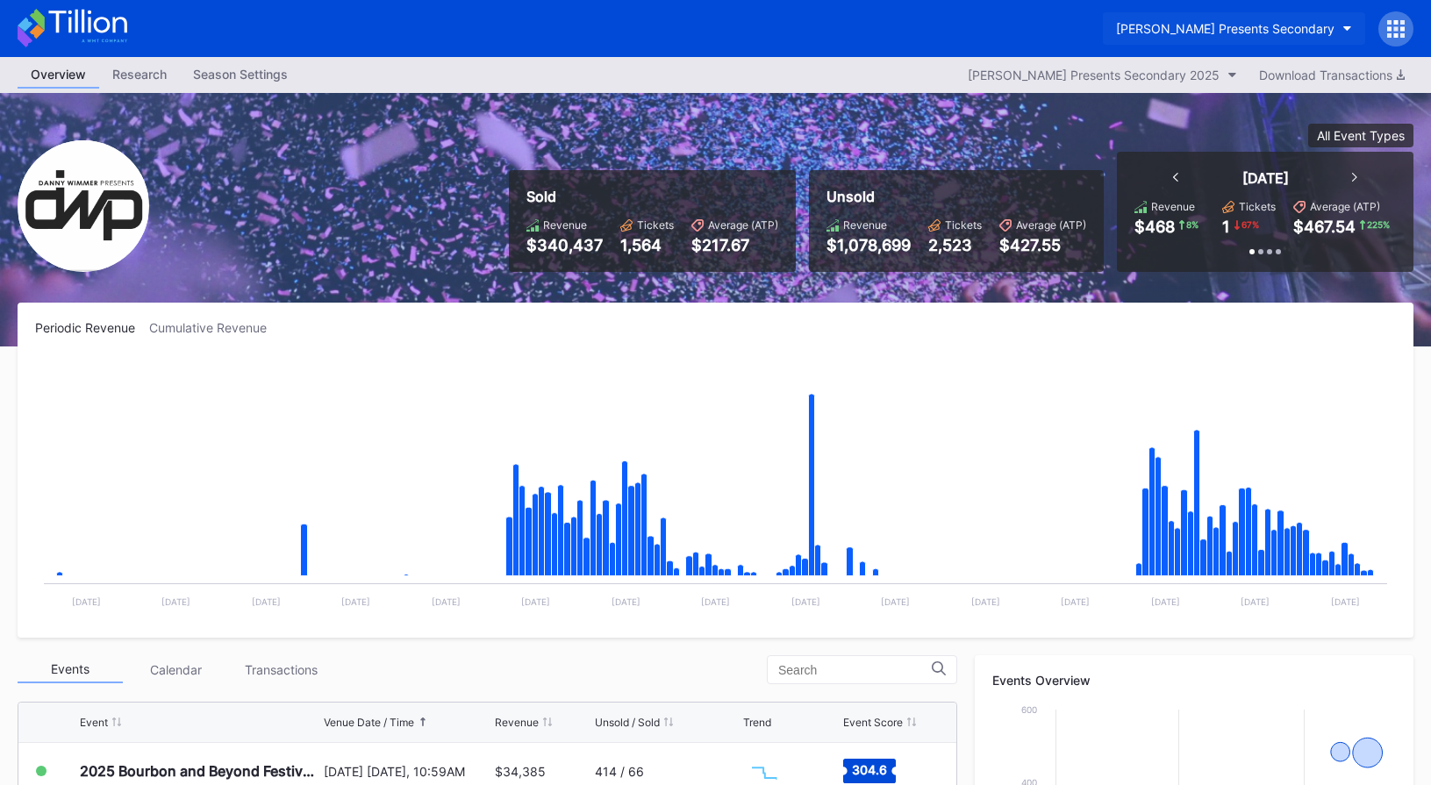
click at [1239, 39] on button "[PERSON_NAME] Presents Secondary" at bounding box center [1234, 28] width 262 height 32
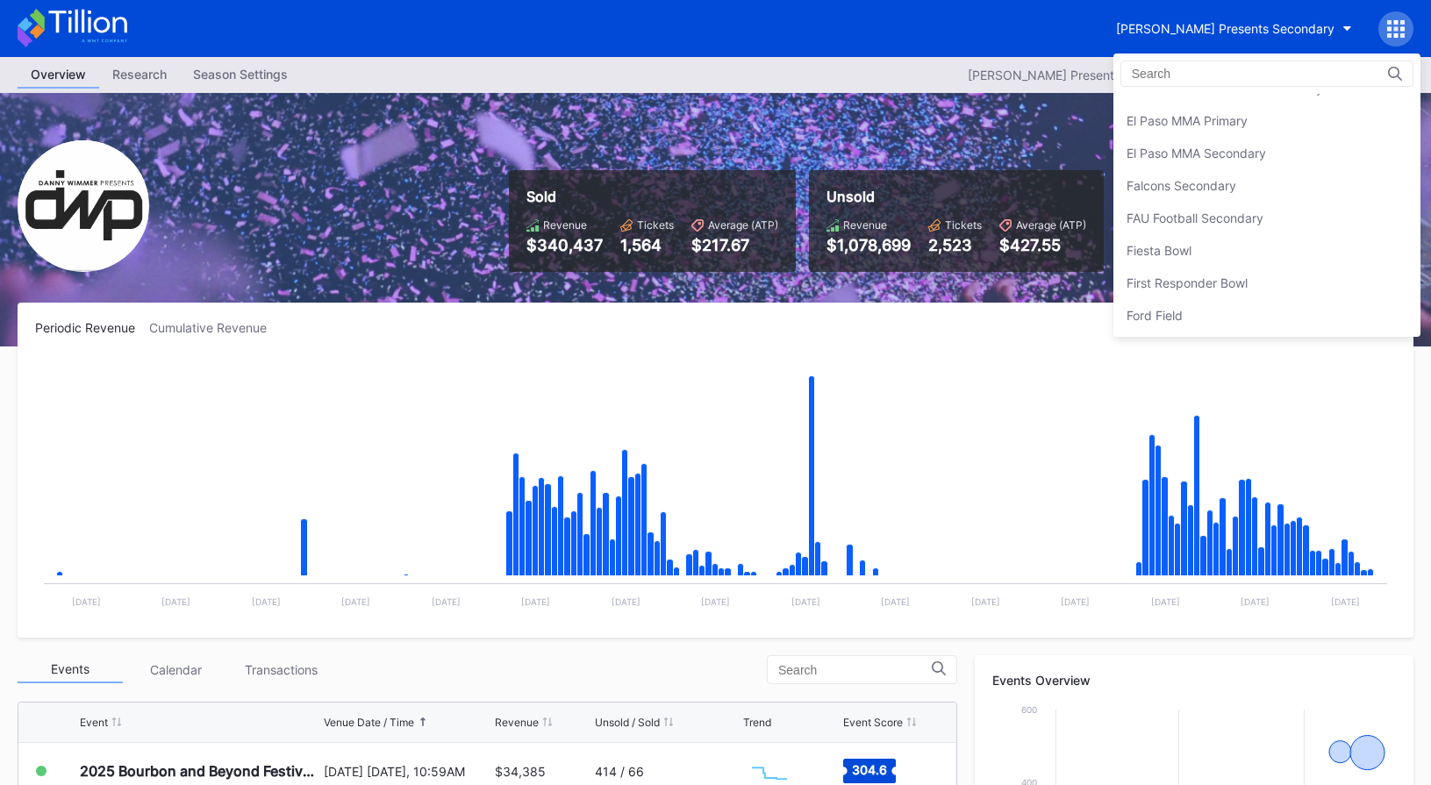
scroll to position [1786, 0]
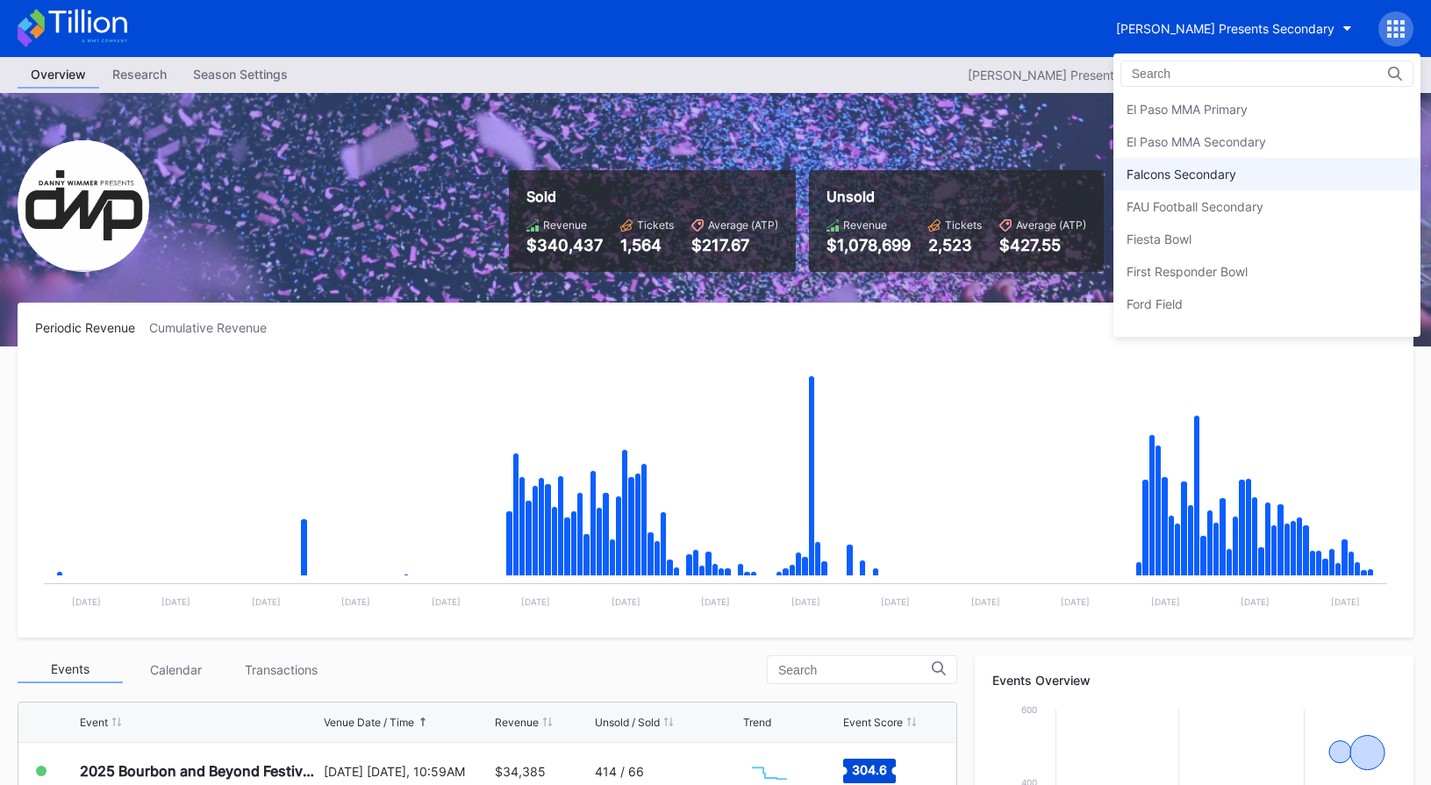
click at [1269, 186] on div "Falcons Secondary" at bounding box center [1266, 174] width 307 height 32
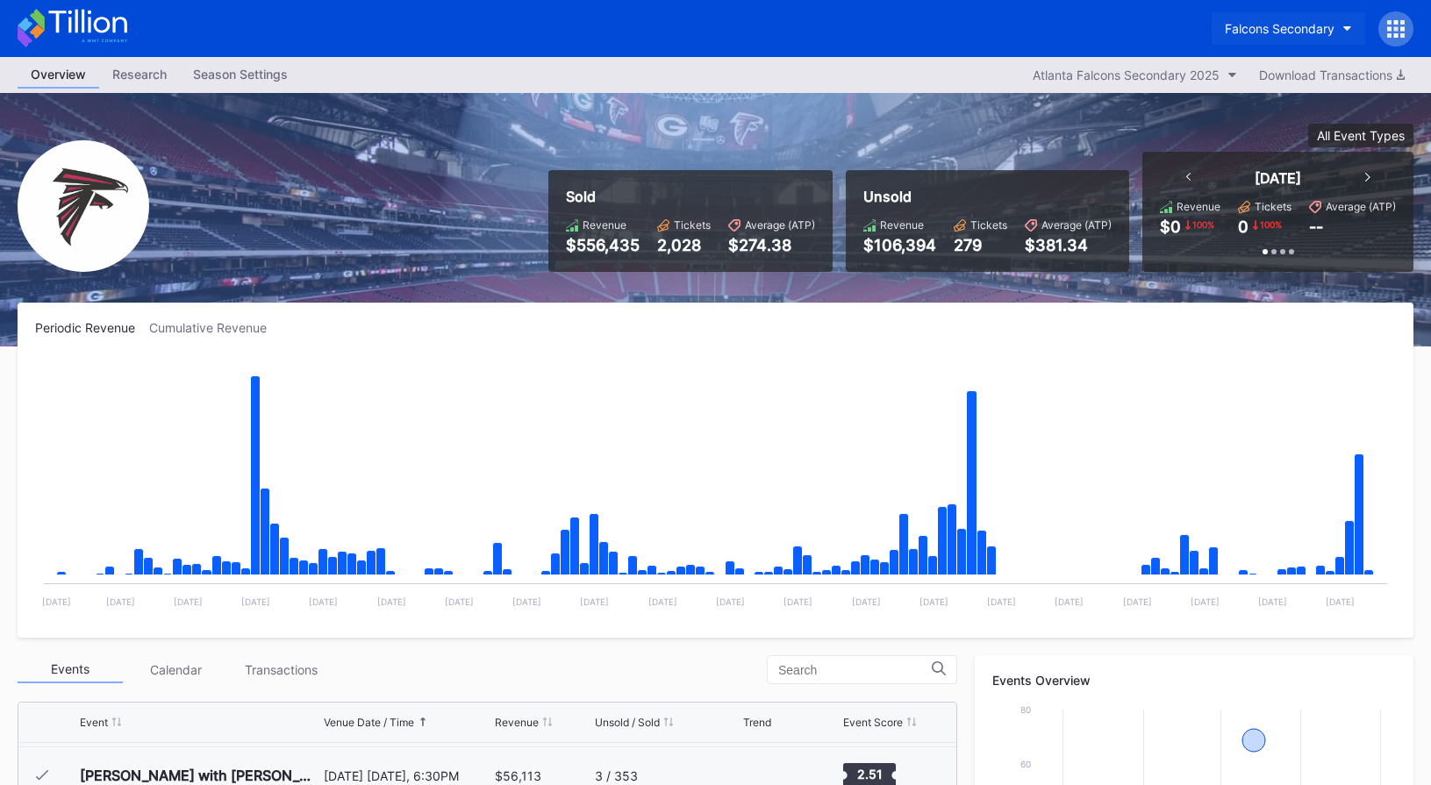
click at [1303, 23] on div "Falcons Secondary" at bounding box center [1280, 28] width 110 height 15
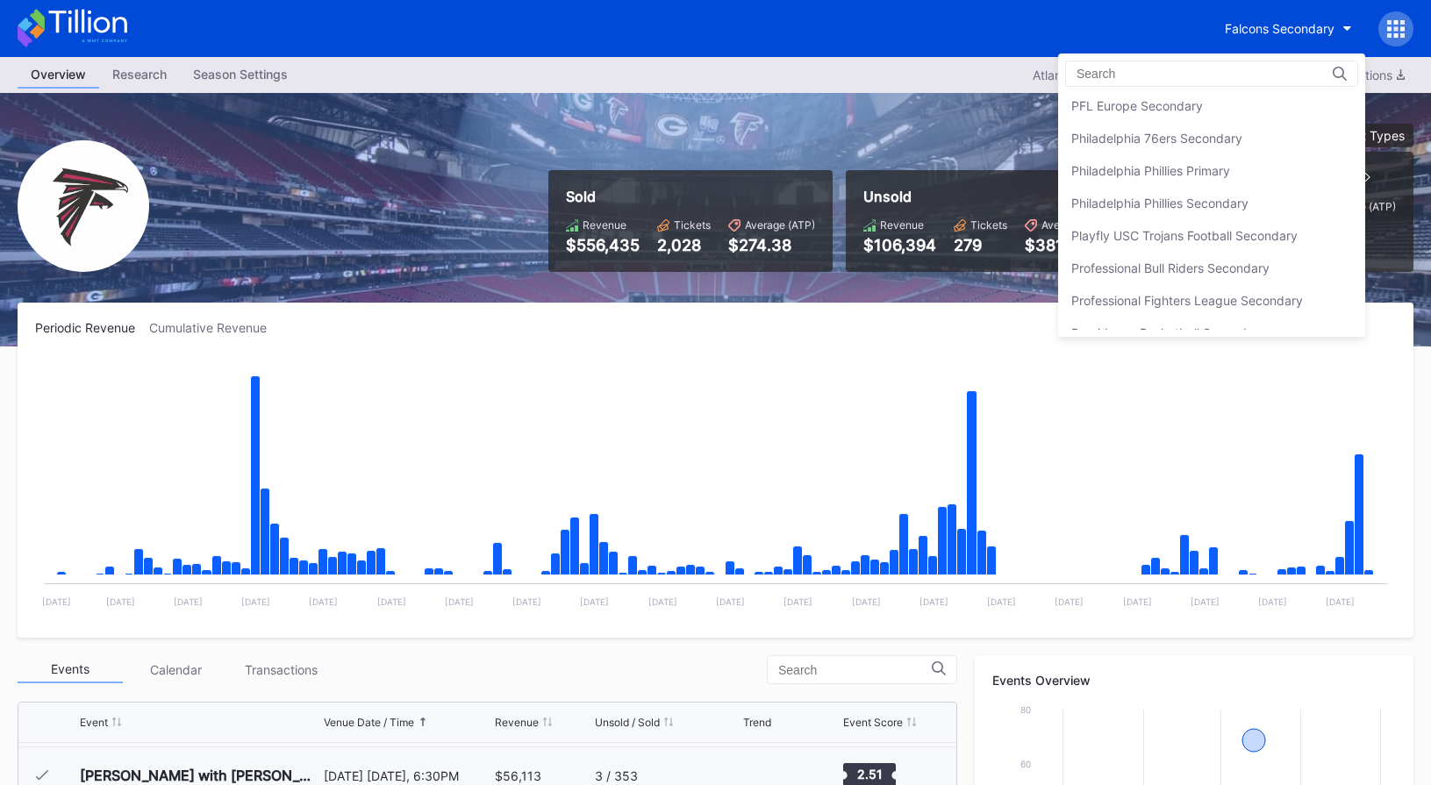
scroll to position [3773, 0]
click at [1287, 172] on div "Philadelphia 76ers Secondary" at bounding box center [1211, 167] width 307 height 32
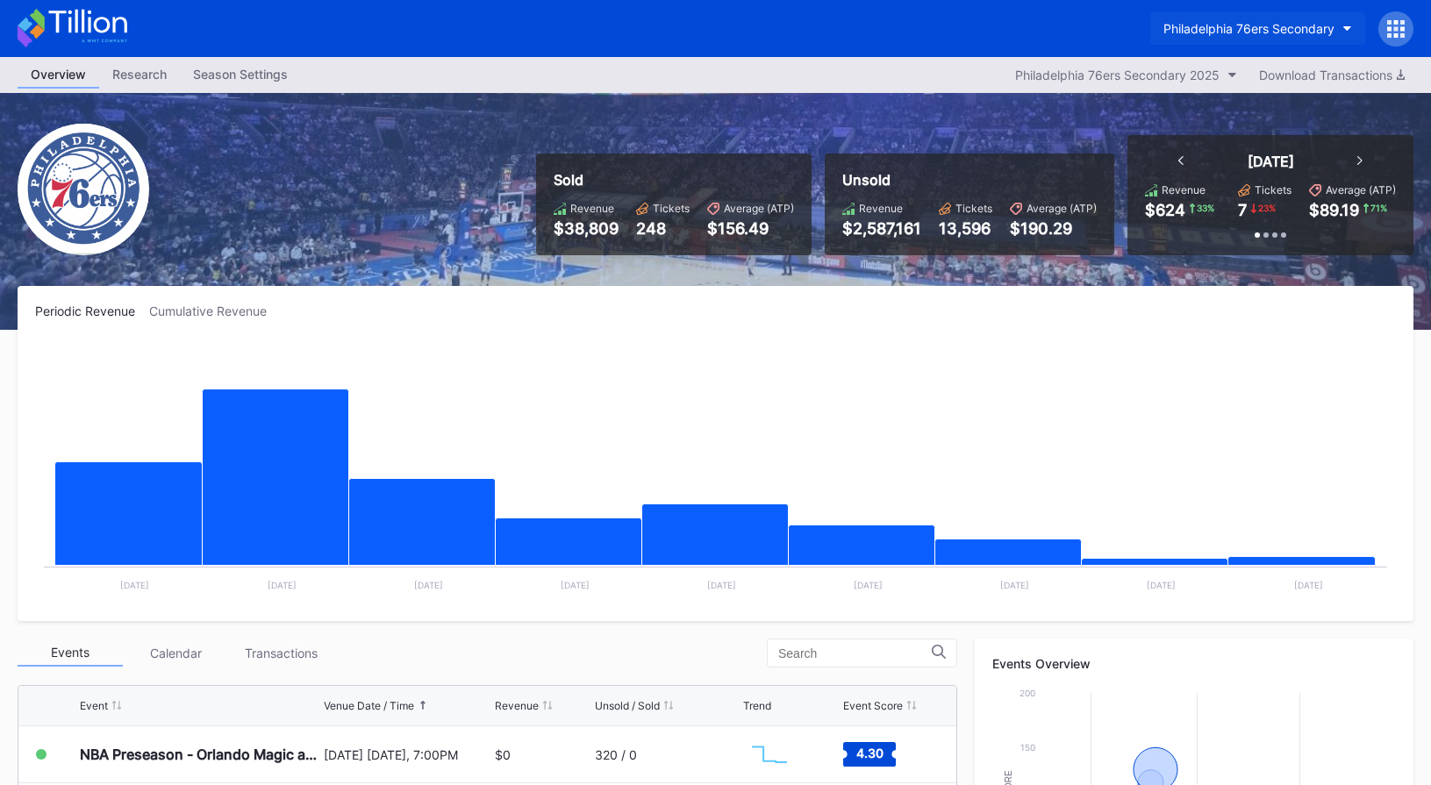
click at [1320, 34] on div "Philadelphia 76ers Secondary" at bounding box center [1248, 28] width 171 height 15
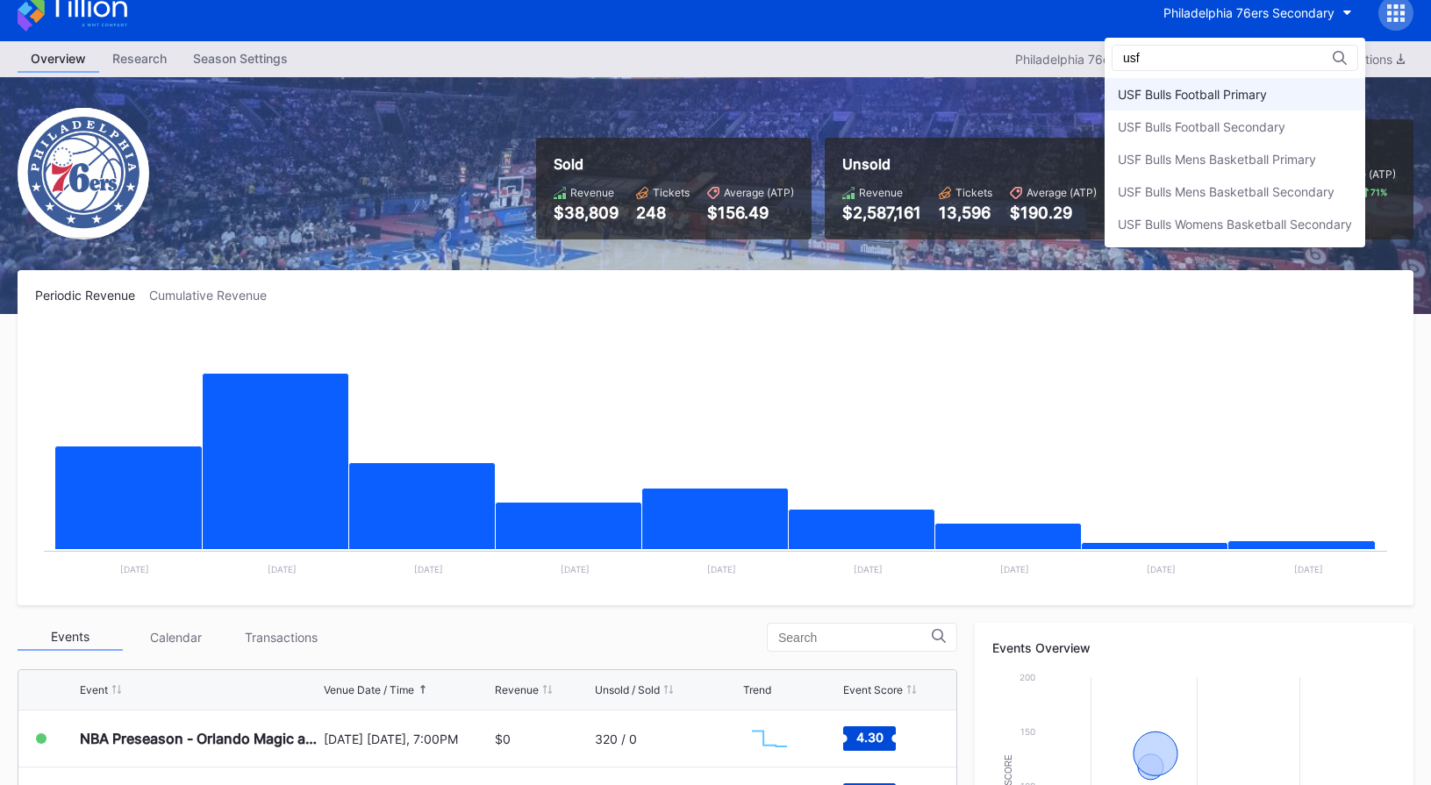
scroll to position [21, 0]
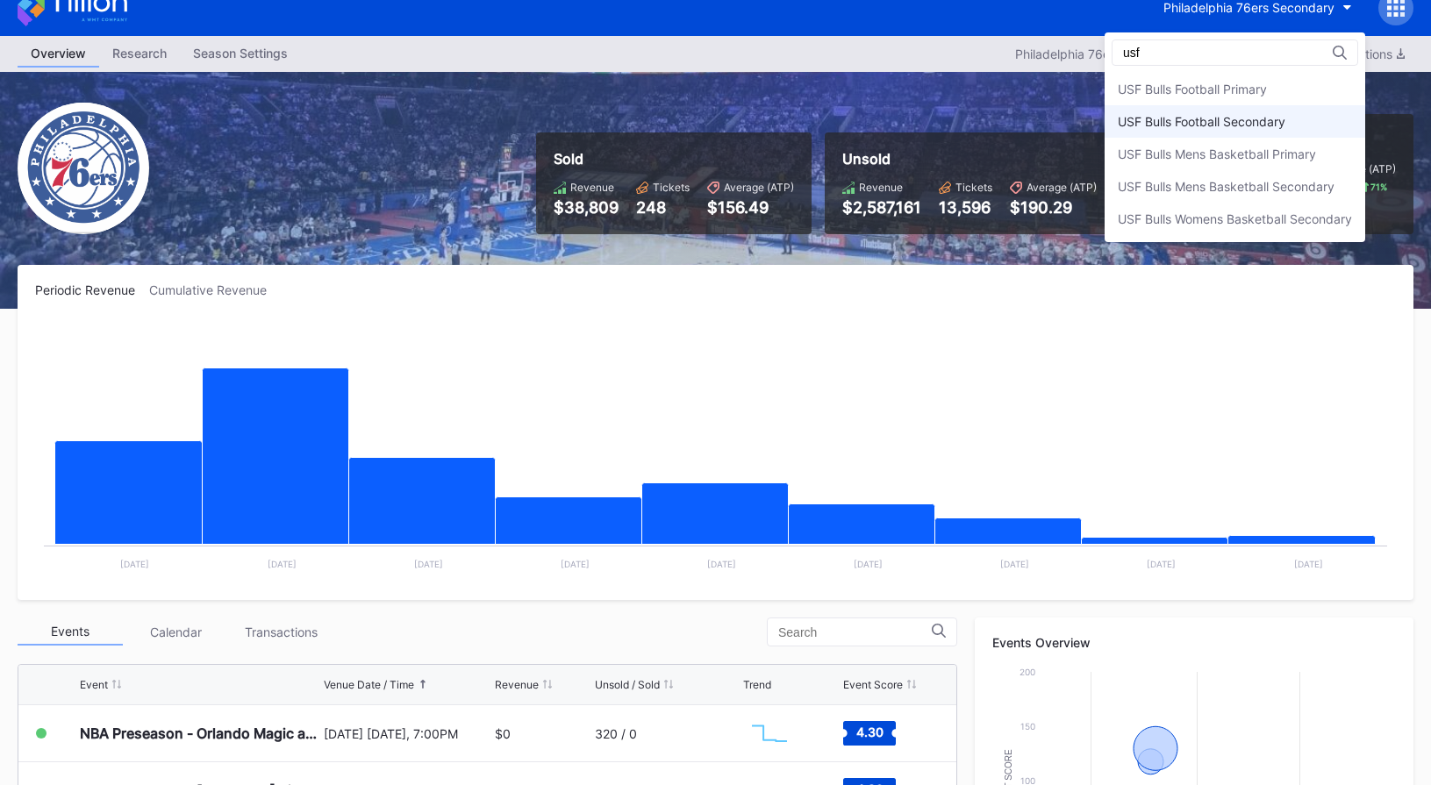
type input "usf"
click at [1259, 106] on div "USF Bulls Football Secondary" at bounding box center [1234, 121] width 261 height 32
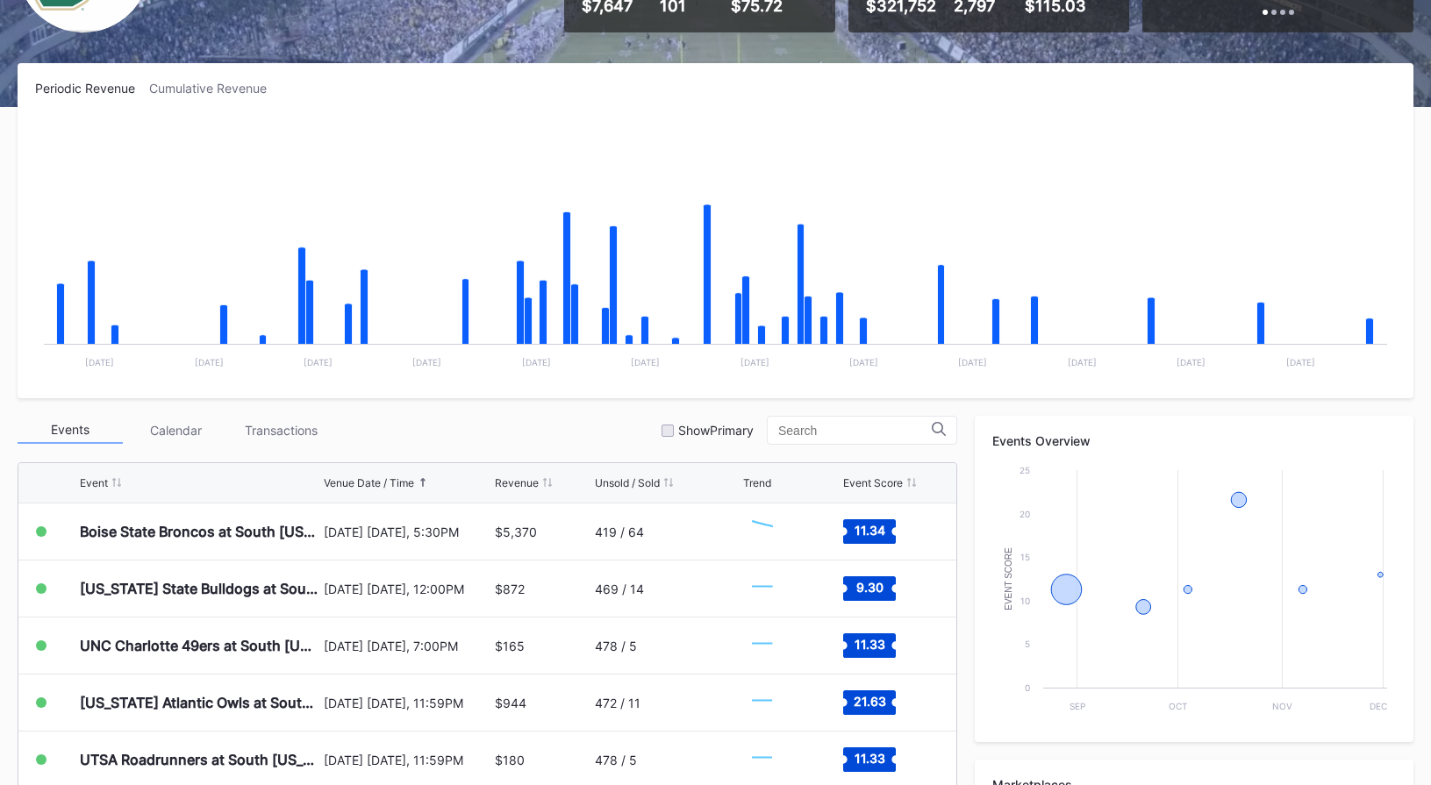
scroll to position [541, 0]
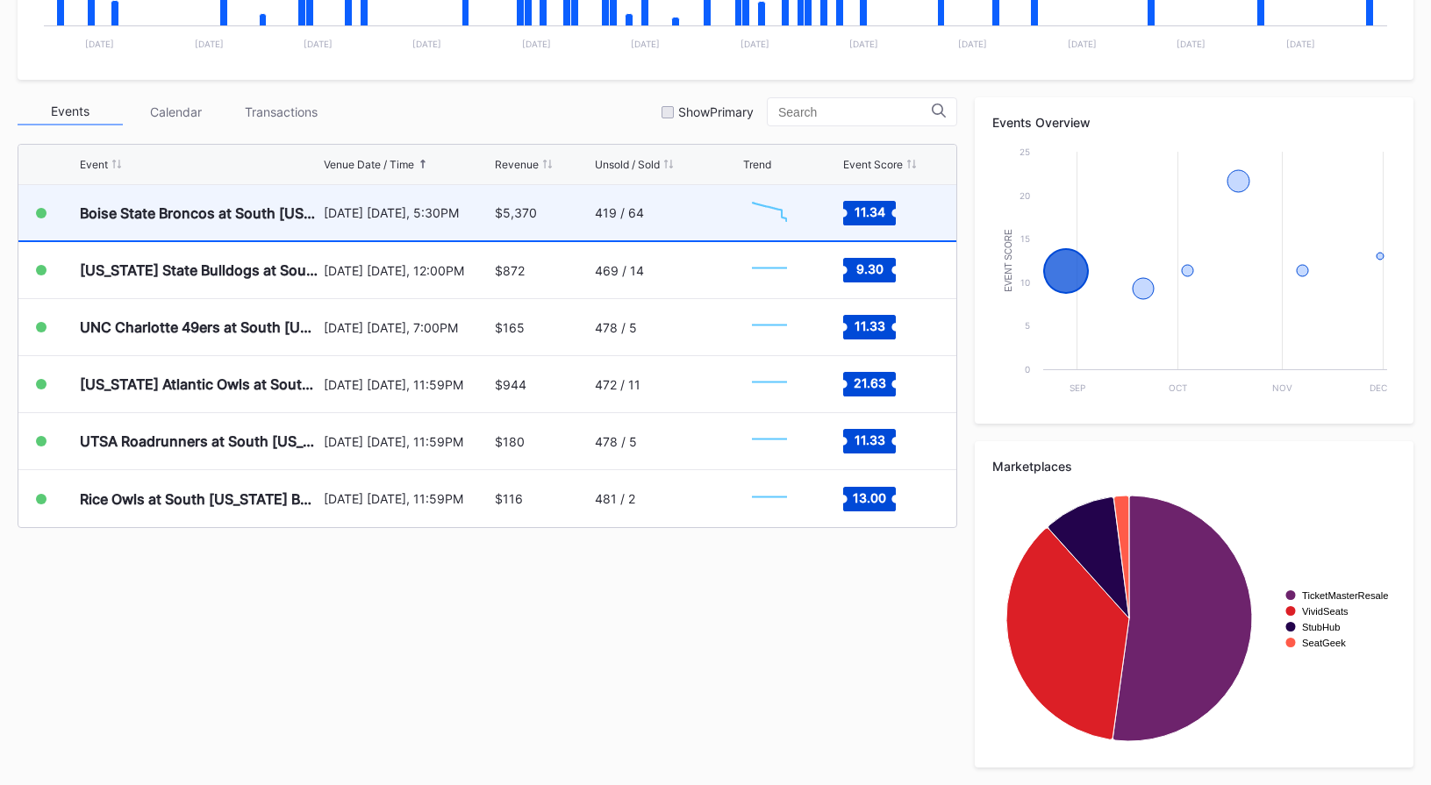
click at [712, 218] on div "419 / 64" at bounding box center [667, 212] width 144 height 55
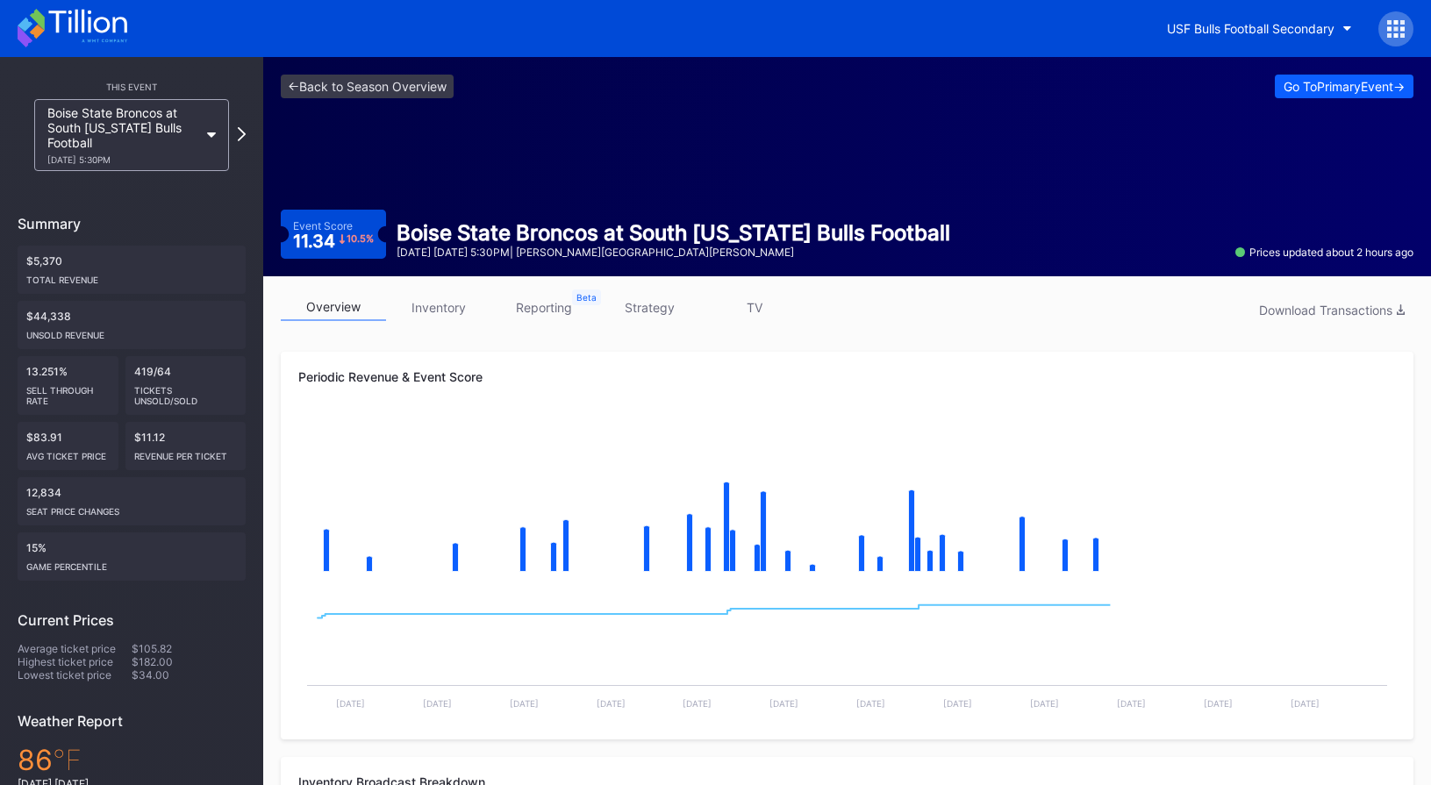
click at [1396, 25] on icon at bounding box center [1396, 29] width 18 height 18
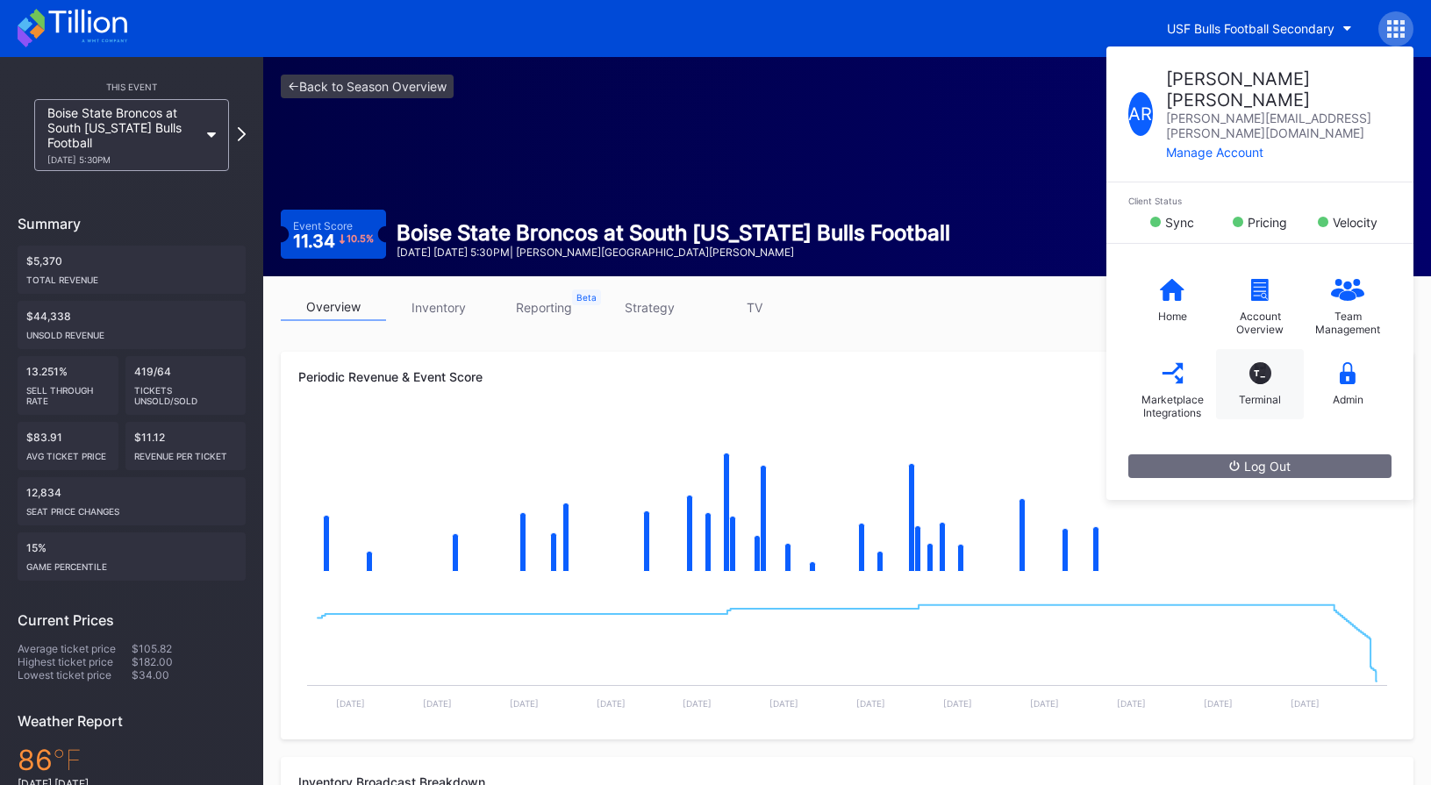
click at [1272, 351] on div "T_ Terminal" at bounding box center [1260, 384] width 88 height 70
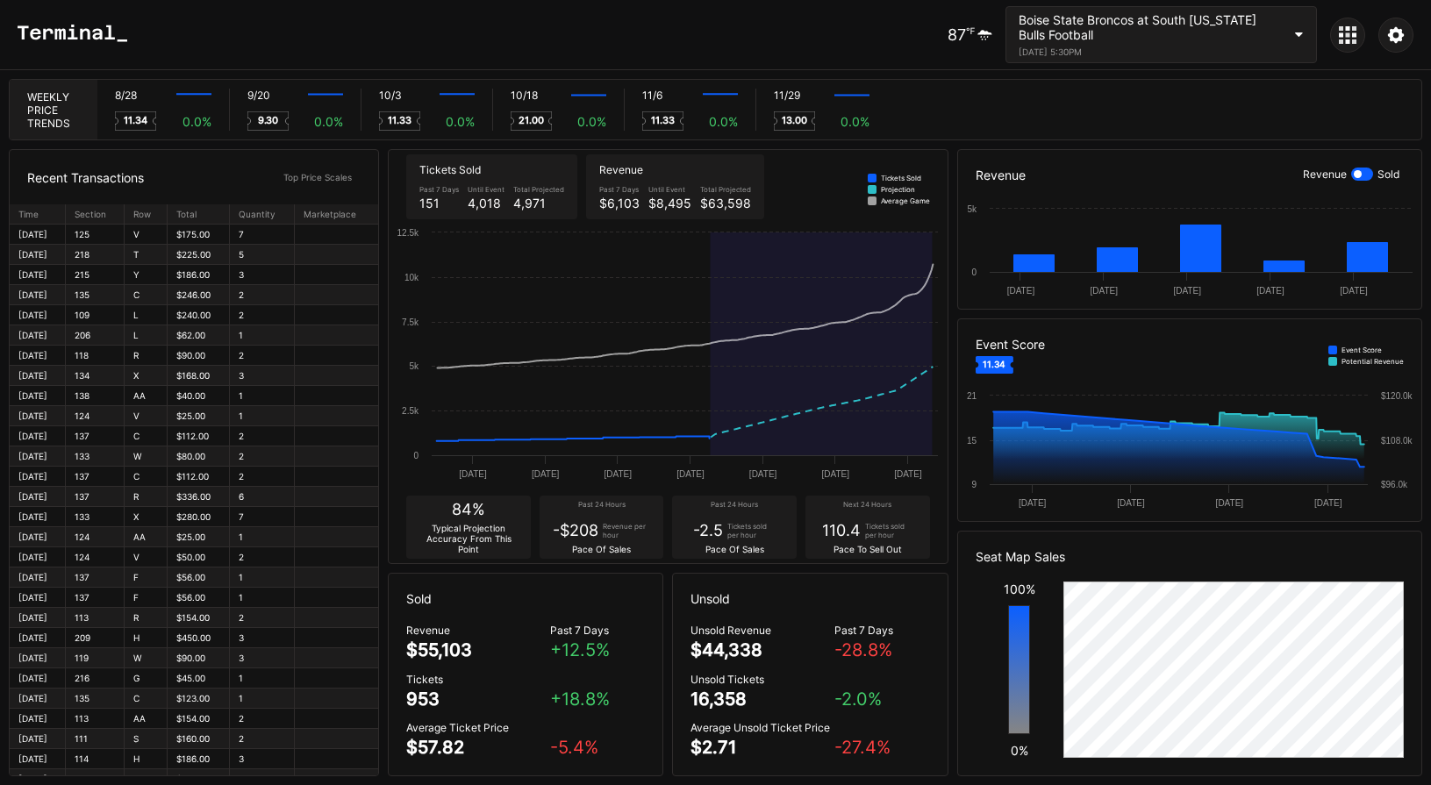
click at [1352, 35] on icon at bounding box center [1354, 34] width 4 height 4
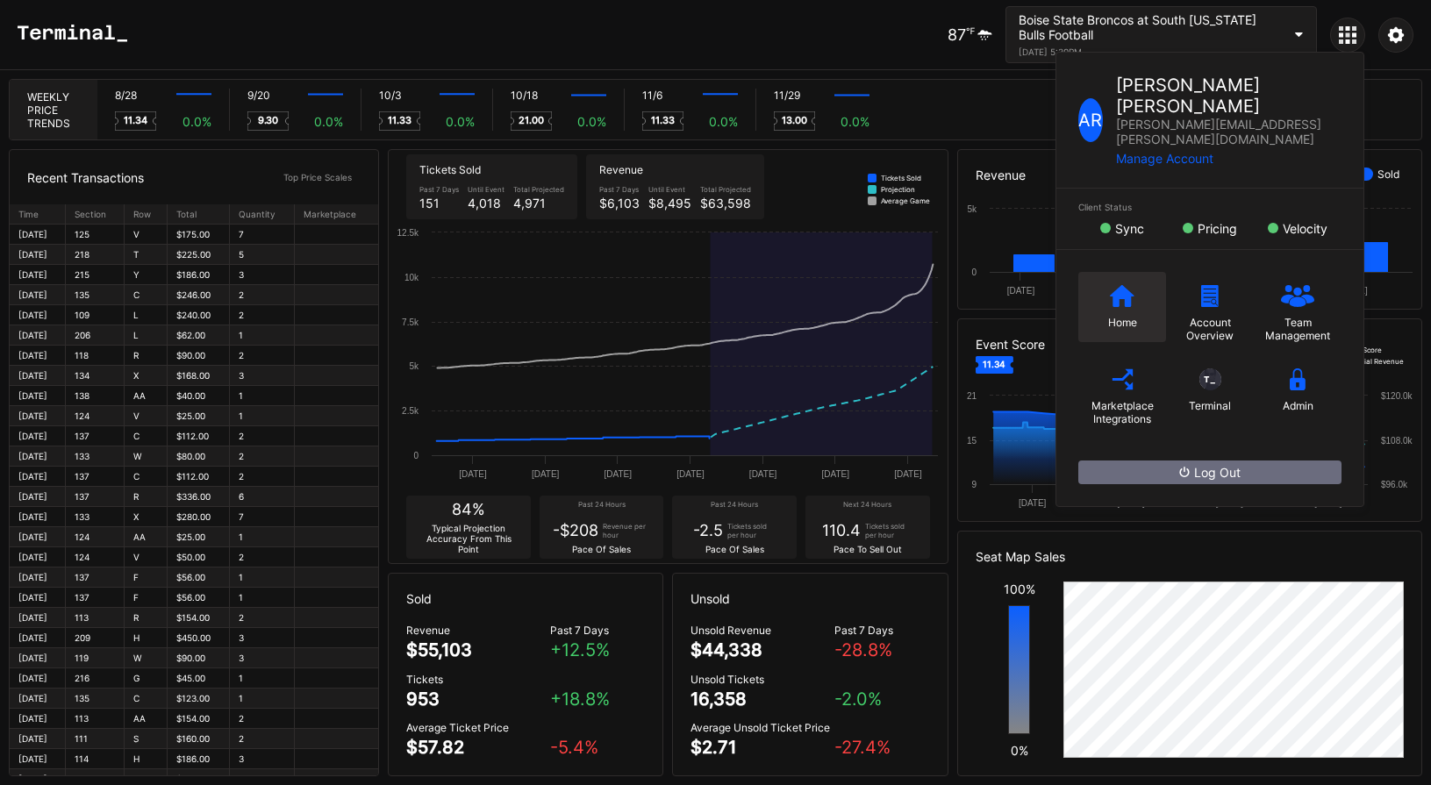
click at [1127, 272] on div "Home" at bounding box center [1122, 307] width 88 height 70
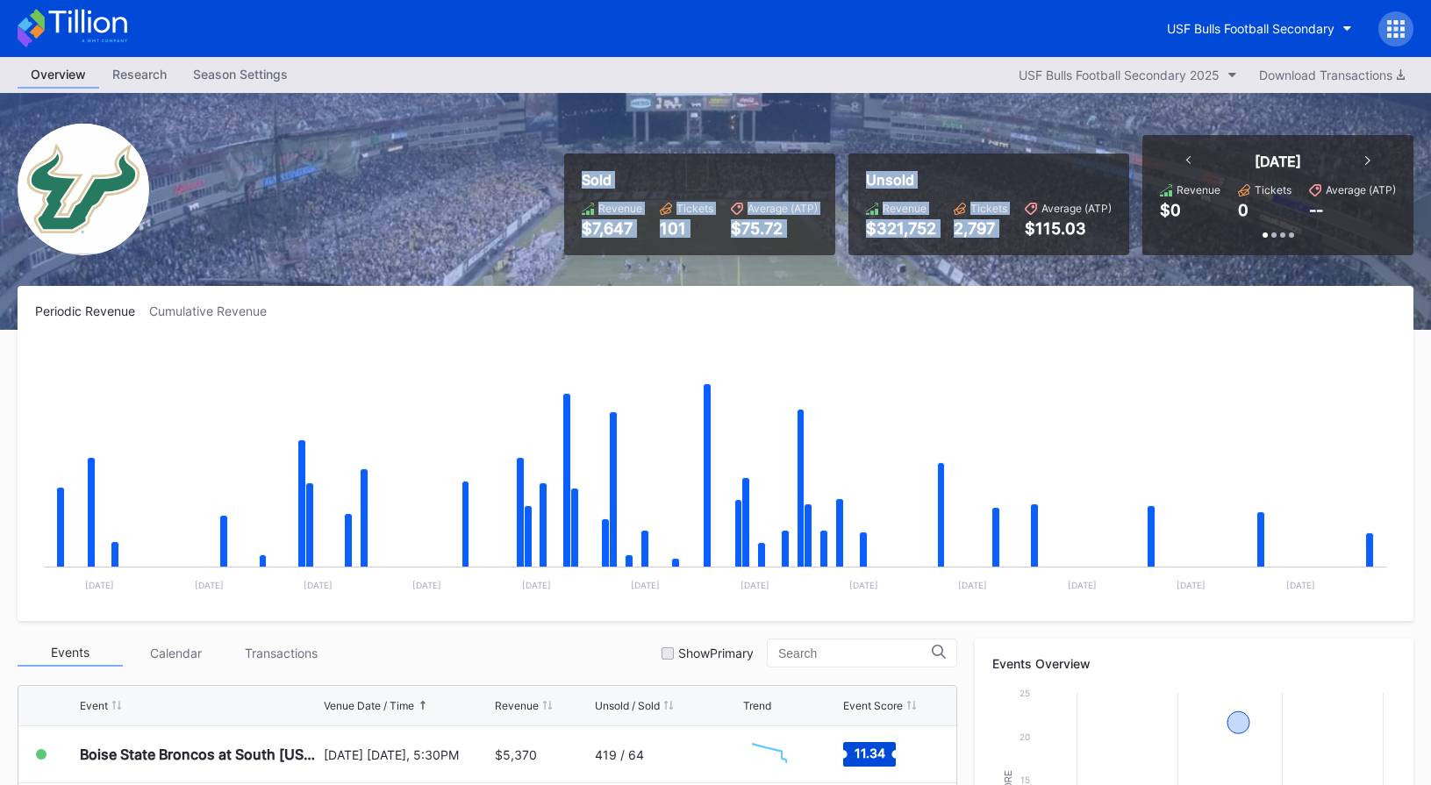
drag, startPoint x: 865, startPoint y: 190, endPoint x: 1033, endPoint y: 210, distance: 169.5
click at [1033, 210] on div "Sold Revenue $7,647 Tickets 101 Average (ATP) $75.72 Unsold Revenue $321,752 Ti…" at bounding box center [715, 211] width 1431 height 237
click at [1033, 210] on icon at bounding box center [1031, 209] width 12 height 12
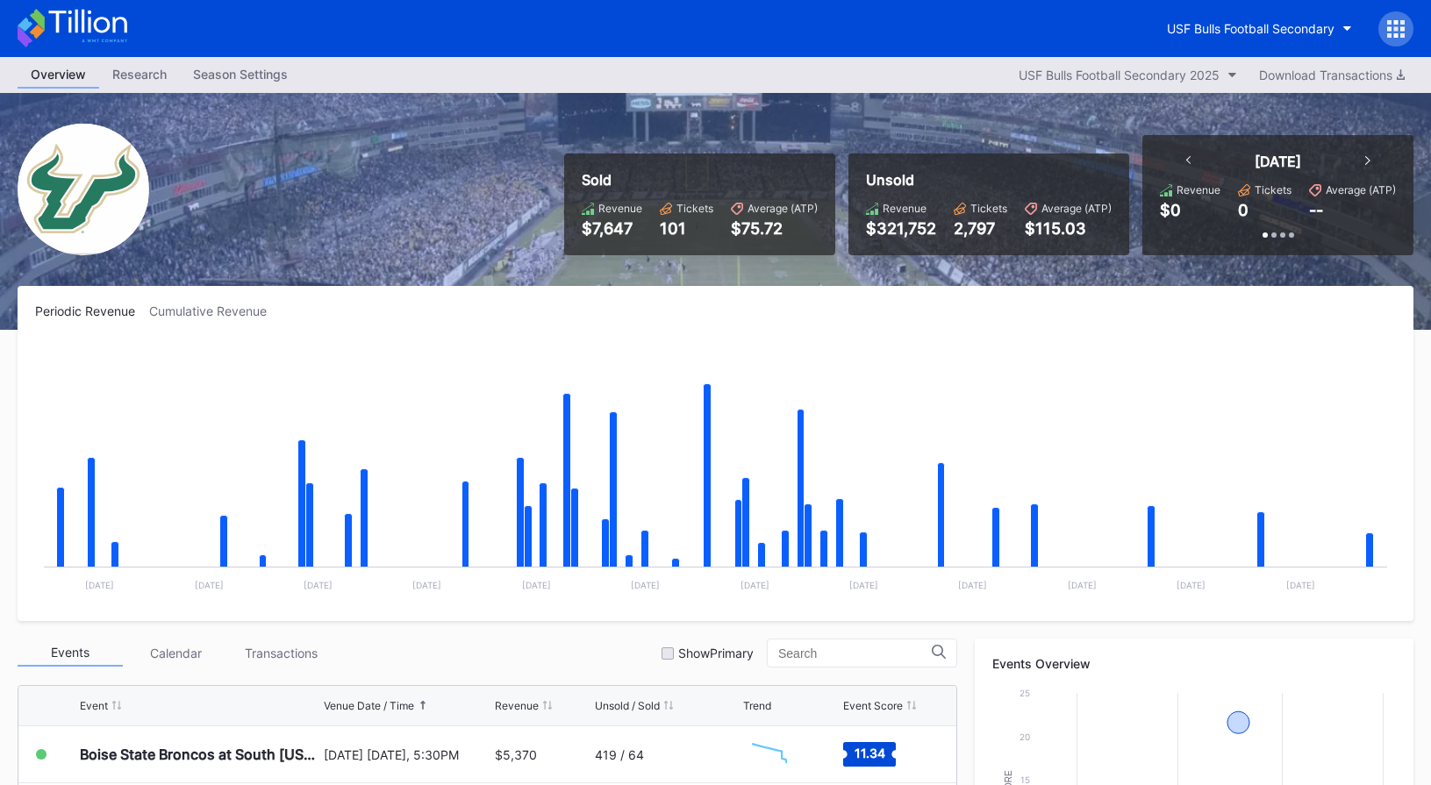
click at [112, 33] on icon at bounding box center [73, 28] width 110 height 39
click at [45, 18] on icon at bounding box center [73, 28] width 110 height 39
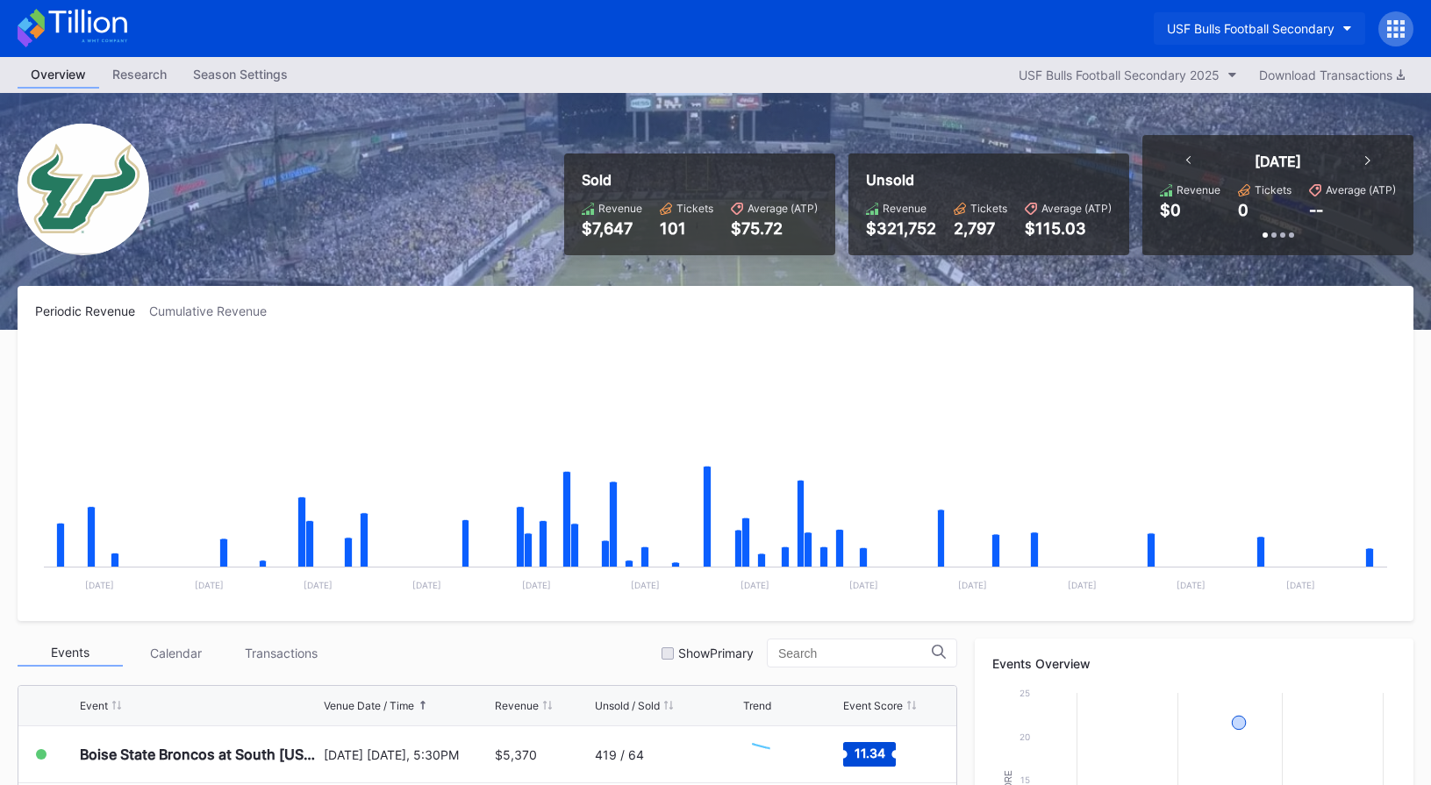
click at [1207, 21] on div "USF Bulls Football Secondary" at bounding box center [1251, 28] width 168 height 15
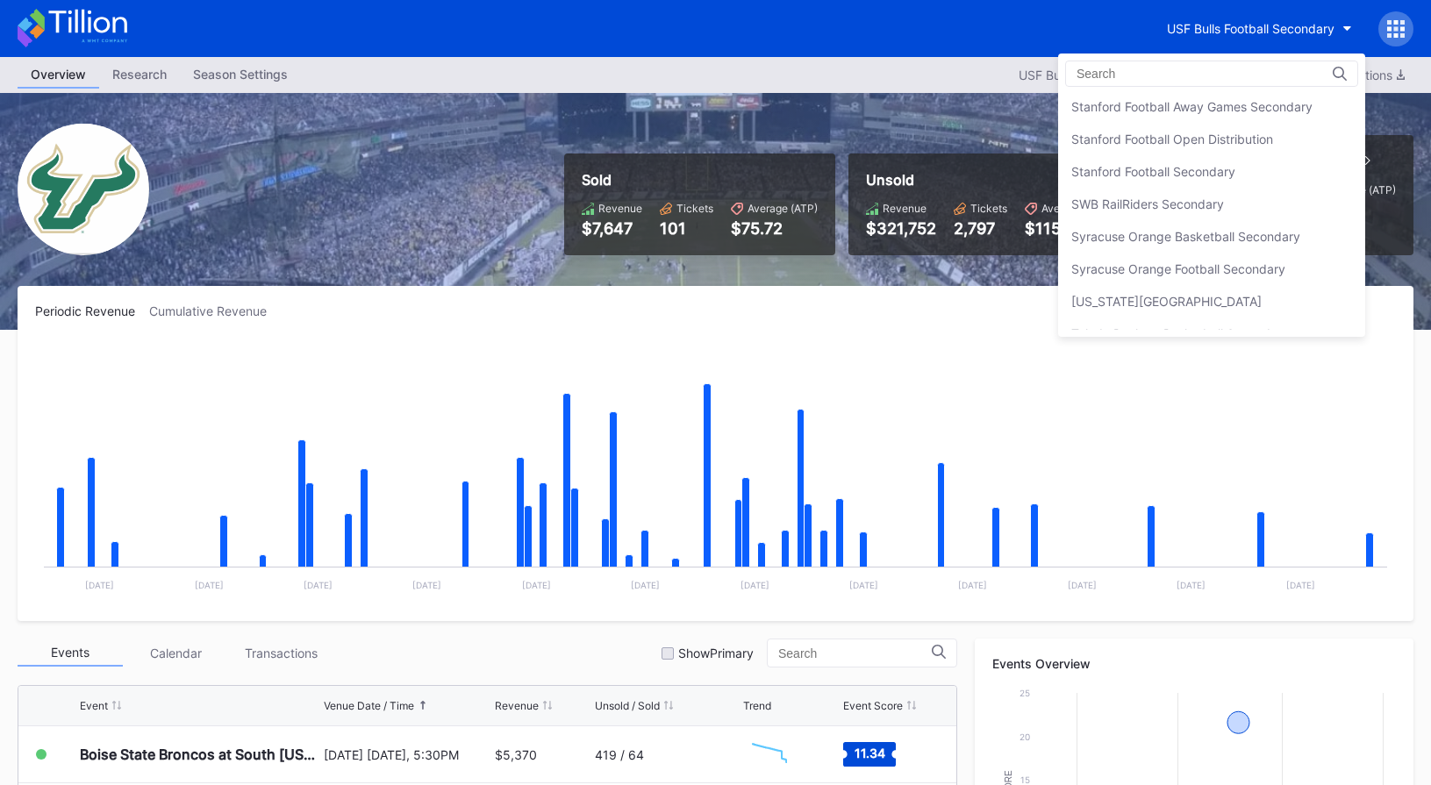
scroll to position [5453, 0]
click at [1226, 156] on div "Stanford Football Open Distribution" at bounding box center [1211, 142] width 307 height 32
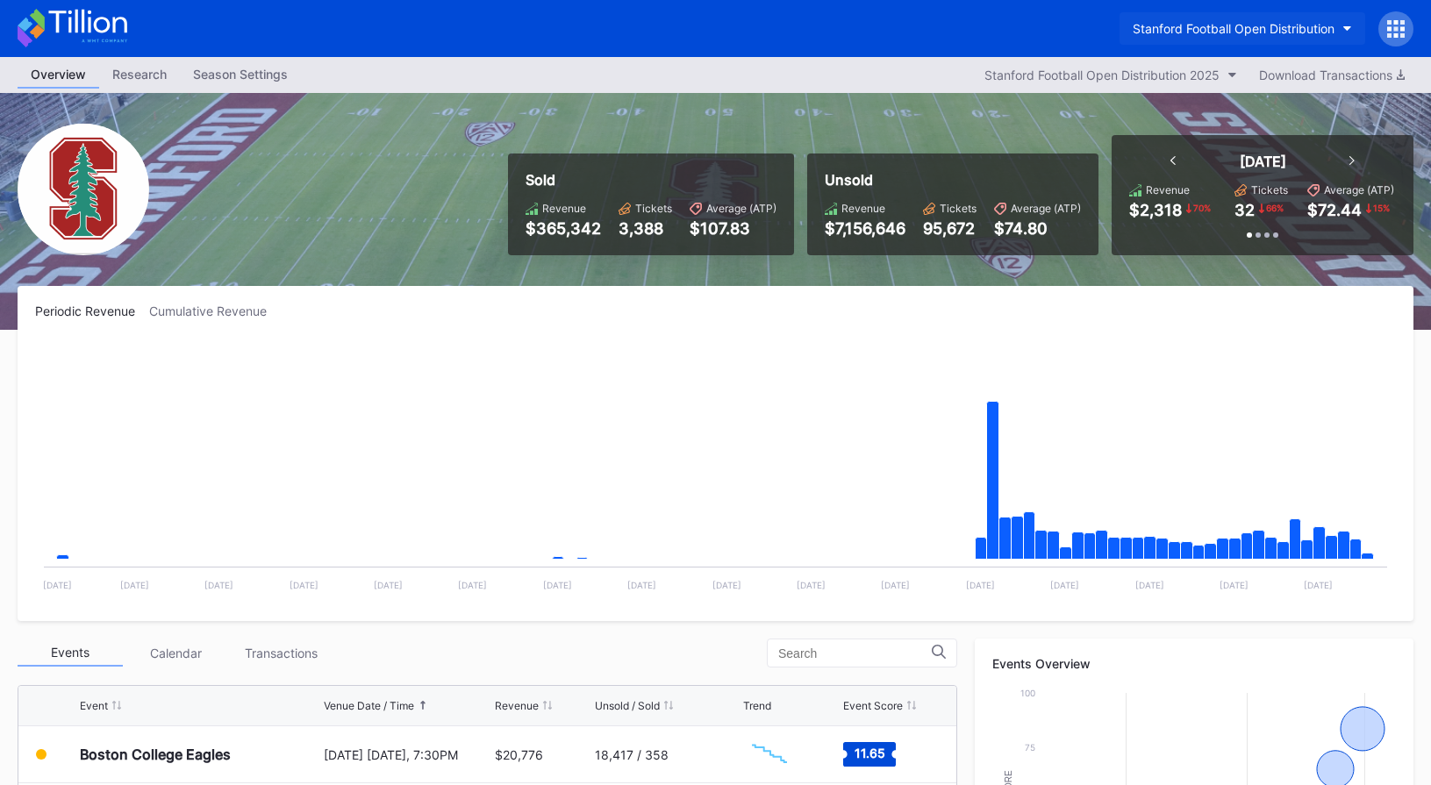
click at [1245, 29] on div "Stanford Football Open Distribution" at bounding box center [1234, 28] width 202 height 15
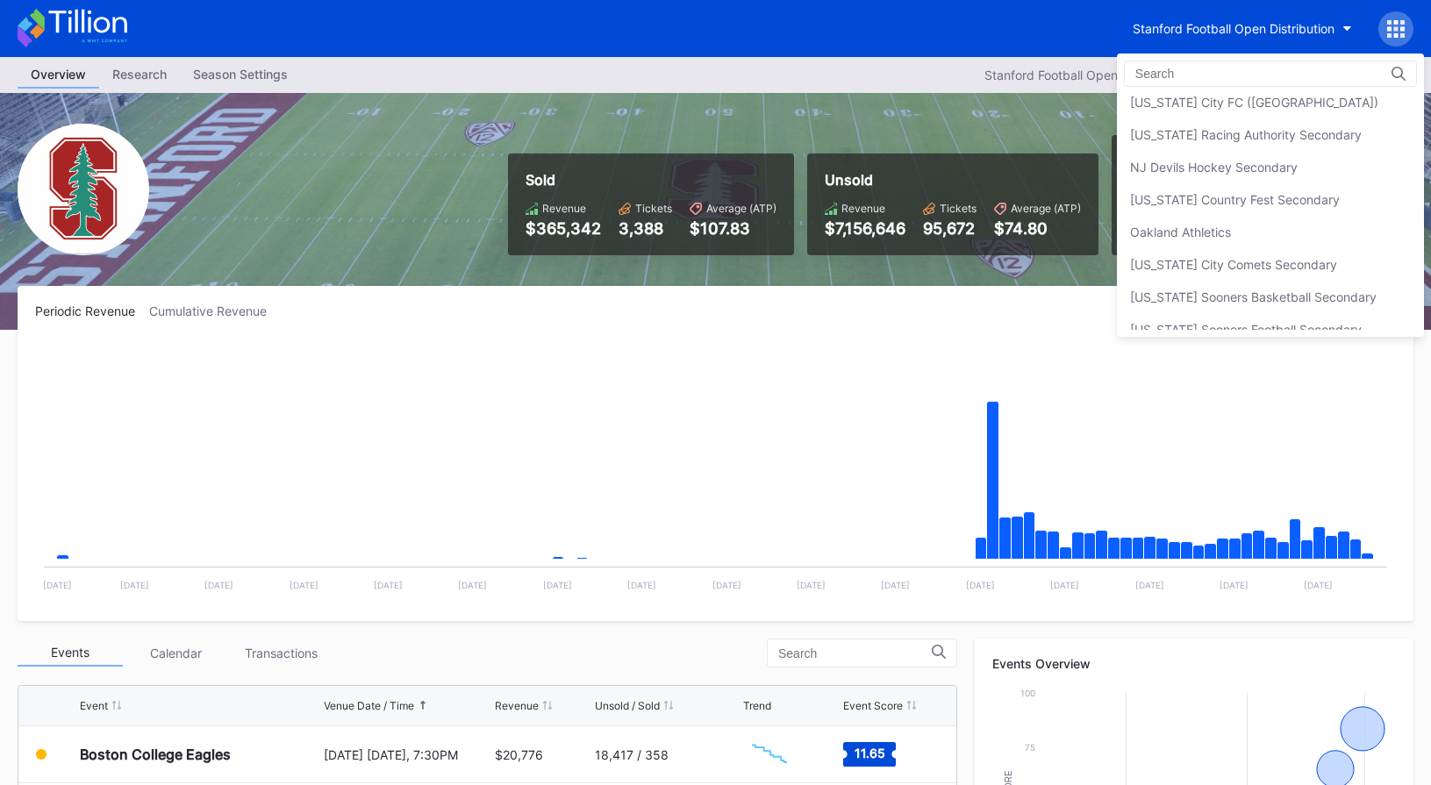
scroll to position [3408, 0]
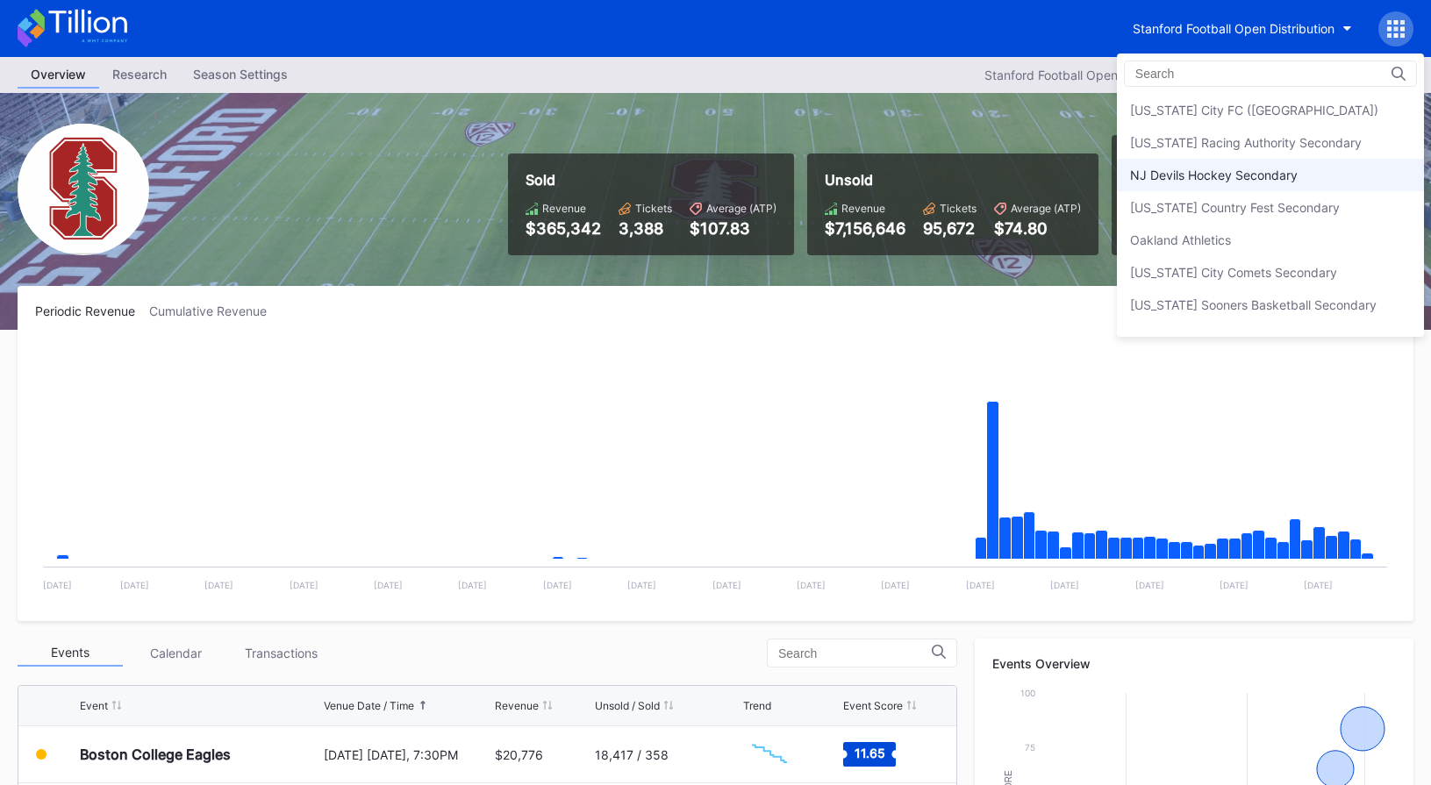
click at [1232, 166] on div "NJ Devils Hockey Secondary" at bounding box center [1270, 175] width 307 height 32
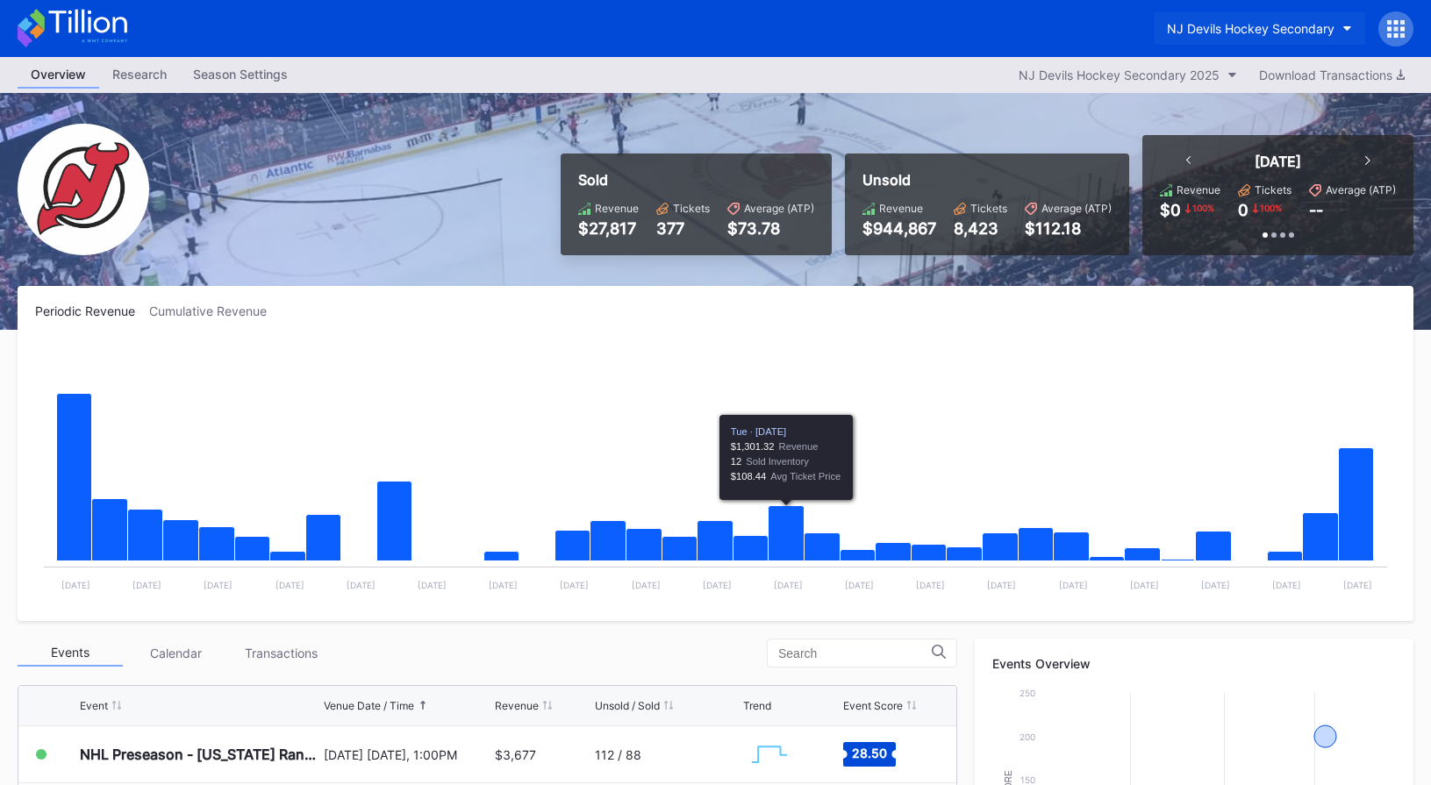
click at [1205, 39] on button "NJ Devils Hockey Secondary" at bounding box center [1259, 28] width 211 height 32
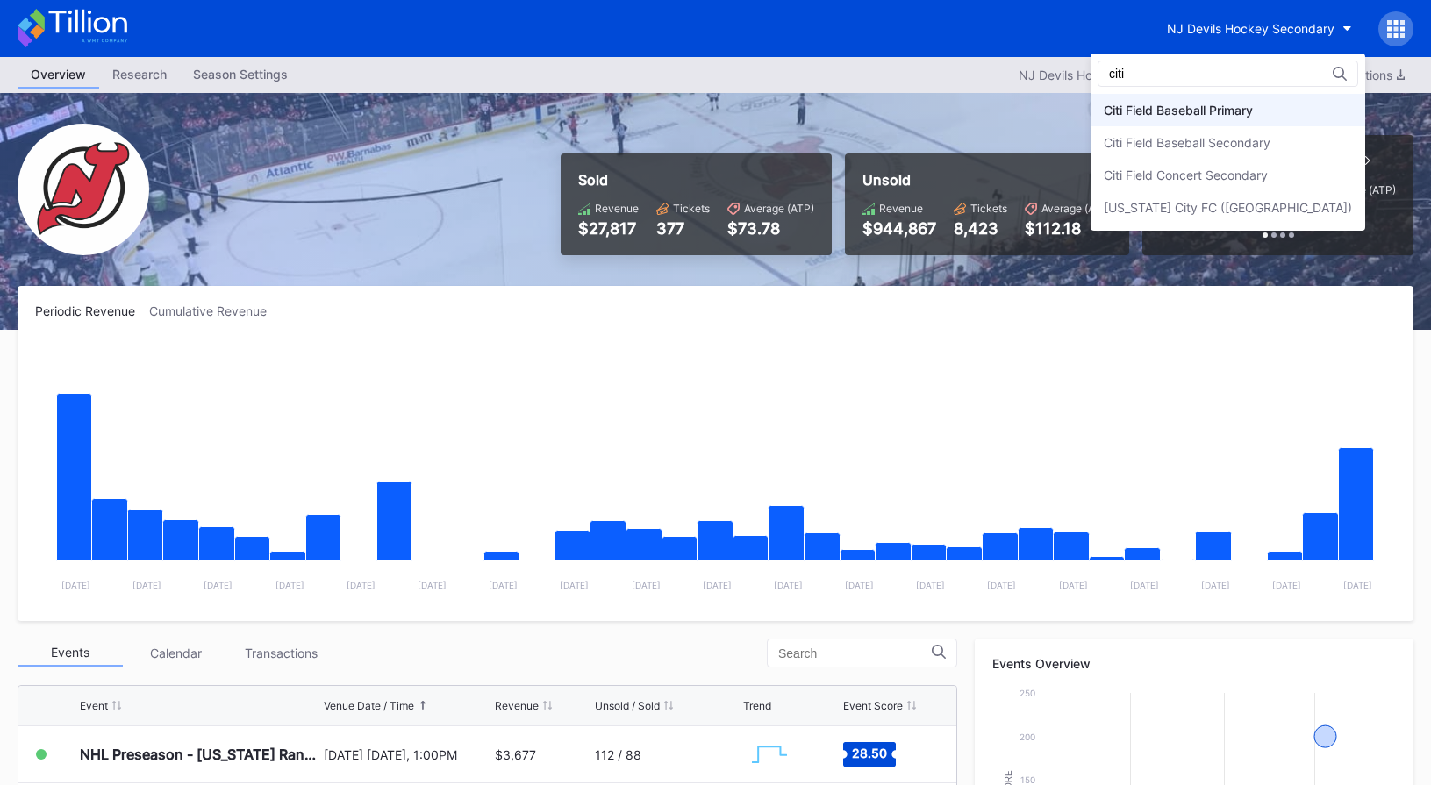
type input "citi"
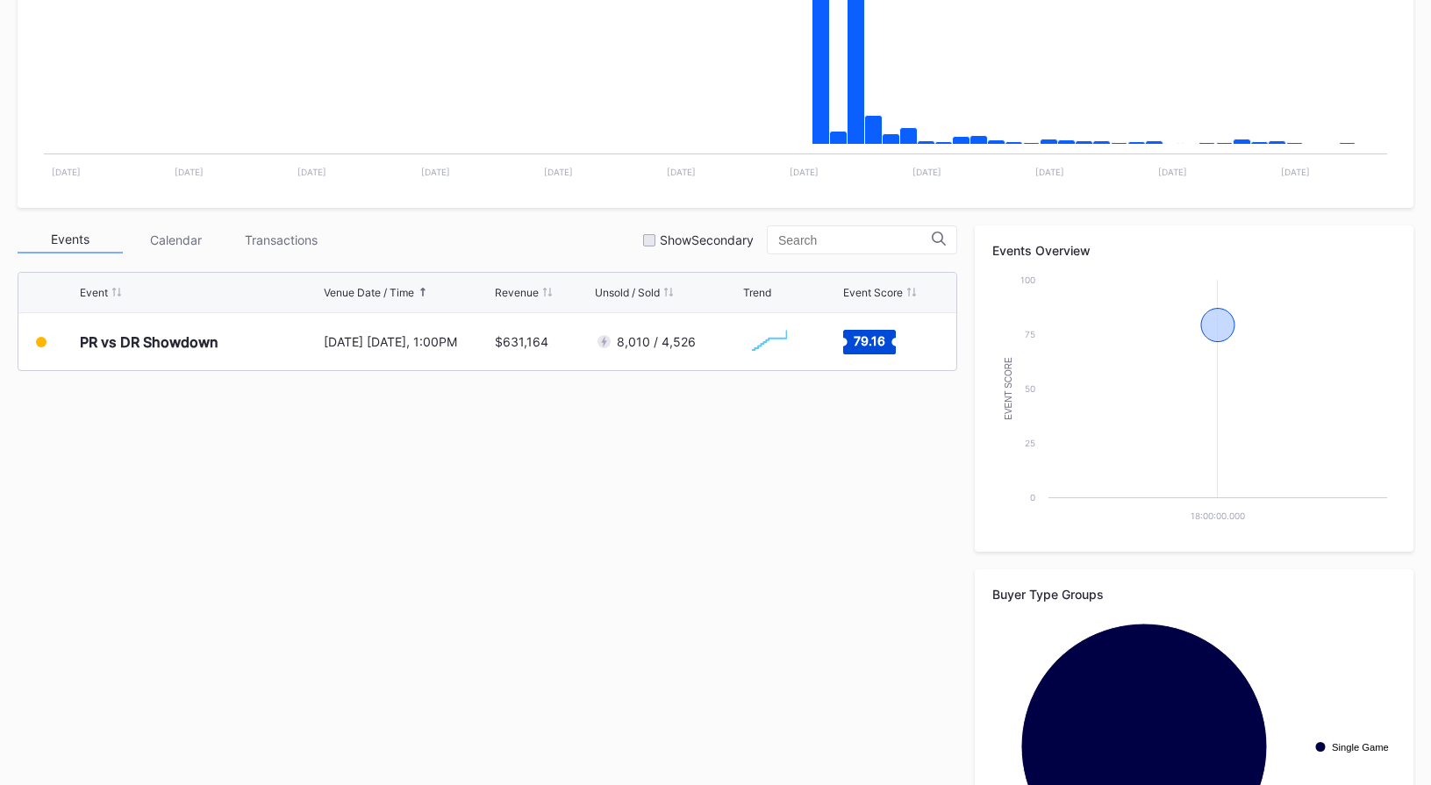
scroll to position [541, 0]
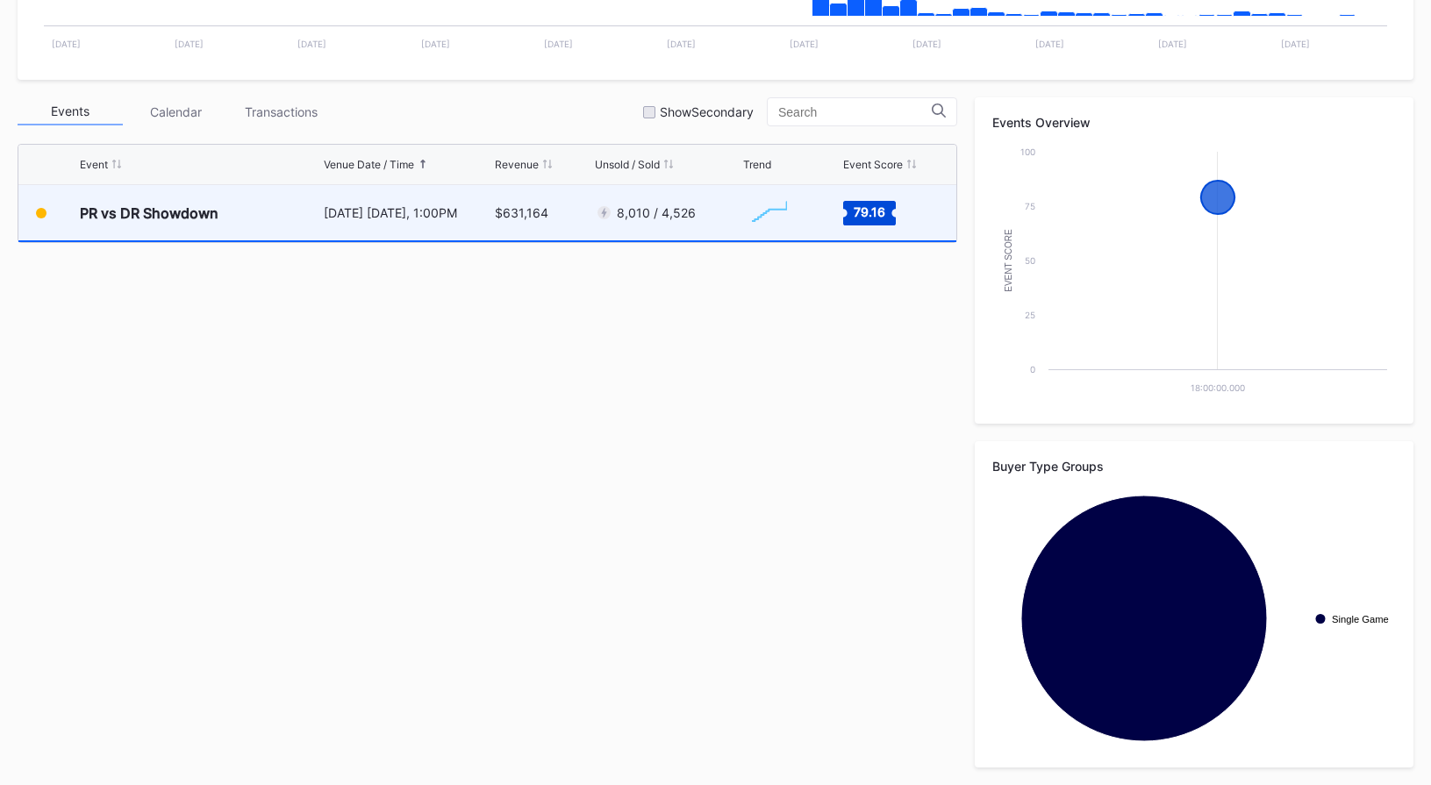
click at [693, 230] on div "8,010 / 4,526" at bounding box center [667, 212] width 144 height 55
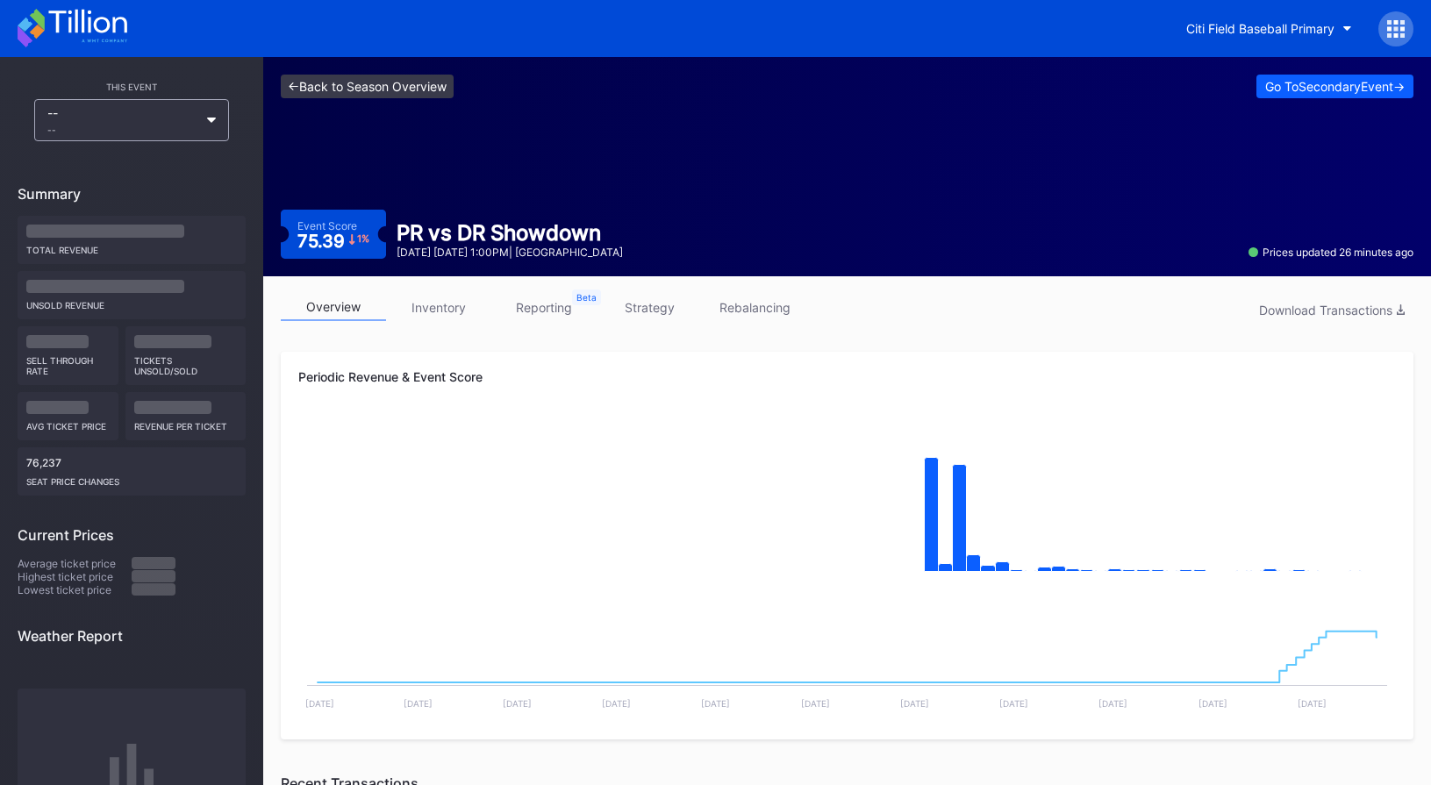
click at [411, 85] on link "<- Back to Season Overview" at bounding box center [367, 87] width 173 height 24
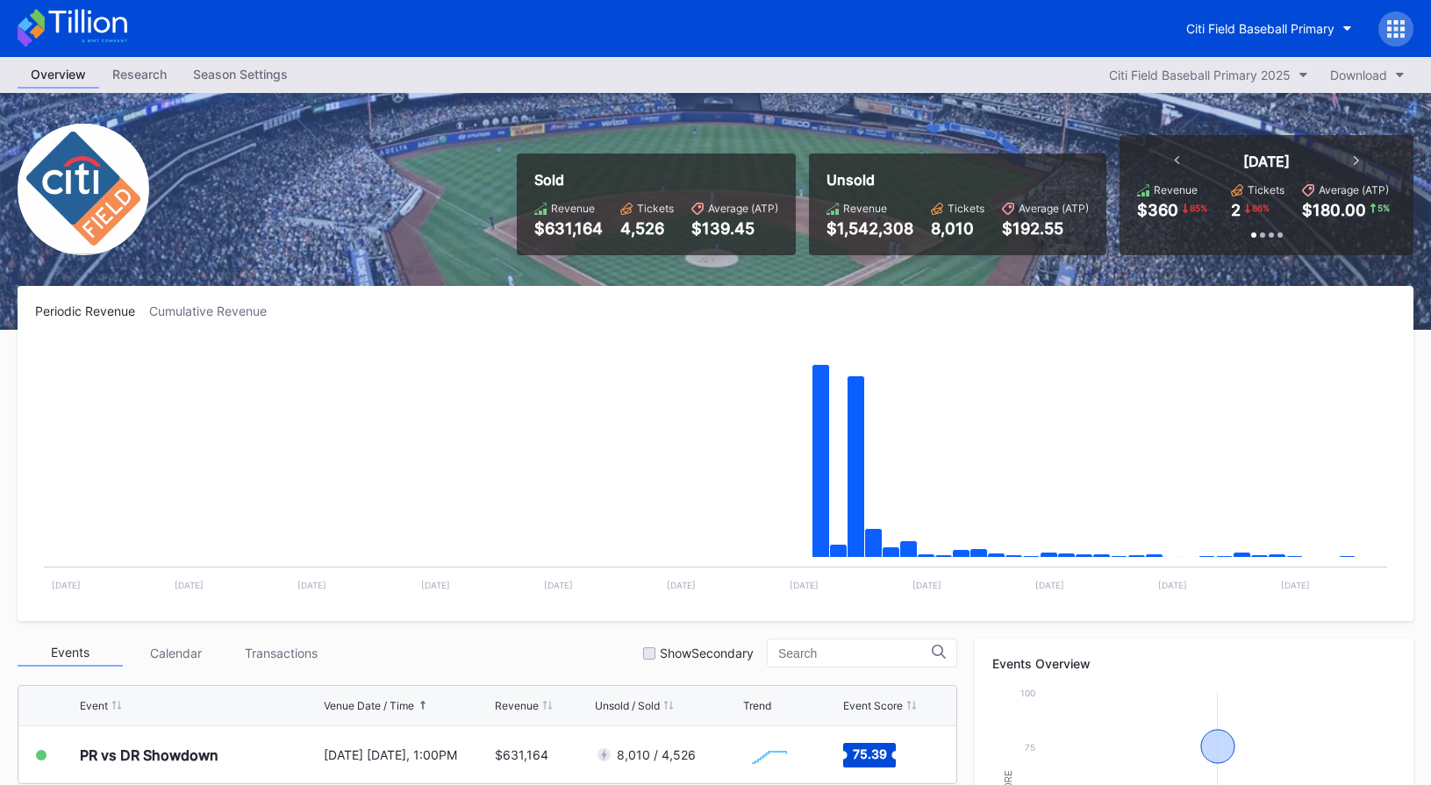
click at [107, 33] on icon at bounding box center [73, 28] width 110 height 39
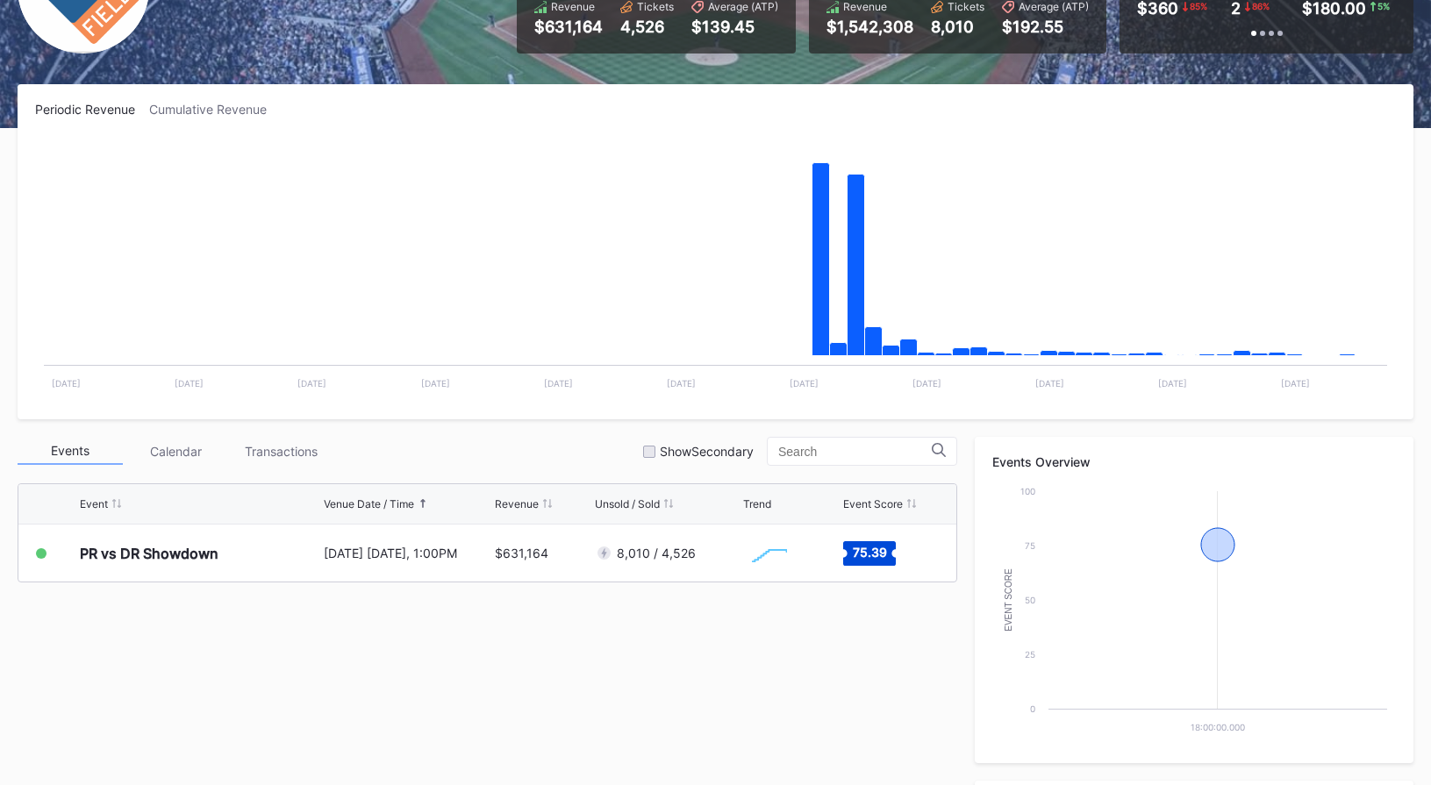
scroll to position [329, 0]
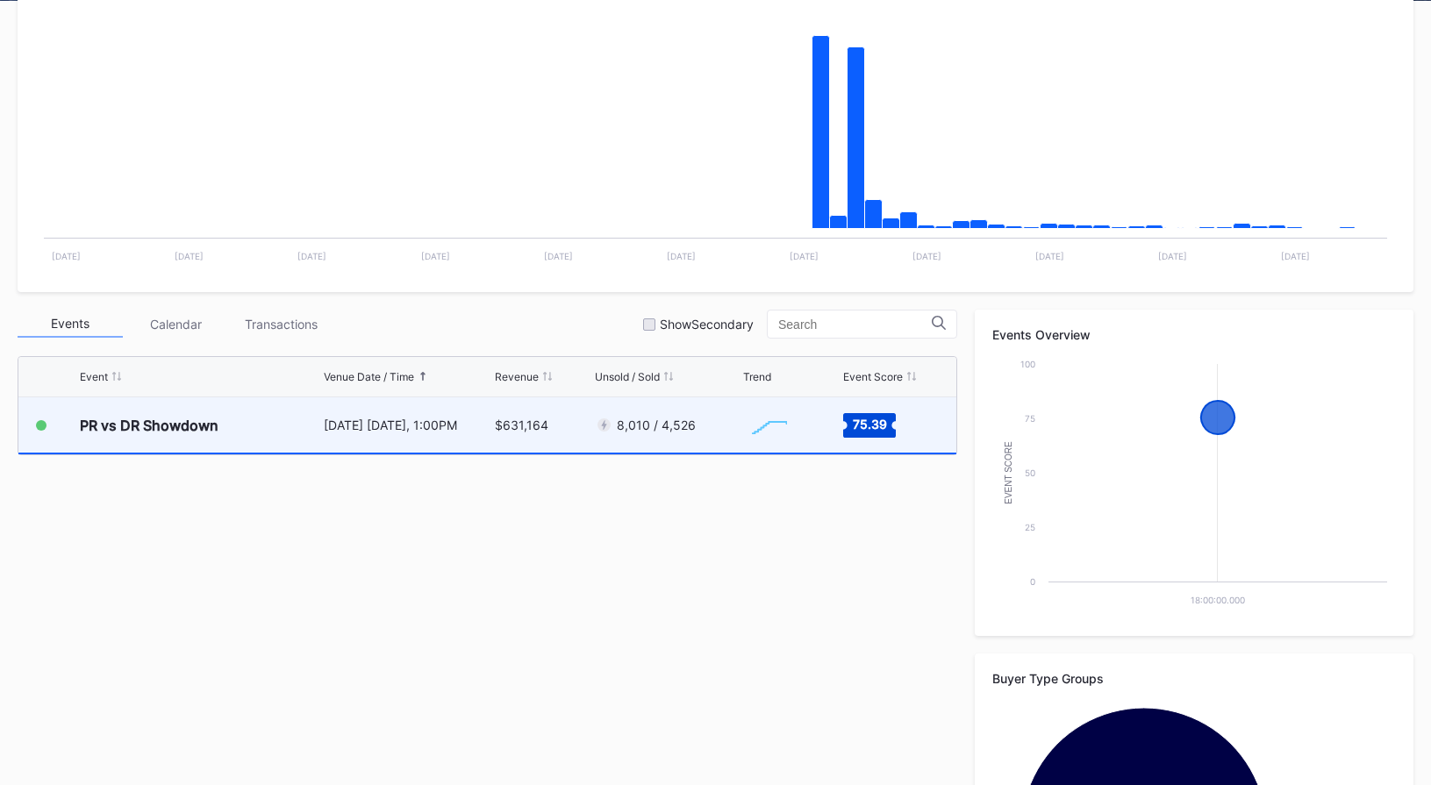
click at [518, 419] on div "$631,164" at bounding box center [522, 425] width 54 height 15
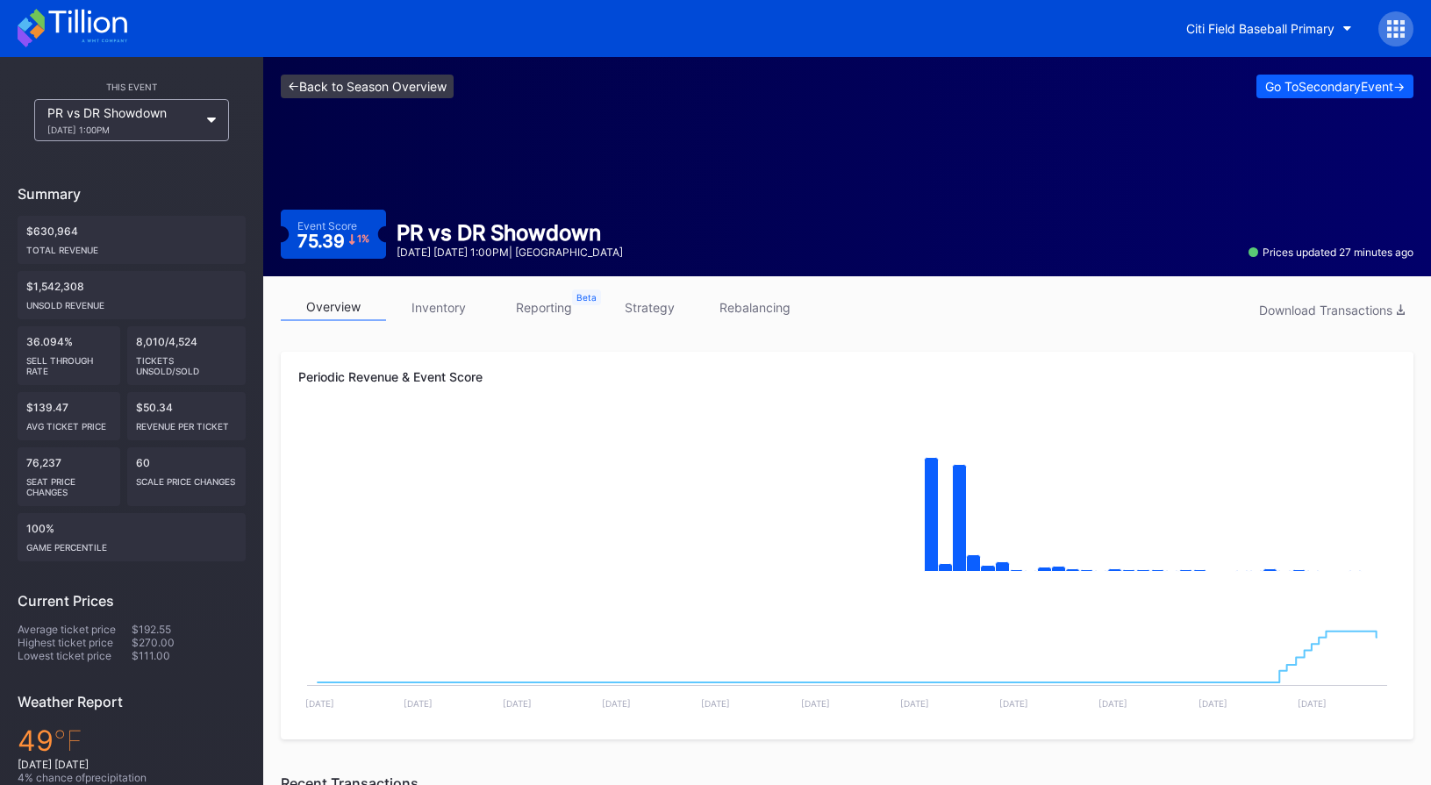
click at [390, 82] on link "<- Back to Season Overview" at bounding box center [367, 87] width 173 height 24
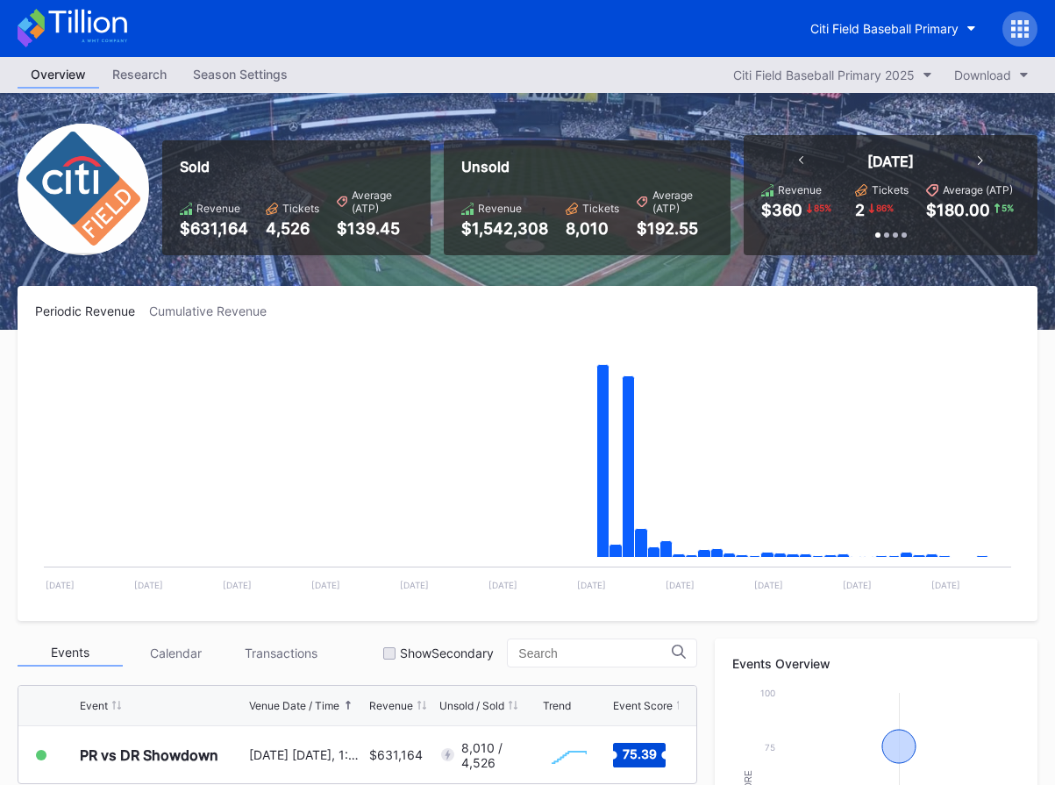
click at [63, 24] on icon at bounding box center [73, 28] width 110 height 39
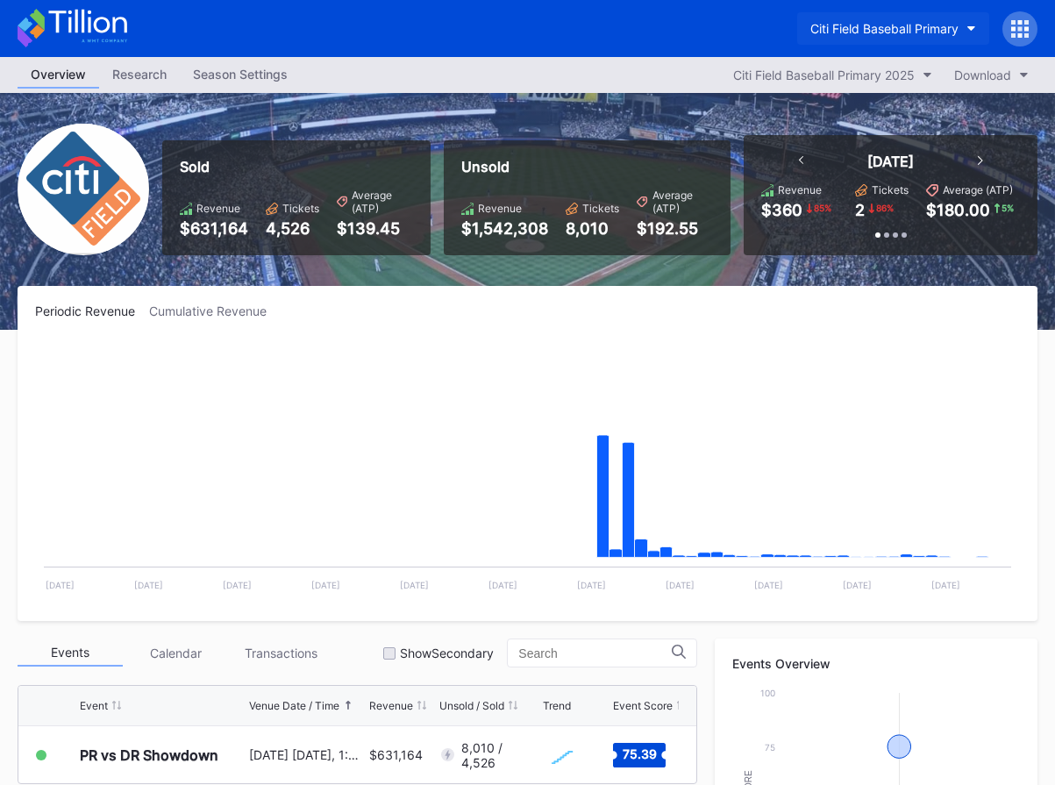
click at [886, 32] on div "Citi Field Baseball Primary" at bounding box center [885, 28] width 148 height 15
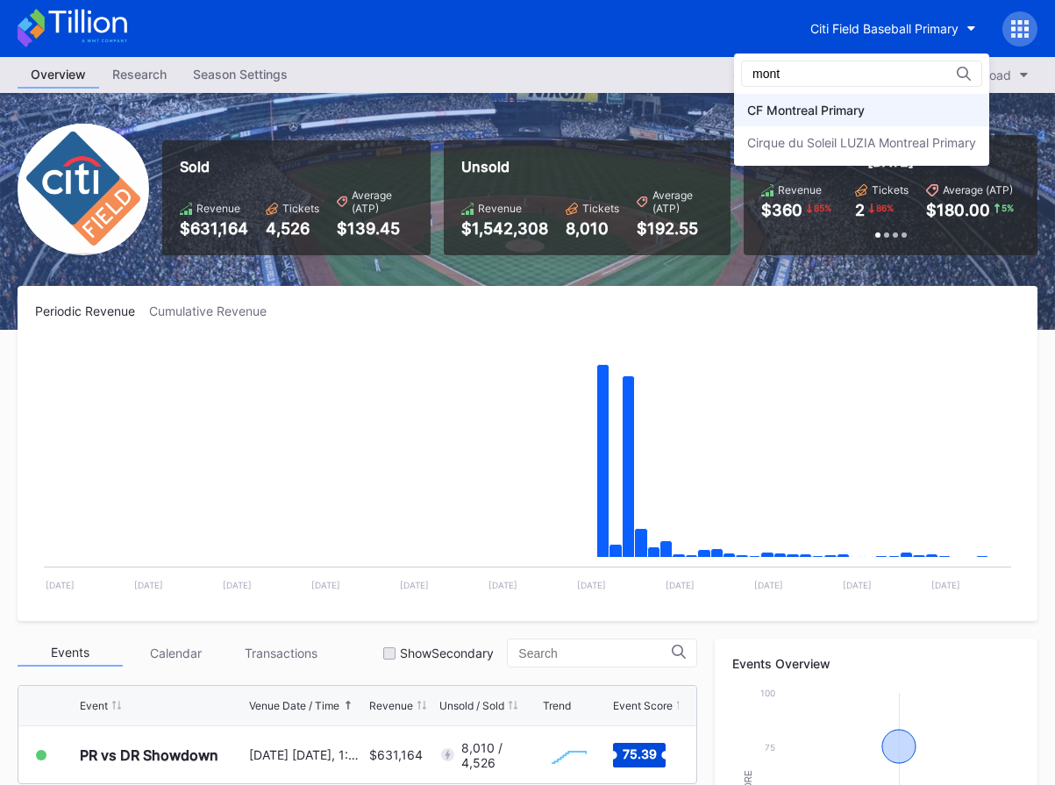
type input "mont"
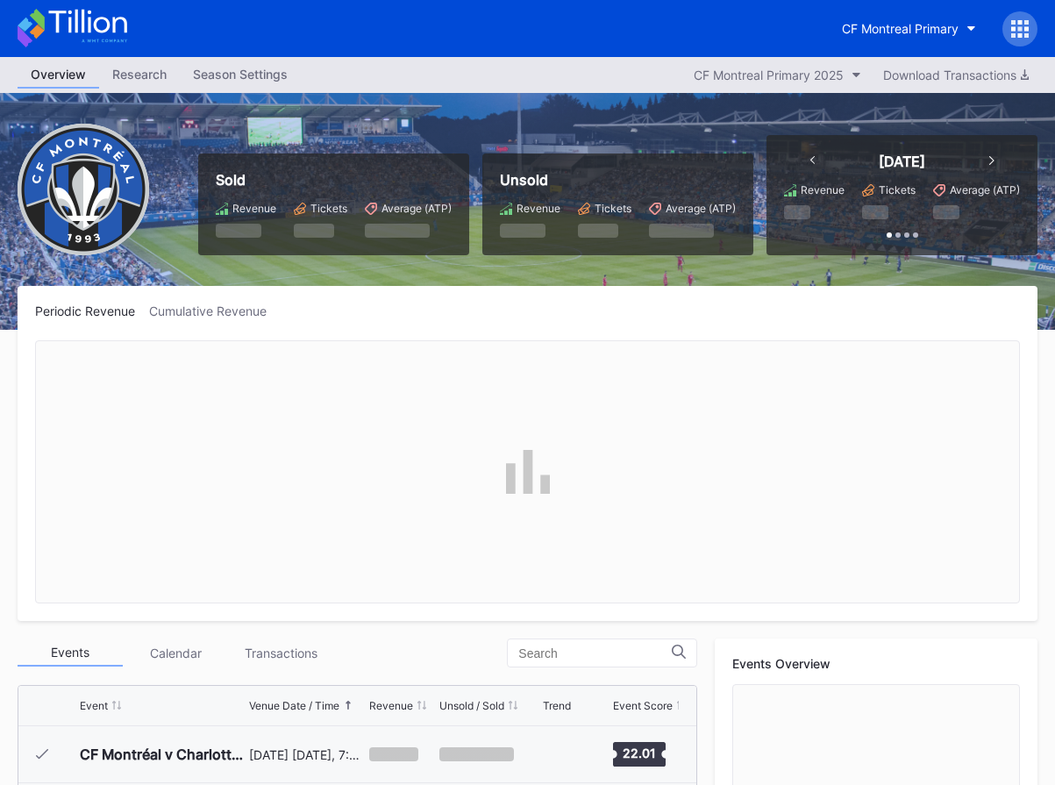
scroll to position [395, 0]
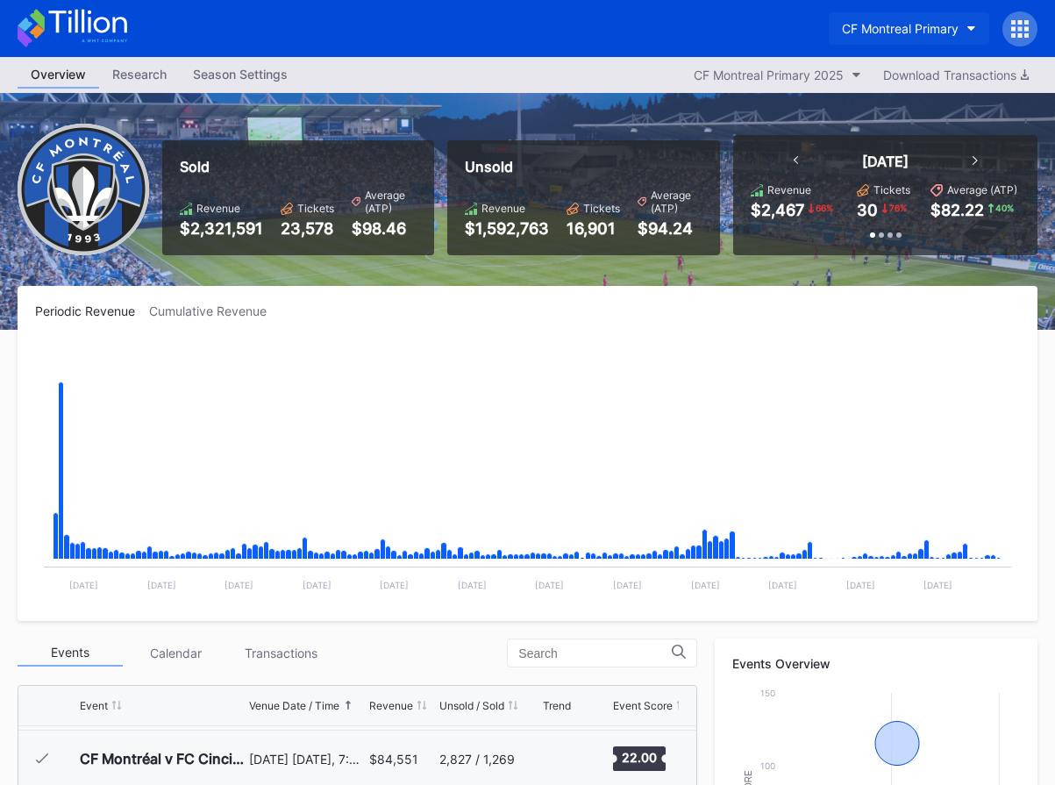
click at [900, 29] on div "CF Montreal Primary" at bounding box center [900, 28] width 117 height 15
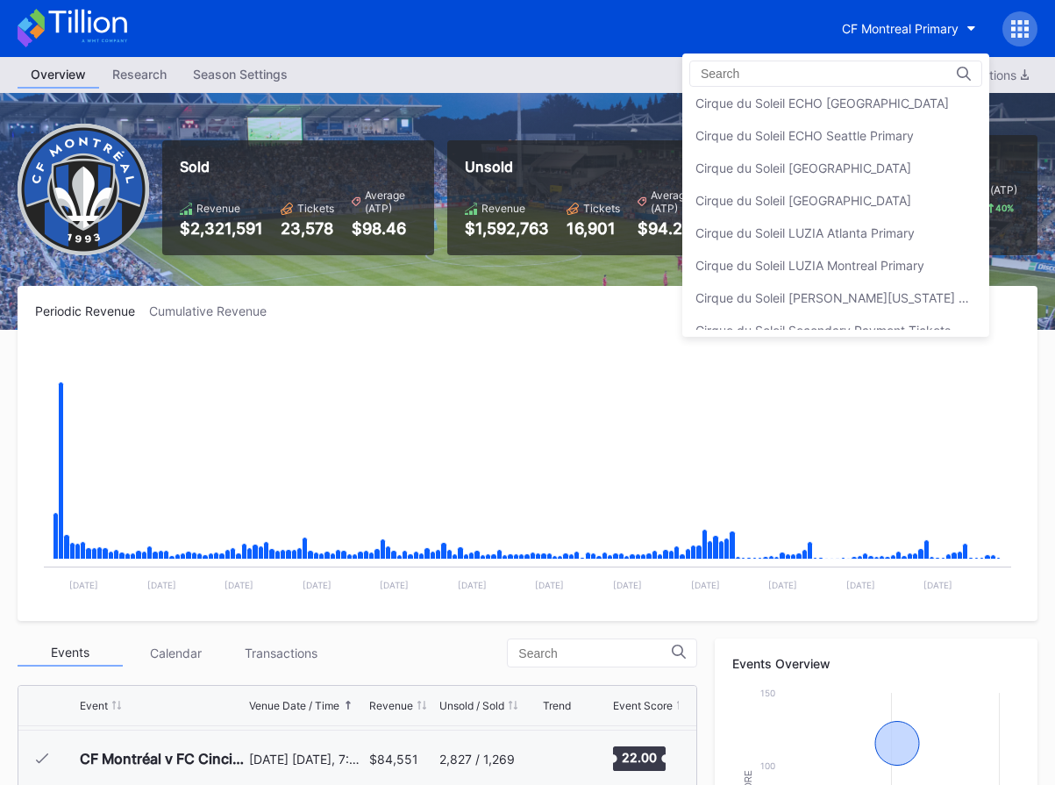
scroll to position [732, 0]
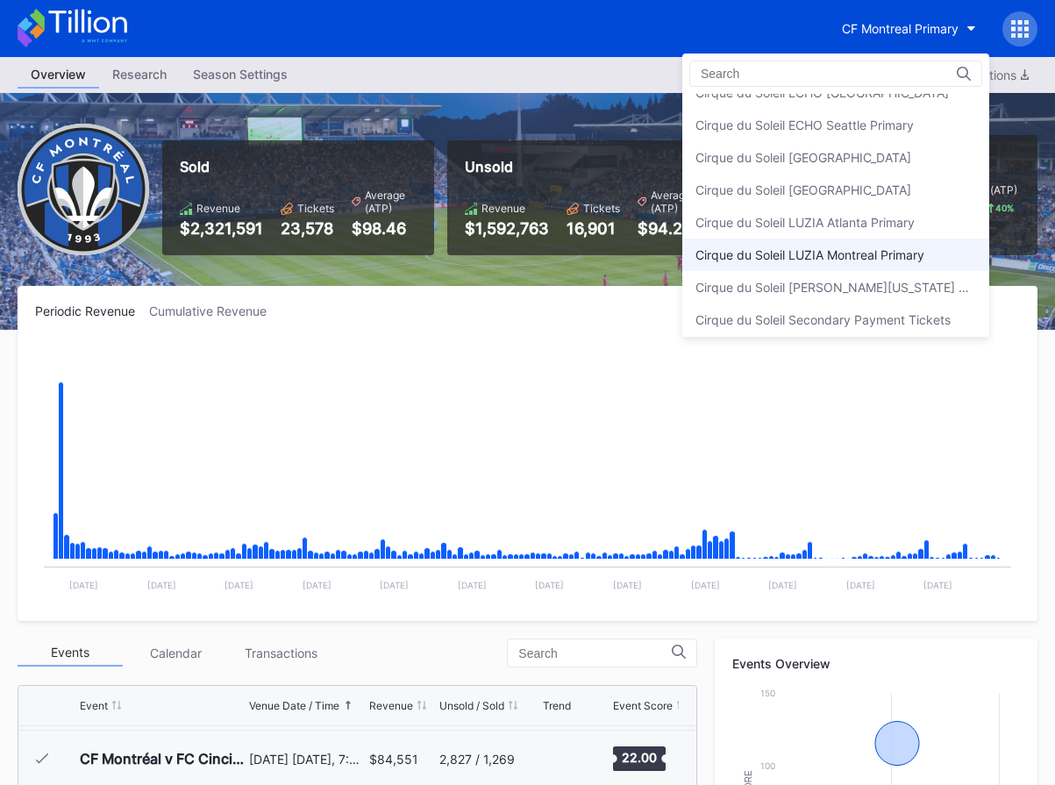
click at [854, 261] on div "Cirque du Soleil LUZIA Montreal Primary" at bounding box center [810, 254] width 229 height 15
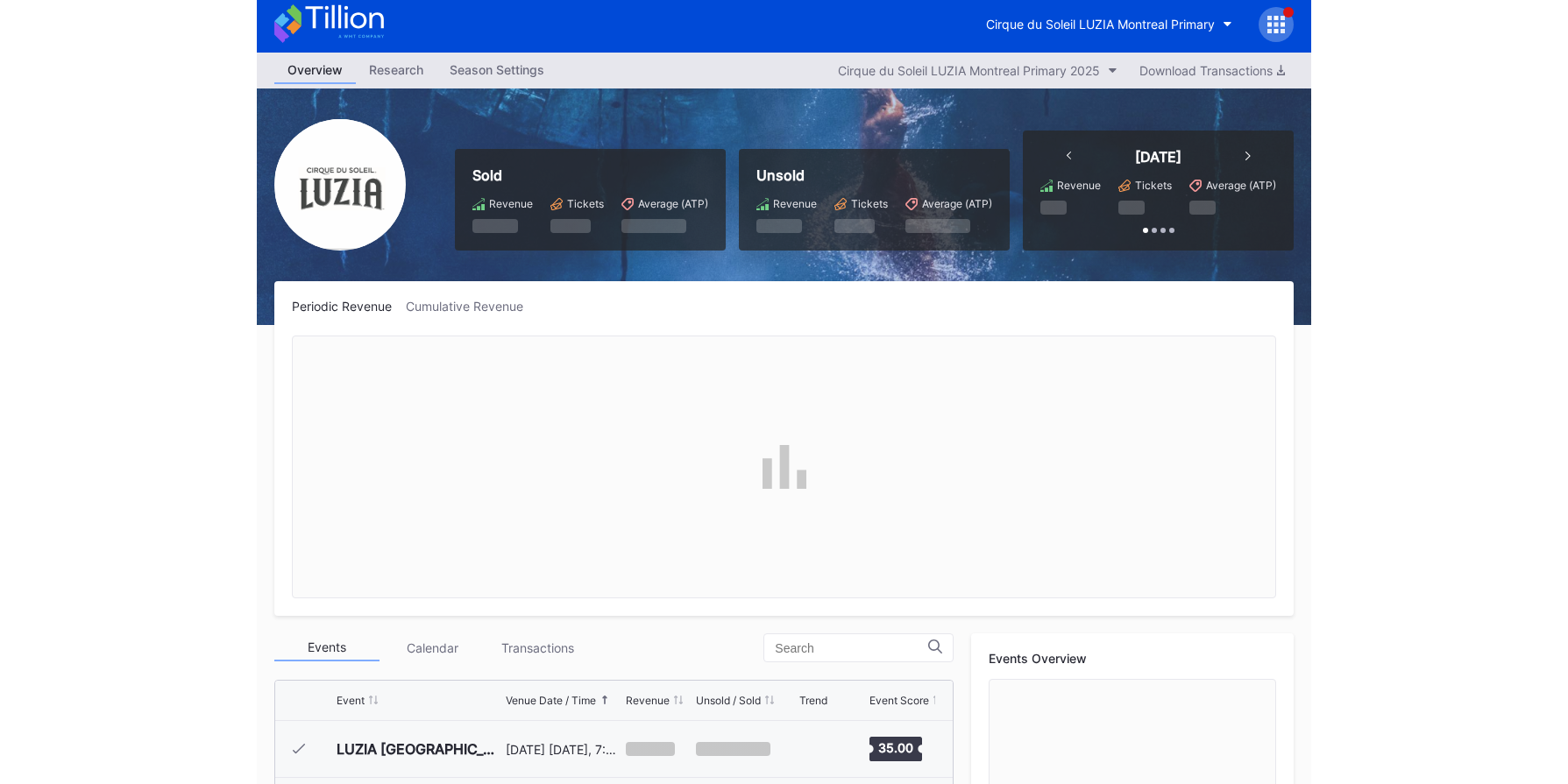
scroll to position [6772, 0]
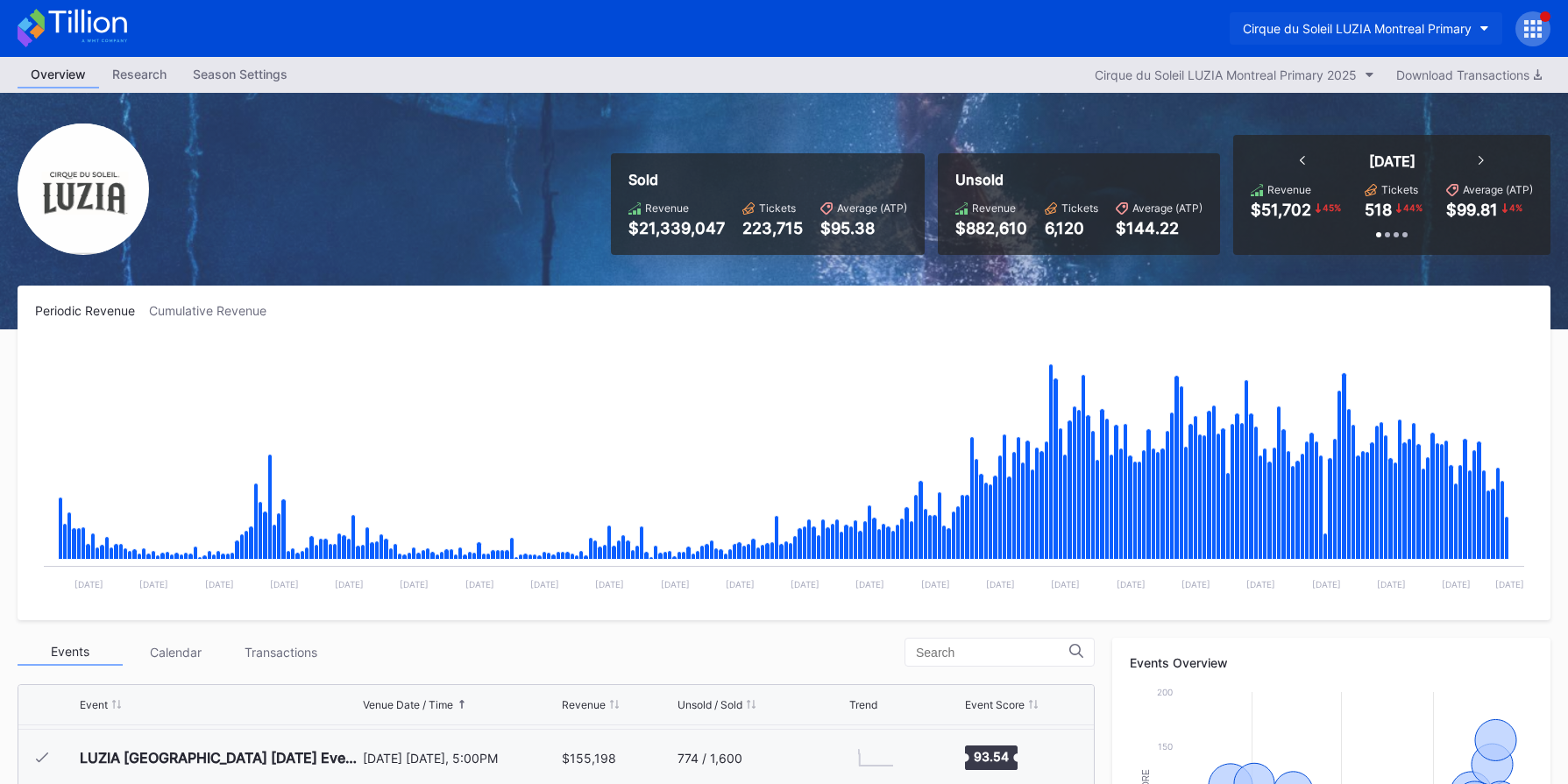
click at [1326, 28] on div "Cirque du Soleil LUZIA Montreal Primary" at bounding box center [1357, 28] width 229 height 15
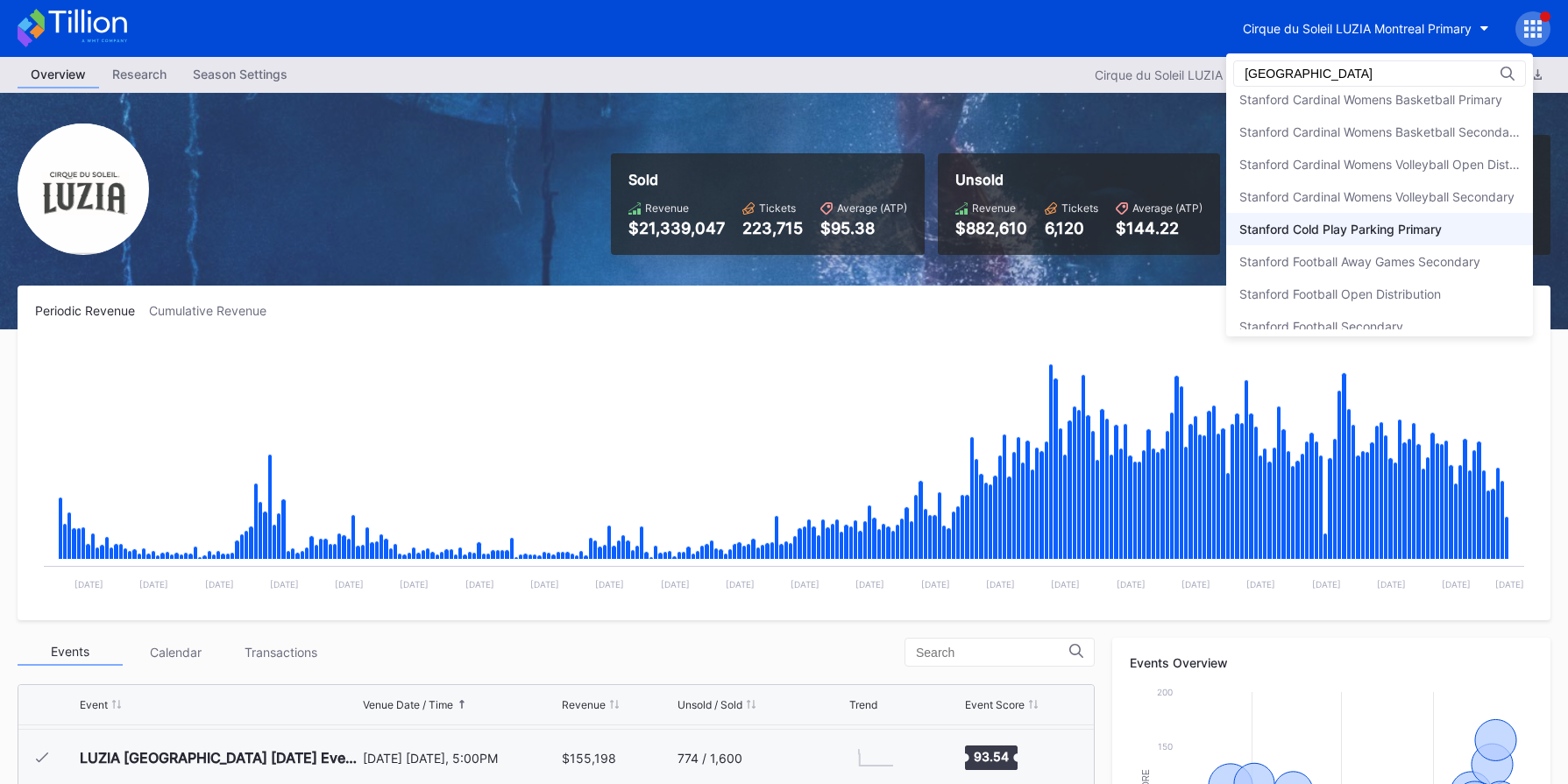
scroll to position [186, 0]
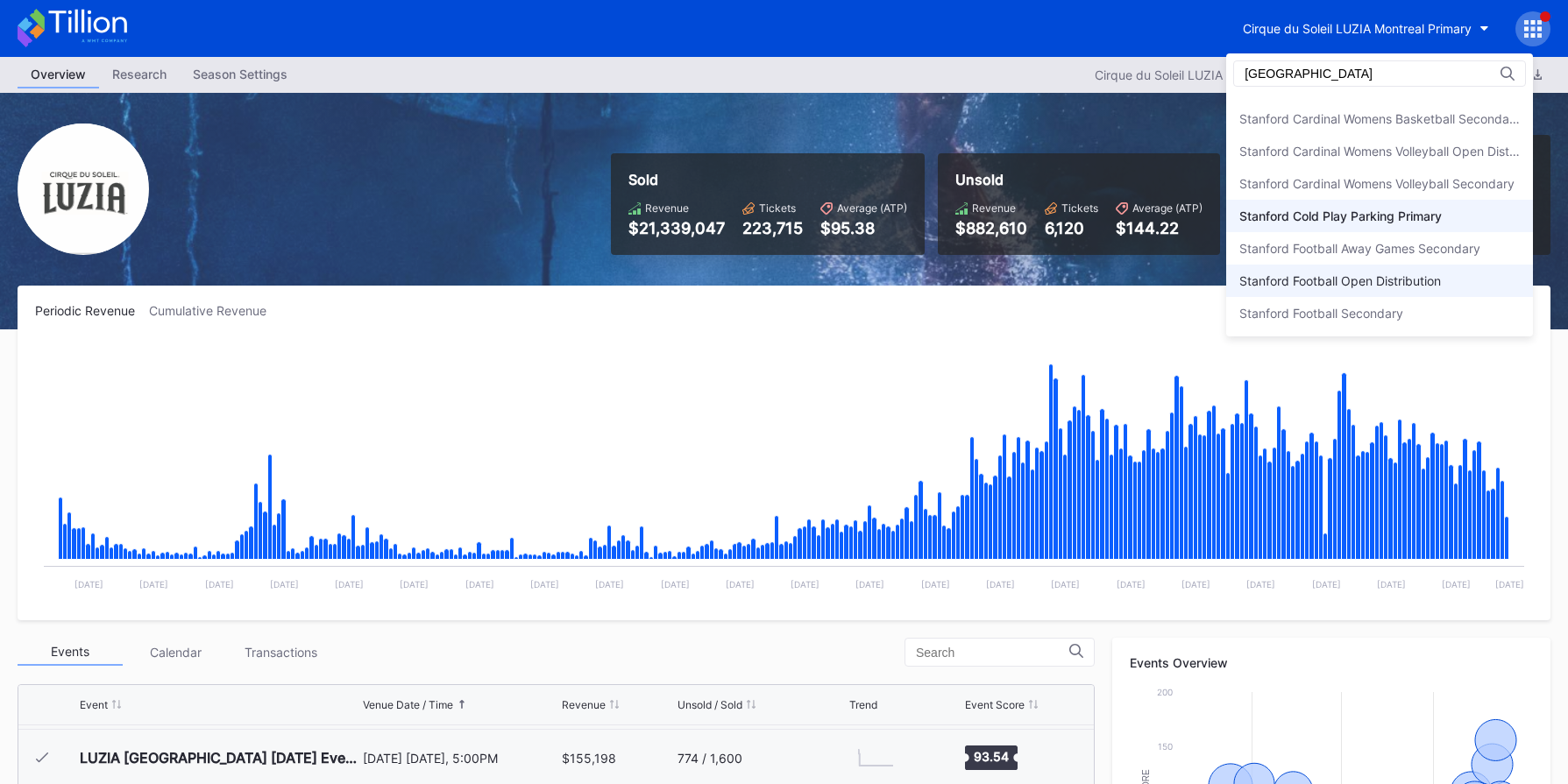
type input "[GEOGRAPHIC_DATA]"
click at [1421, 276] on div "Stanford Football Open Distribution" at bounding box center [1340, 281] width 202 height 15
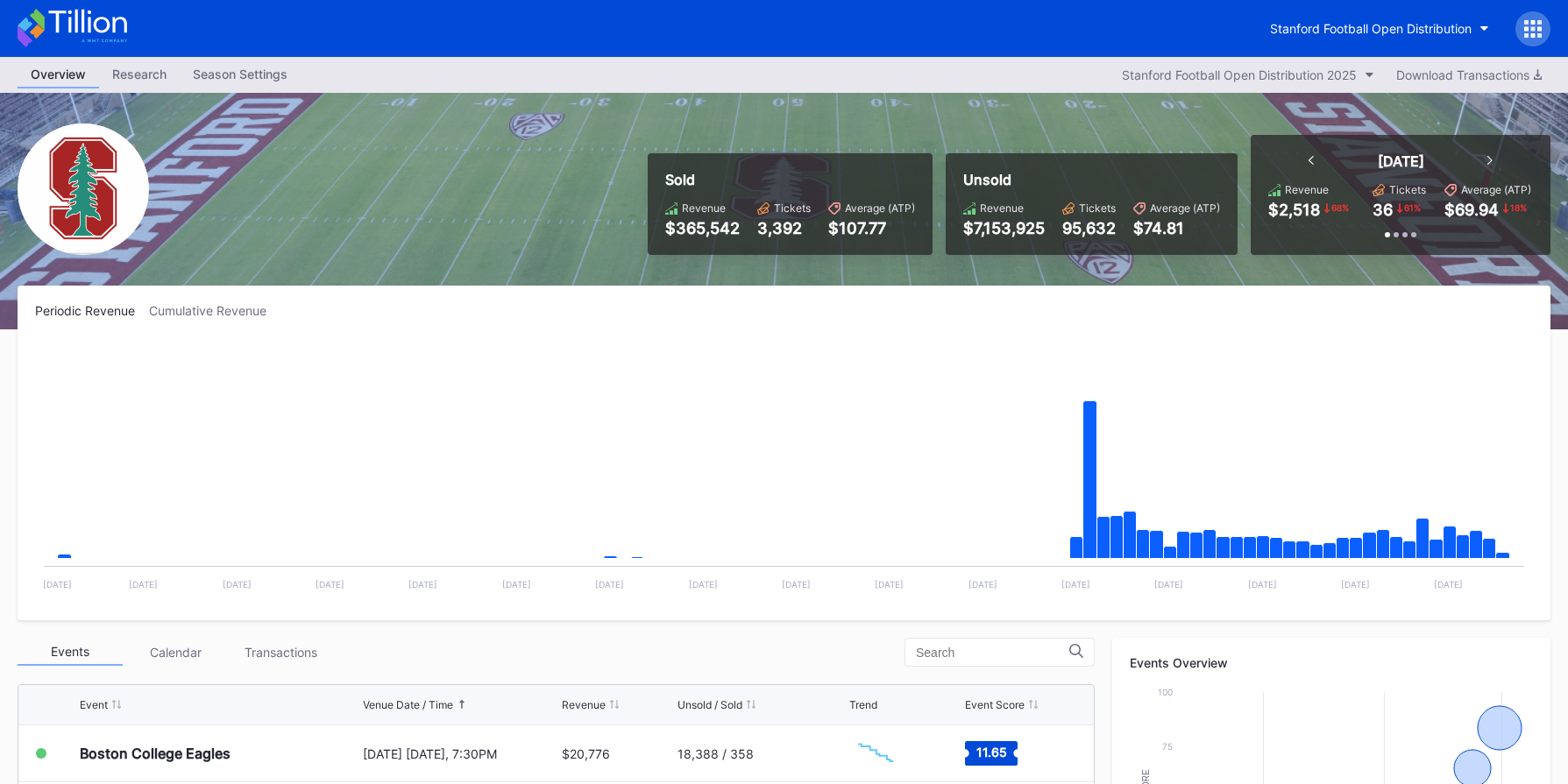
click at [1530, 33] on icon at bounding box center [1534, 29] width 18 height 18
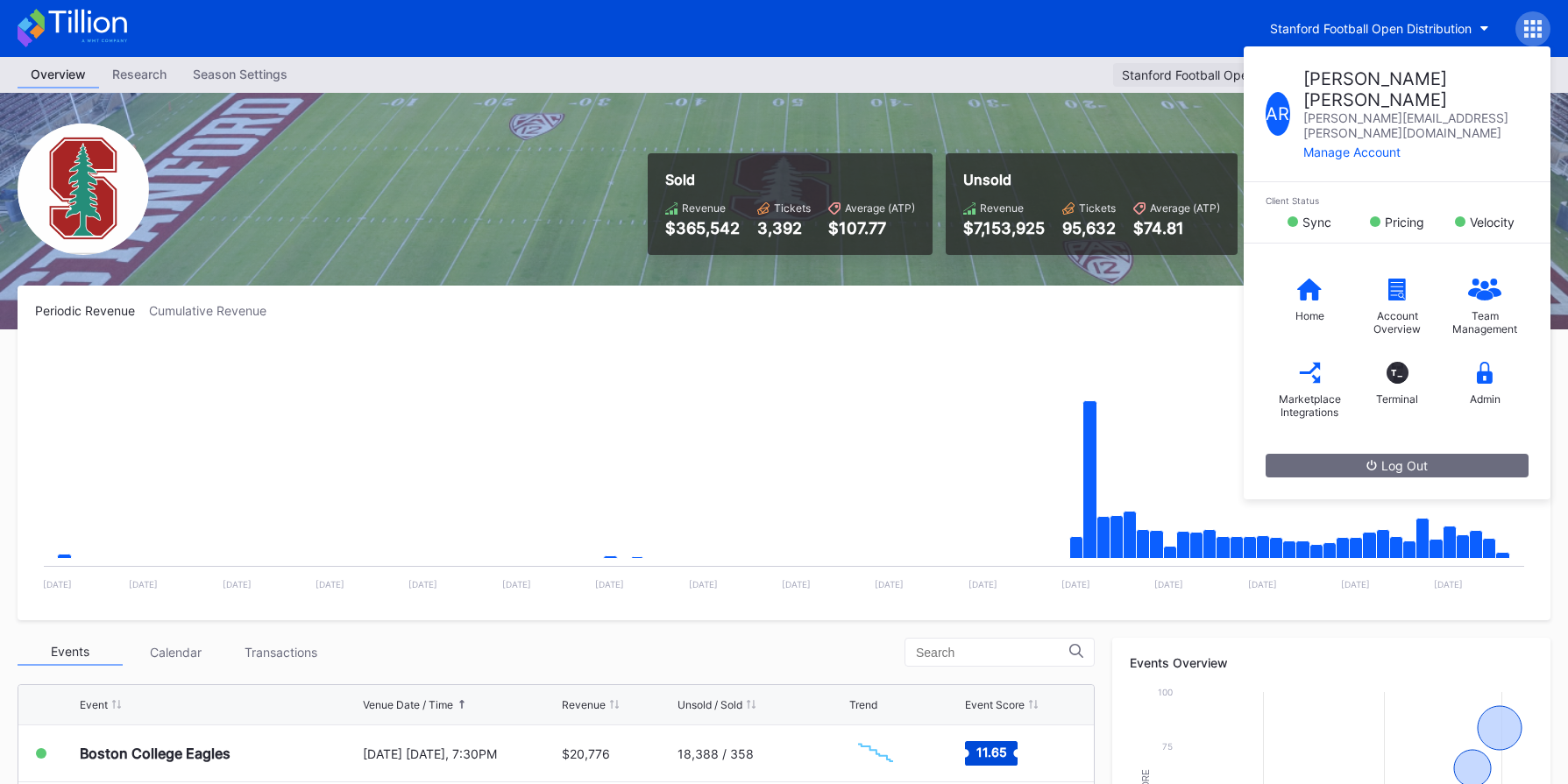
click at [1113, 79] on button "Stanford Football Open Distribution 2025" at bounding box center [1248, 75] width 270 height 24
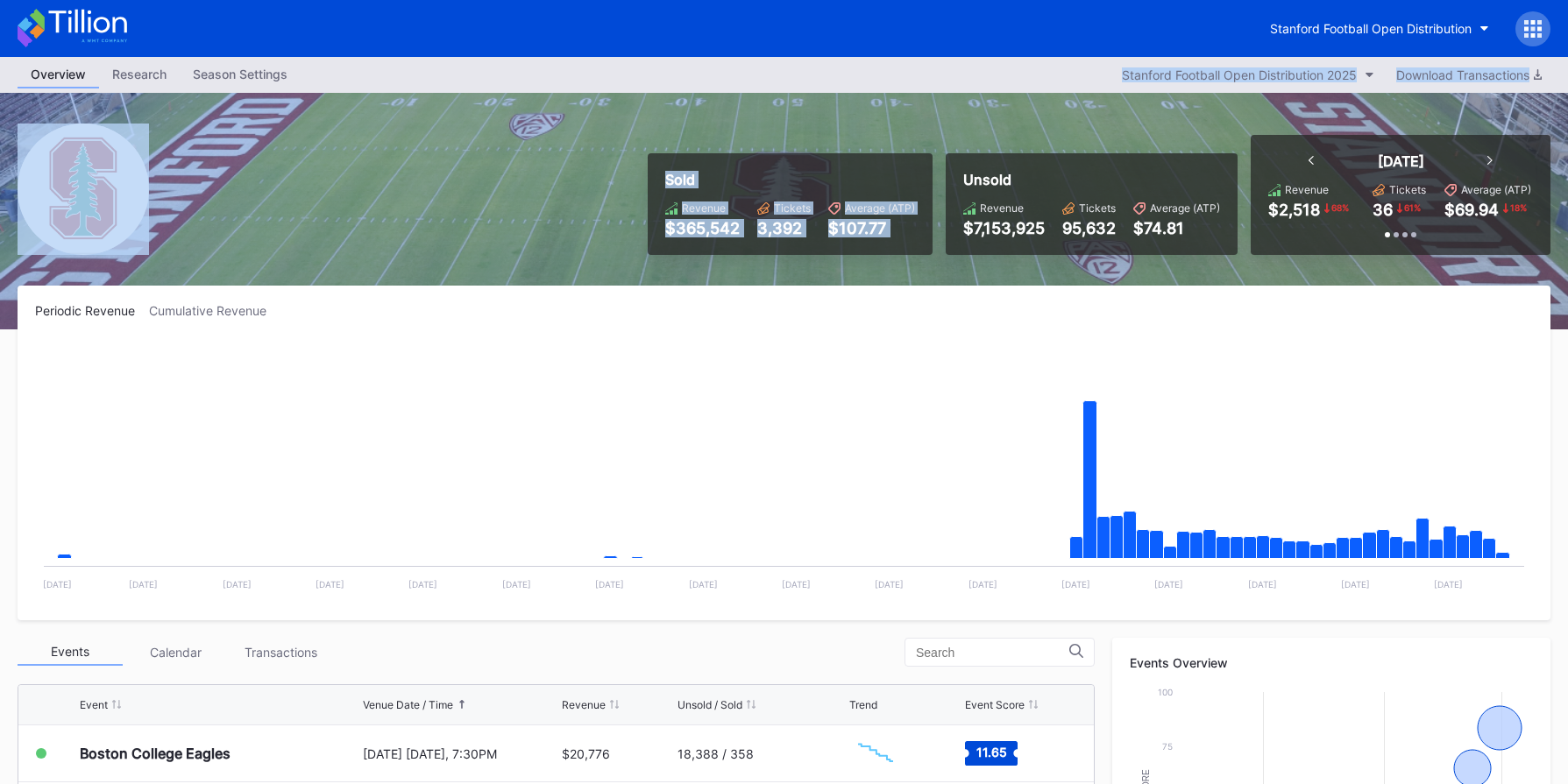
drag, startPoint x: 1048, startPoint y: 73, endPoint x: 1214, endPoint y: 168, distance: 191.3
click at [1214, 168] on div "Overview Research Season Settings Stanford Football Open Distribution 2025 Down…" at bounding box center [784, 690] width 1568 height 1267
click at [1214, 168] on div "Unsold Revenue $7,153,925 Tickets 95,632 Average (ATP) $74.81" at bounding box center [1092, 205] width 292 height 102
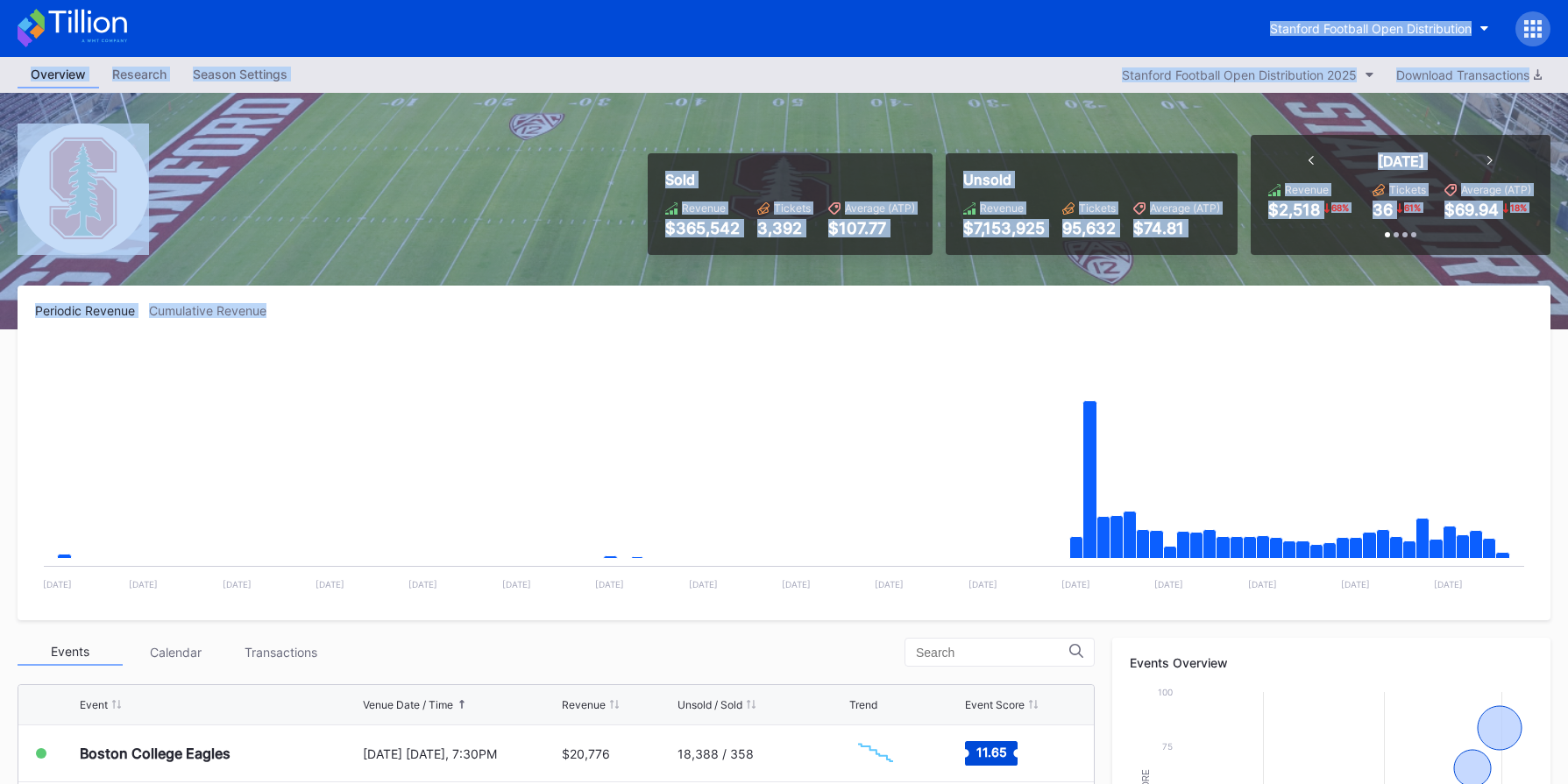
drag, startPoint x: 7, startPoint y: 5, endPoint x: 495, endPoint y: 317, distance: 579.2
click at [495, 317] on div "Stanford Football Open Distribution Overview Research Season Settings Stanford …" at bounding box center [784, 662] width 1568 height 1324
click at [495, 317] on div "Periodic Revenue Cumulative Revenue" at bounding box center [784, 311] width 1498 height 15
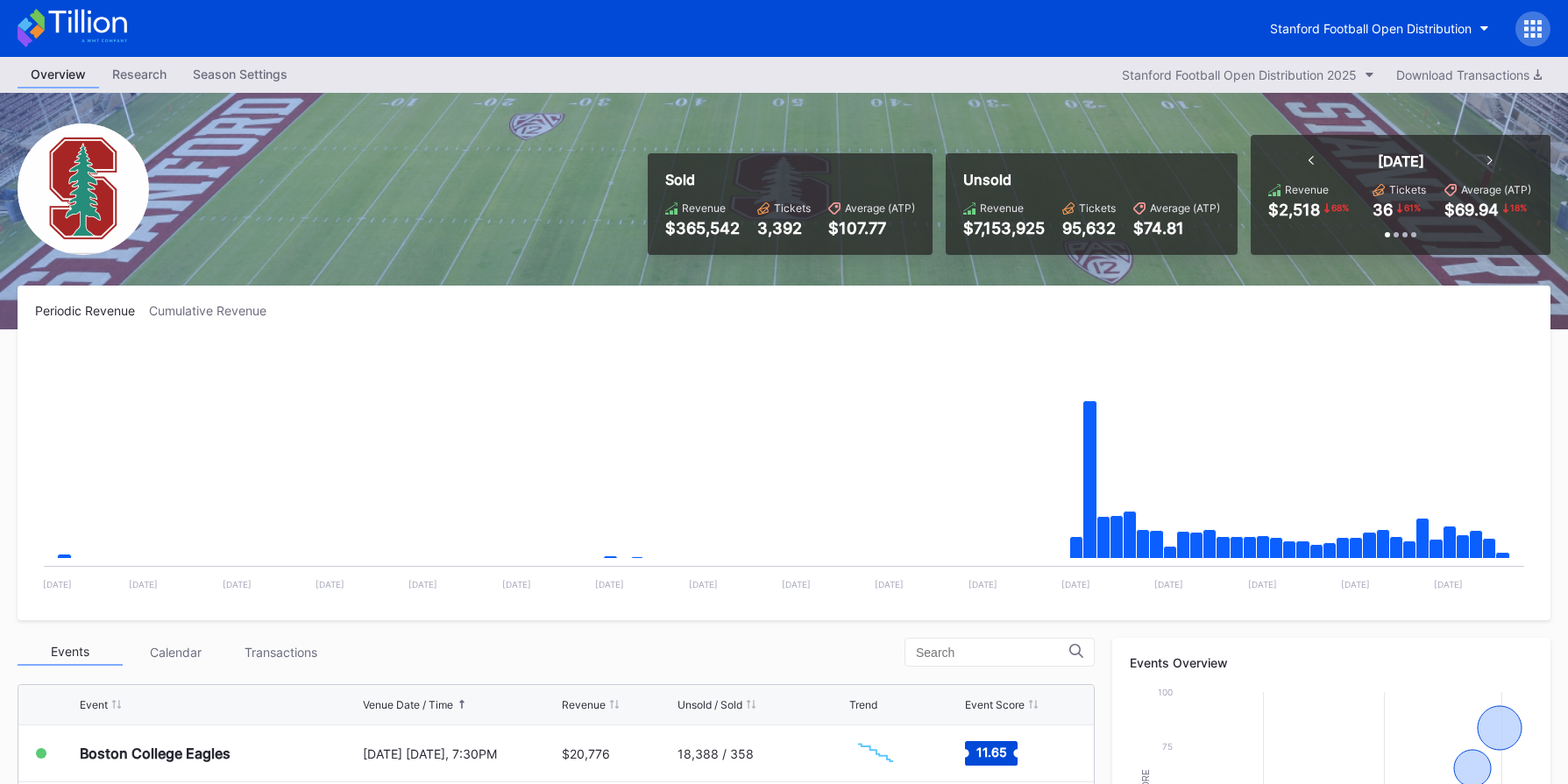
drag, startPoint x: 1485, startPoint y: 371, endPoint x: 53, endPoint y: 19, distance: 1474.6
click at [53, 19] on div "Stanford Football Open Distribution Overview Research Season Settings Stanford …" at bounding box center [784, 662] width 1568 height 1324
click at [1411, 30] on div "Stanford Football Open Distribution" at bounding box center [1371, 28] width 202 height 15
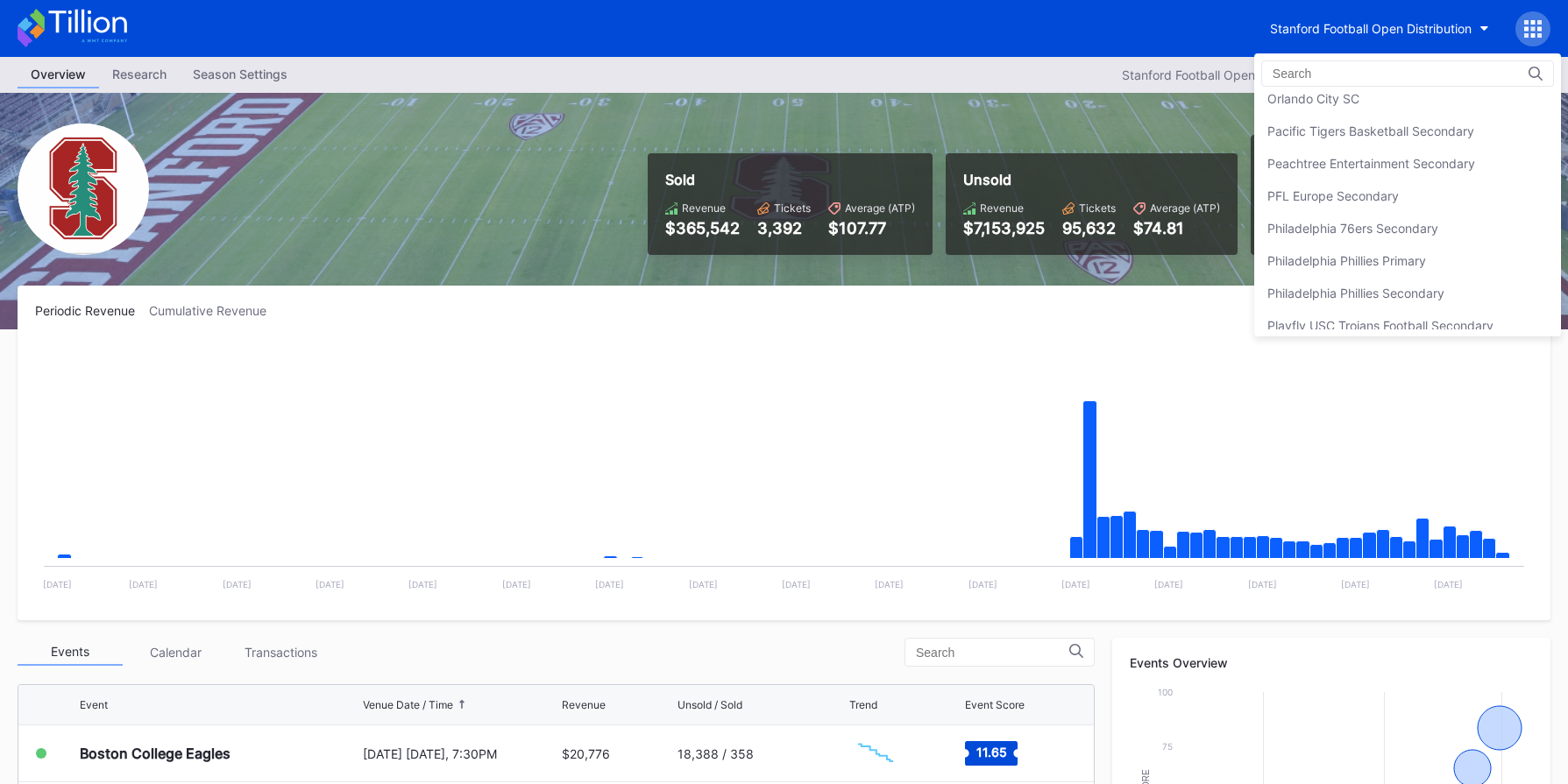
scroll to position [3737, 0]
click at [1353, 200] on div "Philadelphia 76ers Secondary" at bounding box center [1353, 198] width 171 height 15
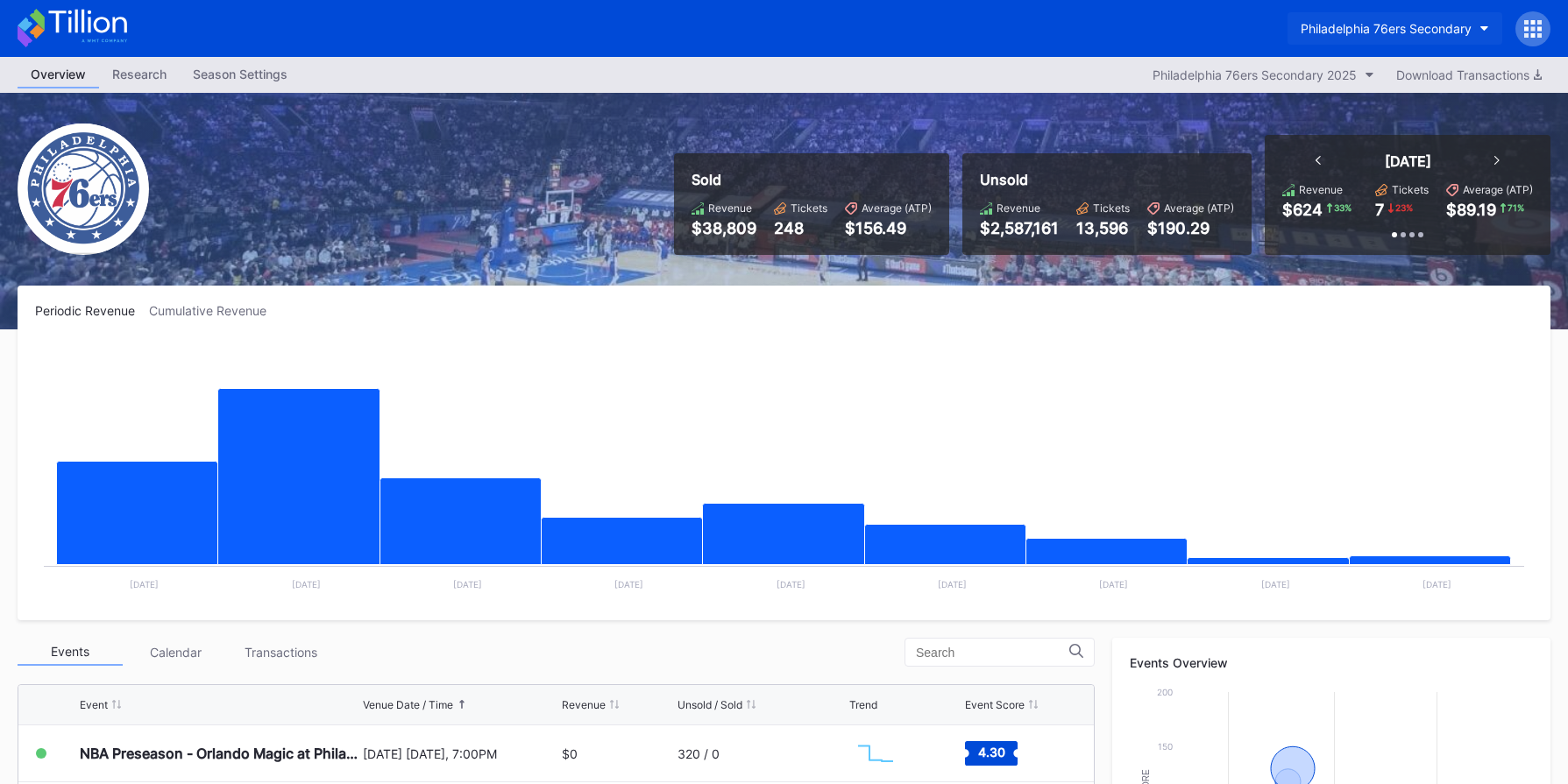
click at [1366, 24] on div "Philadelphia 76ers Secondary" at bounding box center [1386, 28] width 171 height 15
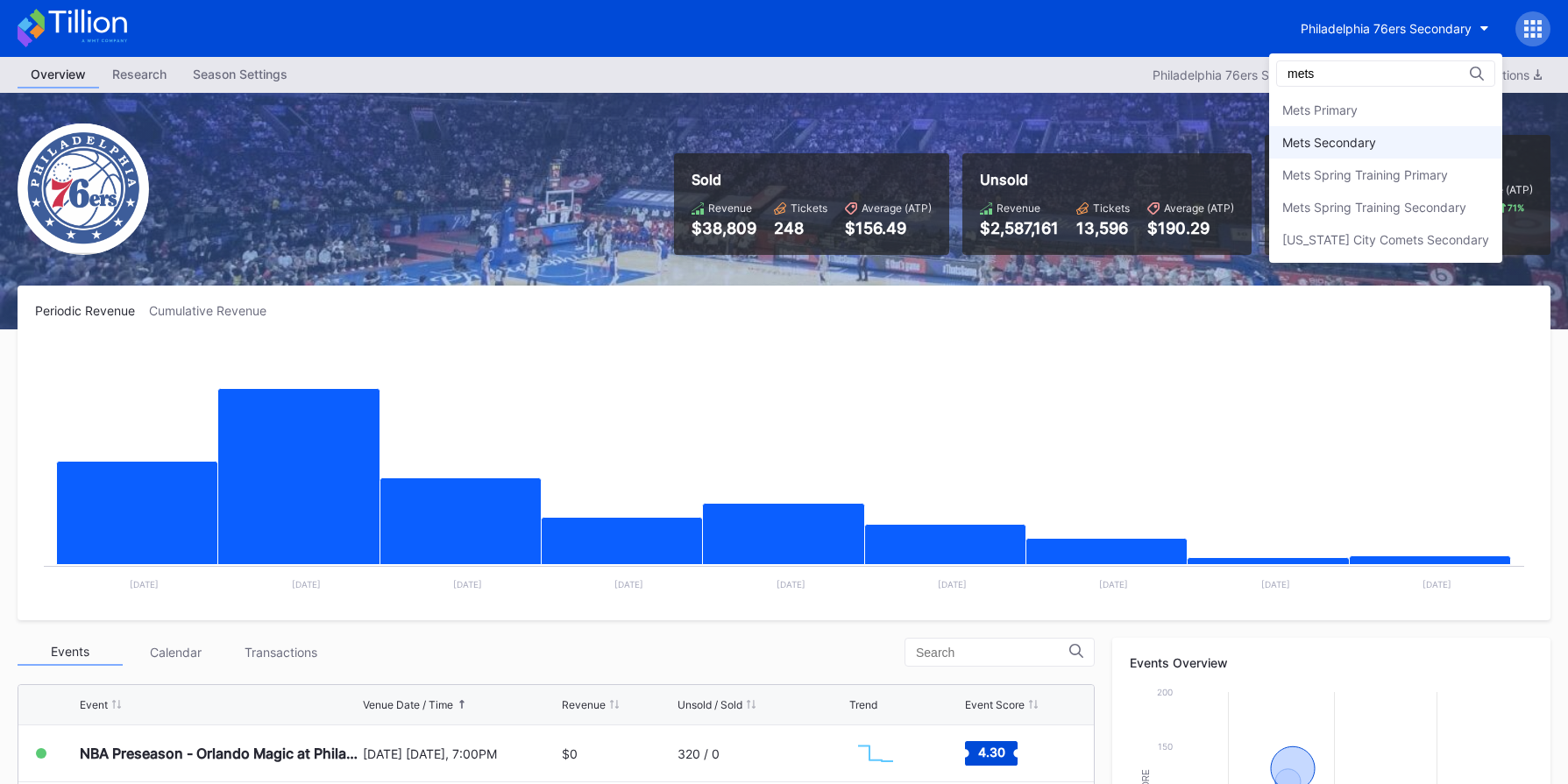
type input "mets"
click at [1357, 150] on div "Mets Secondary" at bounding box center [1385, 142] width 233 height 32
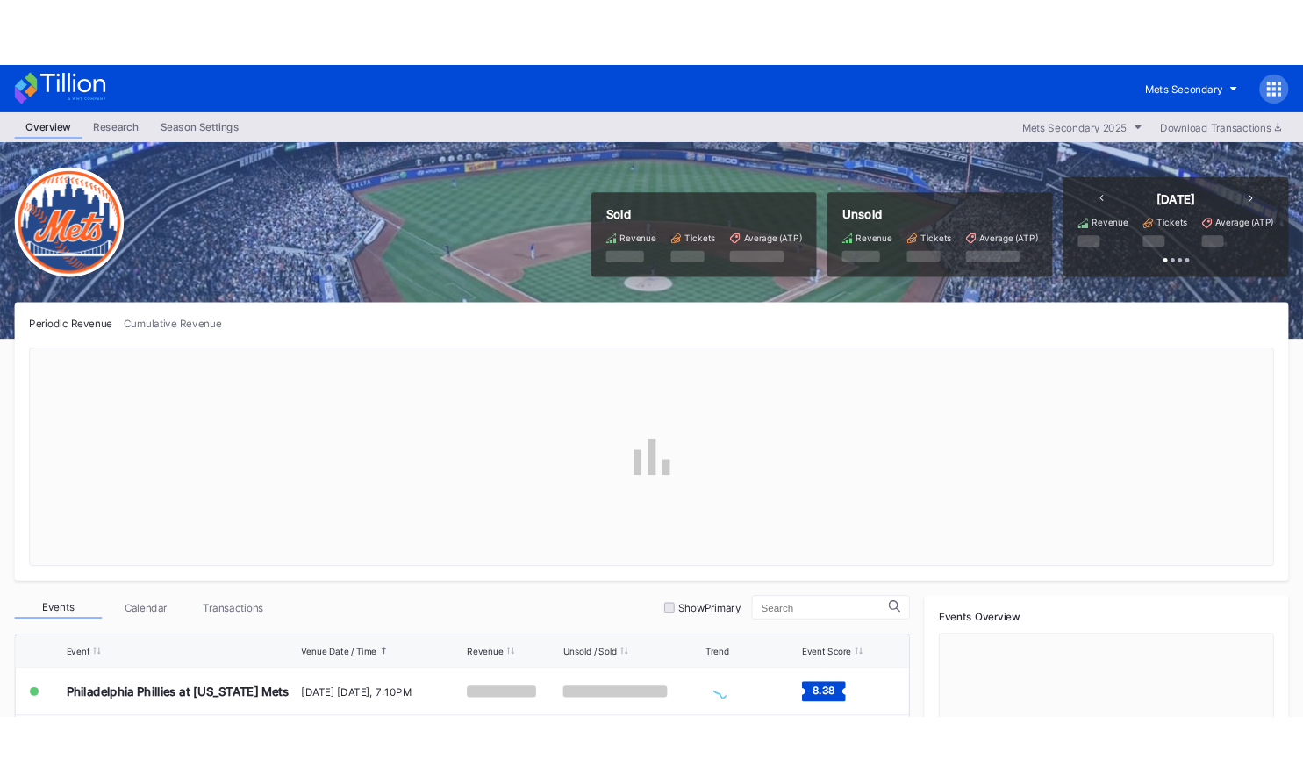
scroll to position [25, 0]
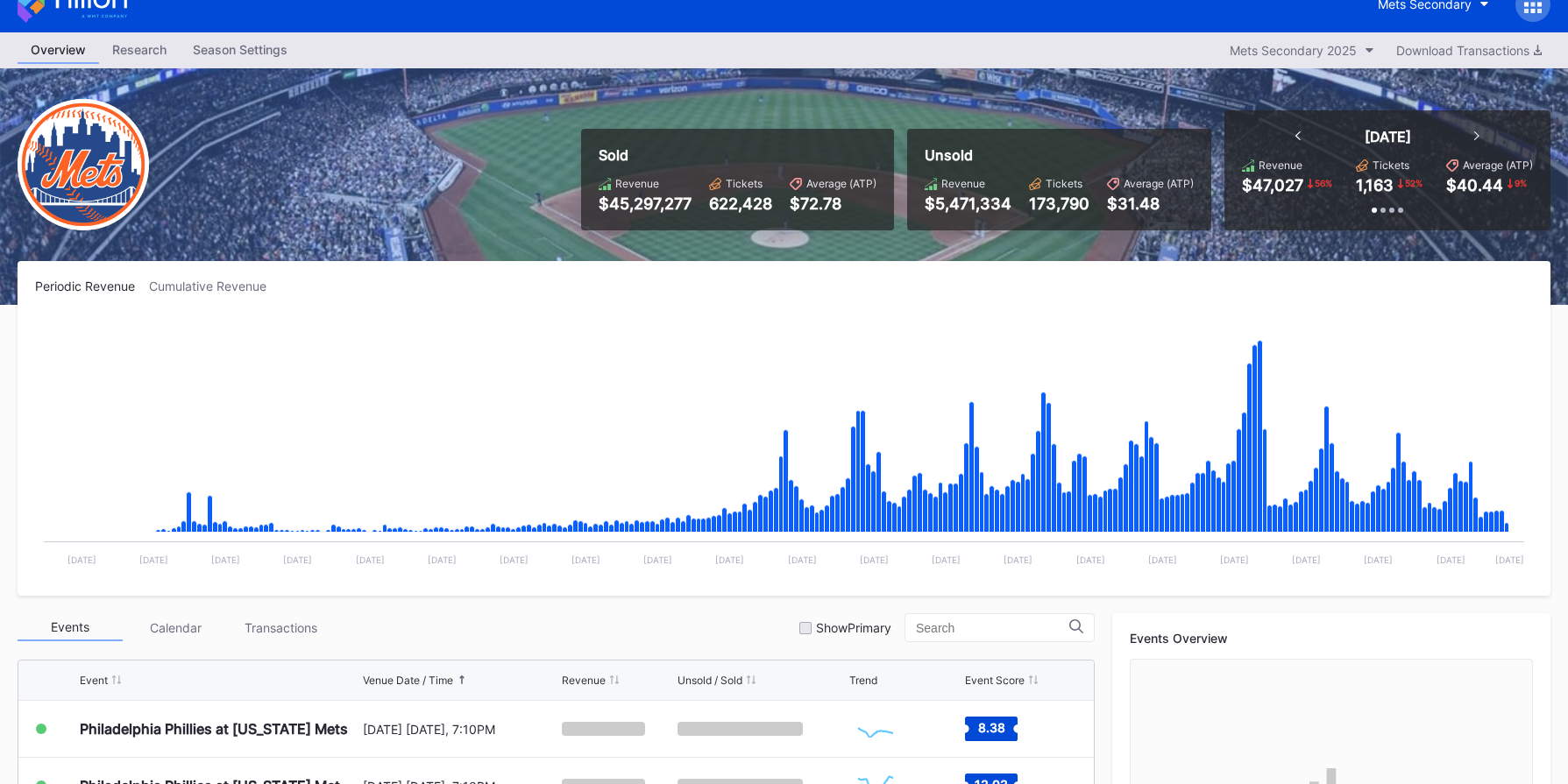
click at [210, 281] on div "Cumulative Revenue" at bounding box center [215, 286] width 132 height 15
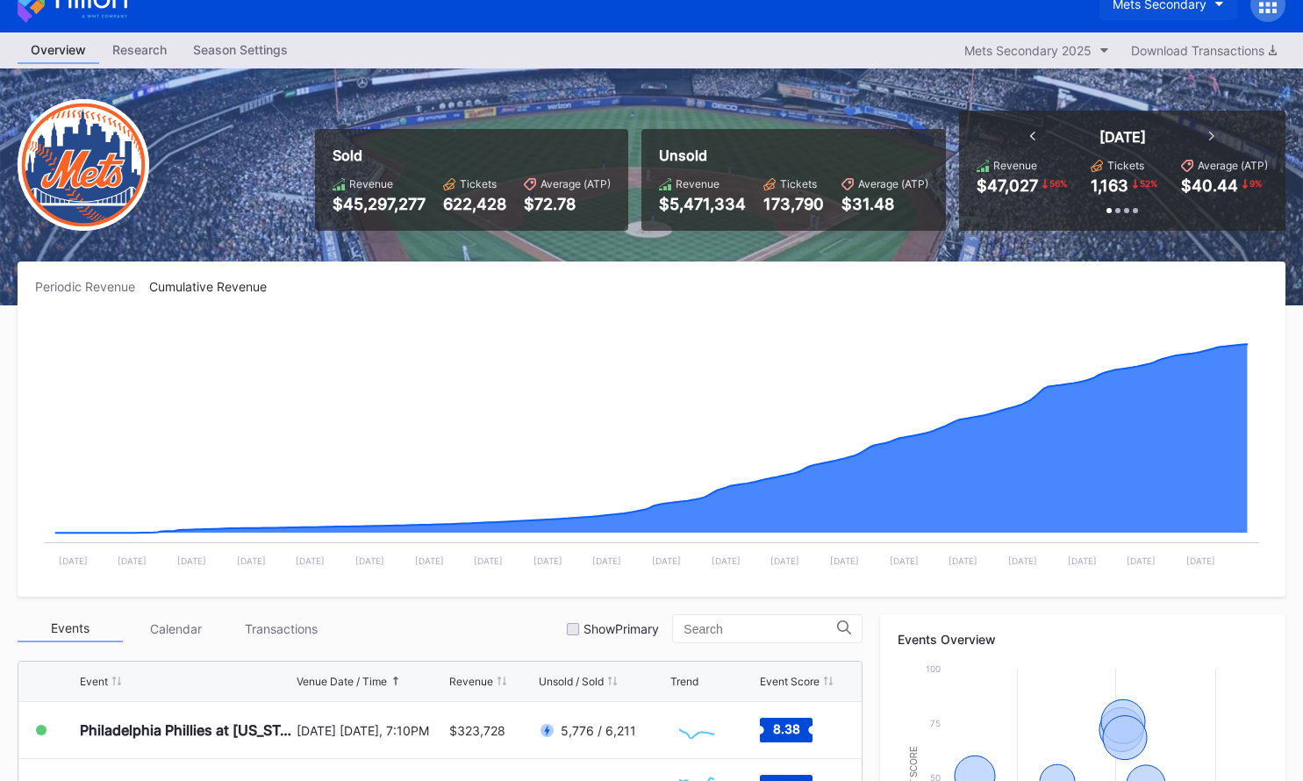
click at [1151, 9] on div "Mets Secondary" at bounding box center [1159, 3] width 94 height 15
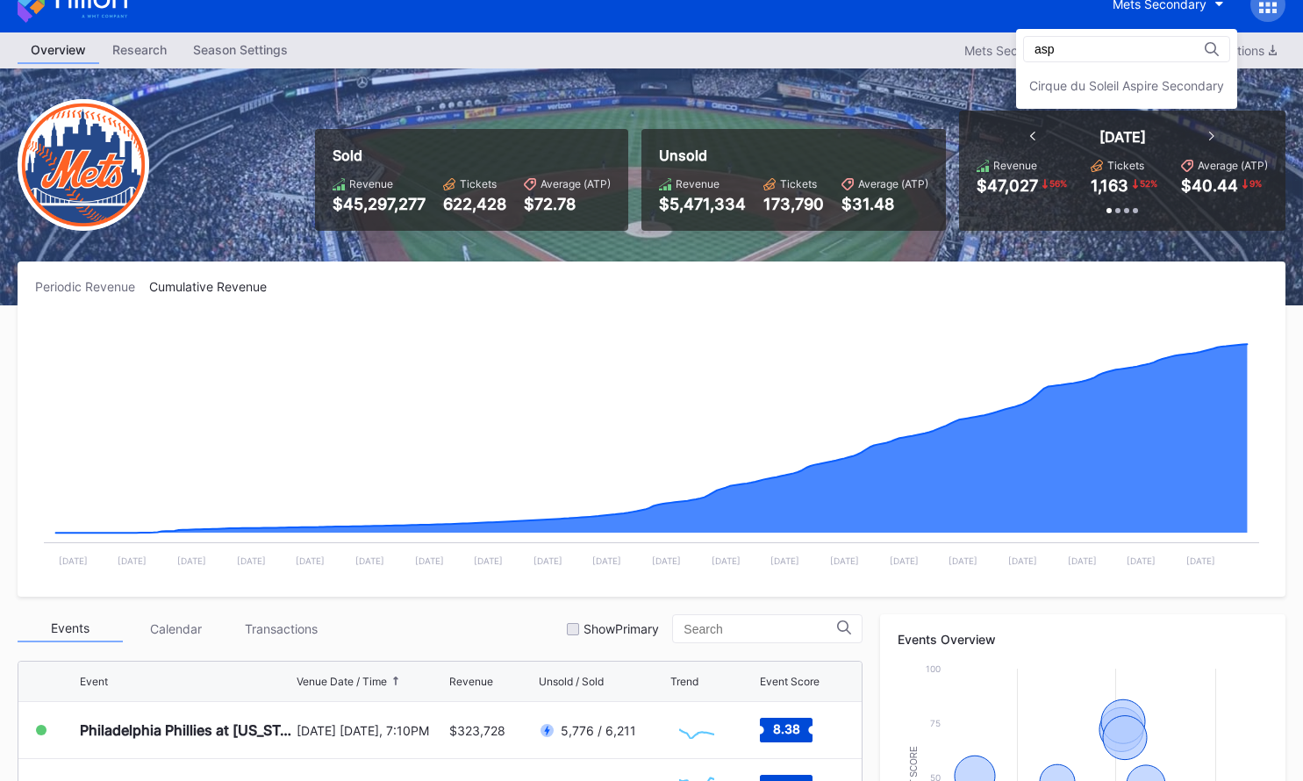
scroll to position [0, 0]
type input "aspire"
click at [1112, 95] on div "Cirque du Soleil Aspire Secondary" at bounding box center [1126, 85] width 221 height 32
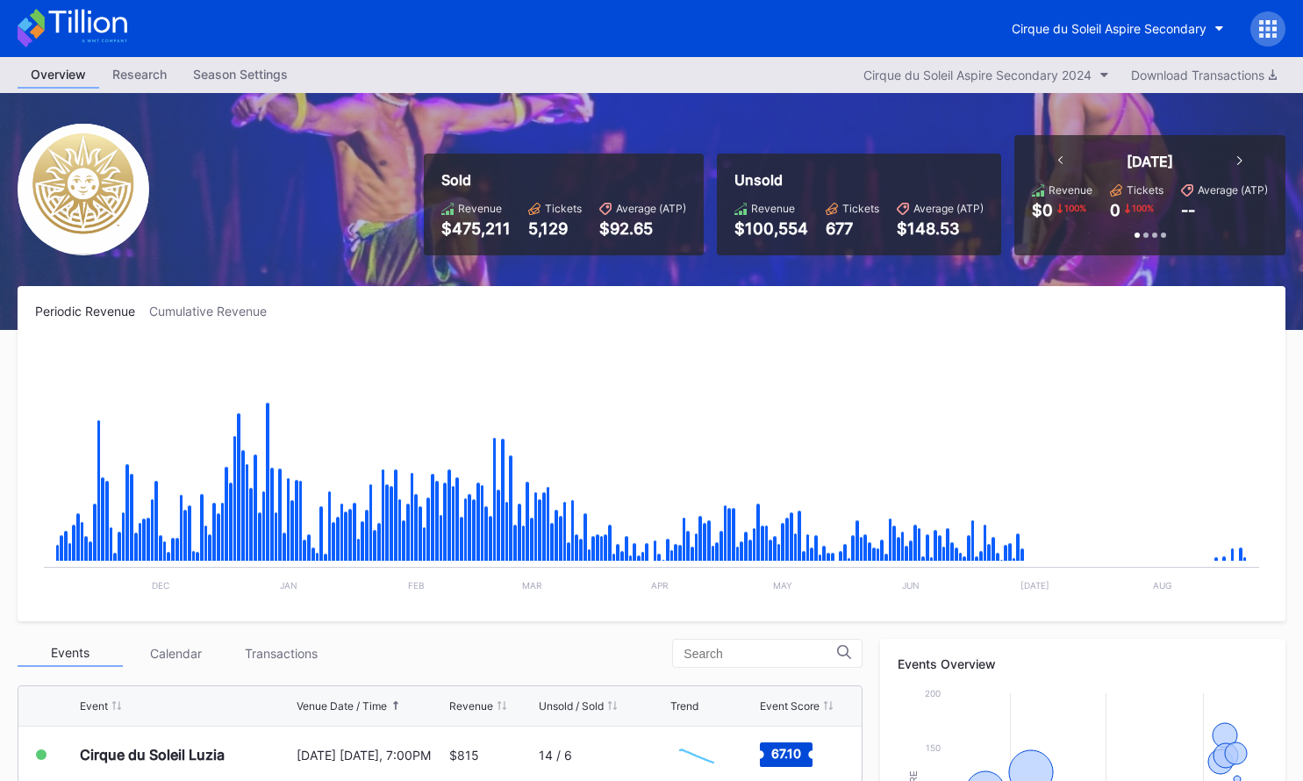
click at [1280, 30] on div at bounding box center [1267, 28] width 35 height 35
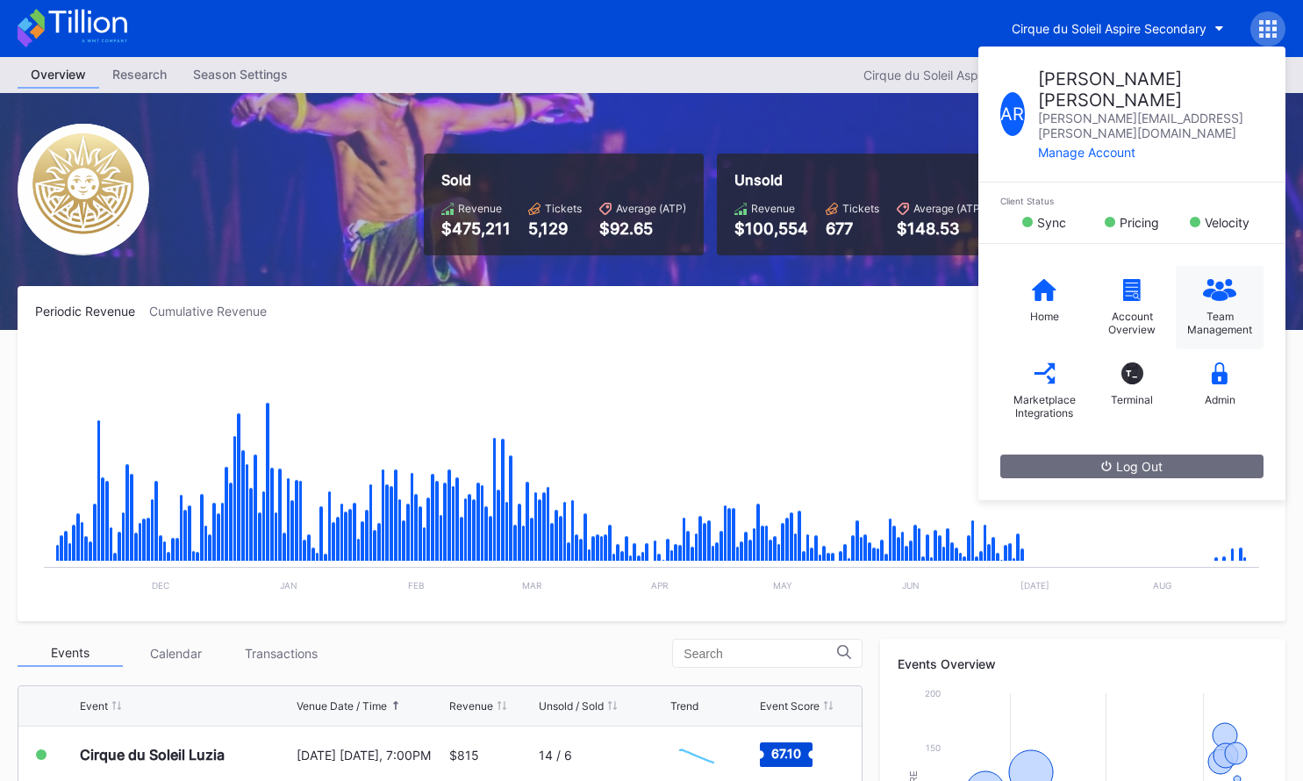
click at [1225, 279] on icon at bounding box center [1219, 290] width 33 height 22
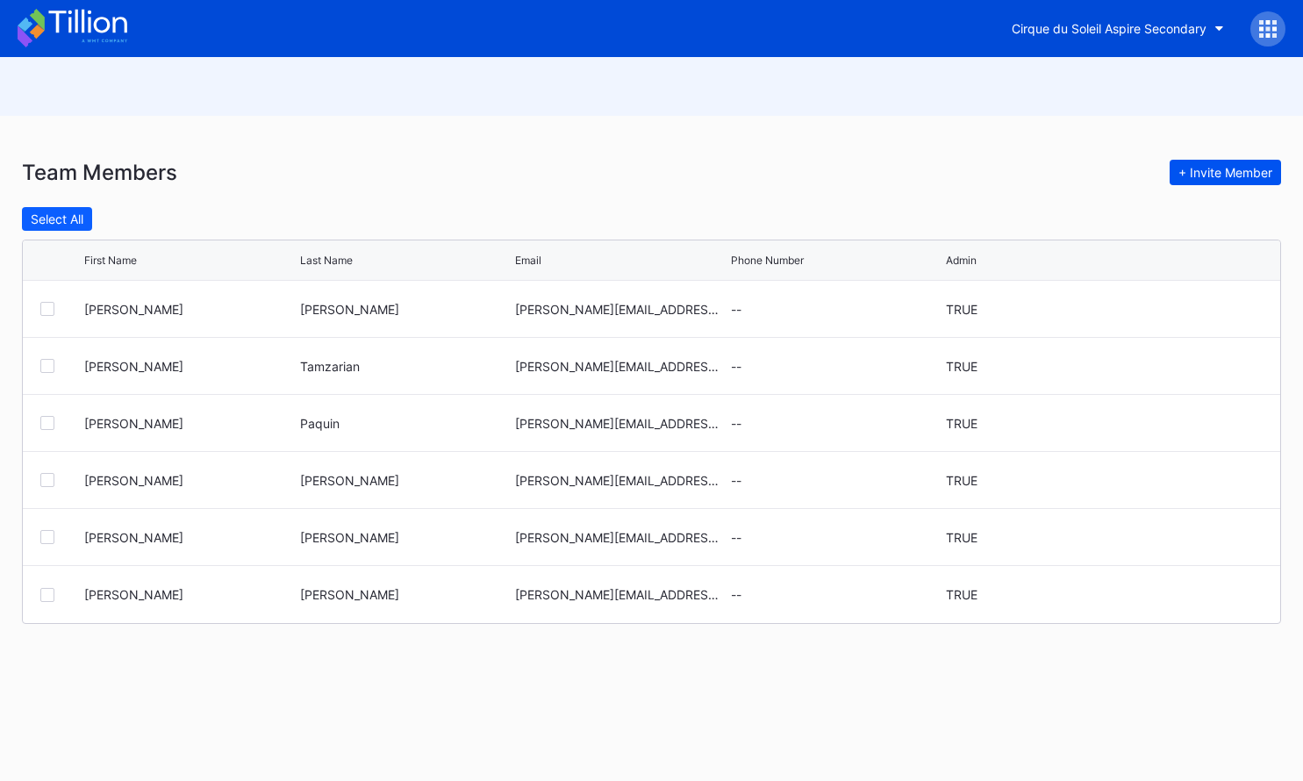
click at [1198, 170] on div "+ Invite Member" at bounding box center [1225, 172] width 94 height 15
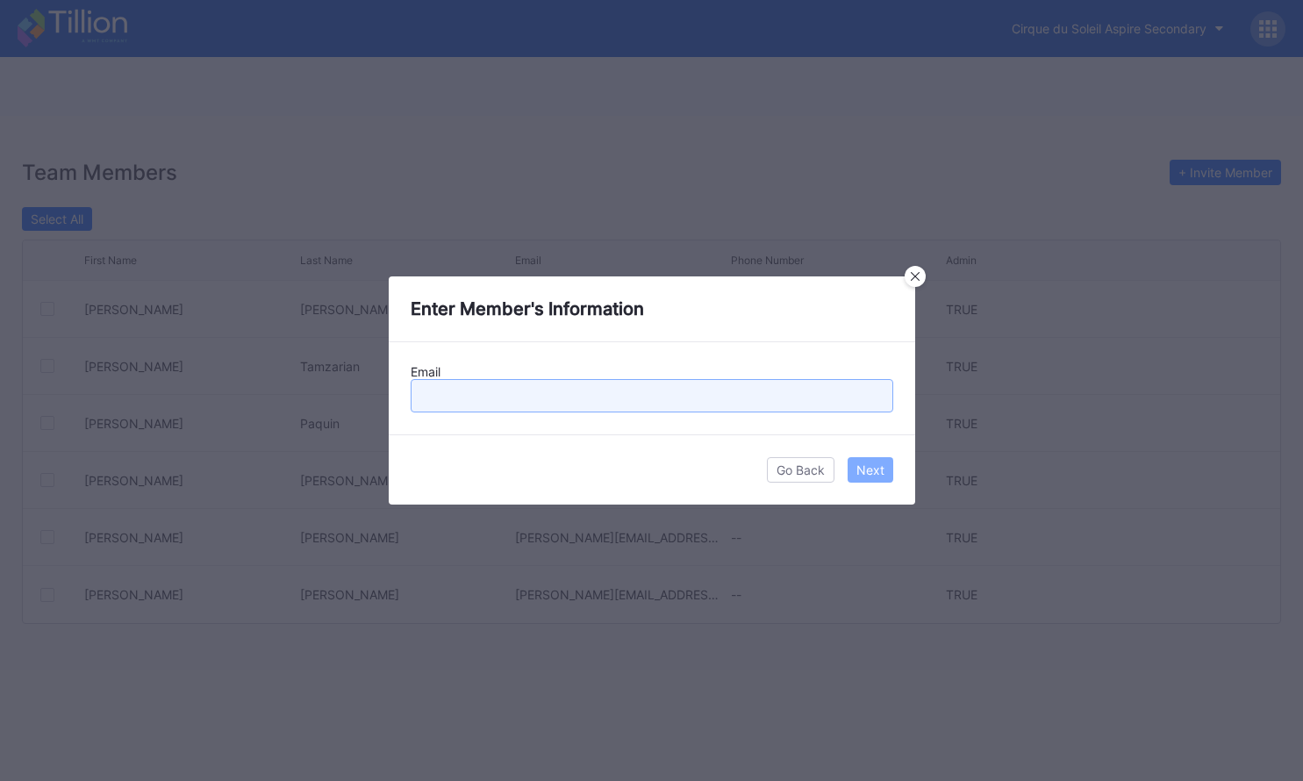
click at [510, 396] on input "text" at bounding box center [652, 395] width 482 height 33
paste input "ay.Miller@playfly.com"
click at [425, 394] on input "ay.Miller@playfly.com" at bounding box center [652, 395] width 482 height 33
type input "Jay.Miller@playfly.com"
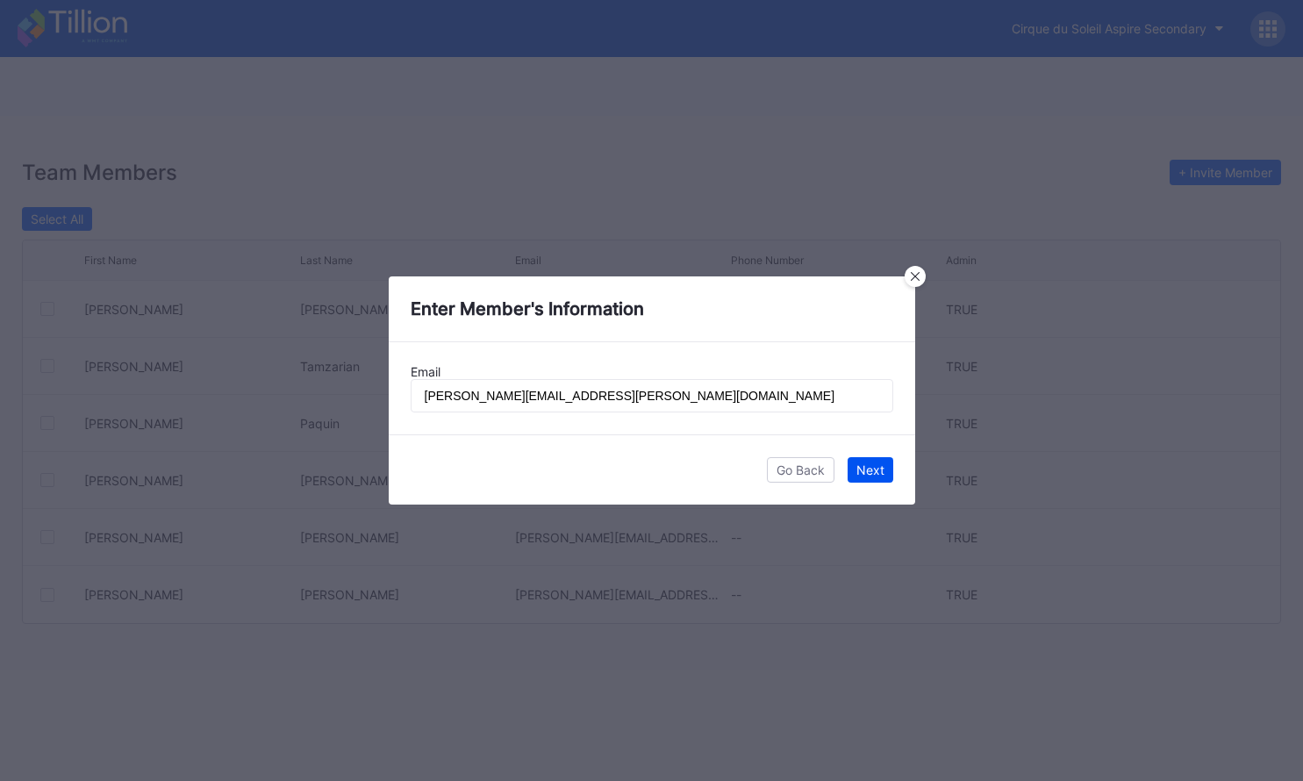
click at [886, 473] on button "Next" at bounding box center [870, 469] width 46 height 25
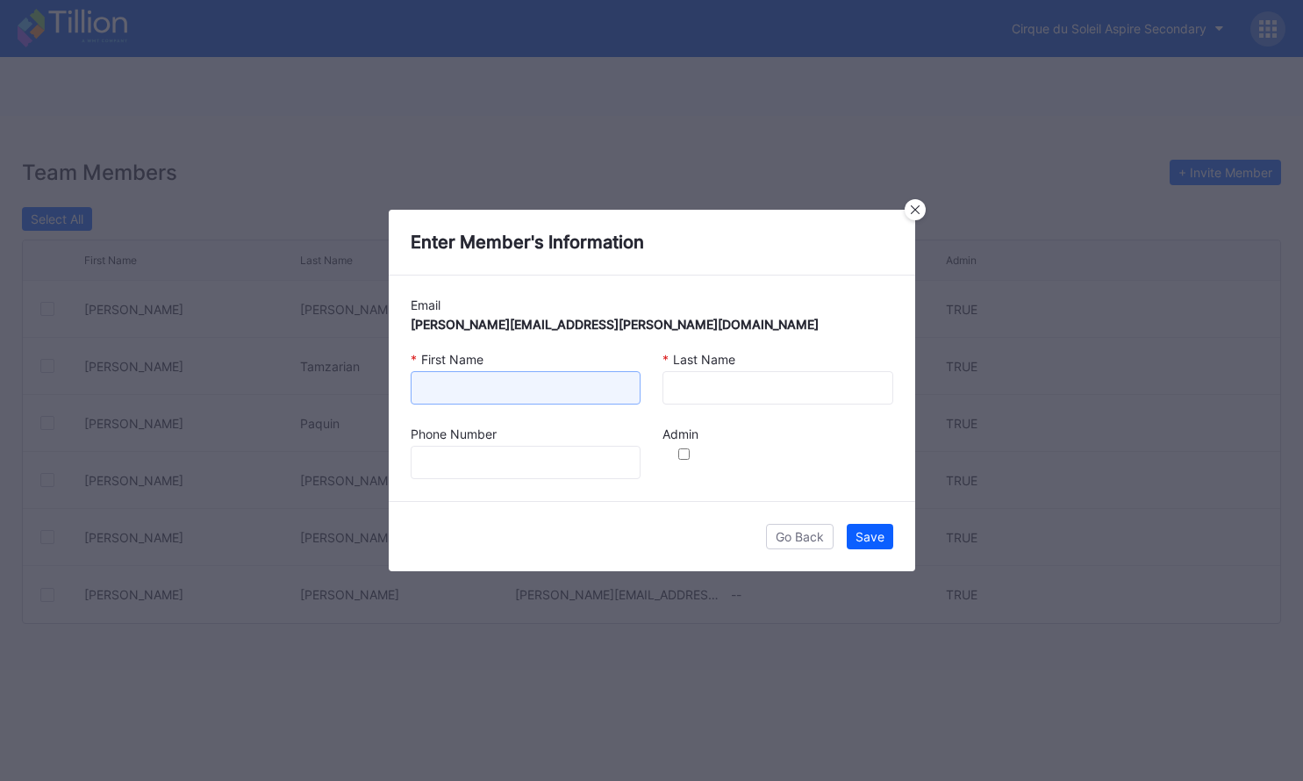
click at [586, 385] on input at bounding box center [526, 387] width 231 height 33
type input "Jay"
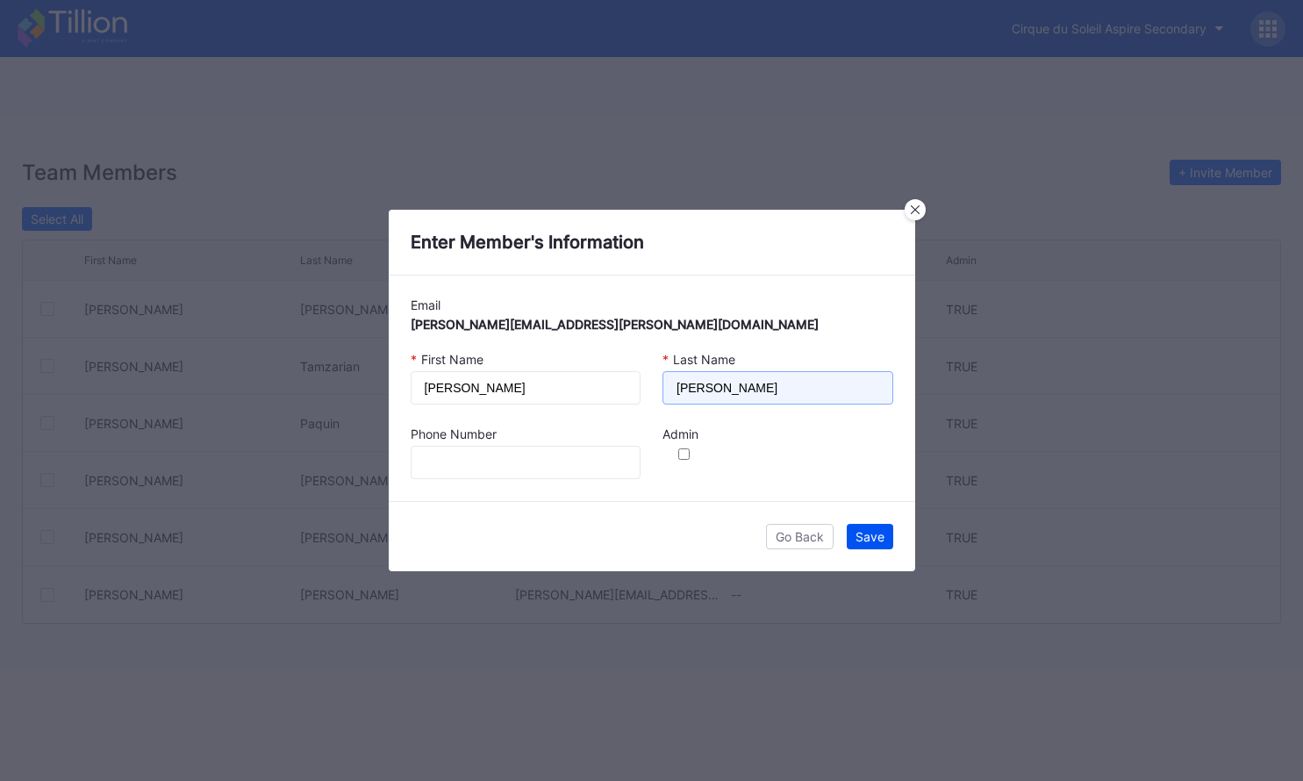
type input "Miller"
click at [868, 532] on div "Save" at bounding box center [869, 536] width 29 height 15
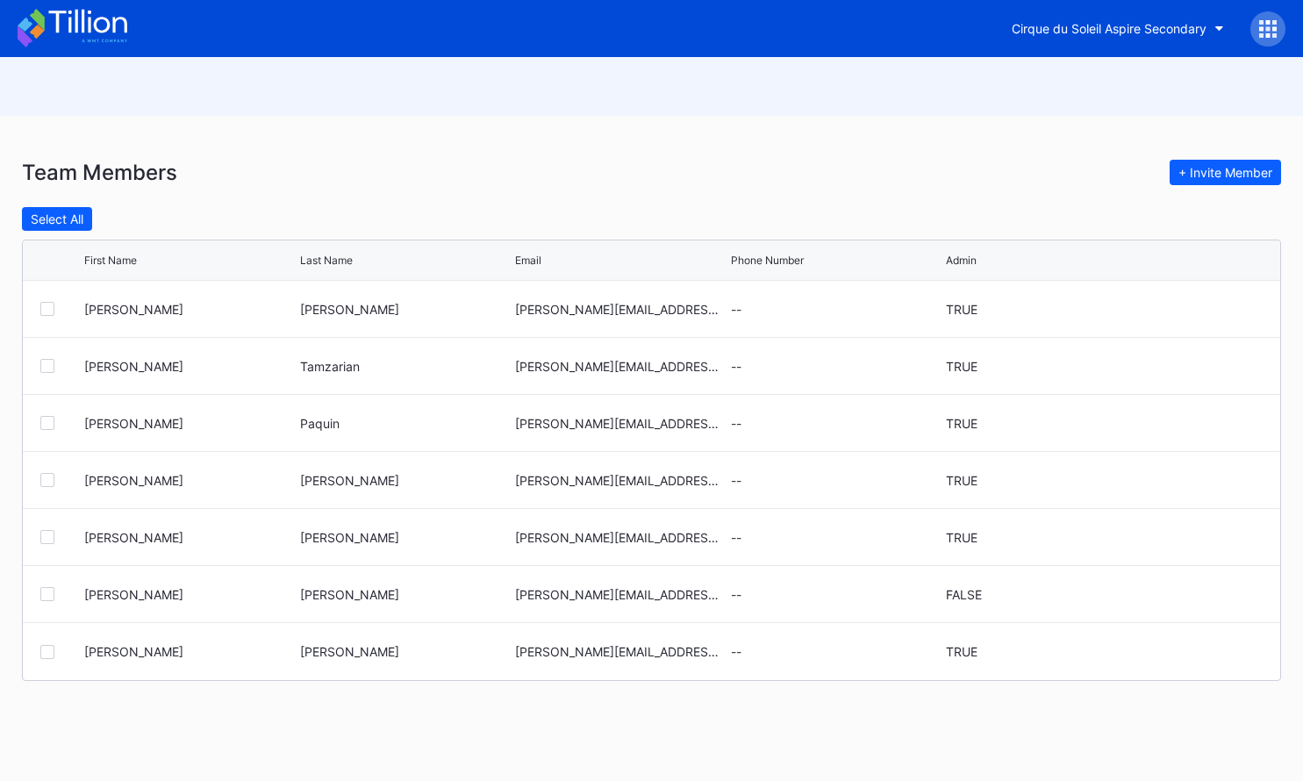
click at [81, 26] on icon at bounding box center [73, 28] width 110 height 39
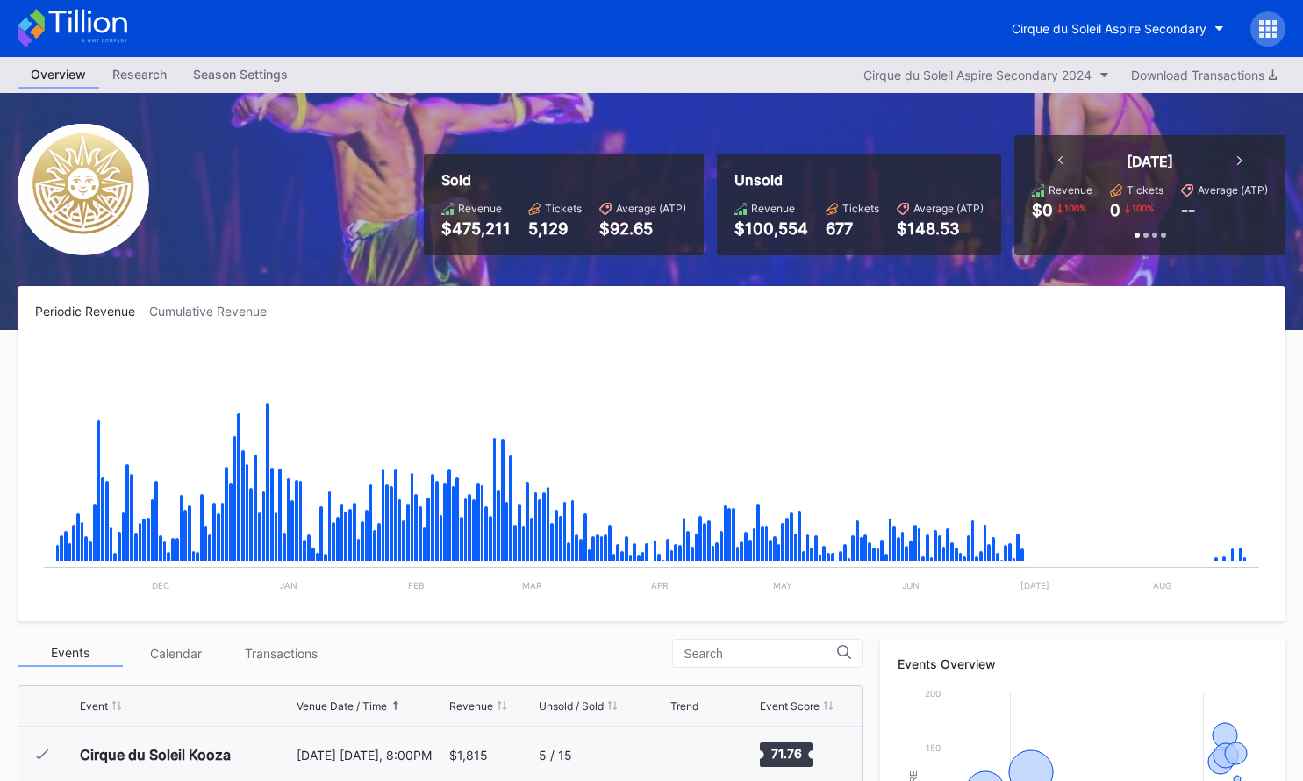
scroll to position [17392, 0]
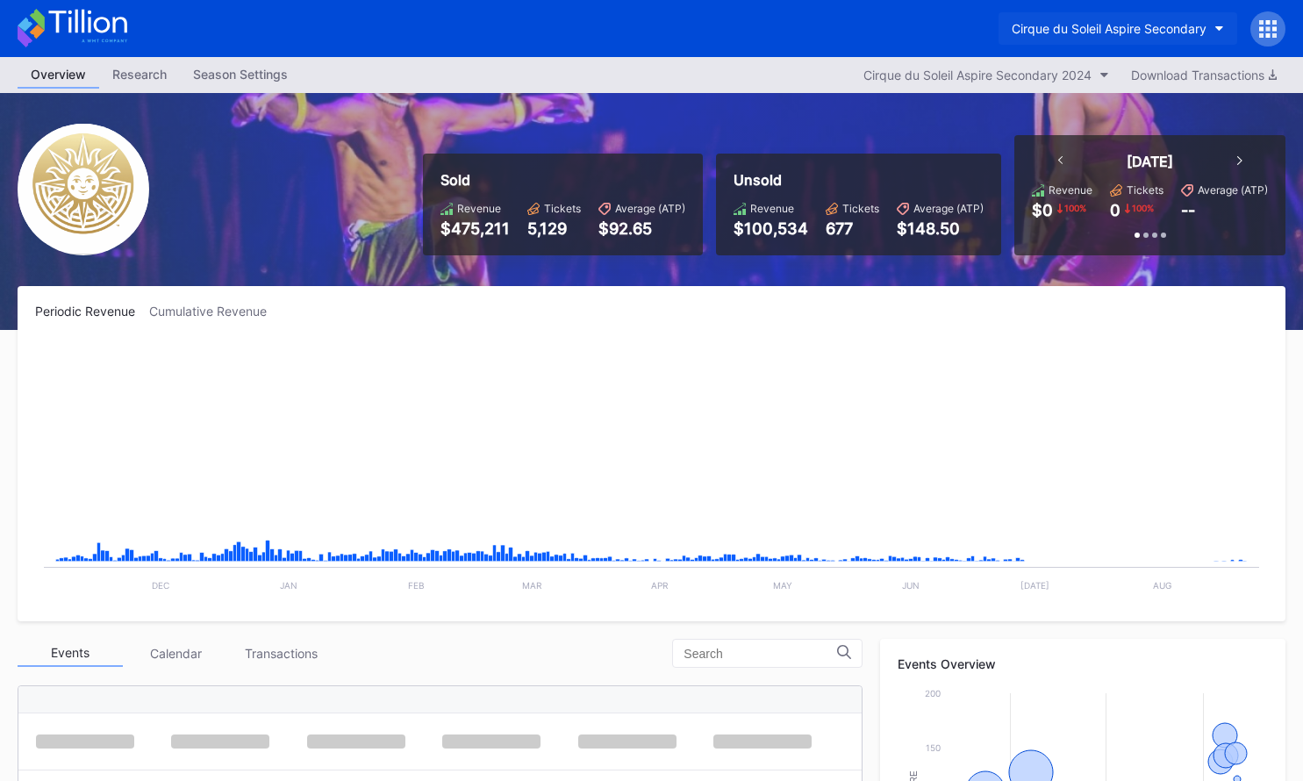
click at [1143, 33] on div "Cirque du Soleil Aspire Secondary" at bounding box center [1108, 28] width 195 height 15
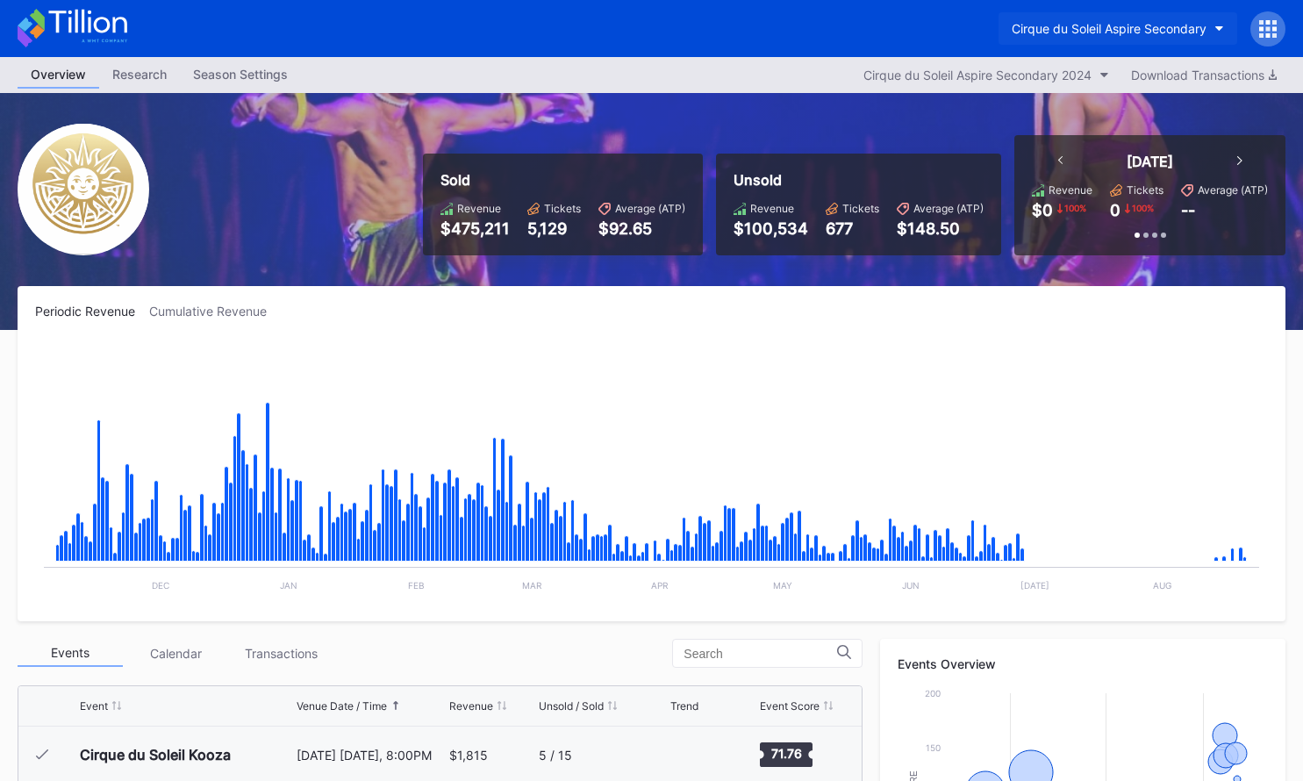
scroll to position [17392, 0]
drag, startPoint x: 938, startPoint y: 26, endPoint x: 951, endPoint y: 27, distance: 13.2
click at [940, 26] on div "Cirque du Soleil Aspire Secondary" at bounding box center [651, 28] width 1303 height 57
click at [1074, 22] on div "Cirque du Soleil Aspire Secondary" at bounding box center [1108, 28] width 195 height 15
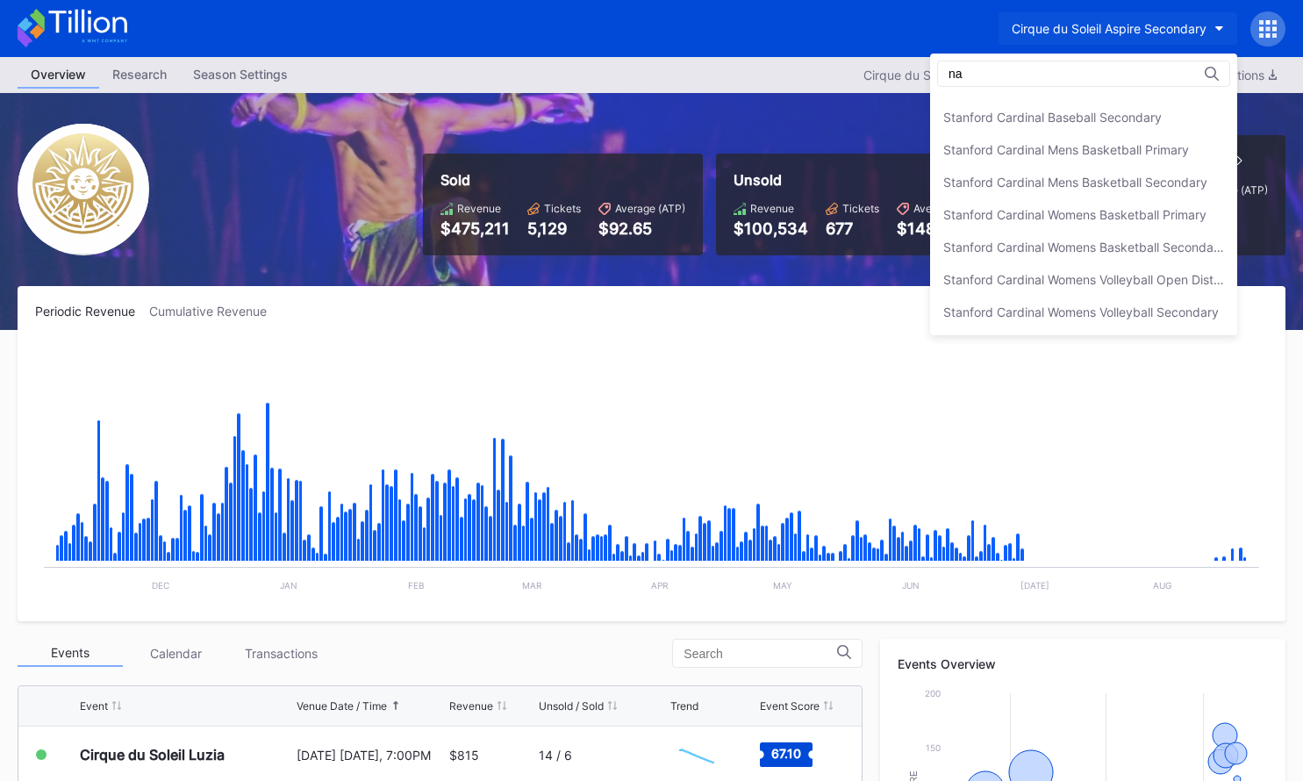
scroll to position [0, 0]
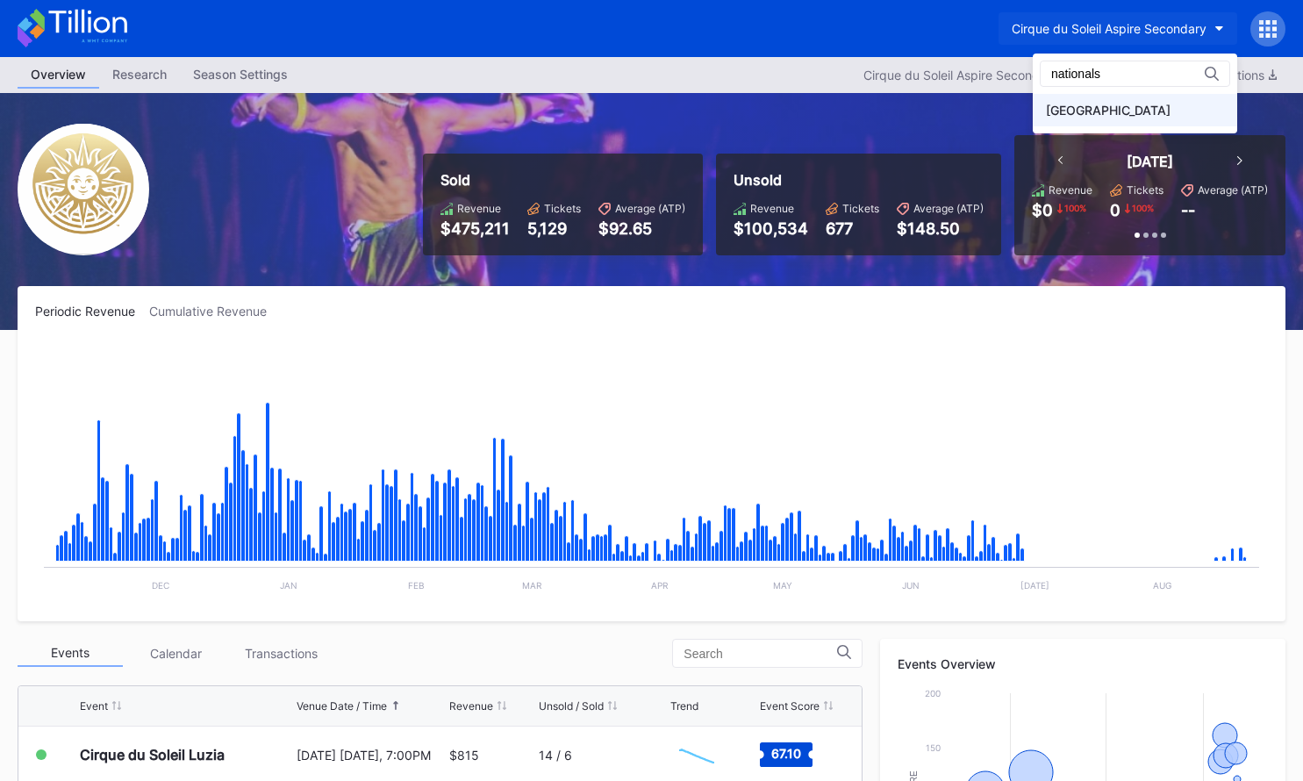
type input "nationals"
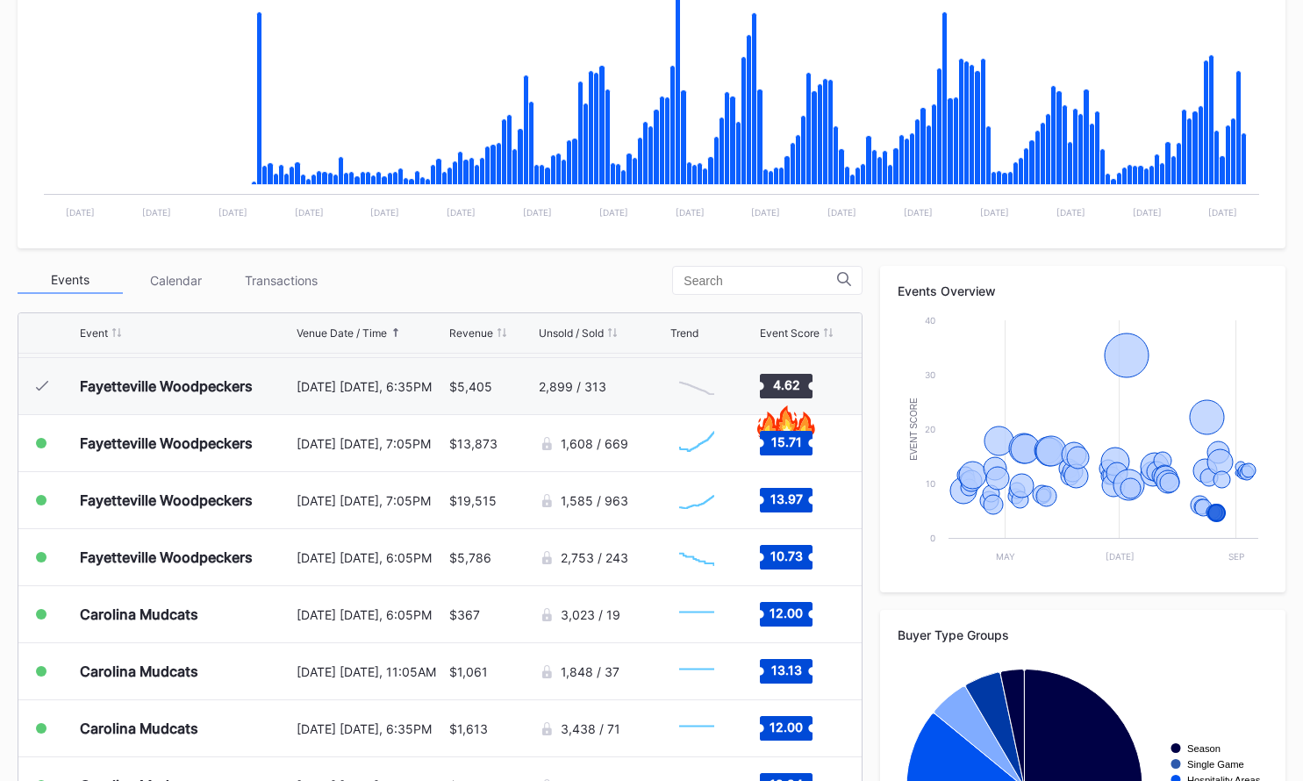
scroll to position [375, 0]
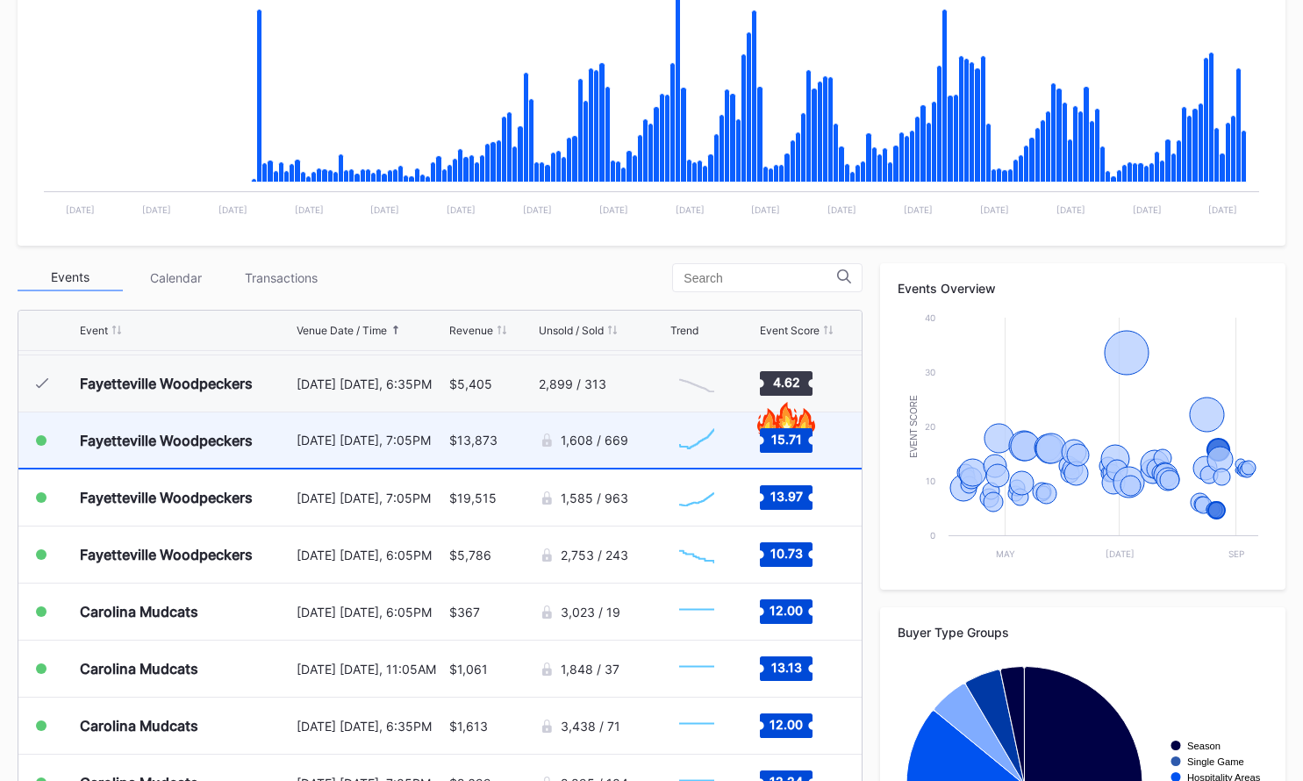
click at [484, 447] on div "$13,873" at bounding box center [473, 439] width 48 height 15
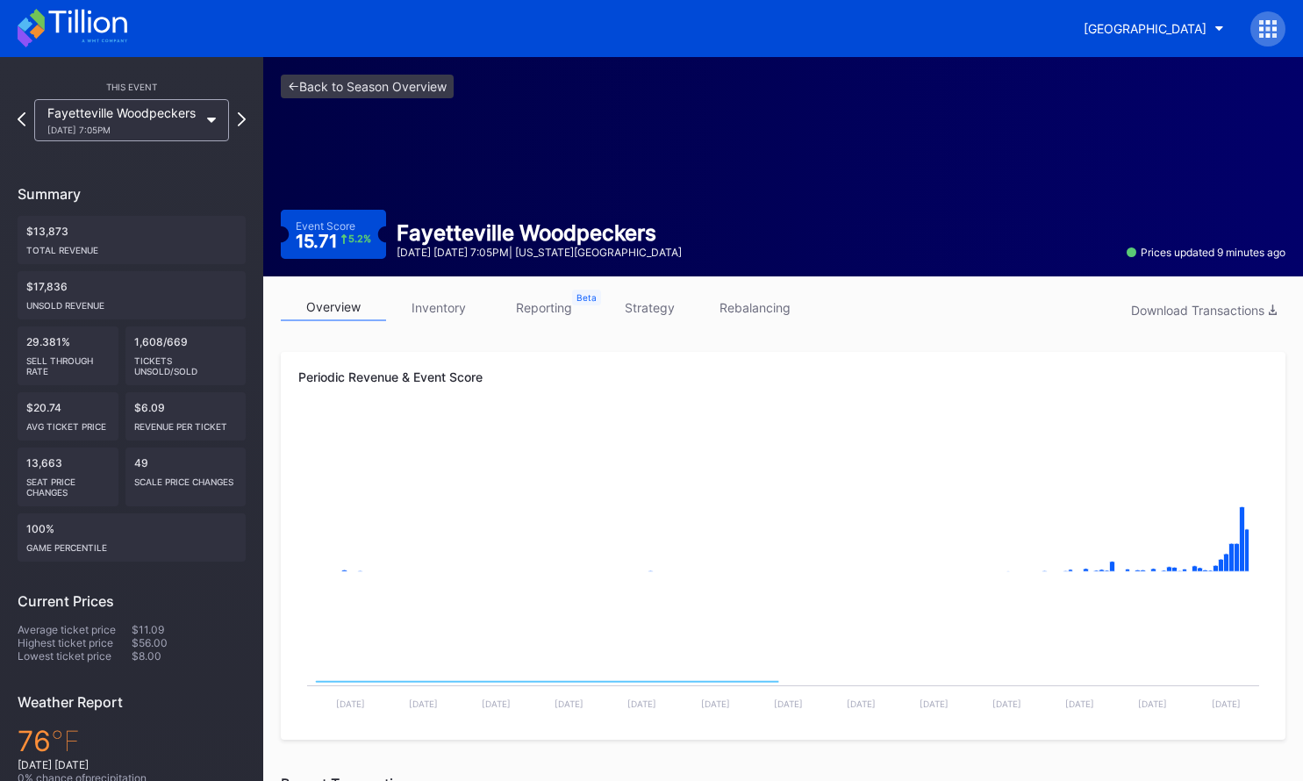
click at [469, 308] on link "inventory" at bounding box center [438, 307] width 105 height 27
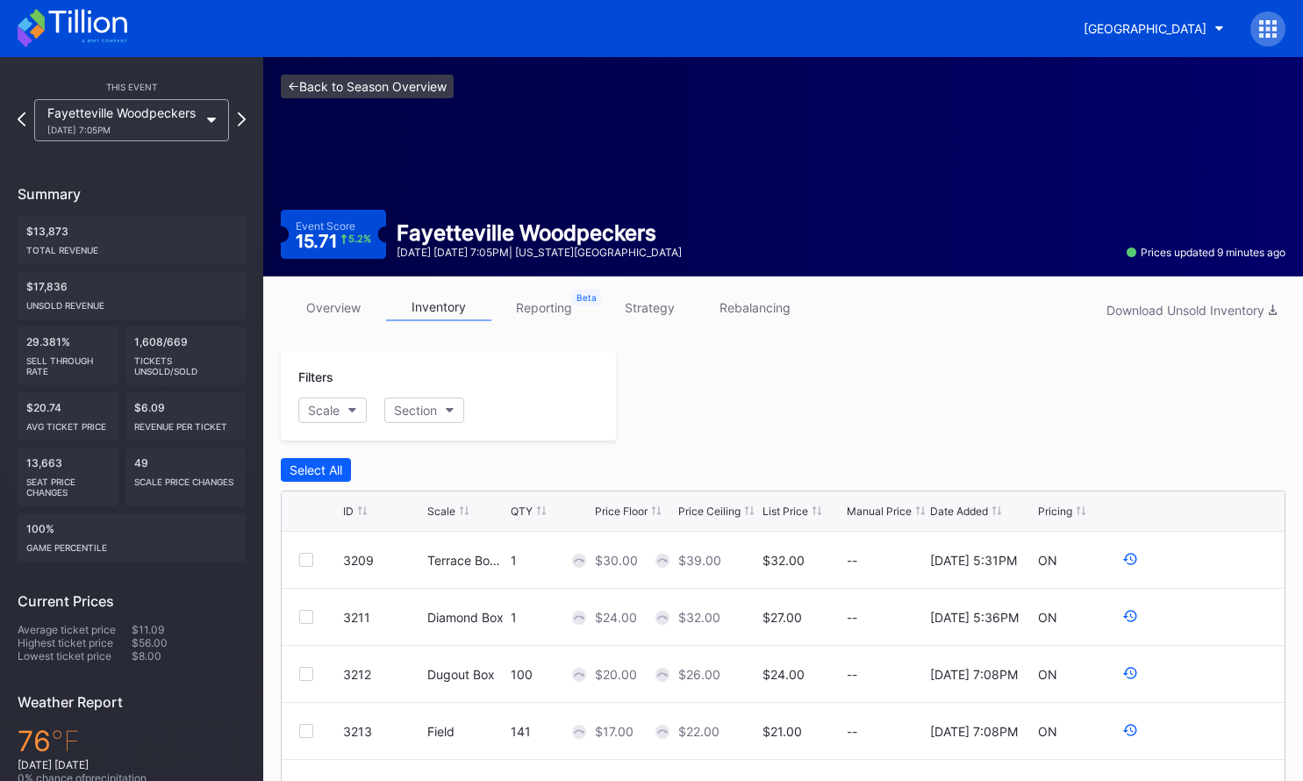
click at [357, 83] on link "<- Back to Season Overview" at bounding box center [367, 87] width 173 height 24
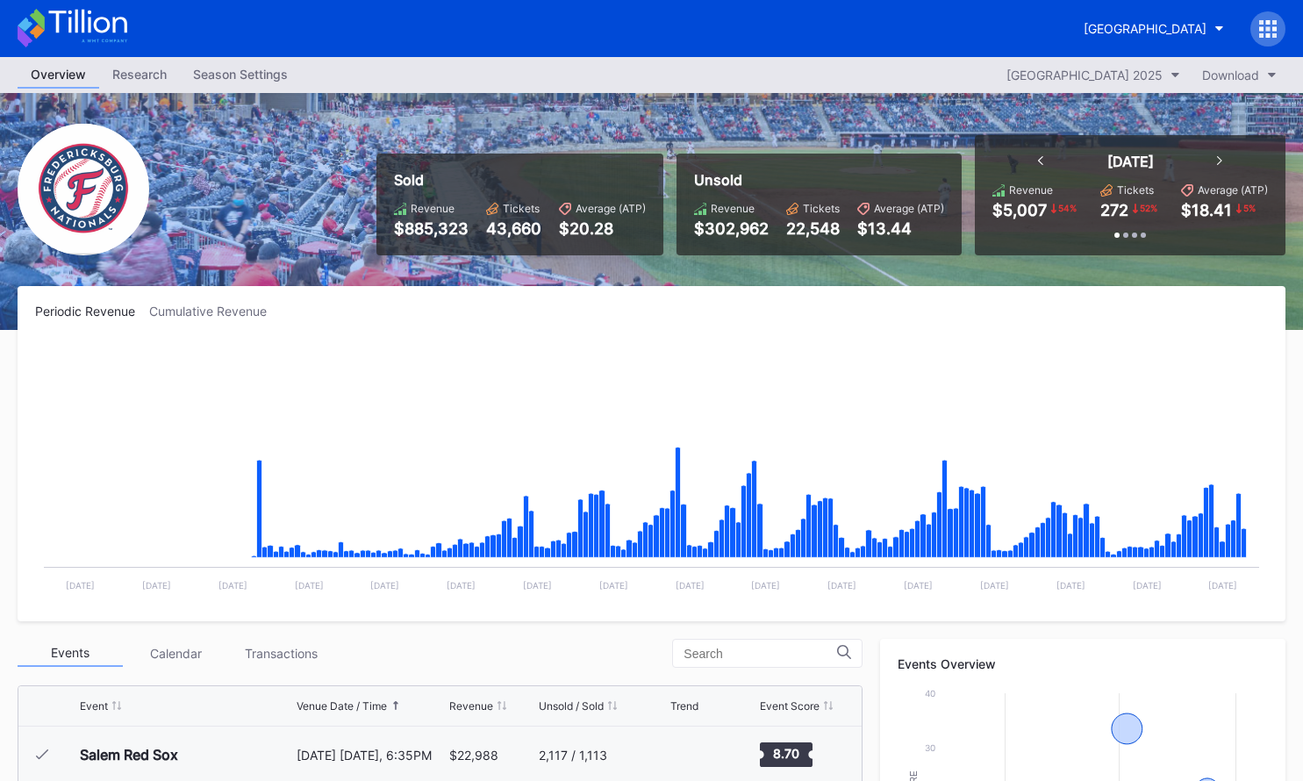
scroll to position [3189, 0]
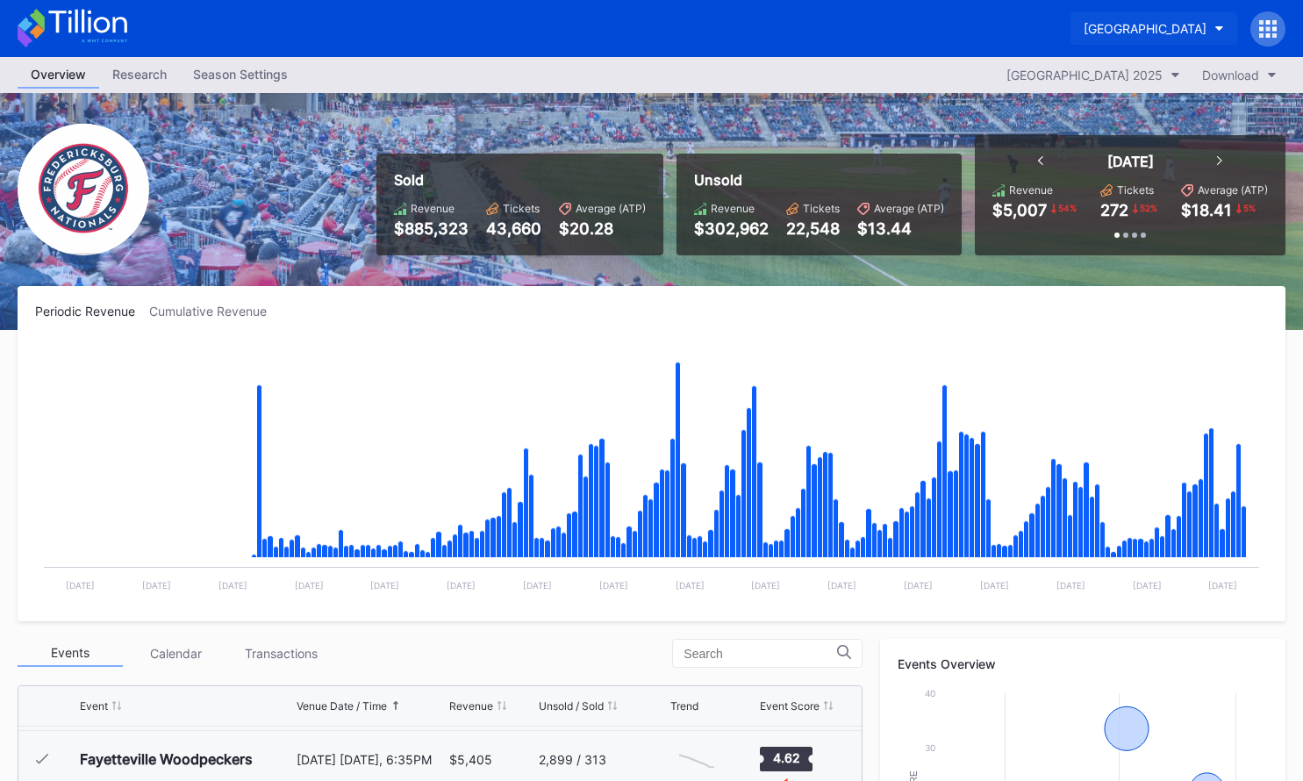
click at [1101, 26] on div "[GEOGRAPHIC_DATA]" at bounding box center [1144, 28] width 123 height 15
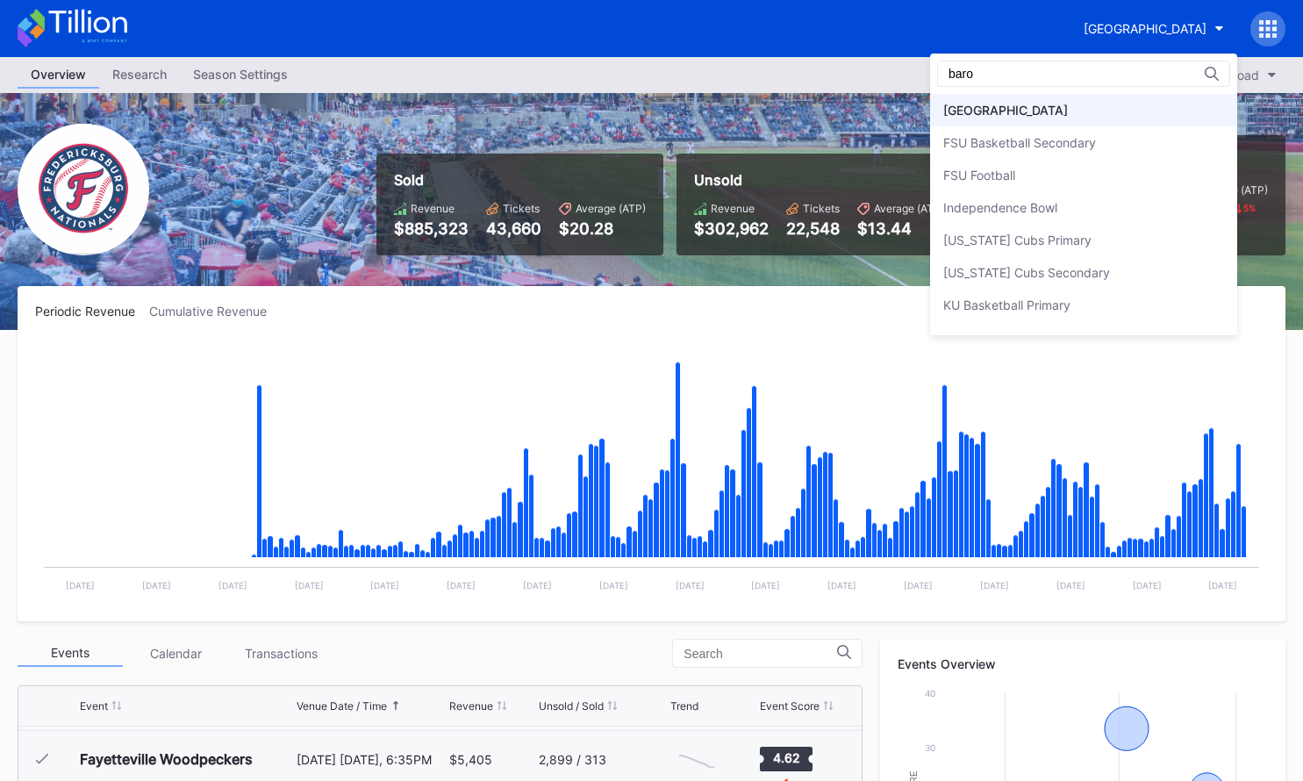
scroll to position [0, 0]
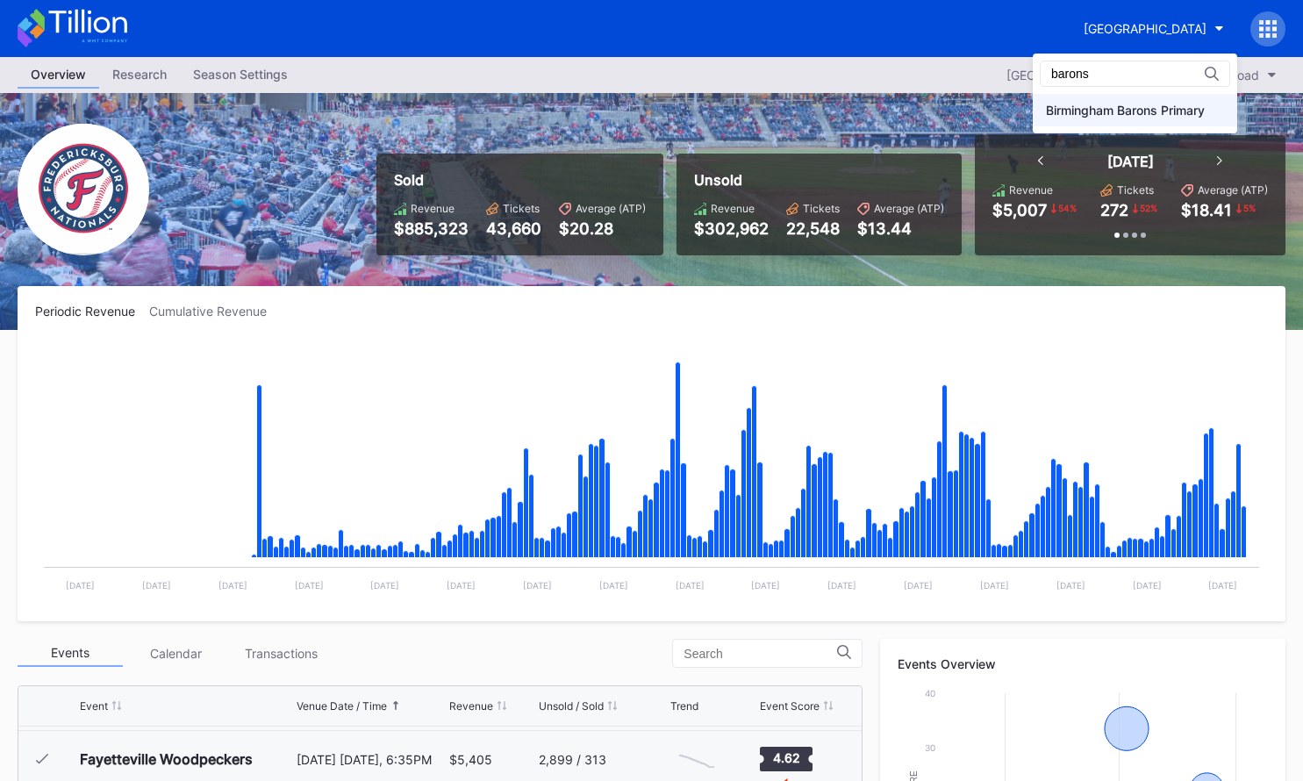
type input "barons"
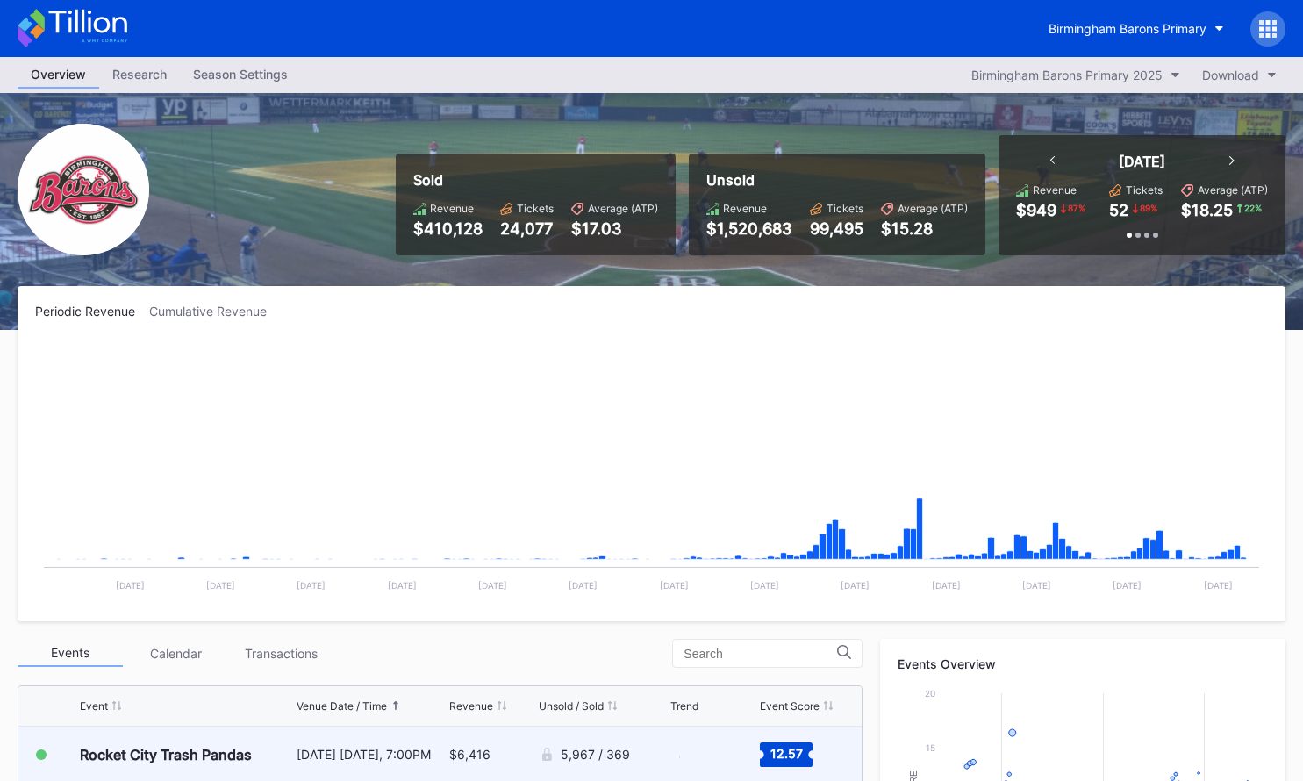
scroll to position [546, 0]
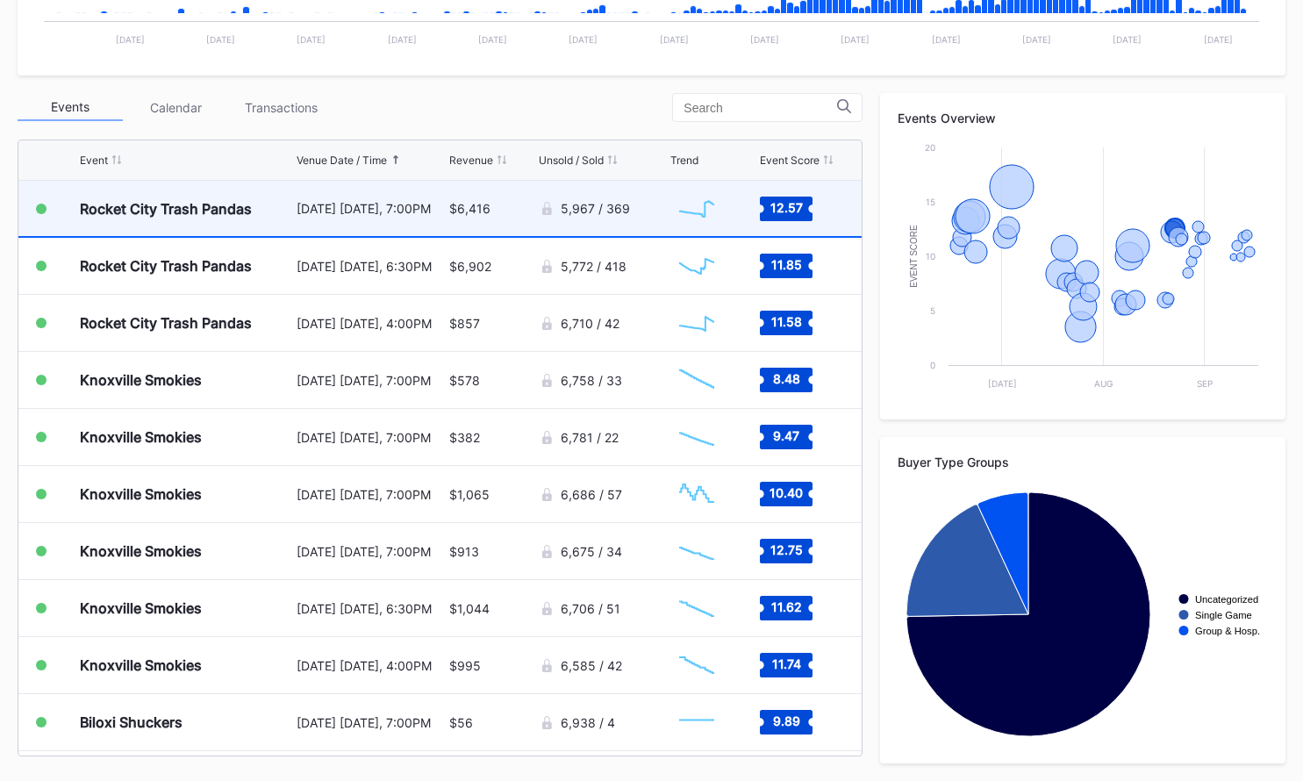
click at [589, 226] on div "5,967 / 369" at bounding box center [602, 208] width 127 height 55
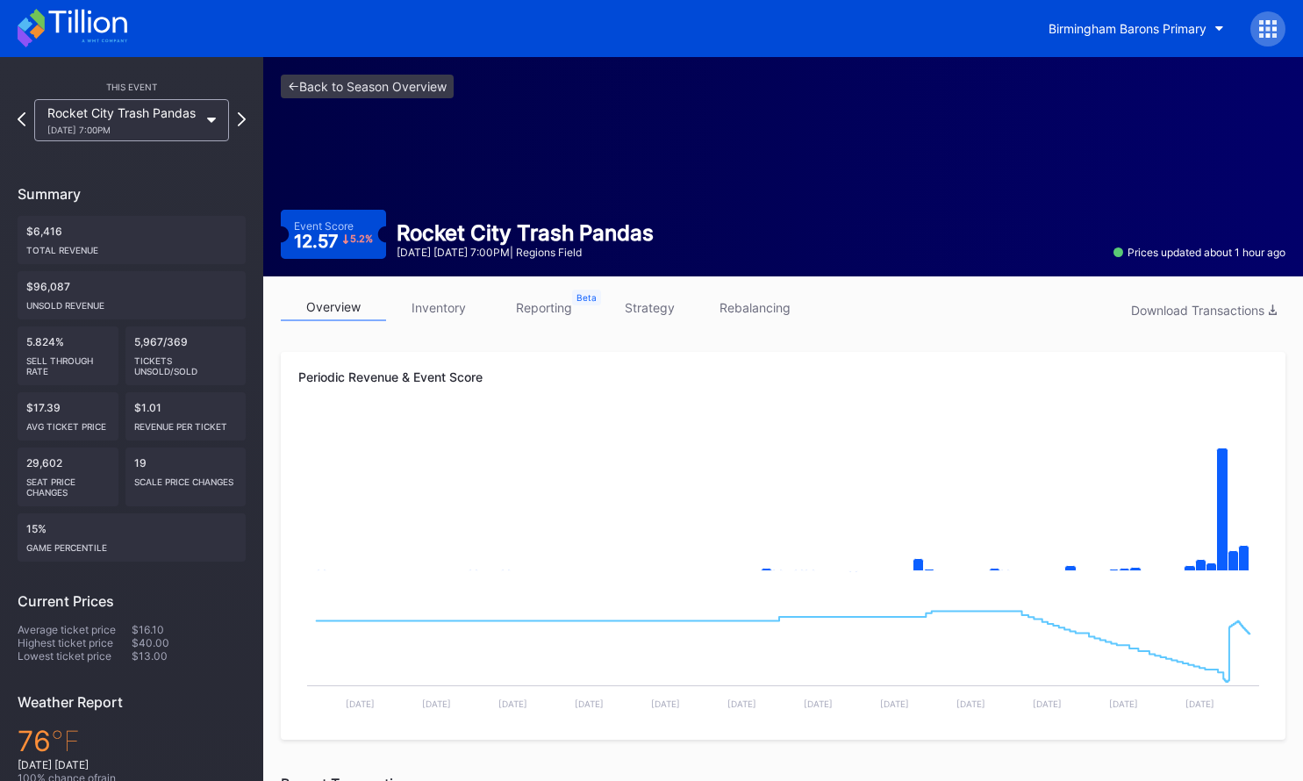
scroll to position [7, 0]
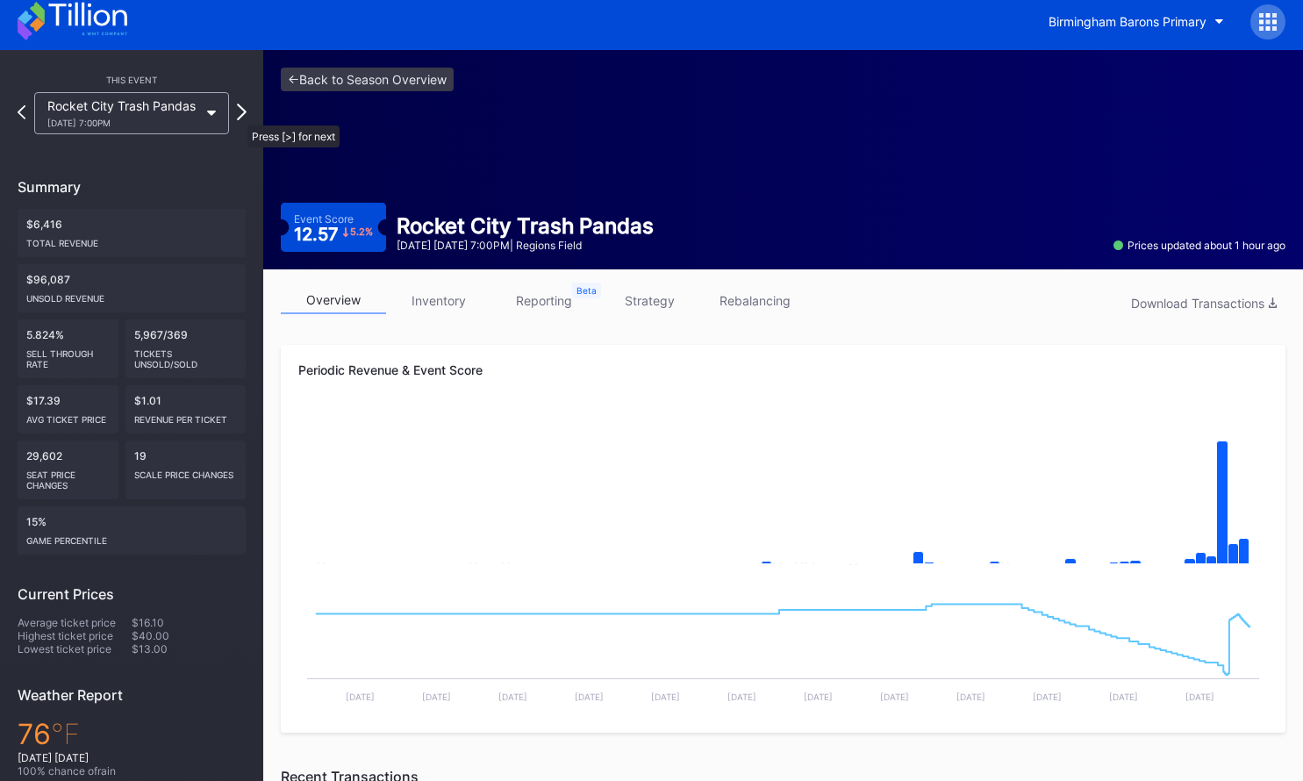
click at [239, 117] on icon at bounding box center [242, 112] width 10 height 17
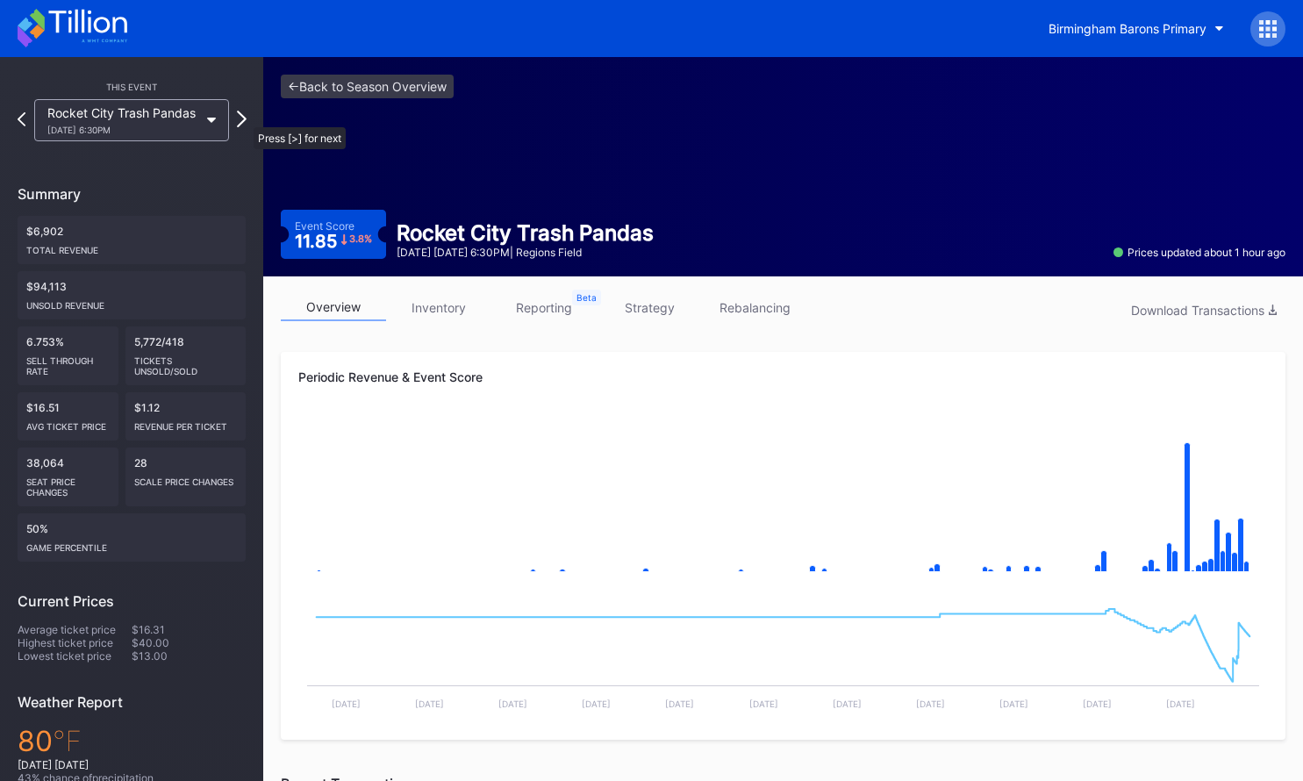
click at [245, 118] on icon at bounding box center [242, 119] width 10 height 17
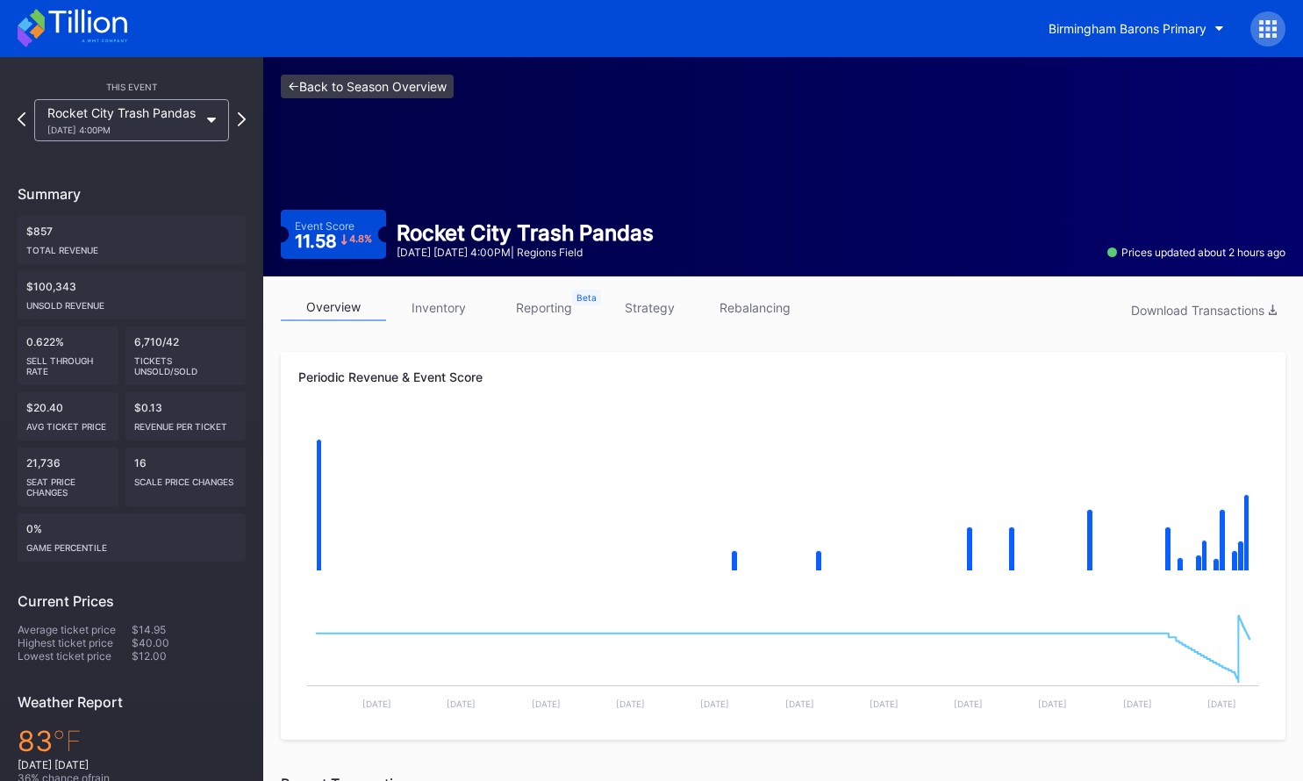
click at [404, 89] on link "<- Back to Season Overview" at bounding box center [367, 87] width 173 height 24
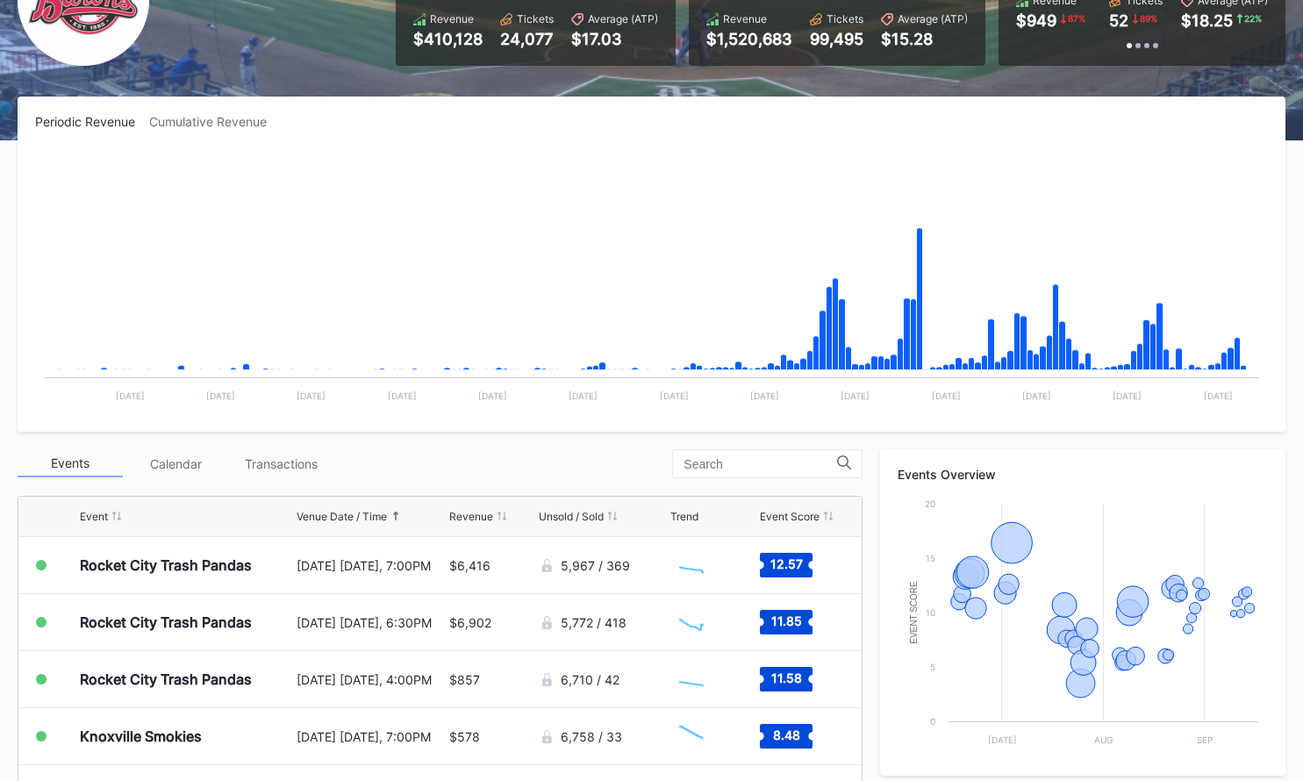
scroll to position [546, 0]
